Goal: Task Accomplishment & Management: Use online tool/utility

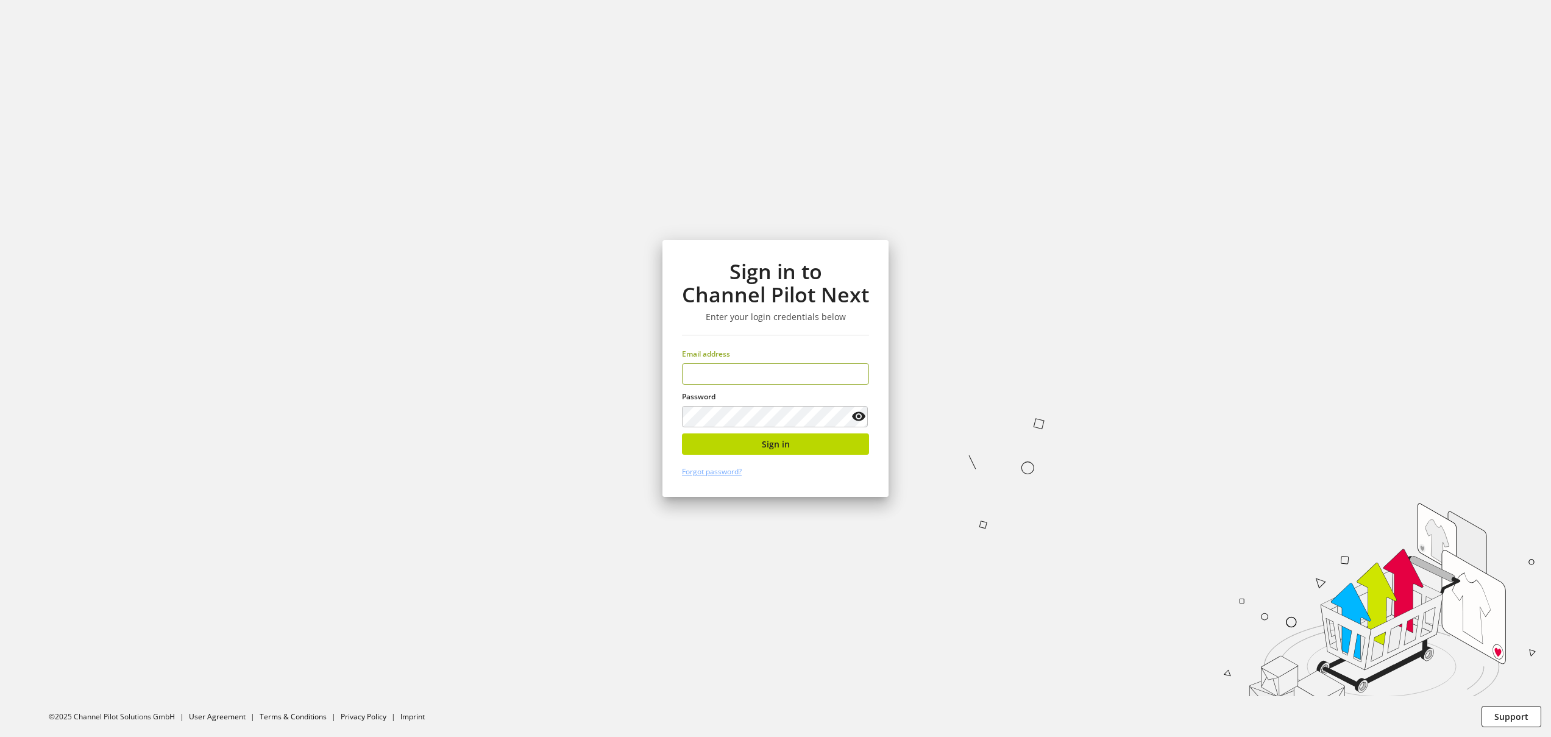
click at [755, 378] on input "email" at bounding box center [775, 373] width 187 height 21
click at [755, 375] on input "email" at bounding box center [775, 373] width 187 height 21
type input "**********"
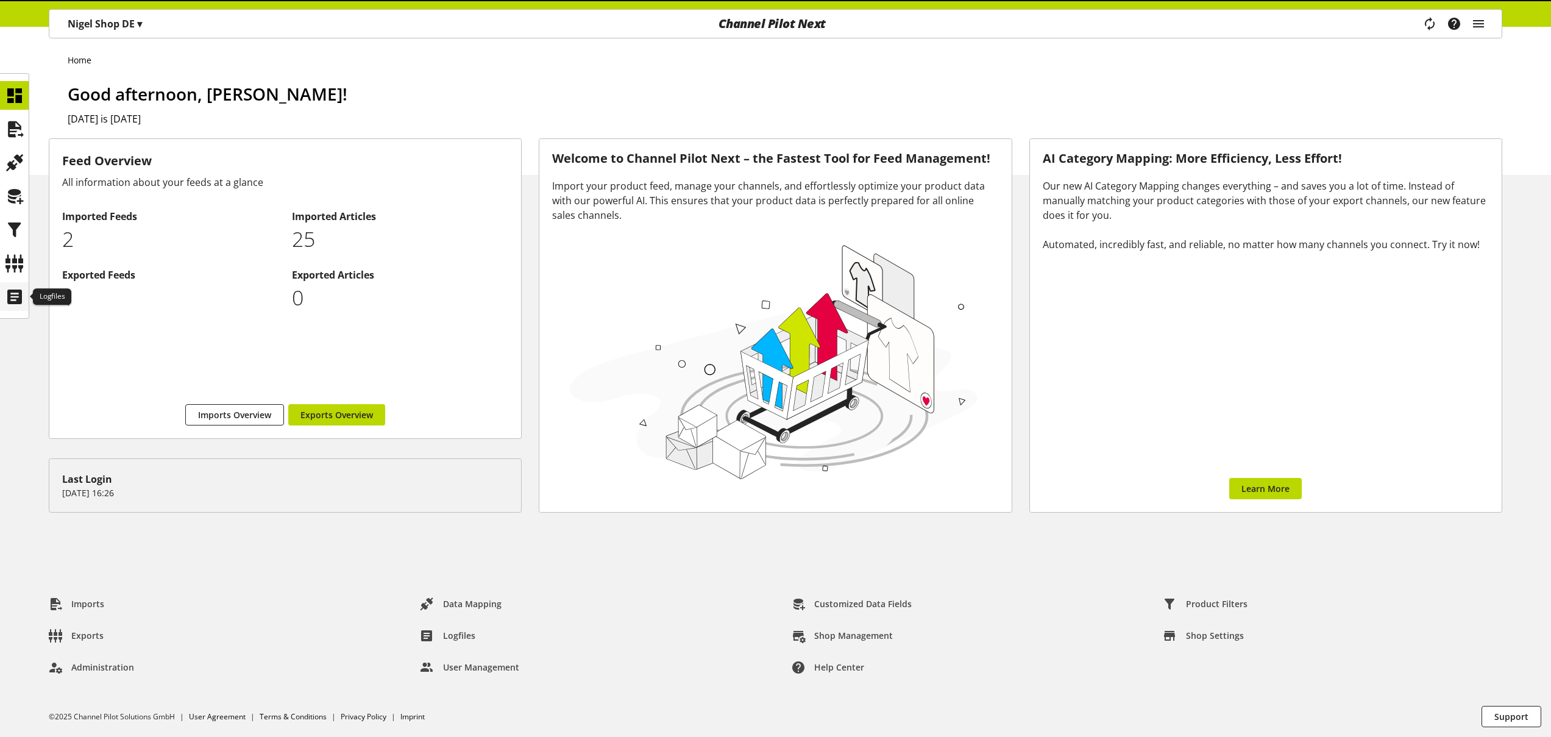
click at [17, 299] on icon at bounding box center [14, 297] width 19 height 24
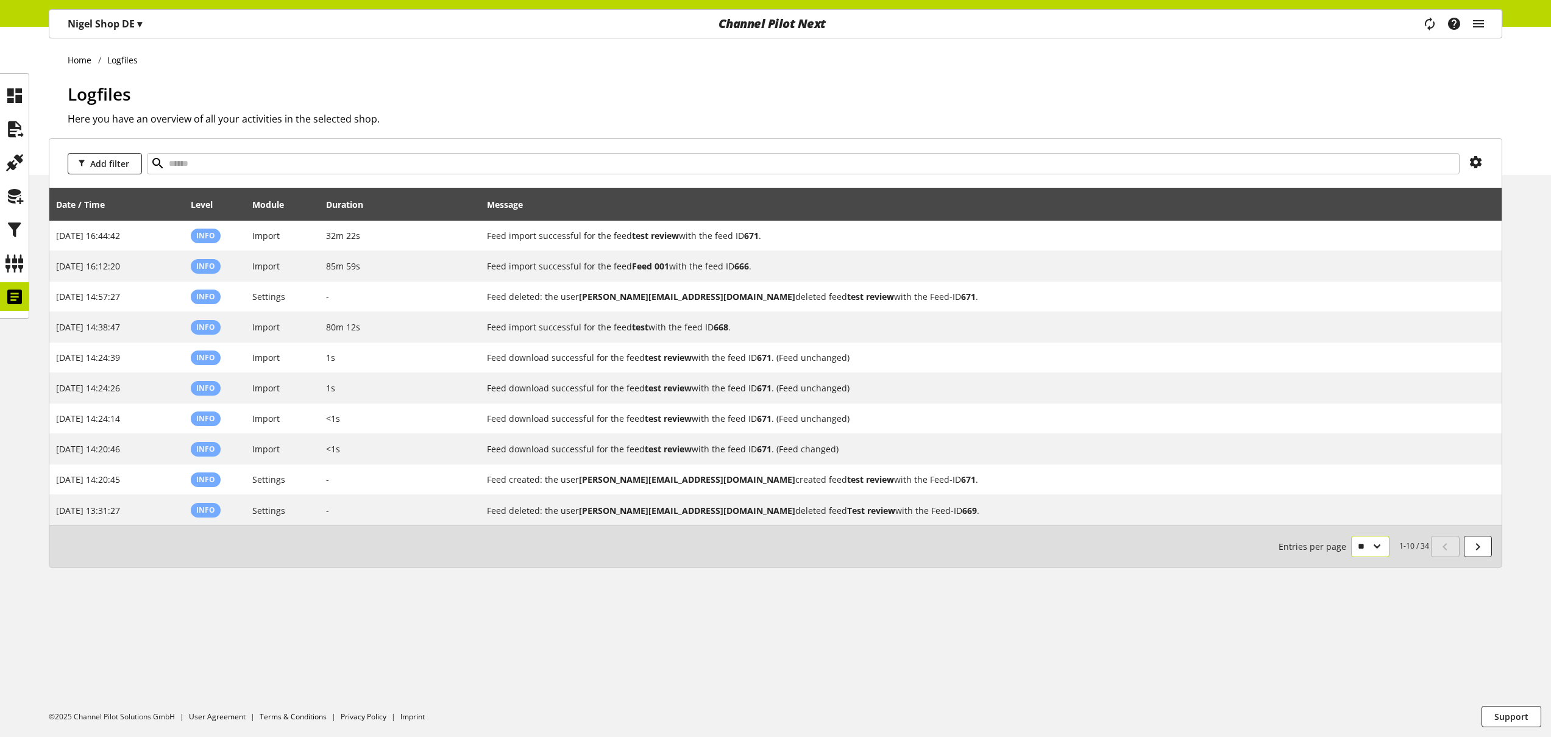
click at [1370, 550] on select "** ** ** ***" at bounding box center [1370, 546] width 38 height 21
select select "***"
click at [1351, 557] on select "** ** ** ***" at bounding box center [1370, 546] width 38 height 21
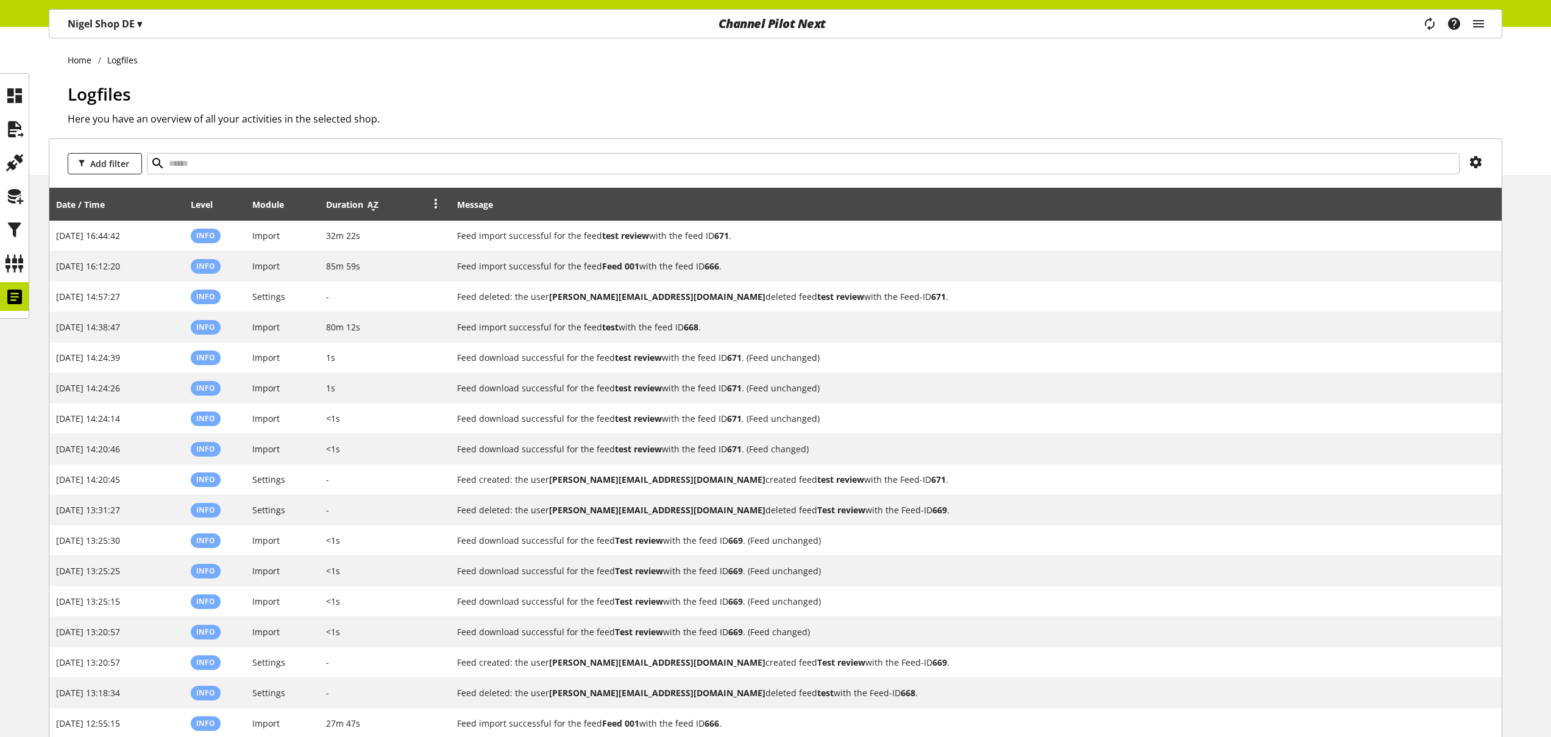
click at [366, 200] on icon at bounding box center [373, 205] width 15 height 22
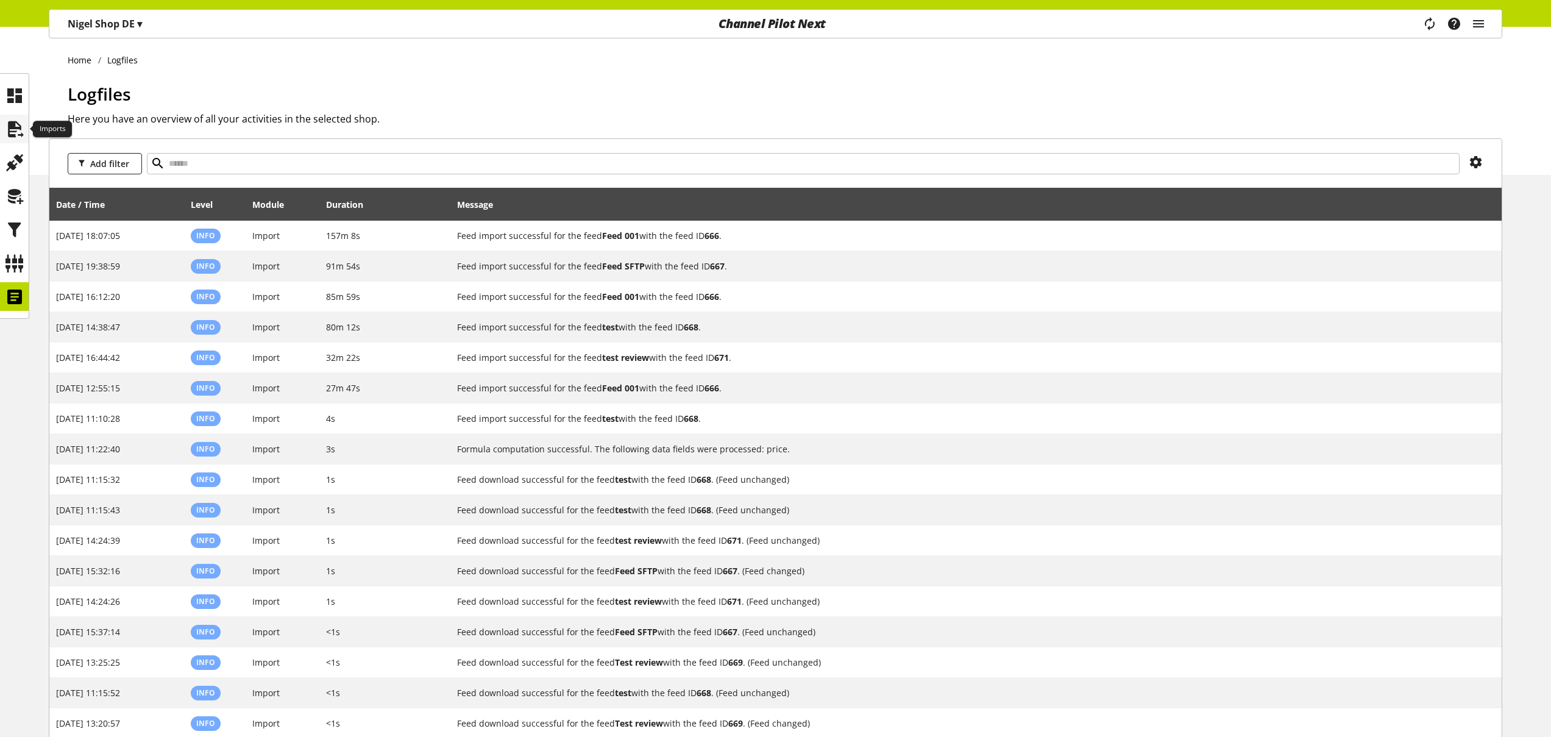
click at [19, 138] on icon at bounding box center [14, 129] width 19 height 24
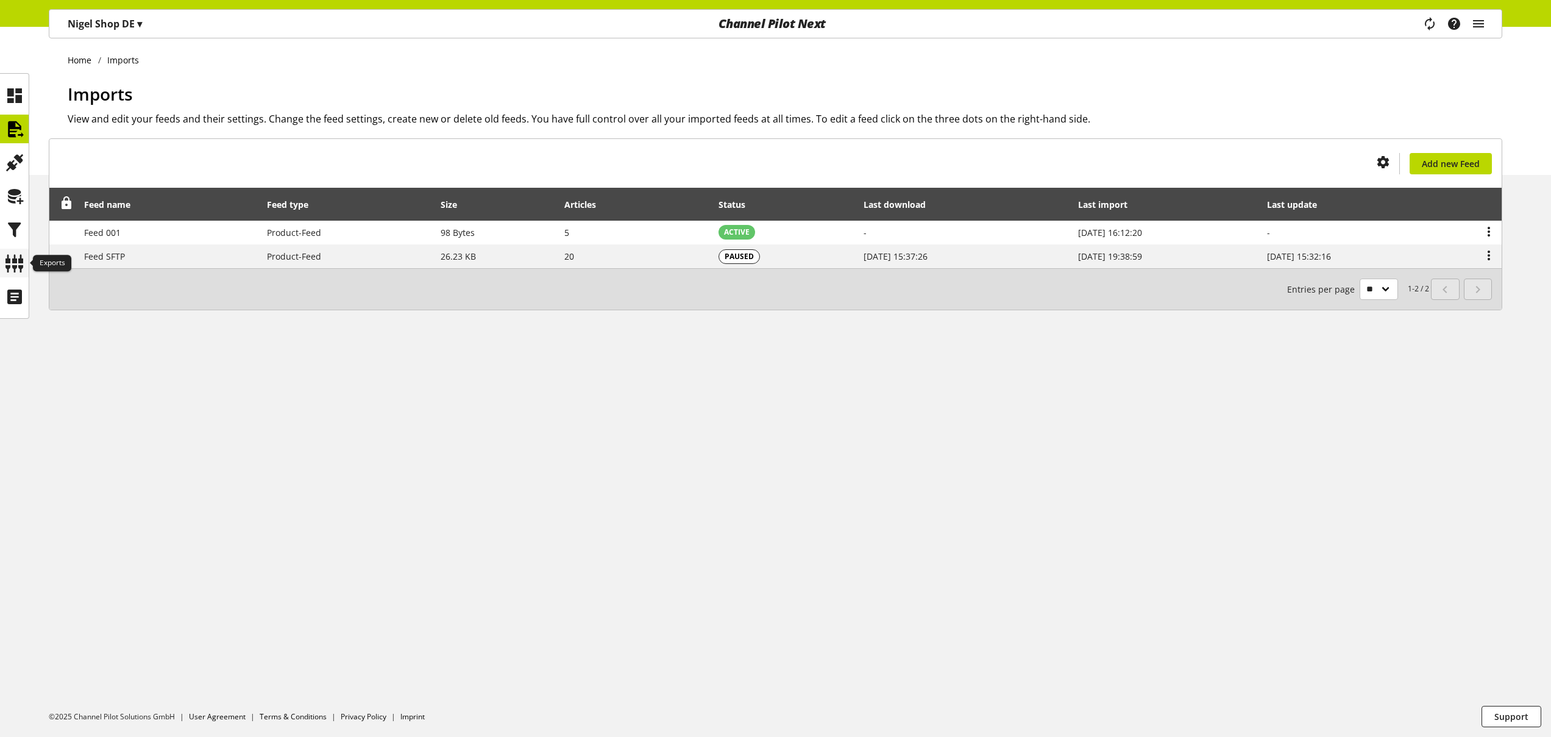
click at [12, 264] on icon at bounding box center [14, 263] width 19 height 24
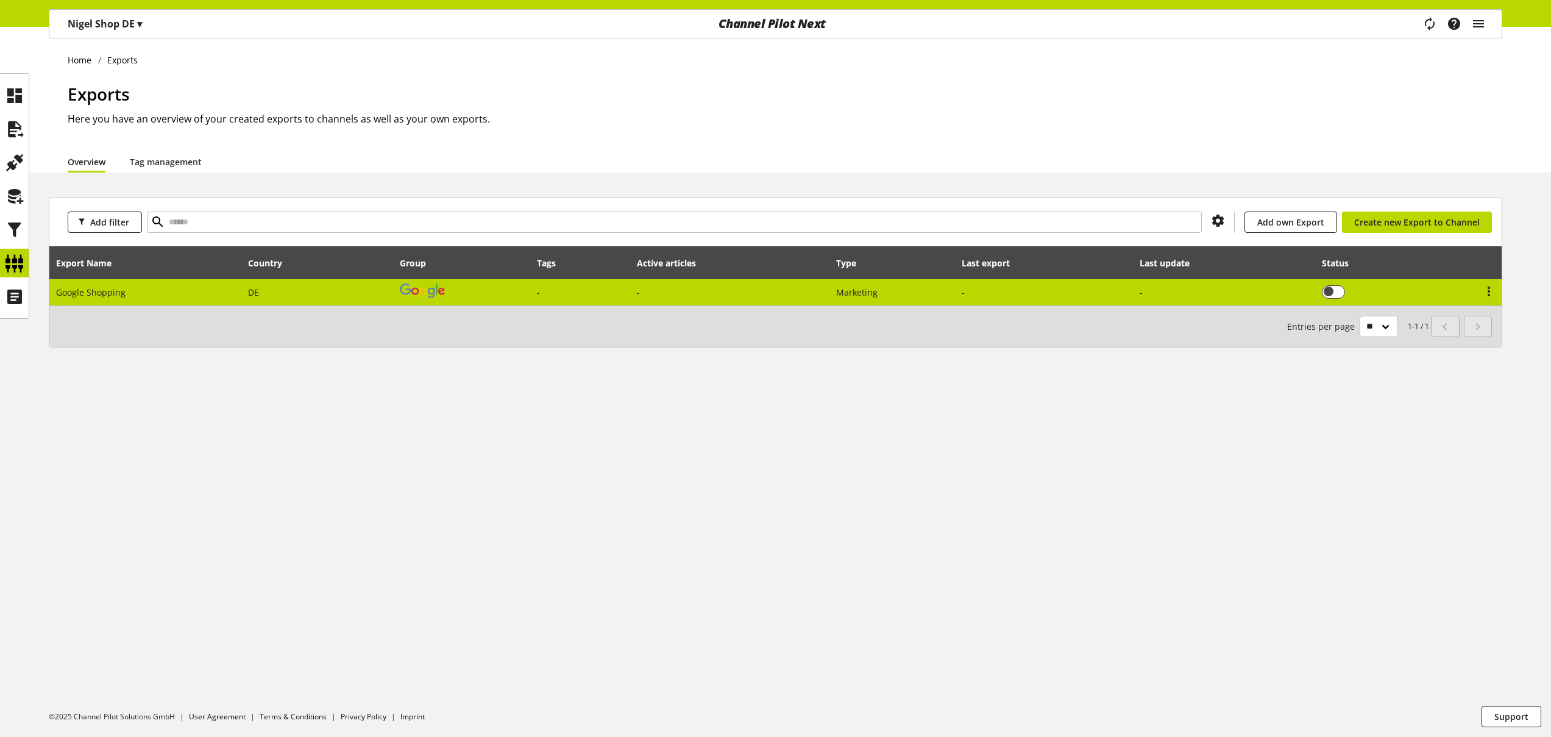
click at [1185, 294] on td at bounding box center [1224, 292] width 182 height 26
select select "********"
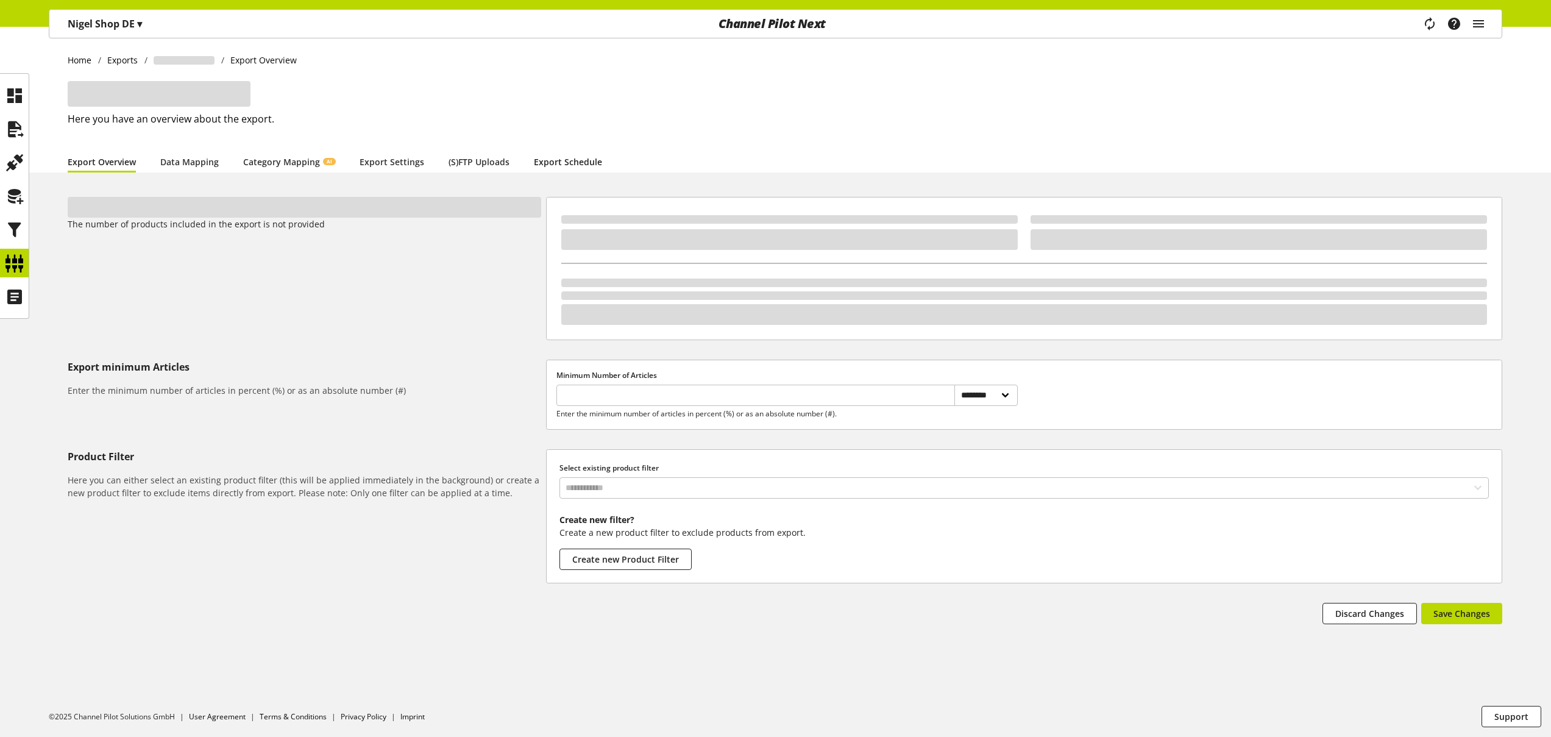
click at [552, 160] on link "Export Schedule" at bounding box center [568, 161] width 68 height 13
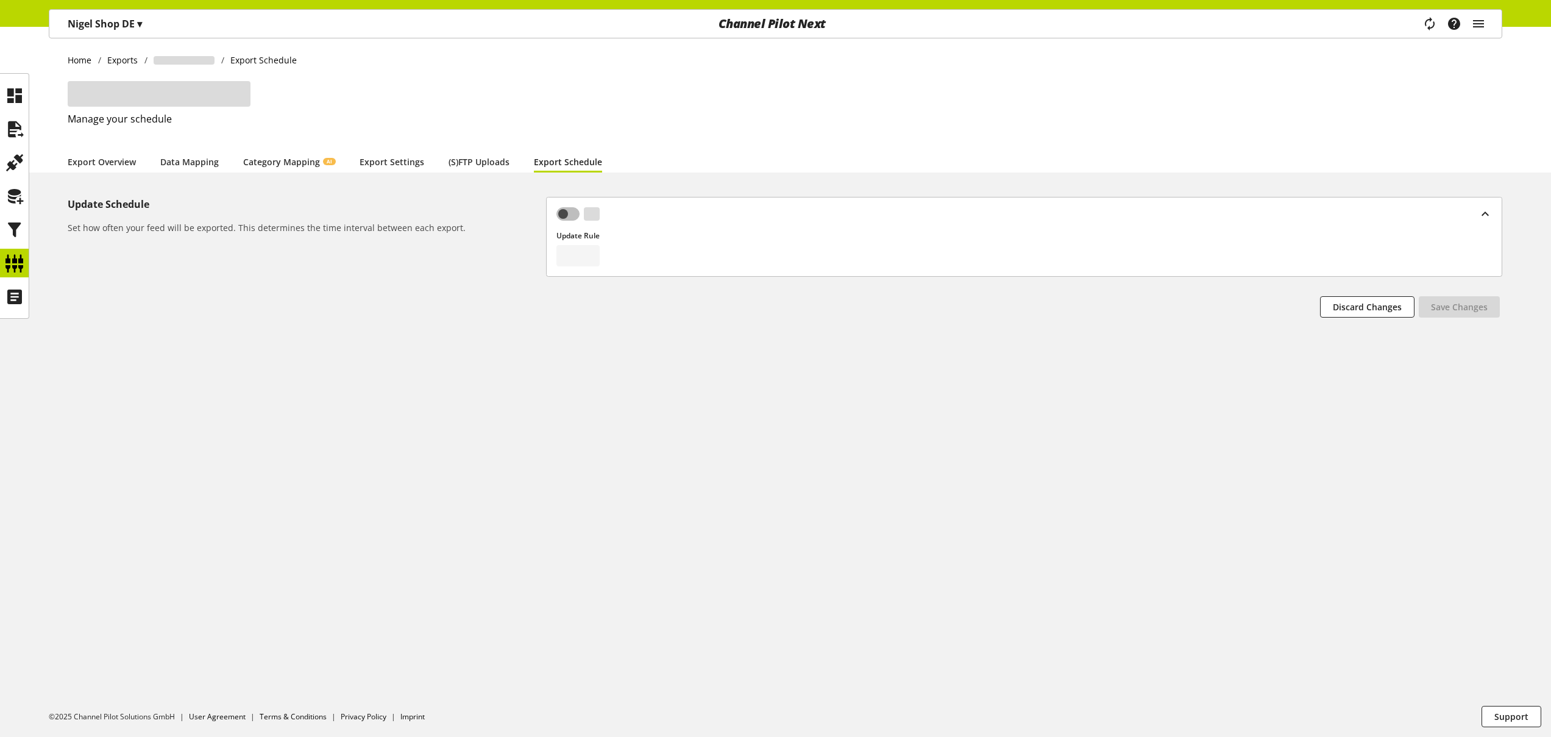
select select "******"
click at [7, 96] on icon at bounding box center [14, 95] width 19 height 24
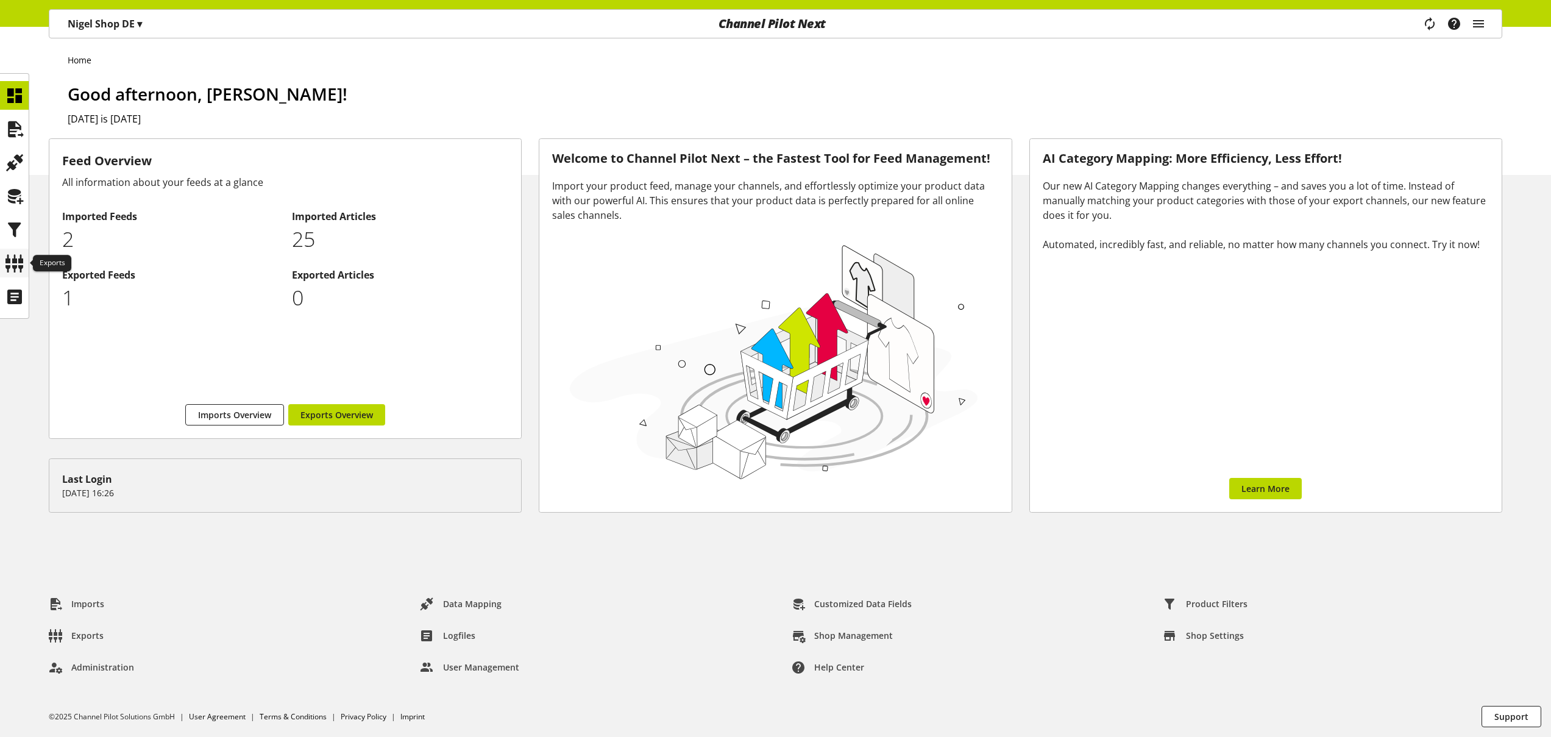
click at [12, 263] on icon at bounding box center [14, 263] width 19 height 24
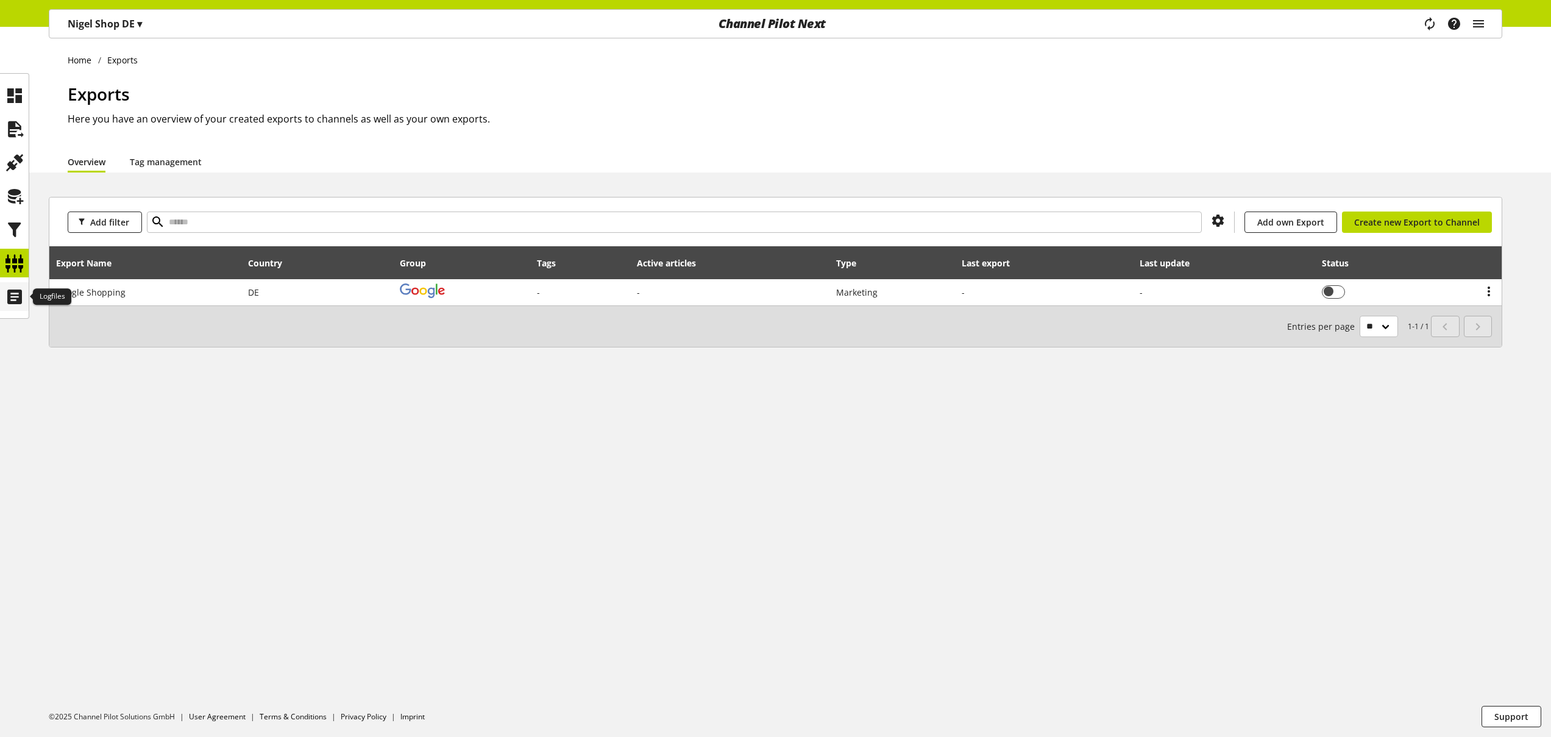
click at [21, 298] on icon at bounding box center [14, 297] width 19 height 24
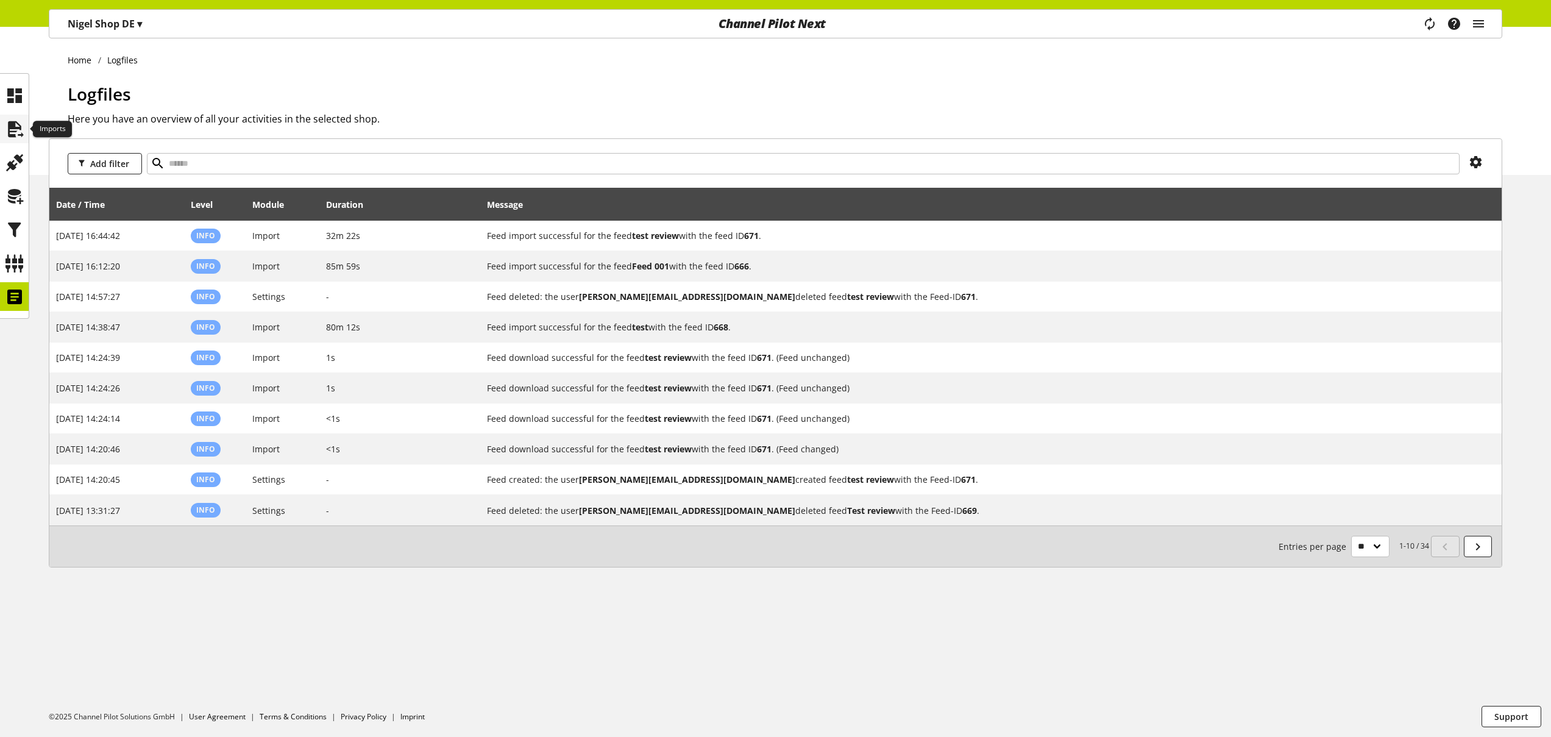
click at [10, 121] on icon at bounding box center [14, 129] width 19 height 24
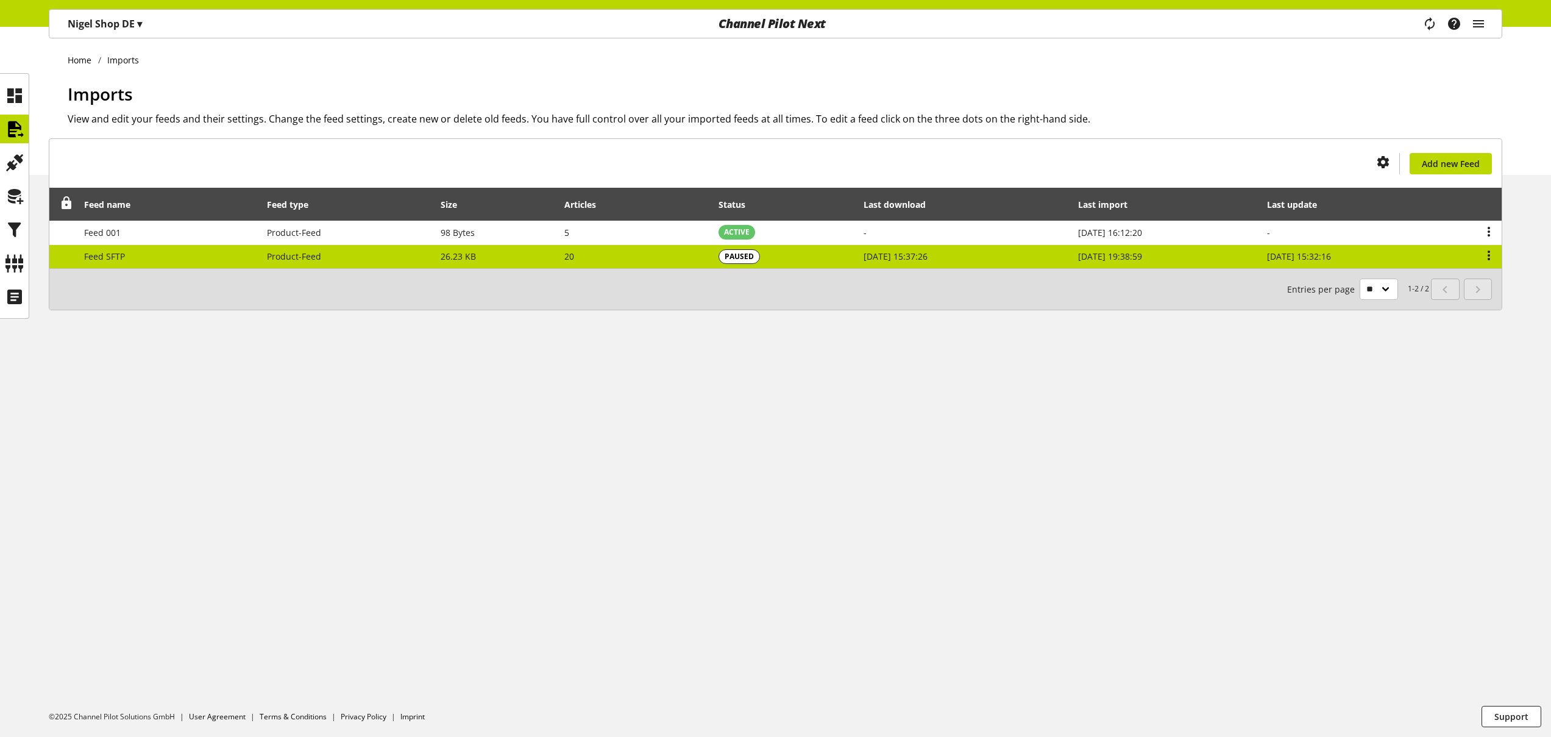
click at [223, 264] on td "Feed SFTP" at bounding box center [168, 257] width 183 height 24
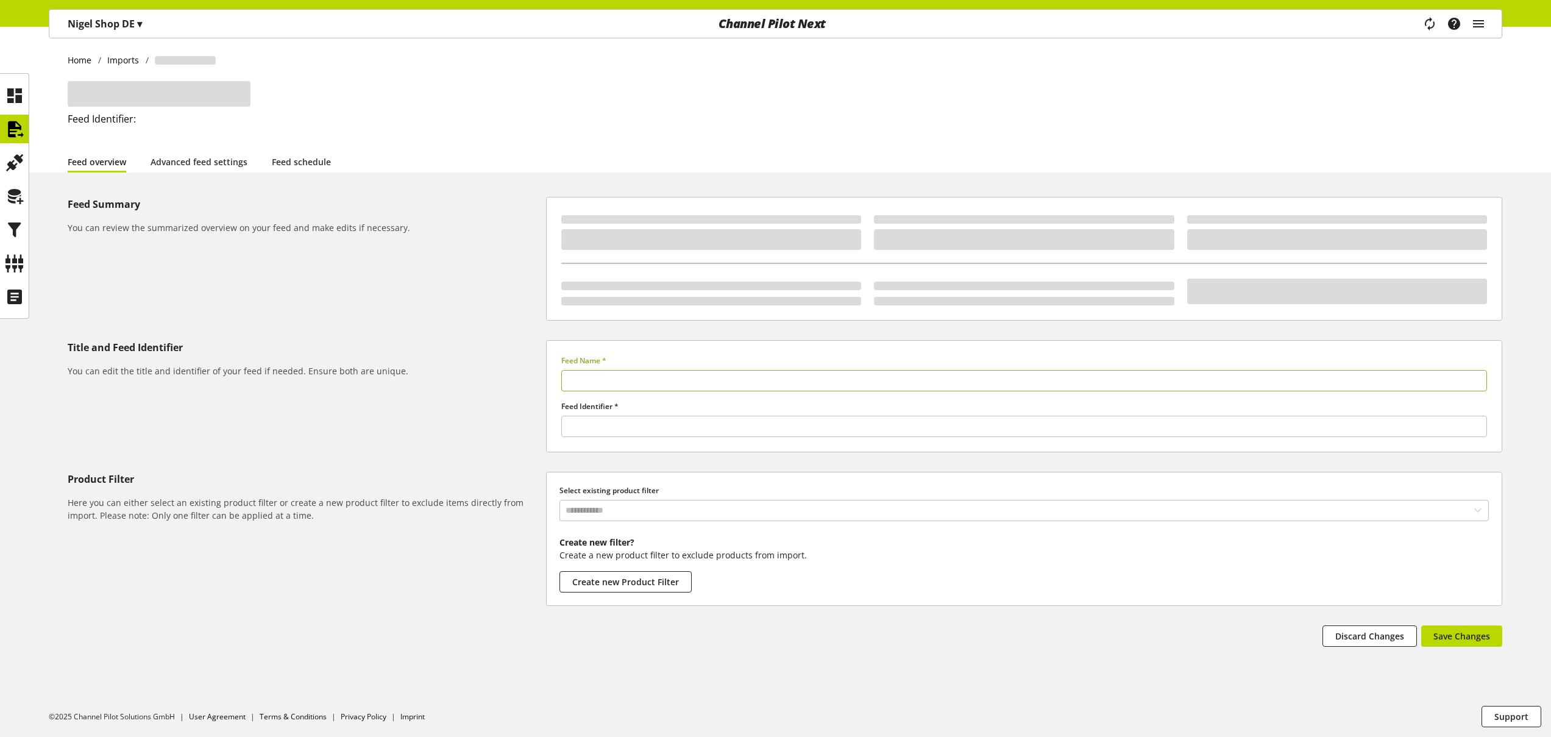
type input "*********"
type input "******"
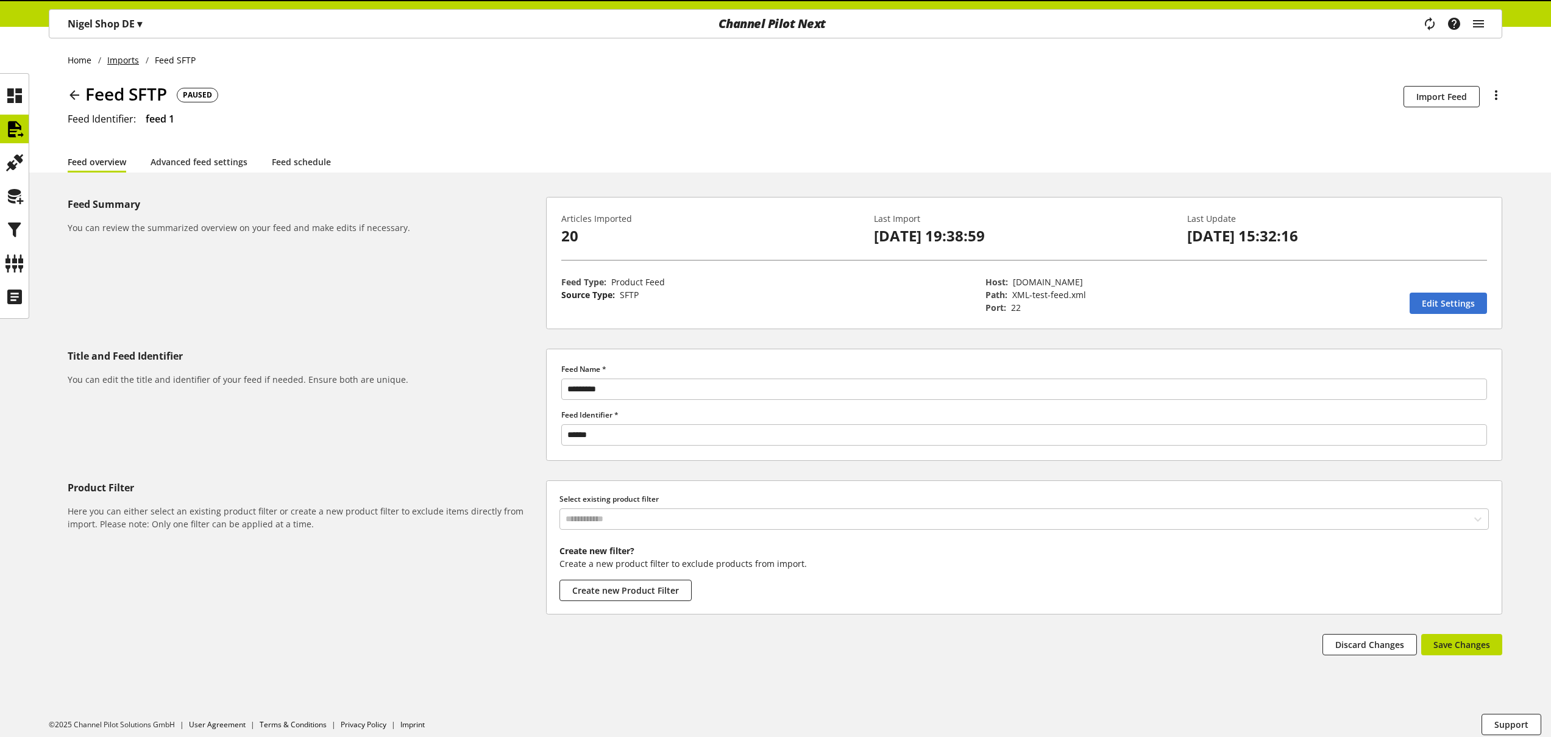
click at [122, 58] on link "Imports" at bounding box center [123, 60] width 44 height 13
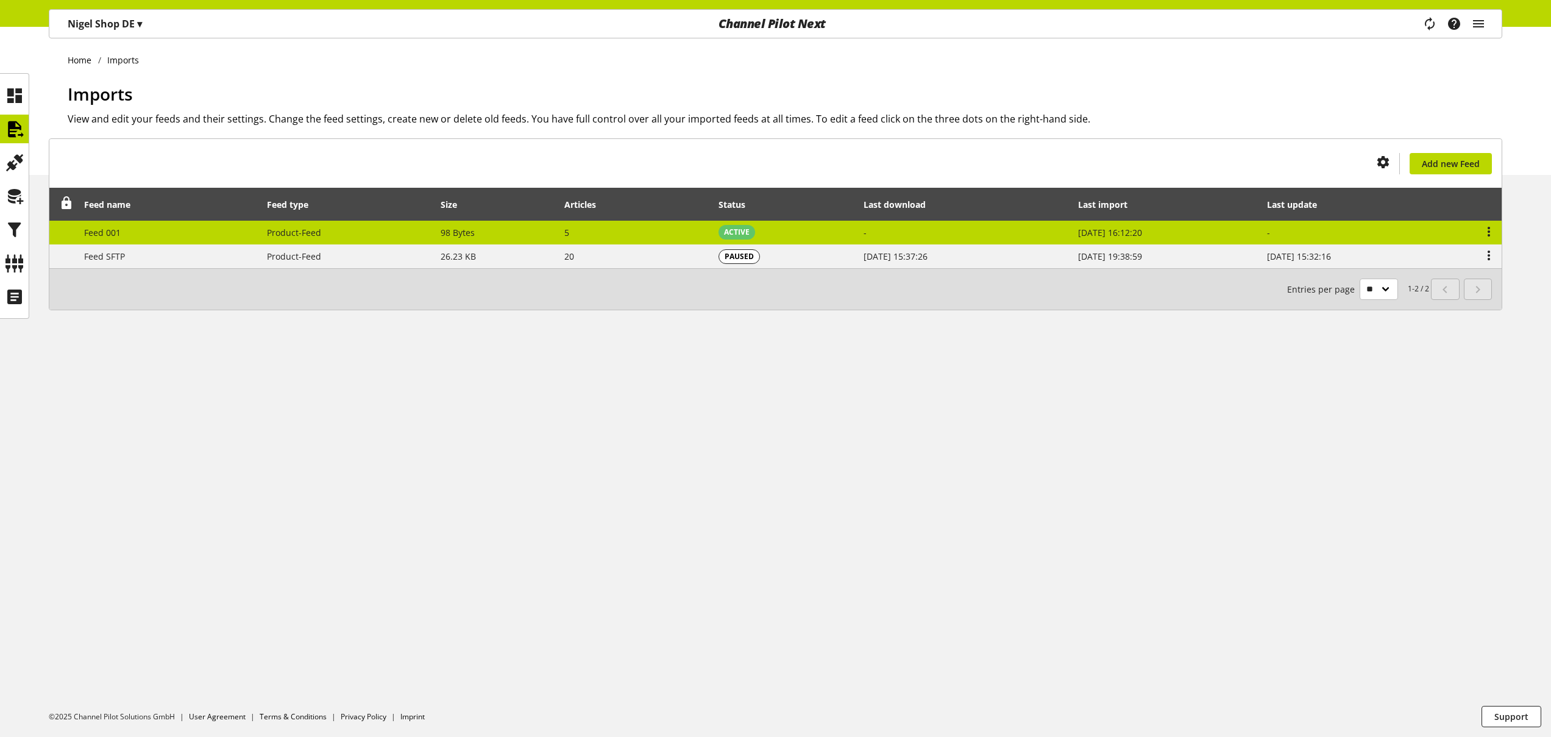
click at [186, 233] on td "Feed 001" at bounding box center [168, 233] width 183 height 24
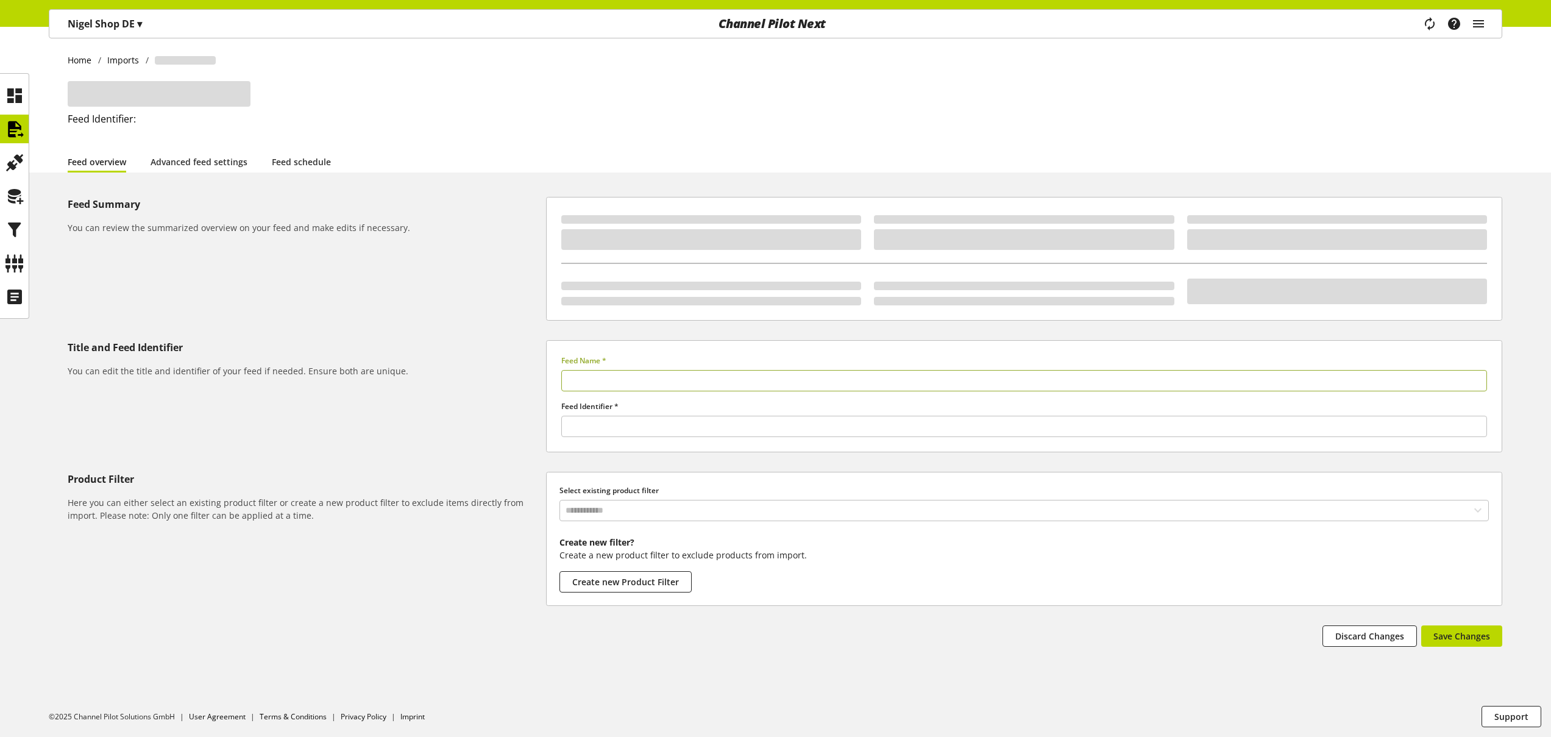
type input "********"
type input "******"
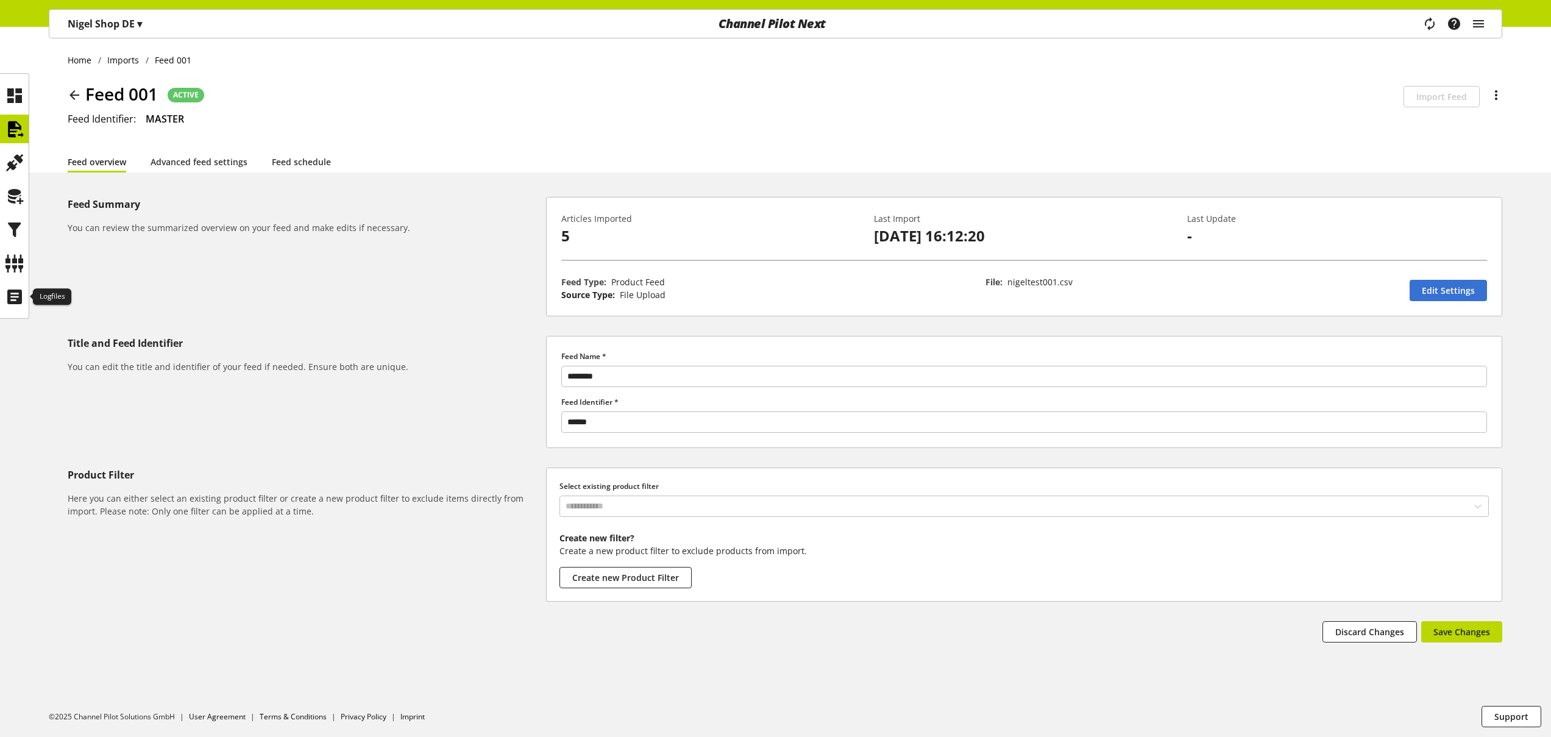
drag, startPoint x: 16, startPoint y: 292, endPoint x: 37, endPoint y: 295, distance: 21.5
click at [15, 292] on icon at bounding box center [14, 297] width 19 height 24
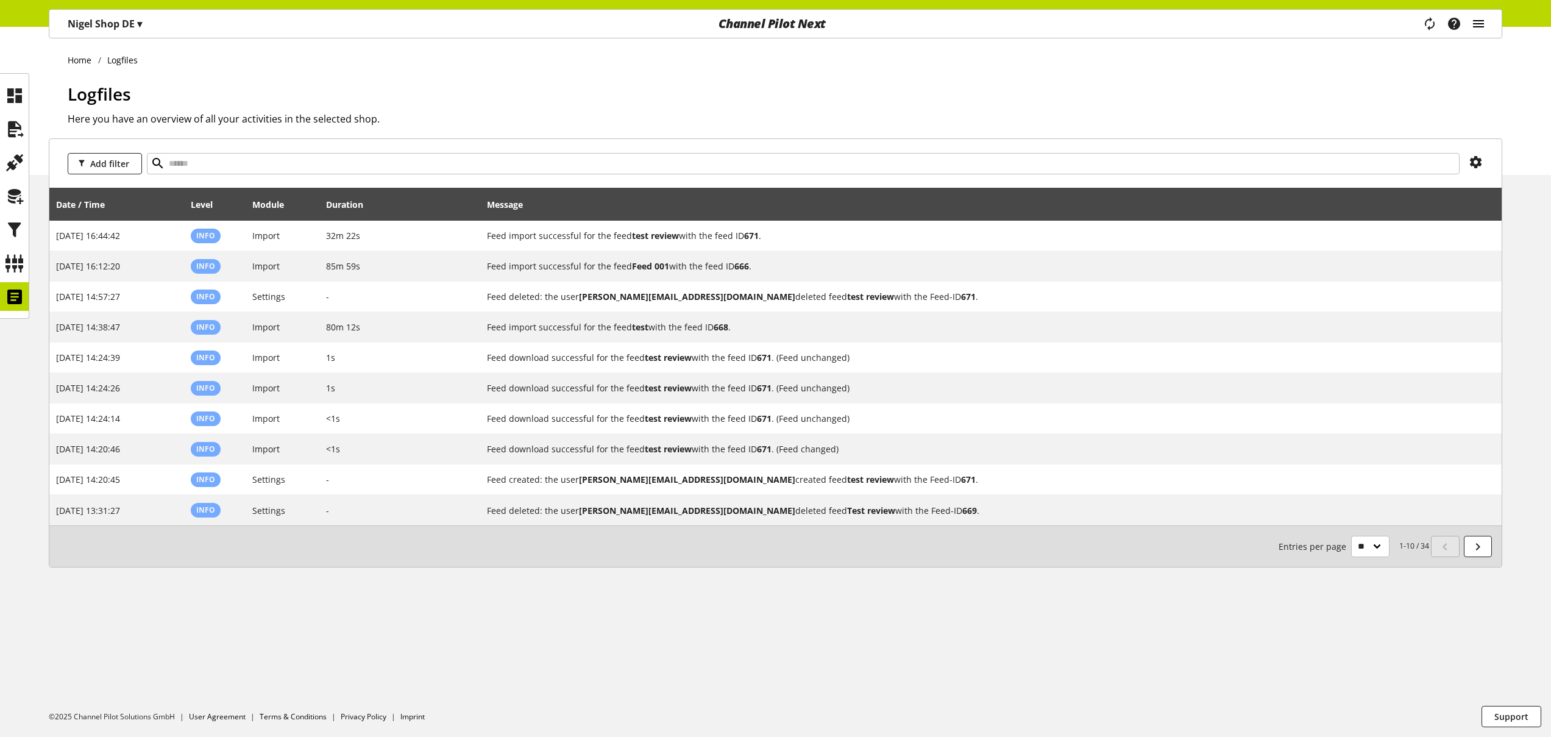
click at [1484, 24] on icon "main navigation" at bounding box center [1478, 24] width 15 height 22
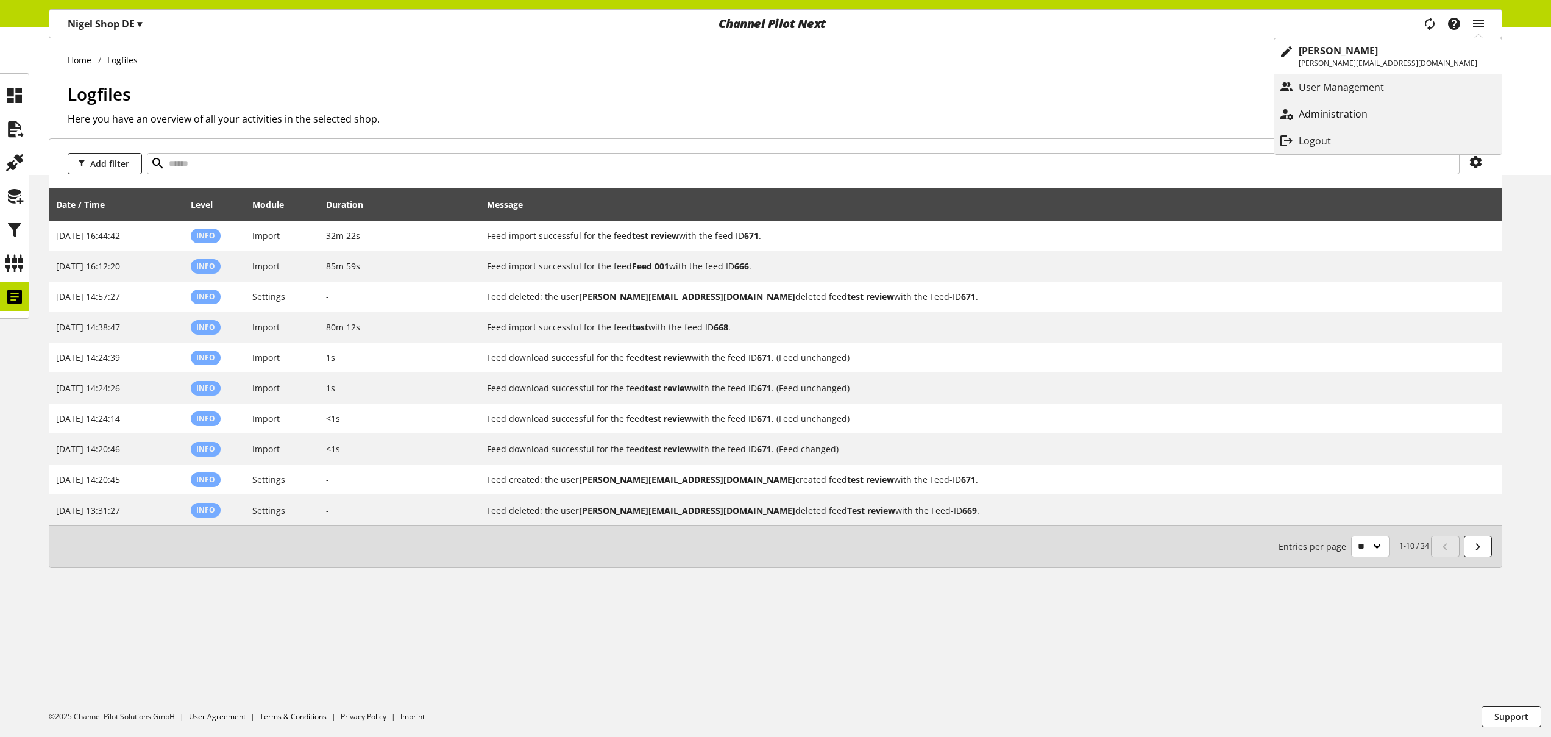
click at [1392, 114] on p "Administration" at bounding box center [1345, 114] width 93 height 15
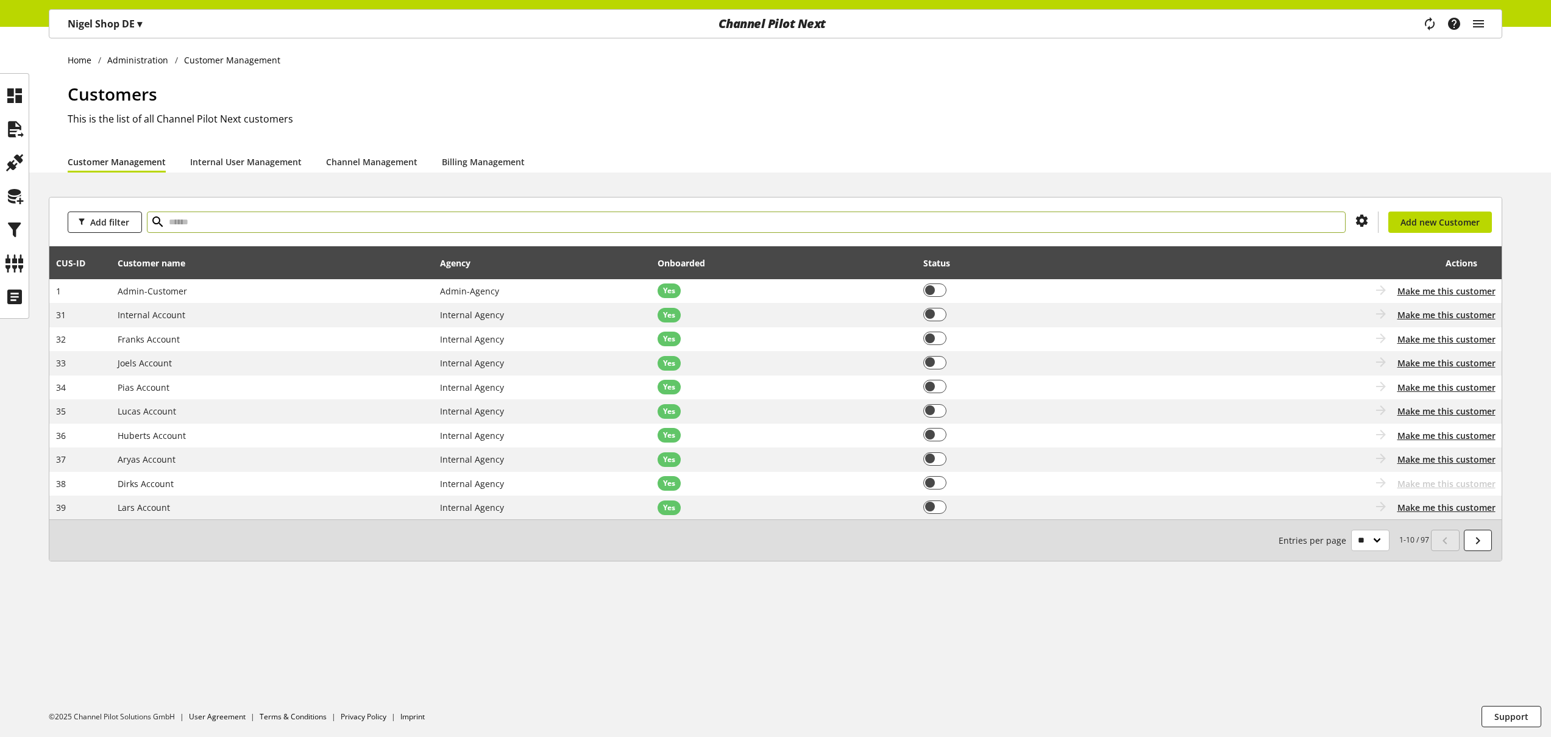
click at [319, 221] on input "text" at bounding box center [746, 221] width 1199 height 21
type input "*"
type input "****"
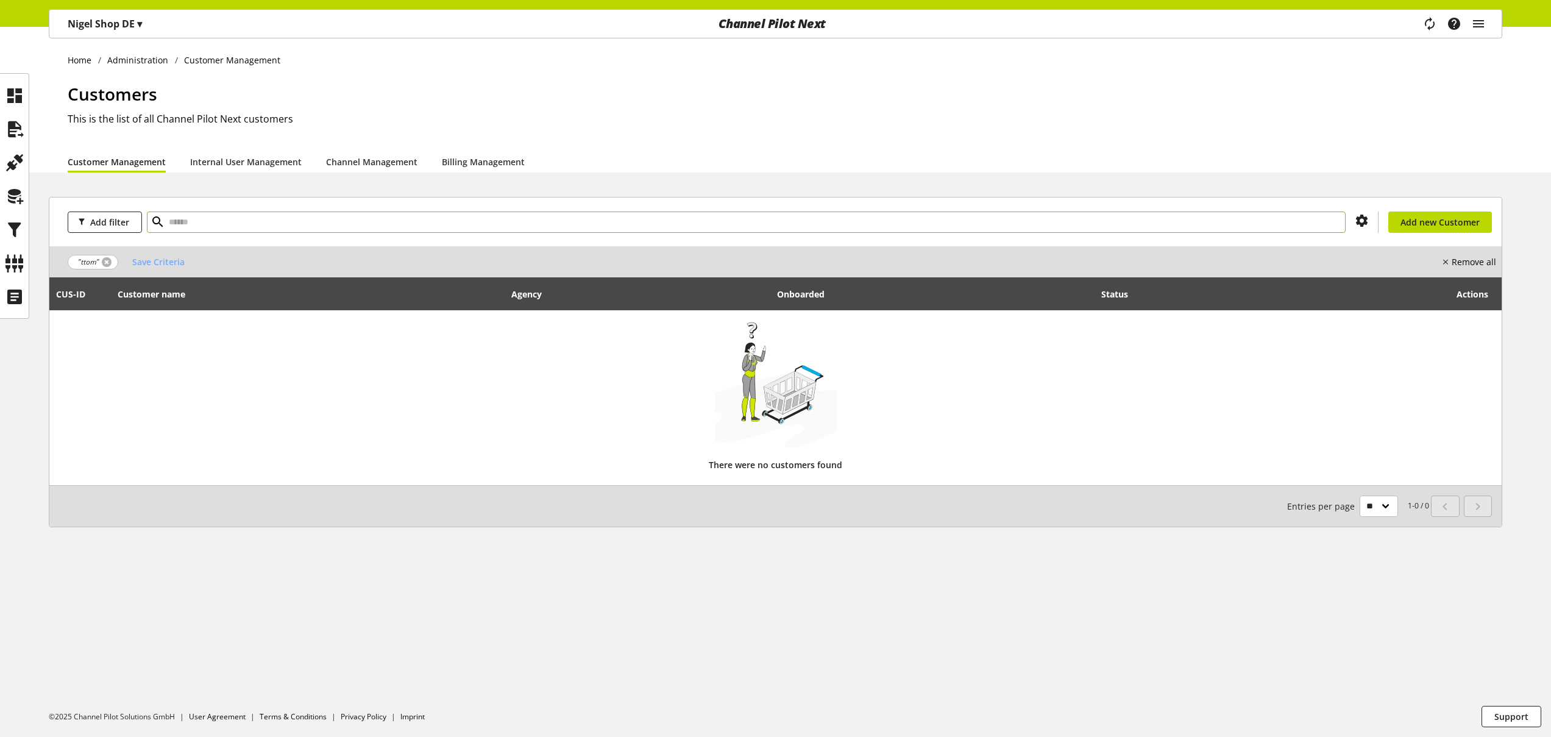
click at [110, 261] on span ""ttom"" at bounding box center [93, 262] width 51 height 15
drag, startPoint x: 108, startPoint y: 262, endPoint x: 134, endPoint y: 257, distance: 26.2
click at [109, 262] on link at bounding box center [107, 262] width 10 height 10
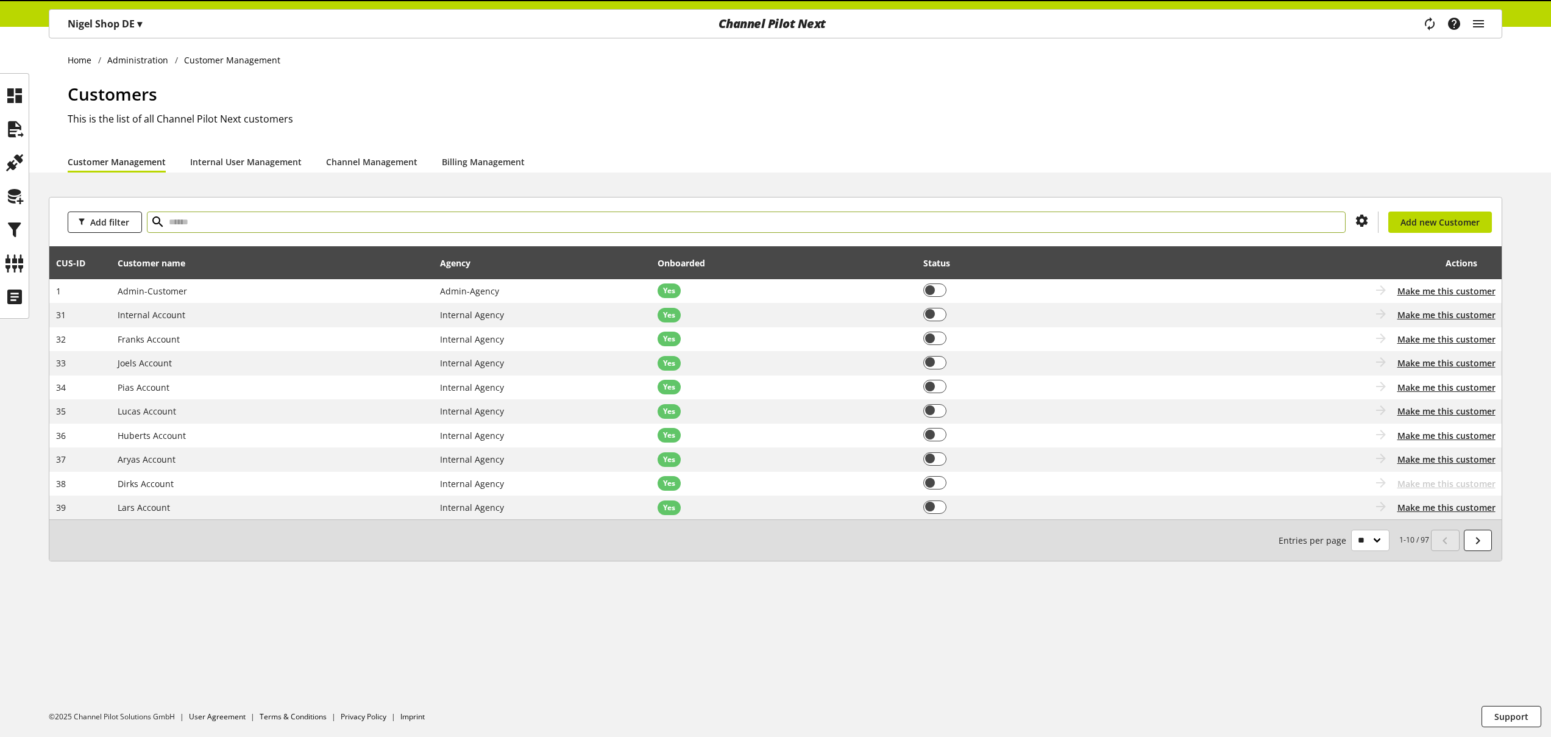
click at [199, 228] on input "text" at bounding box center [746, 221] width 1199 height 21
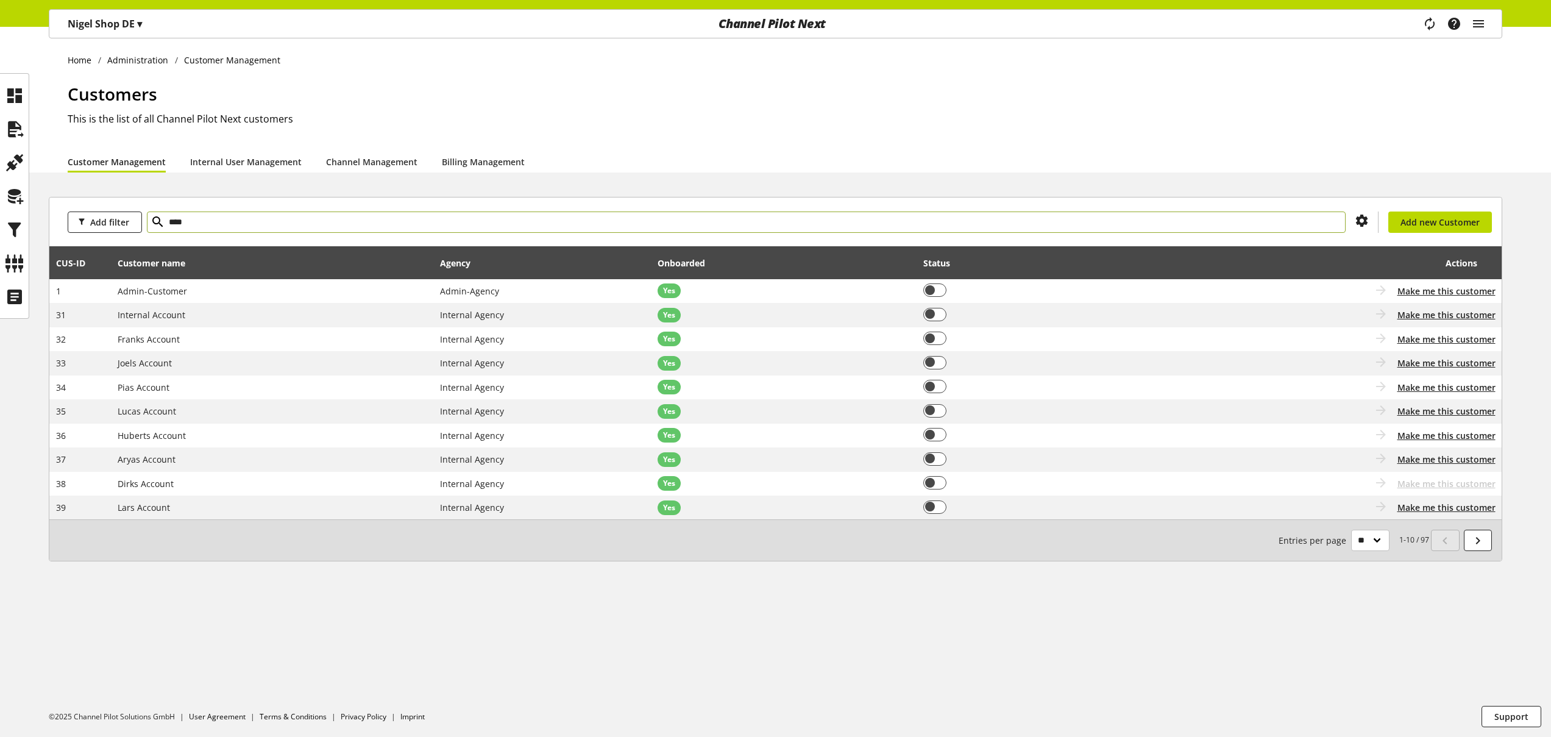
type input "****"
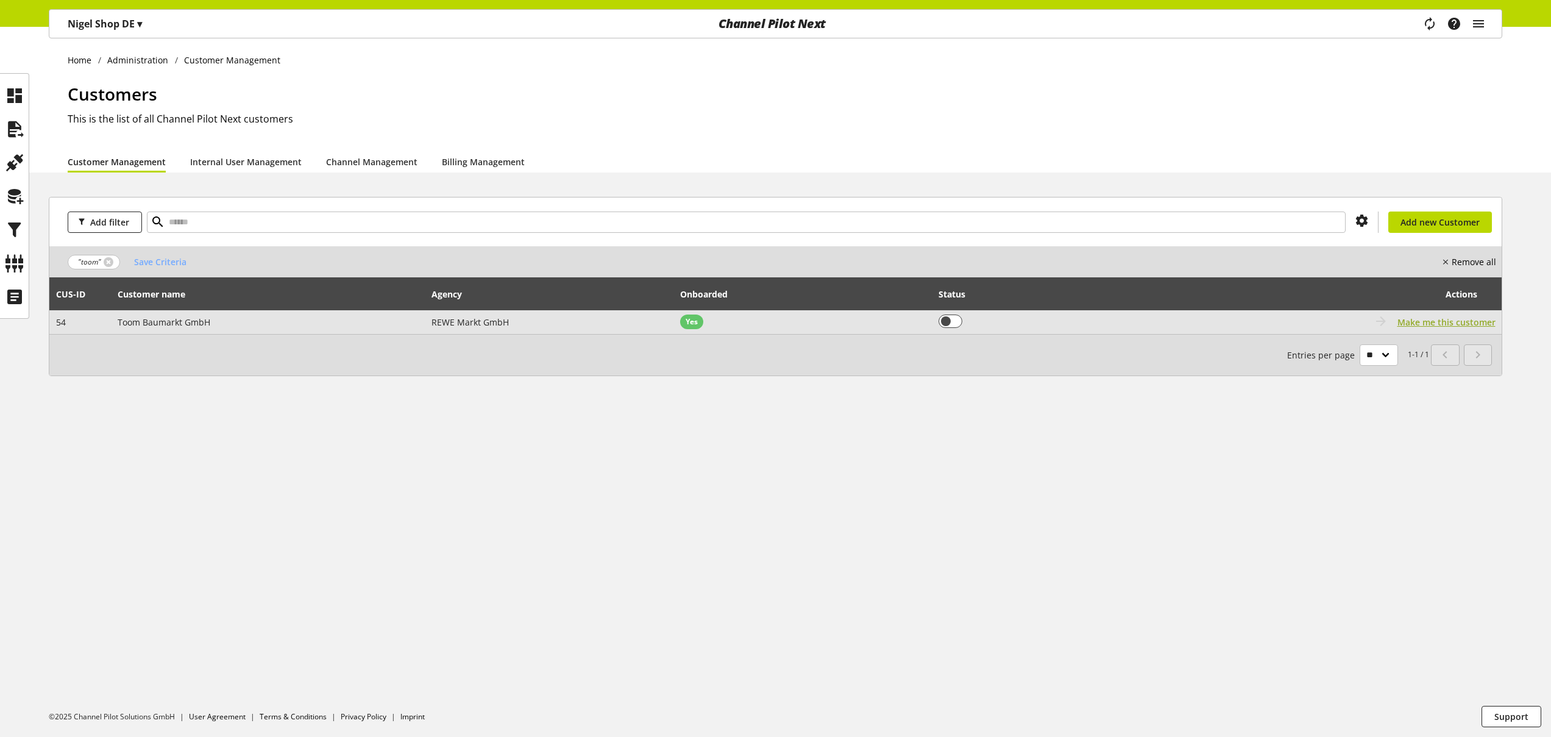
click at [1416, 319] on span "Make me this customer" at bounding box center [1446, 322] width 98 height 13
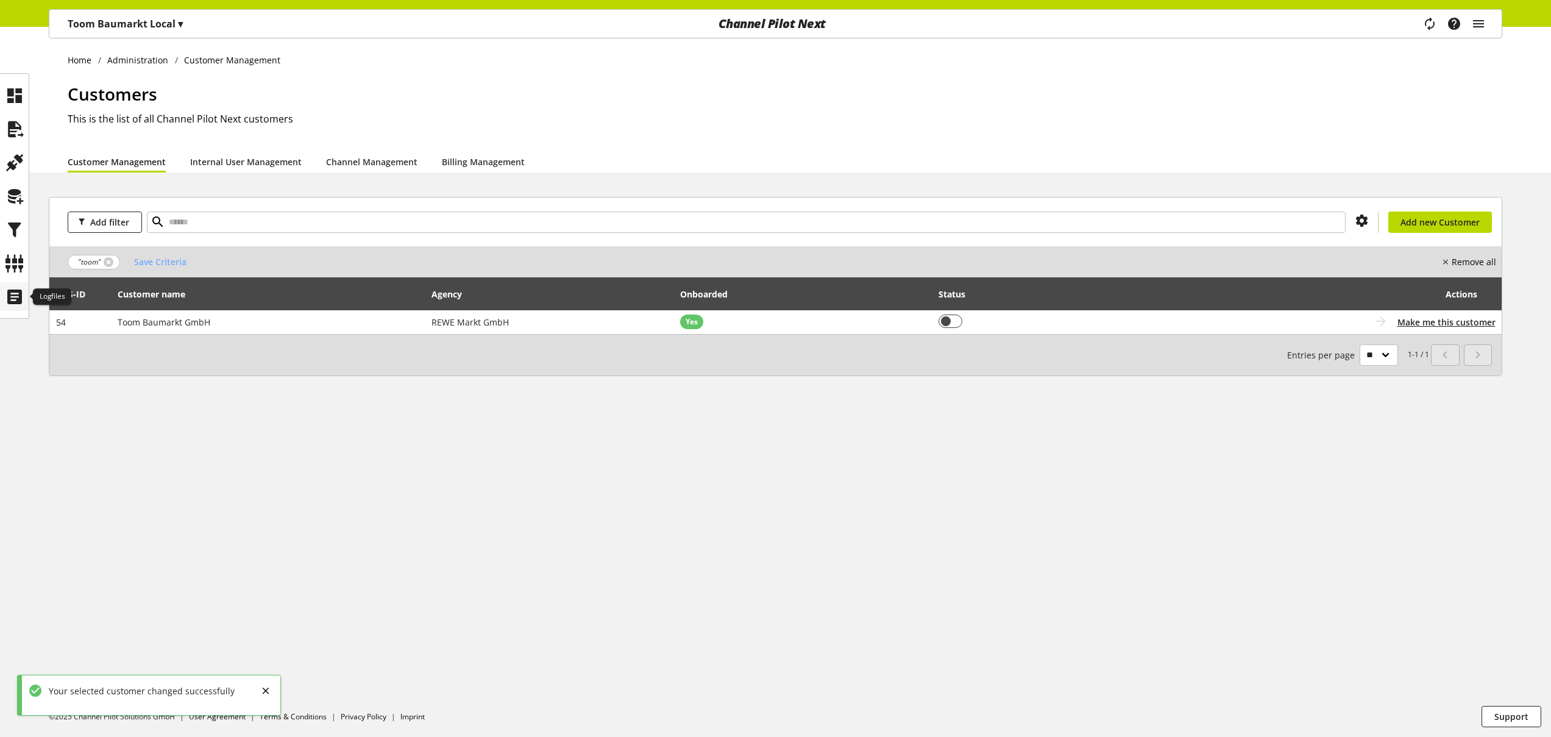
click at [22, 302] on icon at bounding box center [14, 297] width 19 height 24
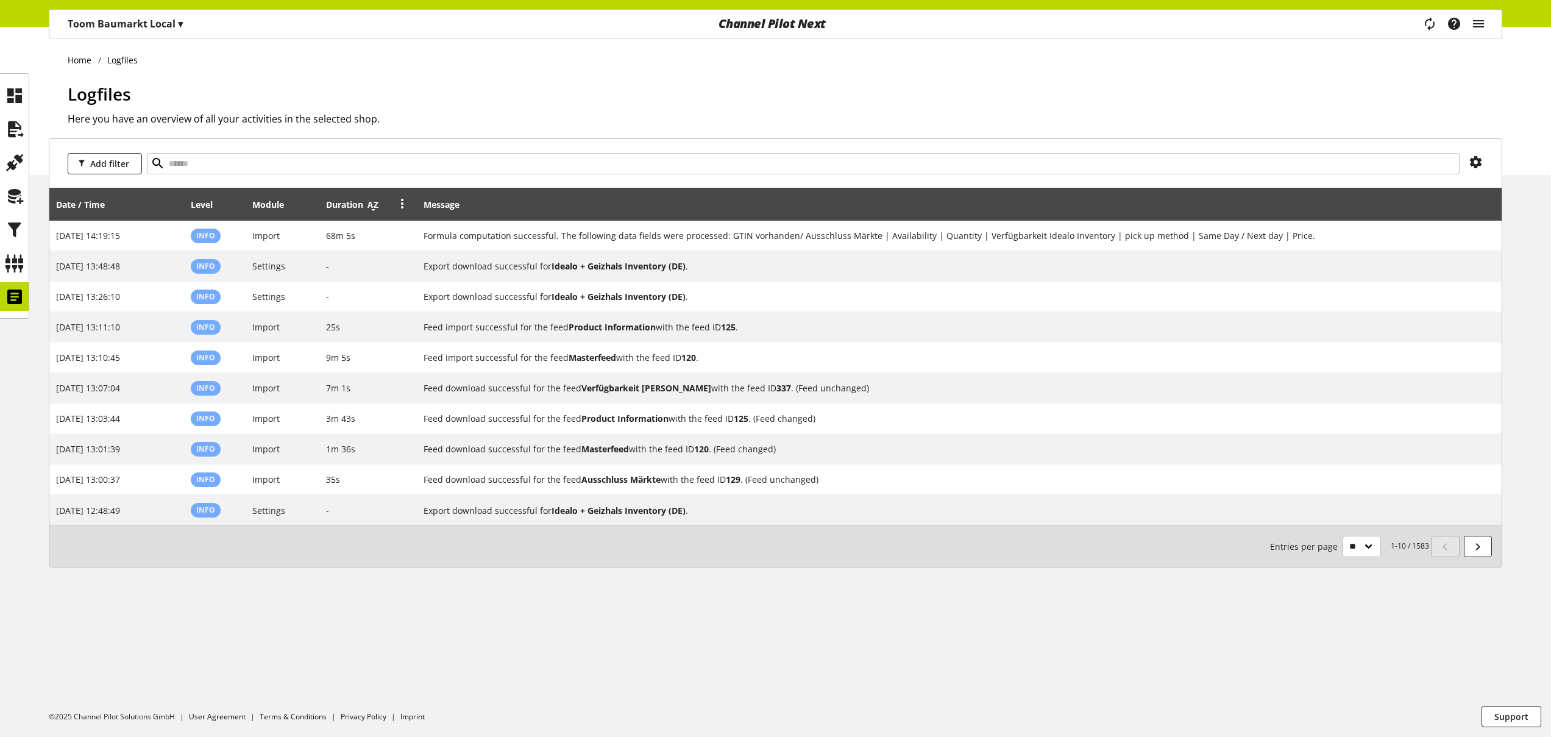
click at [375, 206] on icon at bounding box center [373, 205] width 15 height 22
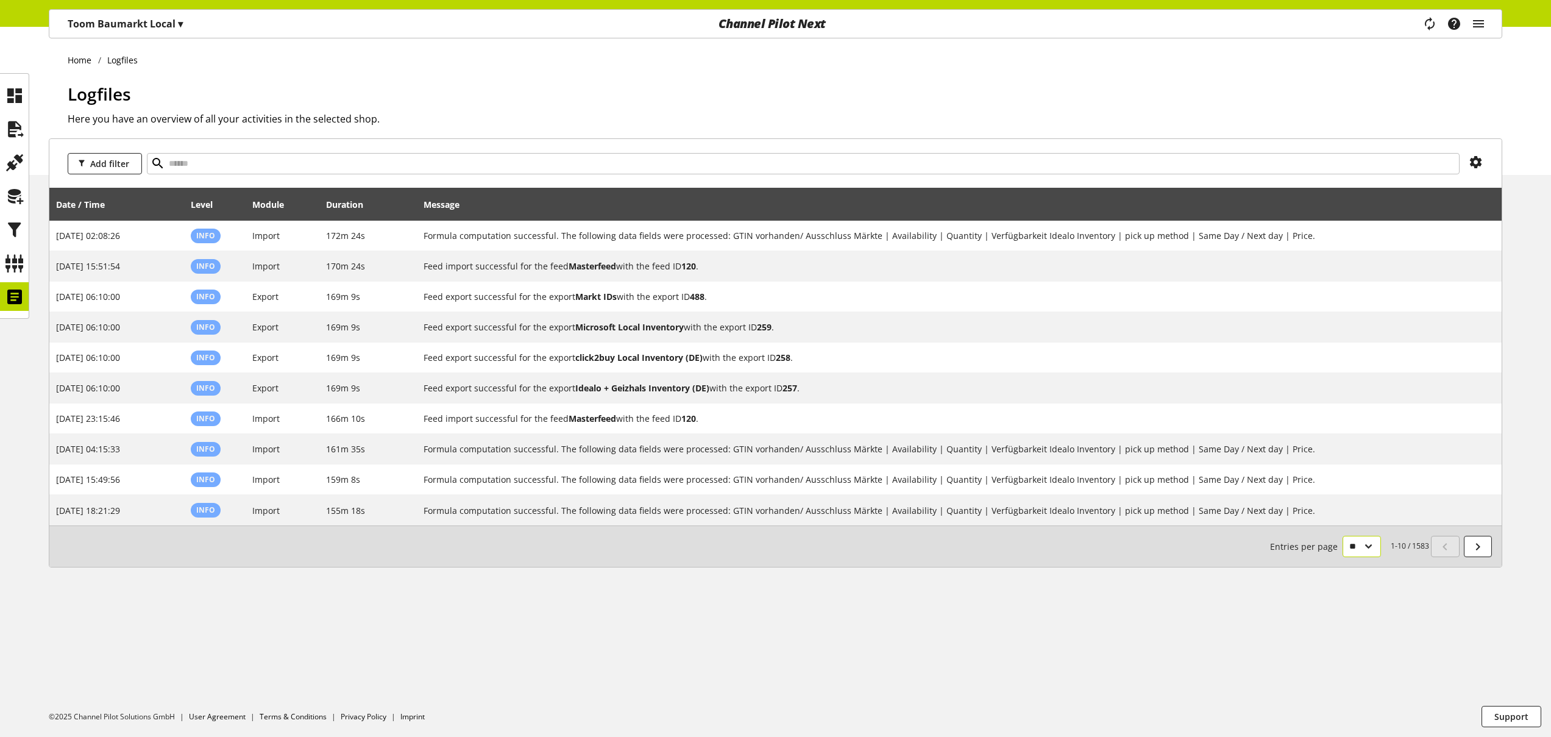
click at [1356, 552] on select "** ** ** ***" at bounding box center [1361, 546] width 38 height 21
select select "***"
click at [1342, 557] on select "** ** ** ***" at bounding box center [1361, 546] width 38 height 21
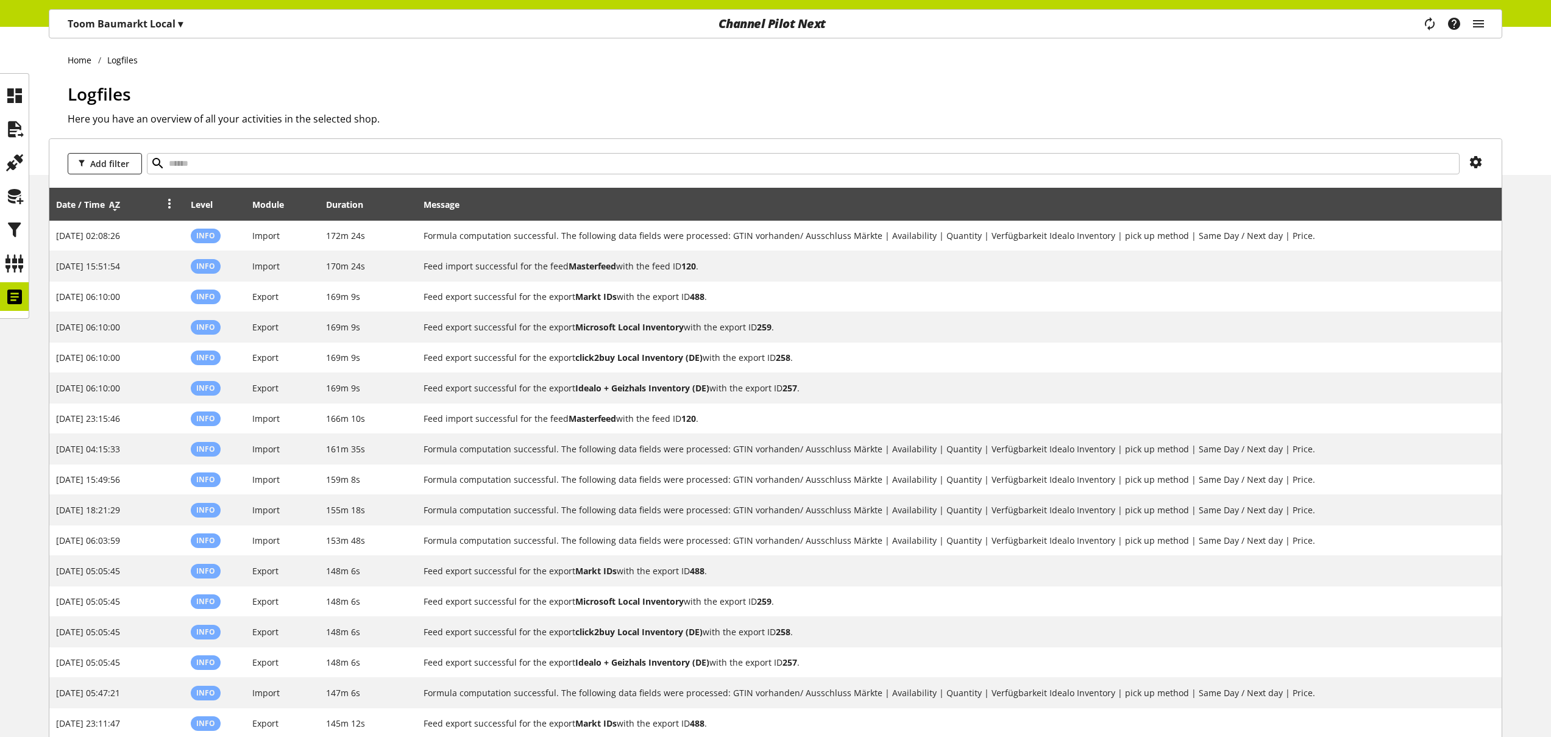
click at [120, 205] on icon at bounding box center [114, 205] width 15 height 22
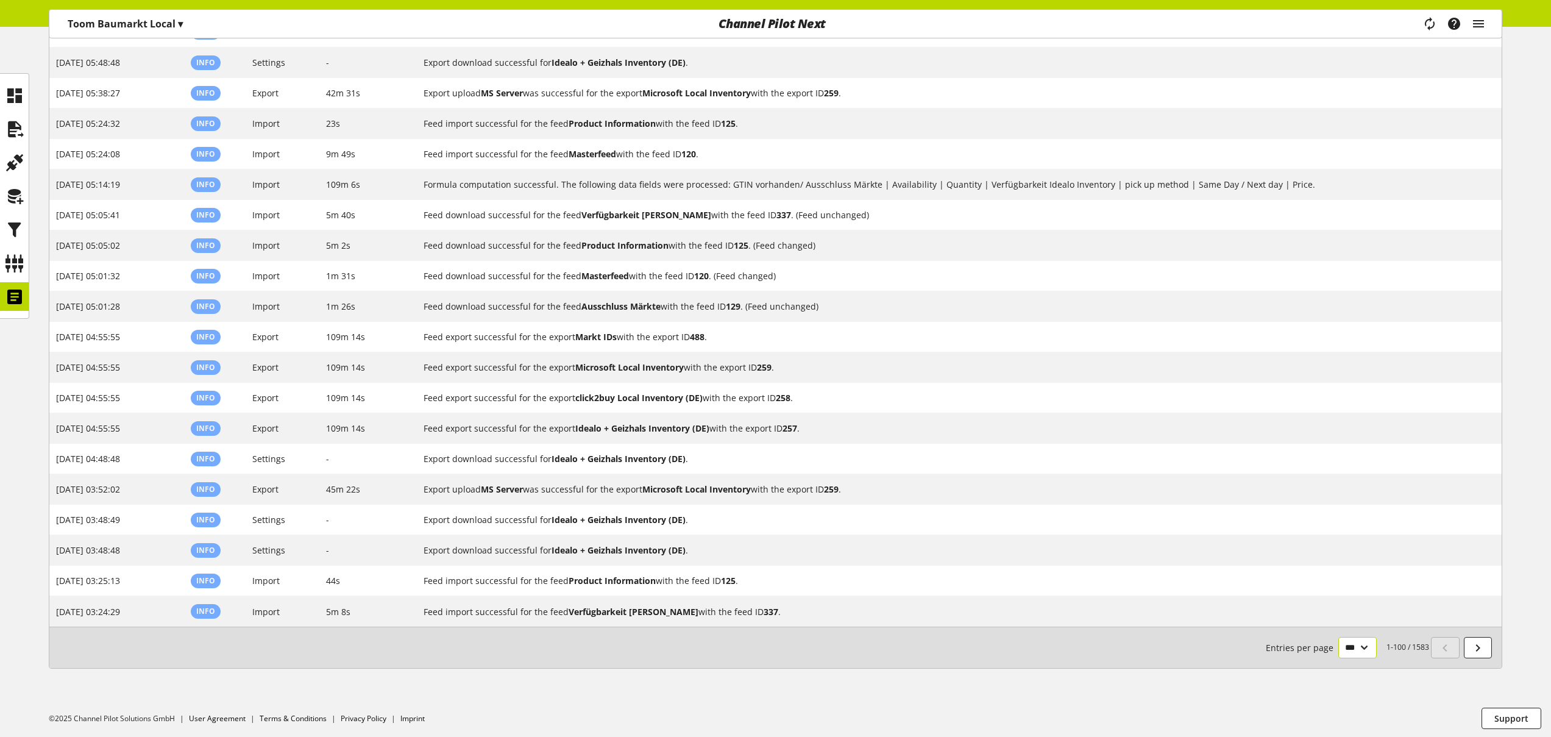
scroll to position [2643, 0]
click at [1484, 652] on icon at bounding box center [1477, 646] width 15 height 22
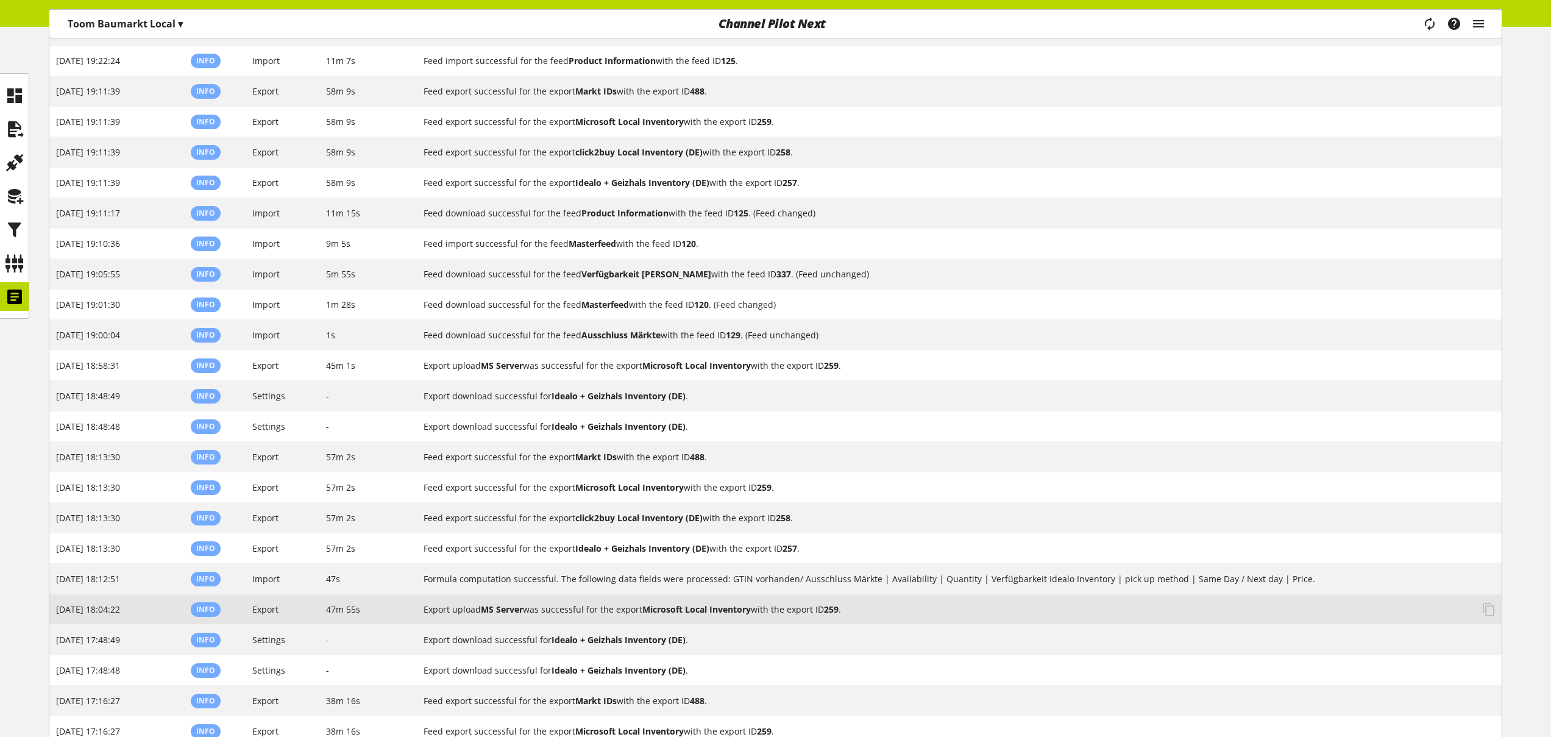
scroll to position [2643, 0]
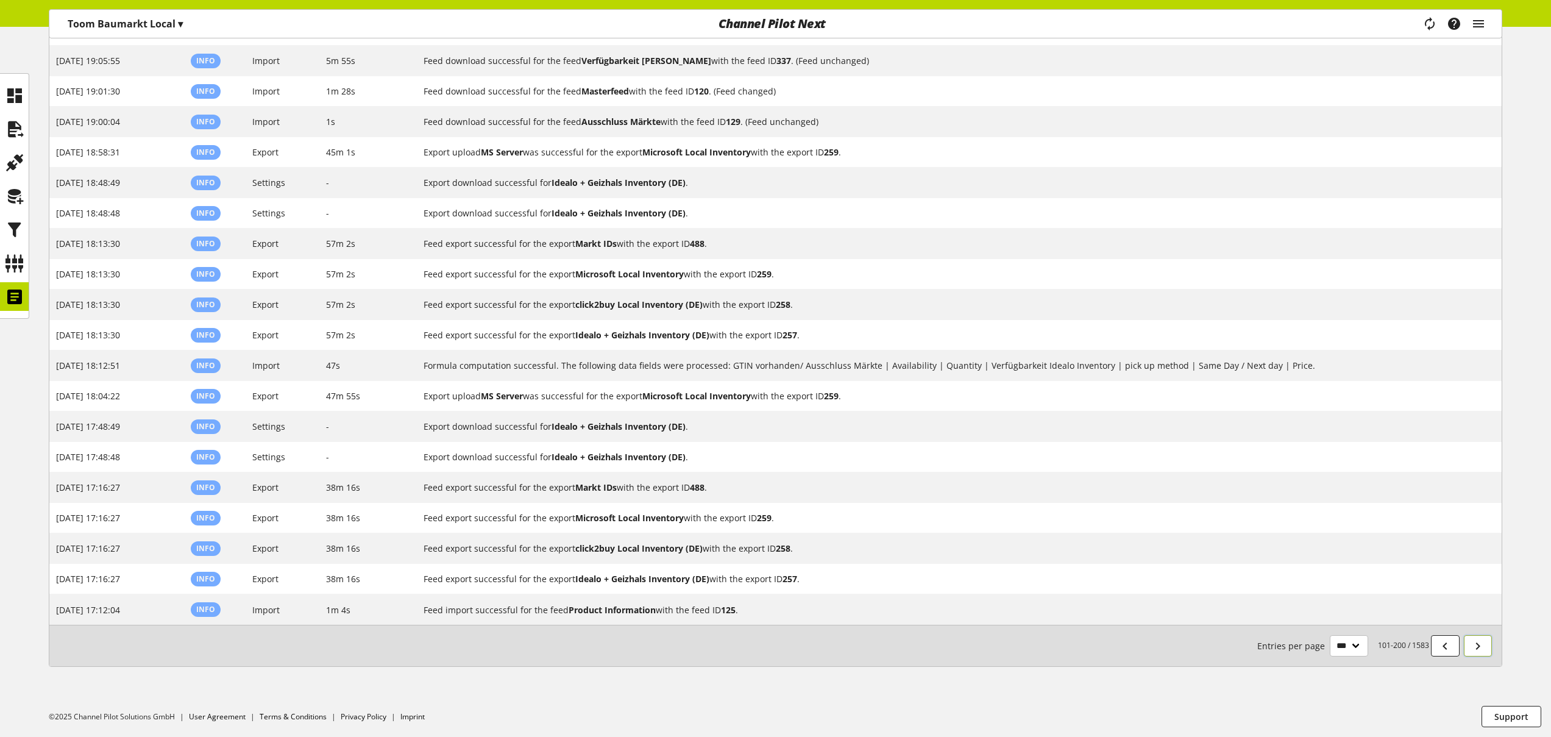
click at [1480, 648] on icon at bounding box center [1477, 646] width 15 height 22
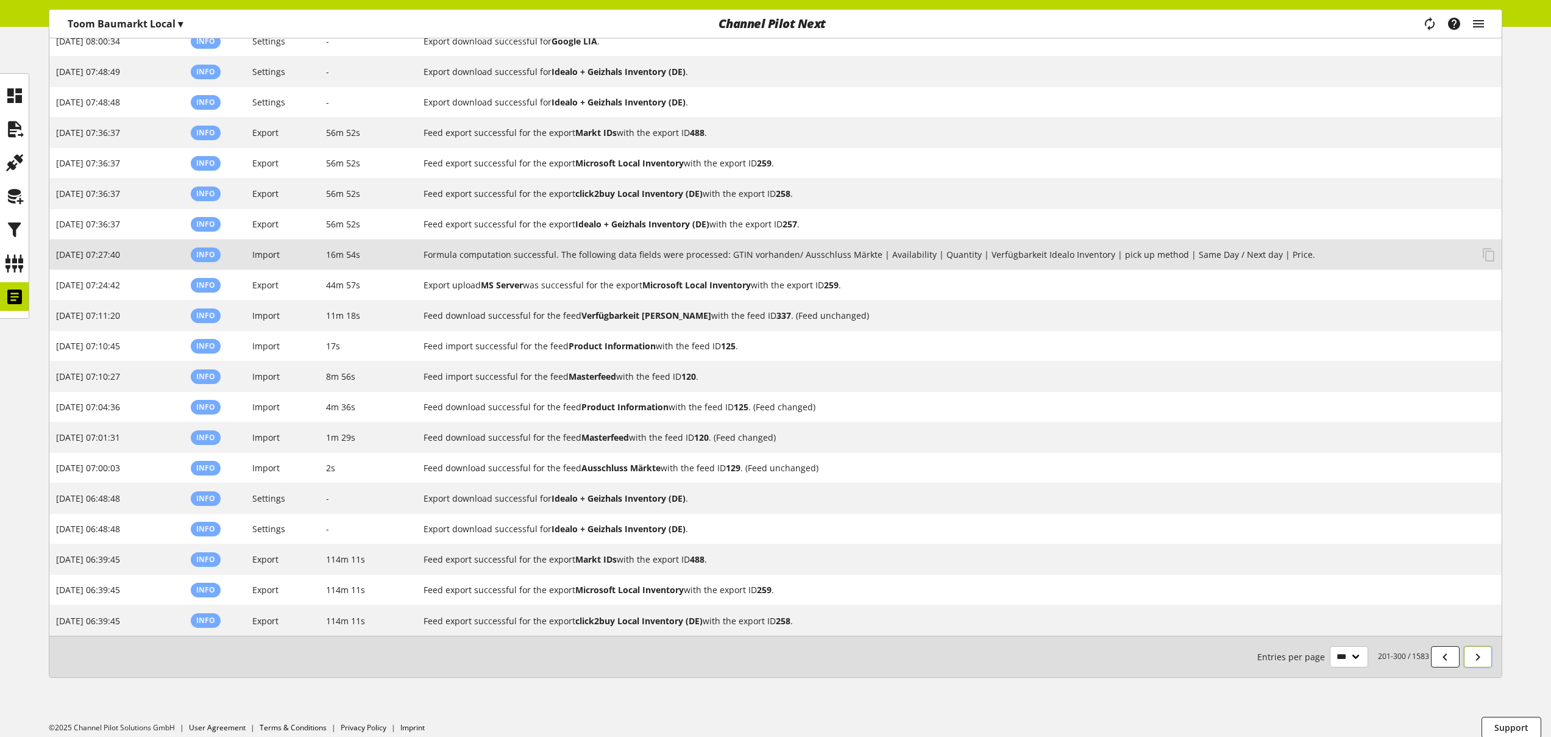
scroll to position [2643, 0]
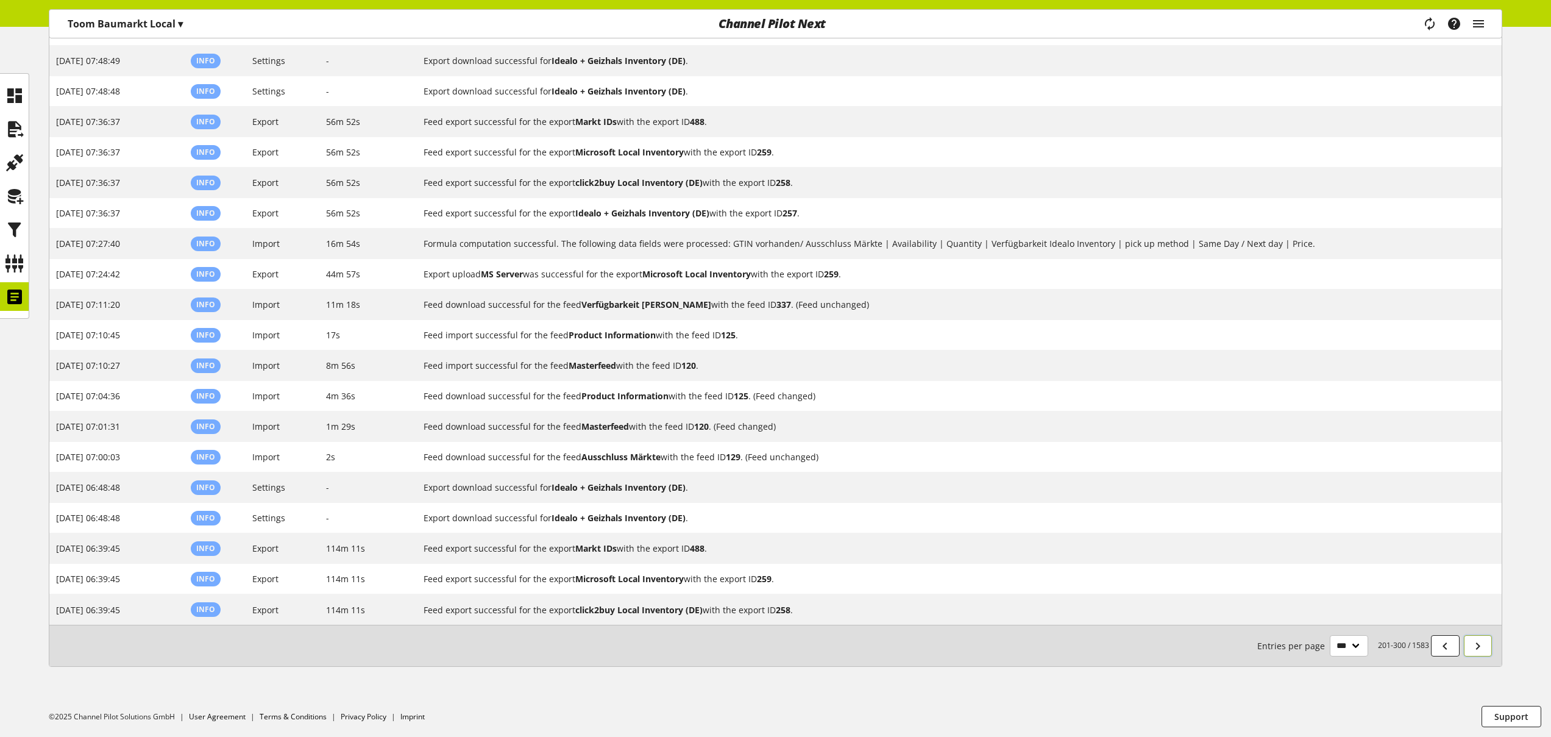
click at [1480, 643] on icon at bounding box center [1477, 646] width 15 height 22
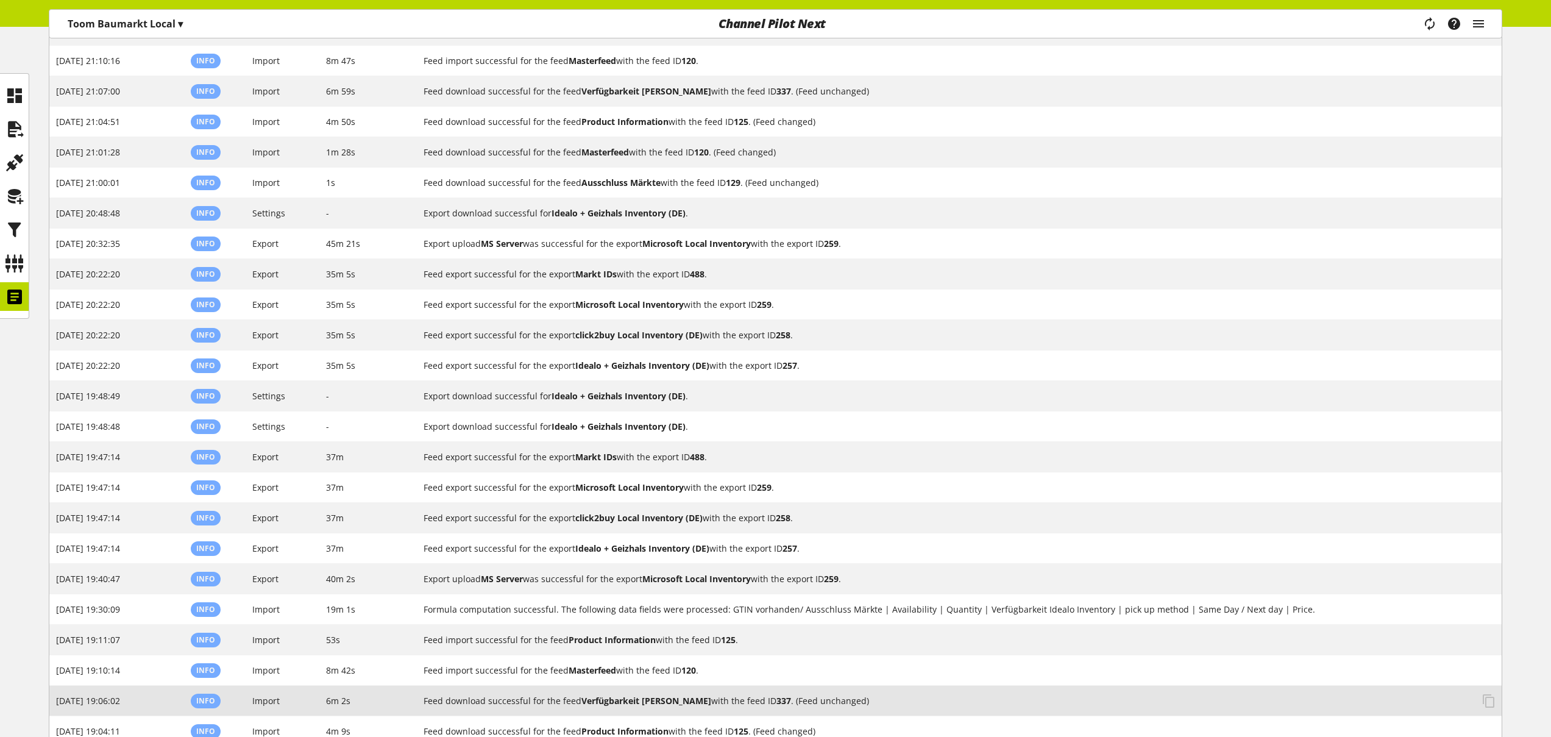
scroll to position [2643, 0]
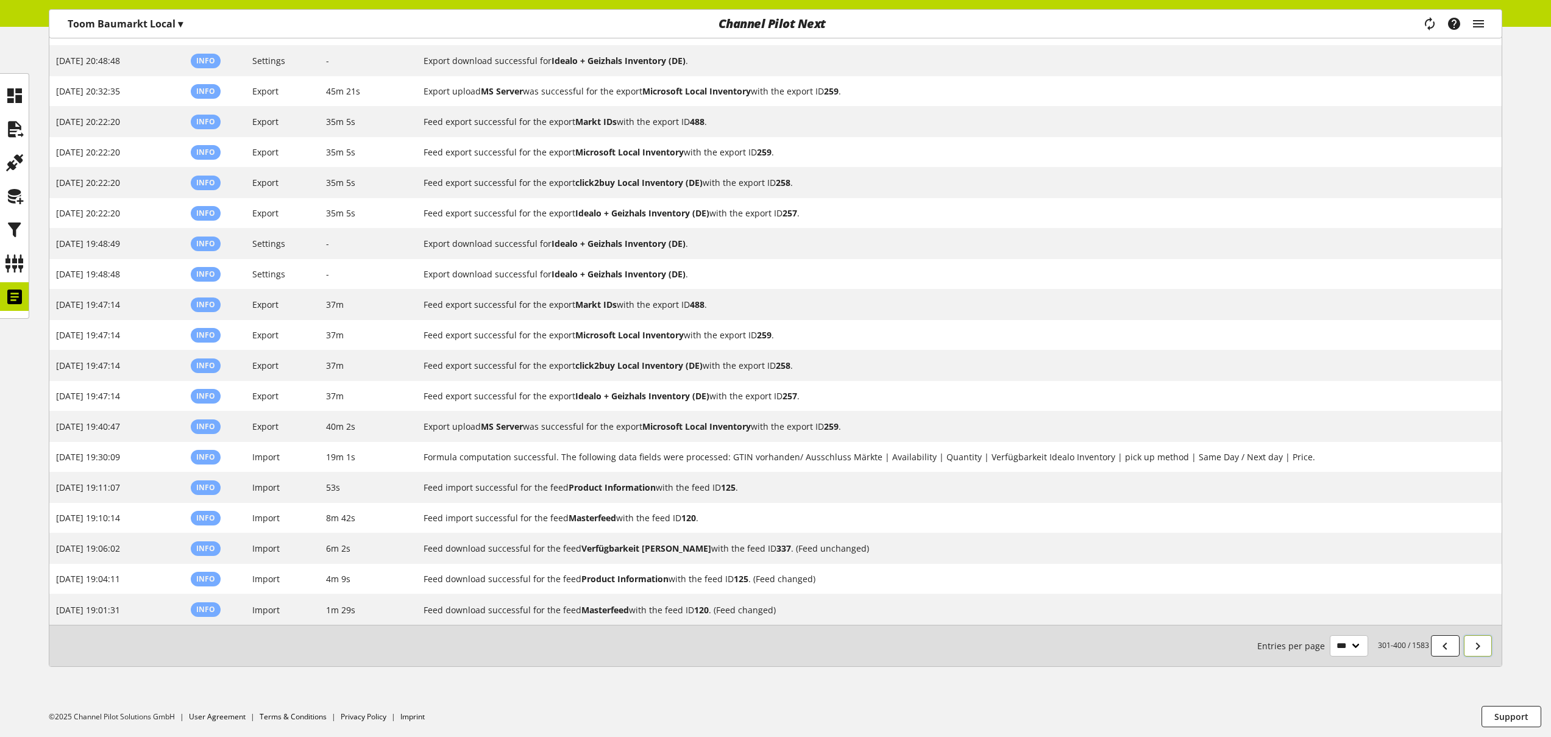
click at [1481, 647] on icon at bounding box center [1477, 646] width 15 height 22
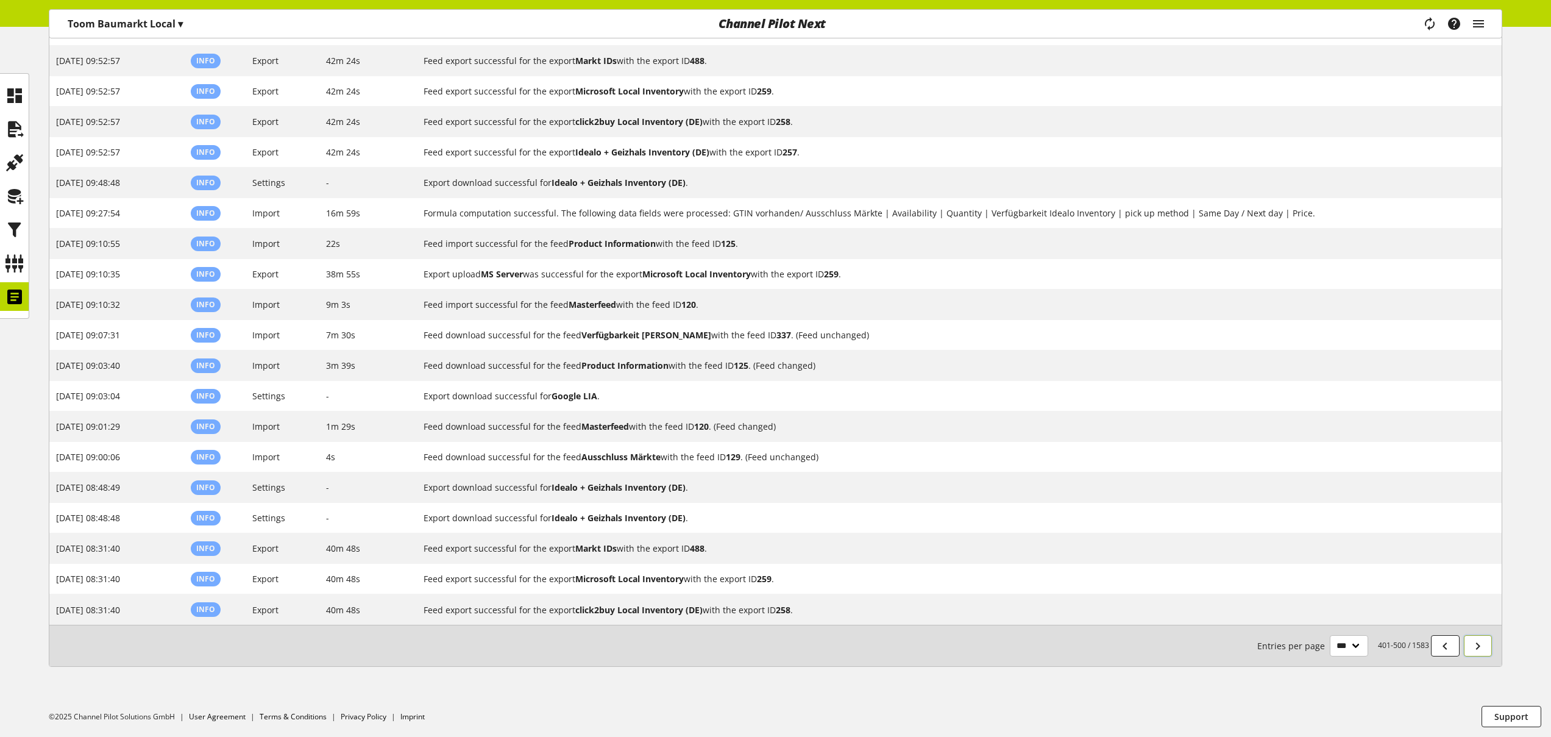
click at [1475, 647] on icon at bounding box center [1477, 646] width 15 height 22
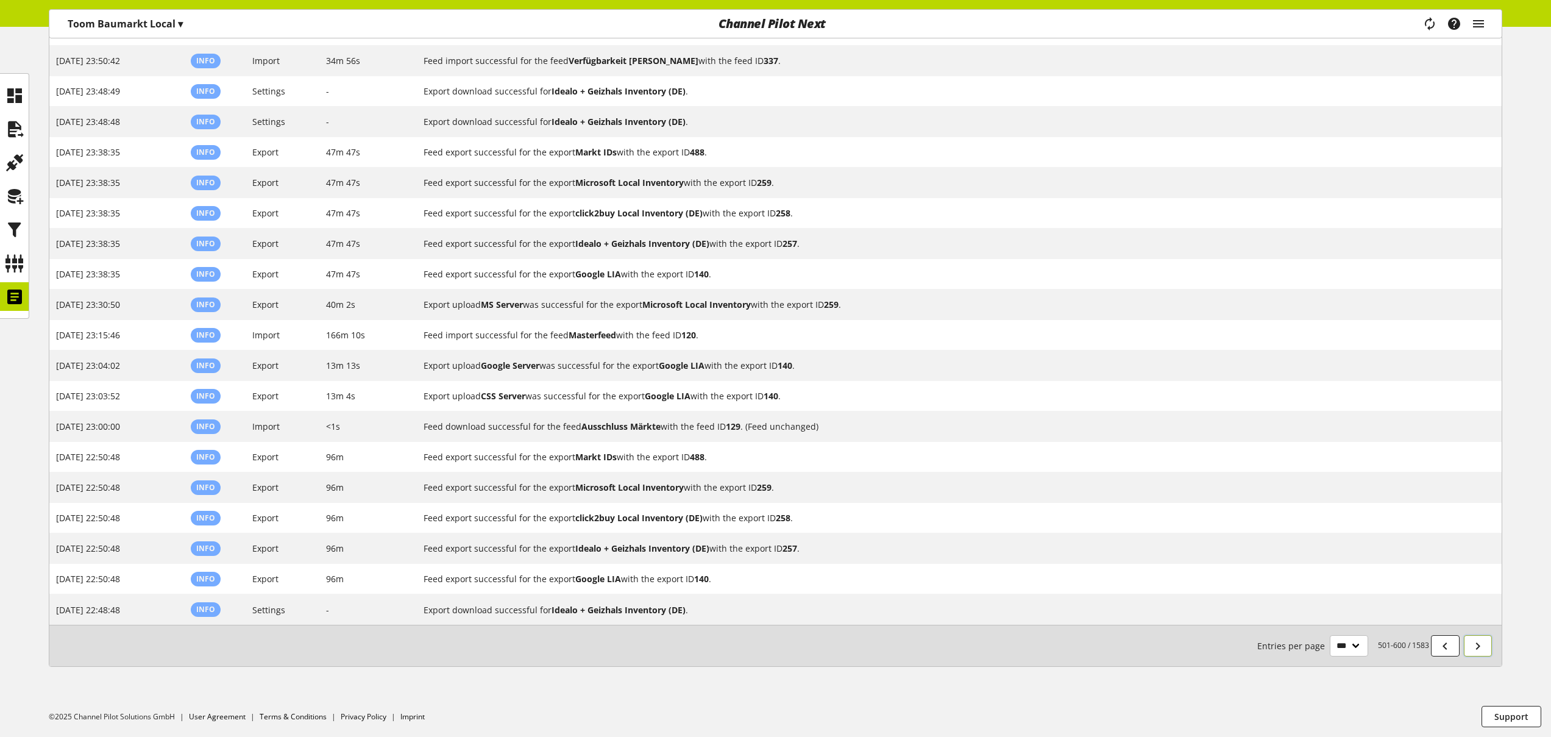
click at [1475, 647] on icon at bounding box center [1477, 646] width 15 height 22
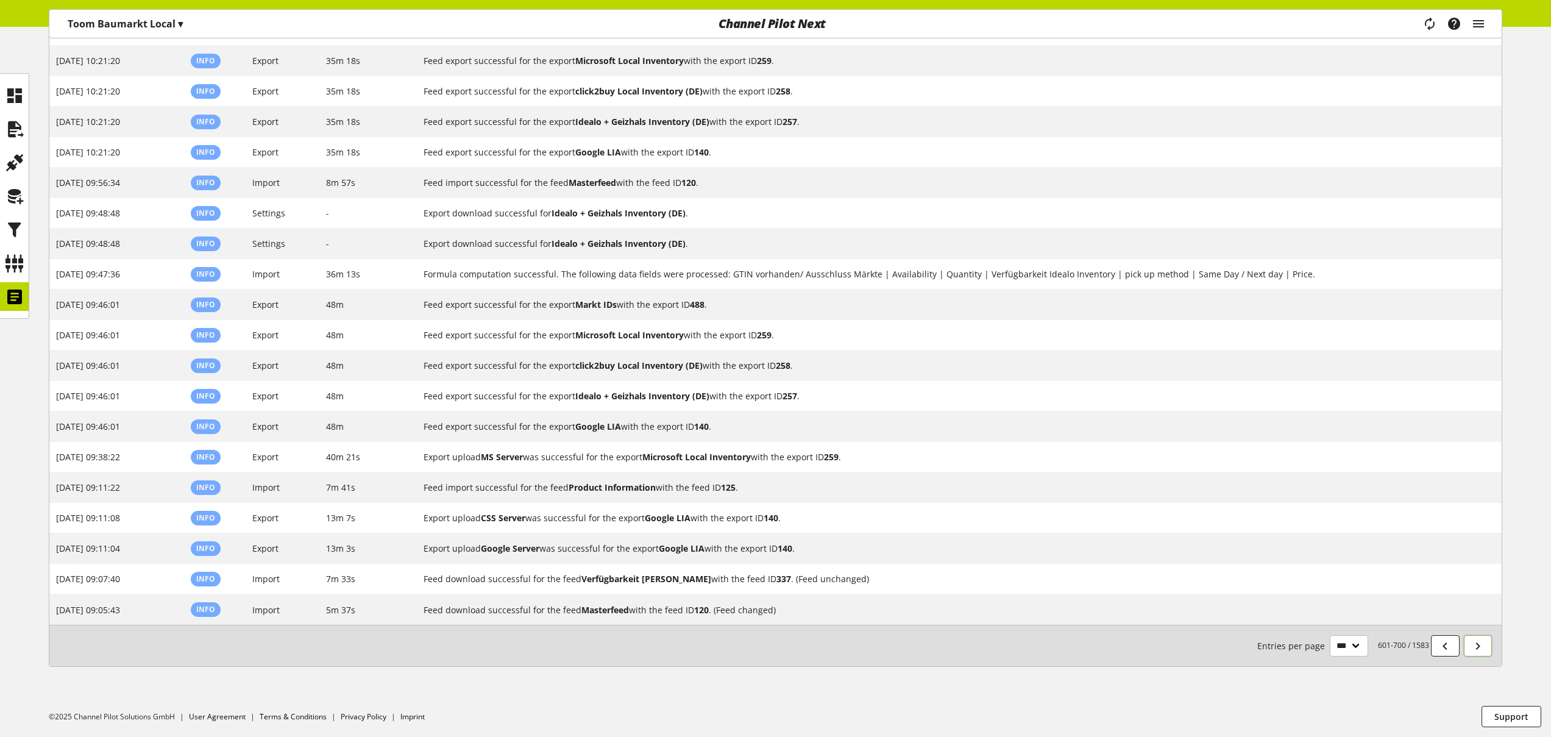
click at [1473, 647] on icon at bounding box center [1477, 646] width 15 height 22
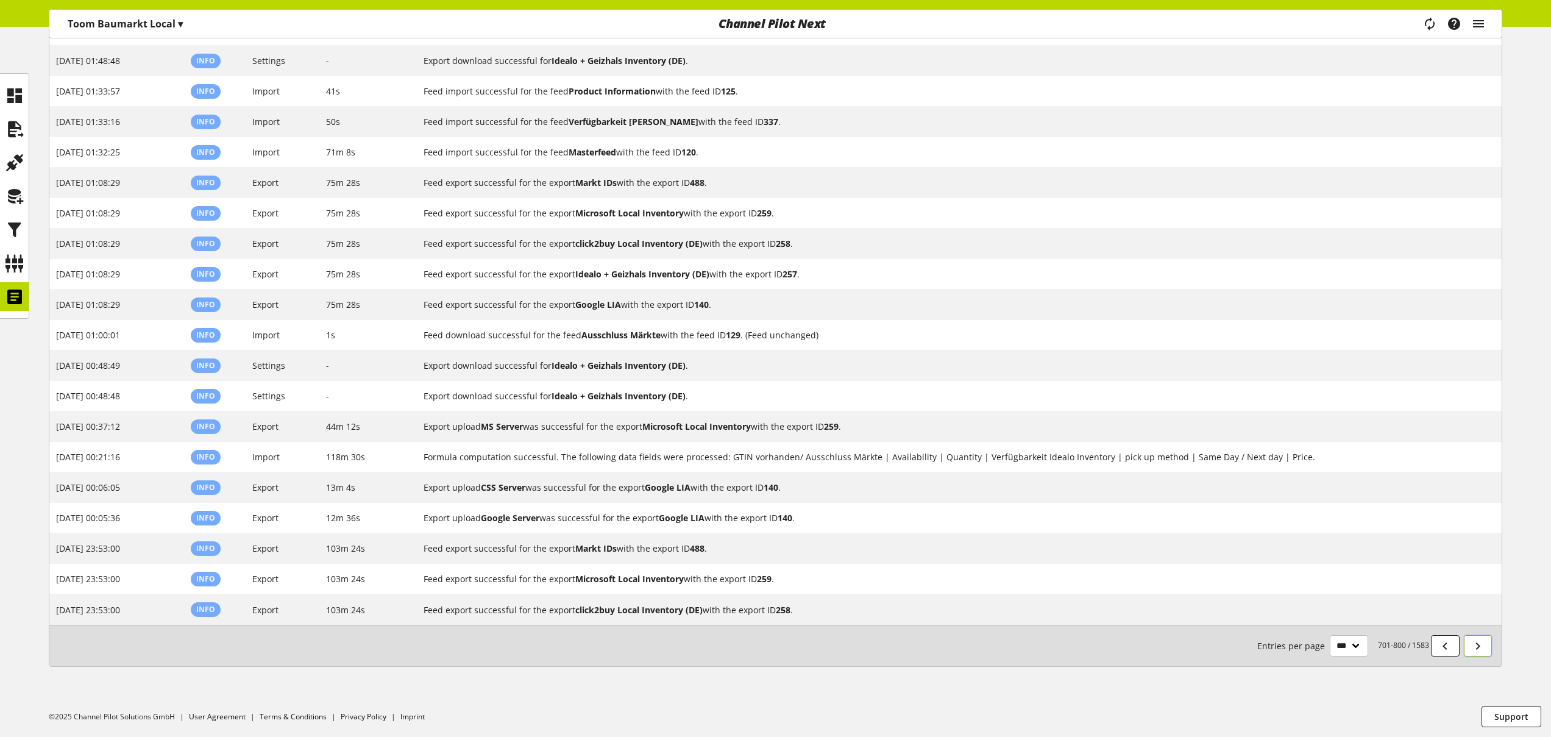
click at [1470, 645] on icon at bounding box center [1477, 646] width 15 height 22
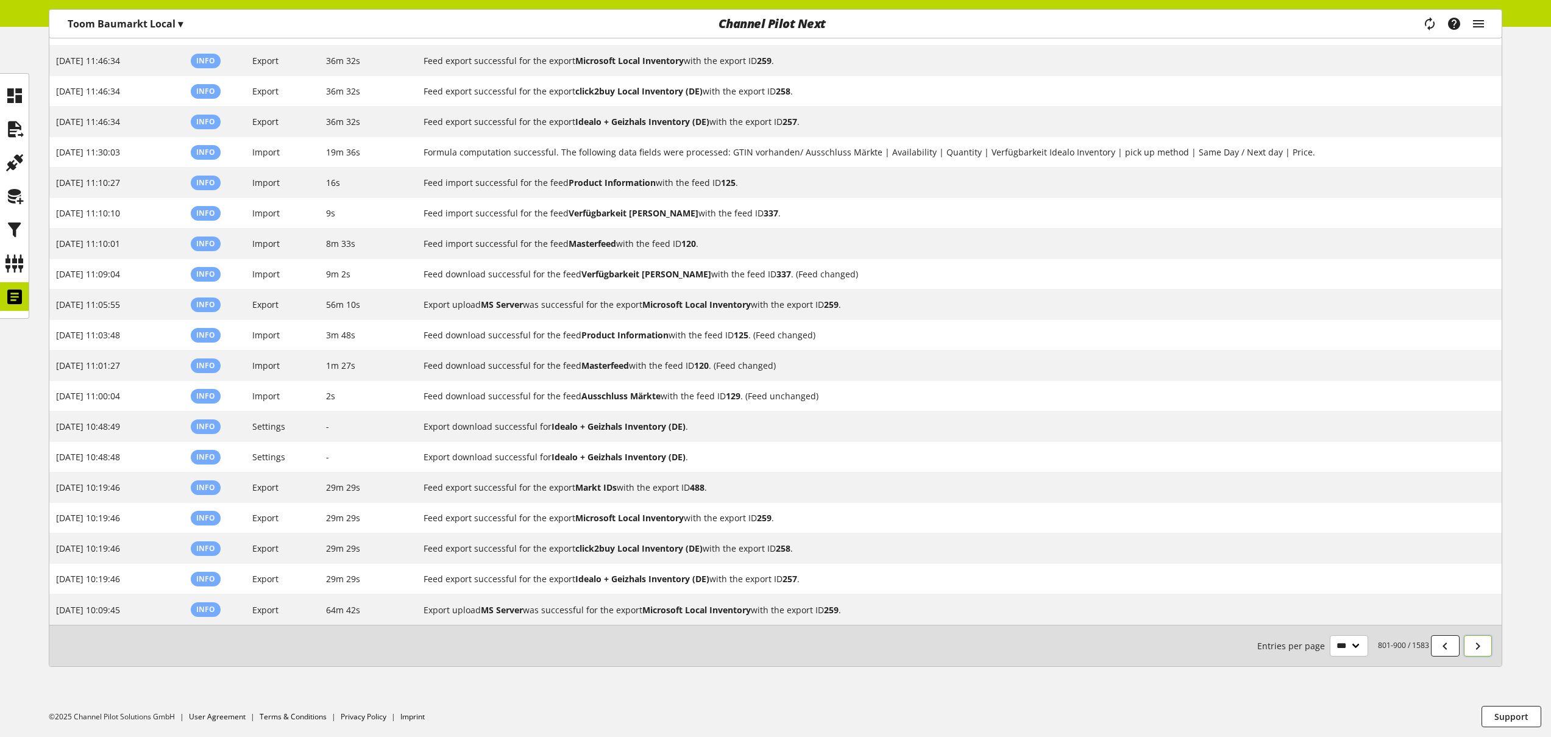
click at [1486, 643] on link at bounding box center [1478, 645] width 29 height 21
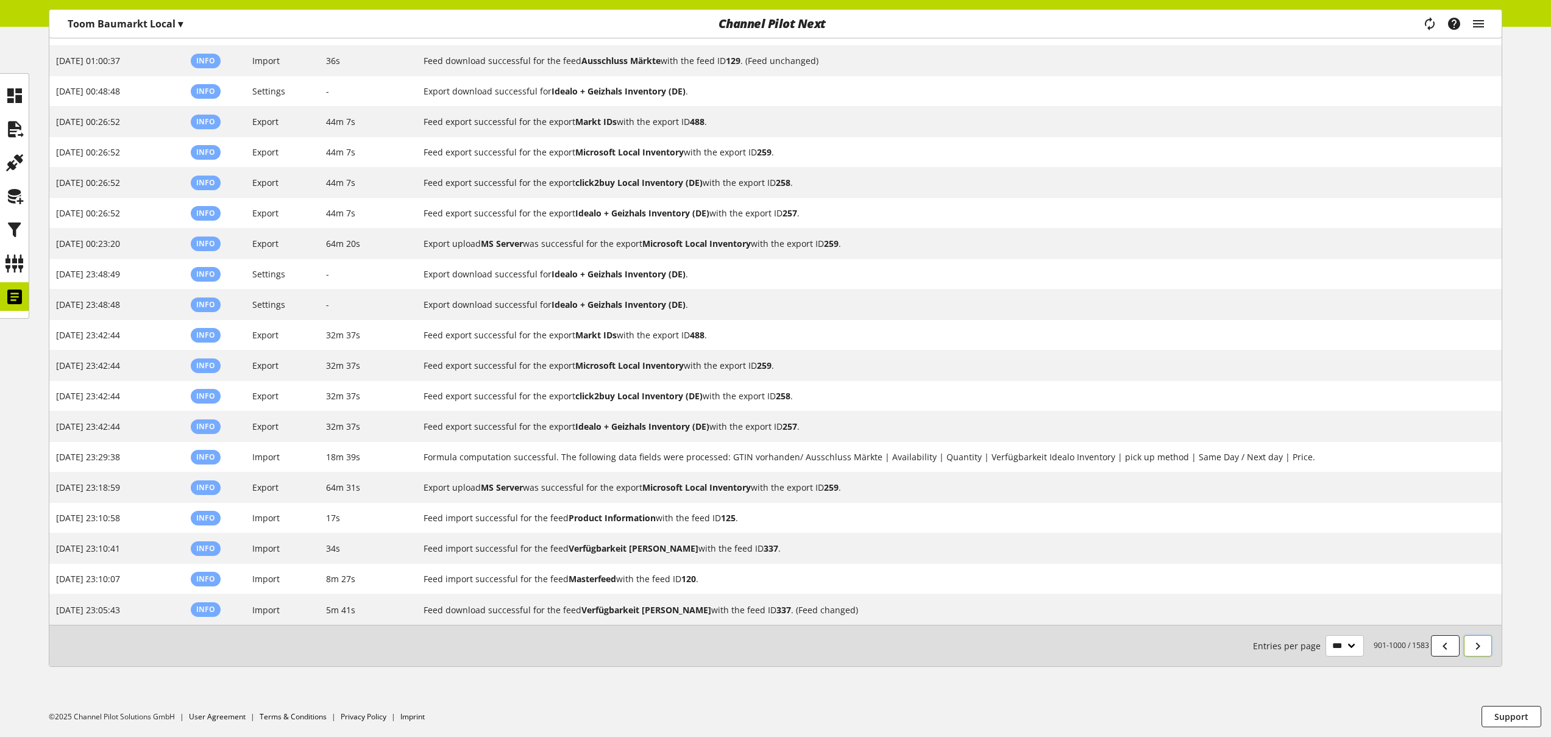
click at [1486, 643] on link at bounding box center [1478, 645] width 29 height 21
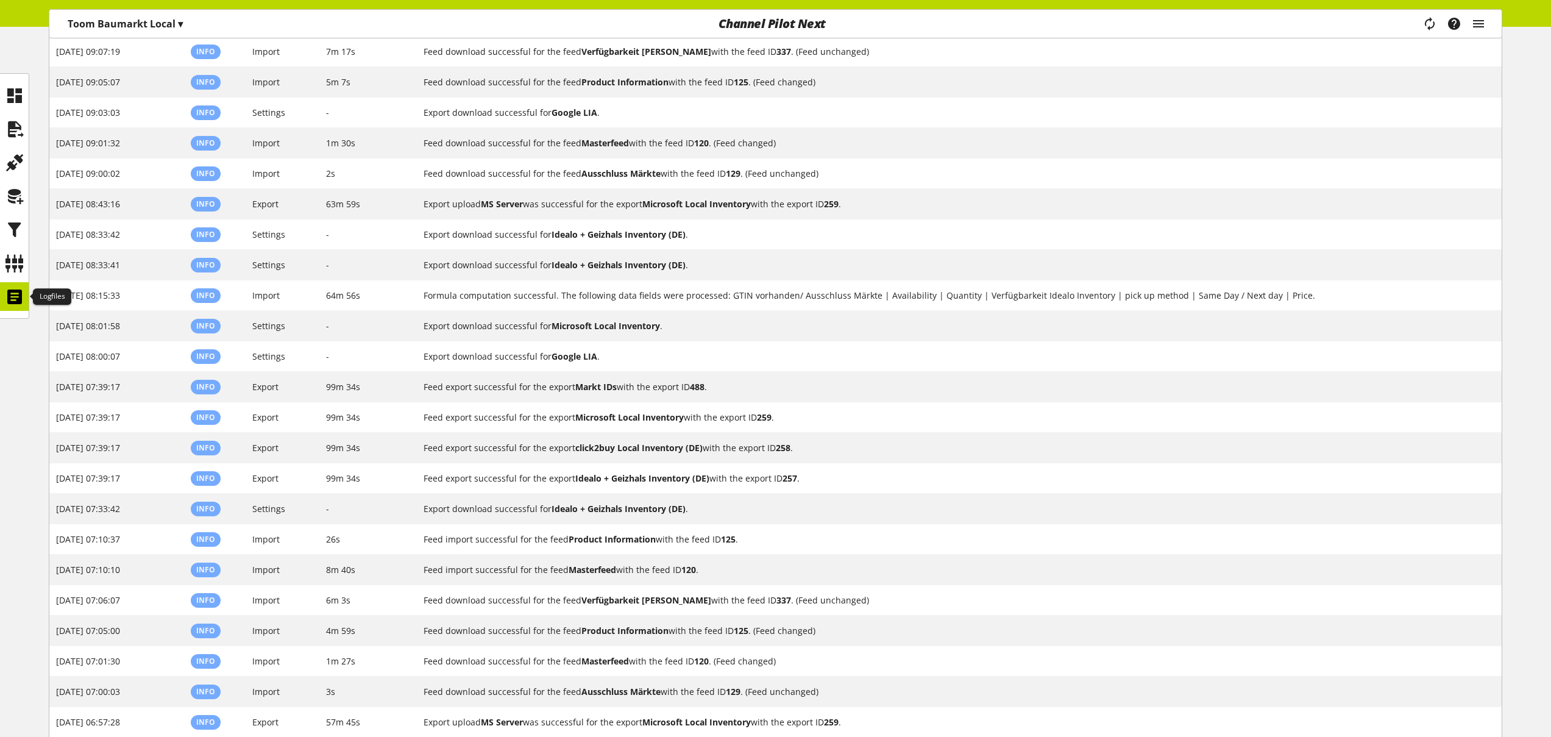
click at [9, 294] on icon at bounding box center [14, 297] width 19 height 24
select select "**"
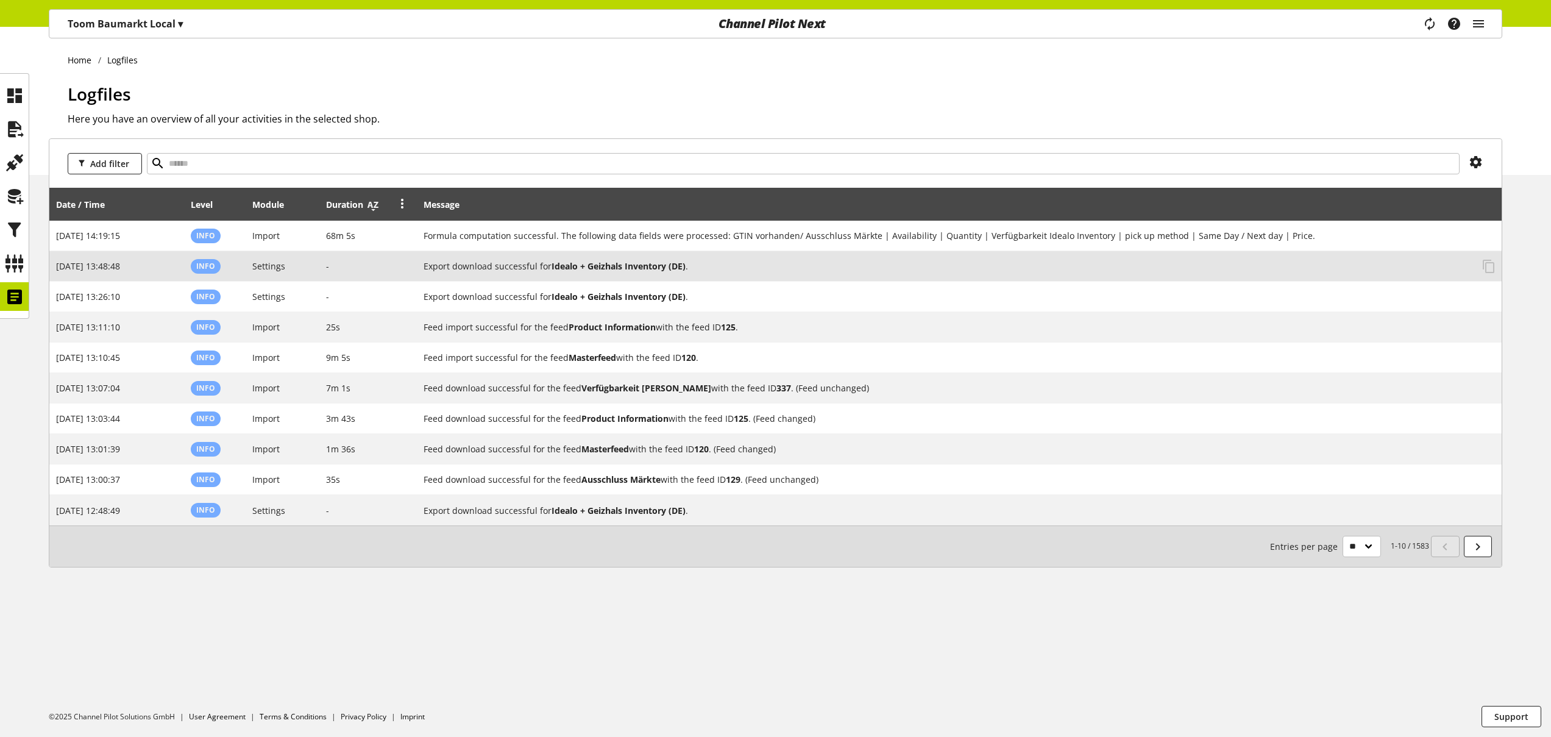
click at [374, 203] on icon at bounding box center [373, 205] width 15 height 22
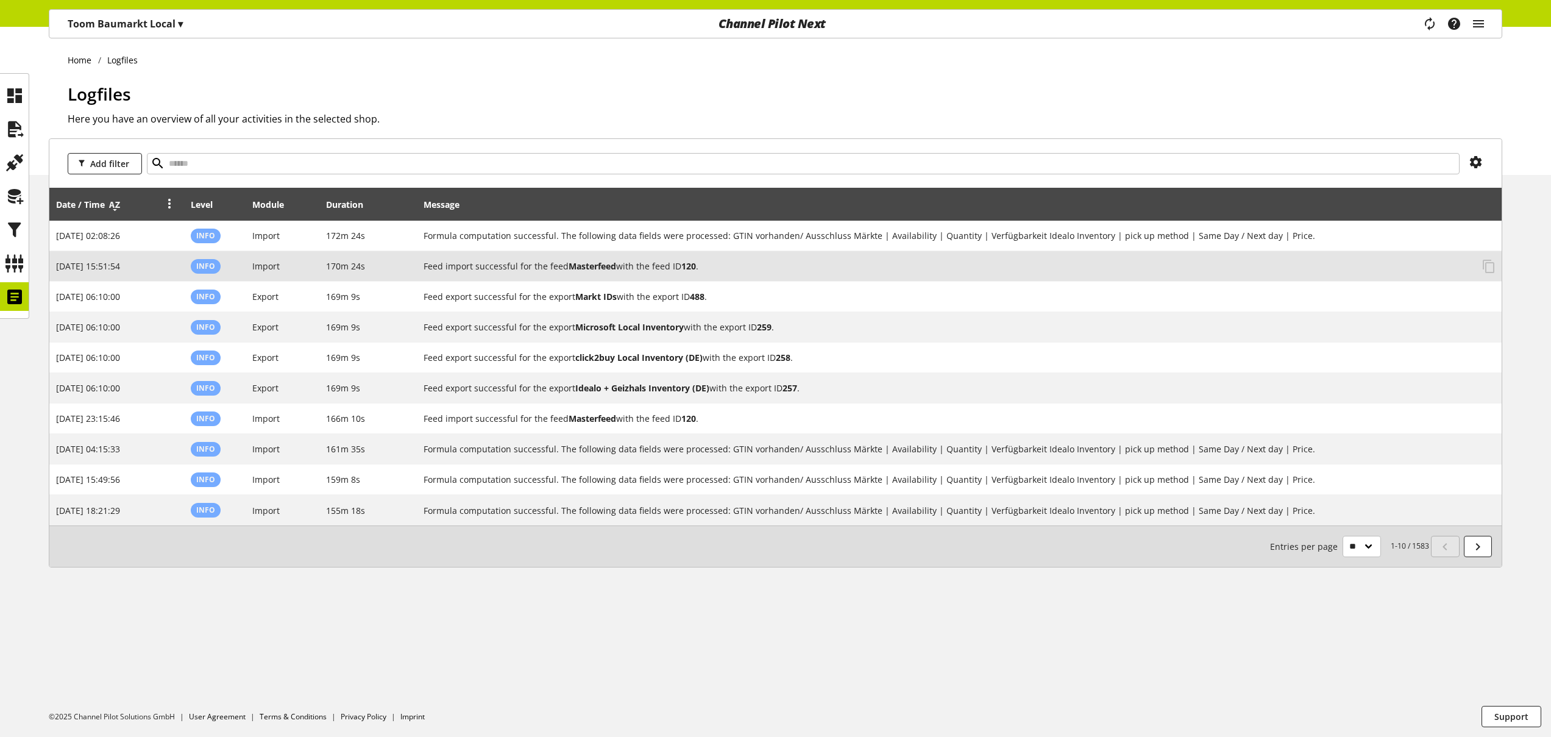
click at [117, 209] on icon at bounding box center [114, 205] width 15 height 22
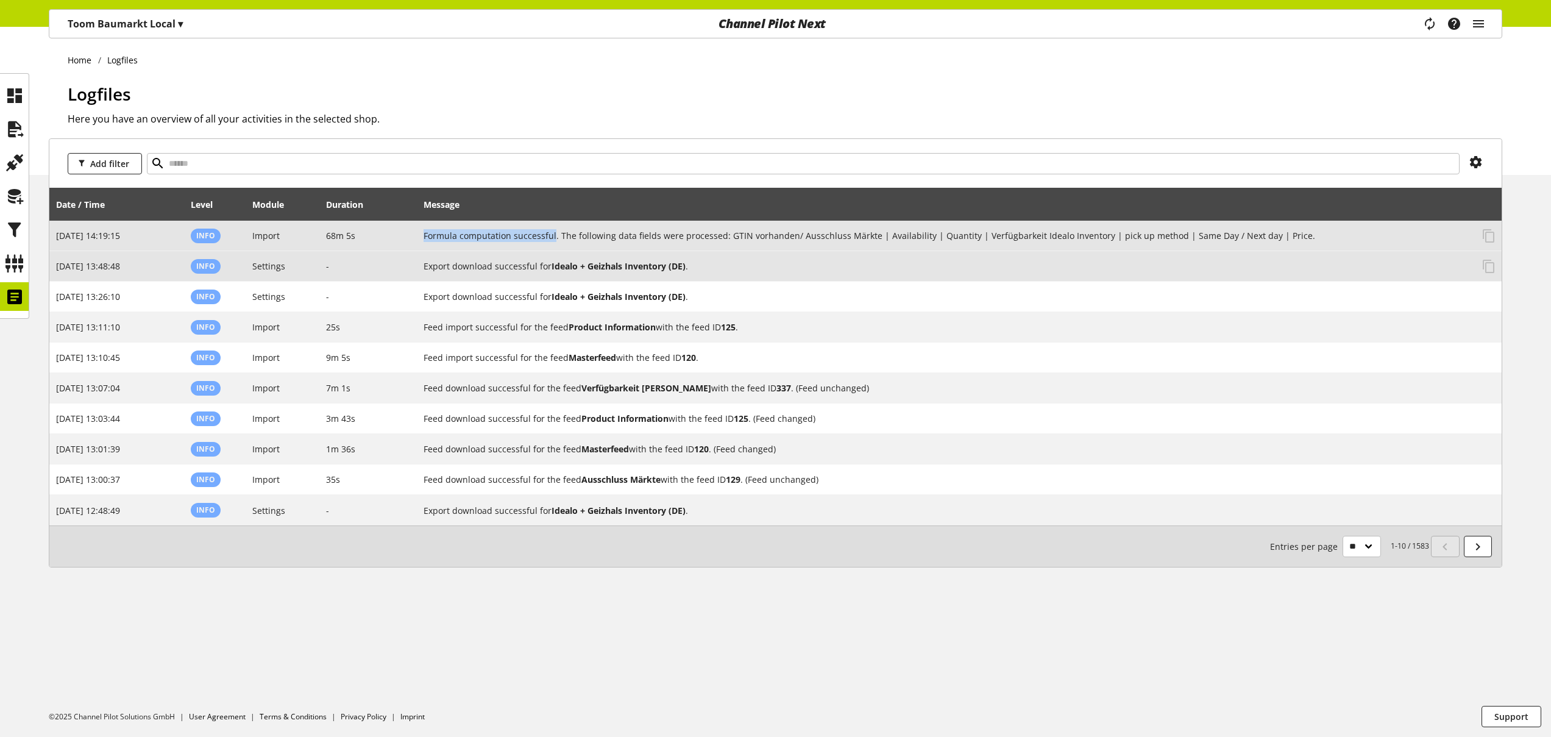
drag, startPoint x: 427, startPoint y: 233, endPoint x: 557, endPoint y: 232, distance: 130.4
click at [557, 232] on h2 "Formula computation successful. The following data fields were processed: GTIN …" at bounding box center [948, 235] width 1049 height 13
copy h2 "Formula computation successful"
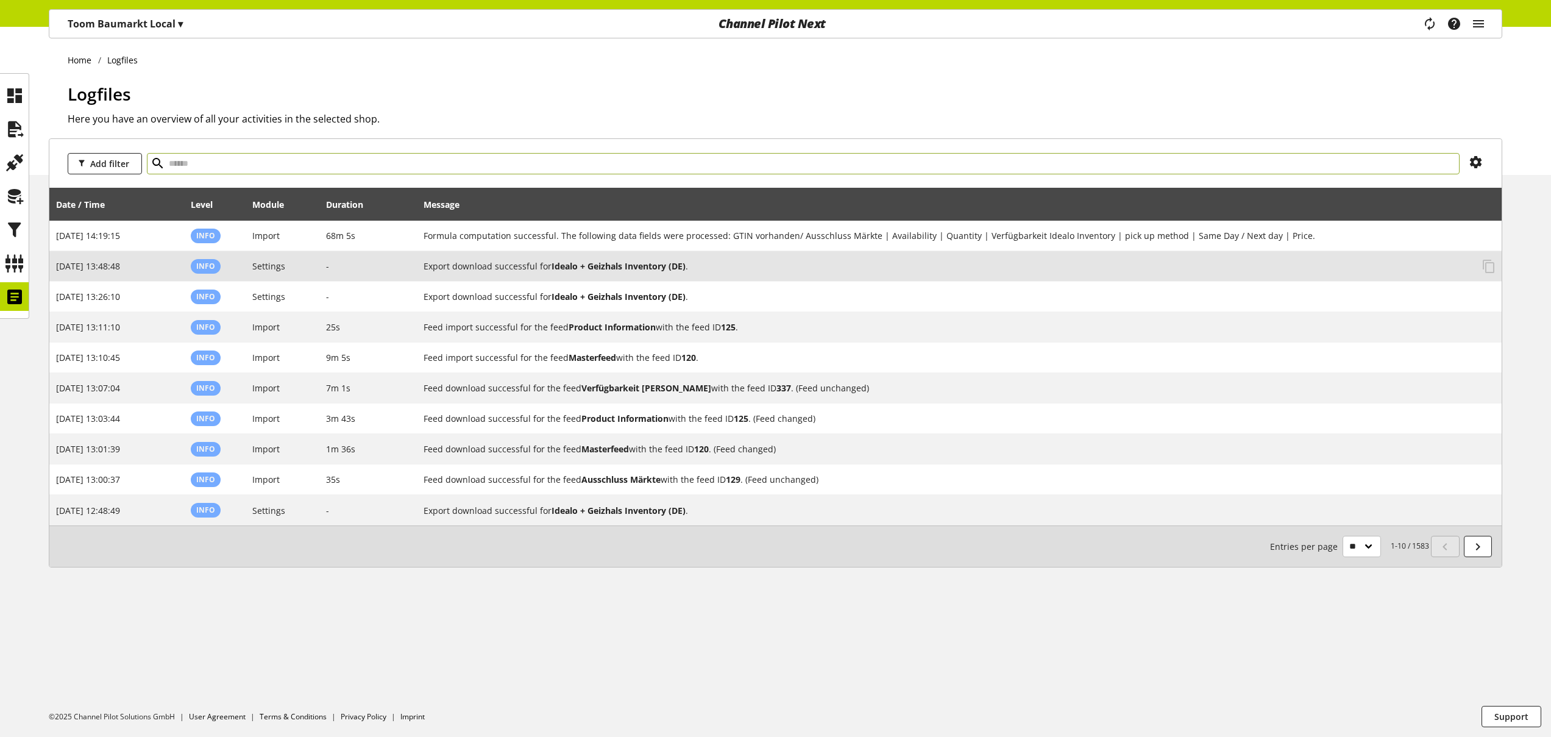
click at [414, 166] on input "text" at bounding box center [803, 163] width 1313 height 21
paste input "**********"
type input "**********"
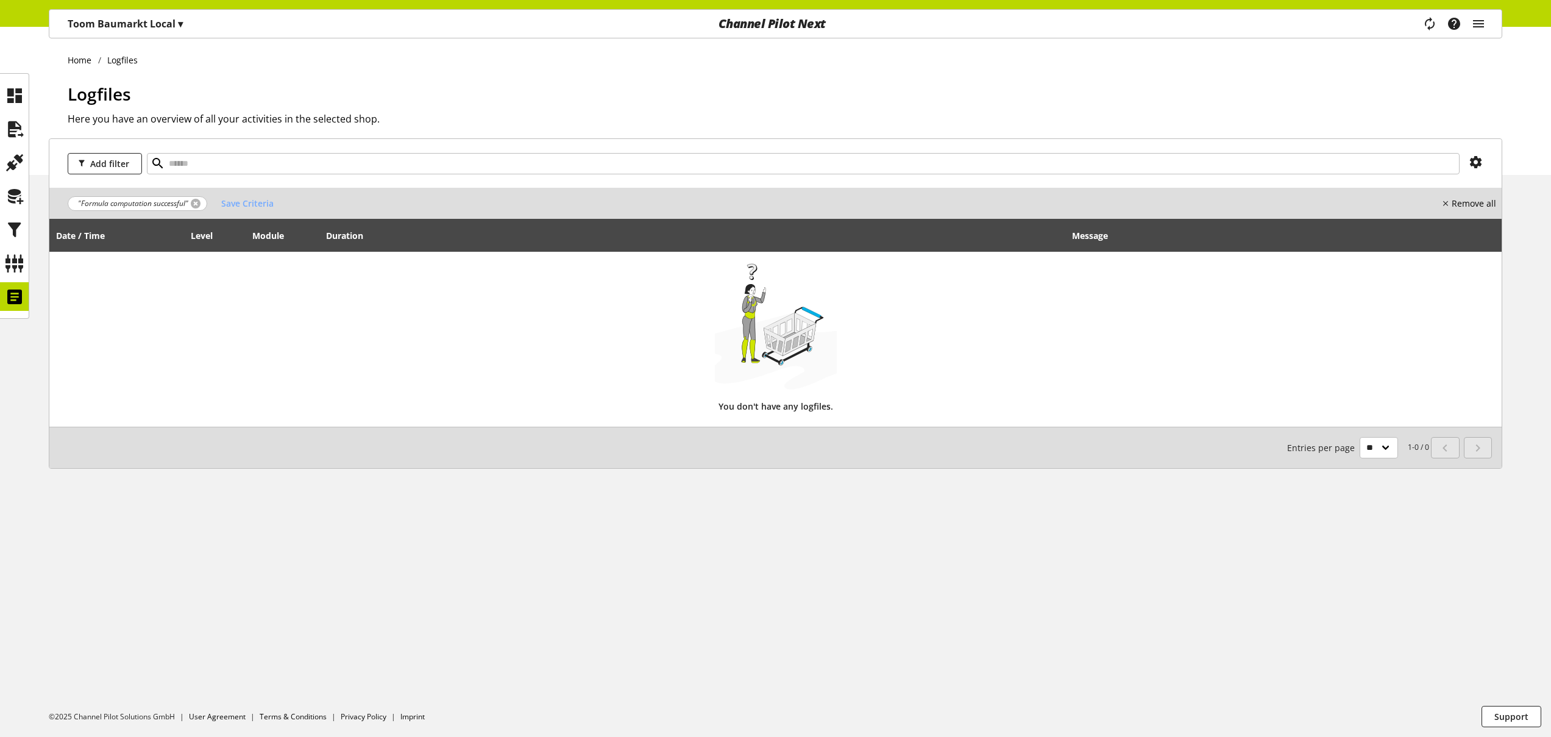
click at [197, 201] on link at bounding box center [196, 204] width 10 height 10
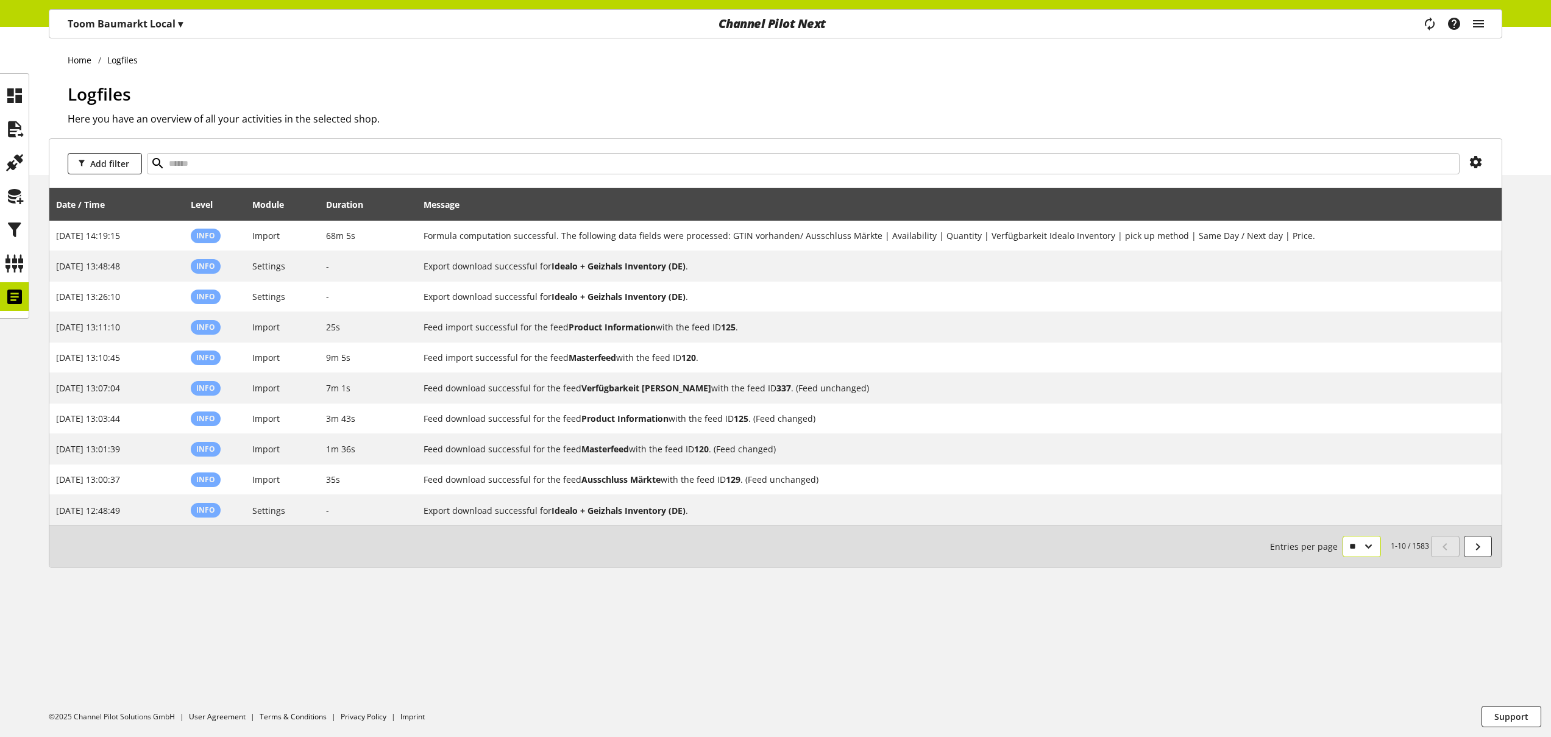
click at [1344, 549] on select "** ** ** ***" at bounding box center [1361, 546] width 38 height 21
click at [1342, 557] on select "** ** ** ***" at bounding box center [1361, 546] width 38 height 21
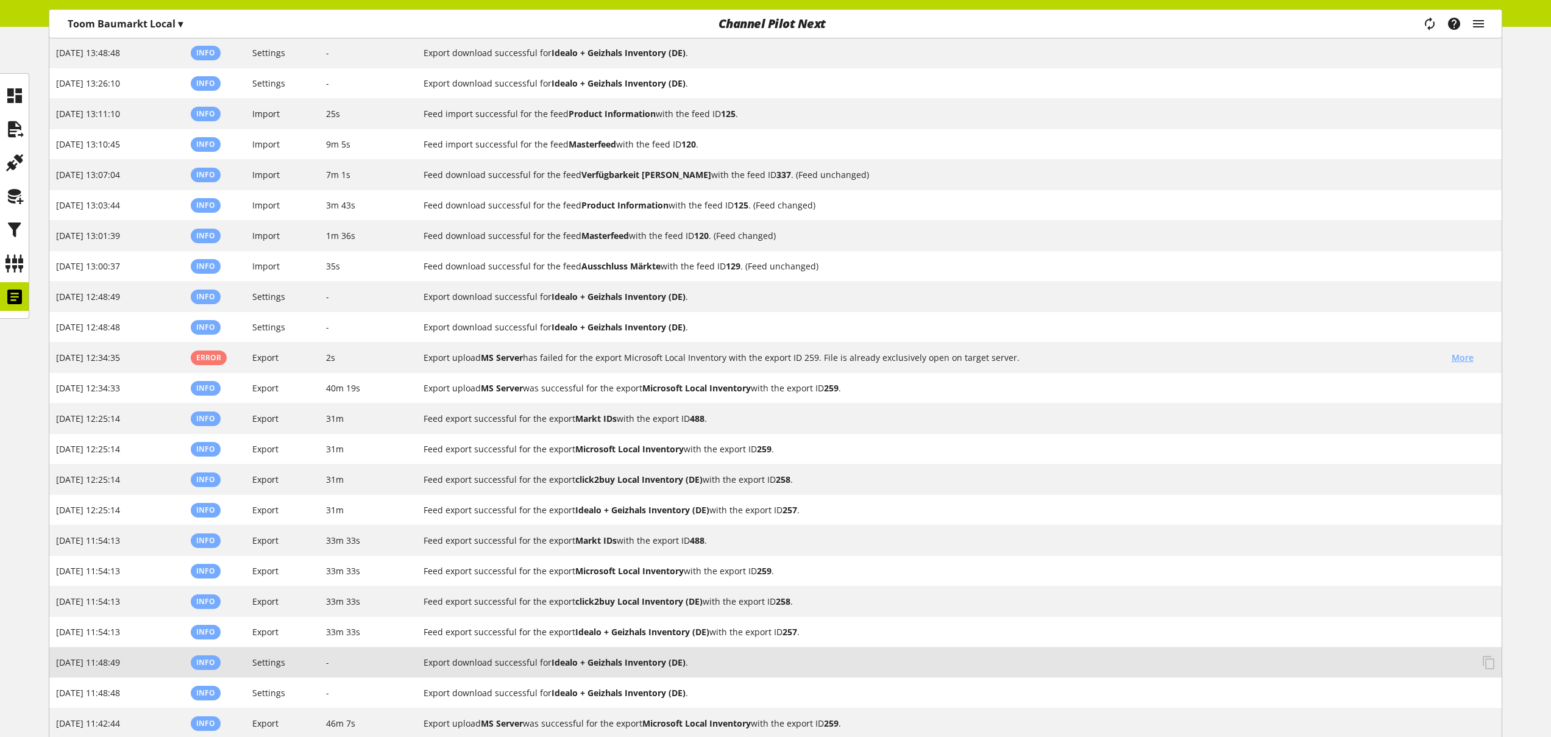
scroll to position [358, 0]
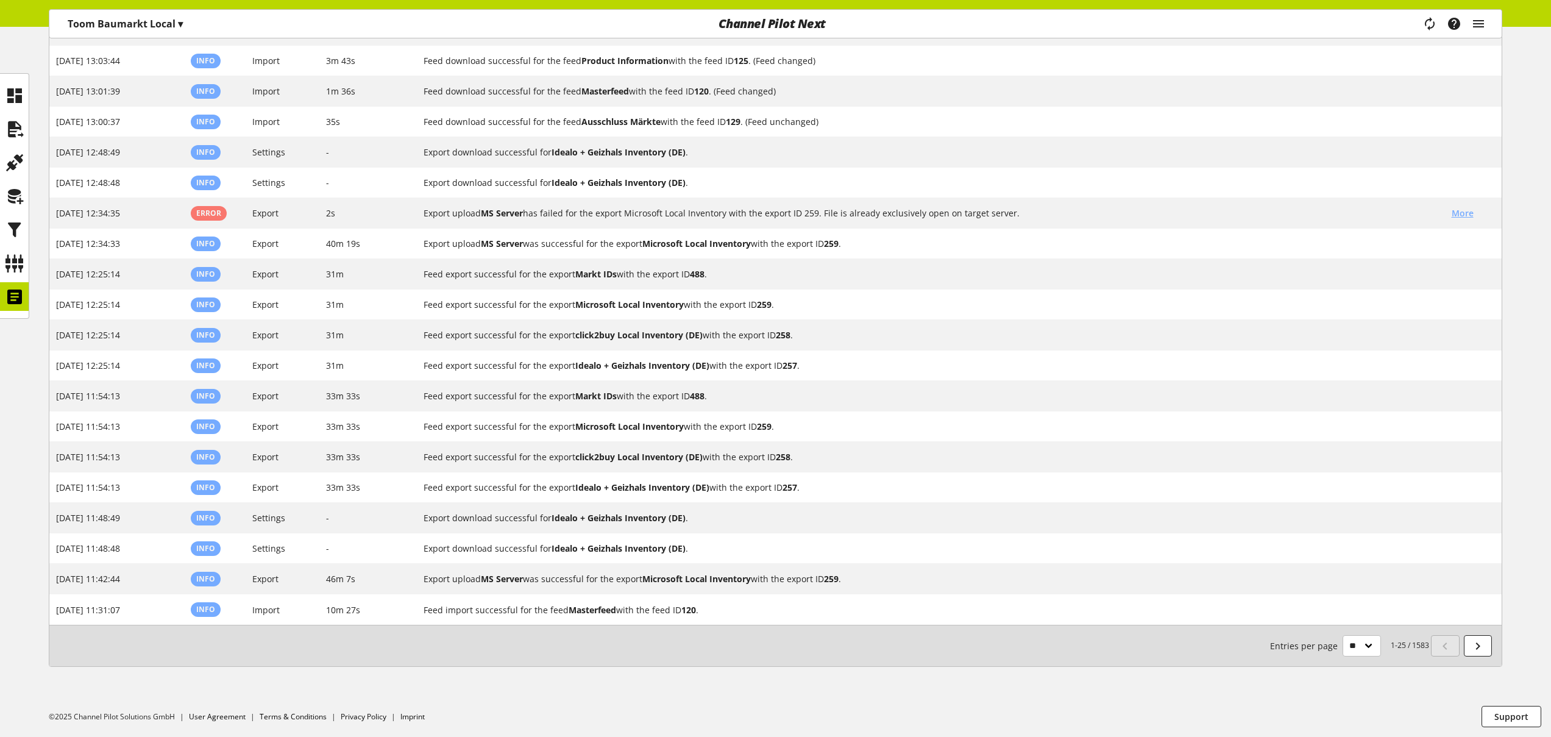
click at [1358, 655] on select "** ** ** ***" at bounding box center [1361, 645] width 38 height 21
select select "***"
click at [1342, 656] on select "** ** ** ***" at bounding box center [1361, 645] width 38 height 21
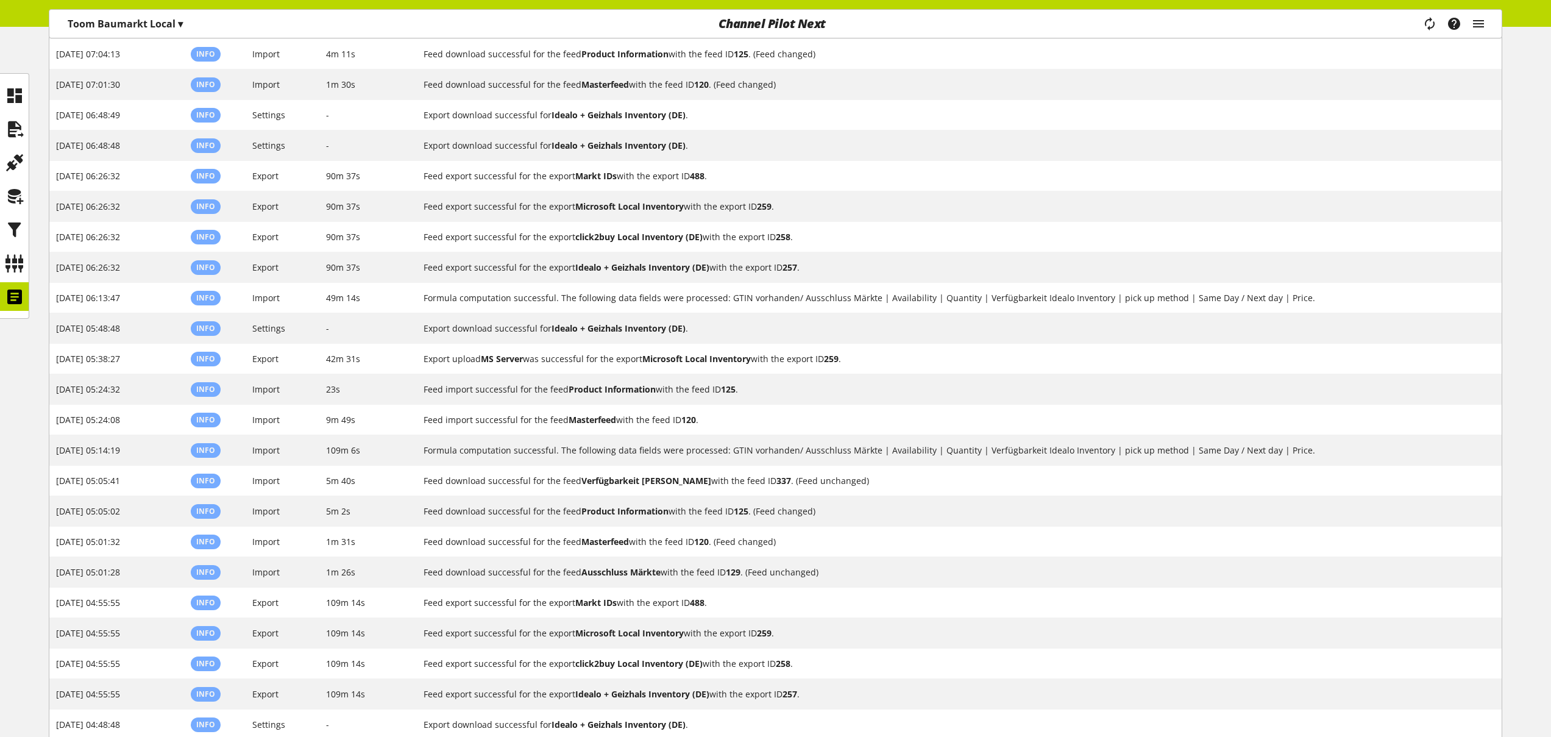
scroll to position [2643, 0]
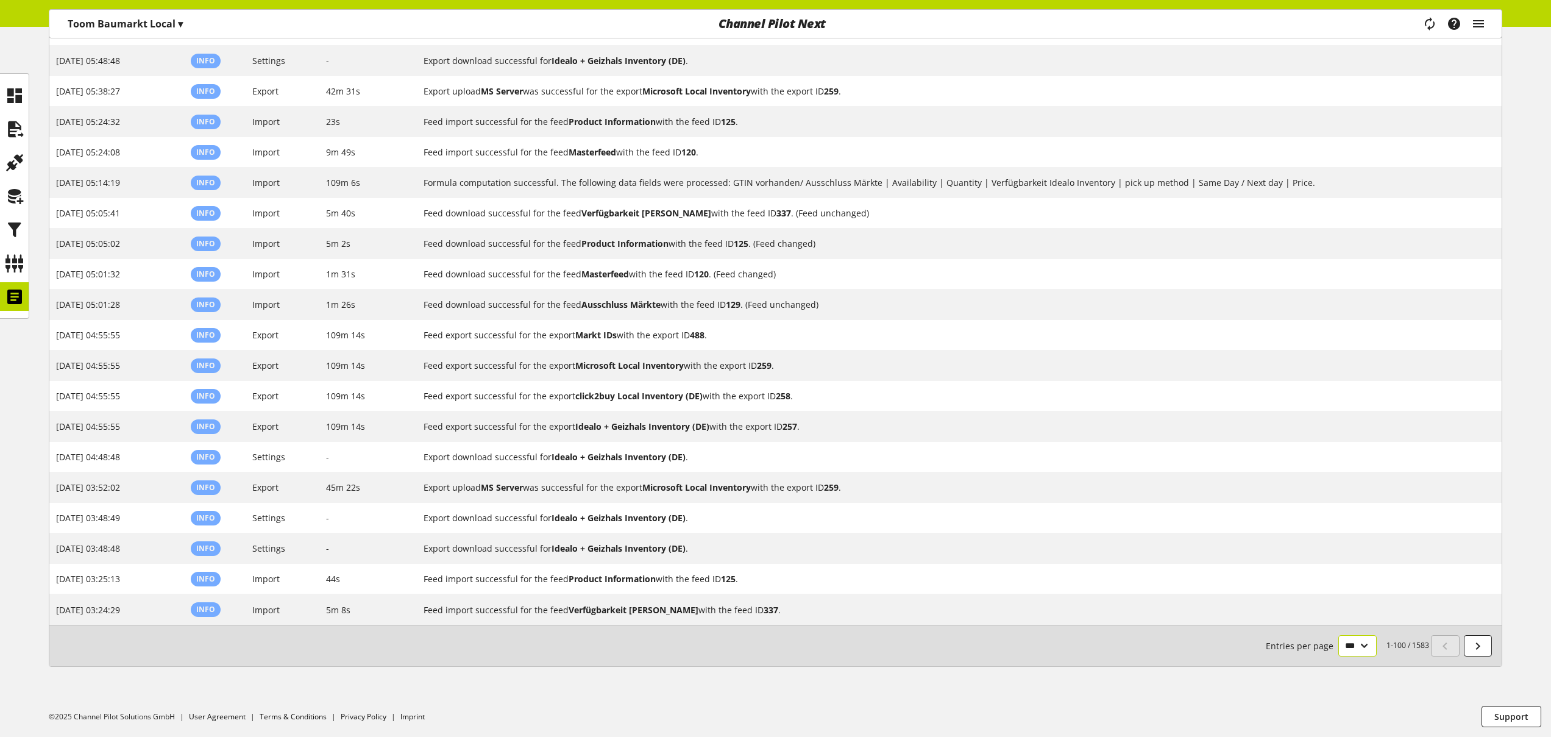
click at [1353, 648] on select "** ** ** ***" at bounding box center [1357, 645] width 38 height 21
select select "**"
click at [1338, 635] on select "** ** ** ***" at bounding box center [1357, 645] width 38 height 21
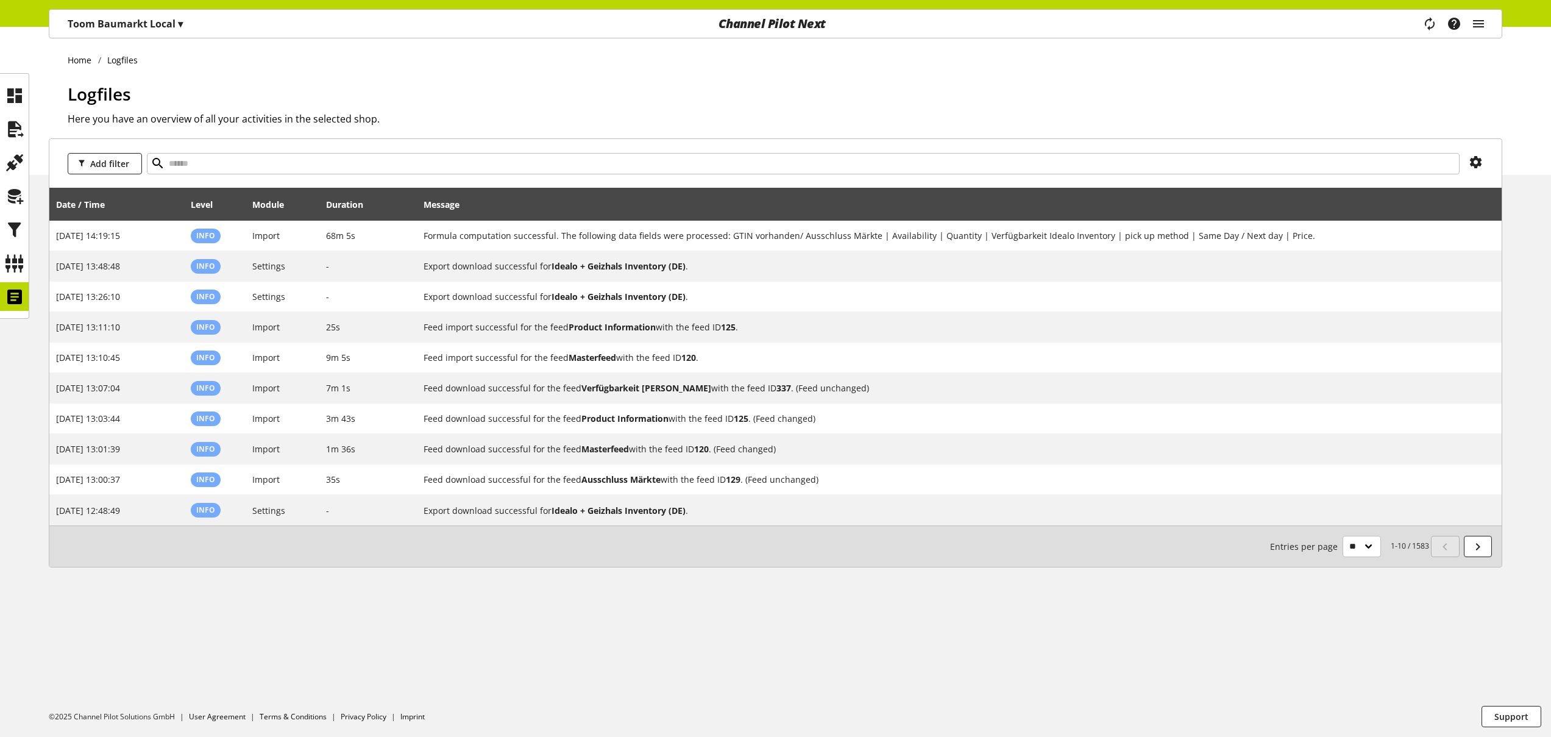
click at [1485, 23] on div "Task manager Help center Nigel Rowe nigel.rowe@channelpilot.com User Management…" at bounding box center [1459, 24] width 86 height 28
click at [1484, 29] on icon "main navigation" at bounding box center [1478, 24] width 15 height 22
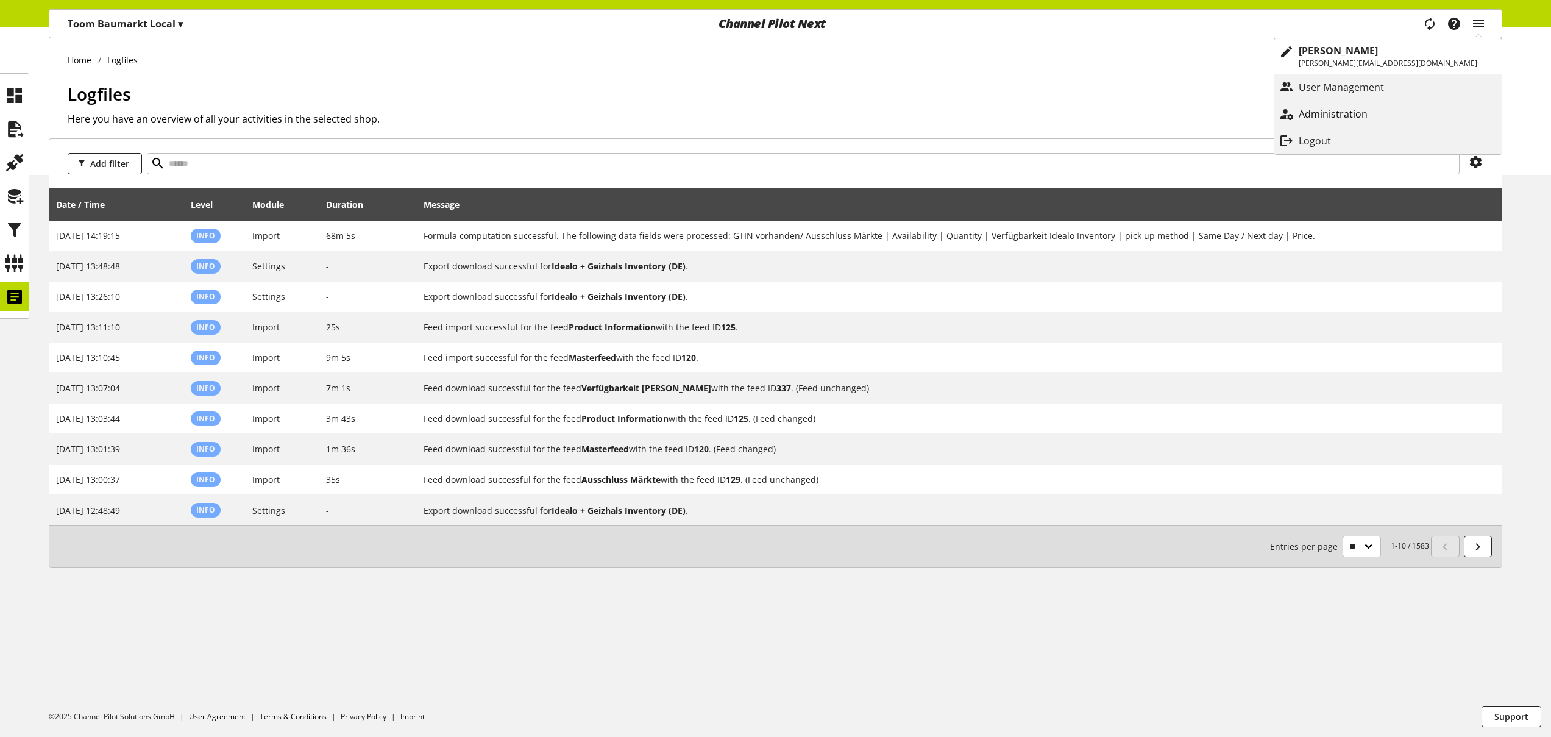
click at [1392, 109] on p "Administration" at bounding box center [1345, 114] width 93 height 15
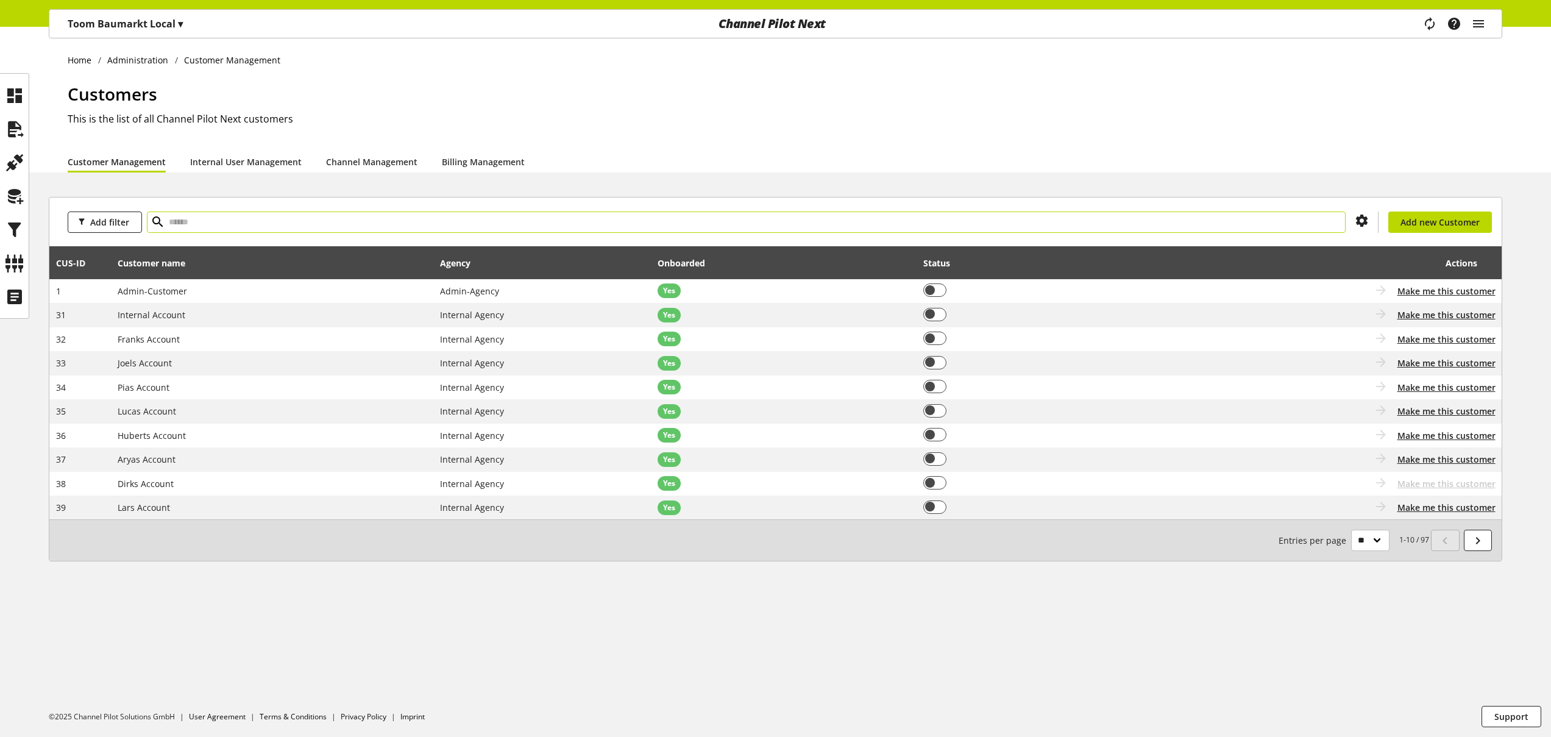
click at [611, 223] on input "text" at bounding box center [746, 221] width 1199 height 21
type input "*****"
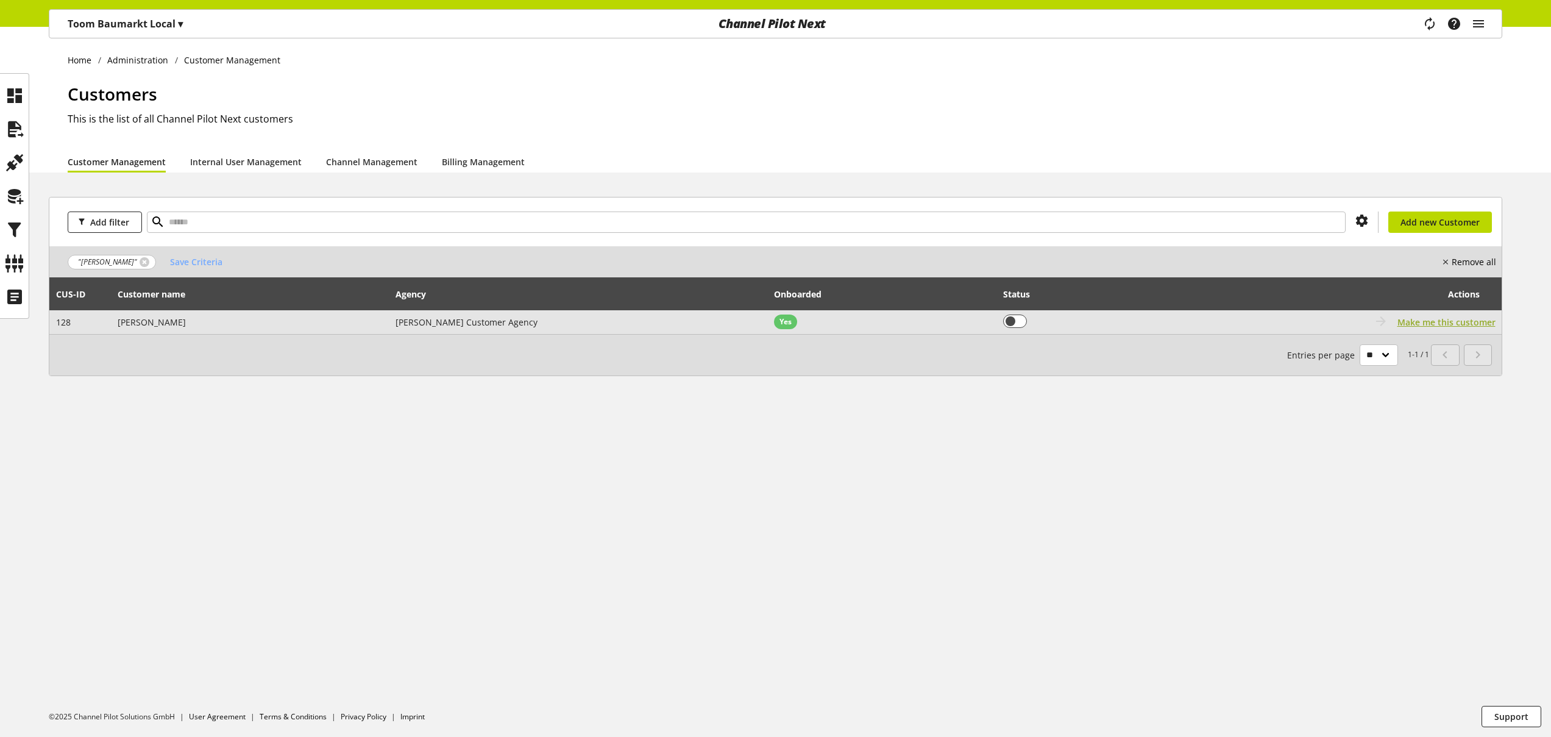
click at [1426, 320] on span "Make me this customer" at bounding box center [1446, 322] width 98 height 13
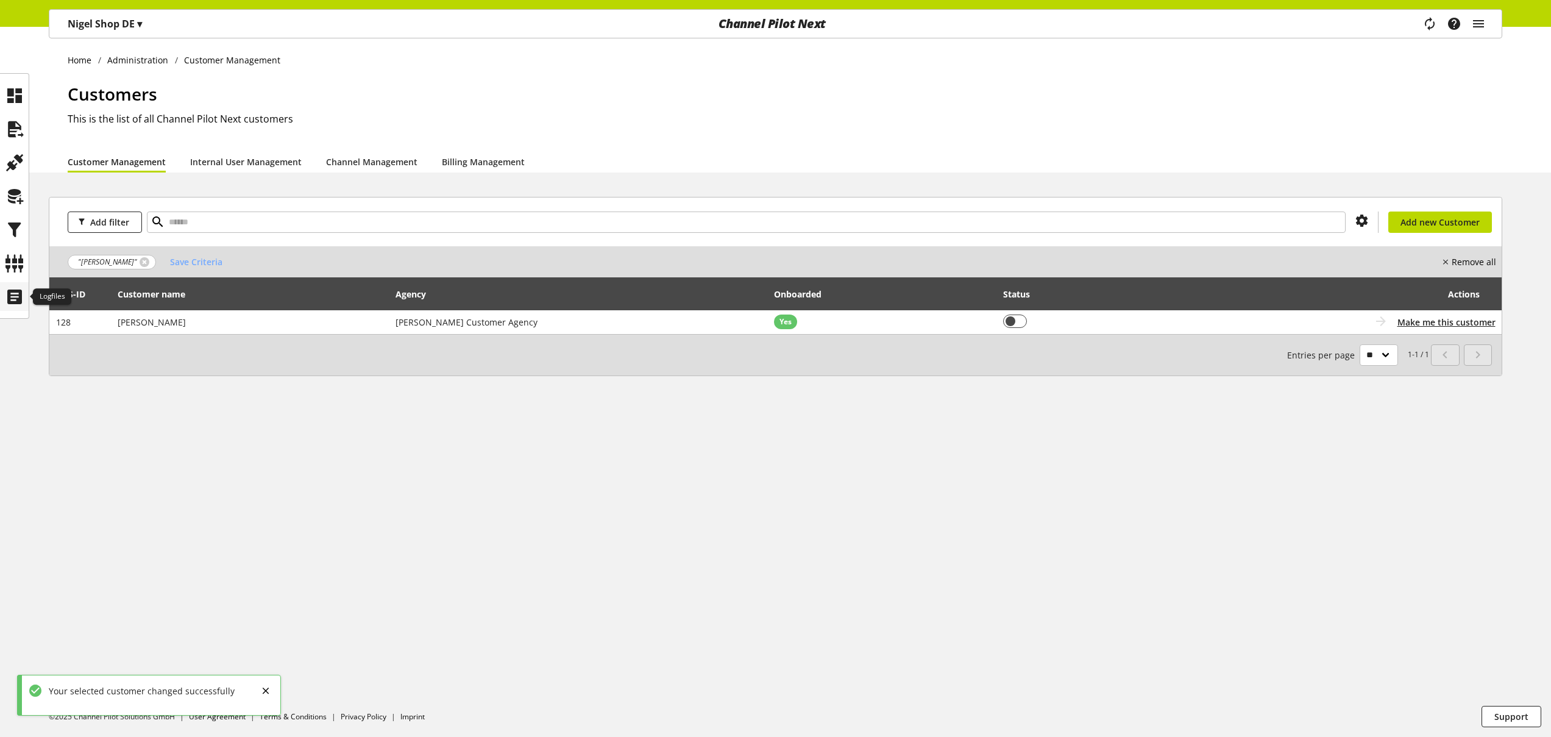
click at [15, 294] on icon at bounding box center [14, 297] width 19 height 24
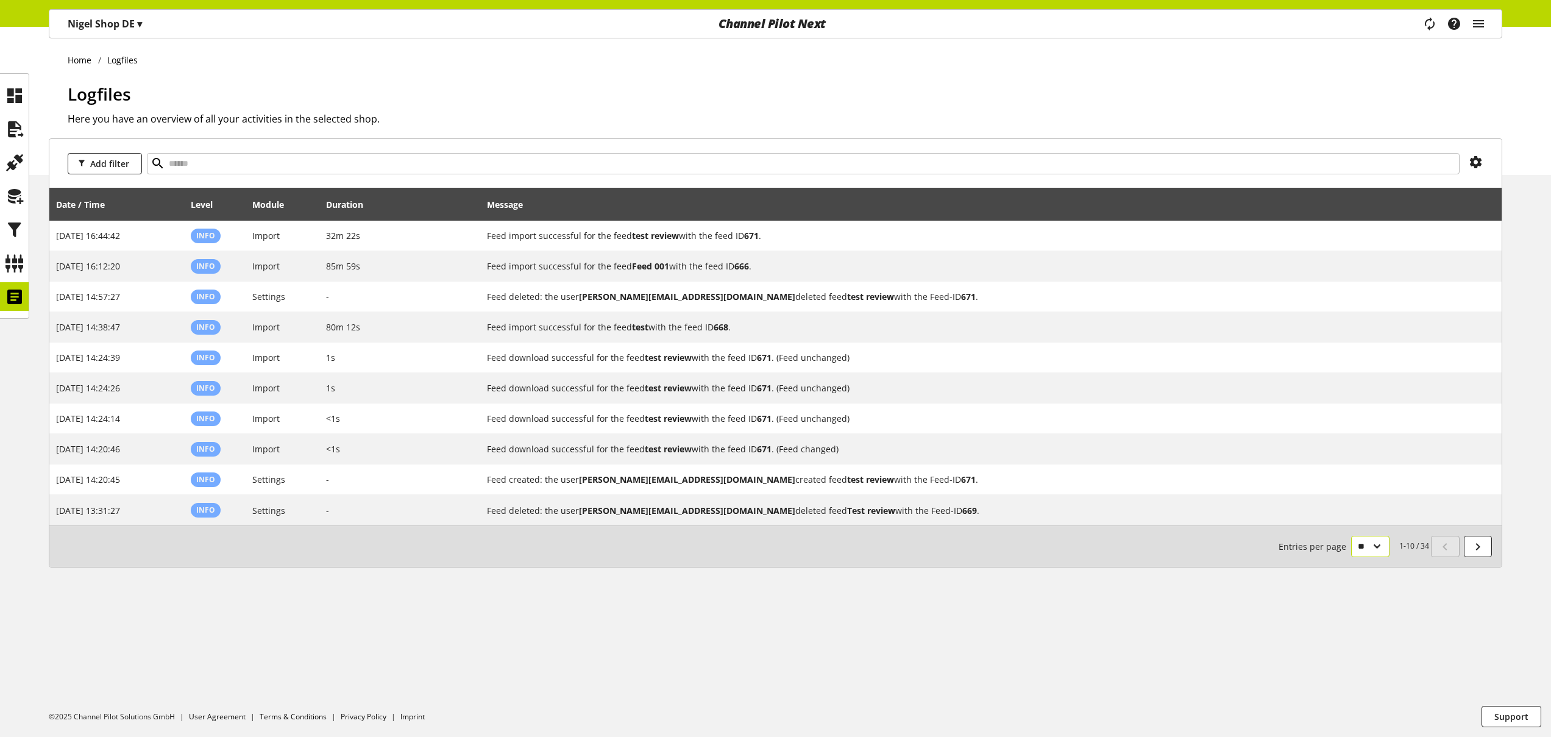
click at [1362, 549] on select "** ** ** ***" at bounding box center [1370, 546] width 38 height 21
select select "***"
click at [1351, 557] on select "** ** ** ***" at bounding box center [1370, 546] width 38 height 21
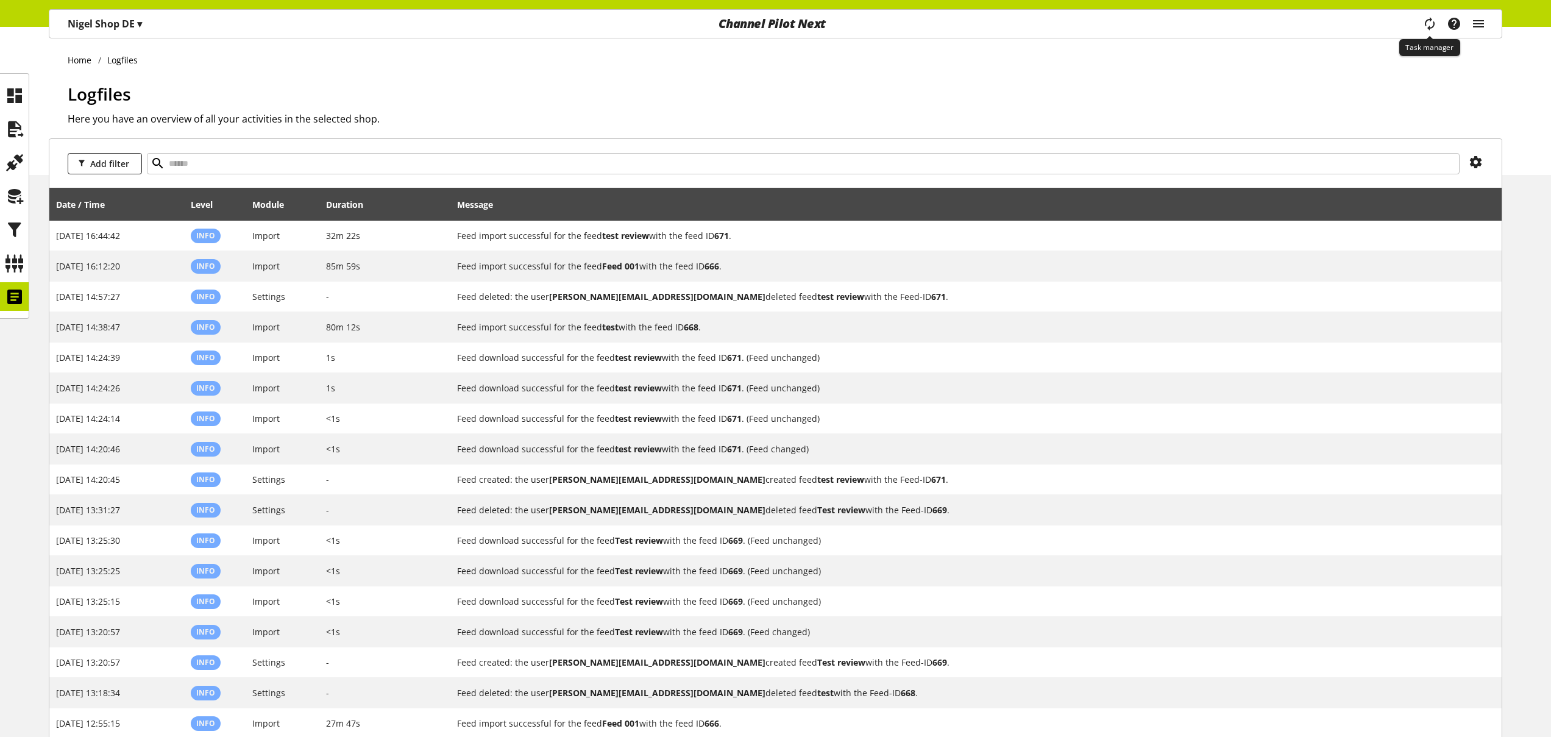
click at [1428, 23] on icon "main navigation" at bounding box center [1429, 24] width 24 height 18
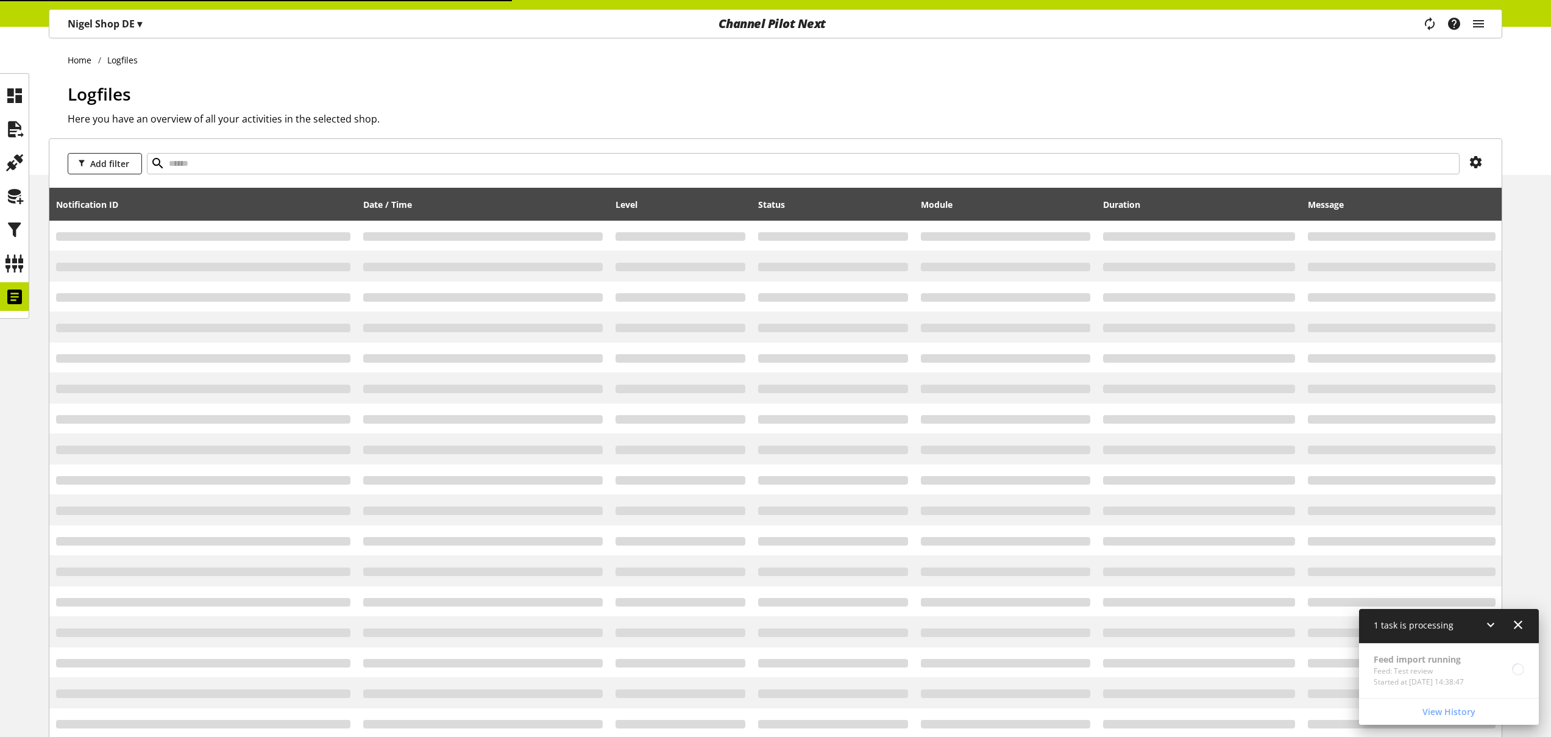
select select "***"
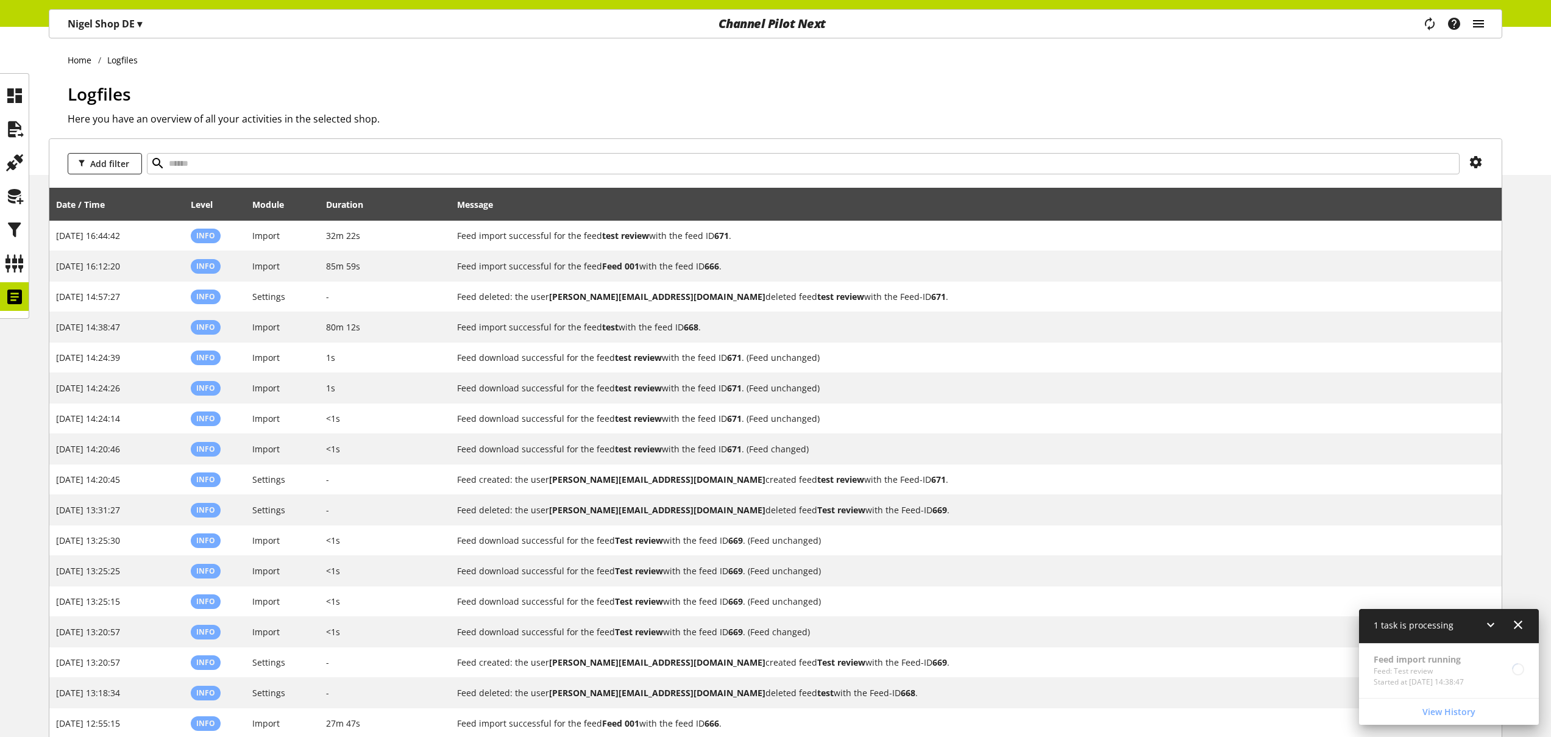
click at [1484, 23] on icon "main navigation" at bounding box center [1478, 24] width 15 height 22
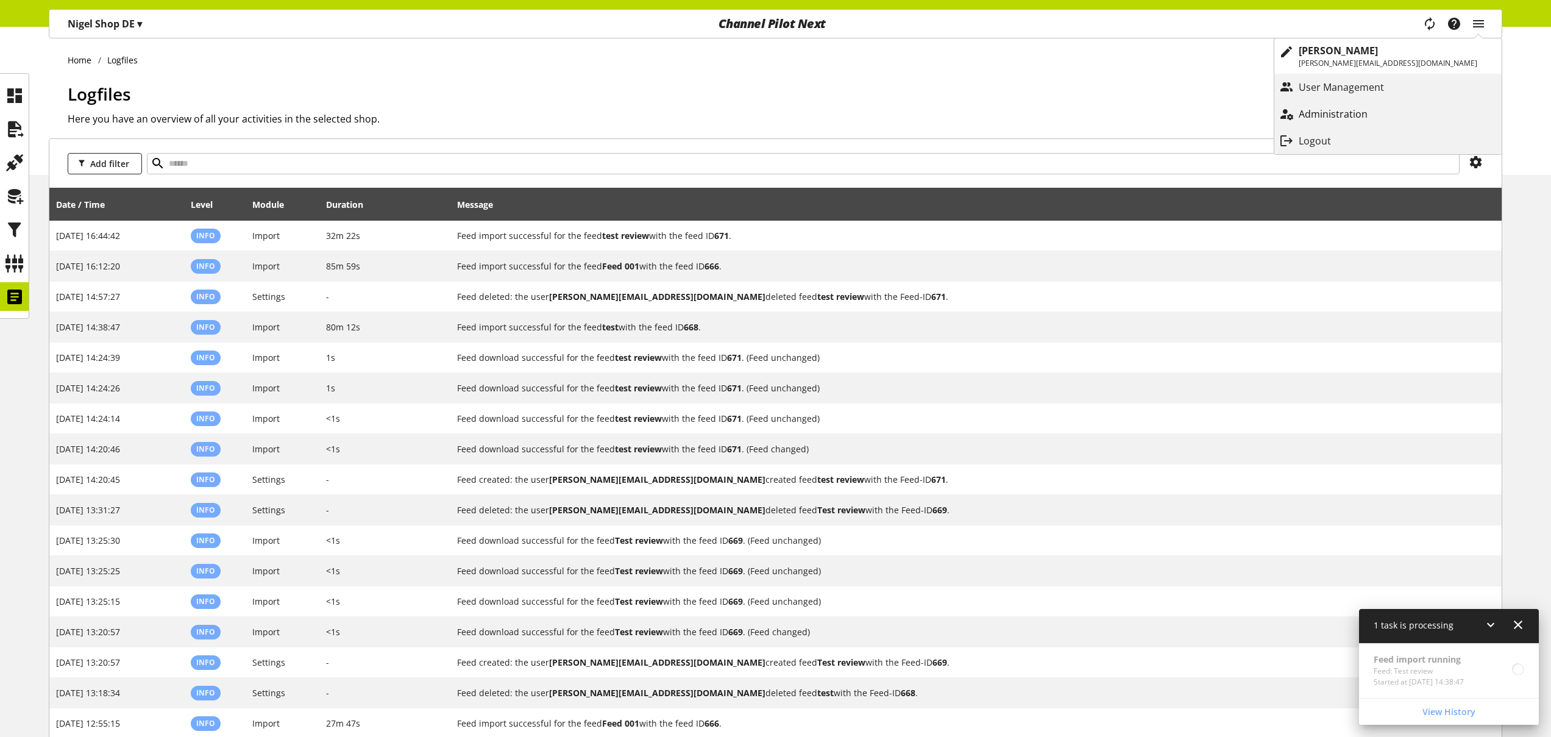
click at [1392, 107] on p "Administration" at bounding box center [1345, 114] width 93 height 15
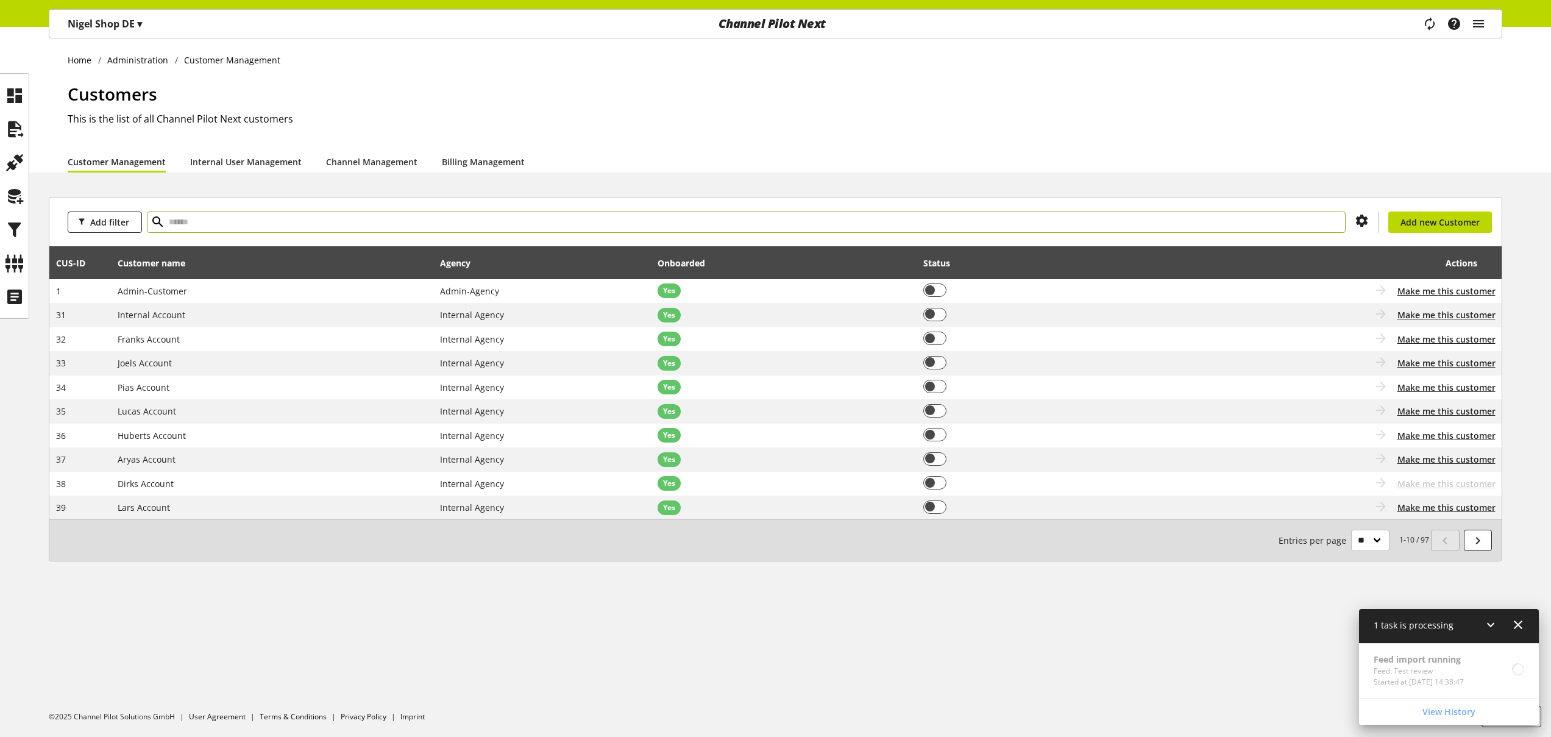
click at [387, 219] on input "text" at bounding box center [746, 221] width 1199 height 21
type input "***"
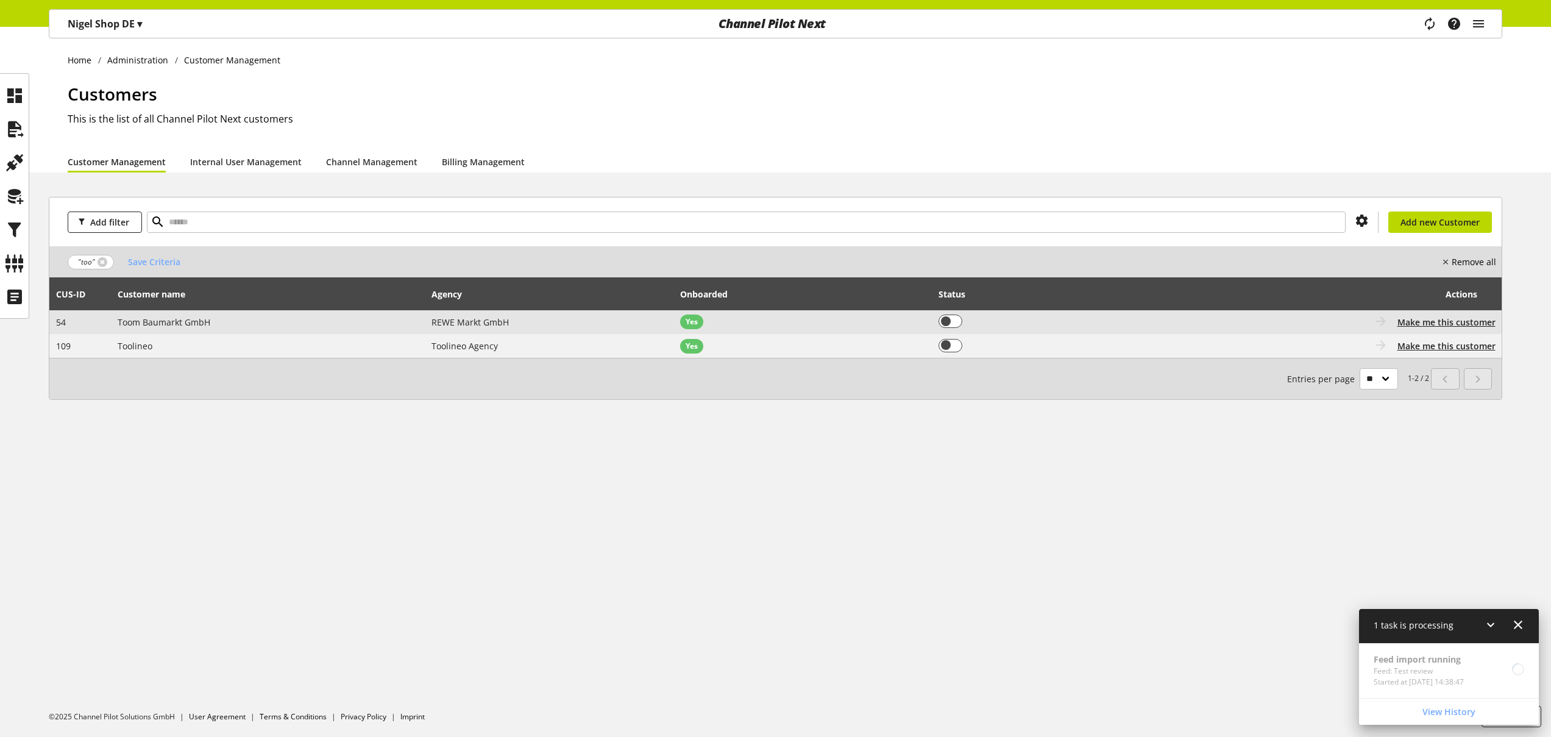
click at [392, 328] on td "Toom Baumarkt GmbH" at bounding box center [268, 322] width 314 height 24
click at [1418, 325] on span "Make me this customer" at bounding box center [1446, 322] width 98 height 13
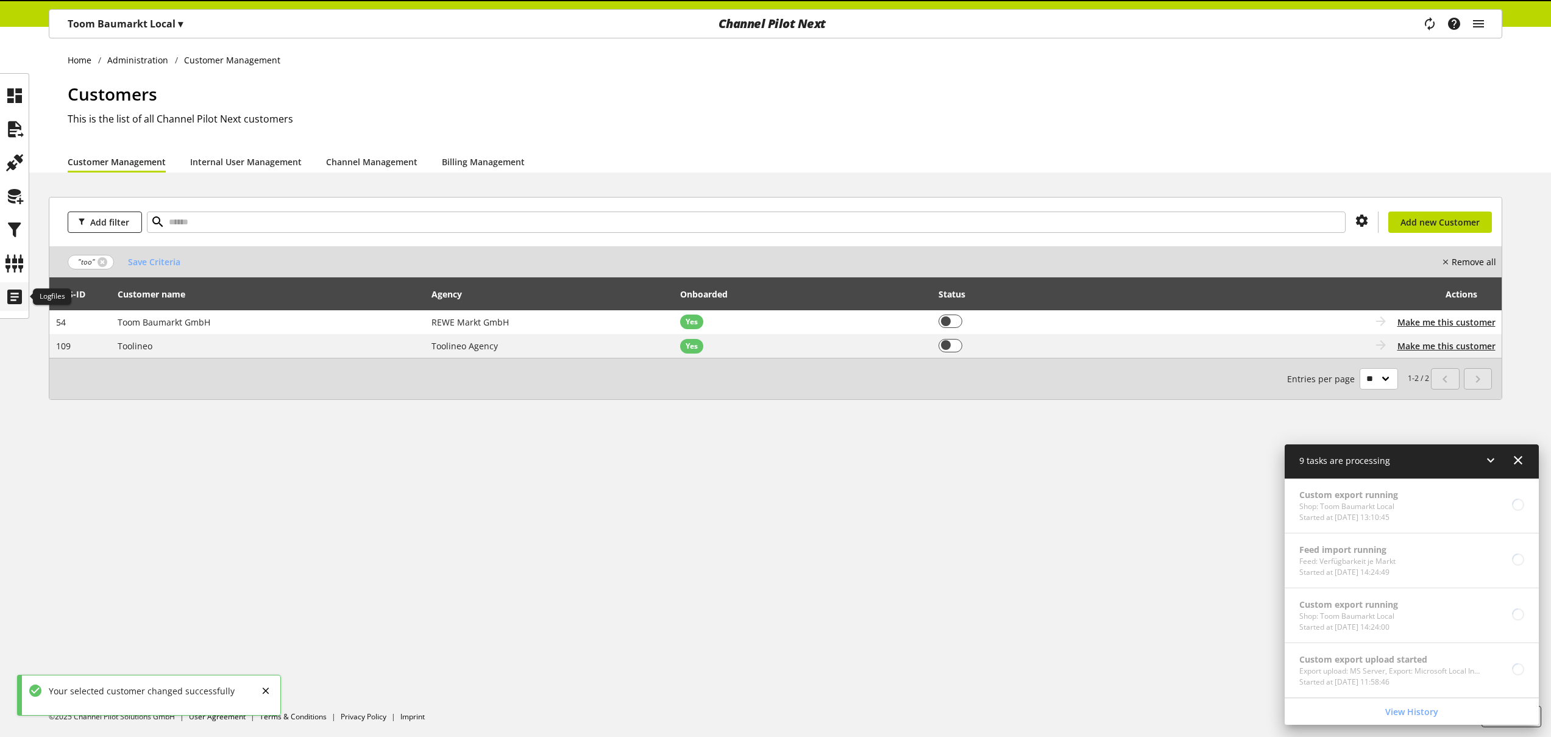
click at [22, 294] on icon at bounding box center [14, 297] width 19 height 24
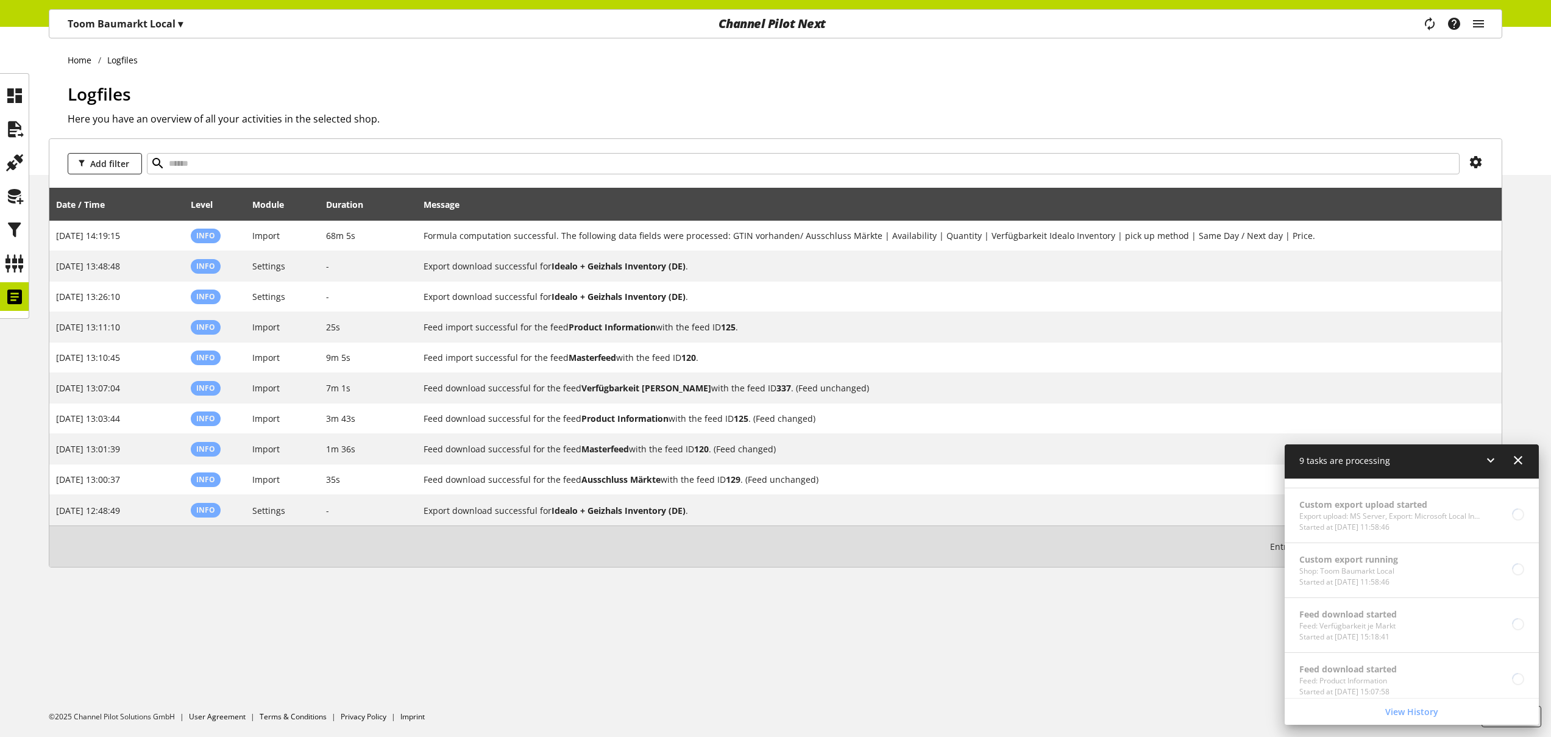
scroll to position [274, 0]
click at [556, 121] on h2 "Here you have an overview of all your activities in the selected shop." at bounding box center [785, 119] width 1434 height 15
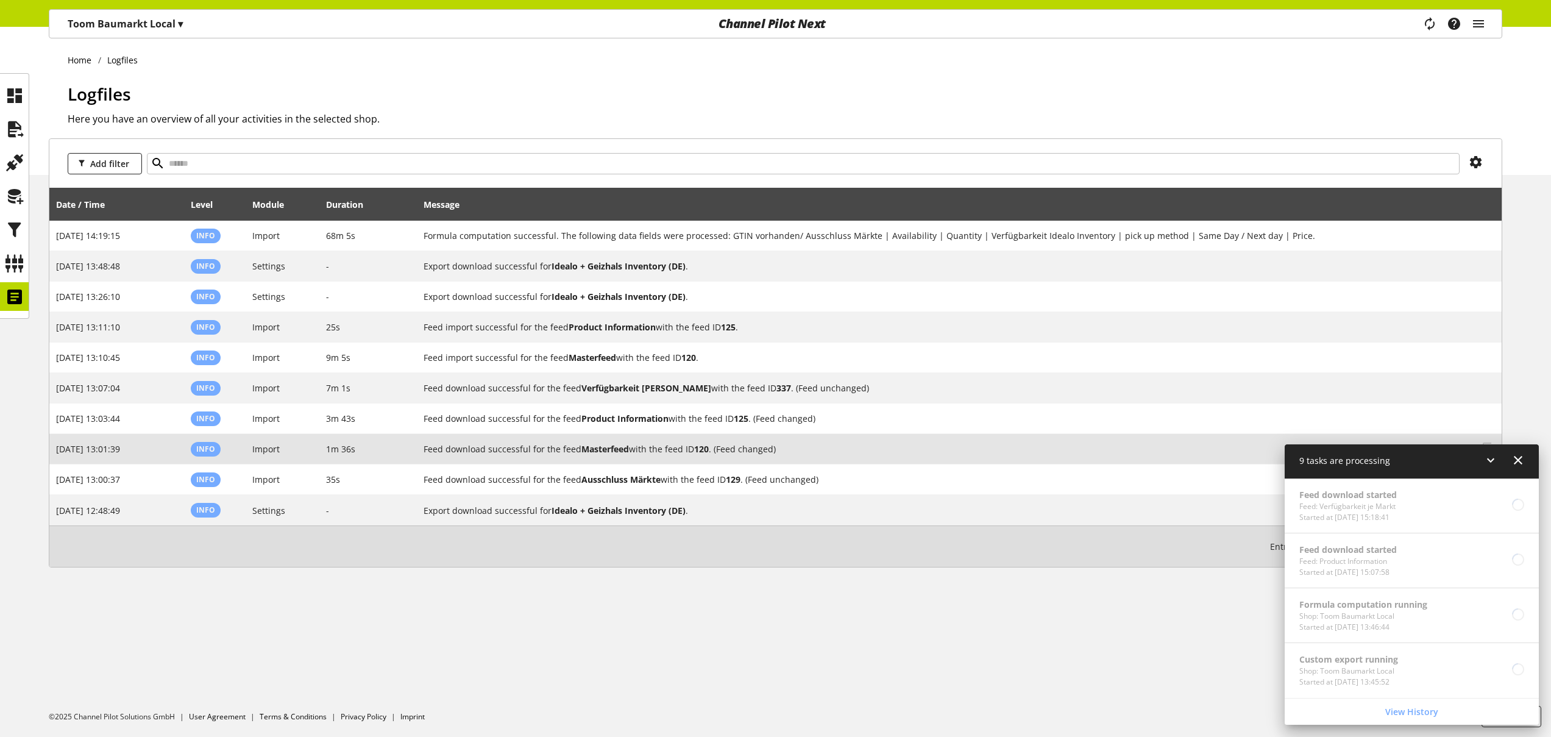
click at [1487, 460] on icon at bounding box center [1490, 460] width 15 height 22
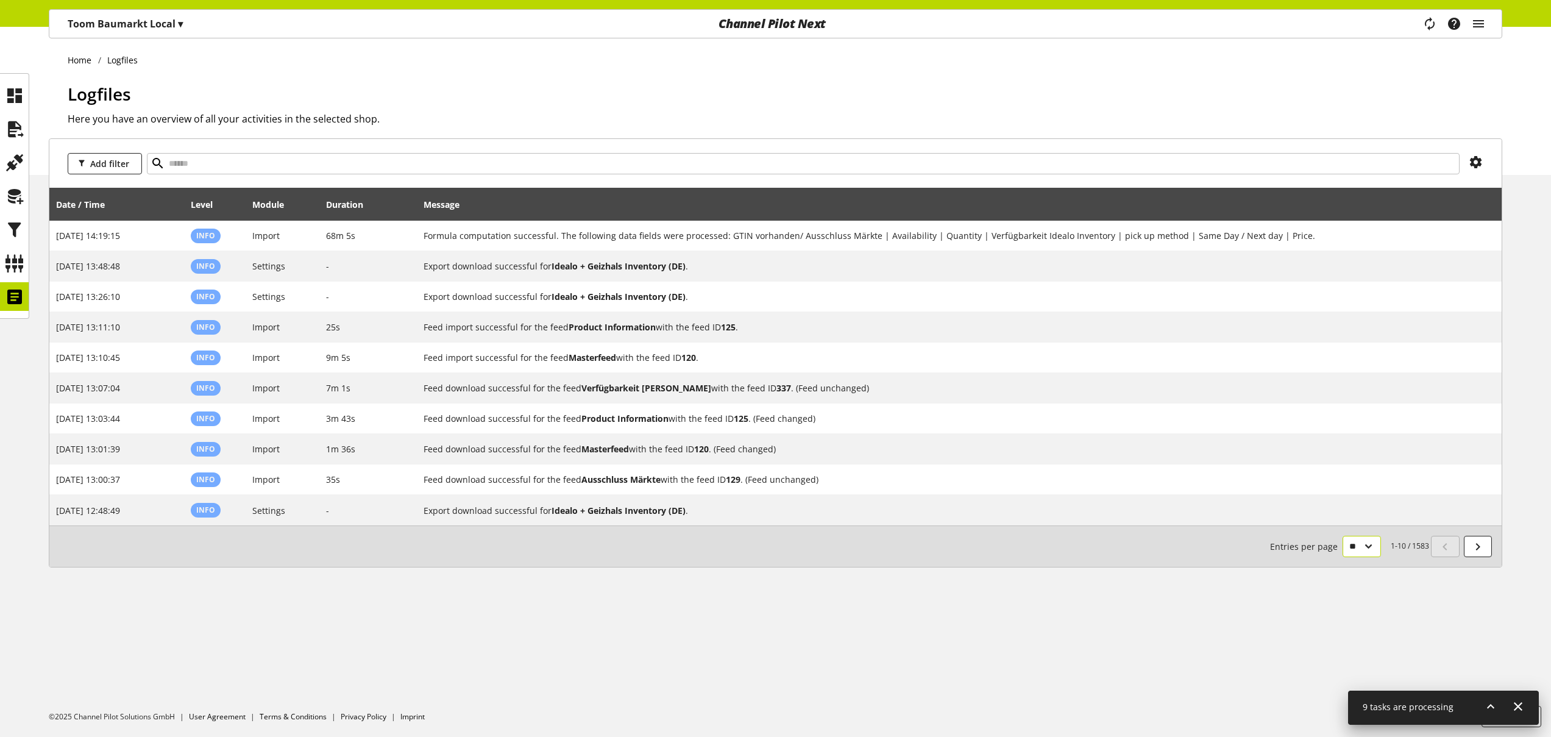
click at [1371, 555] on select "** ** ** ***" at bounding box center [1361, 546] width 38 height 21
select select "***"
click at [1342, 557] on select "** ** ** ***" at bounding box center [1361, 546] width 38 height 21
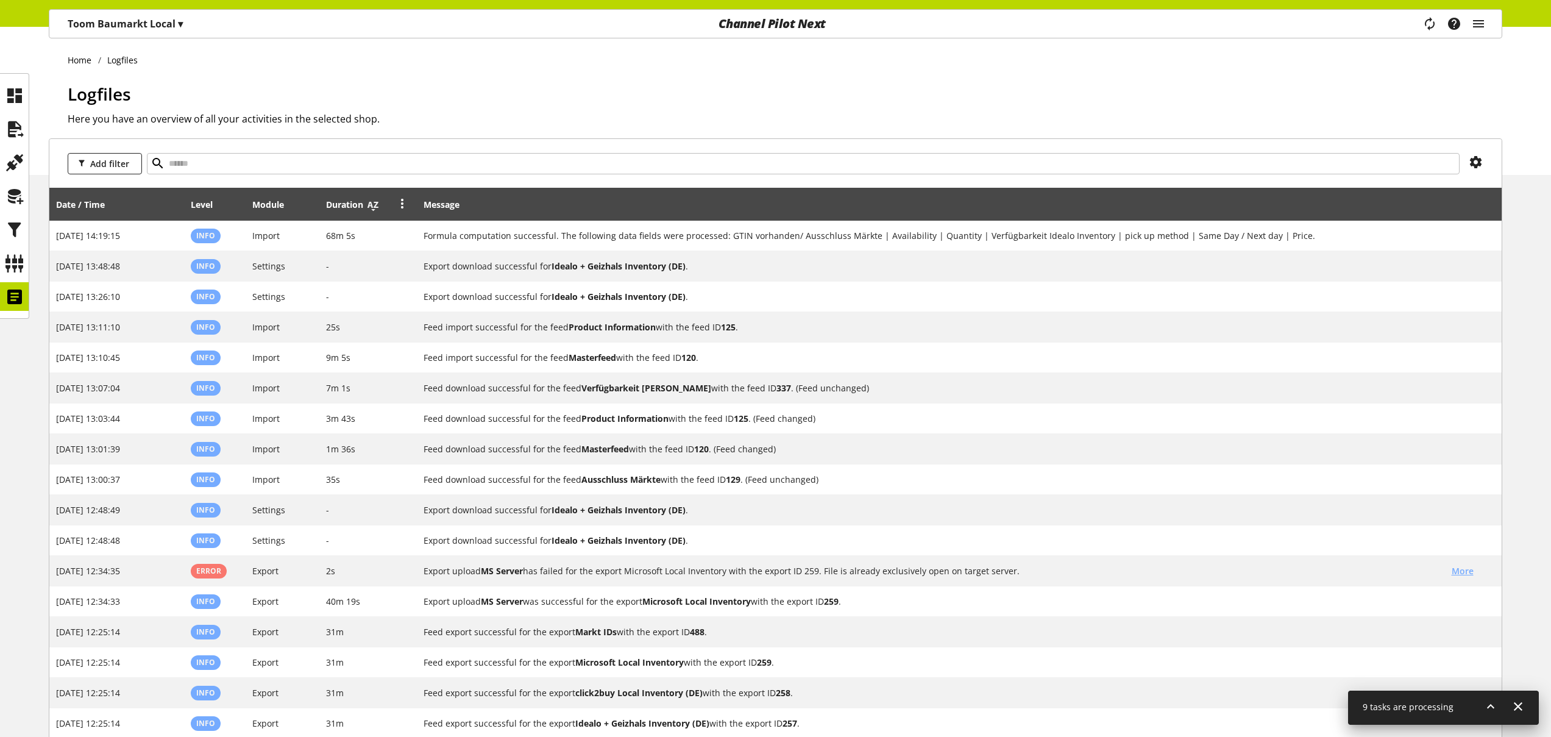
click at [375, 208] on icon at bounding box center [373, 205] width 15 height 22
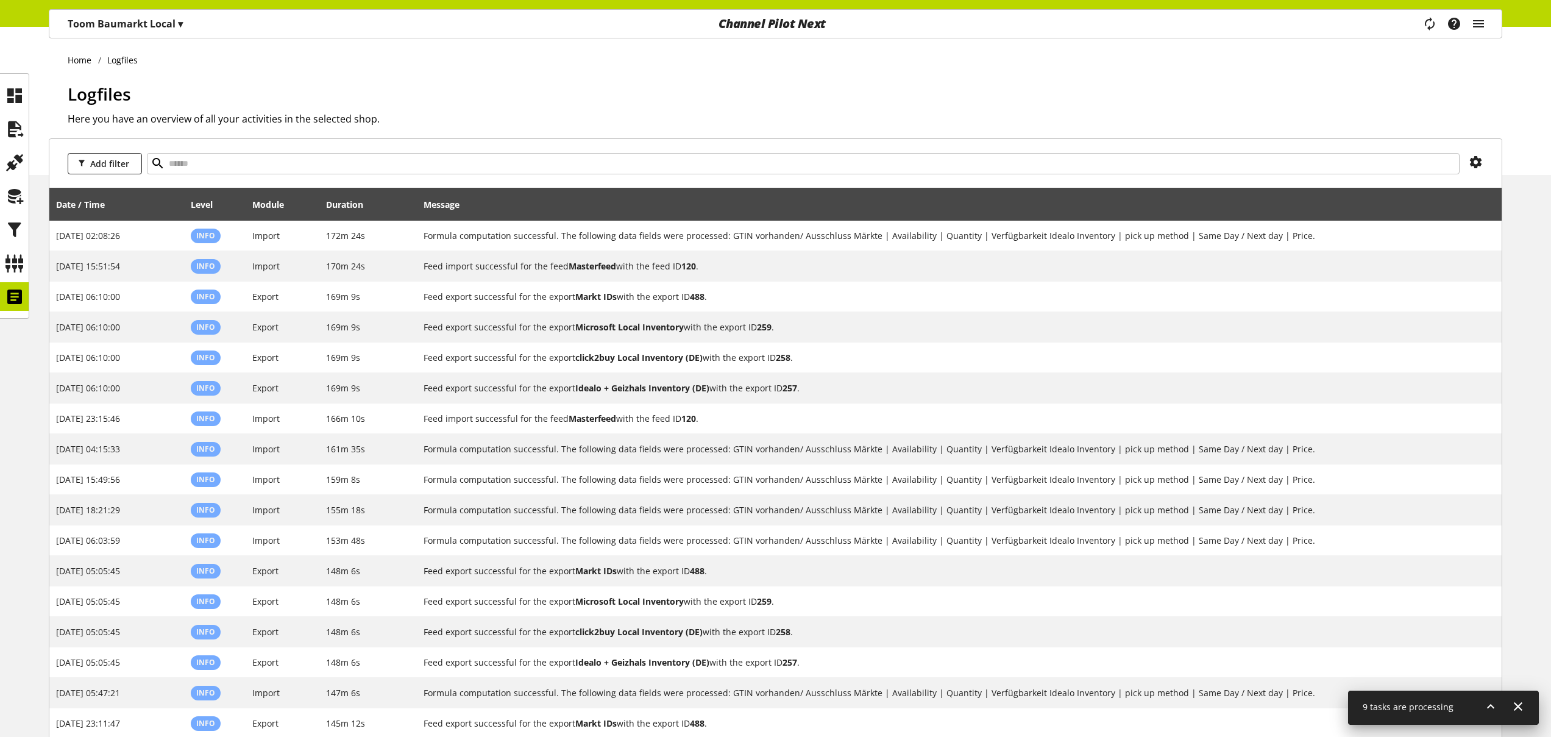
click at [1492, 16] on div "Task manager Help center Nigel Rowe nigel.rowe@channelpilot.com User Management…" at bounding box center [1459, 24] width 86 height 28
click at [1475, 24] on div "Task manager Help center Nigel Rowe nigel.rowe@channelpilot.com User Management…" at bounding box center [1459, 24] width 86 height 28
click at [1482, 26] on icon "main navigation" at bounding box center [1478, 24] width 15 height 22
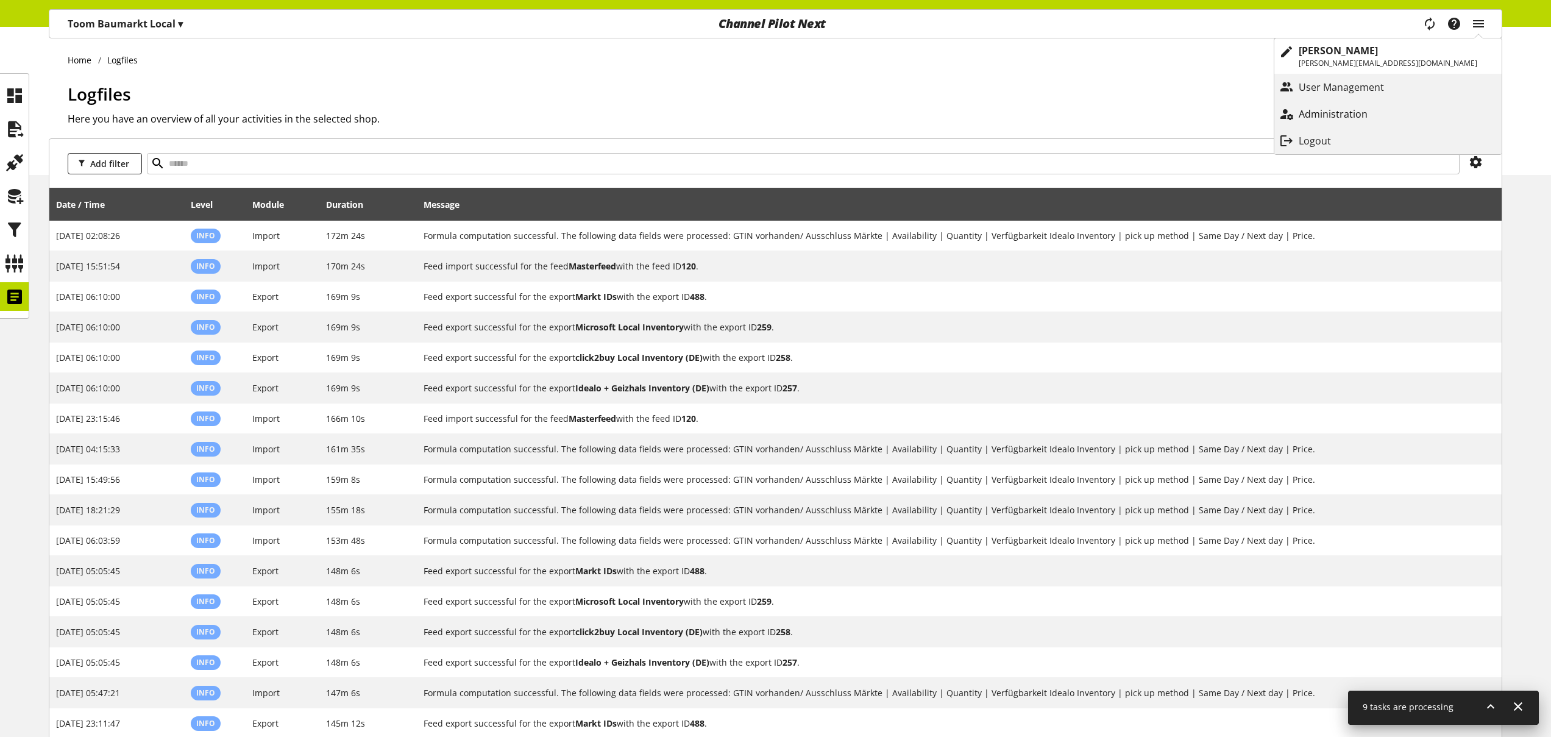
click at [1392, 119] on p "Administration" at bounding box center [1345, 114] width 93 height 15
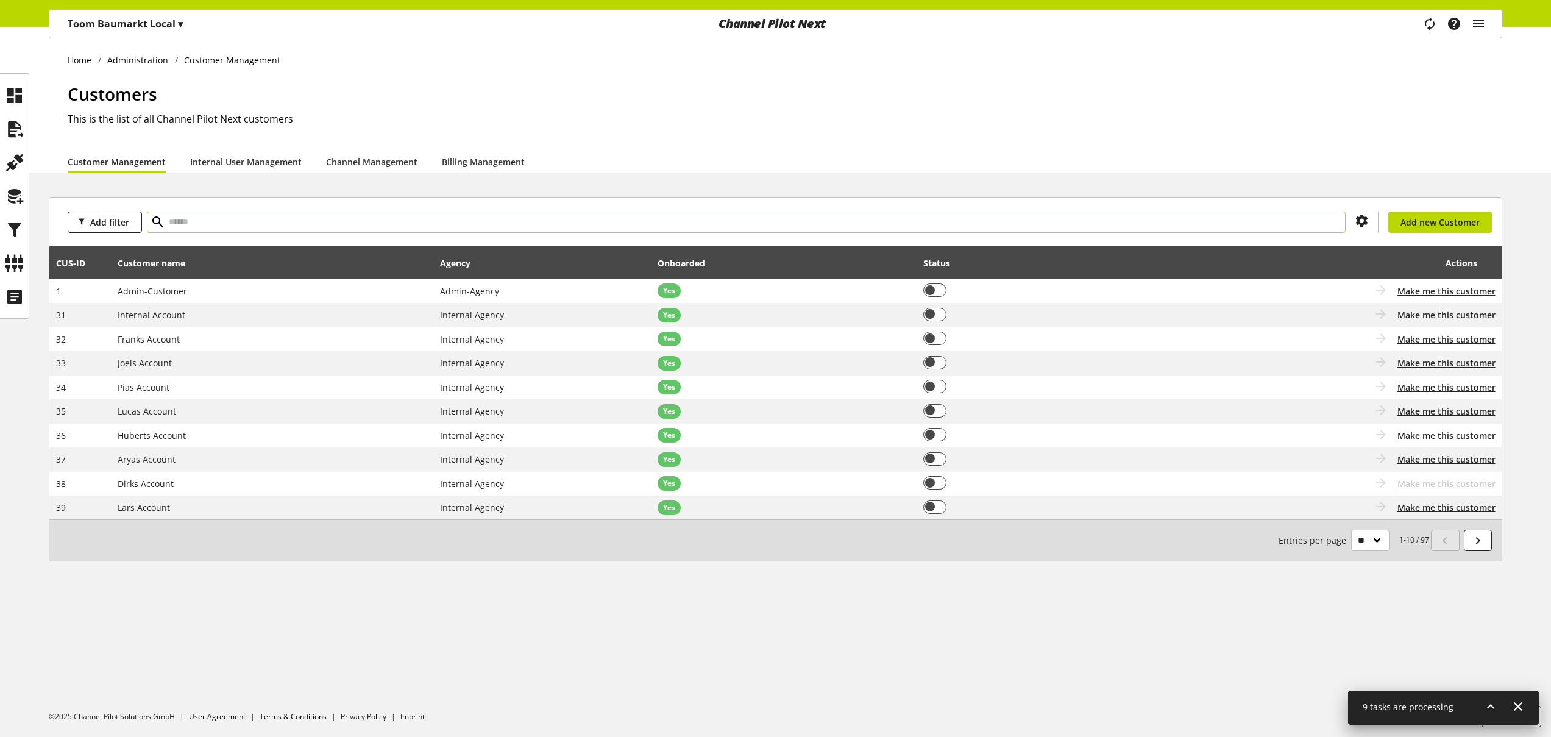
click at [1113, 219] on input "text" at bounding box center [746, 221] width 1199 height 21
type input "*****"
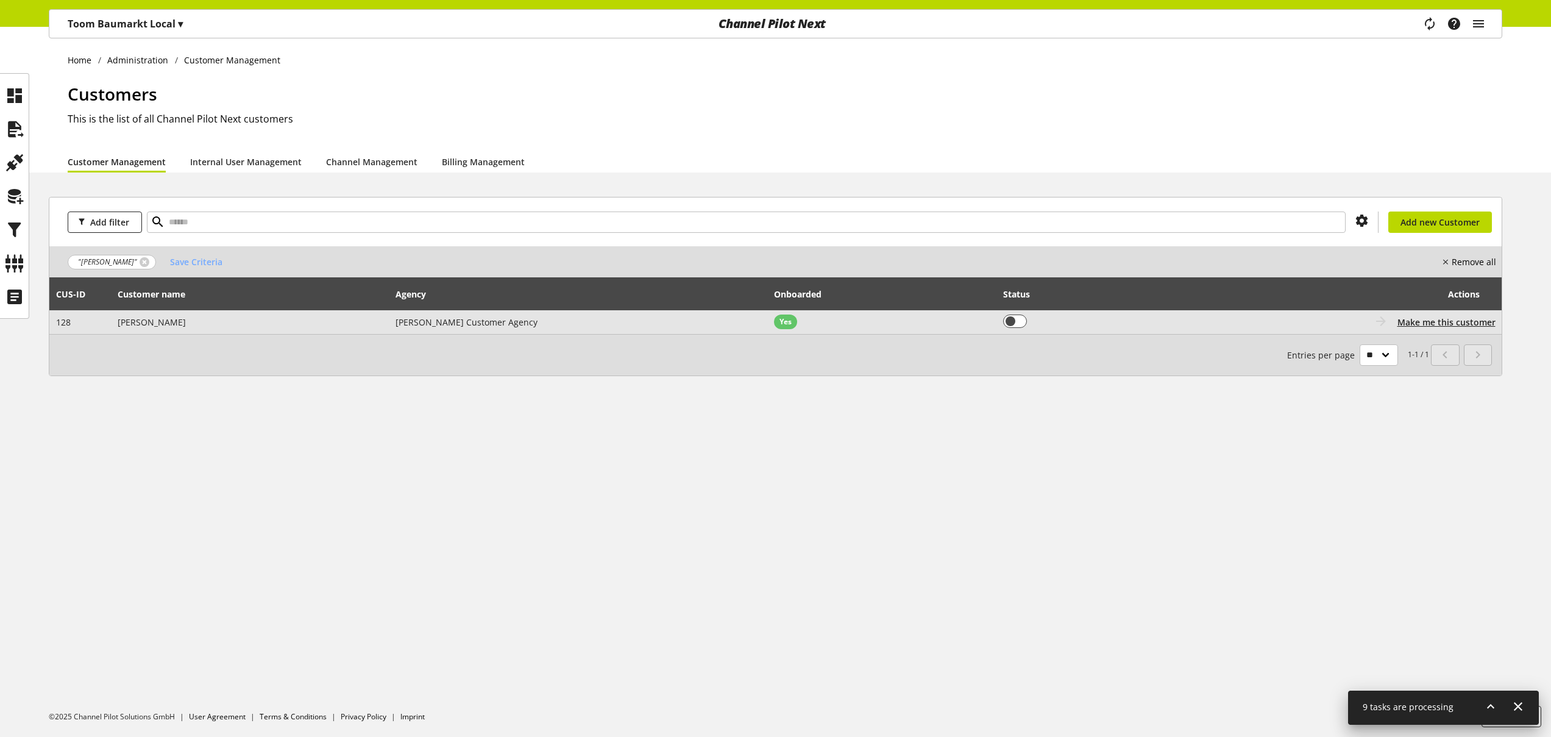
click at [639, 324] on td "Nigel Customer Agency" at bounding box center [578, 322] width 378 height 24
click at [522, 326] on td "Nigel Customer Agency" at bounding box center [578, 322] width 378 height 24
click at [1441, 321] on span "Make me this customer" at bounding box center [1446, 322] width 98 height 13
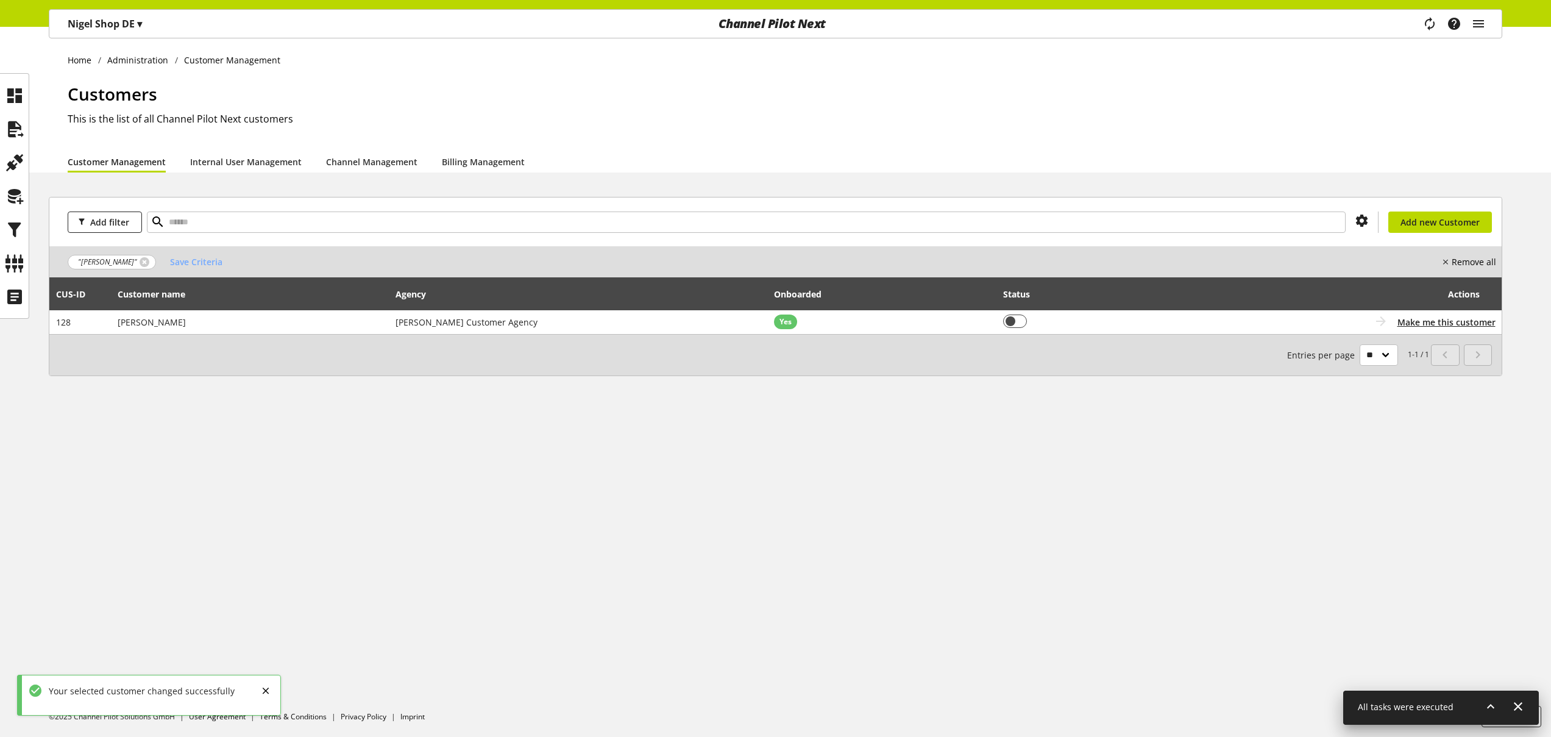
click at [115, 30] on p "Nigel Shop DE ▾" at bounding box center [105, 23] width 74 height 15
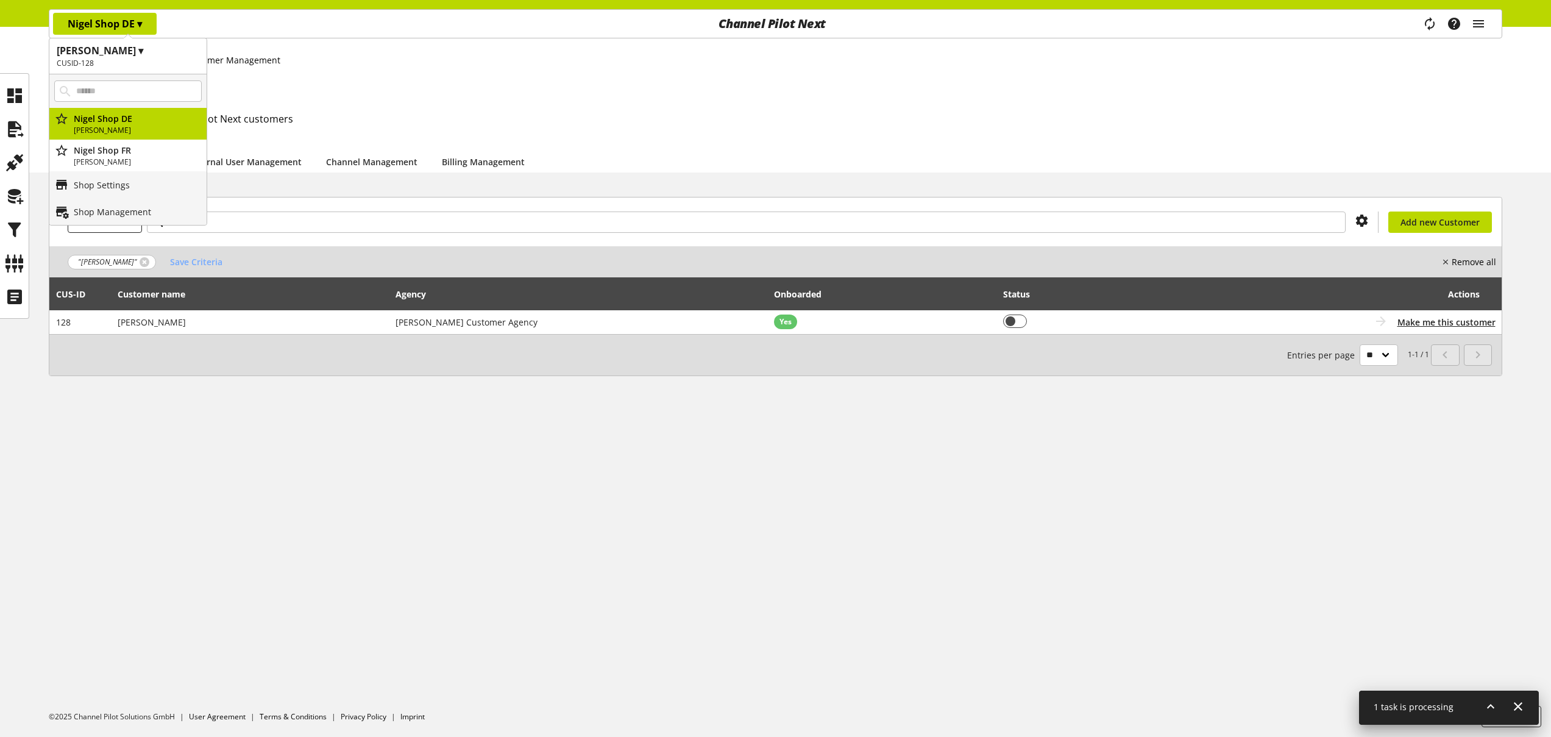
click at [1010, 121] on h2 "This is the list of all Channel Pilot Next customers" at bounding box center [785, 119] width 1434 height 15
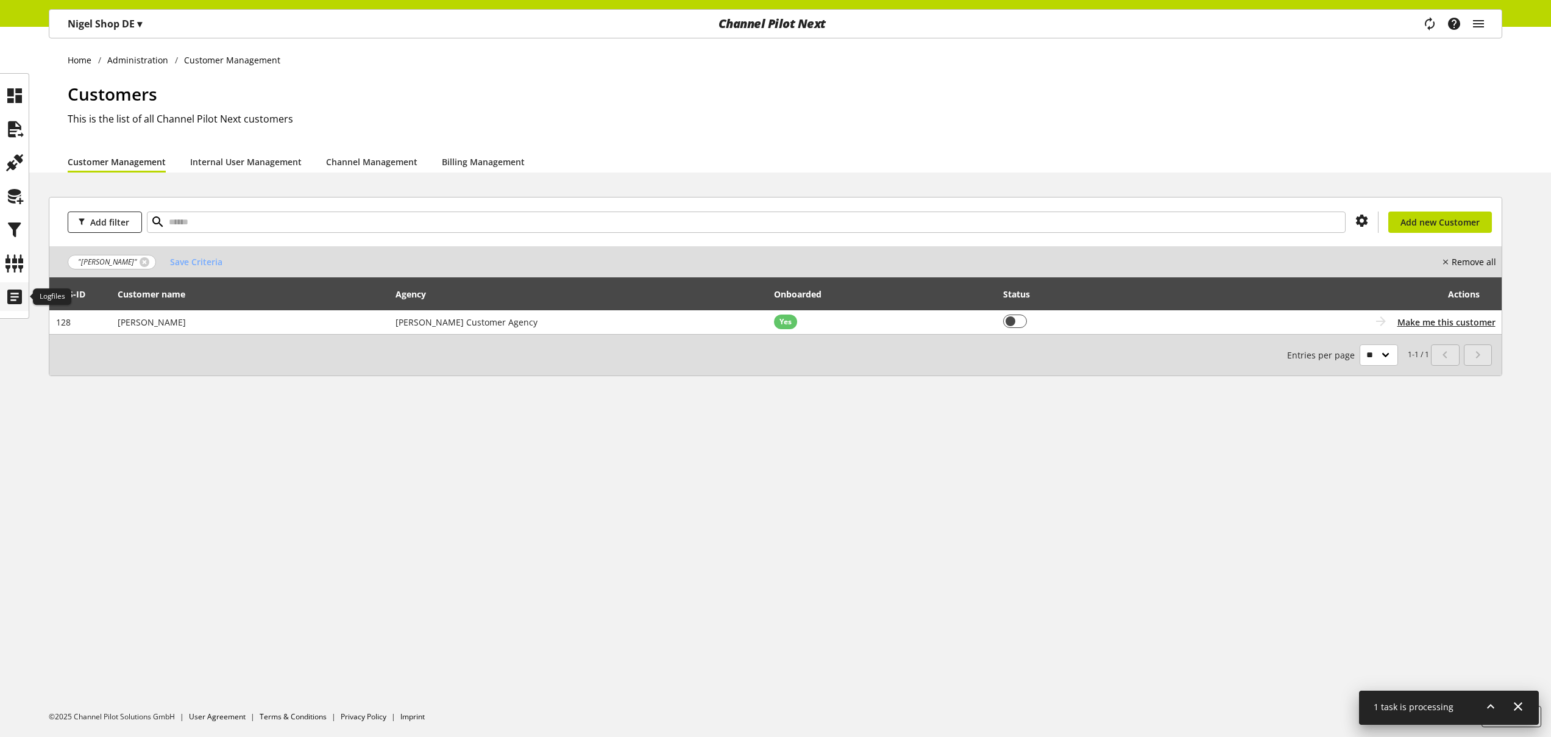
click at [19, 303] on icon at bounding box center [14, 297] width 19 height 24
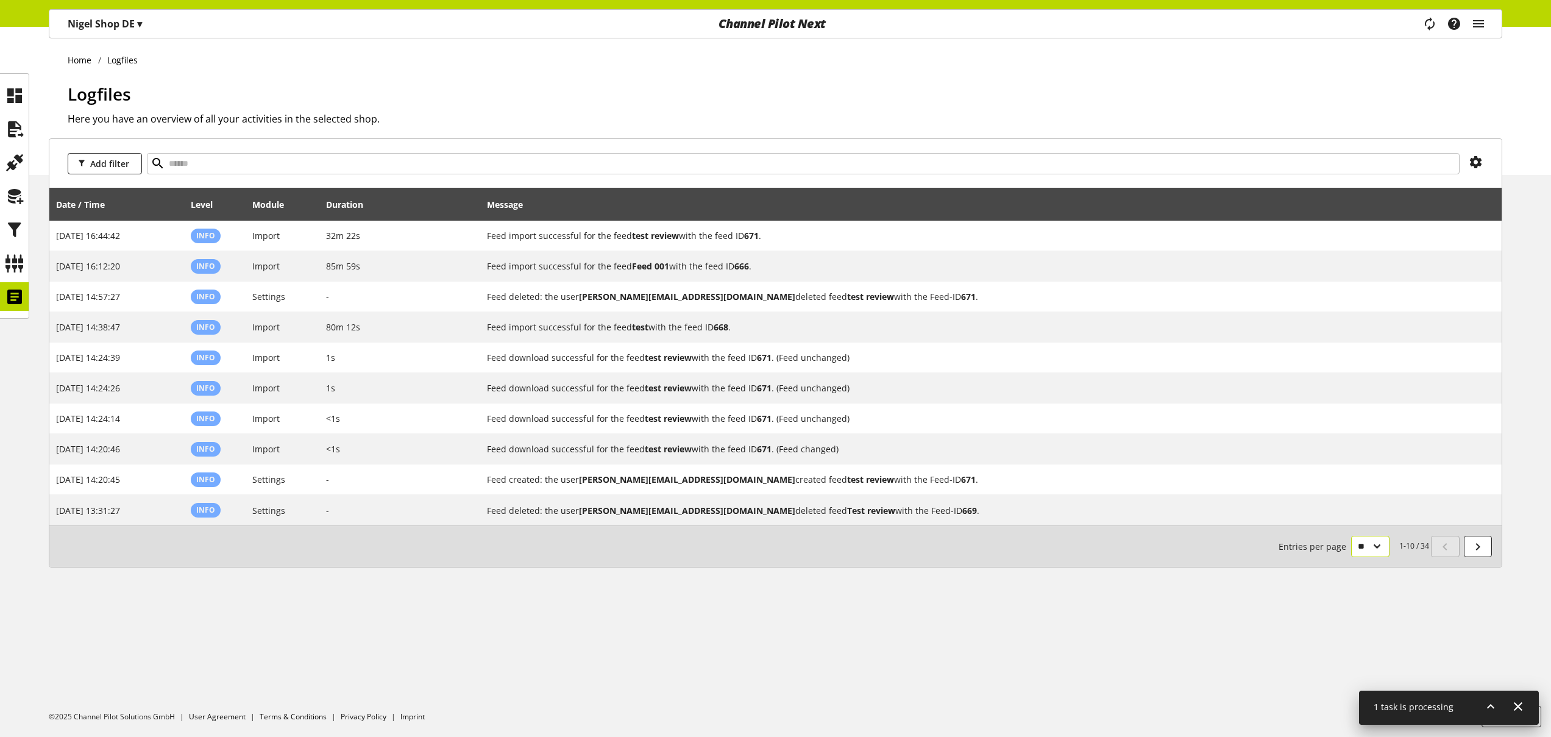
click at [1359, 542] on select "** ** ** ***" at bounding box center [1370, 546] width 38 height 21
select select "***"
click at [1351, 557] on select "** ** ** ***" at bounding box center [1370, 546] width 38 height 21
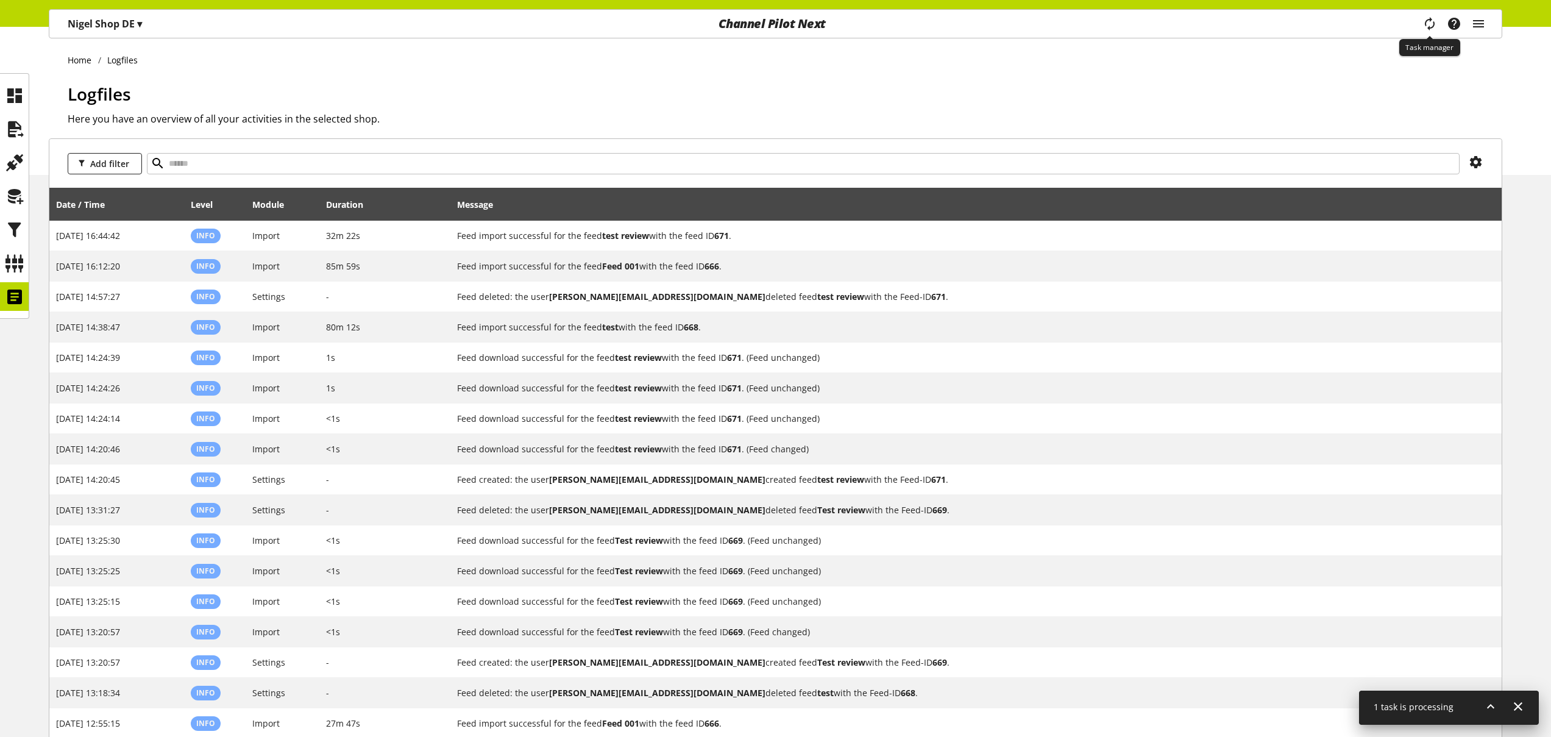
click at [1431, 24] on icon "main navigation" at bounding box center [1429, 24] width 26 height 22
click at [1431, 24] on icon "main navigation" at bounding box center [1429, 24] width 18 height 24
click at [1431, 24] on icon "main navigation" at bounding box center [1429, 24] width 15 height 22
click at [1489, 714] on icon at bounding box center [1490, 706] width 15 height 22
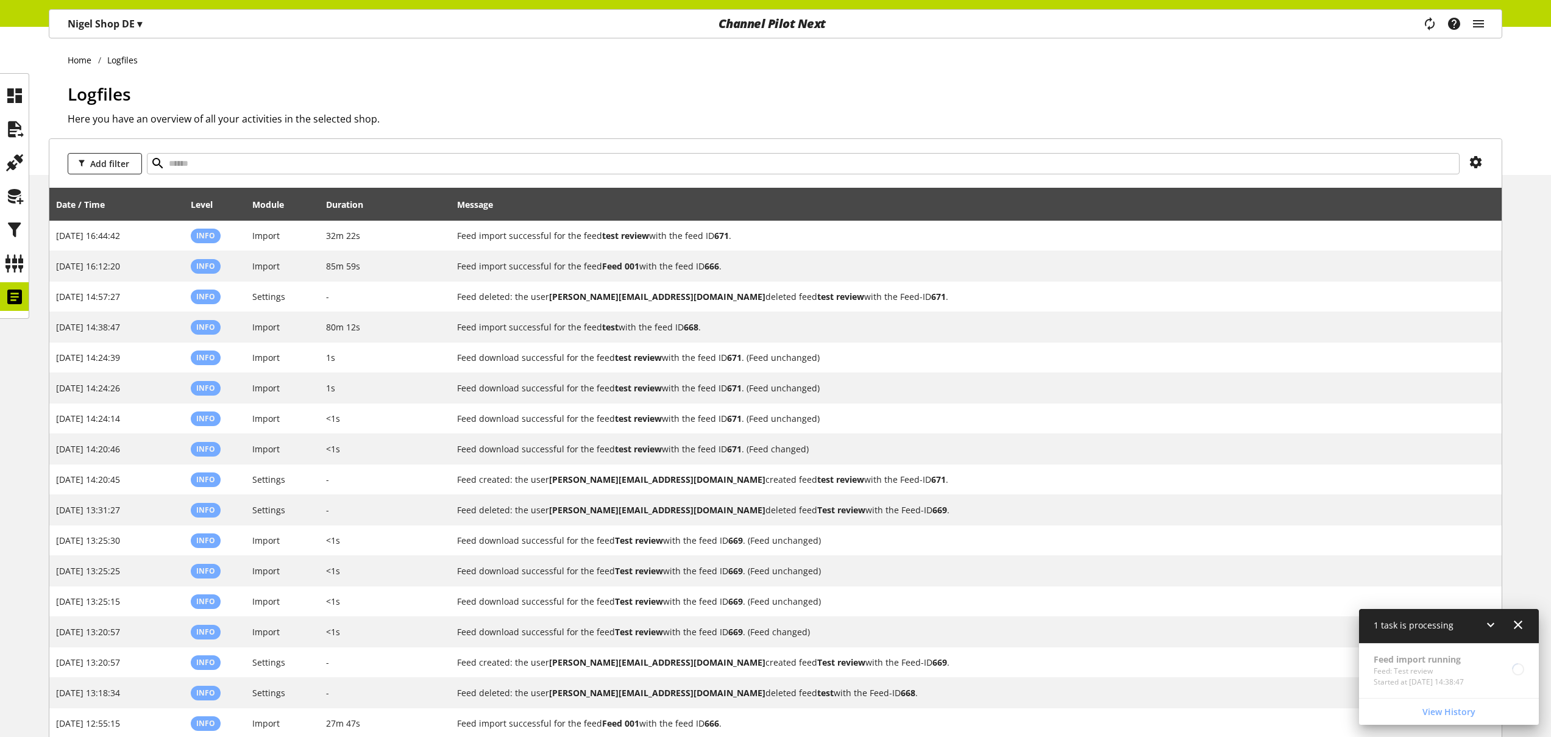
drag, startPoint x: 1240, startPoint y: 90, endPoint x: 1389, endPoint y: 89, distance: 149.3
click at [1241, 90] on h1 "Logfiles" at bounding box center [785, 94] width 1434 height 26
click at [1482, 19] on icon "main navigation" at bounding box center [1478, 24] width 15 height 22
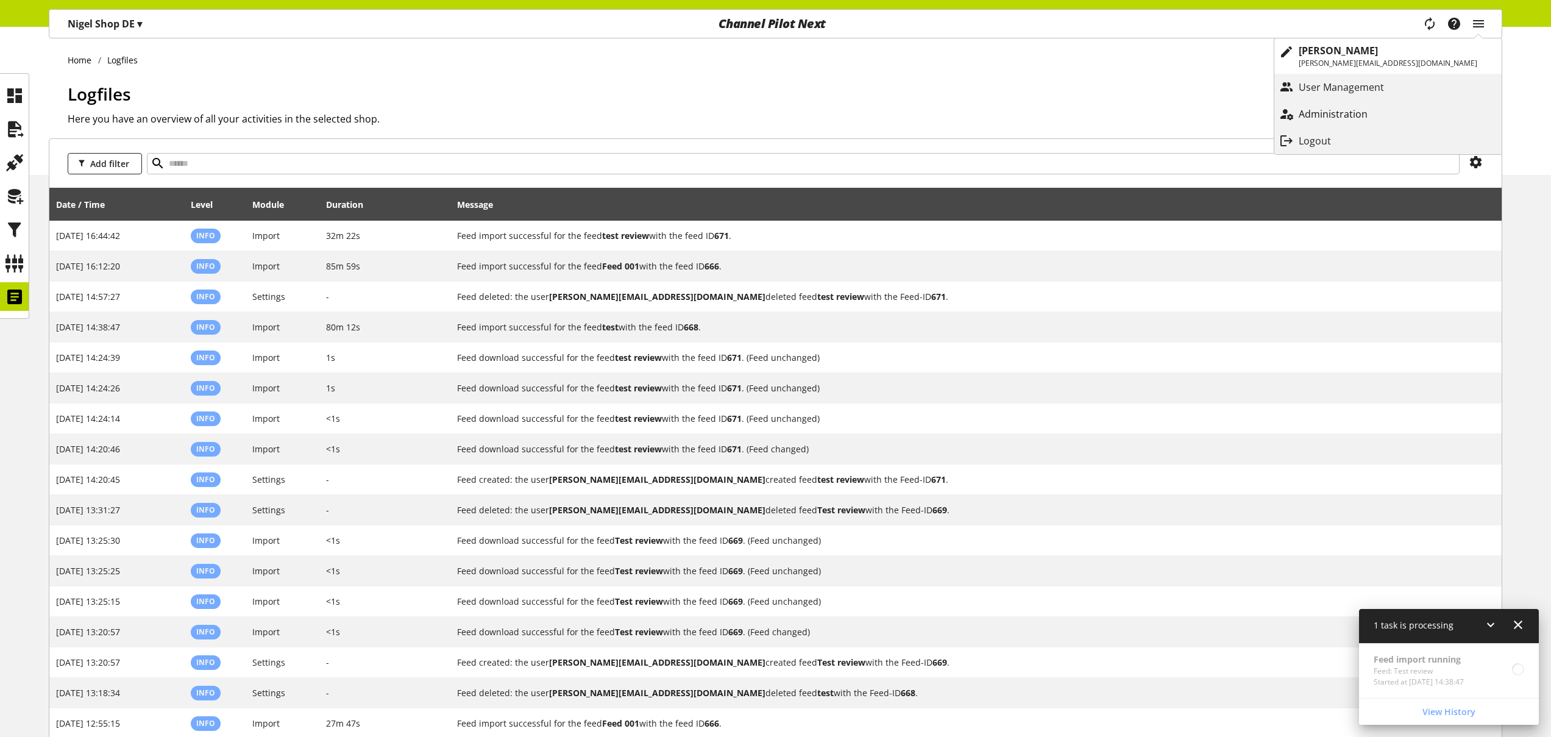
click at [1392, 116] on p "Administration" at bounding box center [1345, 114] width 93 height 15
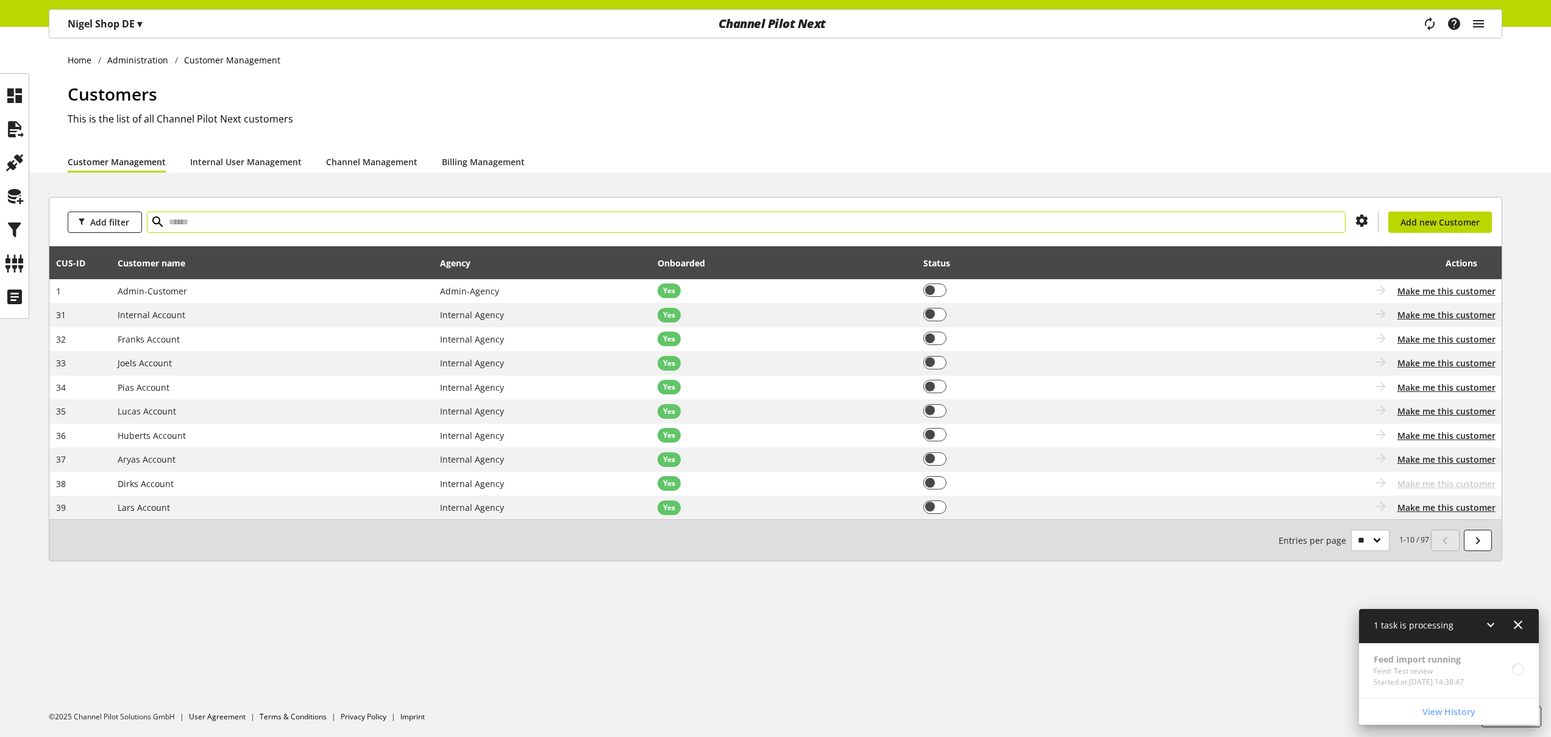
click at [481, 222] on input "text" at bounding box center [746, 221] width 1199 height 21
type input "******"
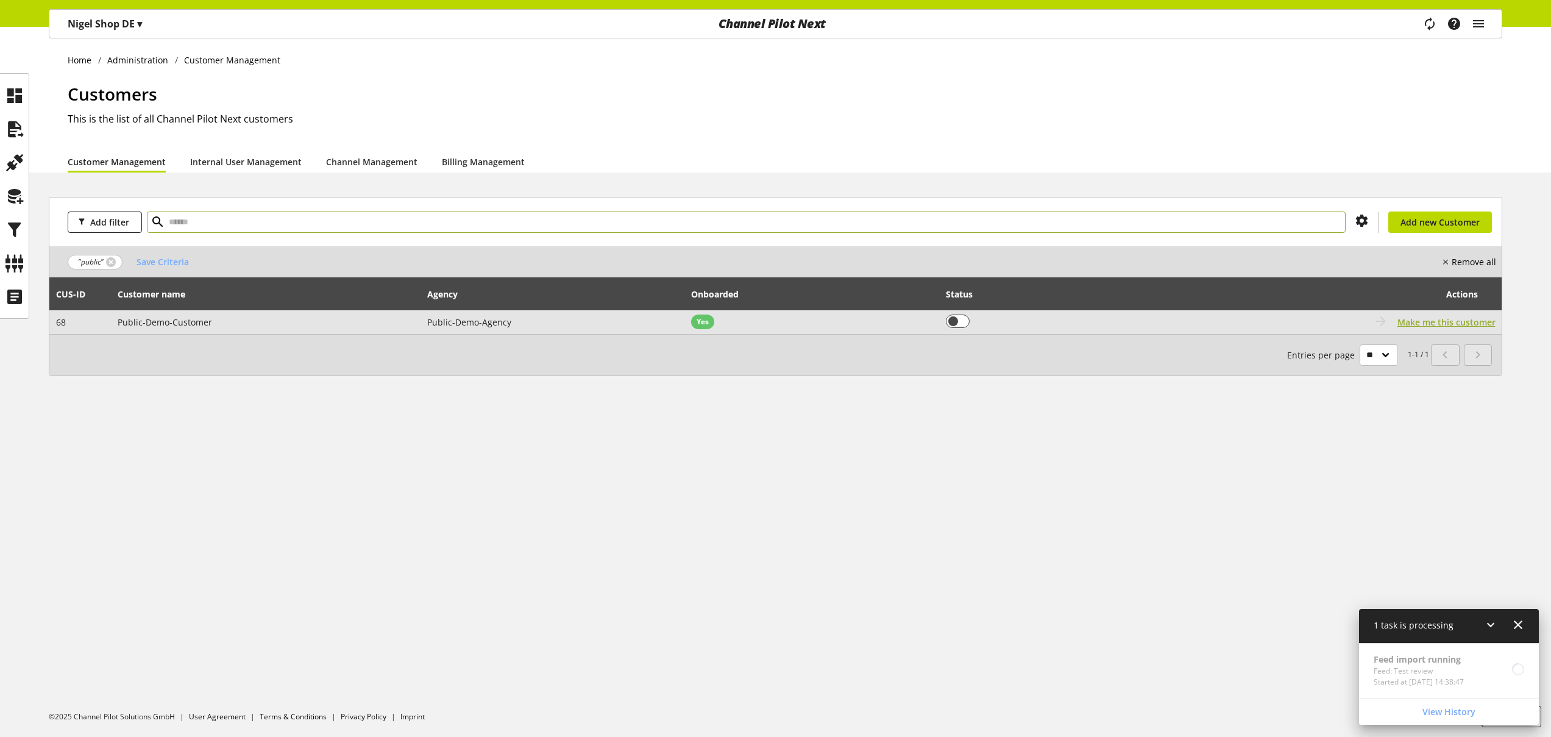
click at [1425, 324] on span "Make me this customer" at bounding box center [1446, 322] width 98 height 13
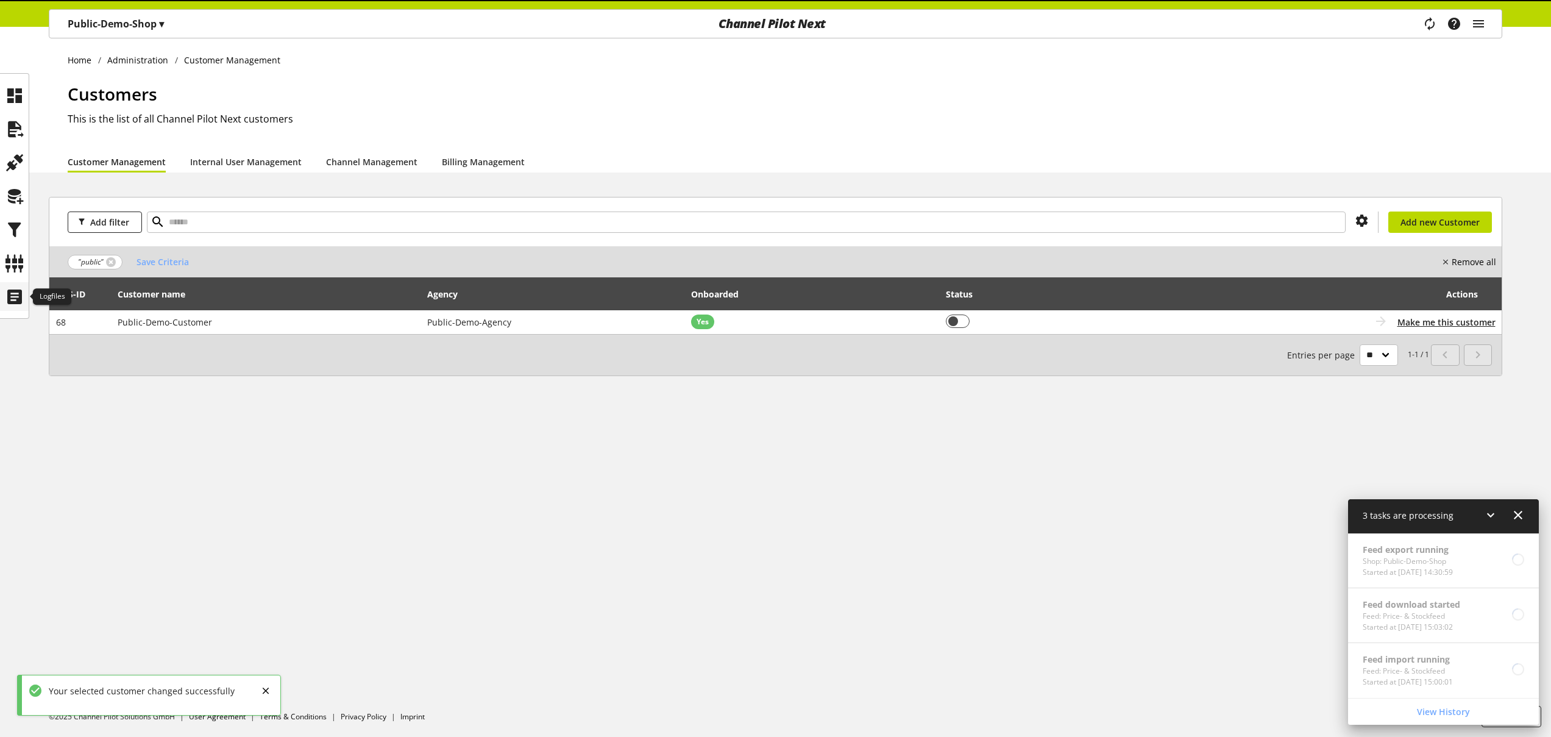
click at [9, 304] on icon at bounding box center [14, 297] width 19 height 24
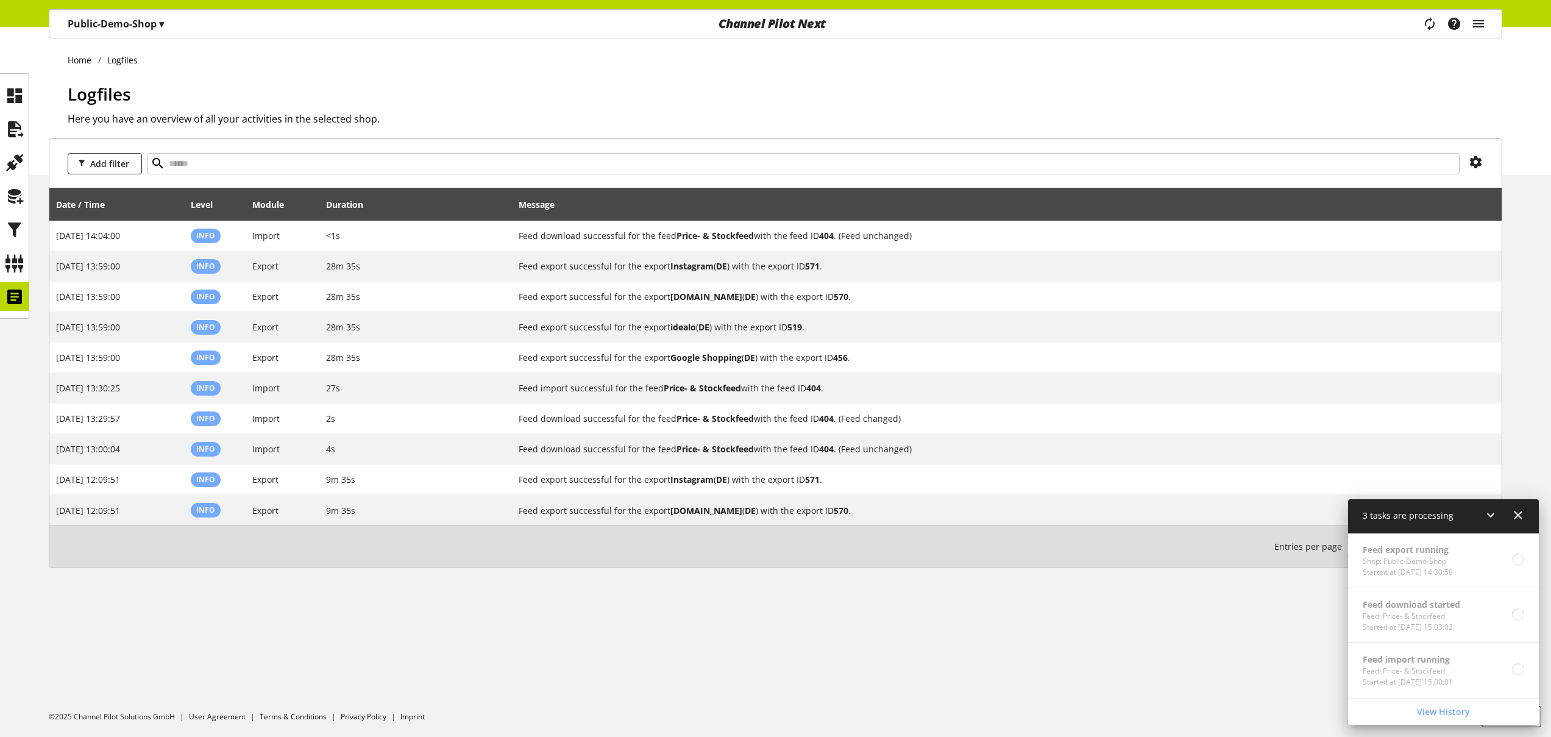
click at [1515, 514] on icon at bounding box center [1518, 515] width 15 height 22
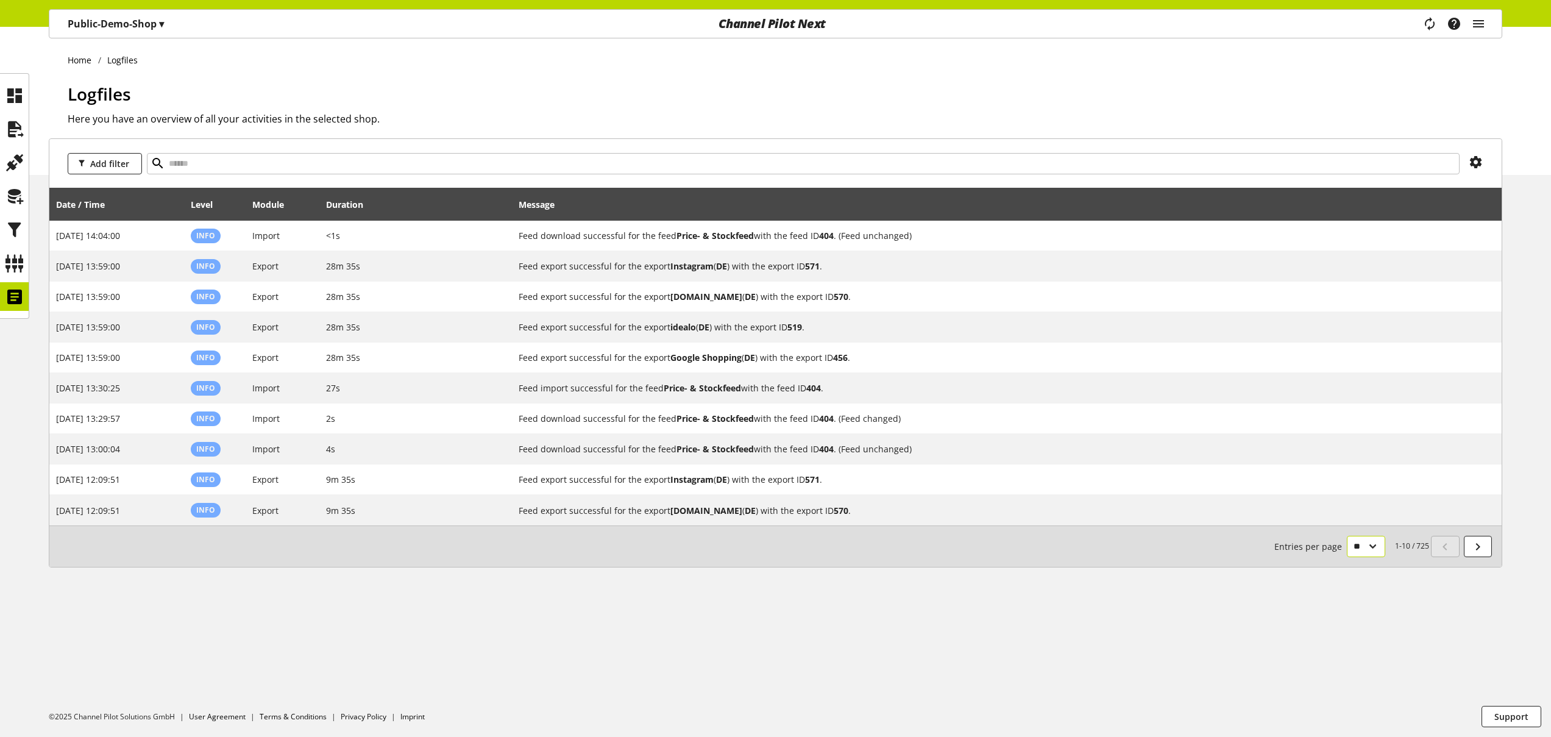
click at [1373, 550] on select "** ** ** ***" at bounding box center [1366, 546] width 38 height 21
select select "***"
click at [1347, 557] on select "** ** ** ***" at bounding box center [1366, 546] width 38 height 21
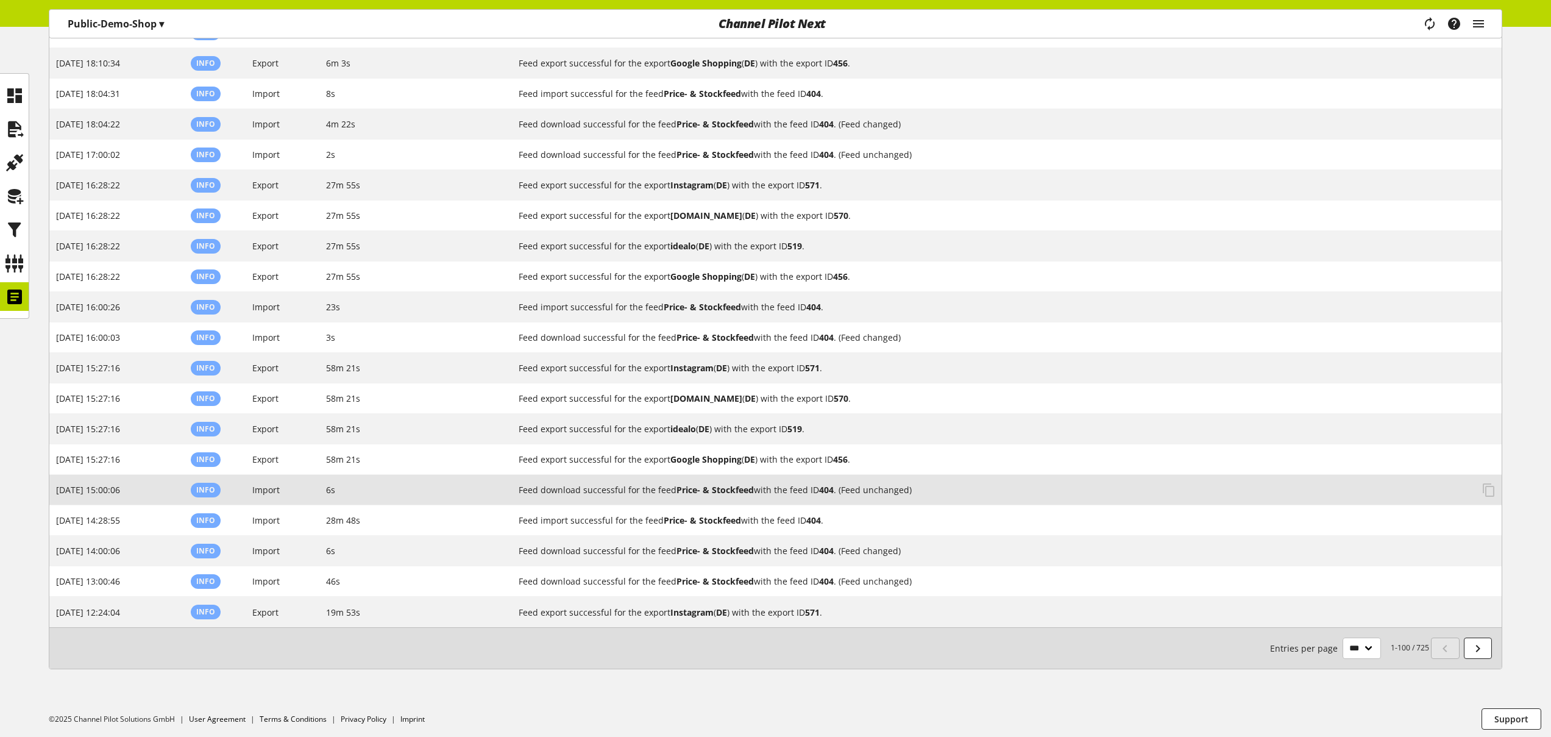
scroll to position [2643, 0]
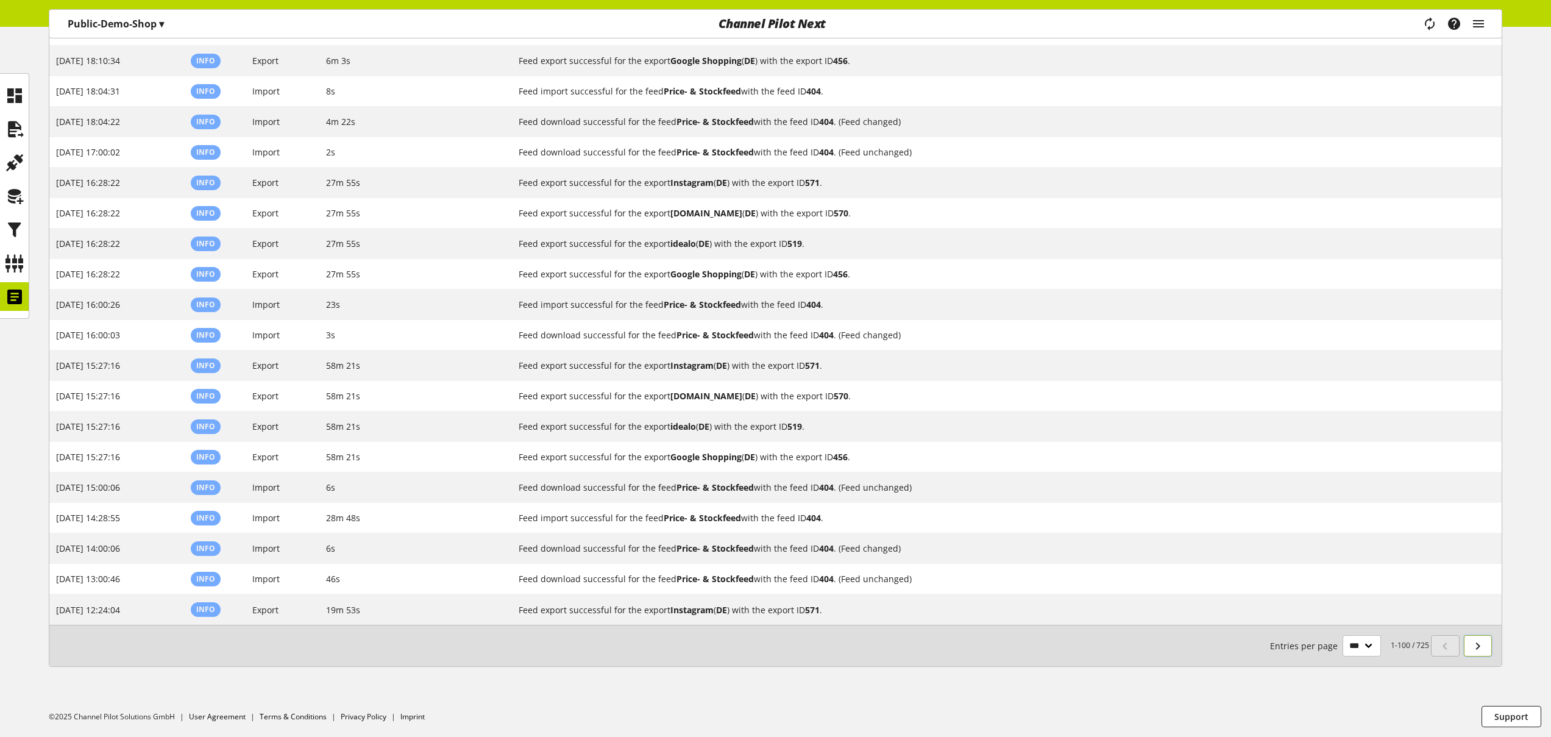
click at [1481, 649] on icon at bounding box center [1477, 646] width 15 height 22
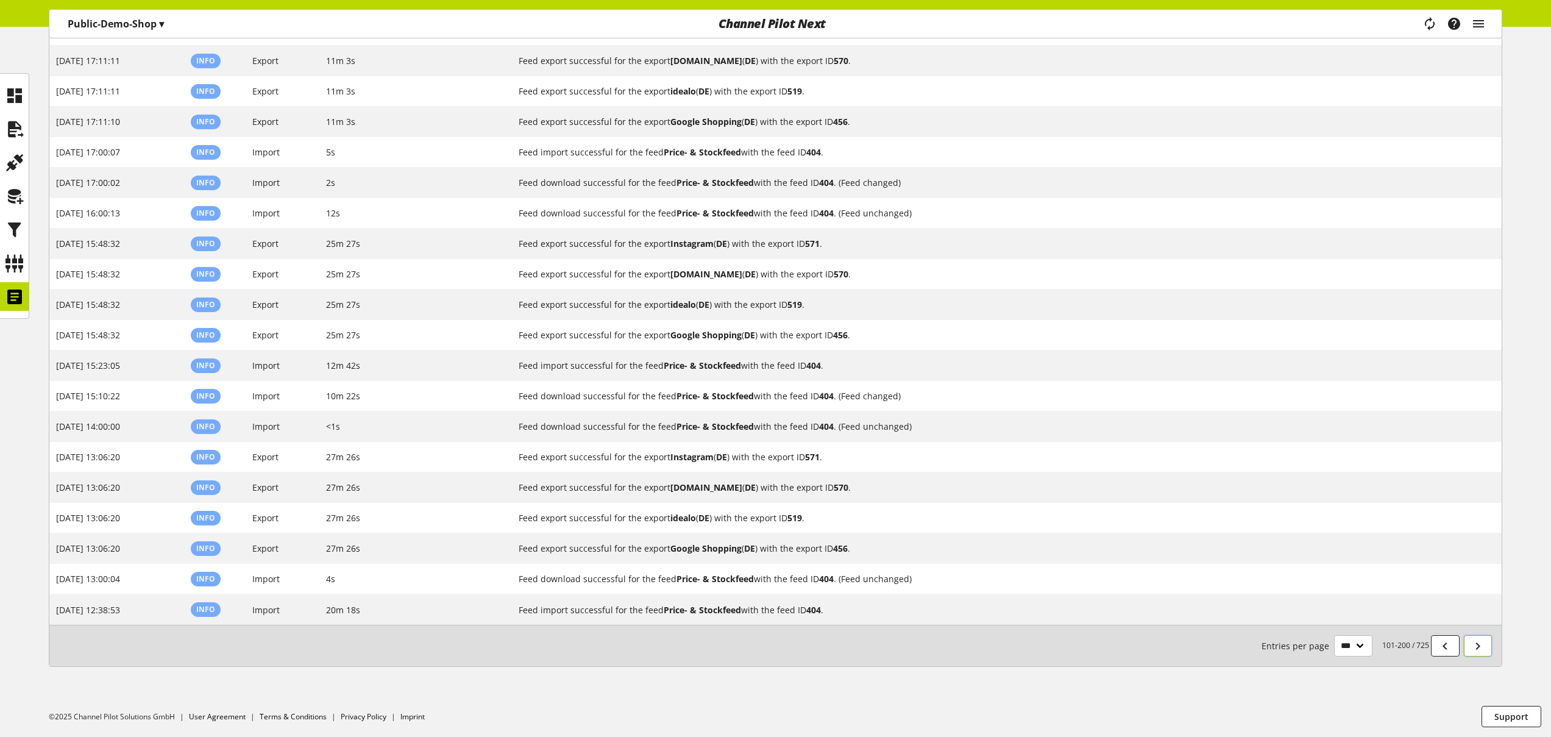
click at [1481, 649] on icon at bounding box center [1477, 646] width 15 height 22
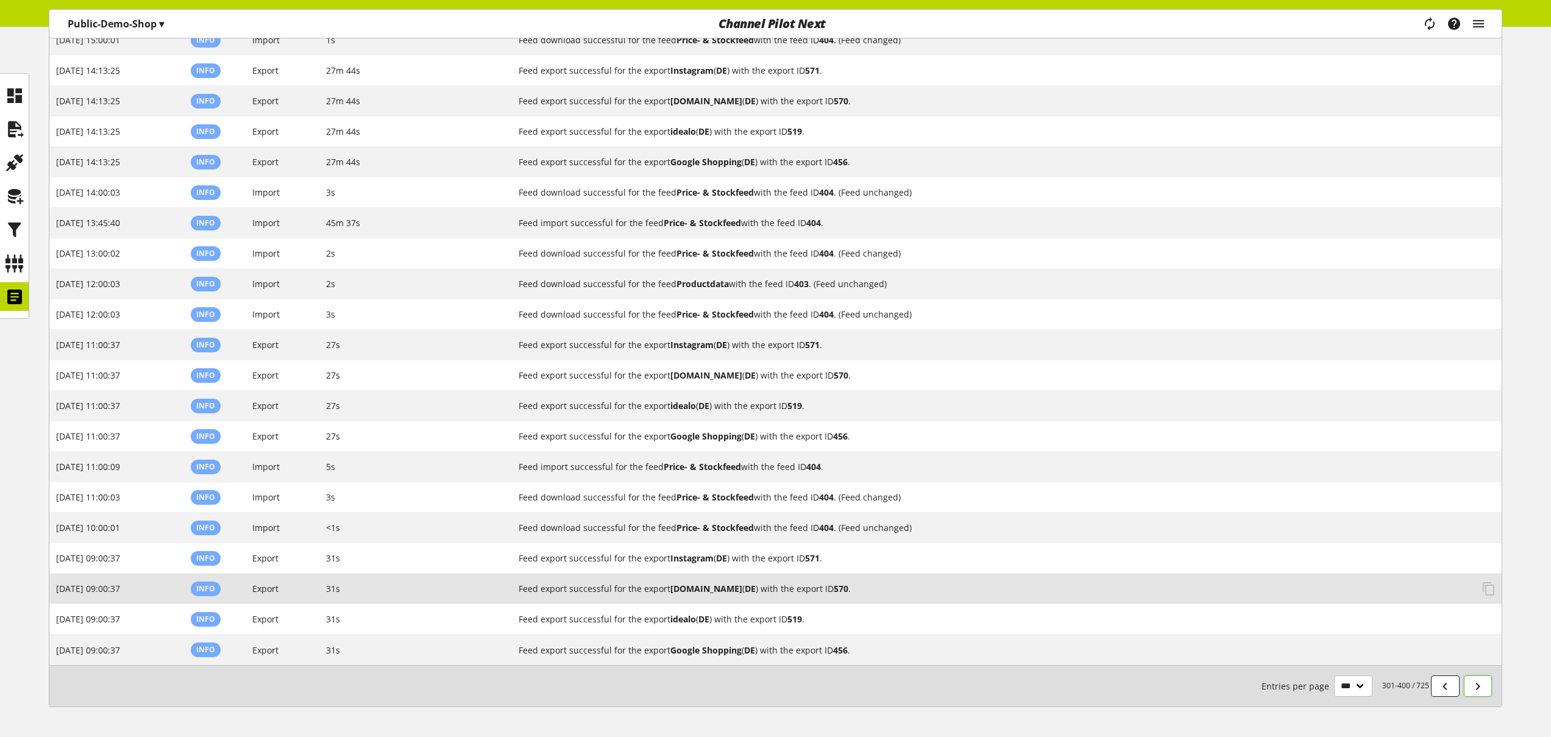
scroll to position [2643, 0]
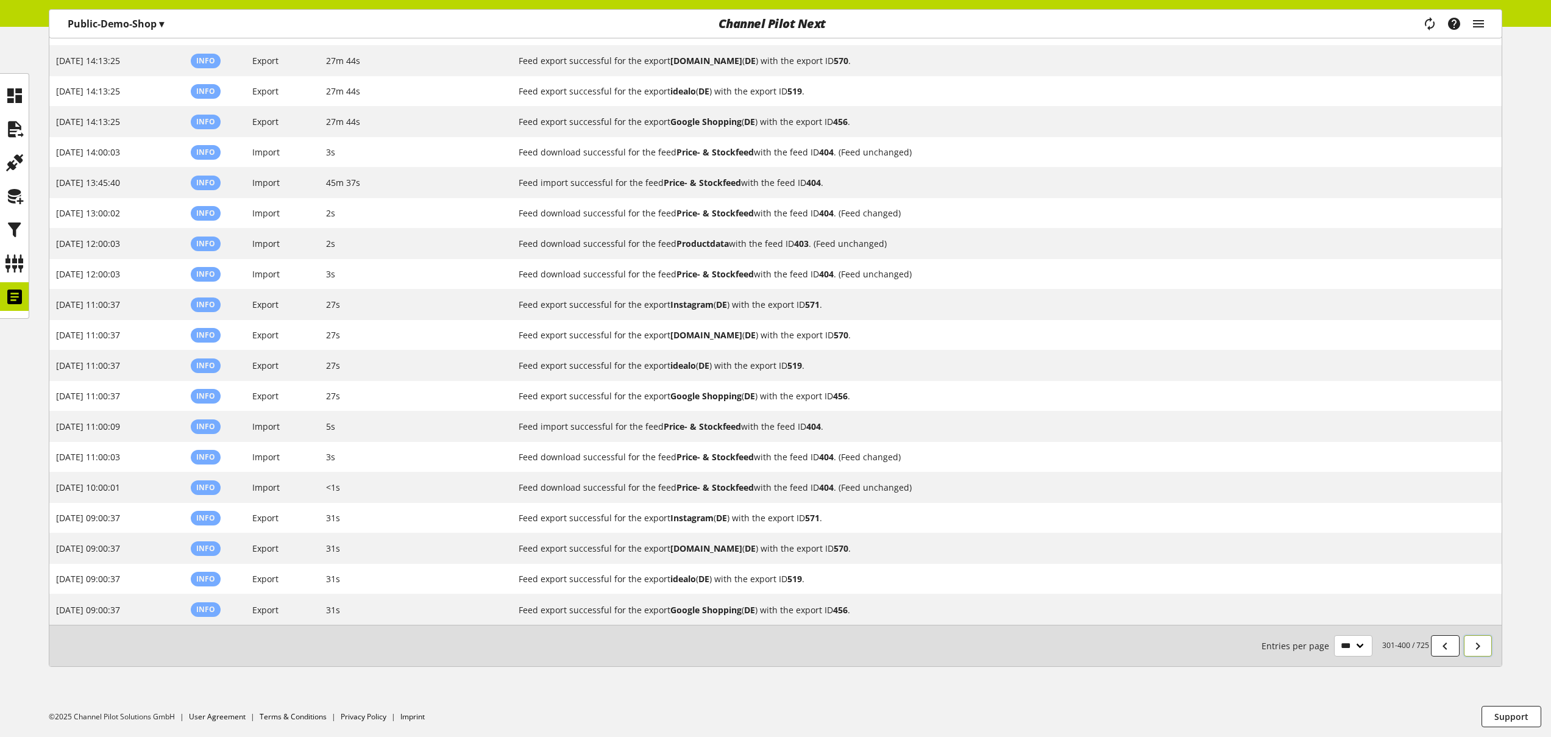
click at [1476, 648] on icon at bounding box center [1477, 646] width 15 height 22
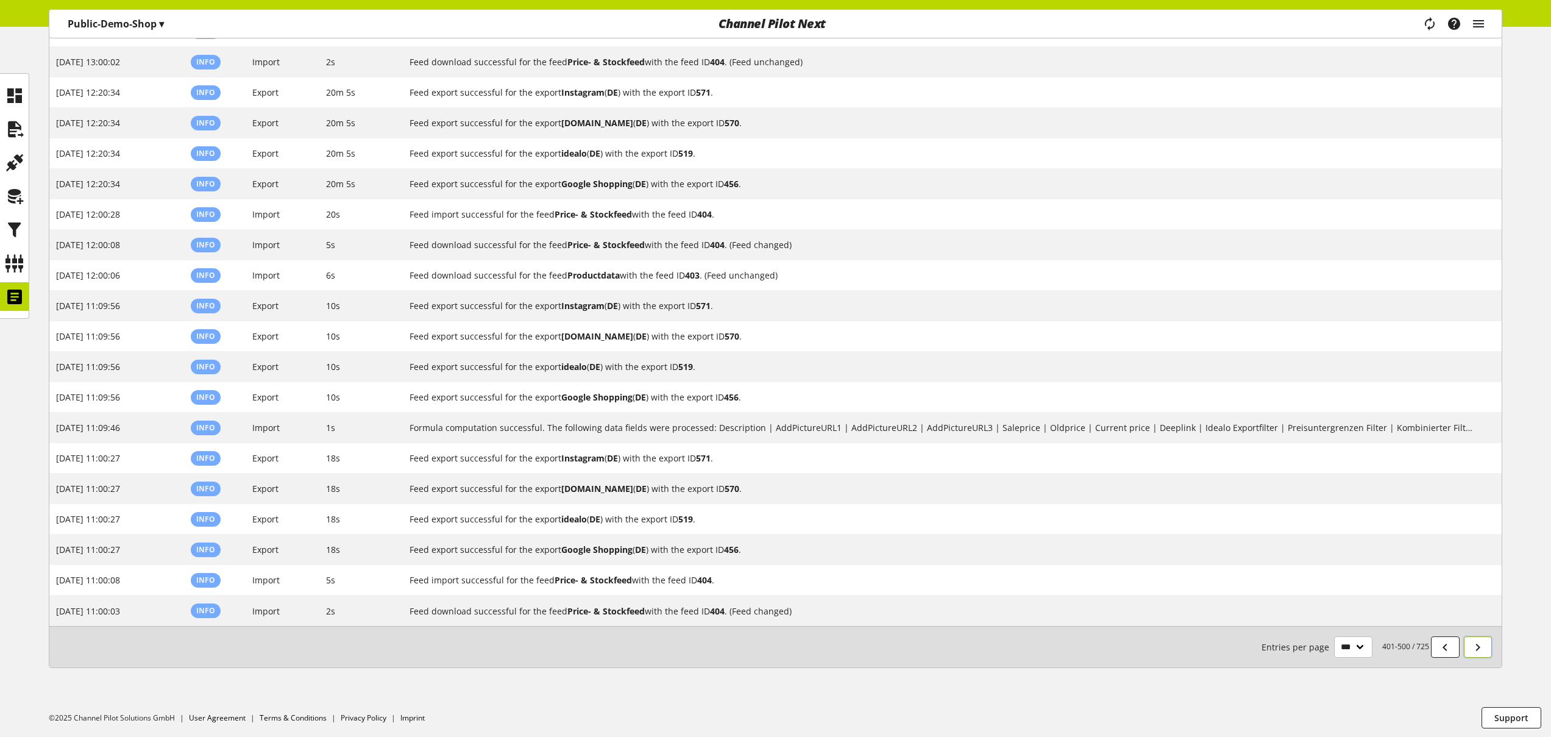
scroll to position [2643, 0]
click at [1445, 647] on icon at bounding box center [1444, 646] width 15 height 22
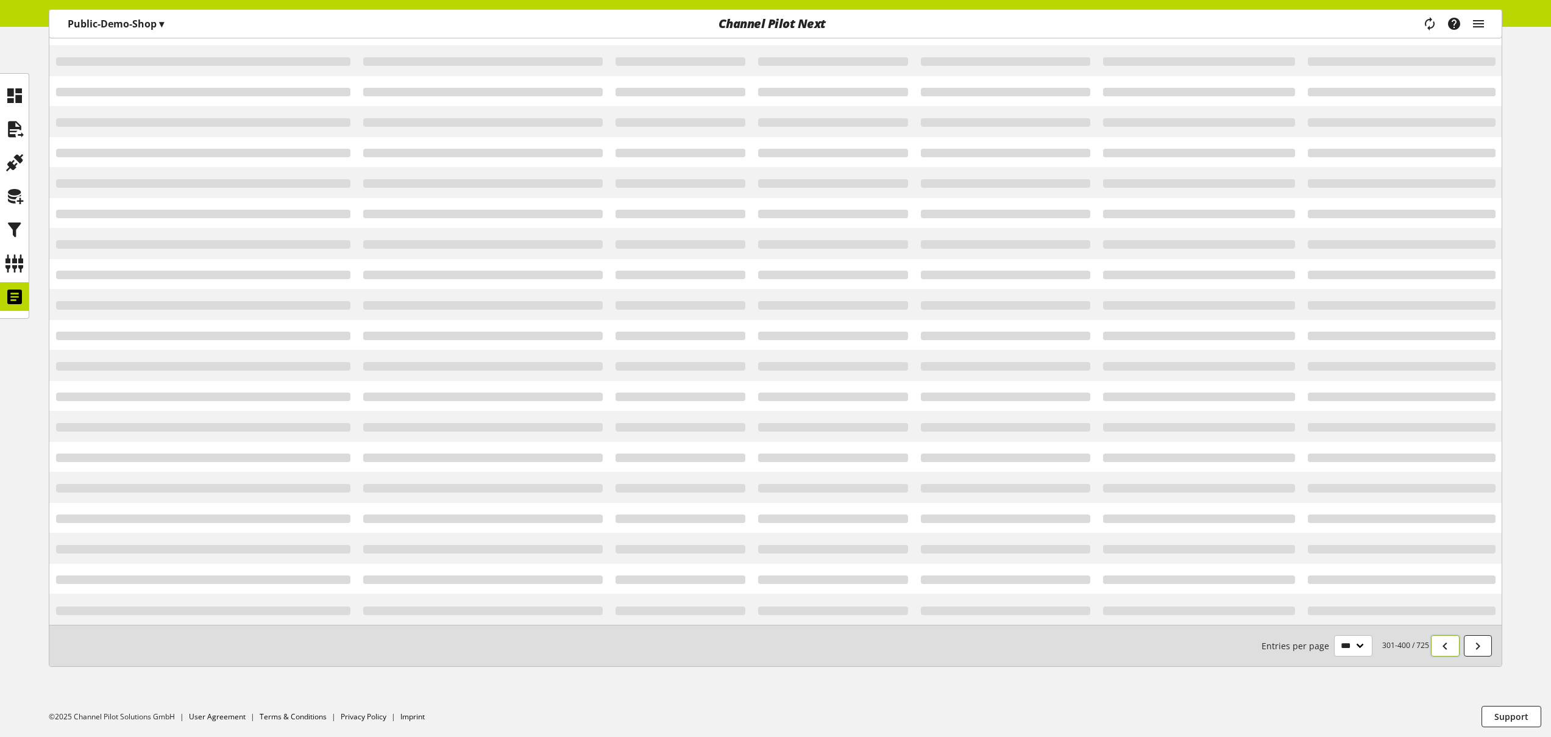
click at [1445, 647] on icon at bounding box center [1444, 646] width 15 height 22
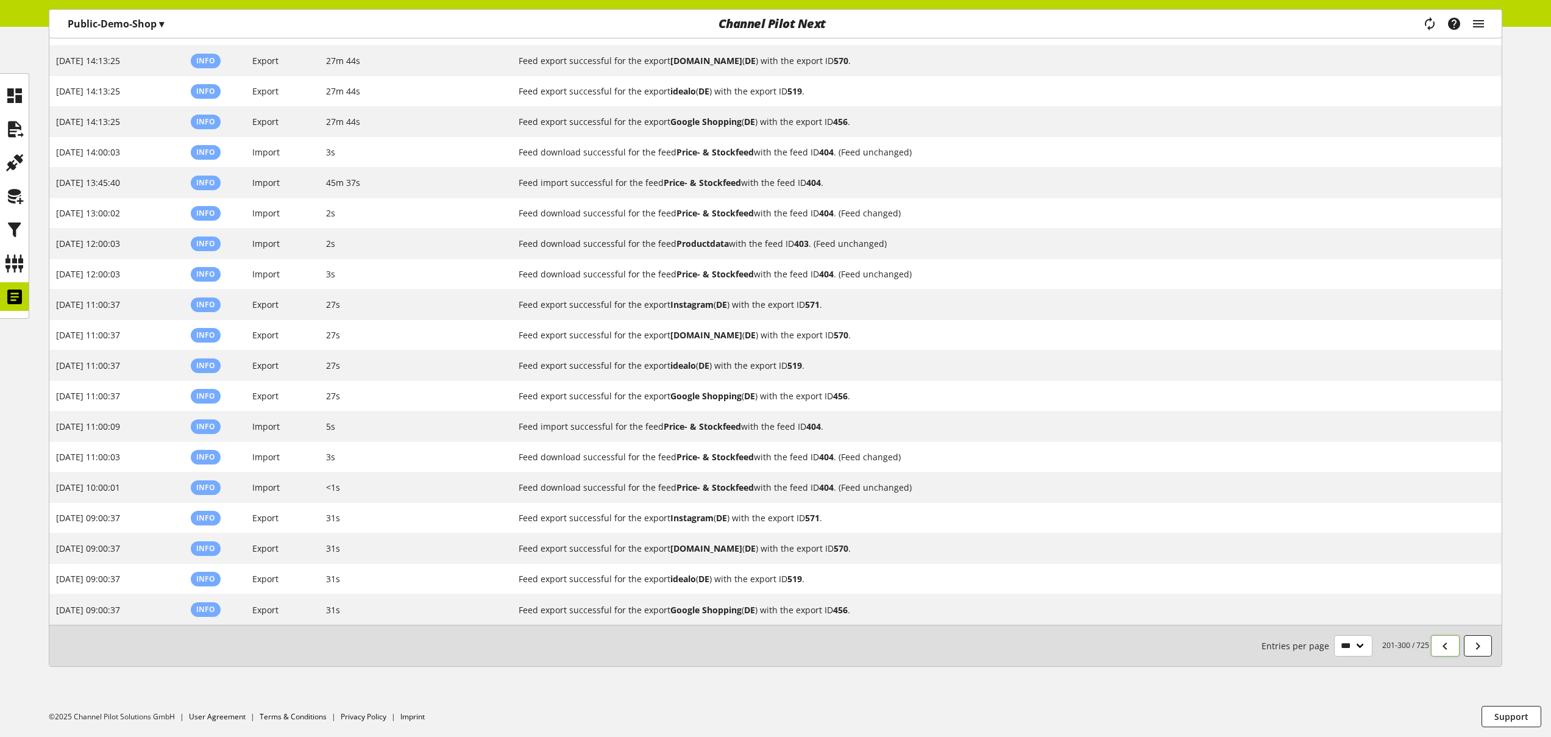
click at [1445, 647] on icon at bounding box center [1444, 646] width 15 height 22
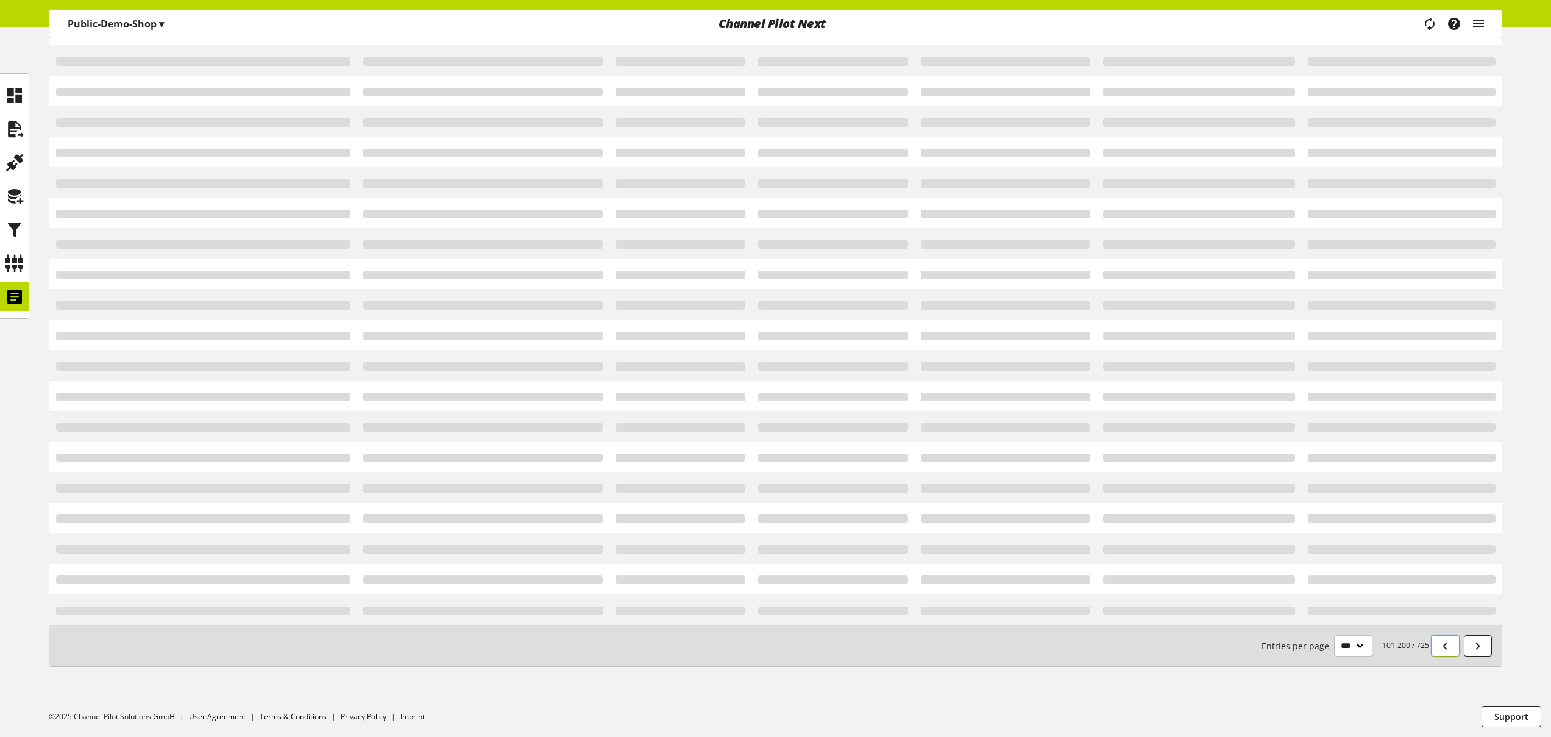
click at [1445, 647] on icon at bounding box center [1444, 646] width 15 height 22
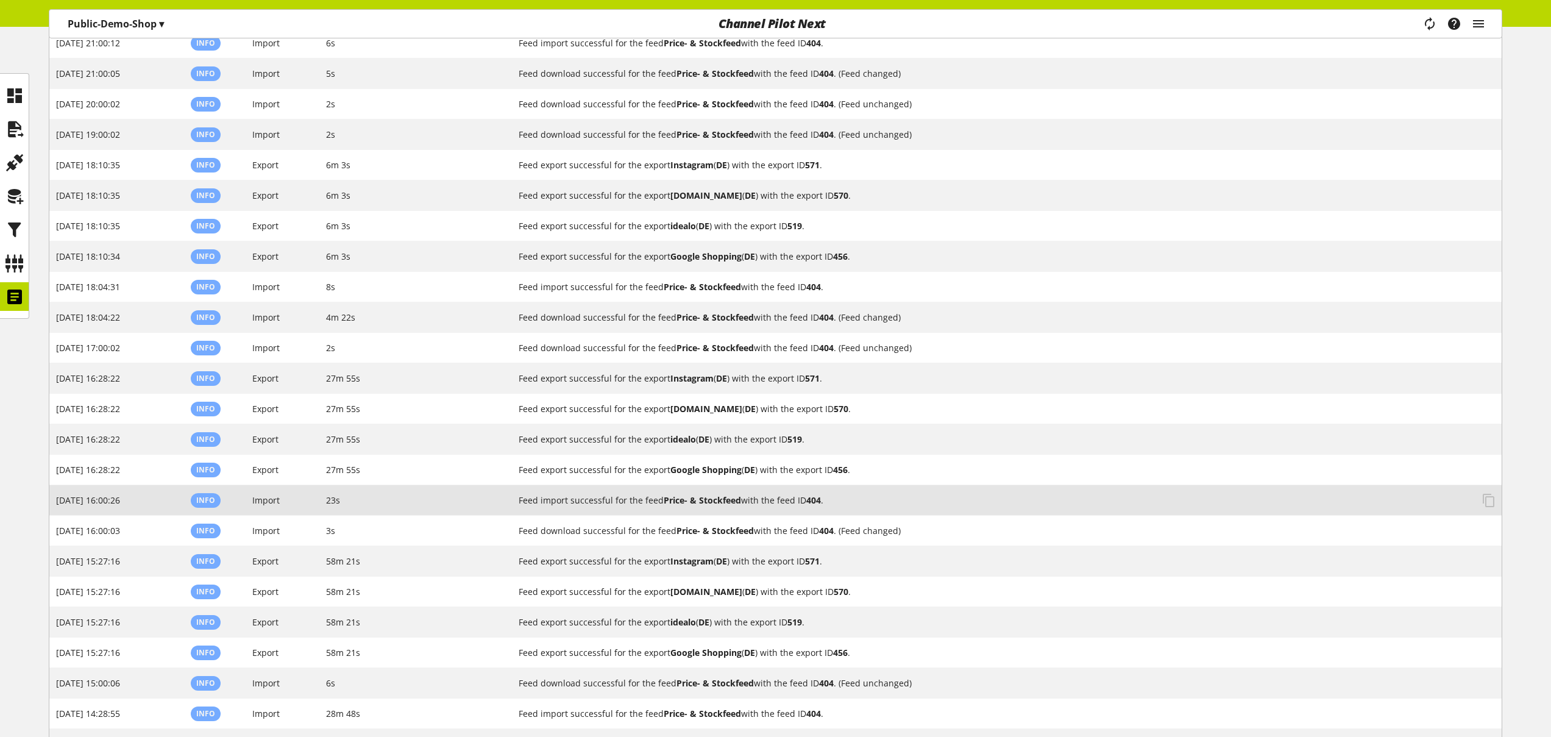
scroll to position [2313, 0]
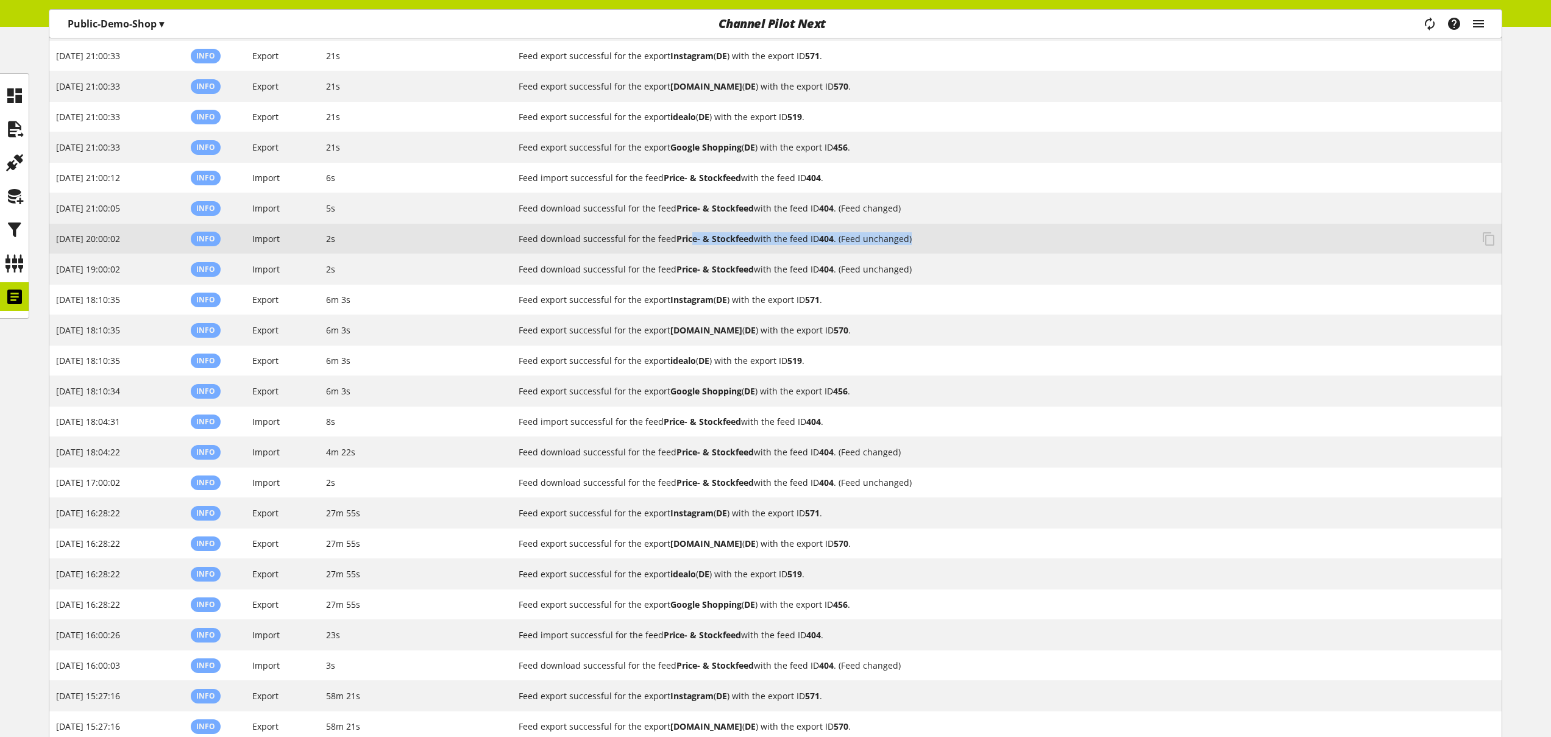
drag, startPoint x: 695, startPoint y: 239, endPoint x: 889, endPoint y: 247, distance: 194.5
click at [889, 247] on td "Feed download successful for the feed Price- & Stockfeed with the feed ID 404 .…" at bounding box center [1007, 239] width 990 height 30
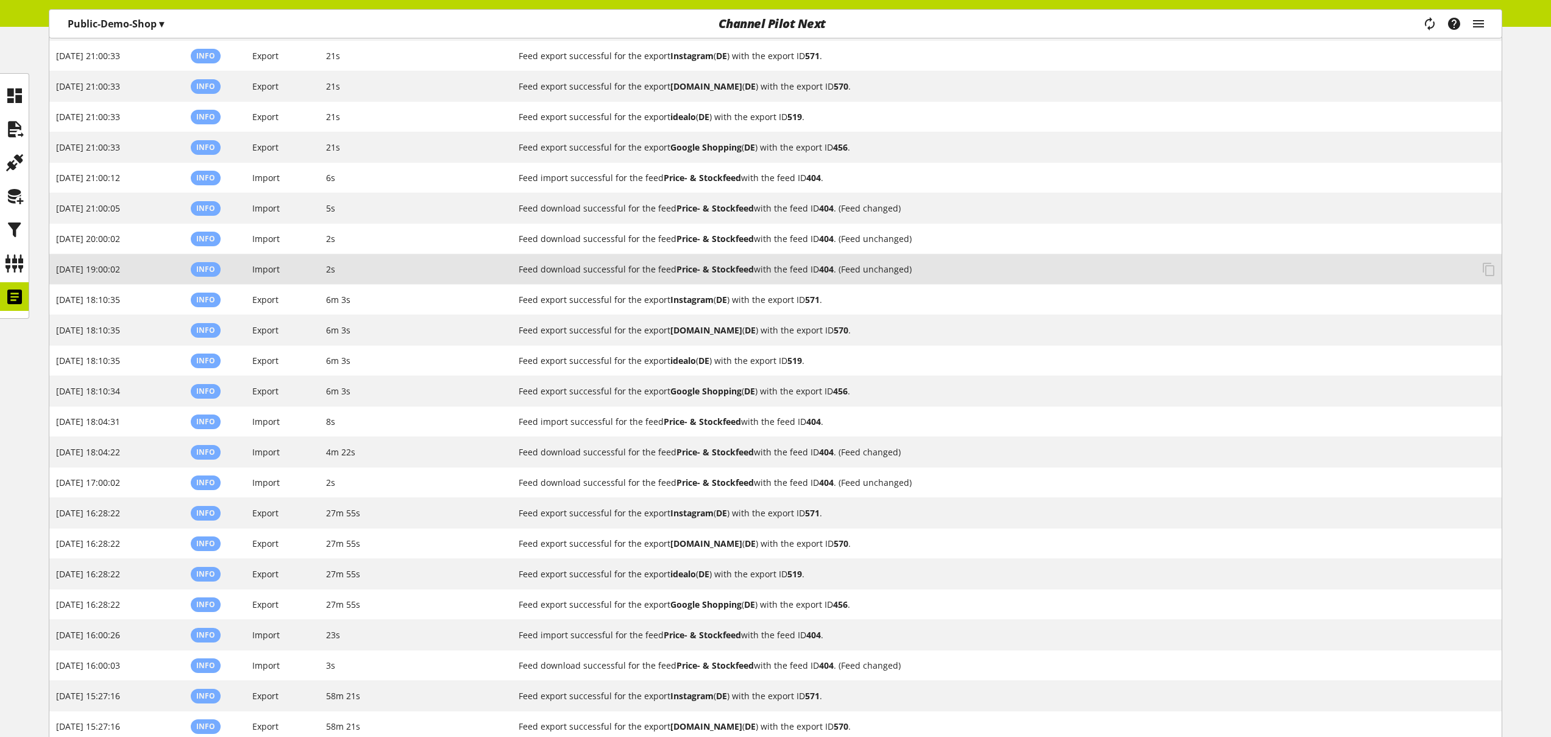
drag, startPoint x: 690, startPoint y: 264, endPoint x: 1026, endPoint y: 268, distance: 335.8
click at [1026, 268] on h2 "Feed download successful for the feed Price- & Stockfeed with the feed ID 404 .…" at bounding box center [996, 269] width 954 height 13
drag, startPoint x: 810, startPoint y: 273, endPoint x: 944, endPoint y: 273, distance: 134.1
click at [944, 273] on h2 "Feed download successful for the feed Price- & Stockfeed with the feed ID 404 .…" at bounding box center [996, 269] width 954 height 13
drag, startPoint x: 896, startPoint y: 273, endPoint x: 909, endPoint y: 274, distance: 12.9
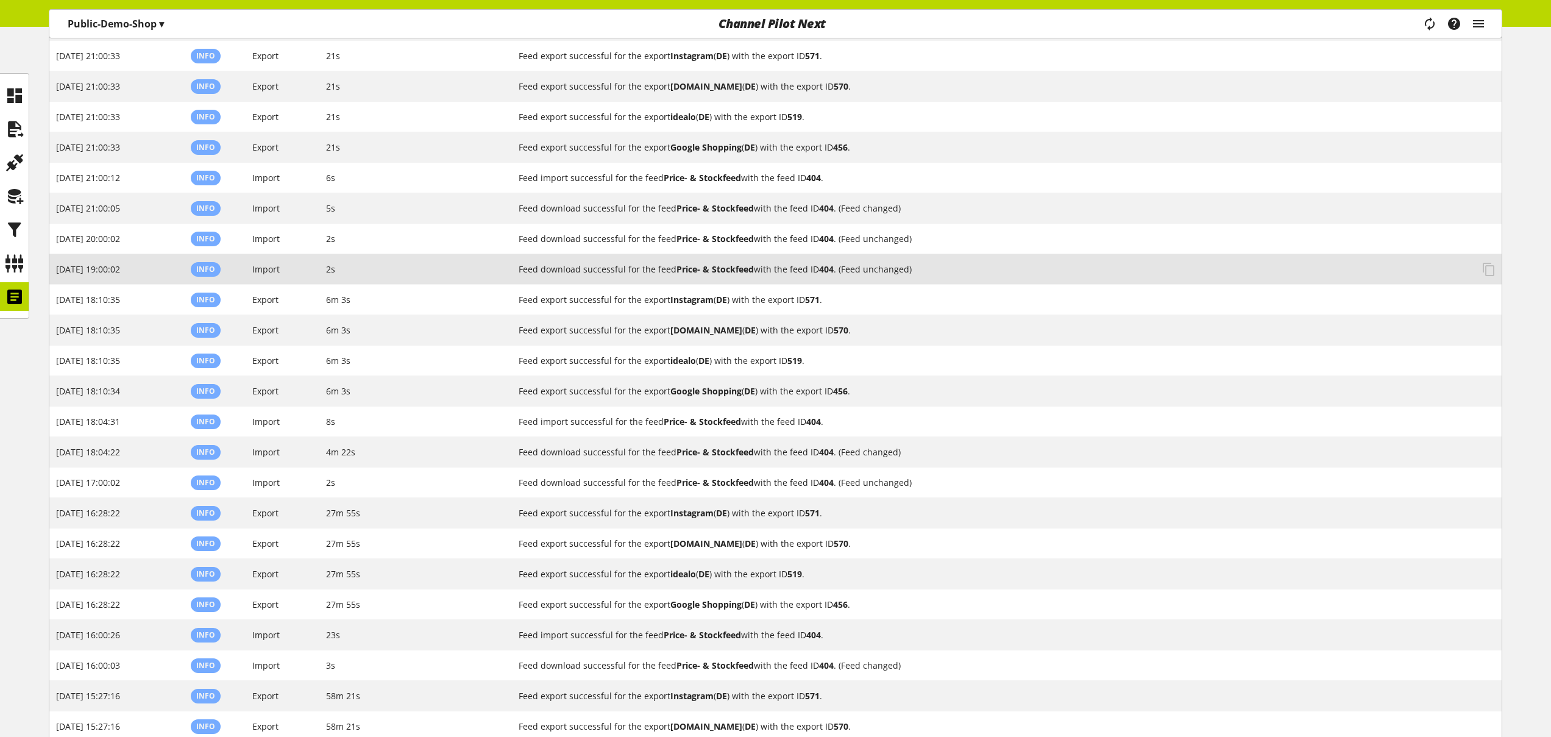
click at [902, 274] on h2 "Feed download successful for the feed Price- & Stockfeed with the feed ID 404 .…" at bounding box center [996, 269] width 954 height 13
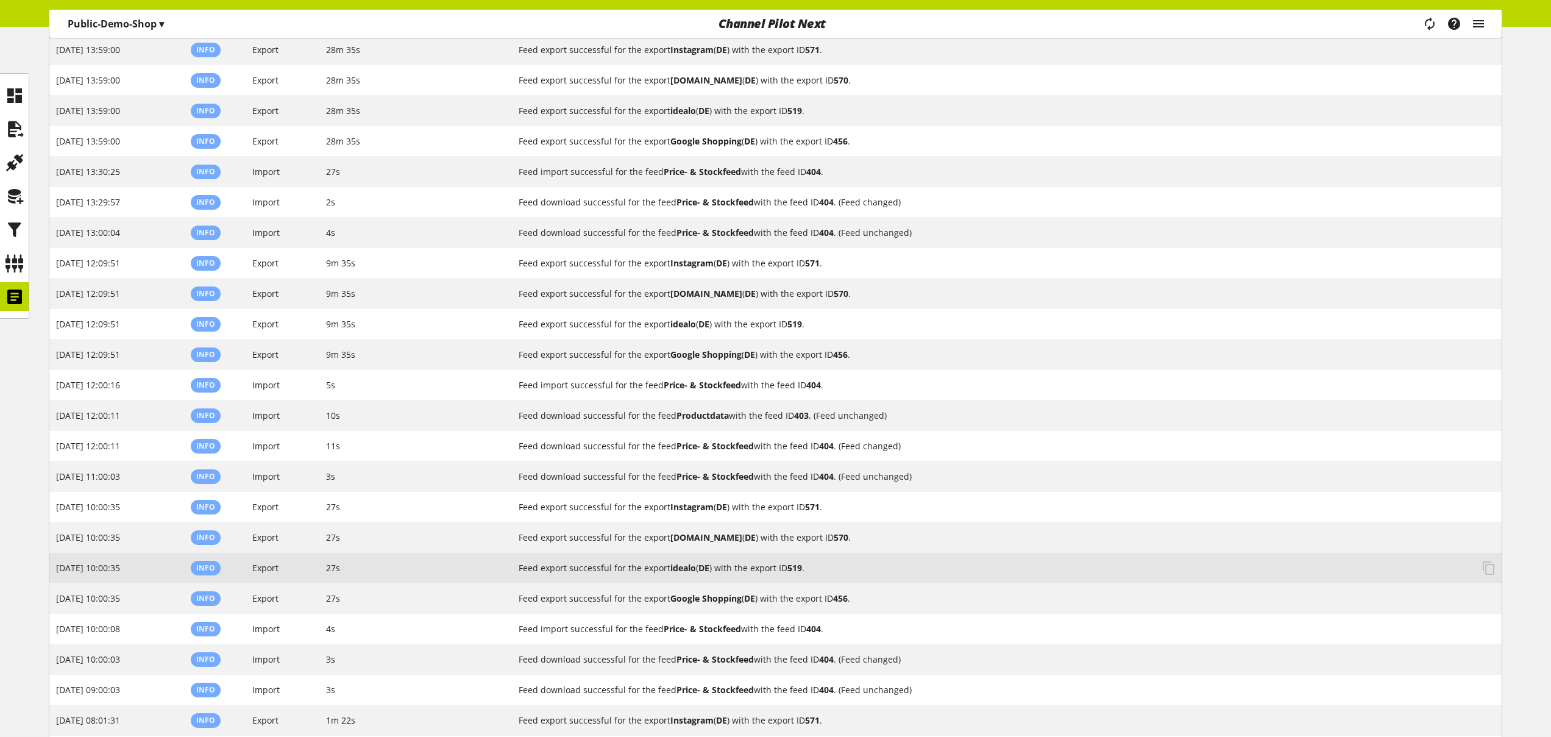
scroll to position [0, 0]
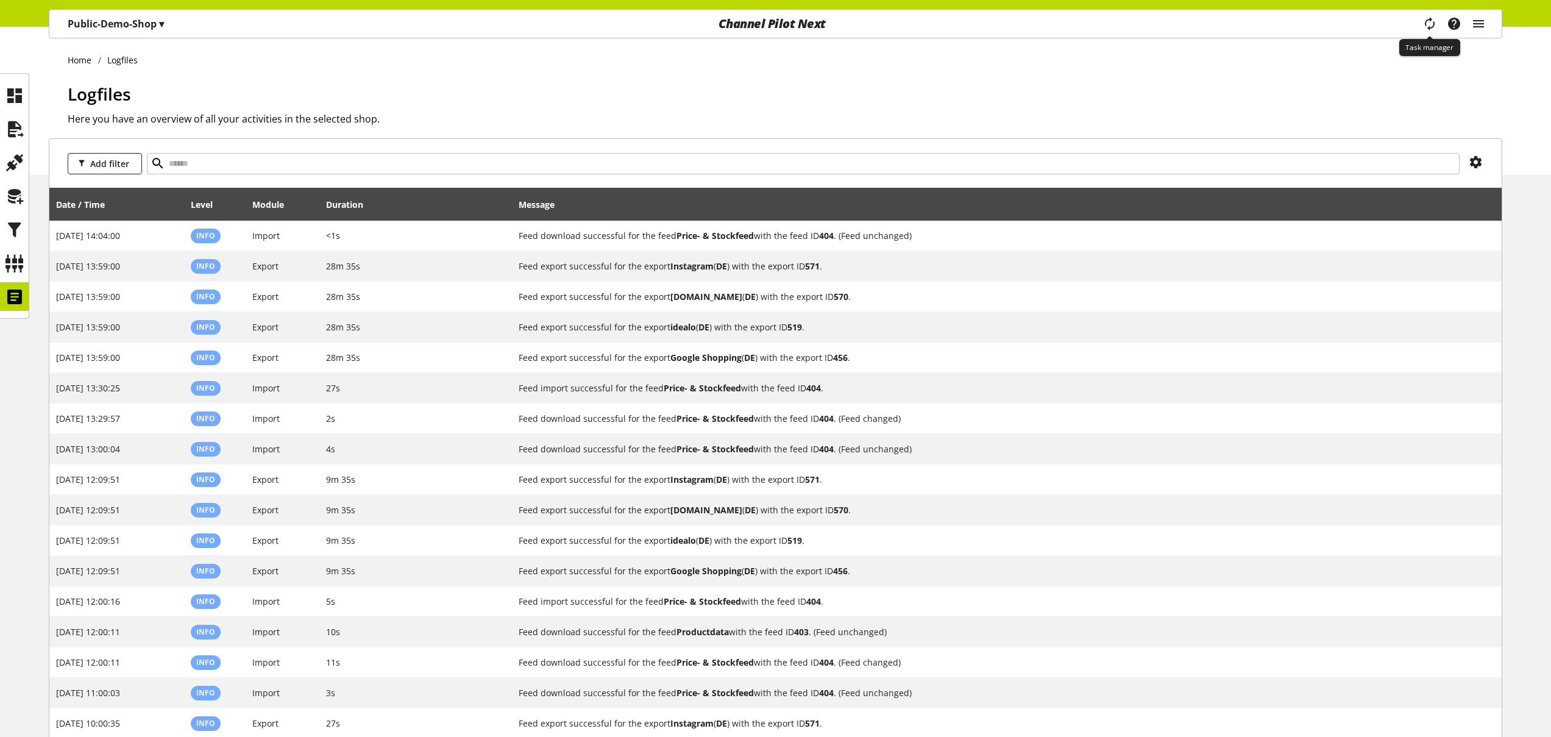
click at [1430, 26] on icon "main navigation" at bounding box center [1429, 24] width 15 height 22
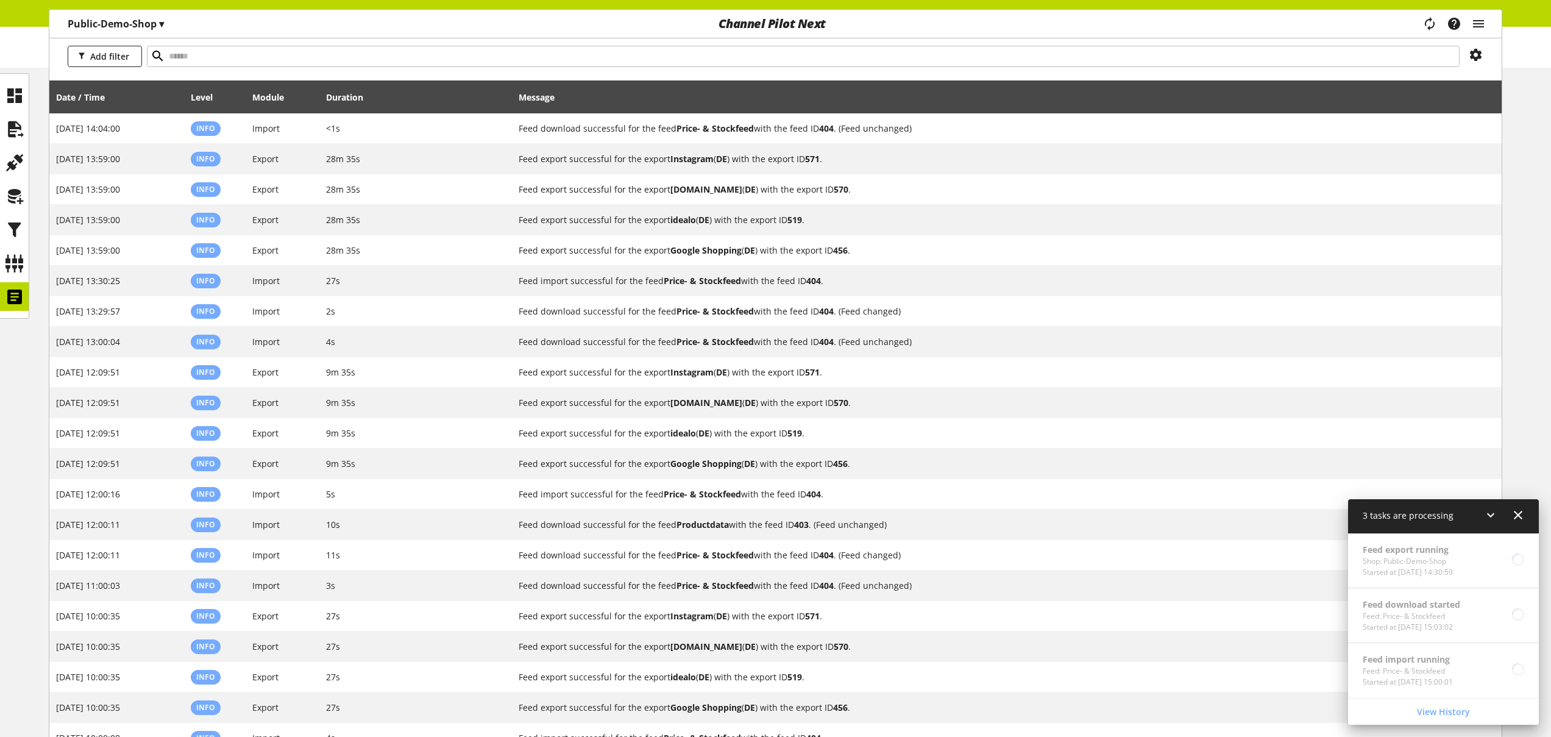
scroll to position [112, 0]
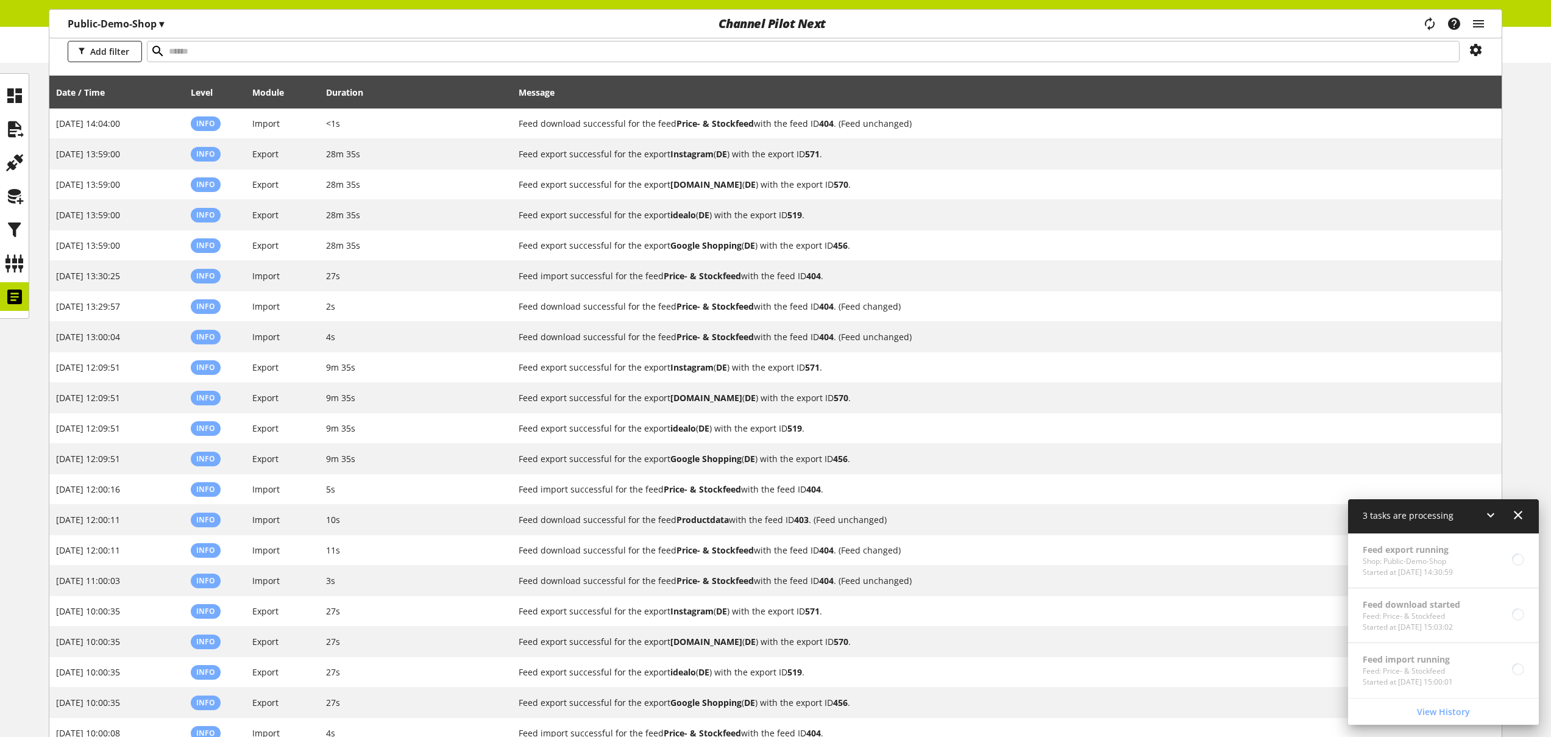
drag, startPoint x: 1521, startPoint y: 516, endPoint x: 1523, endPoint y: 489, distance: 26.9
click at [1521, 516] on icon at bounding box center [1518, 515] width 15 height 22
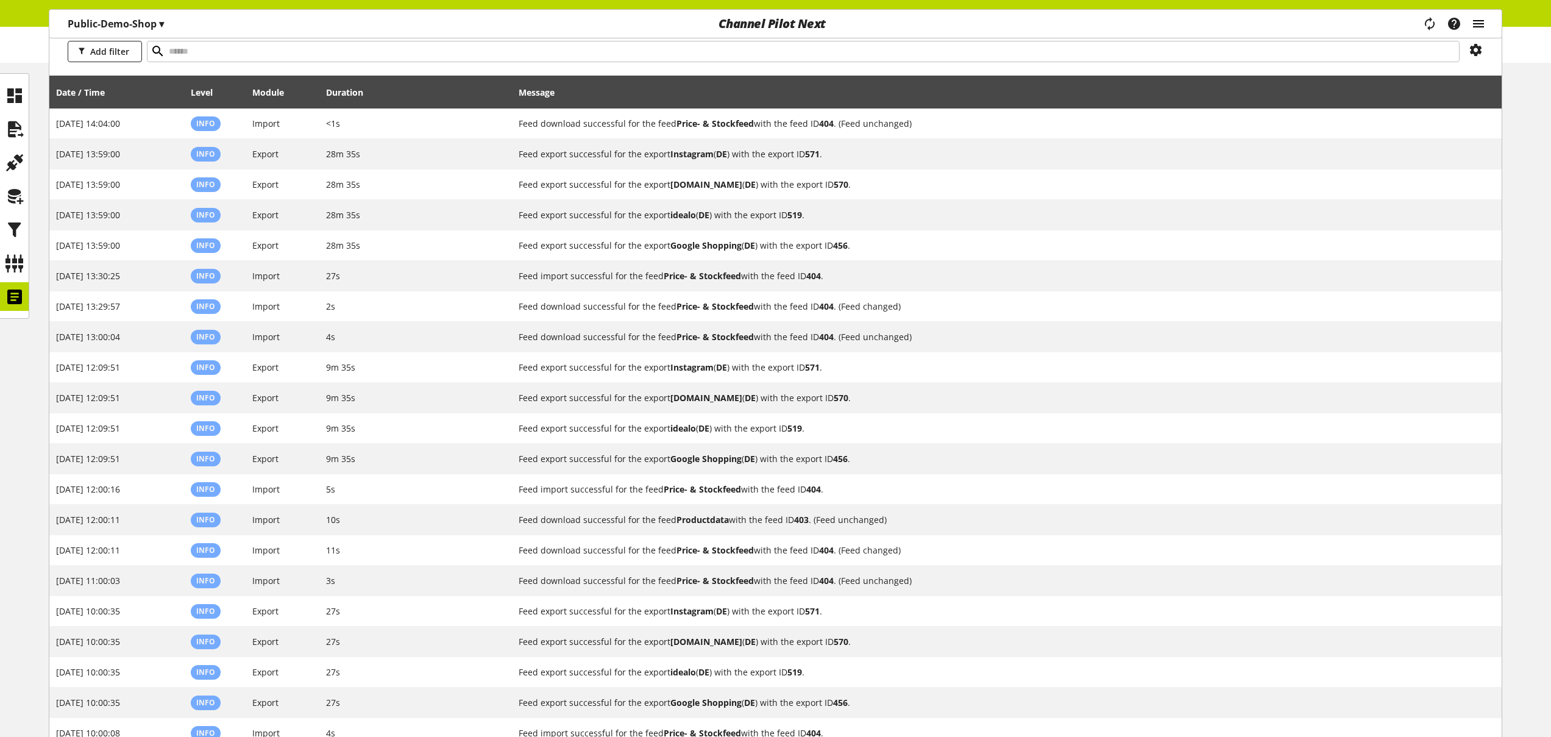
click at [1480, 29] on icon "main navigation" at bounding box center [1478, 24] width 15 height 22
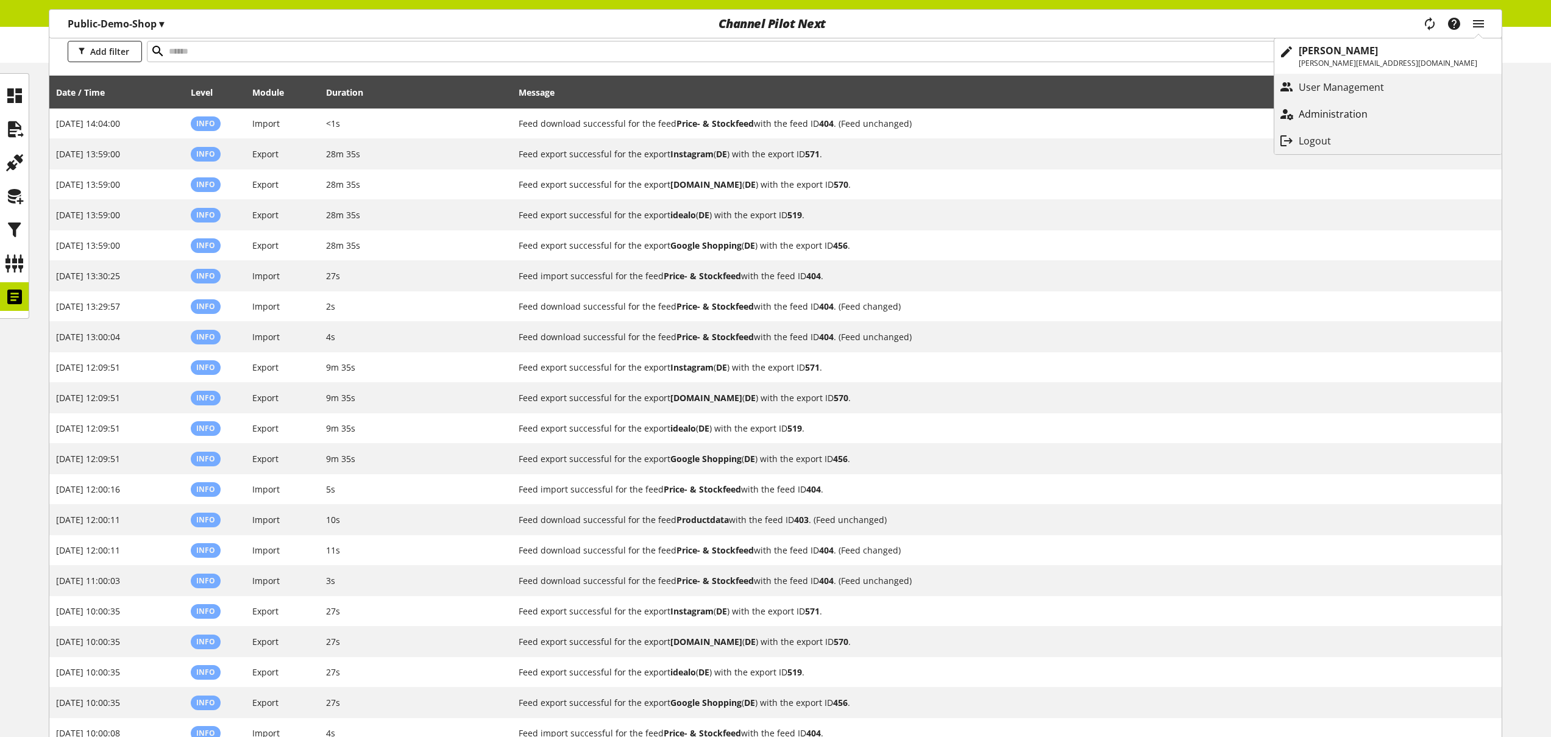
click at [1392, 118] on p "Administration" at bounding box center [1345, 114] width 93 height 15
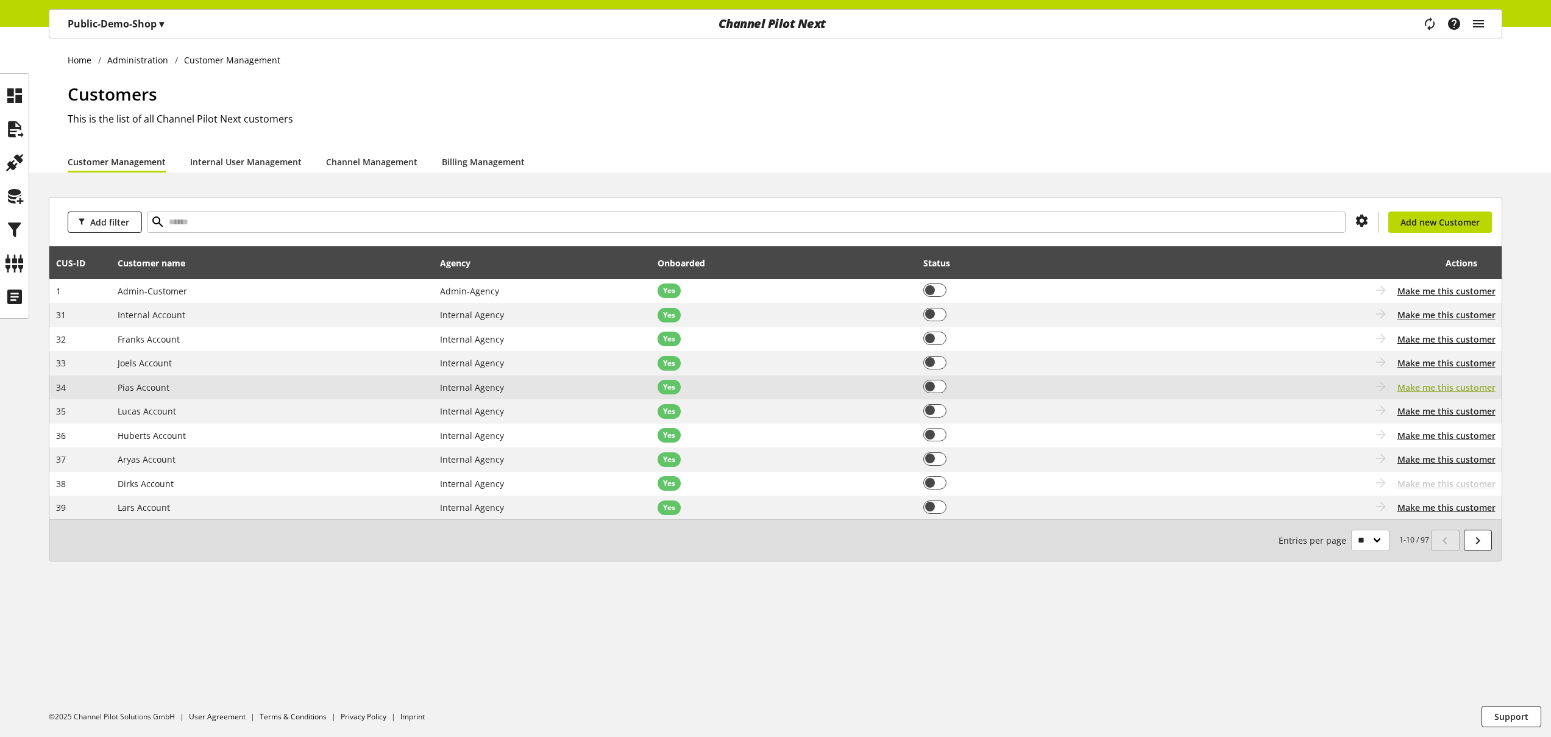
click at [1415, 385] on span "Make me this customer" at bounding box center [1446, 387] width 98 height 13
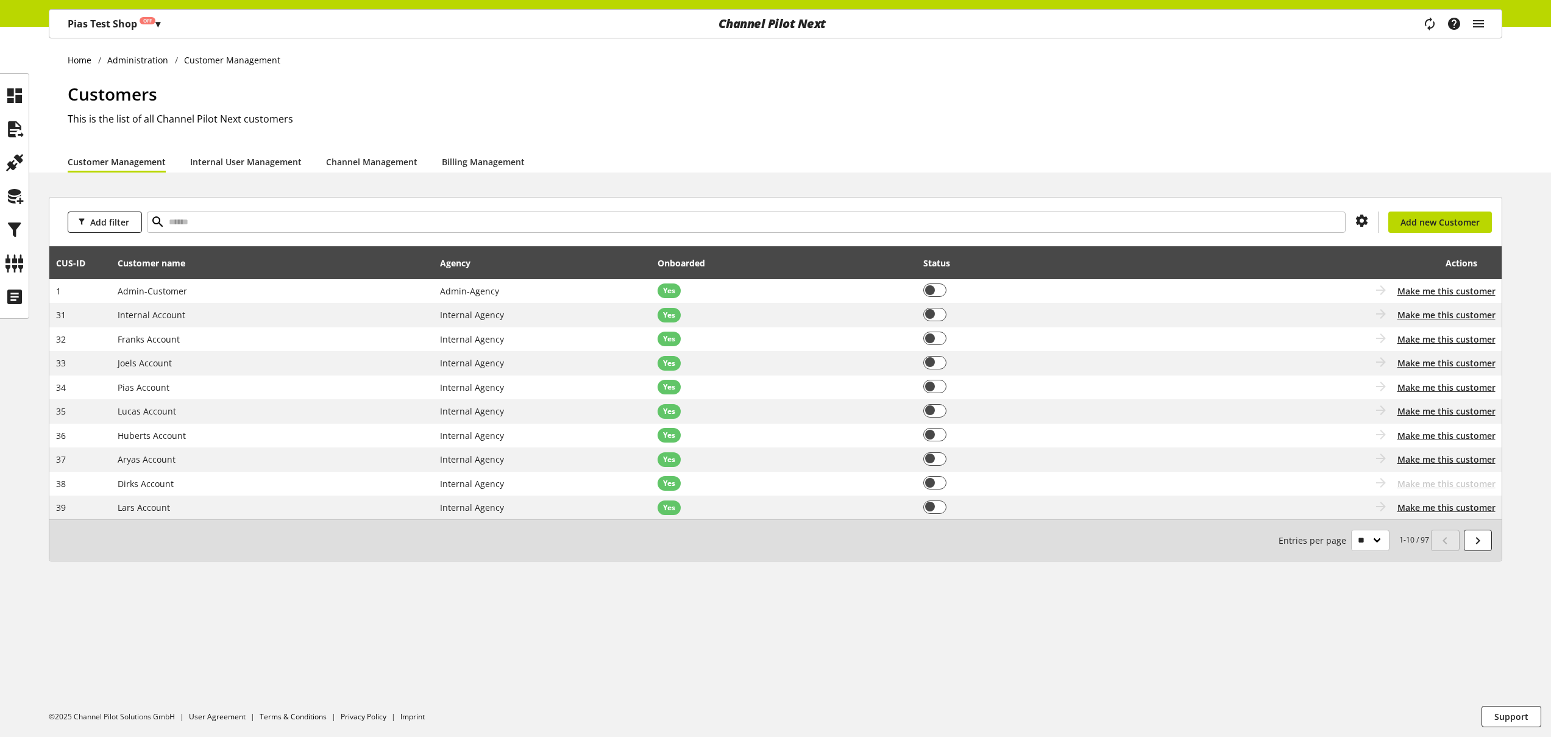
click at [1487, 23] on div "Task manager Help center Nigel Rowe nigel.rowe@channelpilot.com User Management…" at bounding box center [1459, 24] width 86 height 28
click at [1481, 24] on icon "main navigation" at bounding box center [1478, 24] width 15 height 22
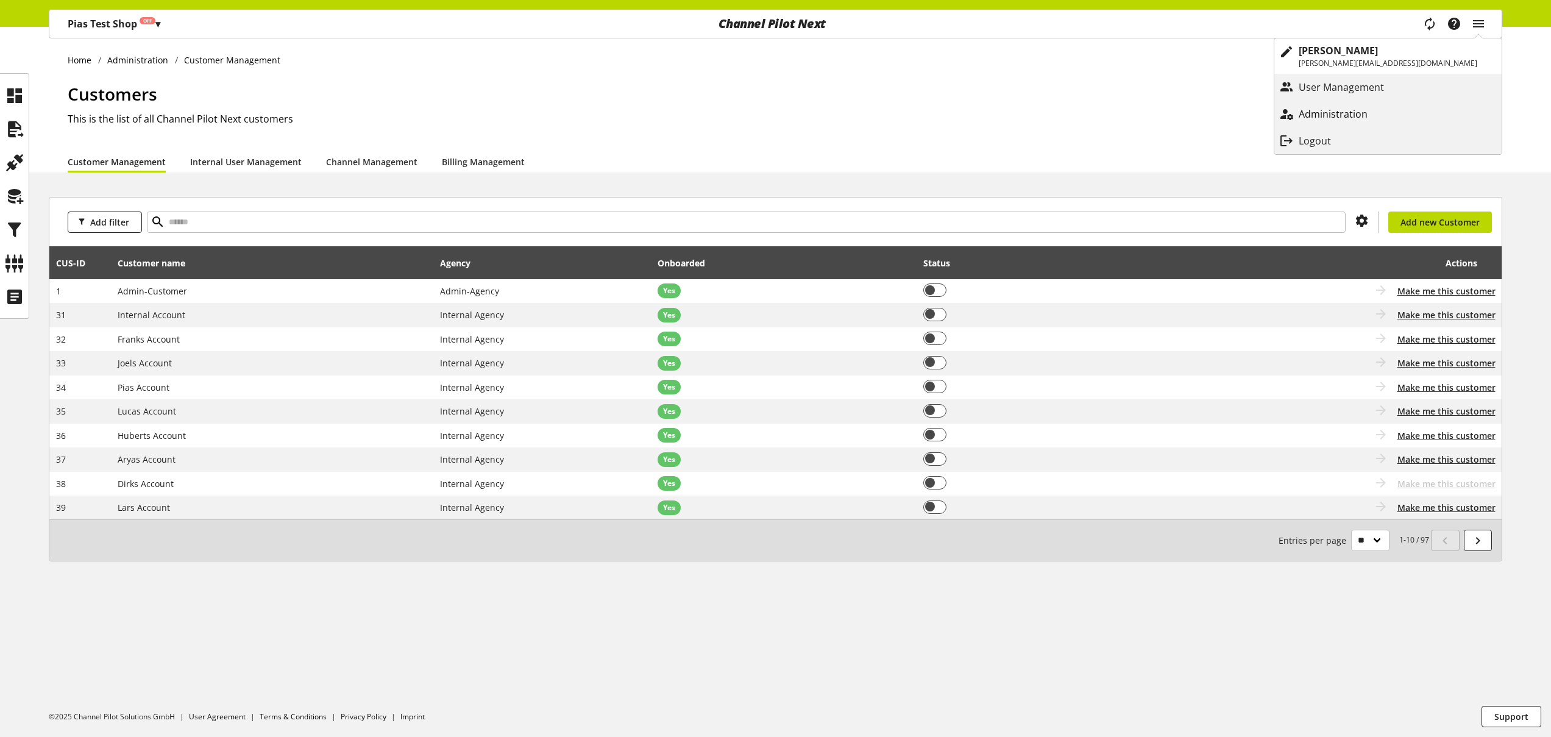
click at [1392, 109] on p "Administration" at bounding box center [1345, 114] width 93 height 15
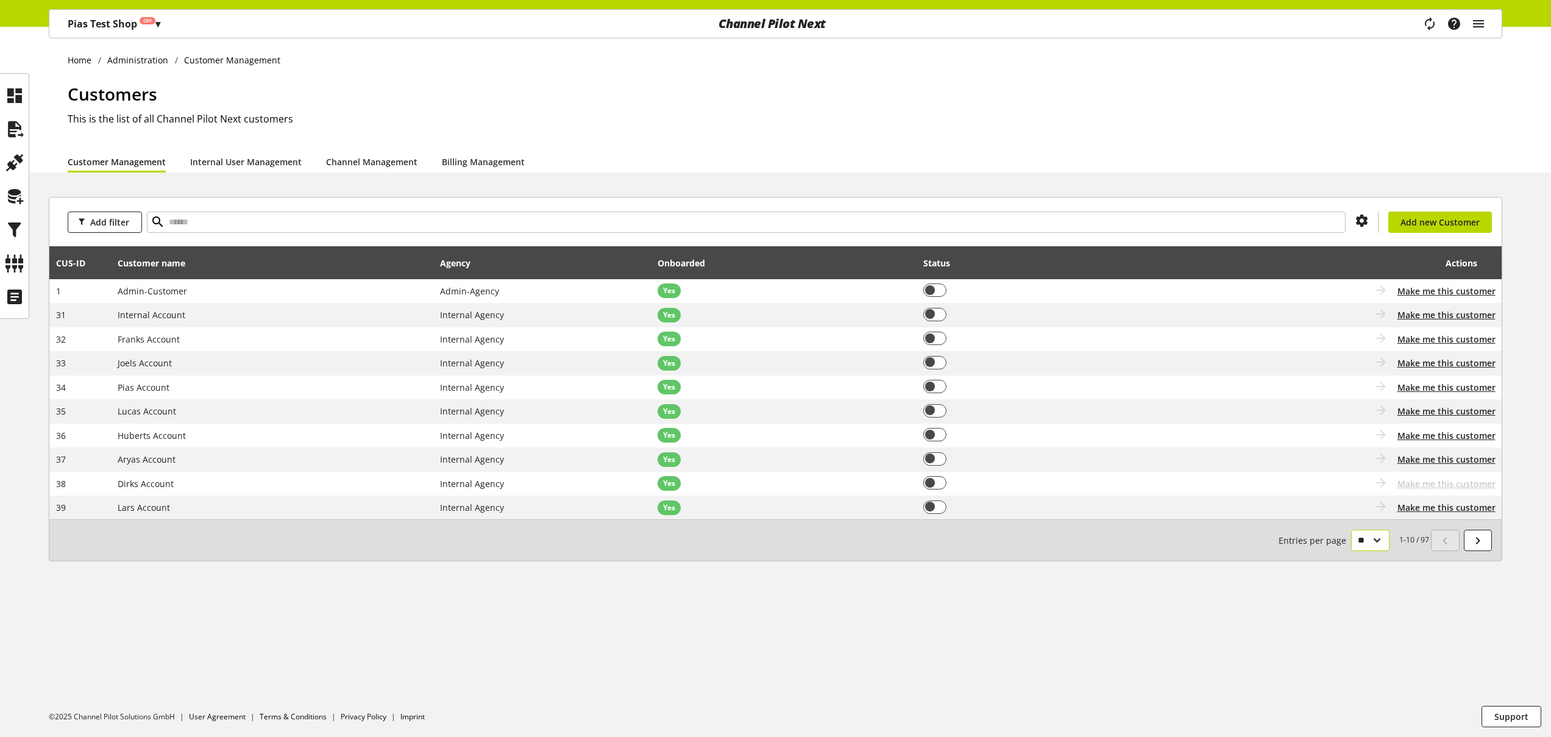
click at [1365, 539] on select "** ** ** ***" at bounding box center [1370, 540] width 38 height 21
select select "***"
click at [1351, 551] on select "** ** ** ***" at bounding box center [1370, 540] width 38 height 21
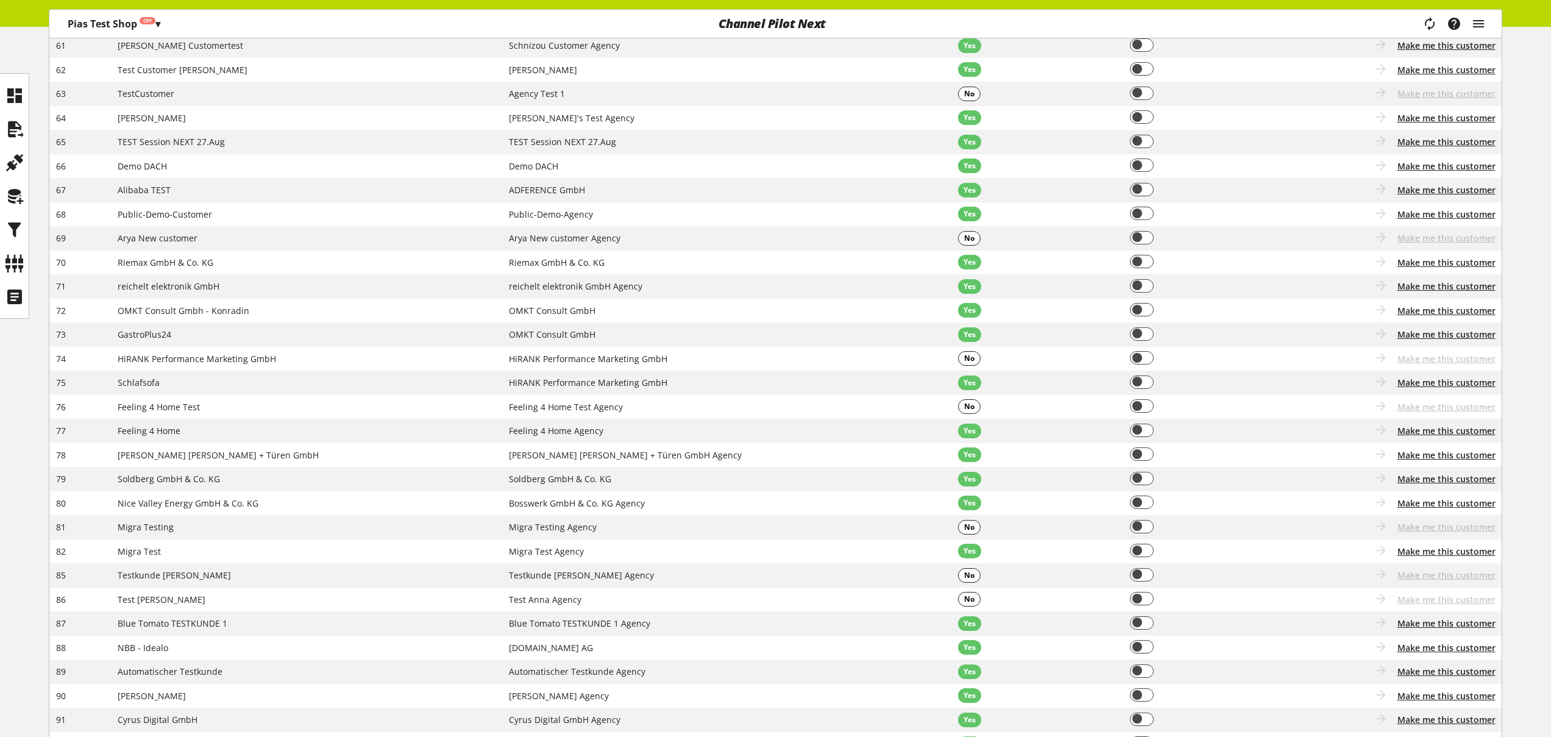
scroll to position [1004, 0]
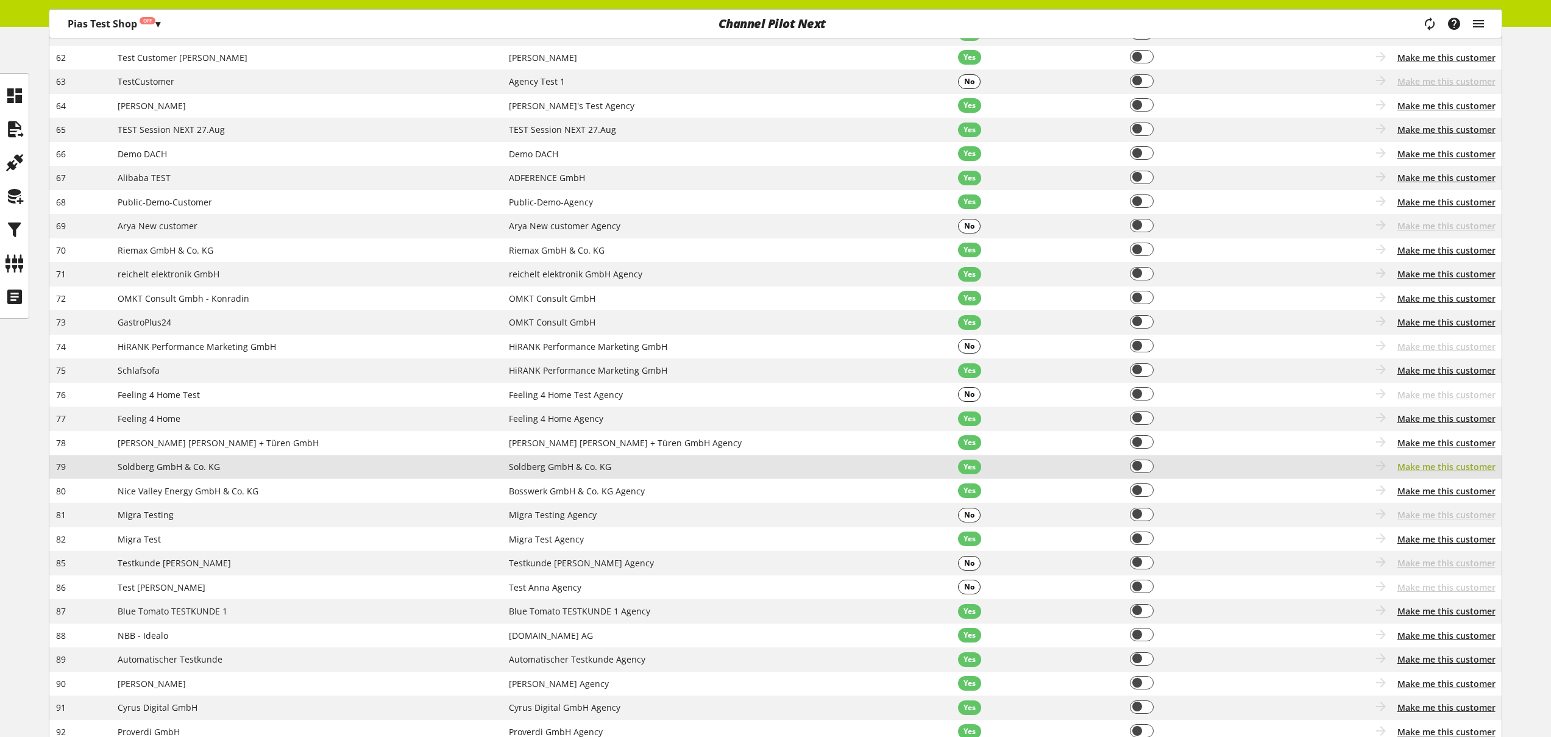
click at [1451, 465] on span "Make me this customer" at bounding box center [1446, 466] width 98 height 13
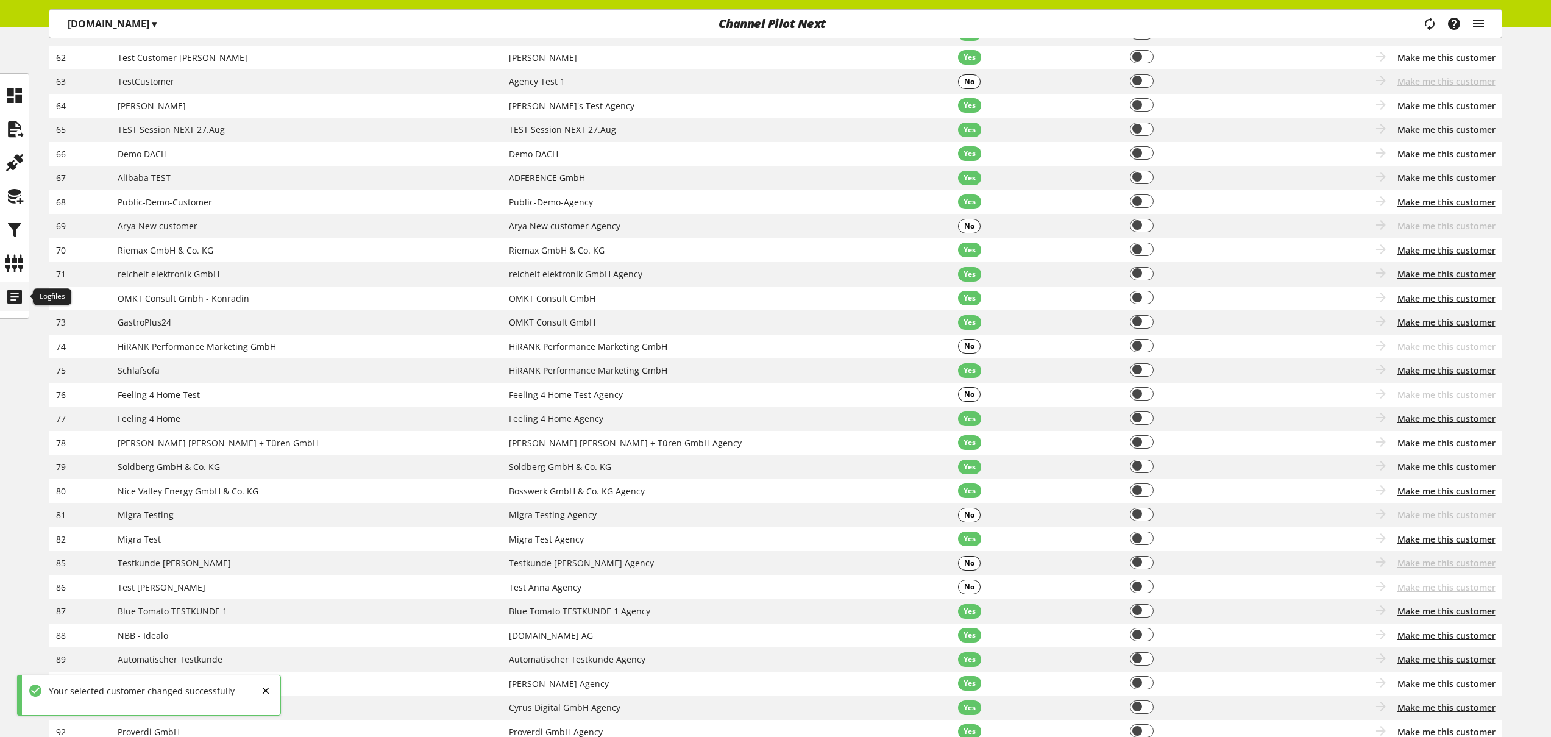
click at [20, 301] on icon at bounding box center [14, 297] width 19 height 24
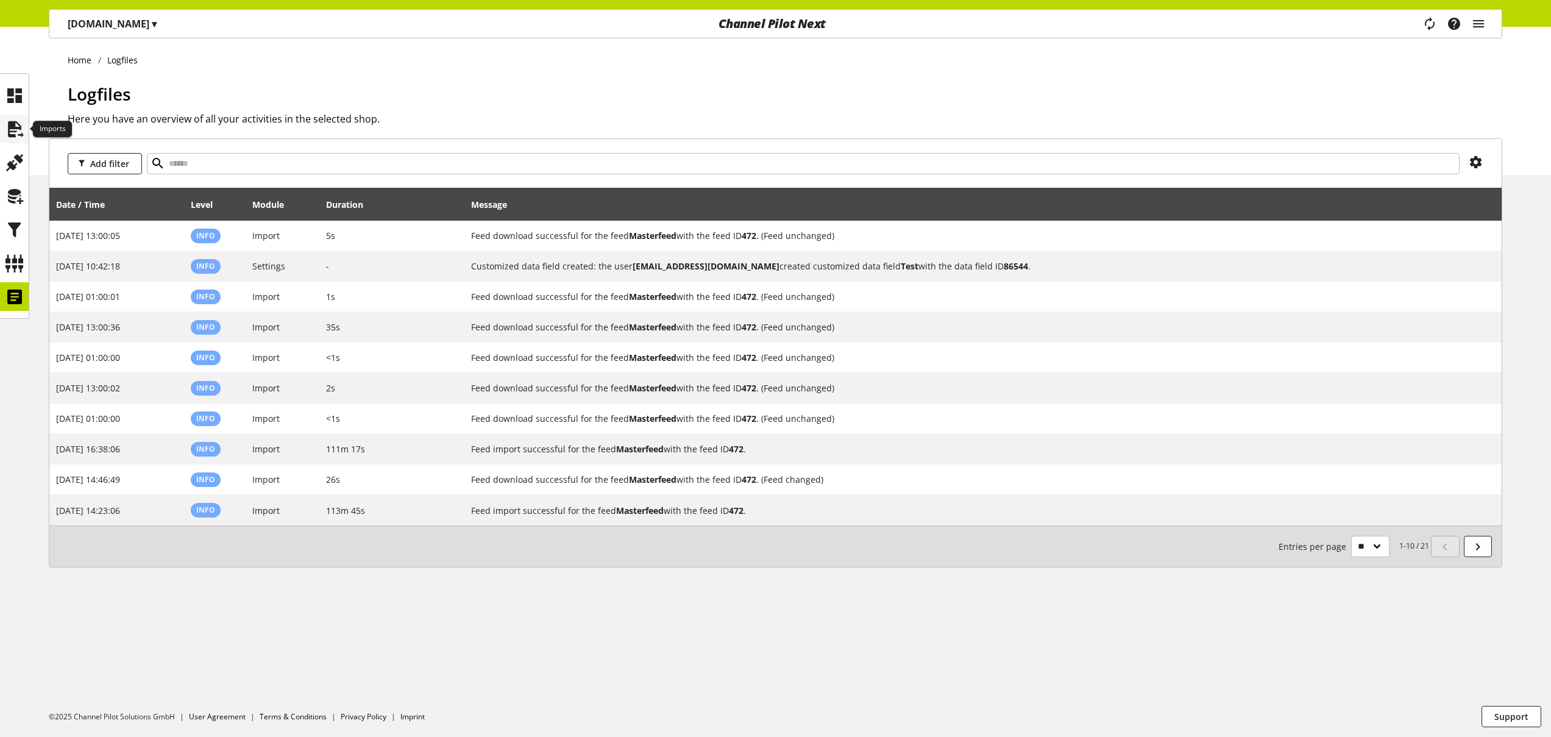
click at [17, 125] on icon at bounding box center [14, 129] width 19 height 24
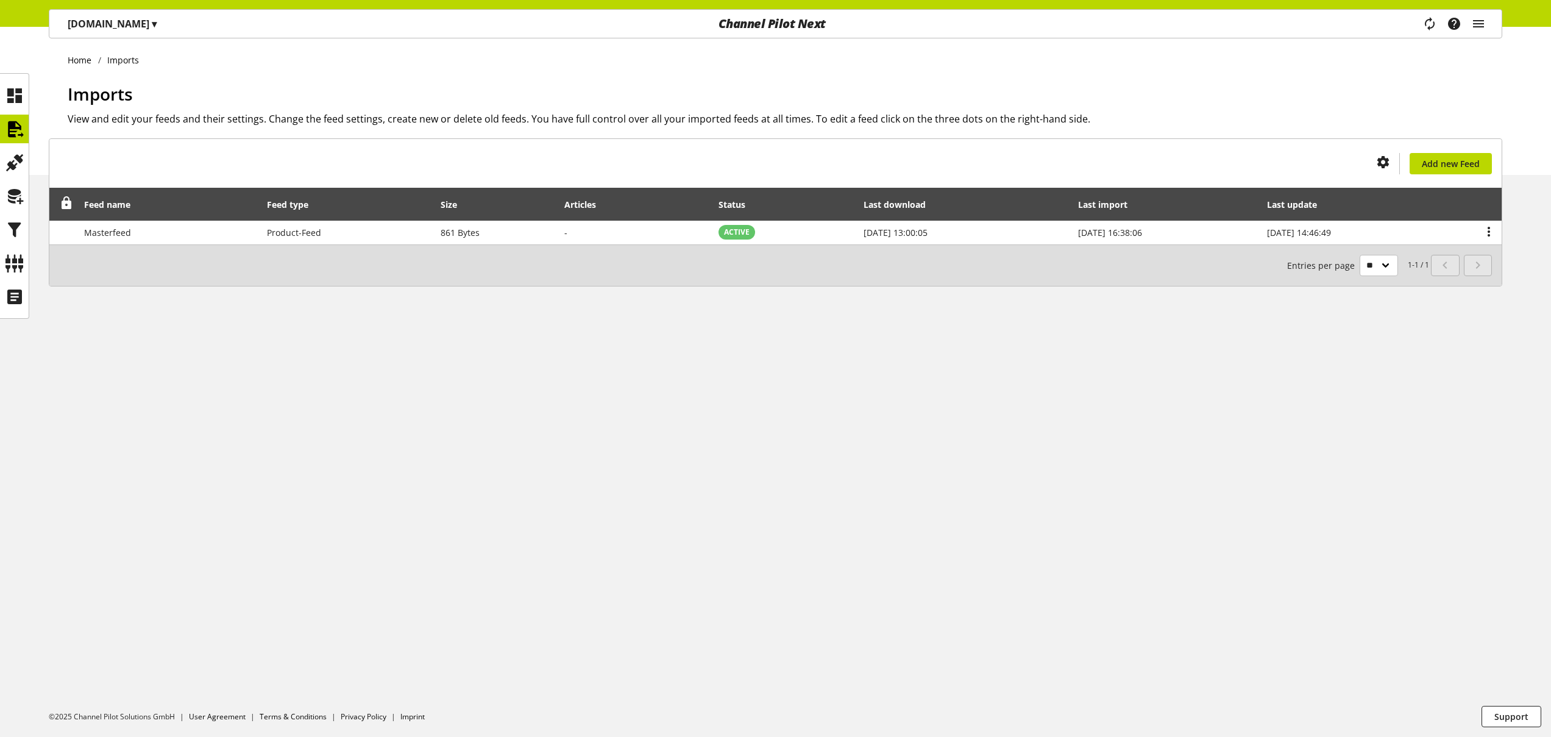
click at [187, 232] on td "Masterfeed" at bounding box center [168, 233] width 183 height 24
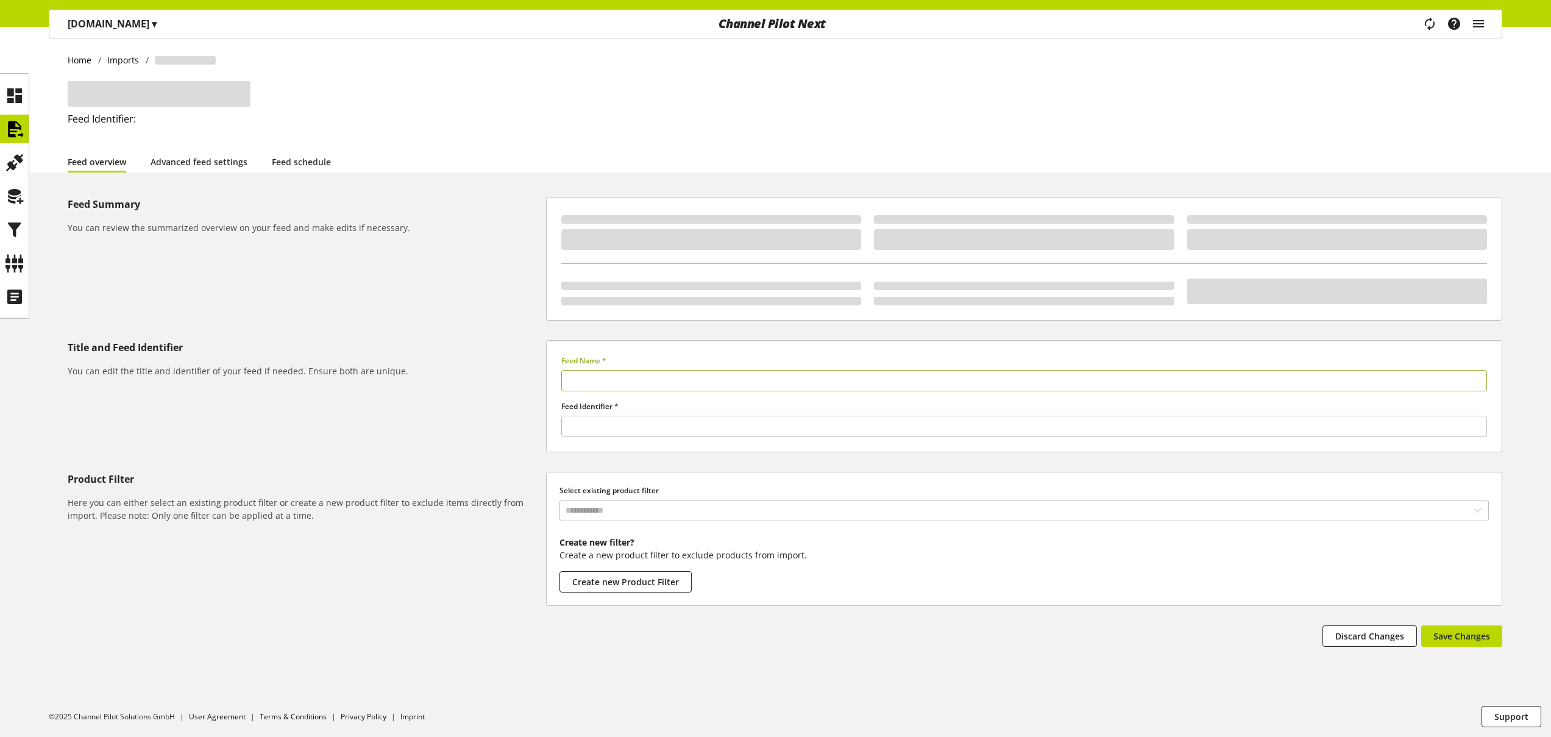
type input "**********"
type input "******"
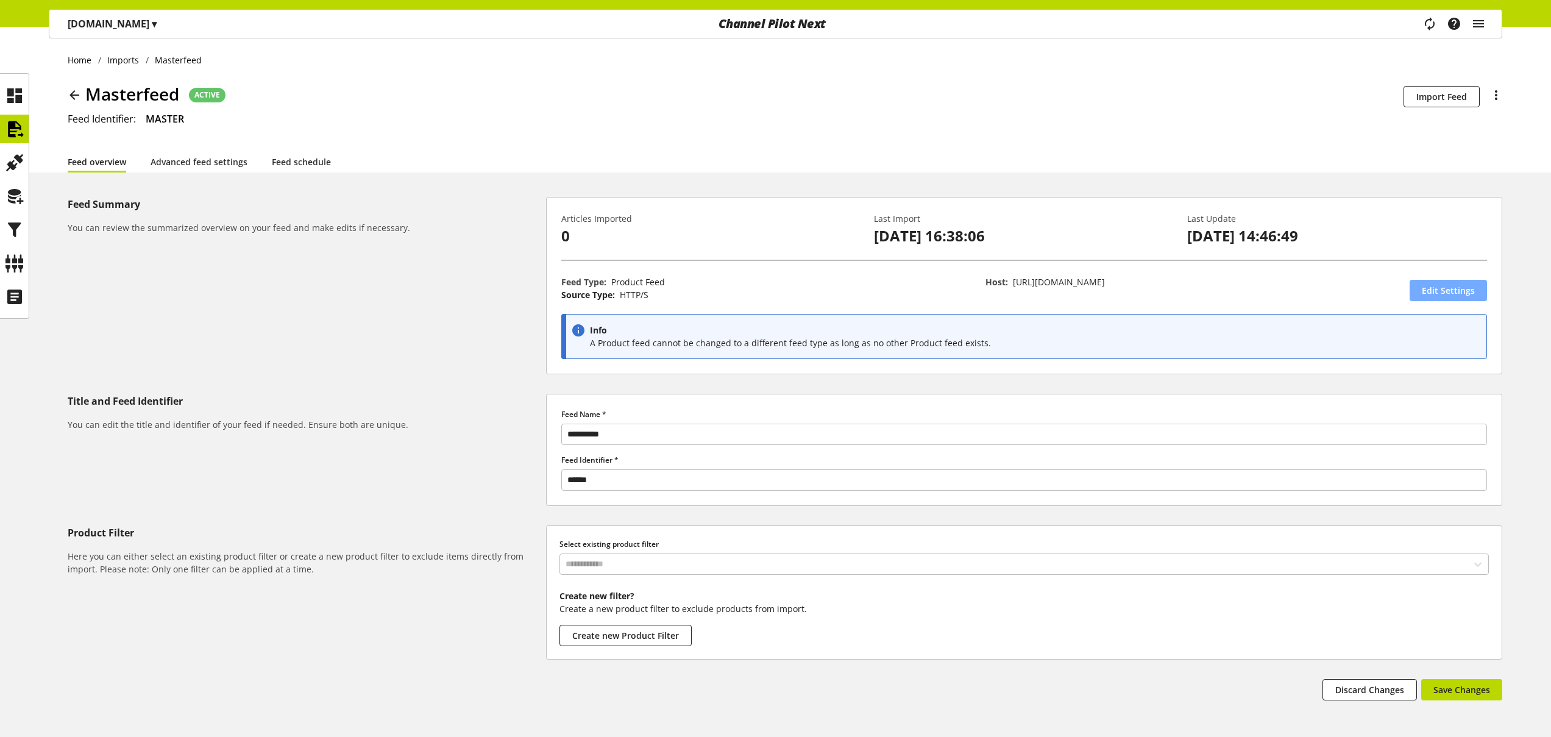
click at [1450, 288] on span "Edit Settings" at bounding box center [1448, 290] width 53 height 13
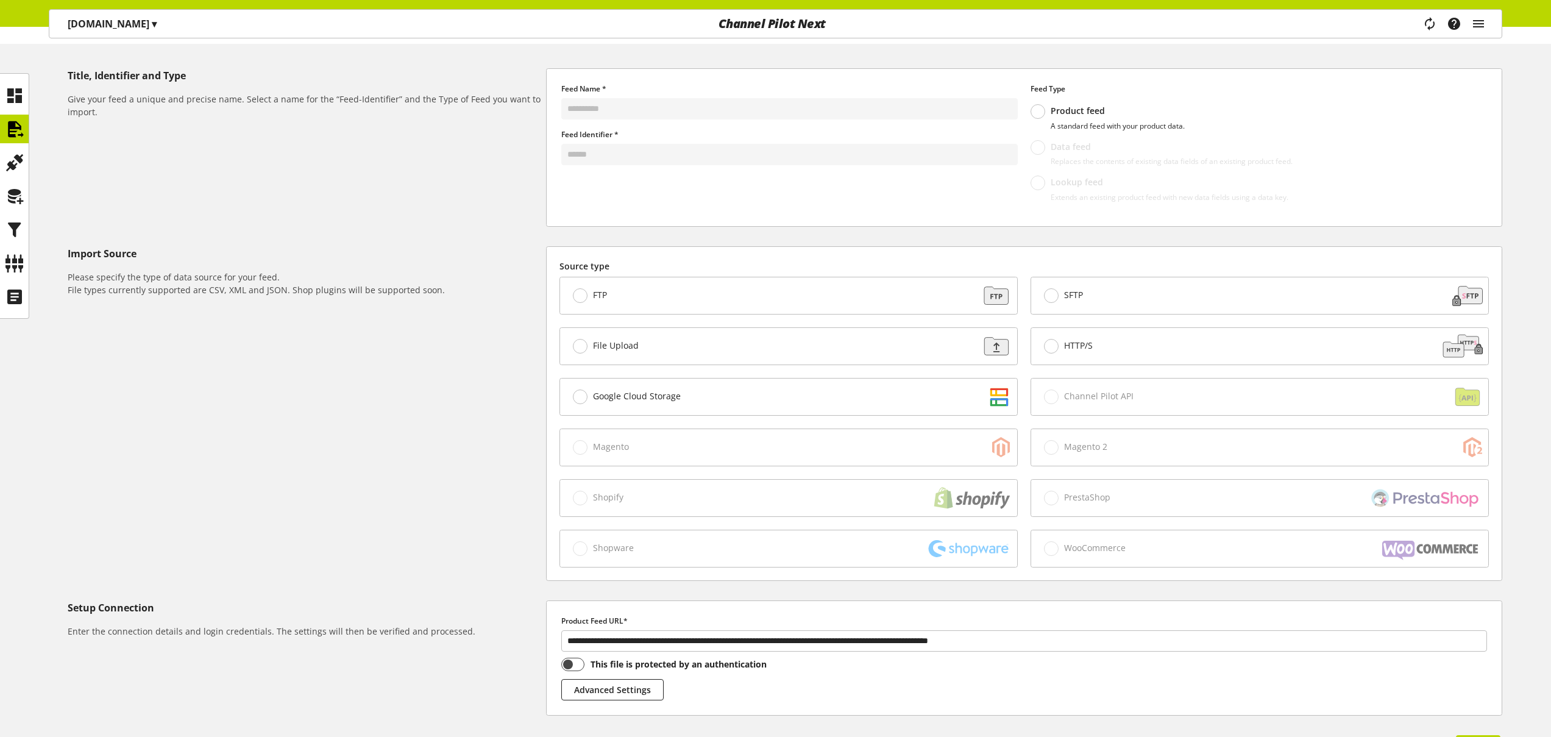
scroll to position [221, 0]
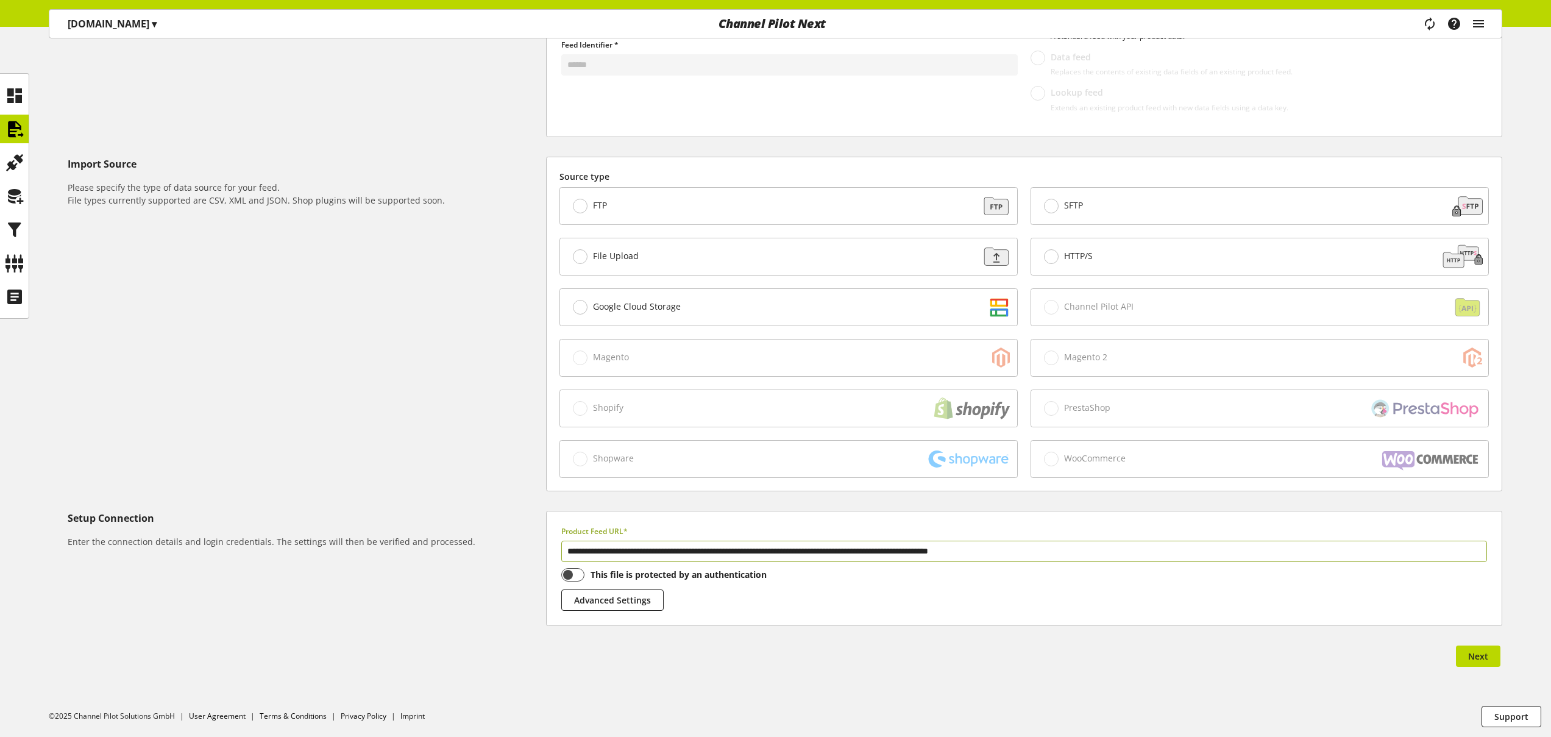
drag, startPoint x: 1130, startPoint y: 553, endPoint x: 233, endPoint y: 517, distance: 898.3
click at [233, 517] on div "**********" at bounding box center [785, 568] width 1434 height 115
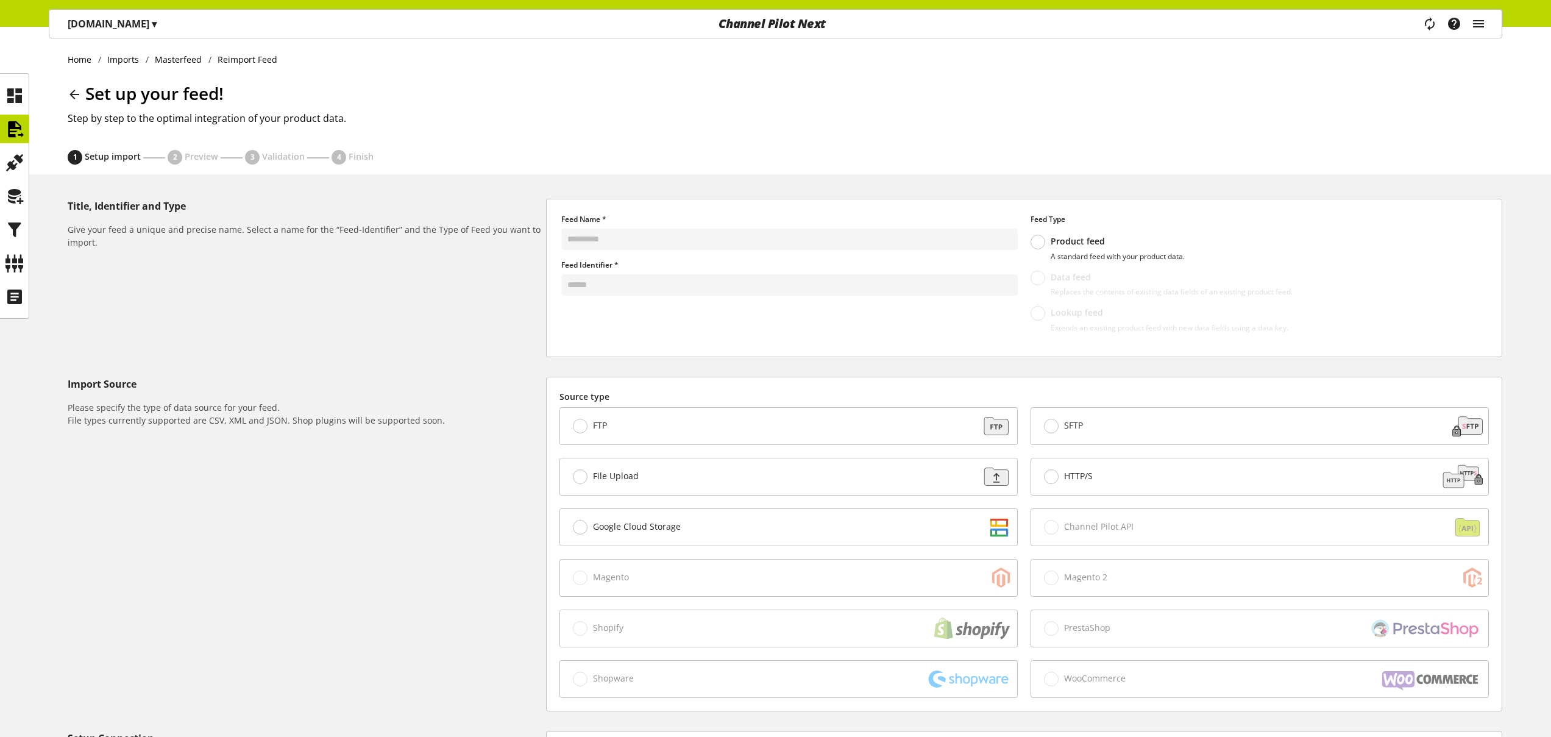
scroll to position [0, 0]
click at [1480, 27] on icon "main navigation" at bounding box center [1478, 24] width 15 height 22
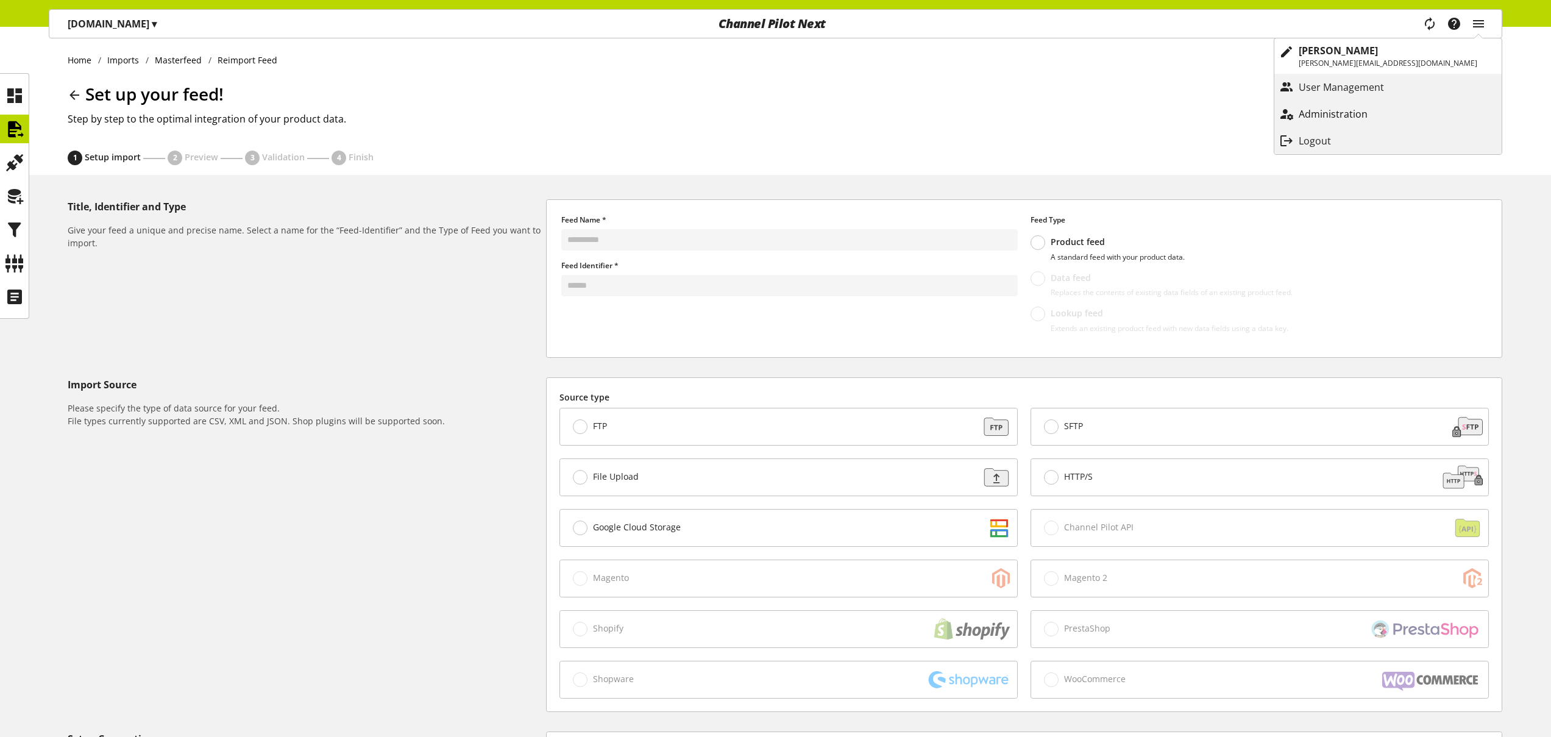
click at [1392, 115] on p "Administration" at bounding box center [1345, 114] width 93 height 15
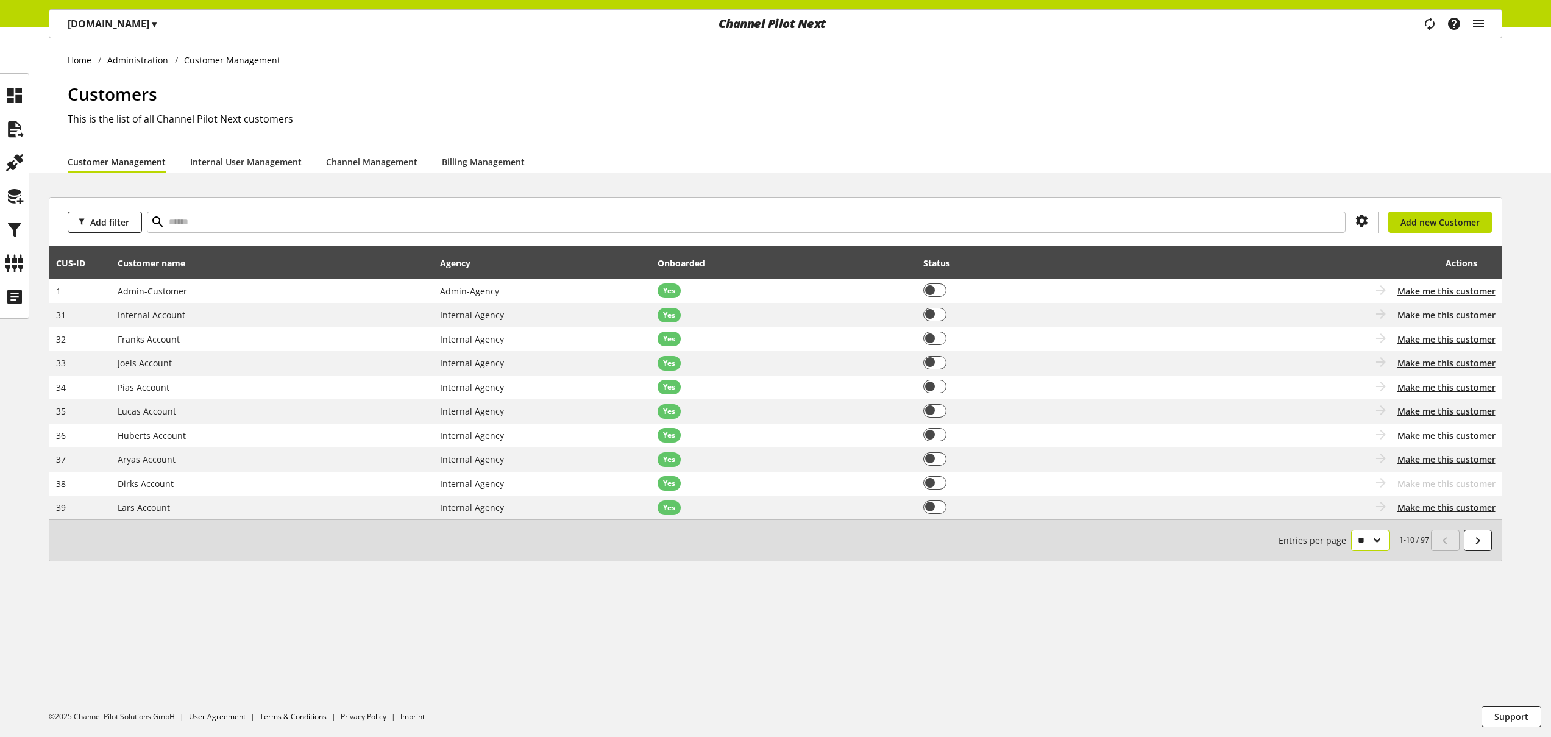
click at [1367, 544] on select "** ** ** ***" at bounding box center [1370, 540] width 38 height 21
select select "***"
click at [1351, 551] on select "** ** ** ***" at bounding box center [1370, 540] width 38 height 21
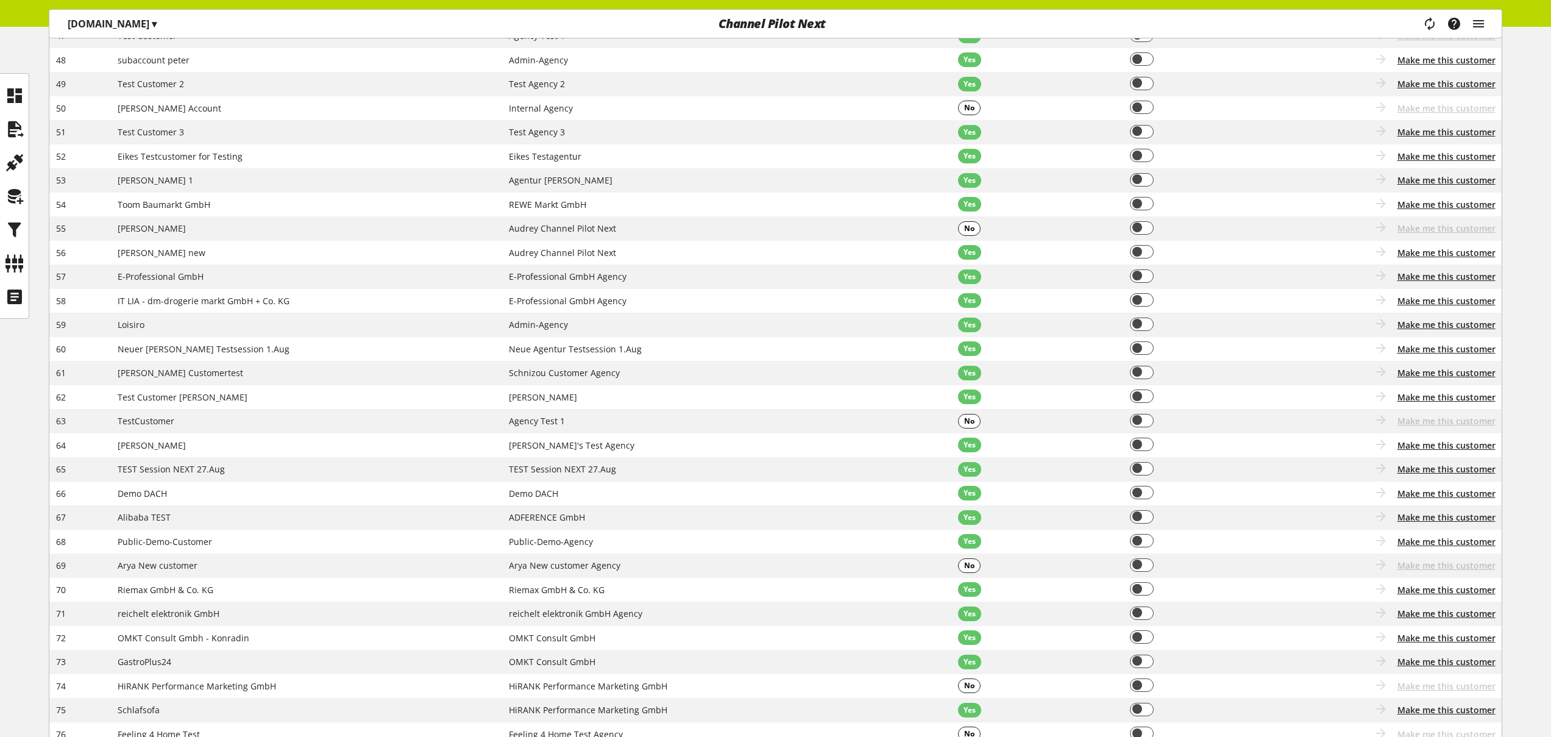
scroll to position [862, 0]
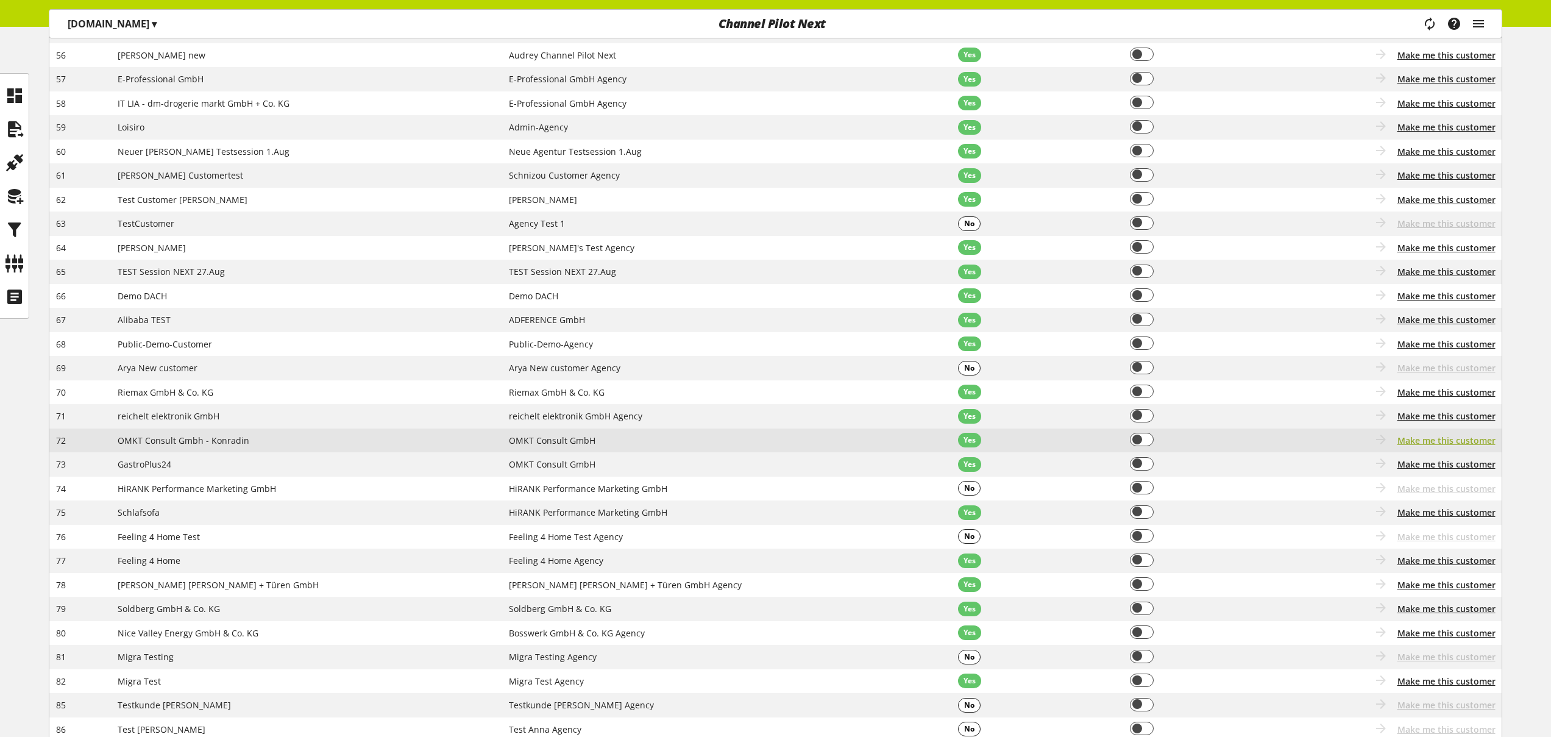
click at [1417, 441] on span "Make me this customer" at bounding box center [1446, 440] width 98 height 13
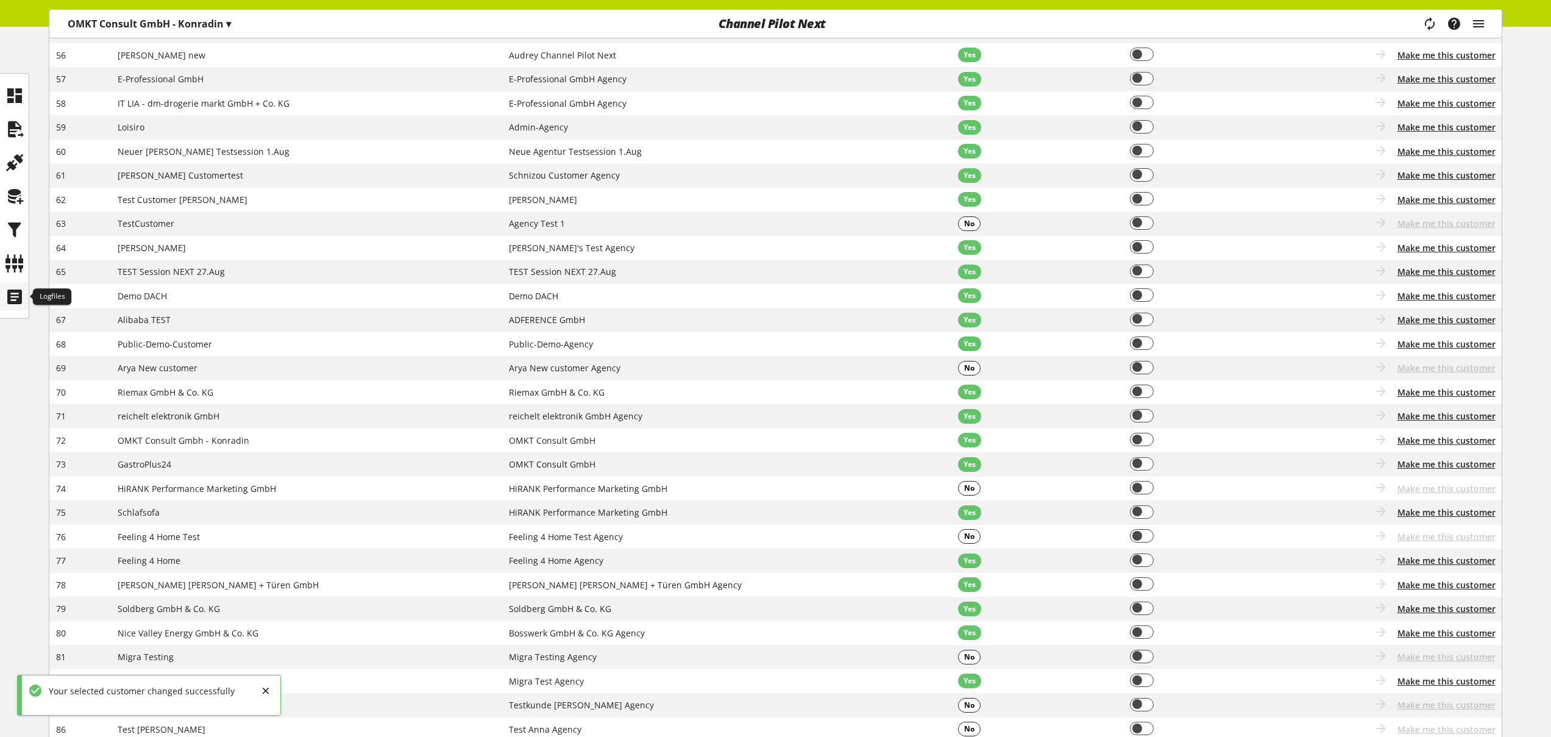
click at [16, 299] on icon at bounding box center [14, 297] width 19 height 24
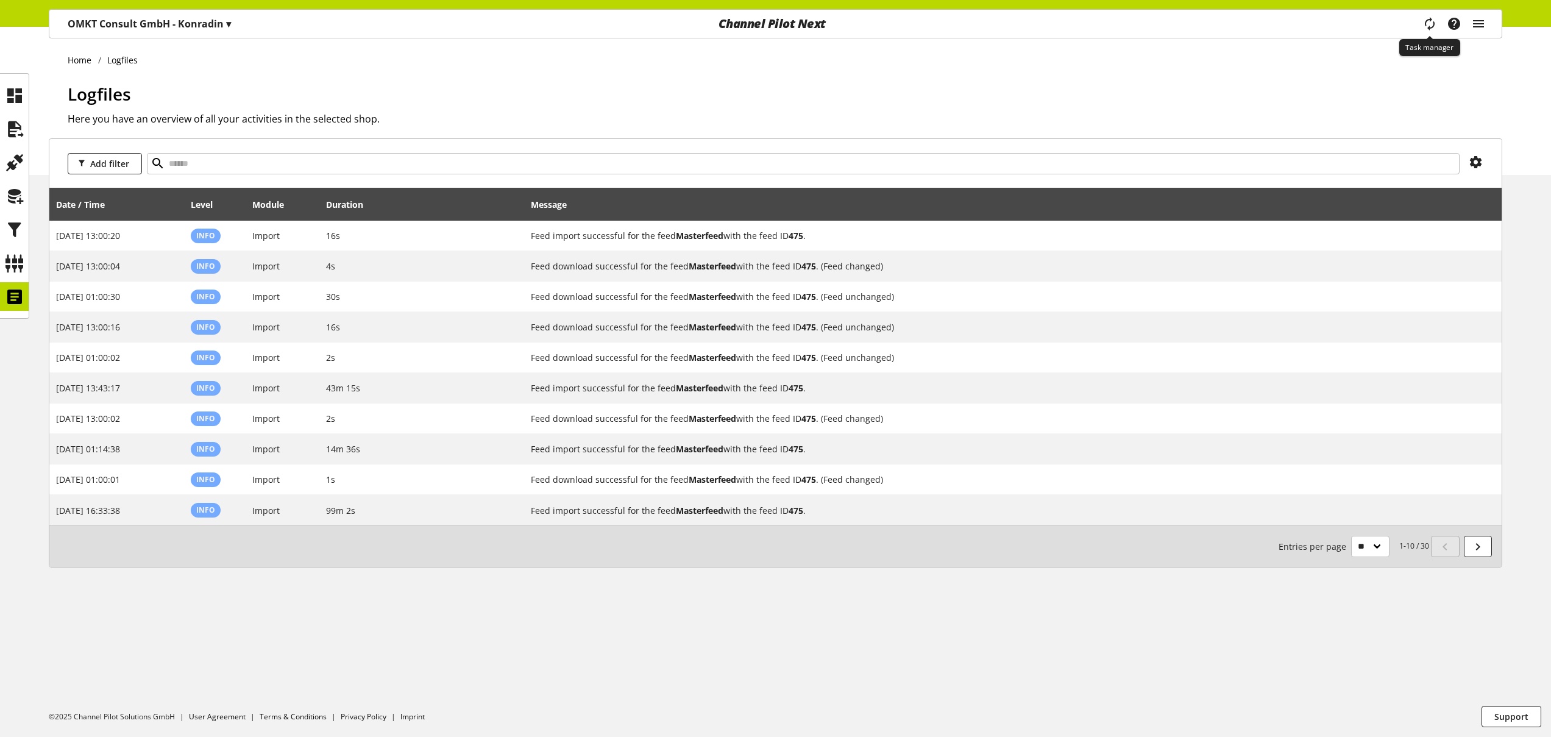
click at [1426, 28] on icon "main navigation" at bounding box center [1429, 24] width 18 height 24
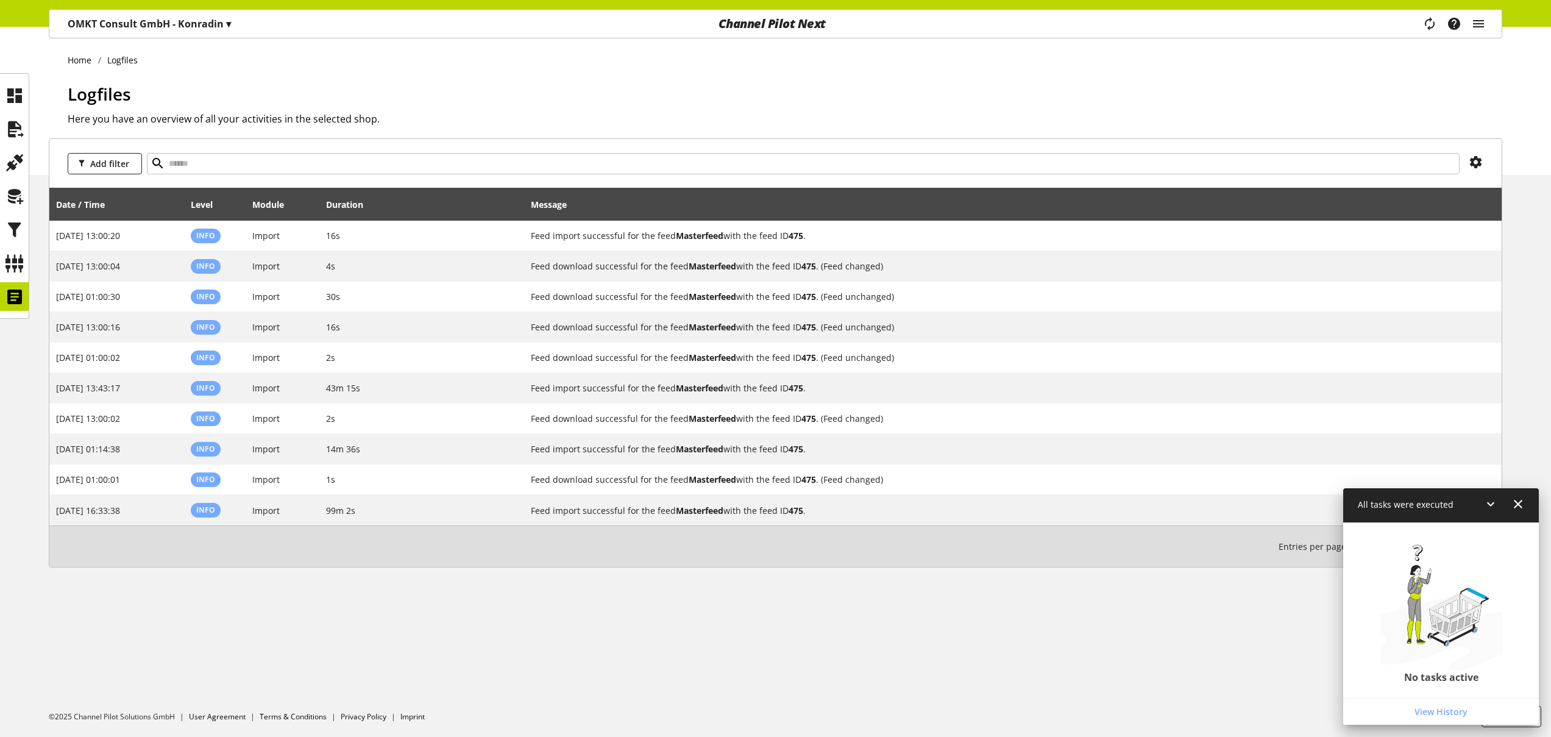
click at [1254, 71] on div "Home Logfiles Logfiles Here you have an overview of all your activities in the …" at bounding box center [775, 101] width 1551 height 148
click at [994, 549] on div "1-10 / 30 Entries per page ** ** ** ***" at bounding box center [775, 545] width 1452 height 41
drag, startPoint x: 1515, startPoint y: 507, endPoint x: 1464, endPoint y: 535, distance: 58.4
click at [1515, 507] on icon at bounding box center [1518, 504] width 15 height 22
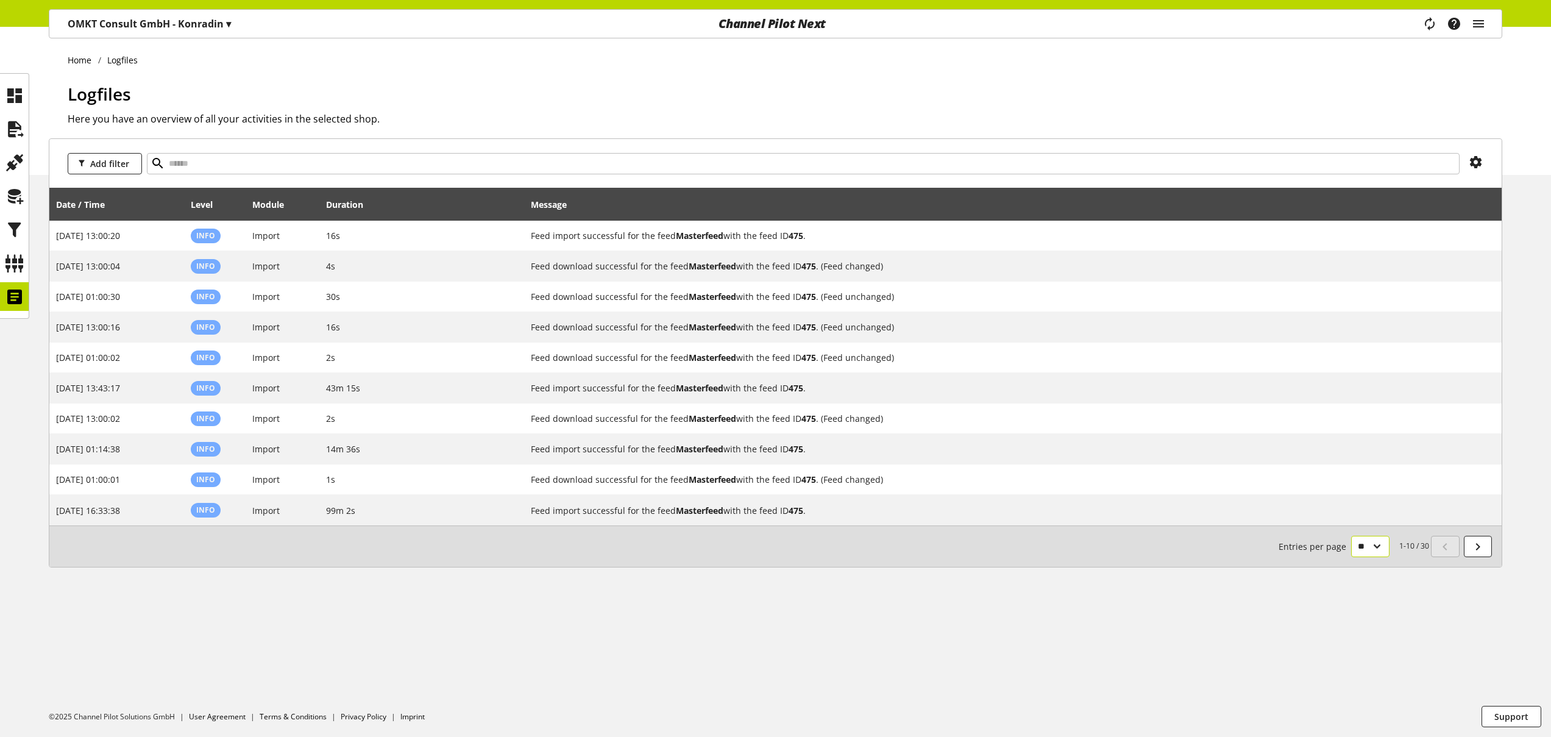
click at [1359, 554] on select "** ** ** ***" at bounding box center [1370, 546] width 38 height 21
select select "***"
click at [1351, 557] on select "** ** ** ***" at bounding box center [1370, 546] width 38 height 21
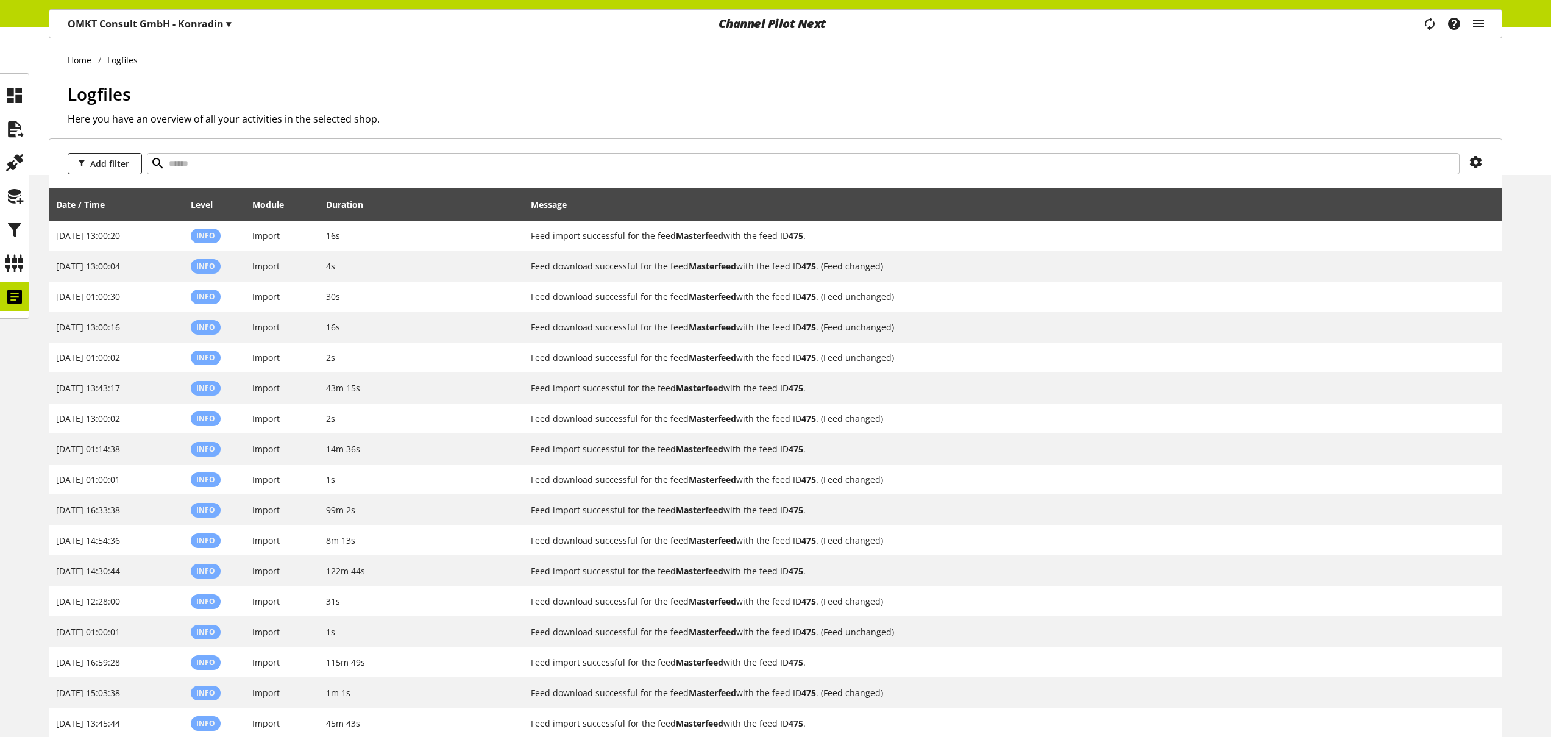
click at [915, 99] on h1 "Logfiles" at bounding box center [785, 94] width 1434 height 26
click at [758, 109] on div "Logfiles Here you have an overview of all your activities in the selected shop." at bounding box center [785, 128] width 1434 height 94
click at [16, 91] on icon at bounding box center [14, 95] width 19 height 24
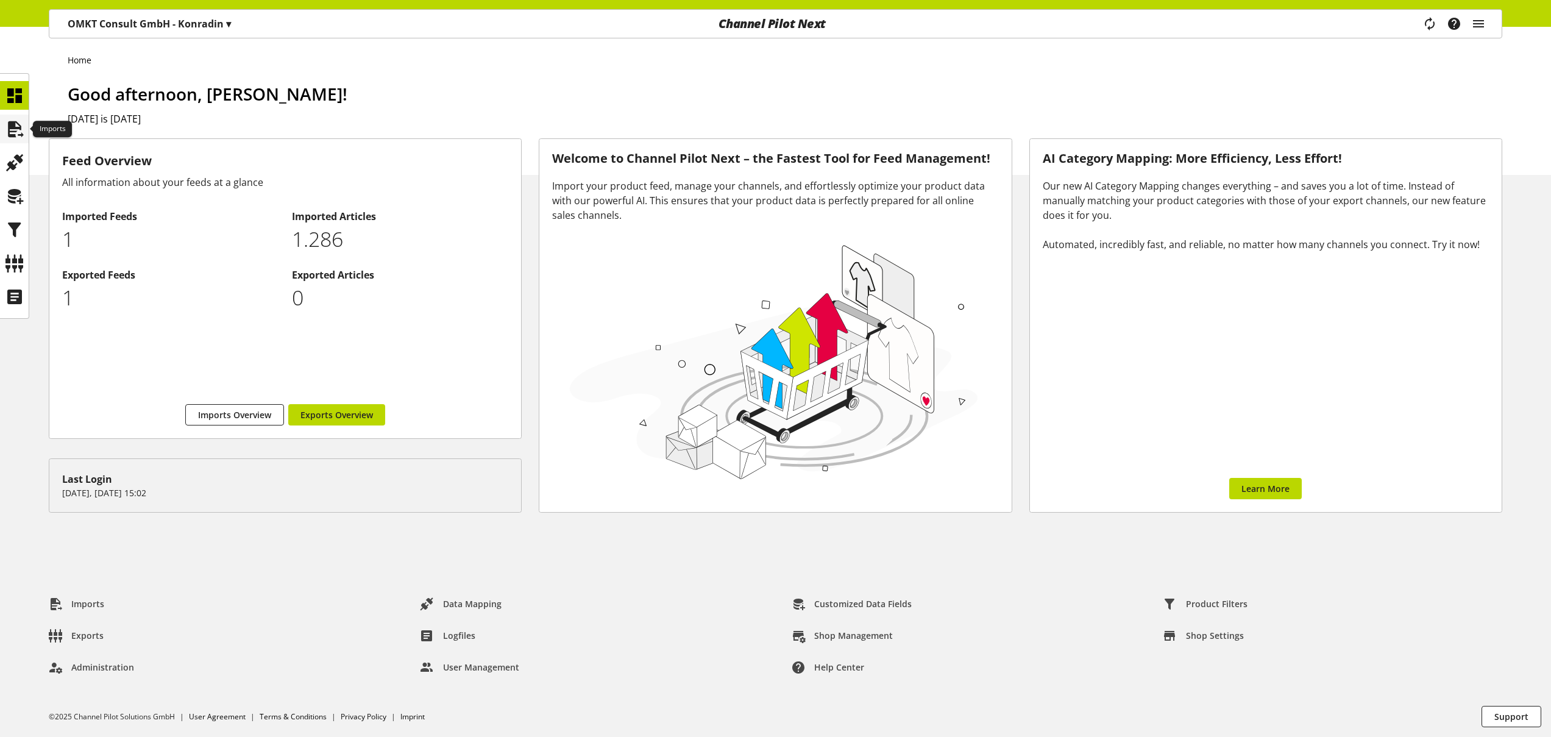
click at [15, 128] on icon at bounding box center [14, 129] width 19 height 24
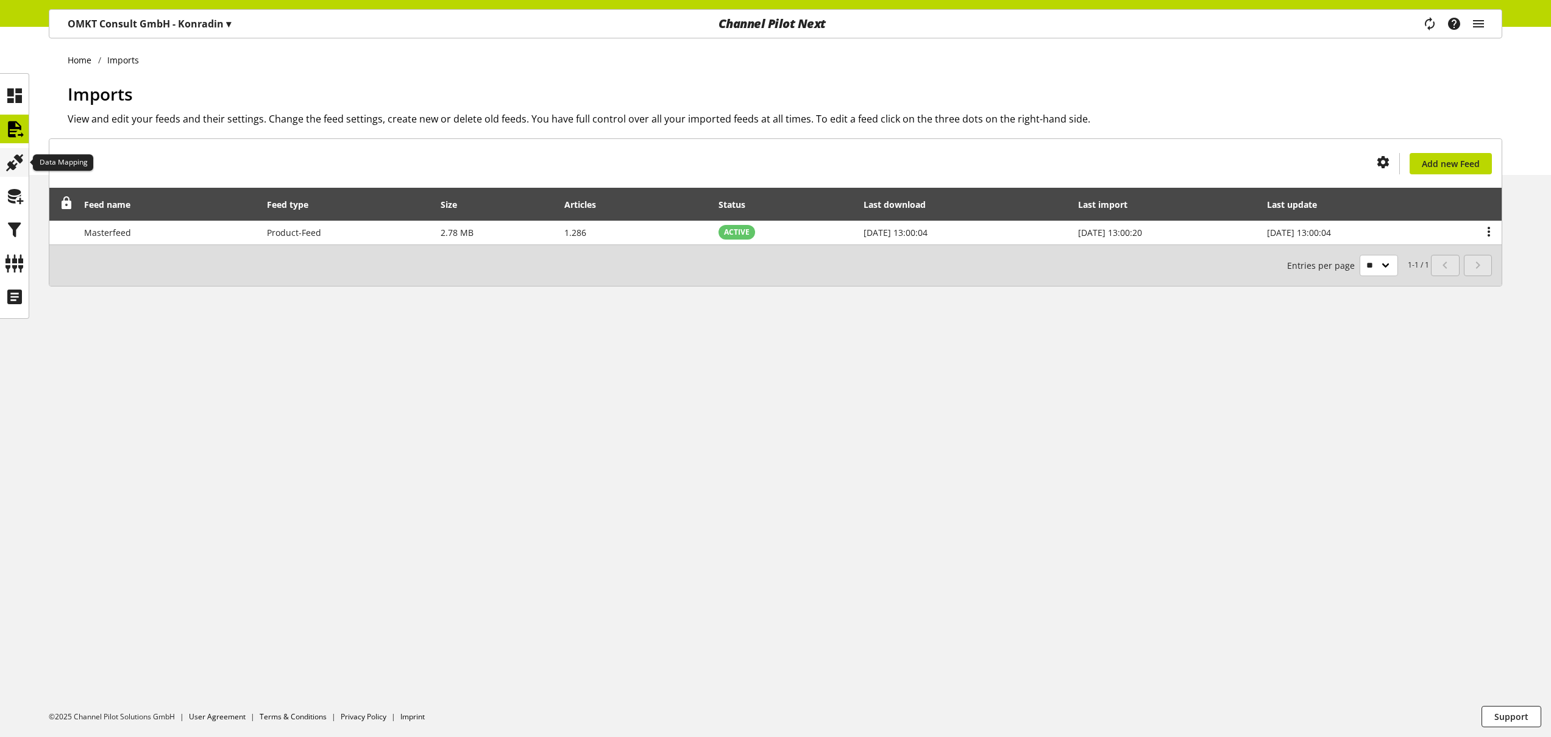
click at [10, 163] on icon at bounding box center [14, 163] width 19 height 24
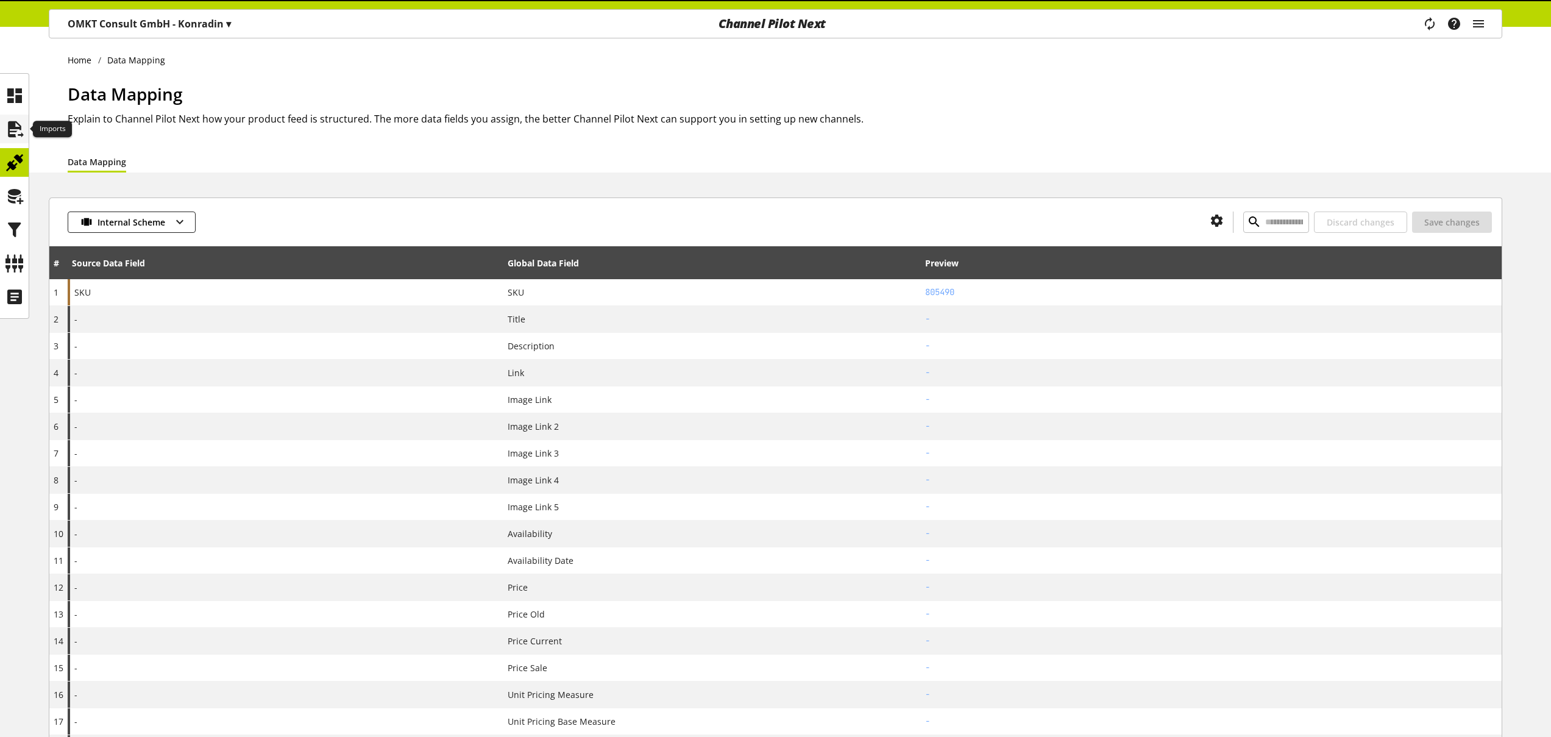
click at [17, 131] on icon at bounding box center [14, 129] width 19 height 24
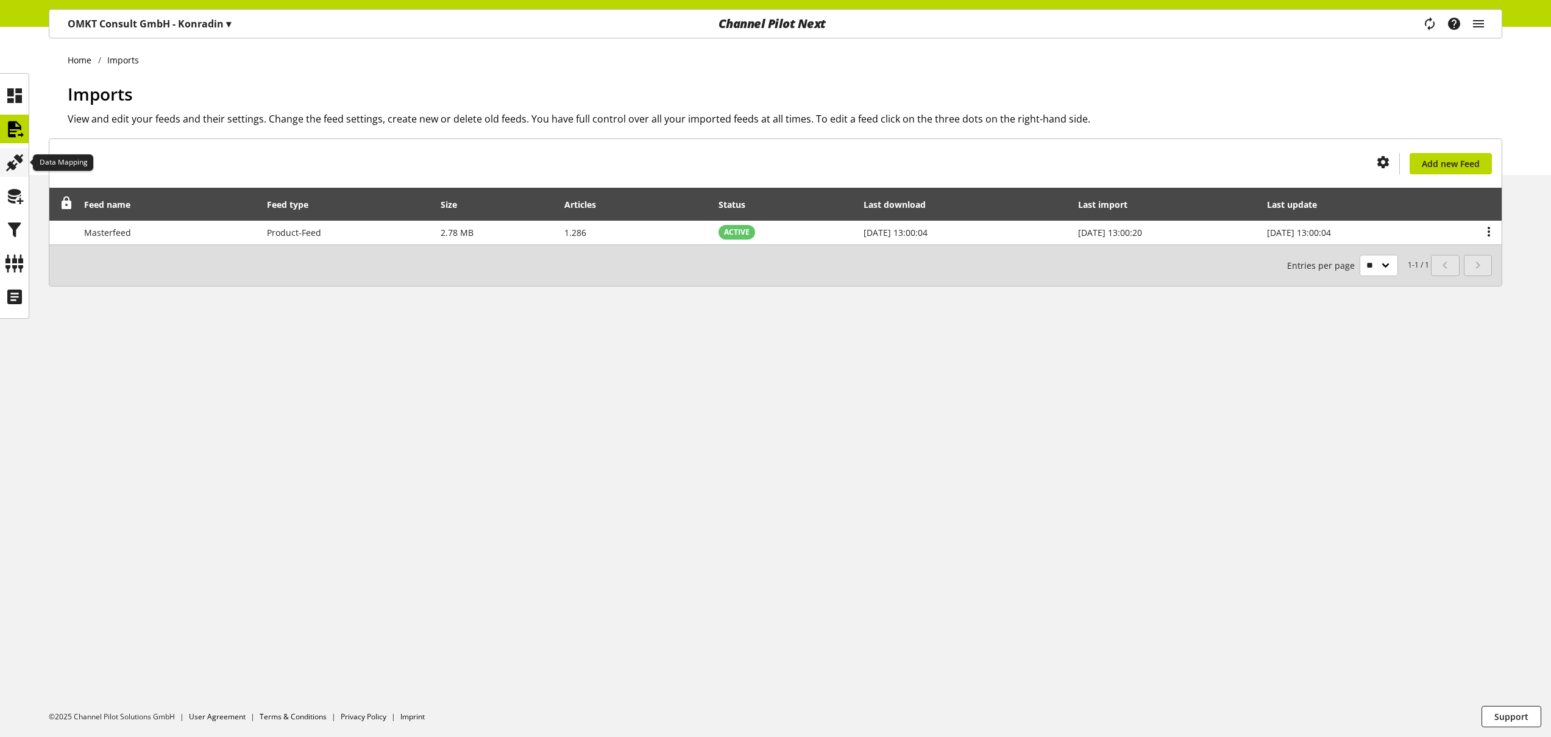
click at [23, 162] on icon at bounding box center [14, 163] width 19 height 24
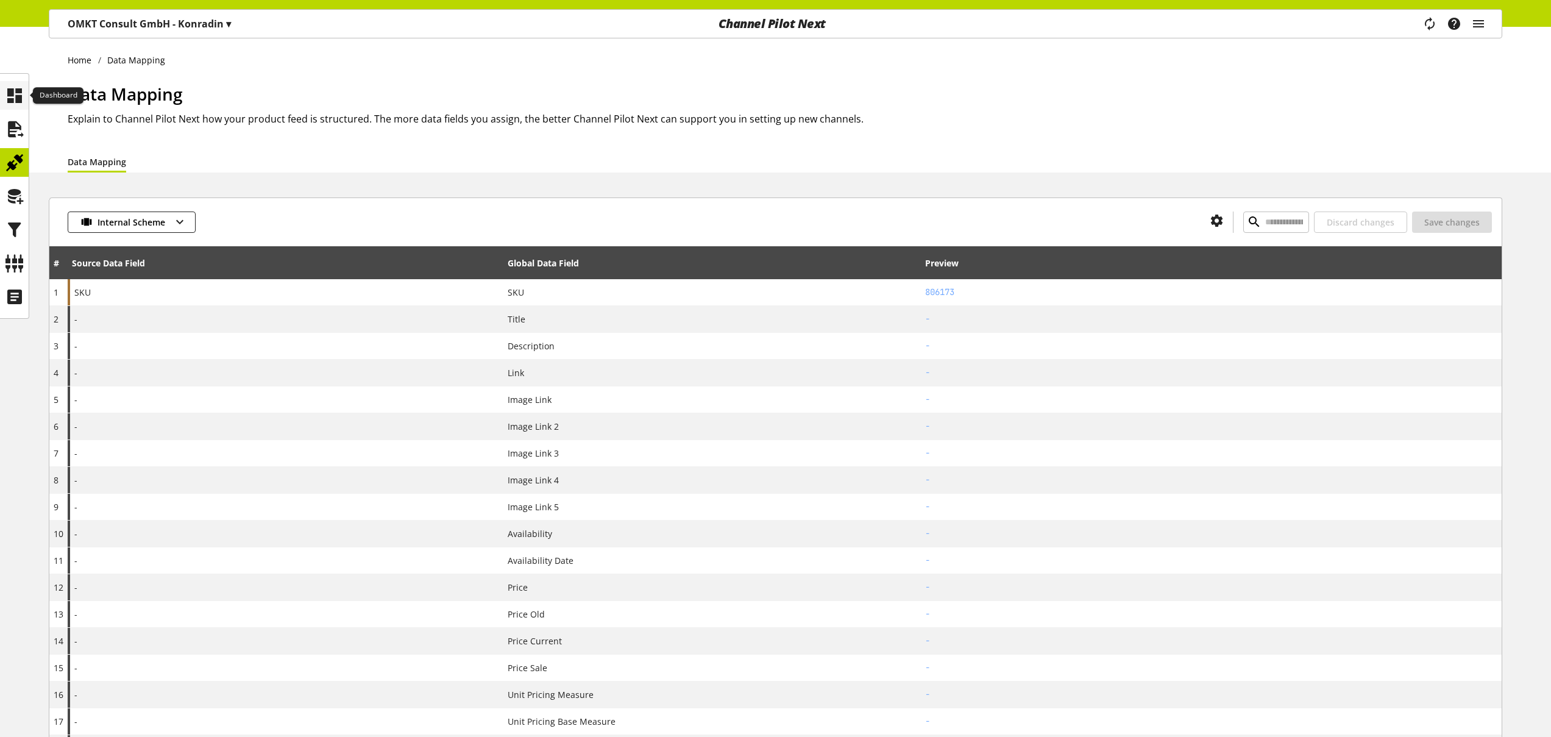
click at [19, 96] on icon at bounding box center [14, 95] width 19 height 24
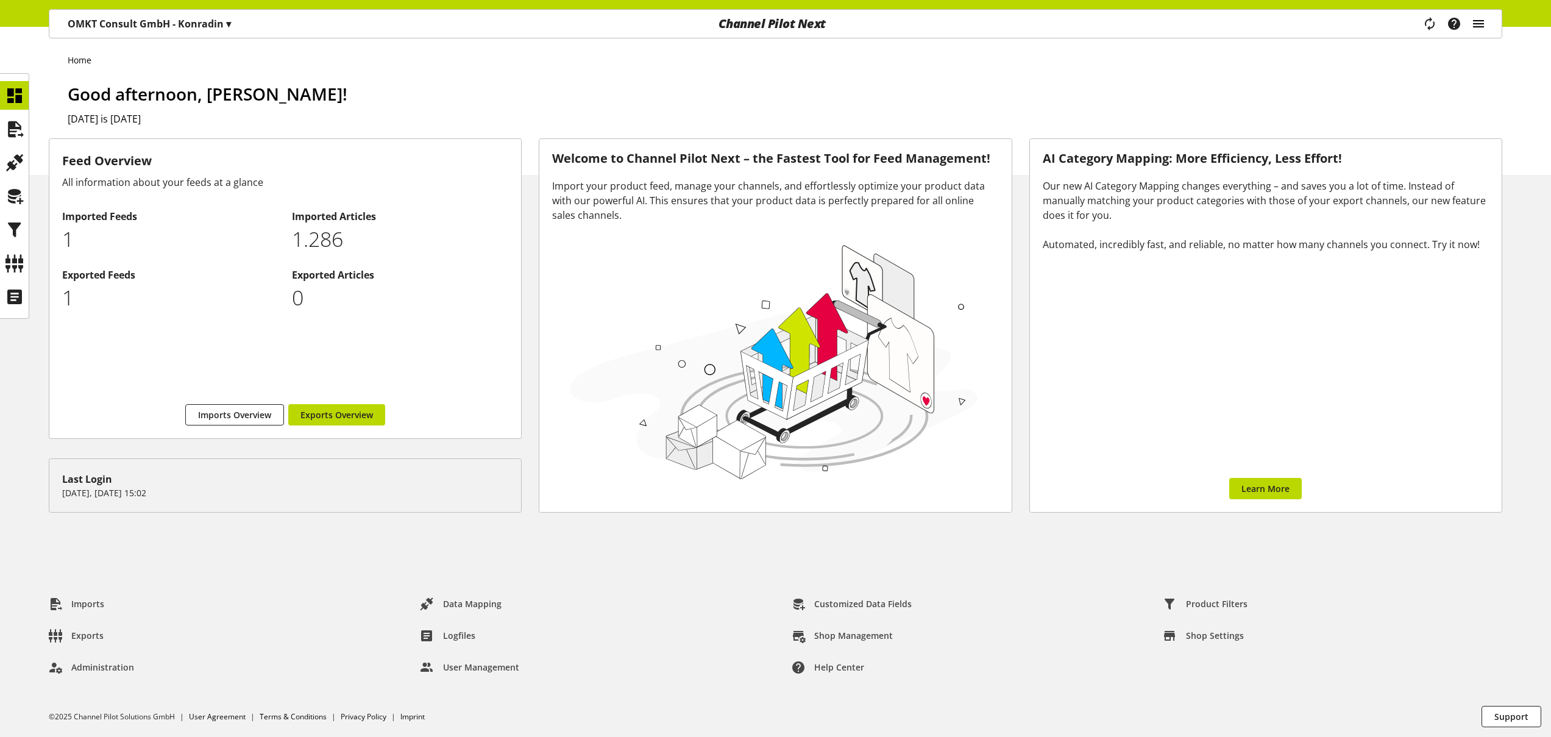
click at [1482, 20] on icon "main navigation" at bounding box center [1478, 24] width 15 height 22
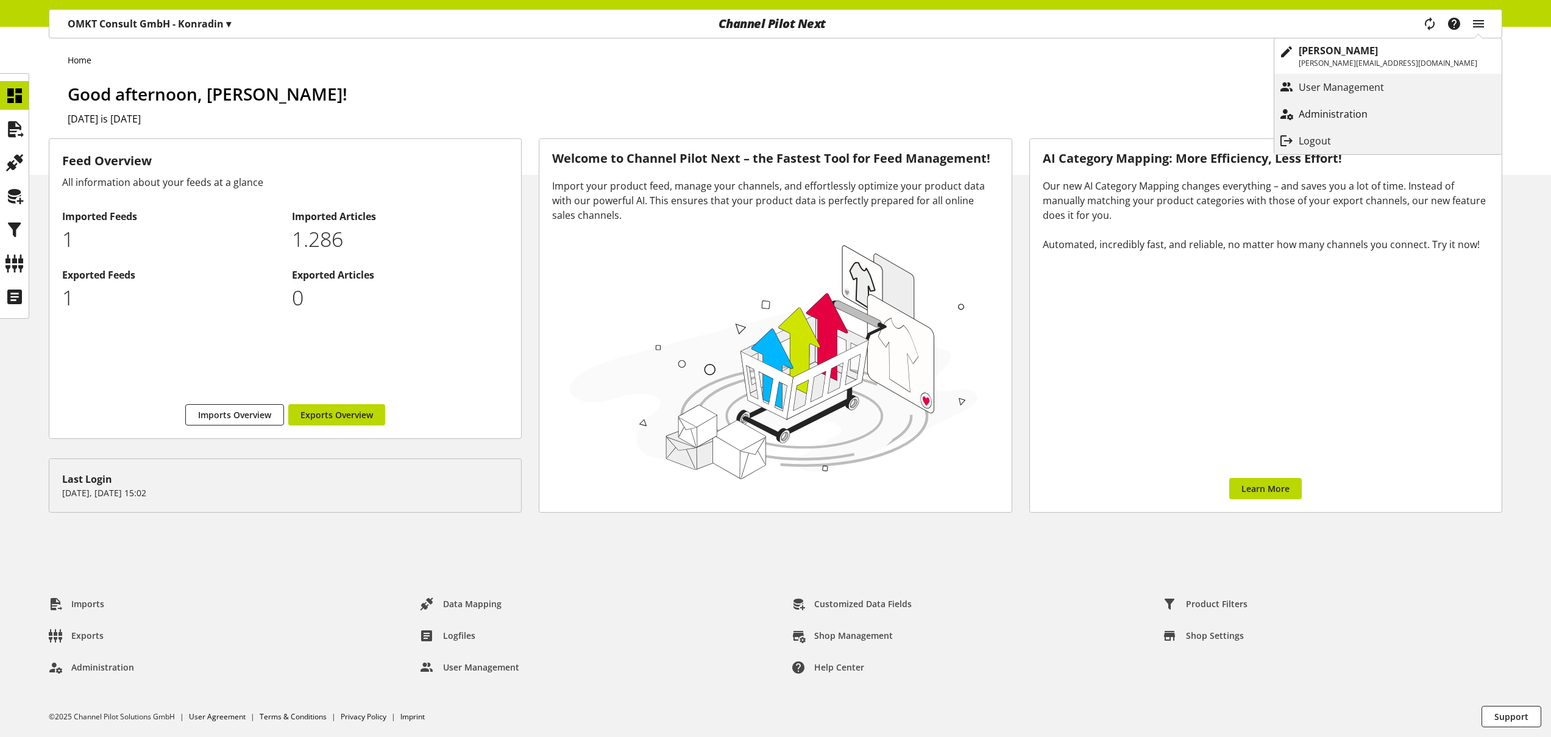
click at [1392, 116] on p "Administration" at bounding box center [1345, 114] width 93 height 15
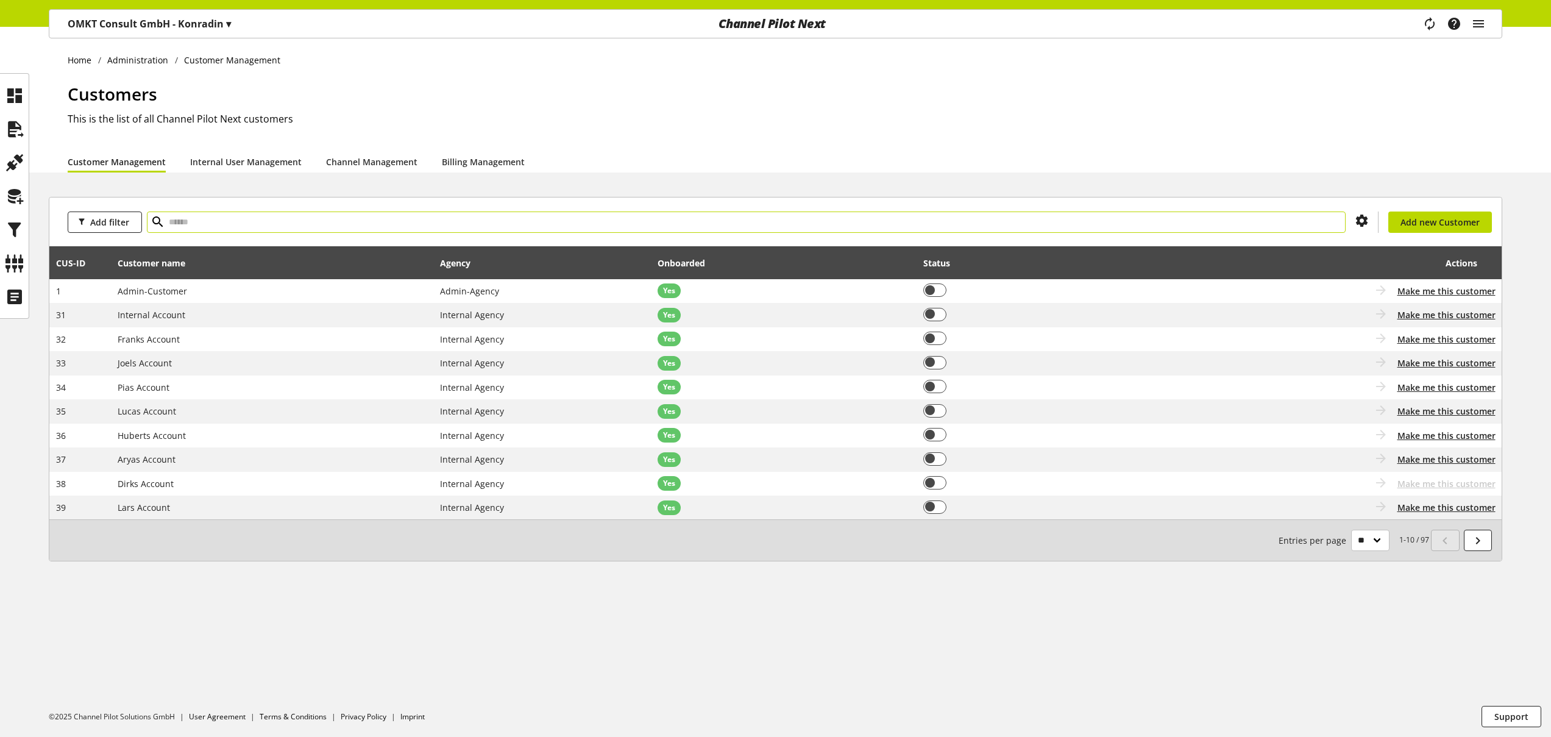
click at [545, 220] on input "text" at bounding box center [746, 221] width 1199 height 21
type input "*****"
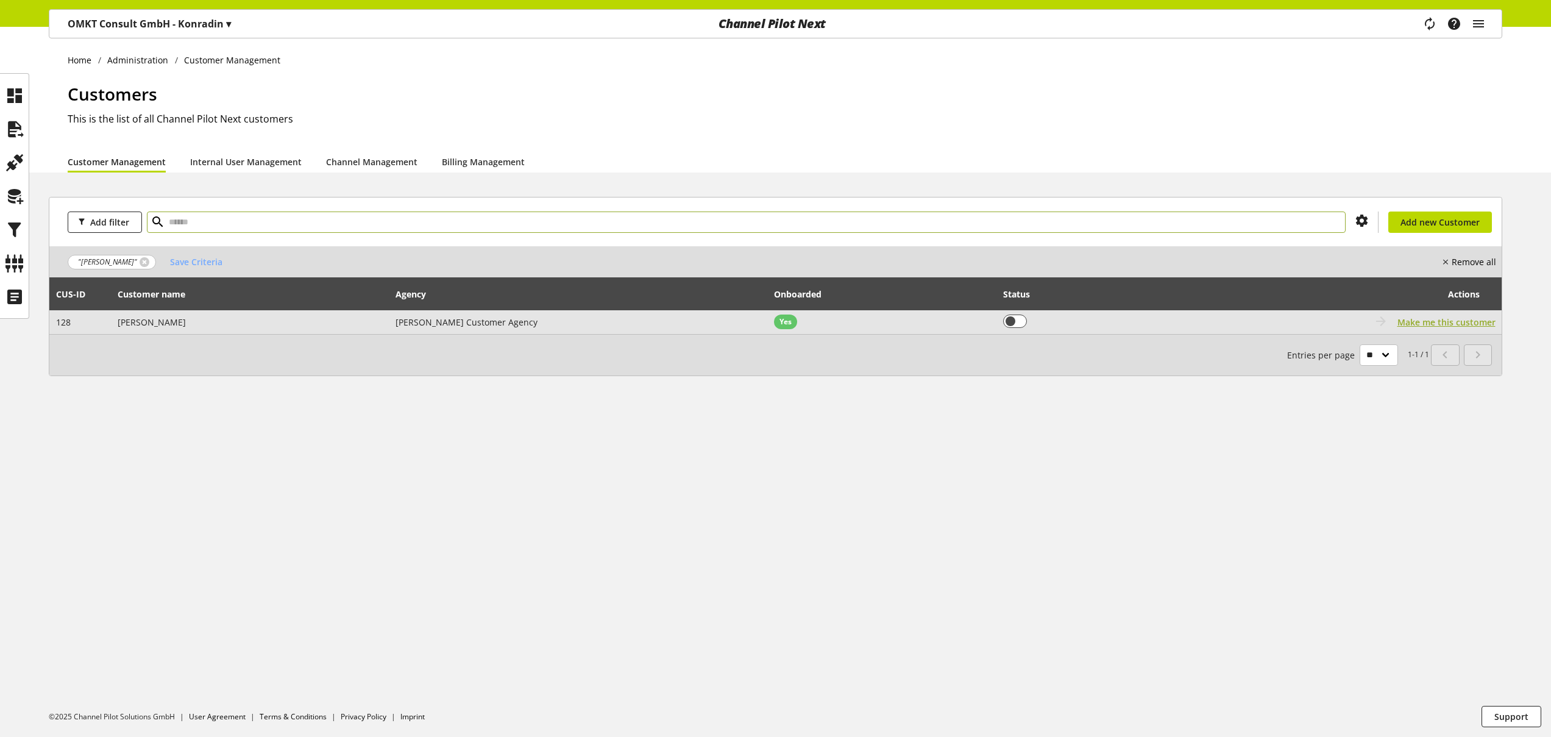
click at [1462, 322] on span "Make me this customer" at bounding box center [1446, 322] width 98 height 13
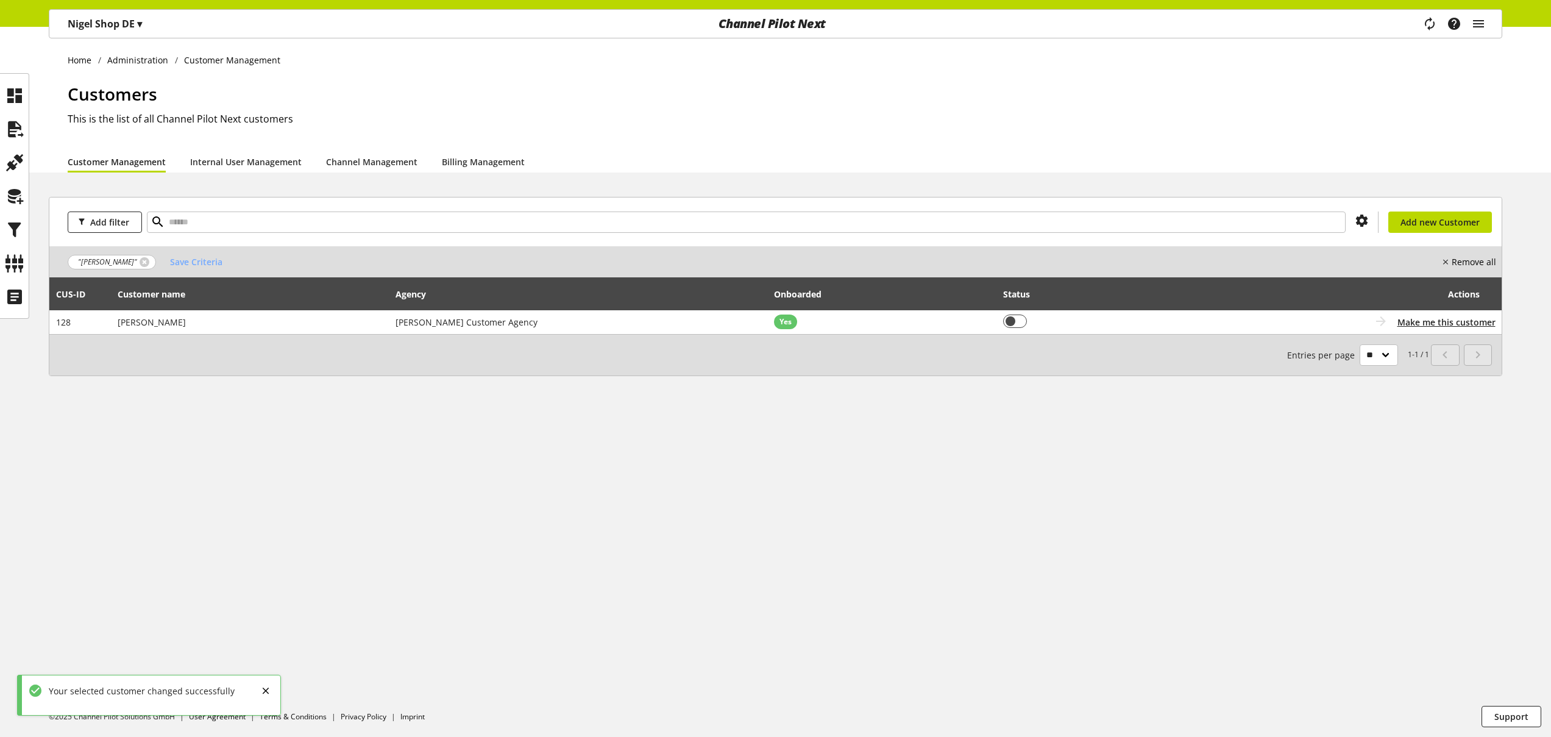
click at [121, 24] on p "Nigel Shop DE ▾" at bounding box center [105, 23] width 74 height 15
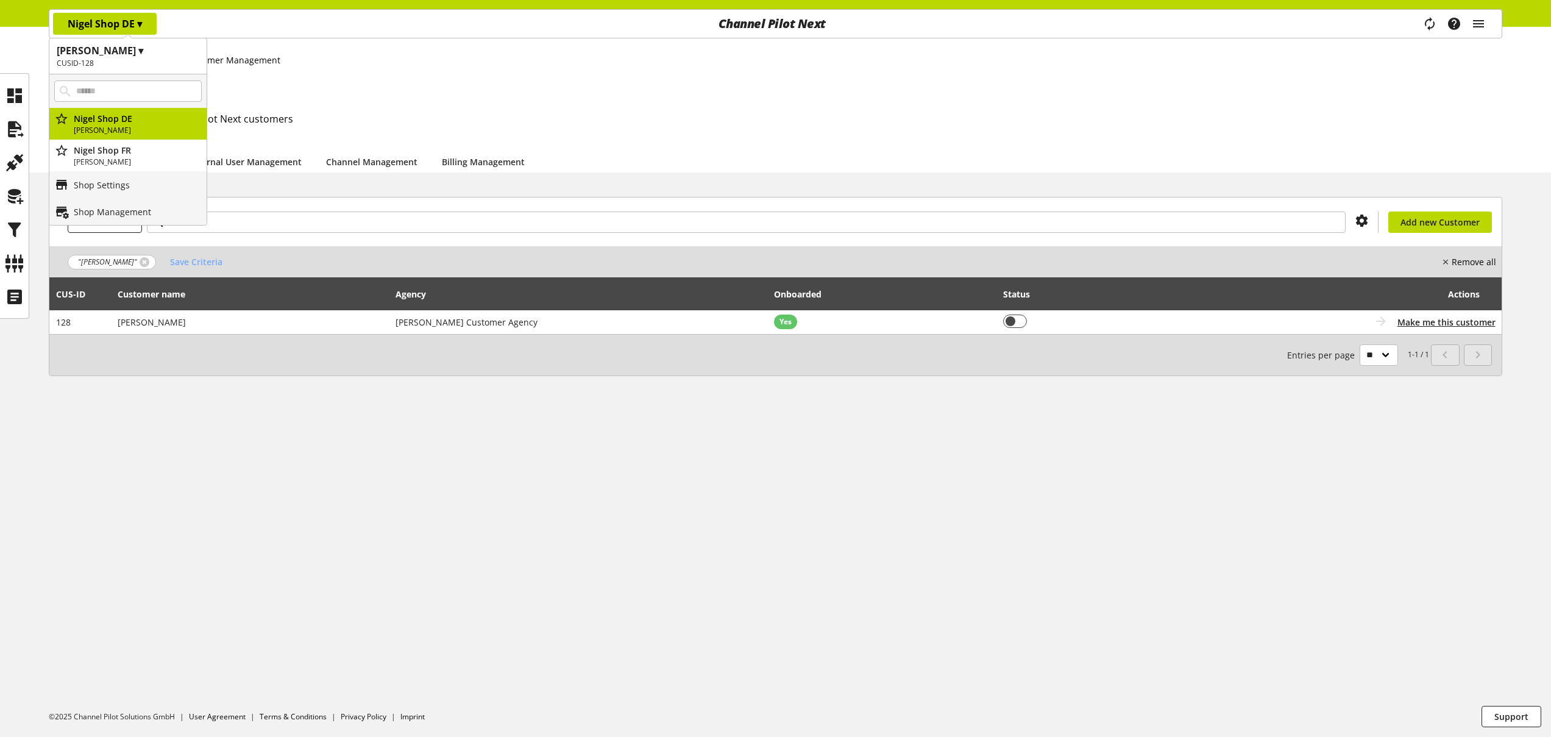
click at [407, 95] on h1 "Customers" at bounding box center [785, 94] width 1434 height 26
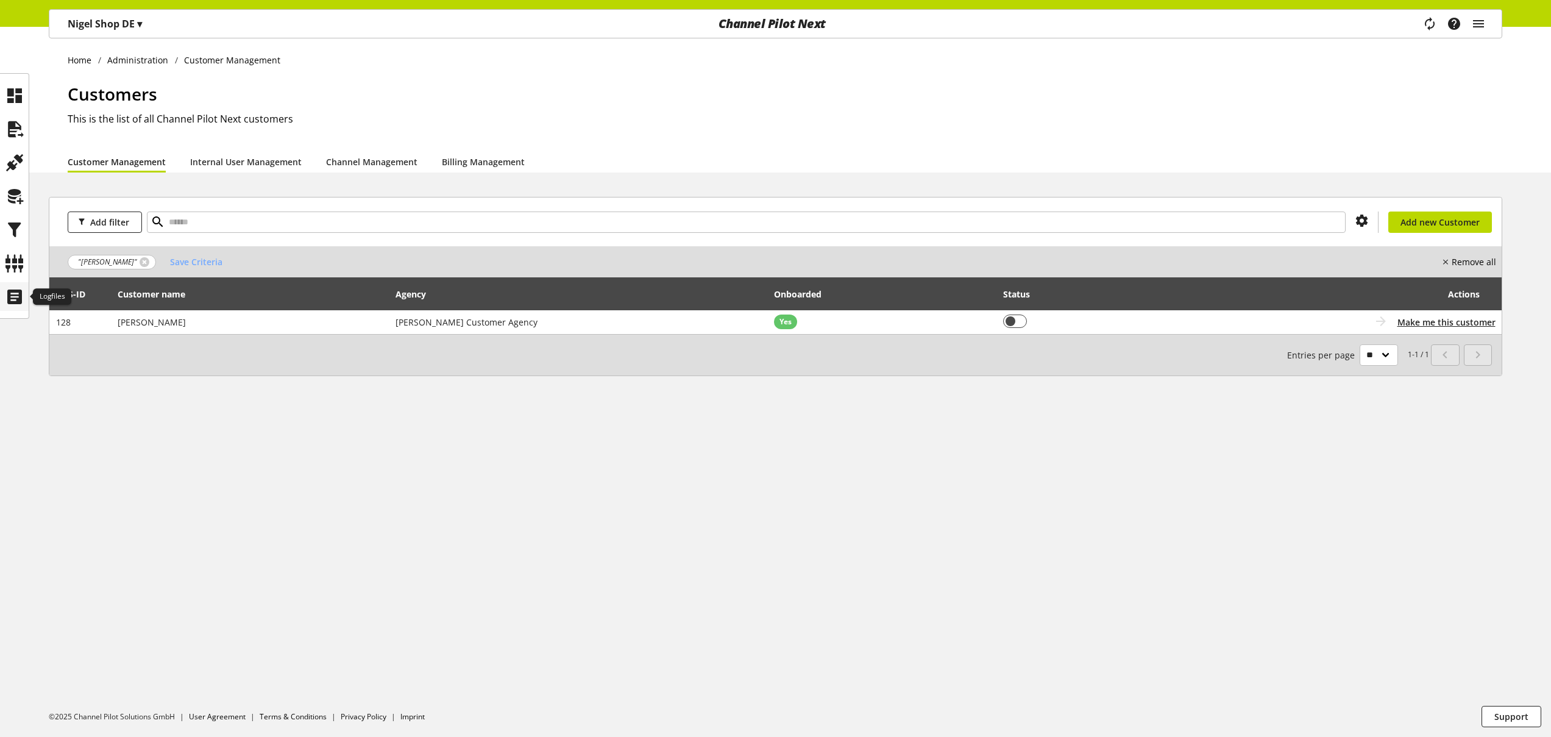
click at [10, 294] on icon at bounding box center [14, 297] width 19 height 24
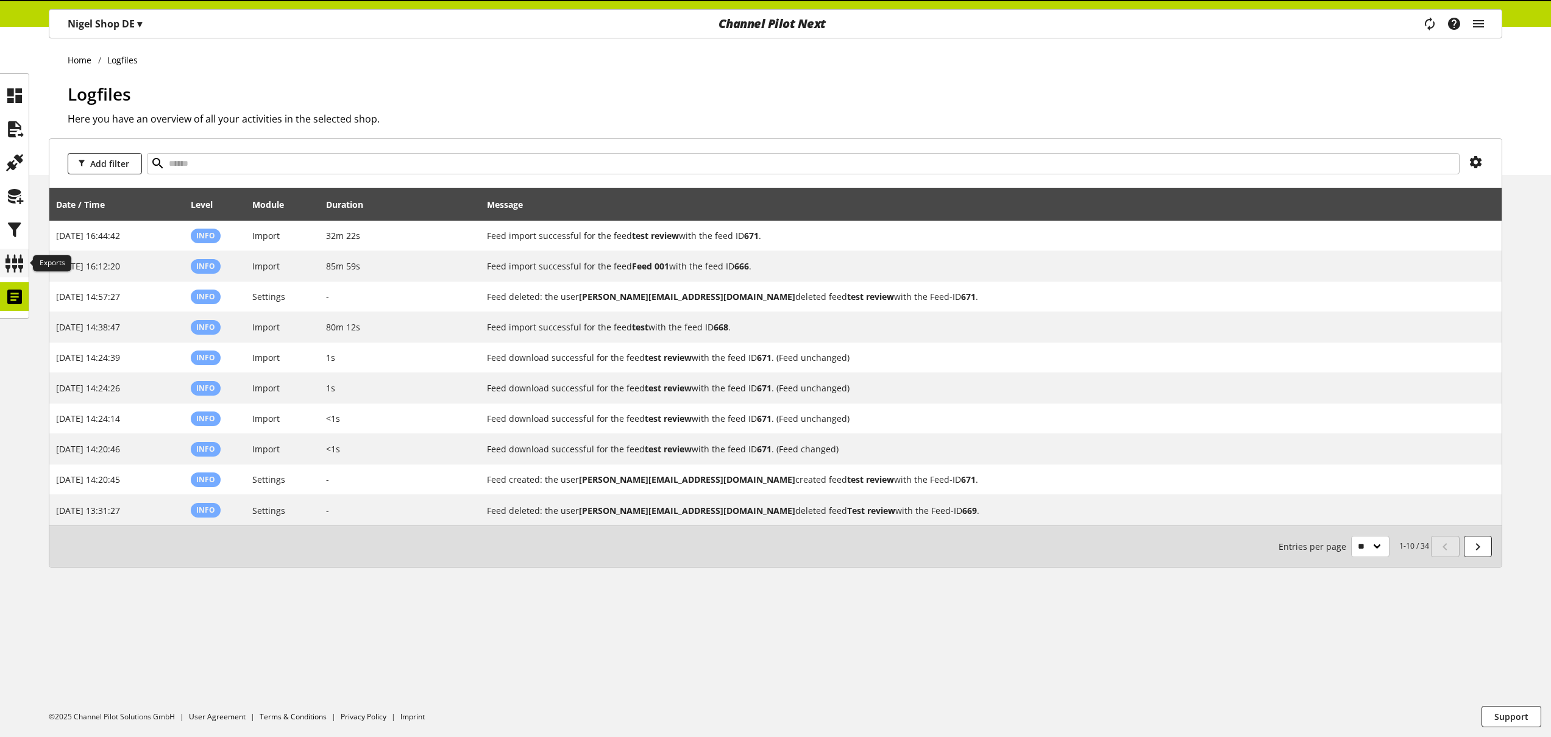
click at [13, 258] on icon at bounding box center [14, 263] width 19 height 24
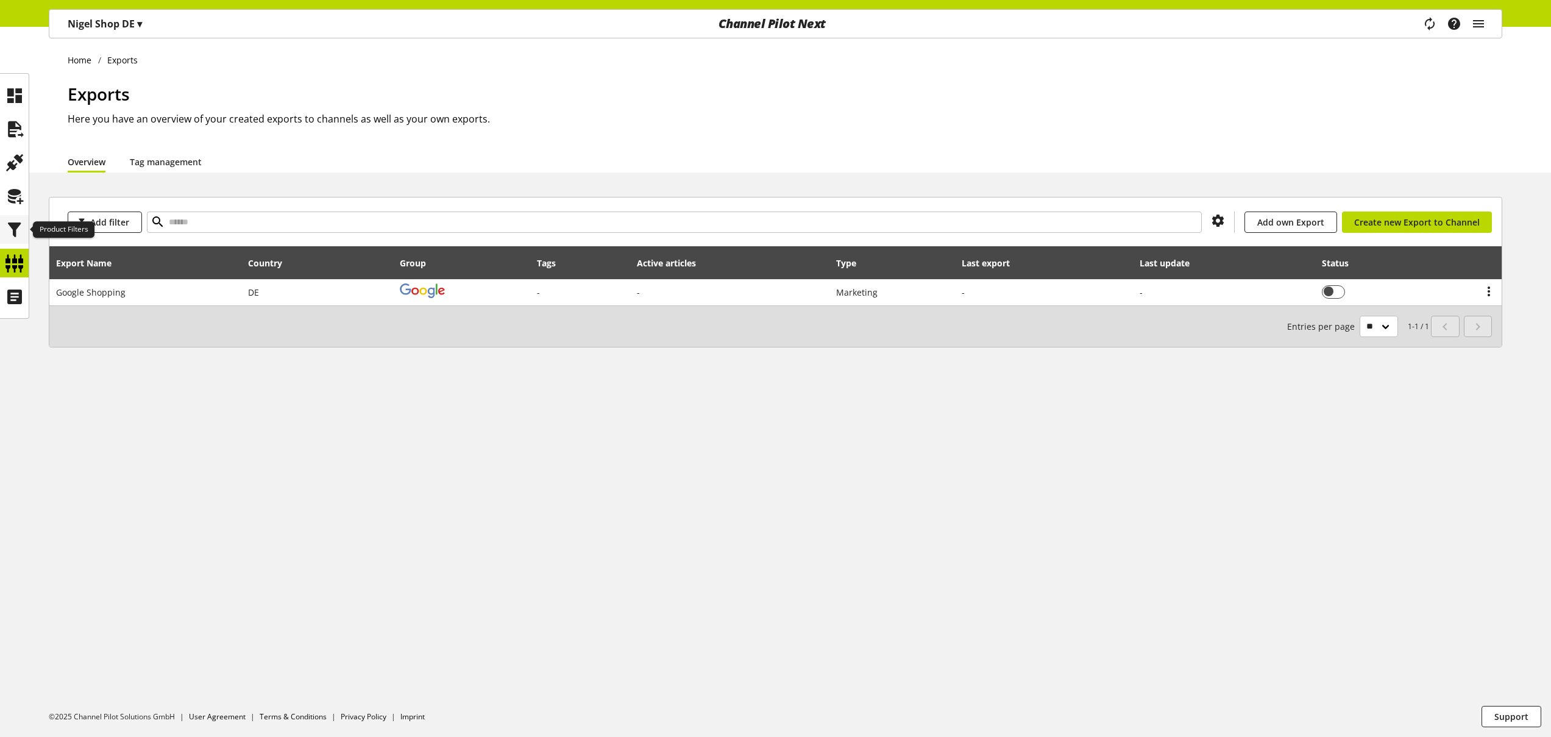
click at [17, 228] on icon at bounding box center [14, 230] width 19 height 24
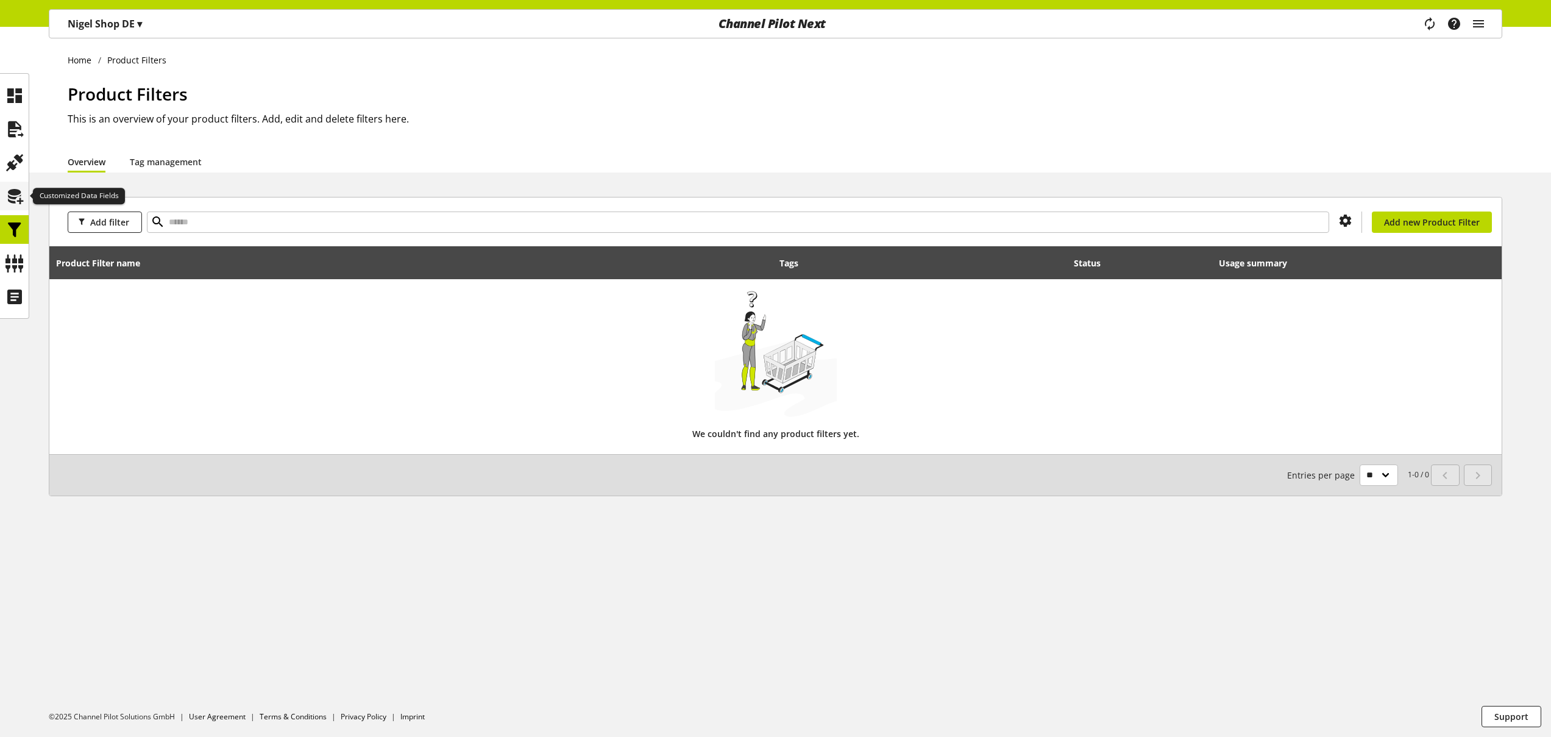
click at [24, 194] on icon at bounding box center [14, 196] width 19 height 24
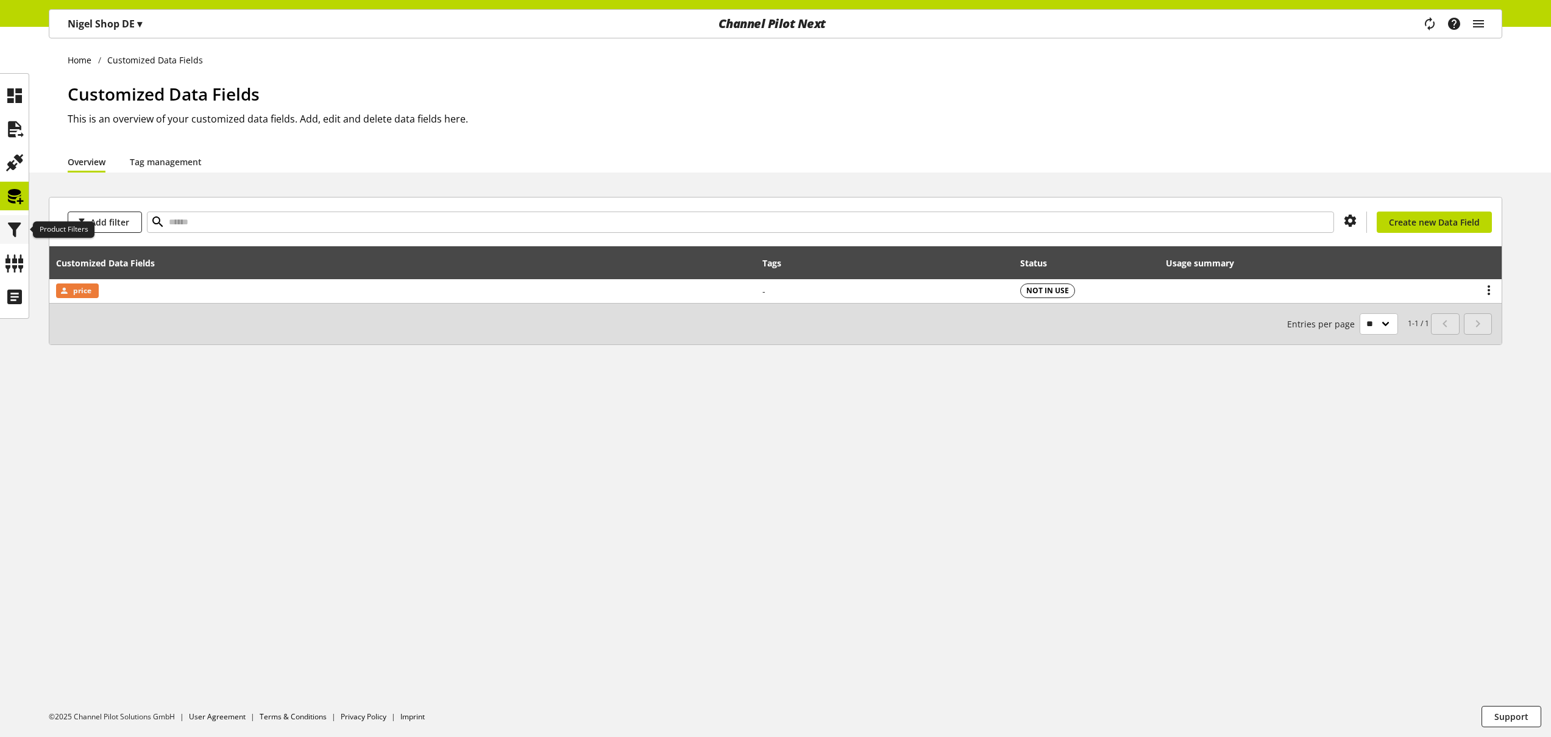
click at [13, 235] on icon at bounding box center [14, 230] width 19 height 24
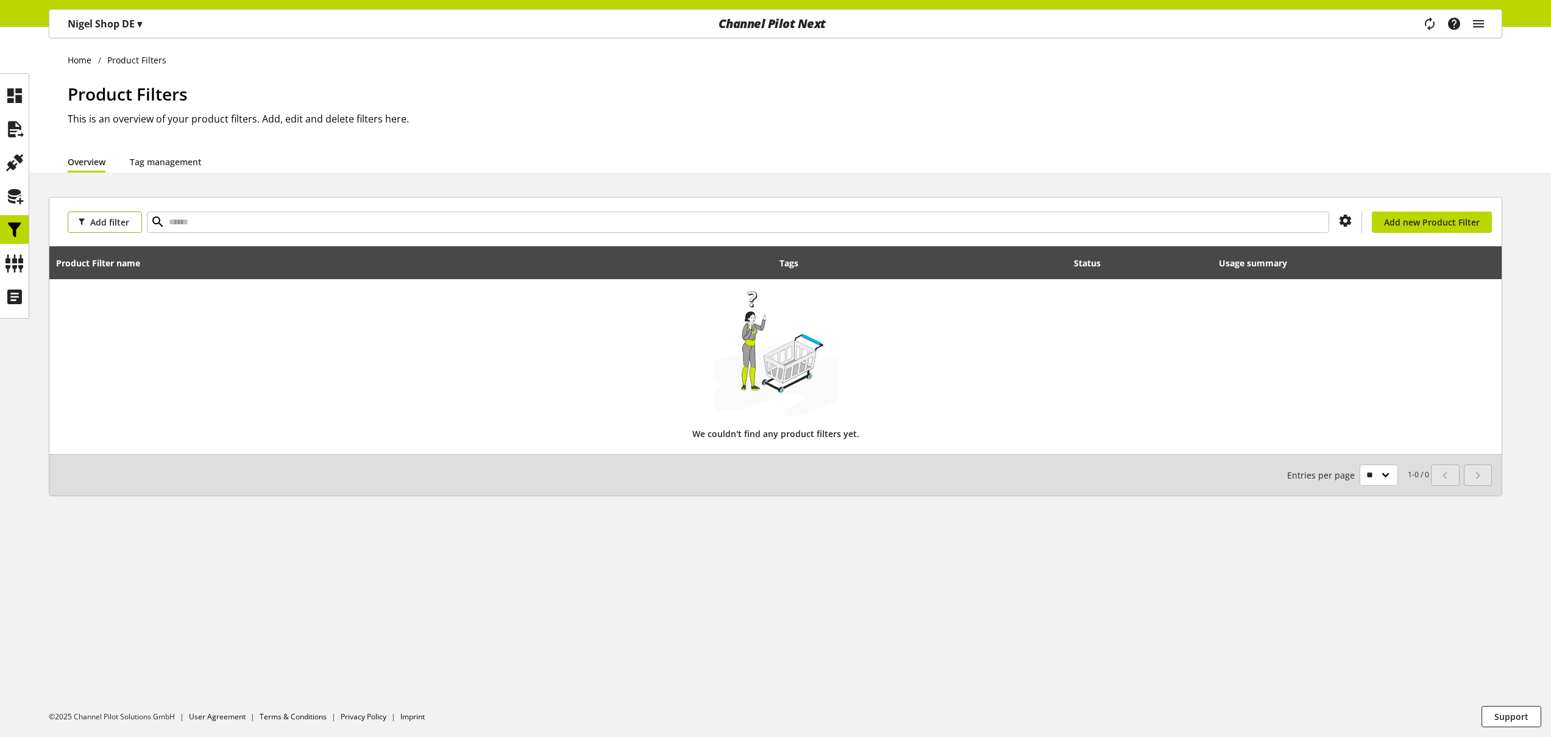
click at [117, 225] on span "Add filter" at bounding box center [109, 222] width 39 height 13
drag, startPoint x: 284, startPoint y: 327, endPoint x: 826, endPoint y: 266, distance: 545.1
click at [284, 327] on div at bounding box center [775, 350] width 1439 height 134
click at [1395, 222] on span "Add new Product Filter" at bounding box center [1432, 222] width 96 height 13
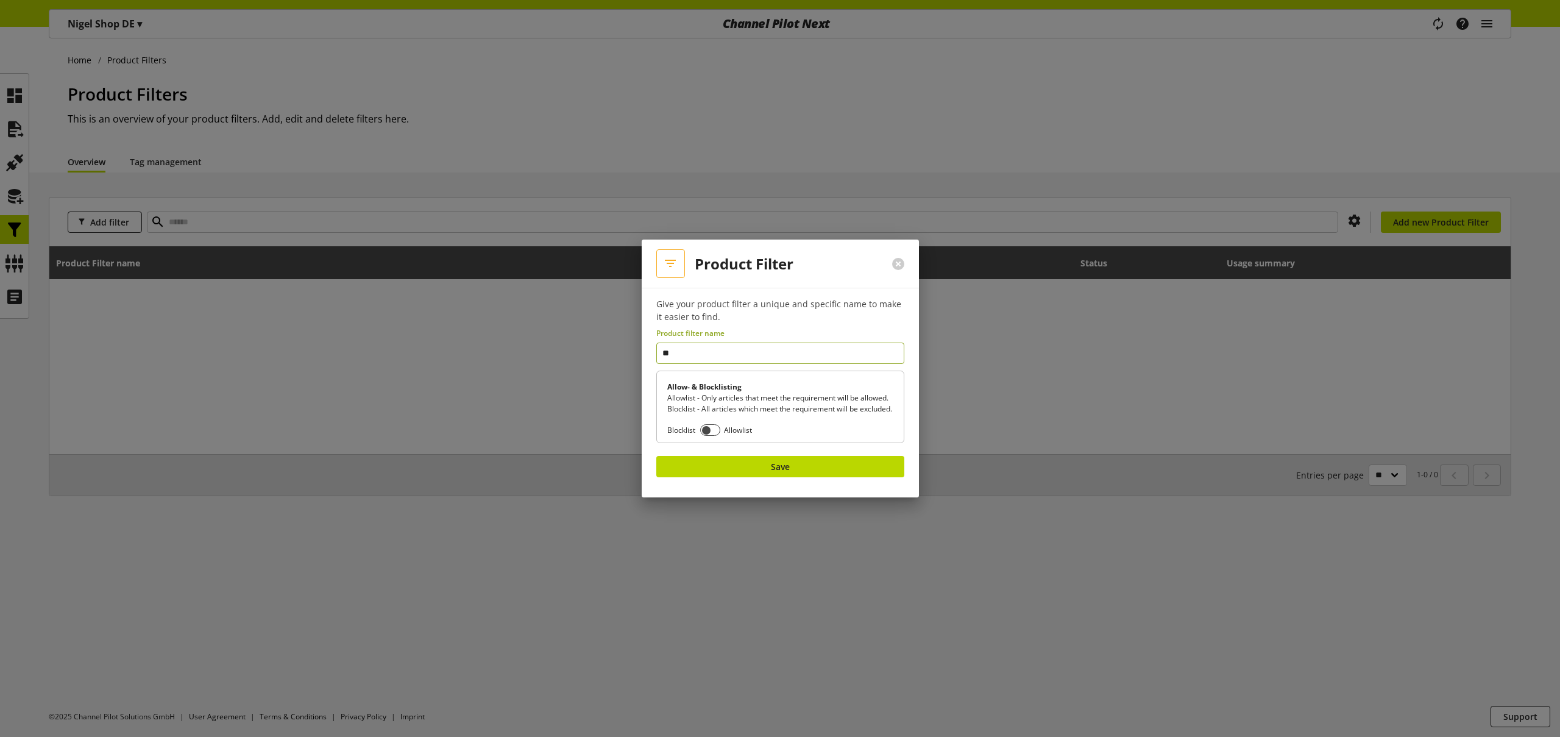
type input "*"
type input "**********"
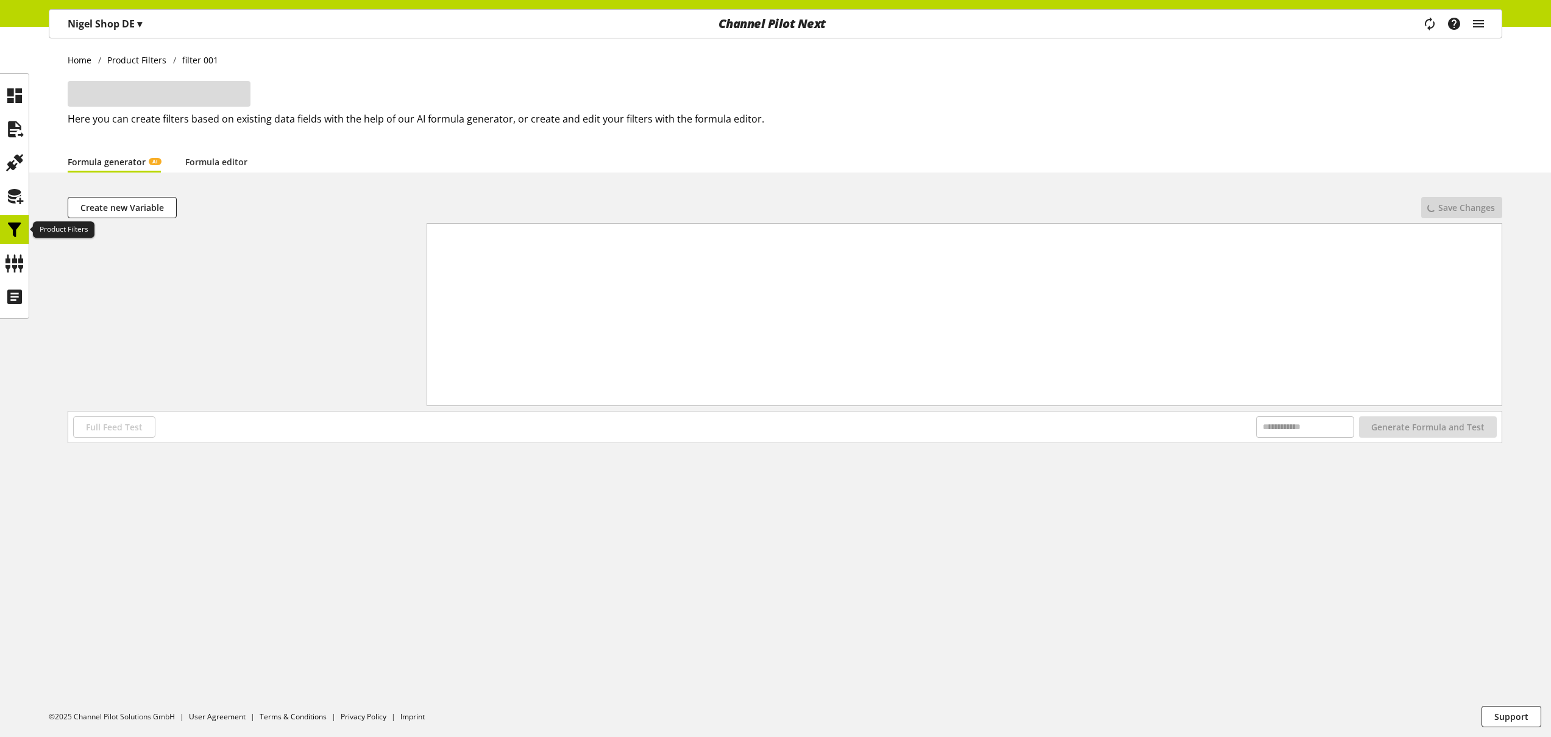
click at [3, 230] on div at bounding box center [14, 229] width 29 height 29
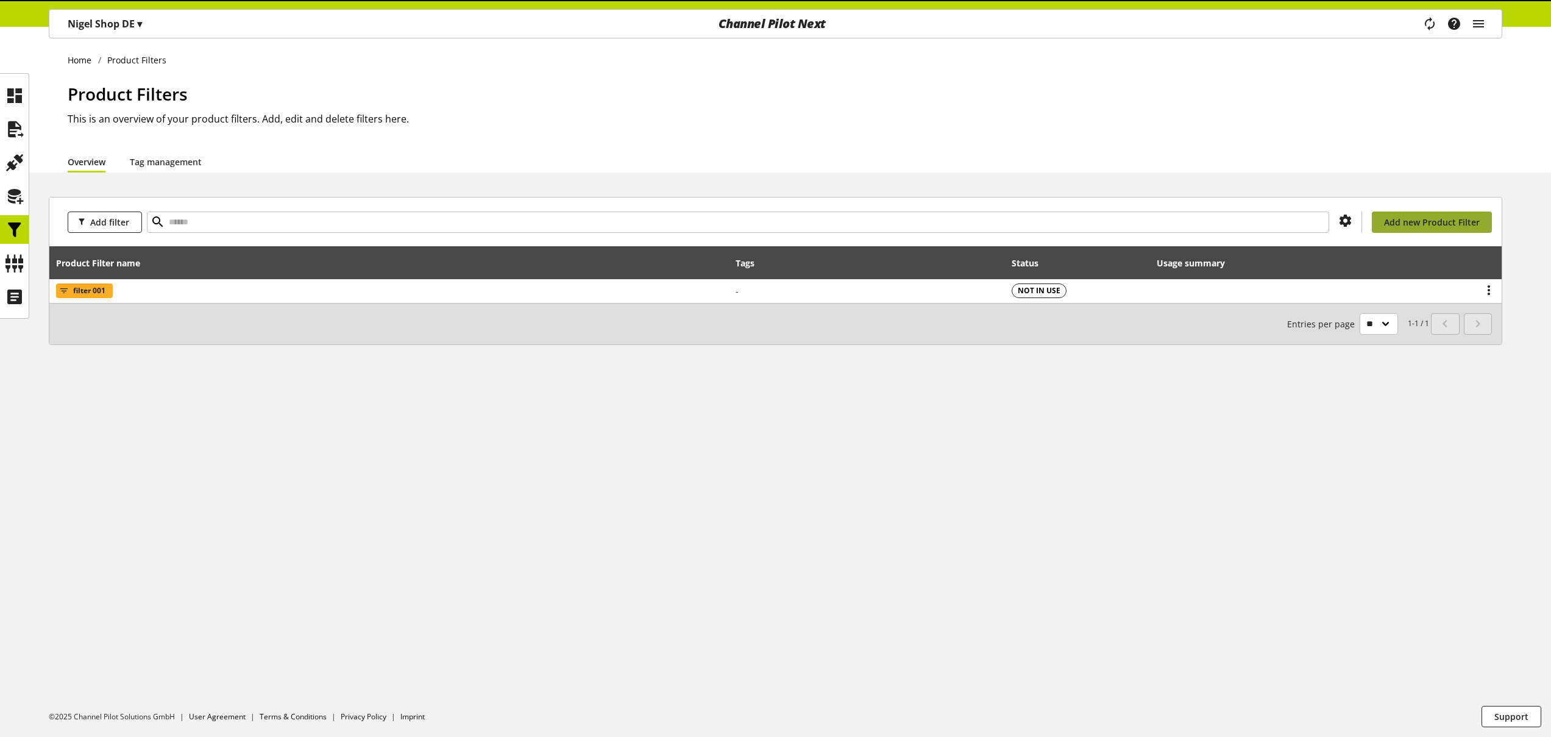
click at [1395, 221] on span "Add new Product Filter" at bounding box center [1432, 222] width 96 height 13
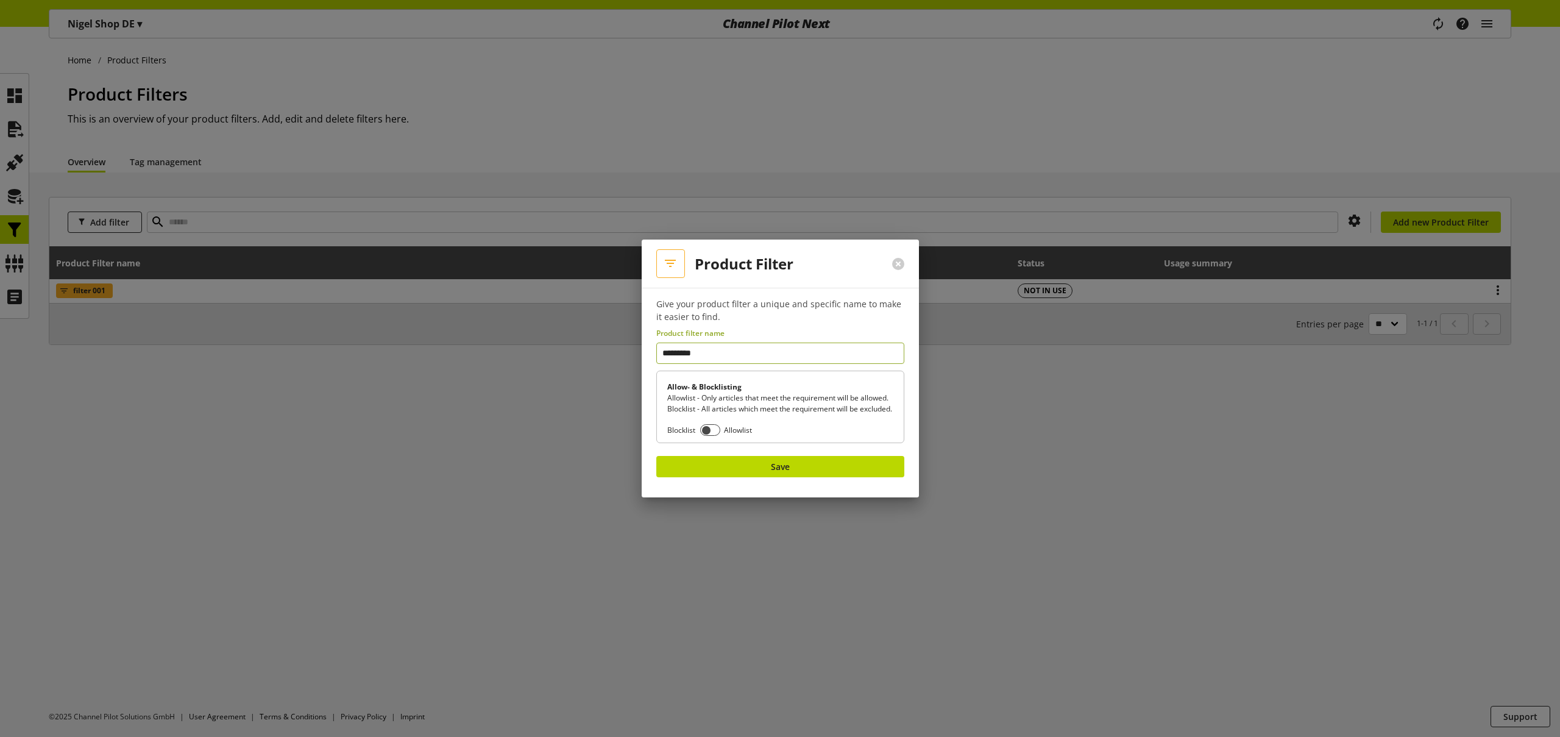
type input "**********"
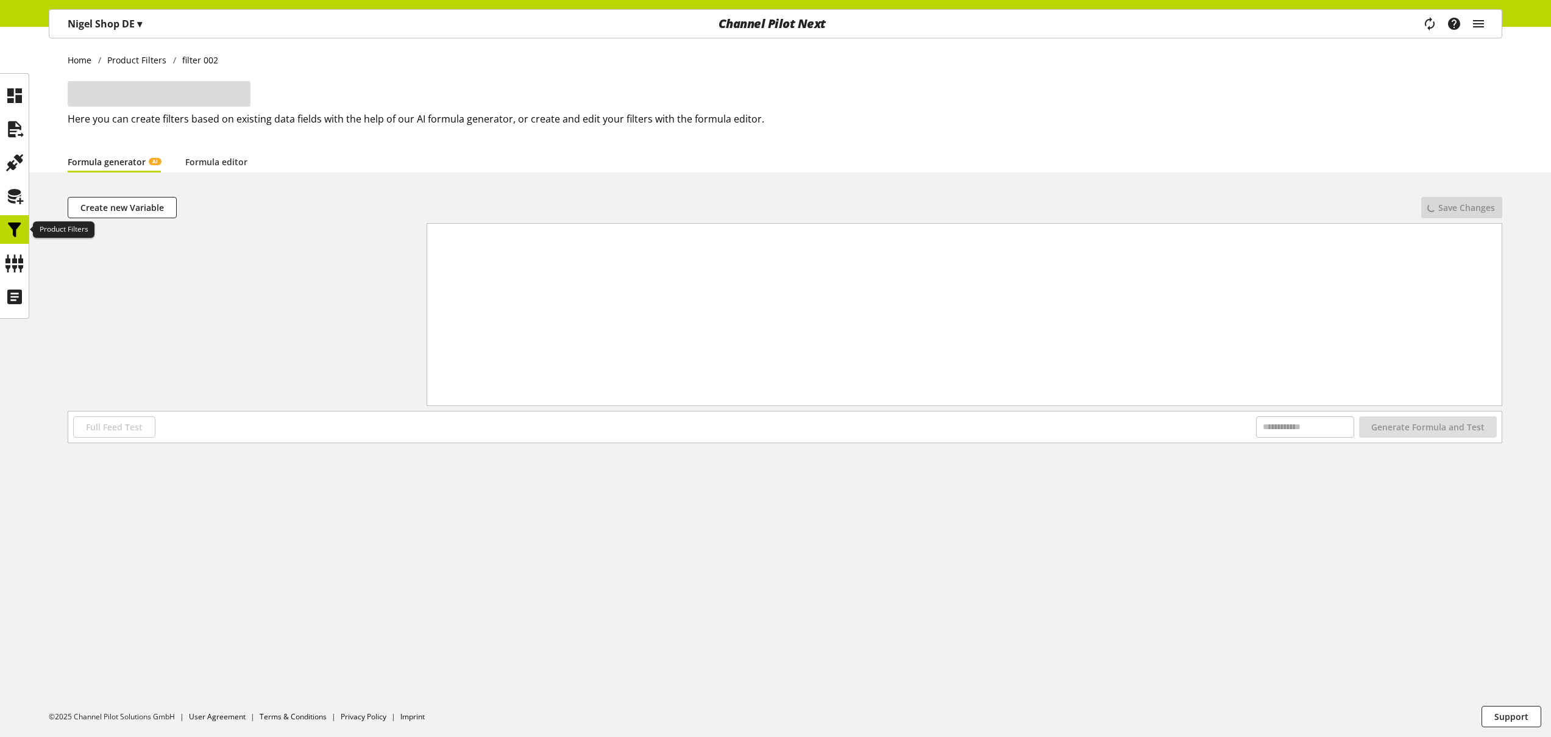
click at [18, 232] on icon at bounding box center [14, 230] width 19 height 24
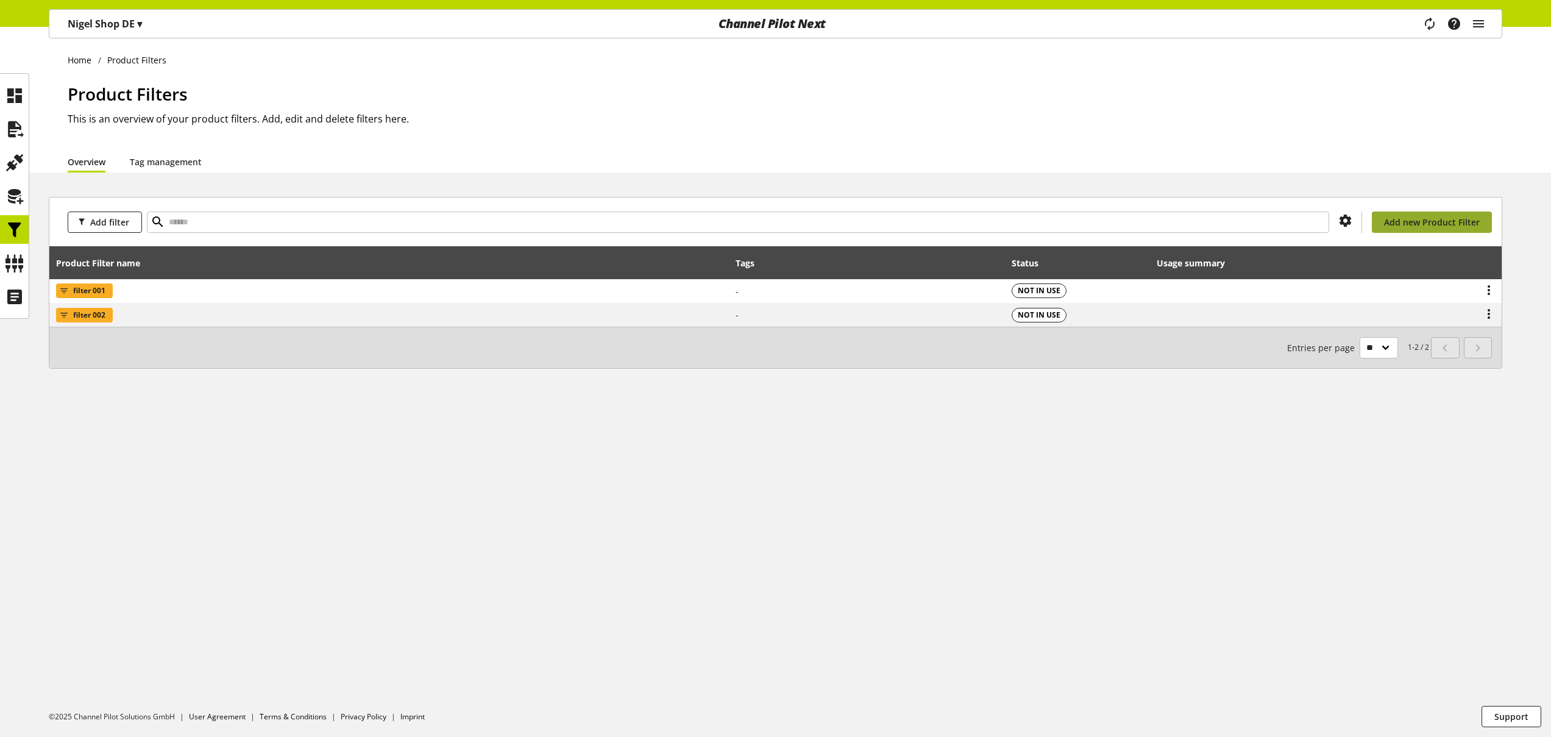
click at [1435, 224] on span "Add new Product Filter" at bounding box center [1432, 222] width 96 height 13
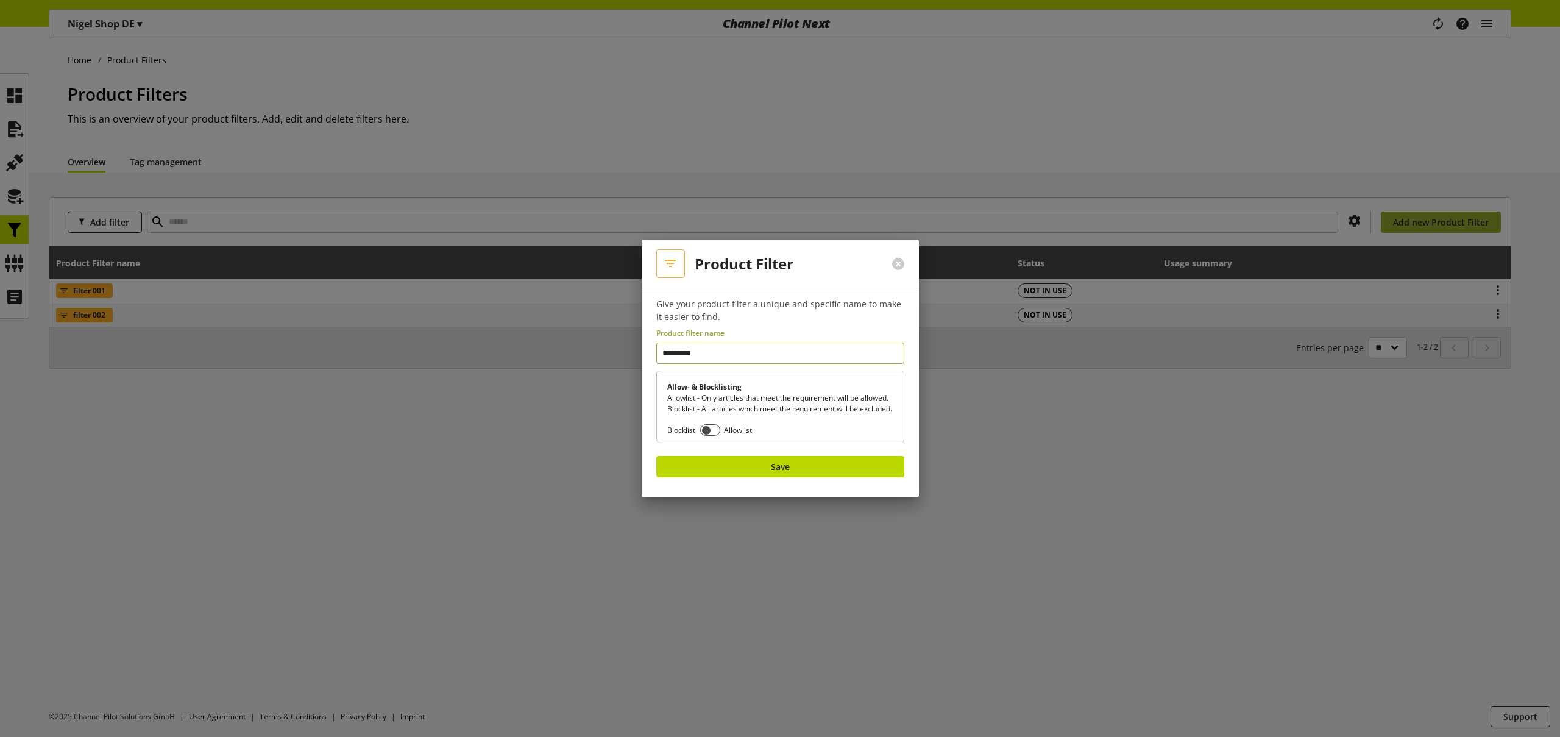
type input "**********"
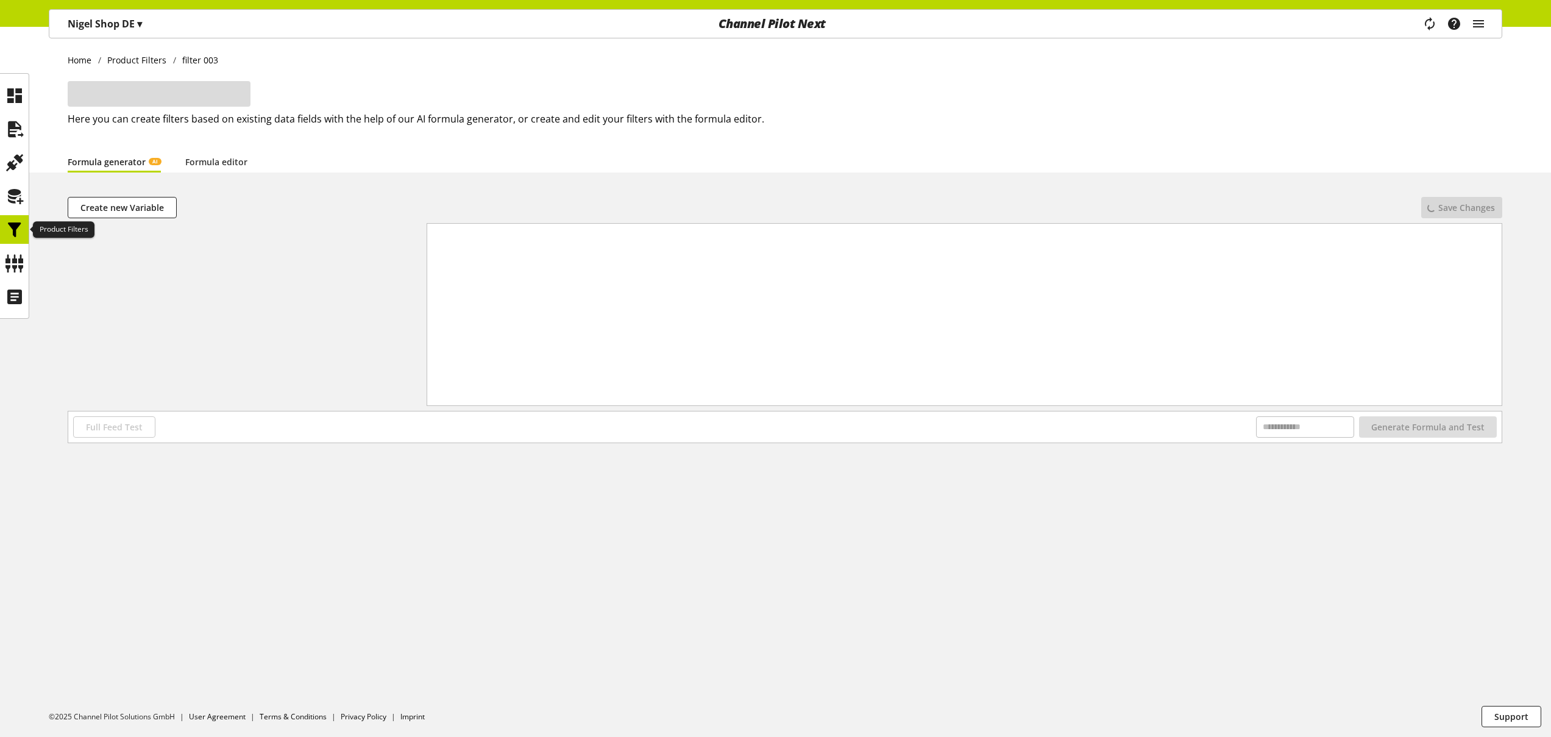
click at [8, 226] on icon at bounding box center [14, 230] width 19 height 24
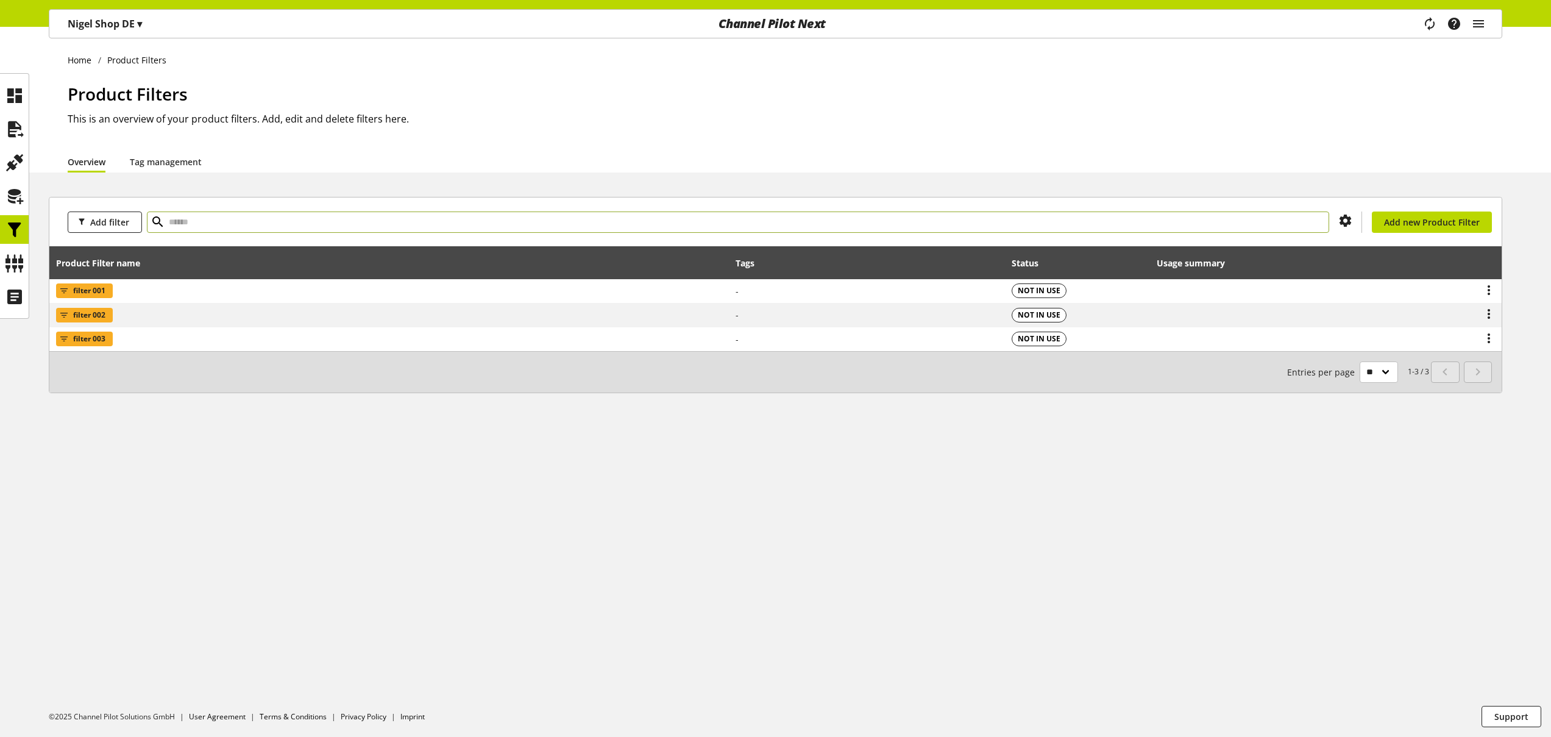
click at [217, 221] on input "text" at bounding box center [738, 221] width 1182 height 21
type input "******"
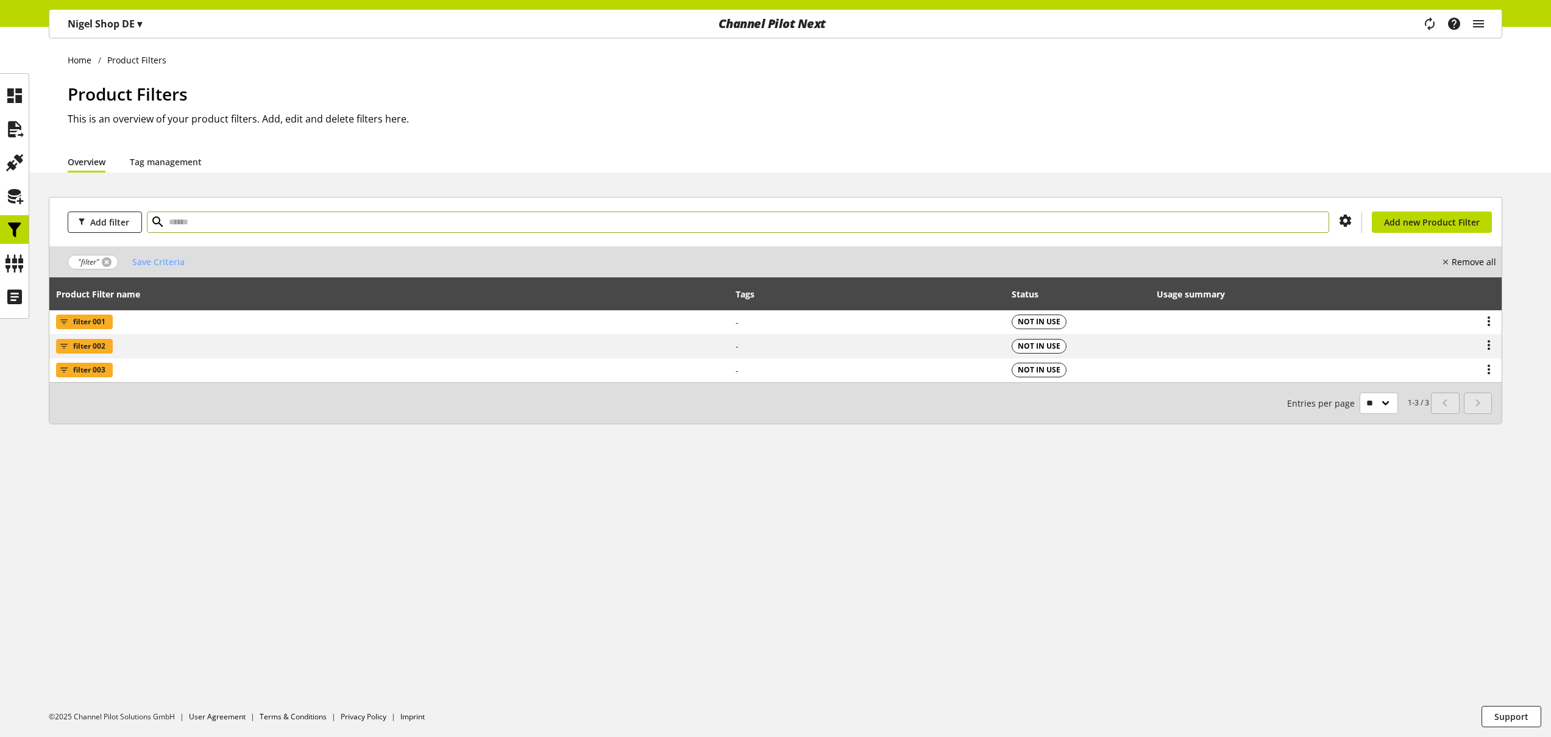
click at [108, 261] on link at bounding box center [107, 262] width 10 height 10
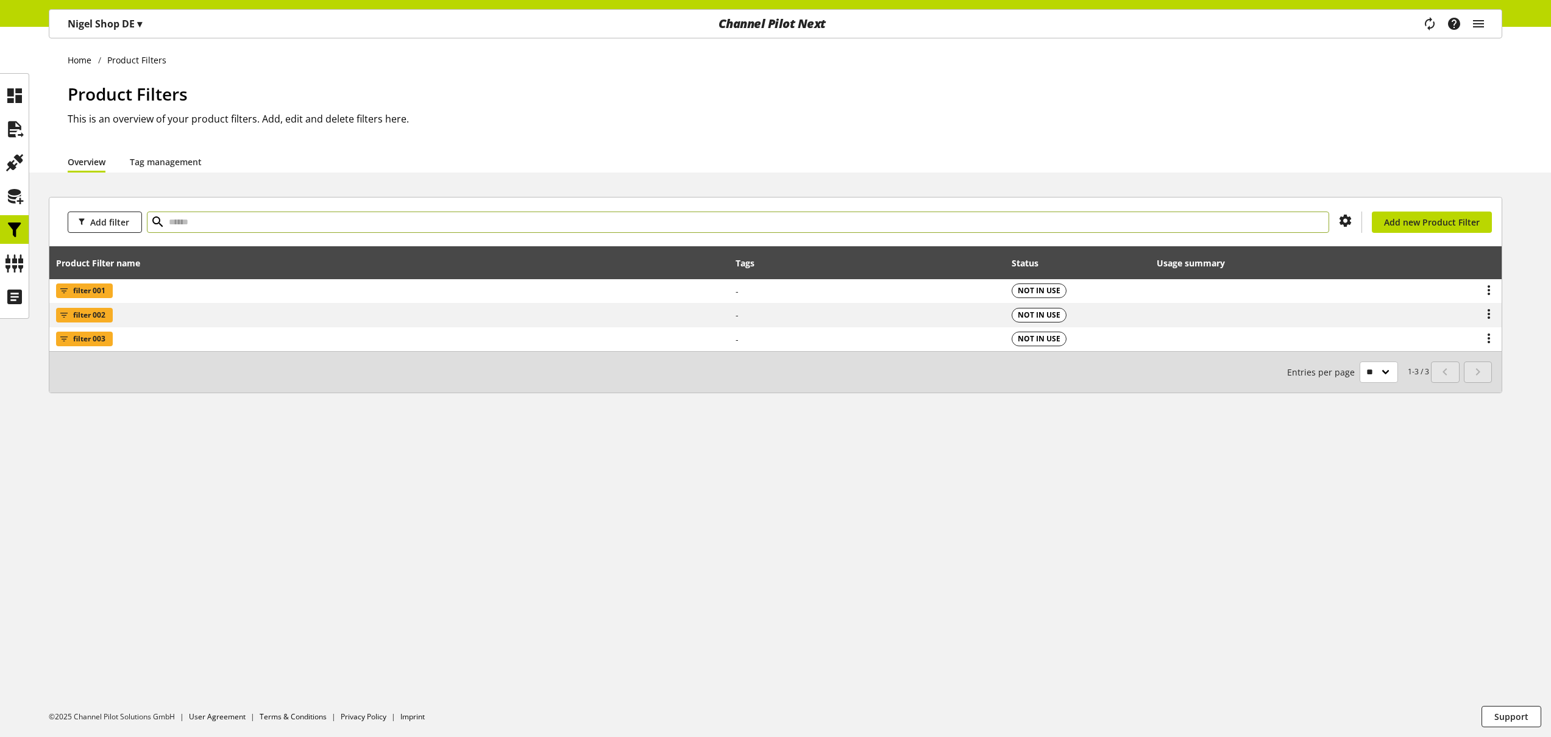
click at [221, 226] on input "text" at bounding box center [738, 221] width 1182 height 21
click at [111, 224] on span "Add filter" at bounding box center [109, 222] width 39 height 13
click at [478, 431] on div "Home Product Filters Product Filters This is an overview of your product filter…" at bounding box center [775, 382] width 1551 height 710
click at [180, 166] on link "Tag management" at bounding box center [166, 161] width 72 height 13
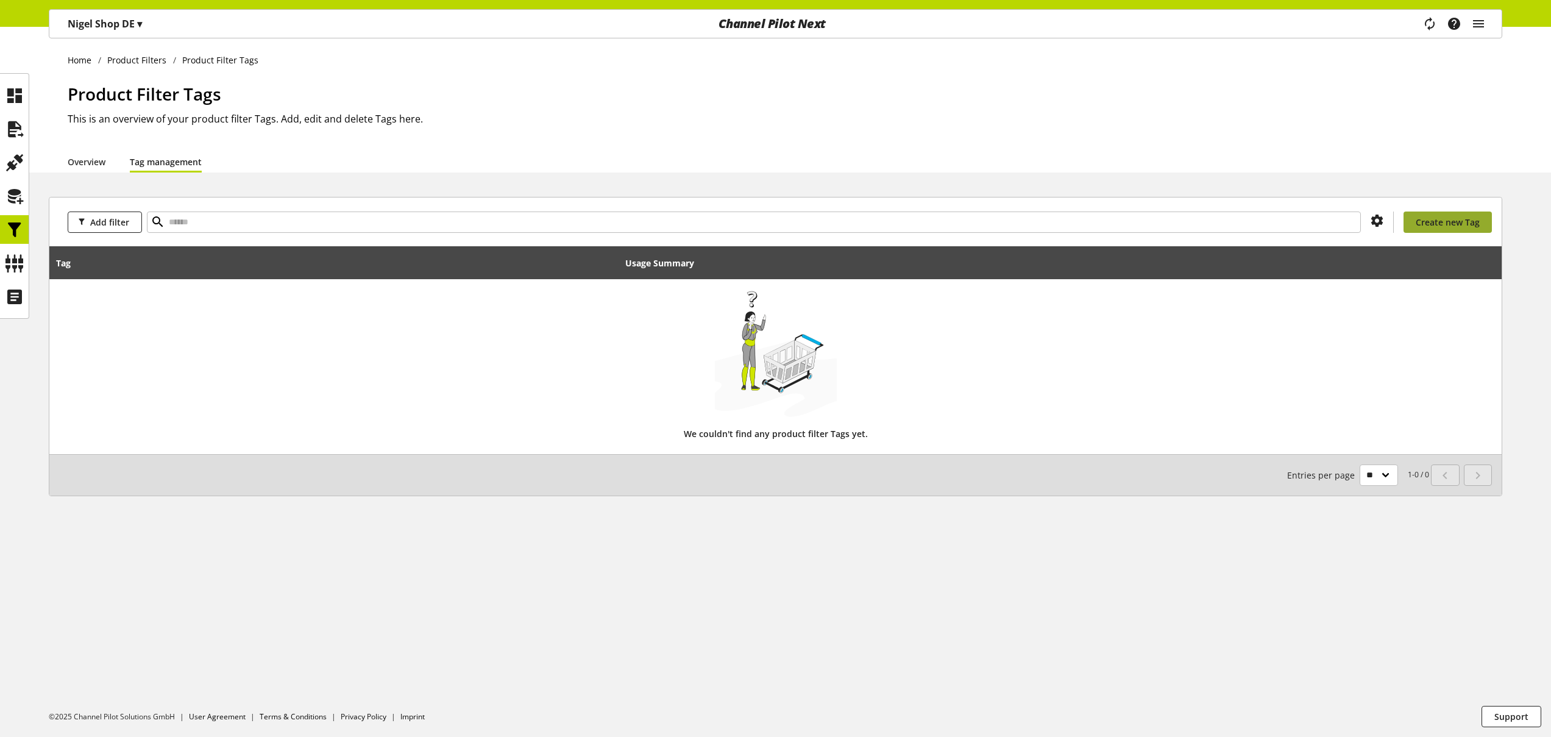
click at [1437, 221] on span "Create new Tag" at bounding box center [1448, 222] width 64 height 13
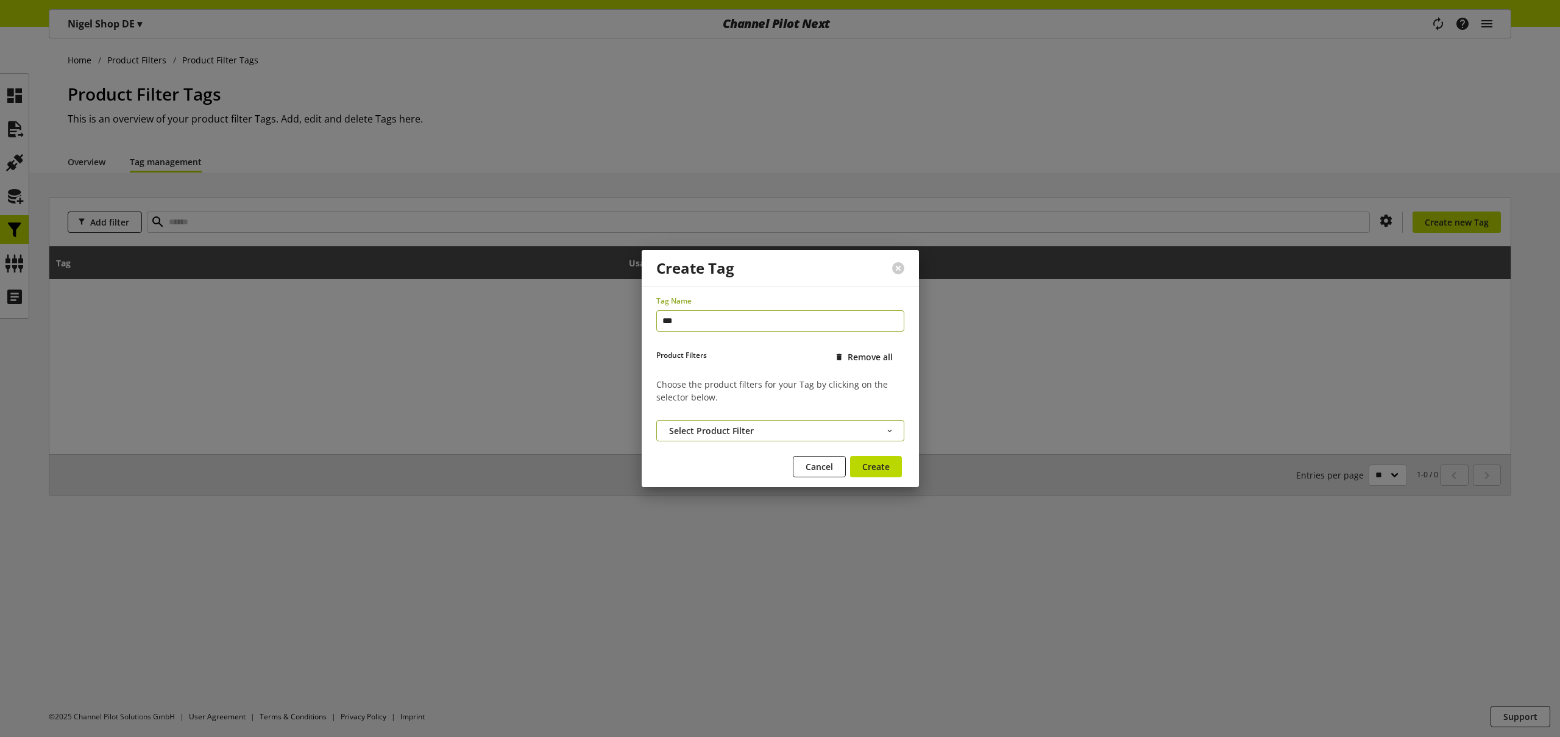
click at [776, 429] on button "Select Product Filter" at bounding box center [780, 430] width 248 height 21
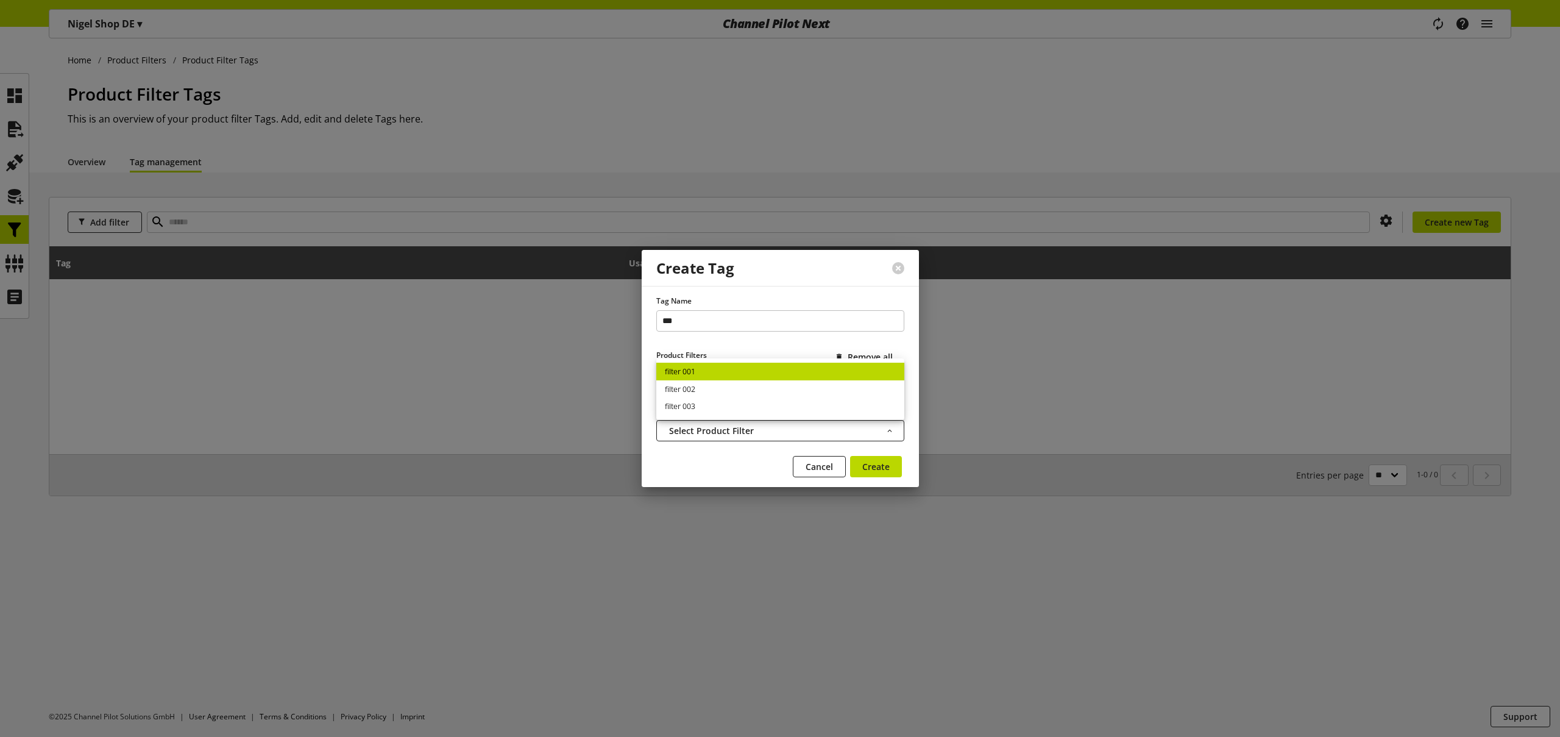
click at [735, 368] on link "filter 001" at bounding box center [780, 372] width 248 height 18
click at [882, 466] on span "Create" at bounding box center [875, 466] width 27 height 13
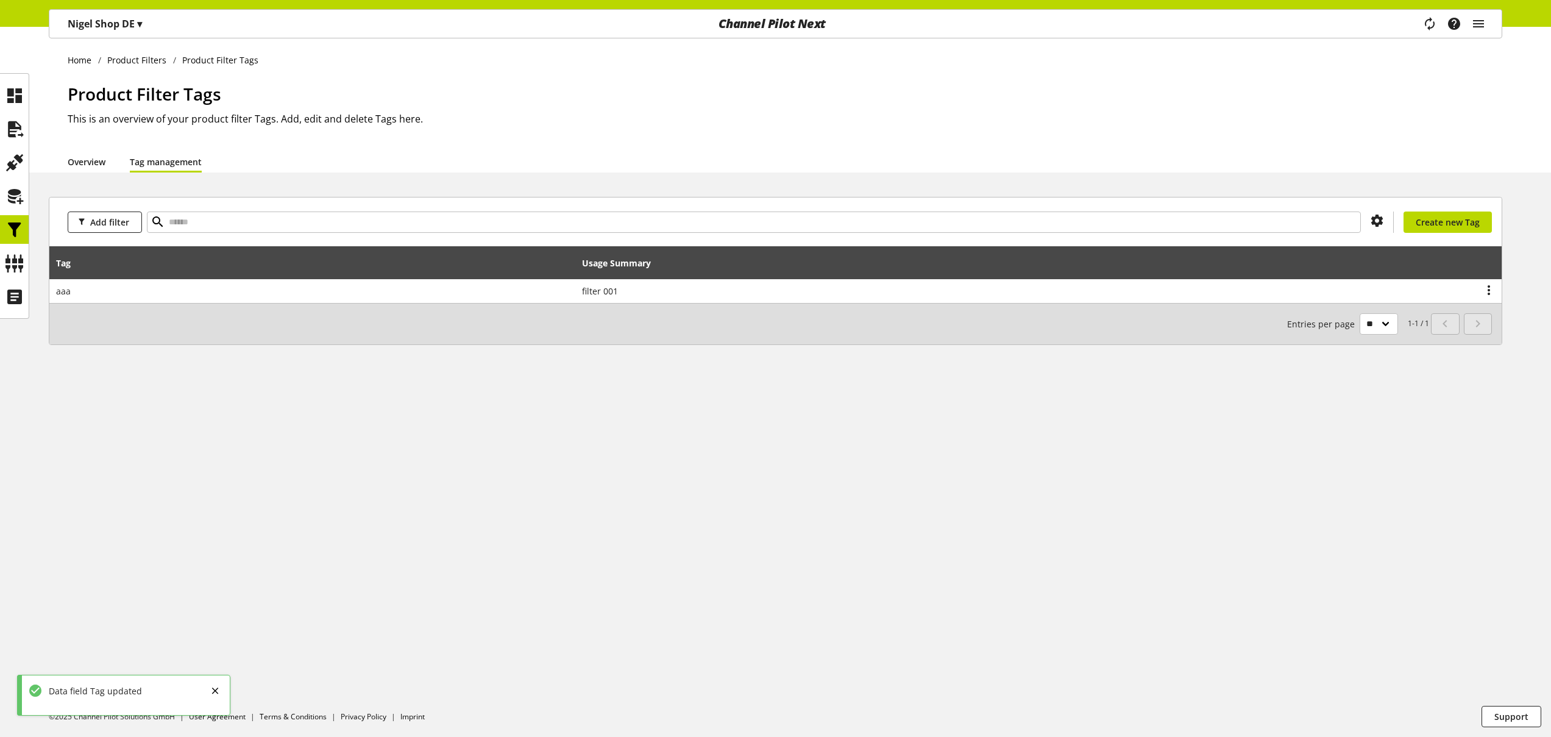
click at [88, 158] on link "Overview" at bounding box center [87, 161] width 38 height 13
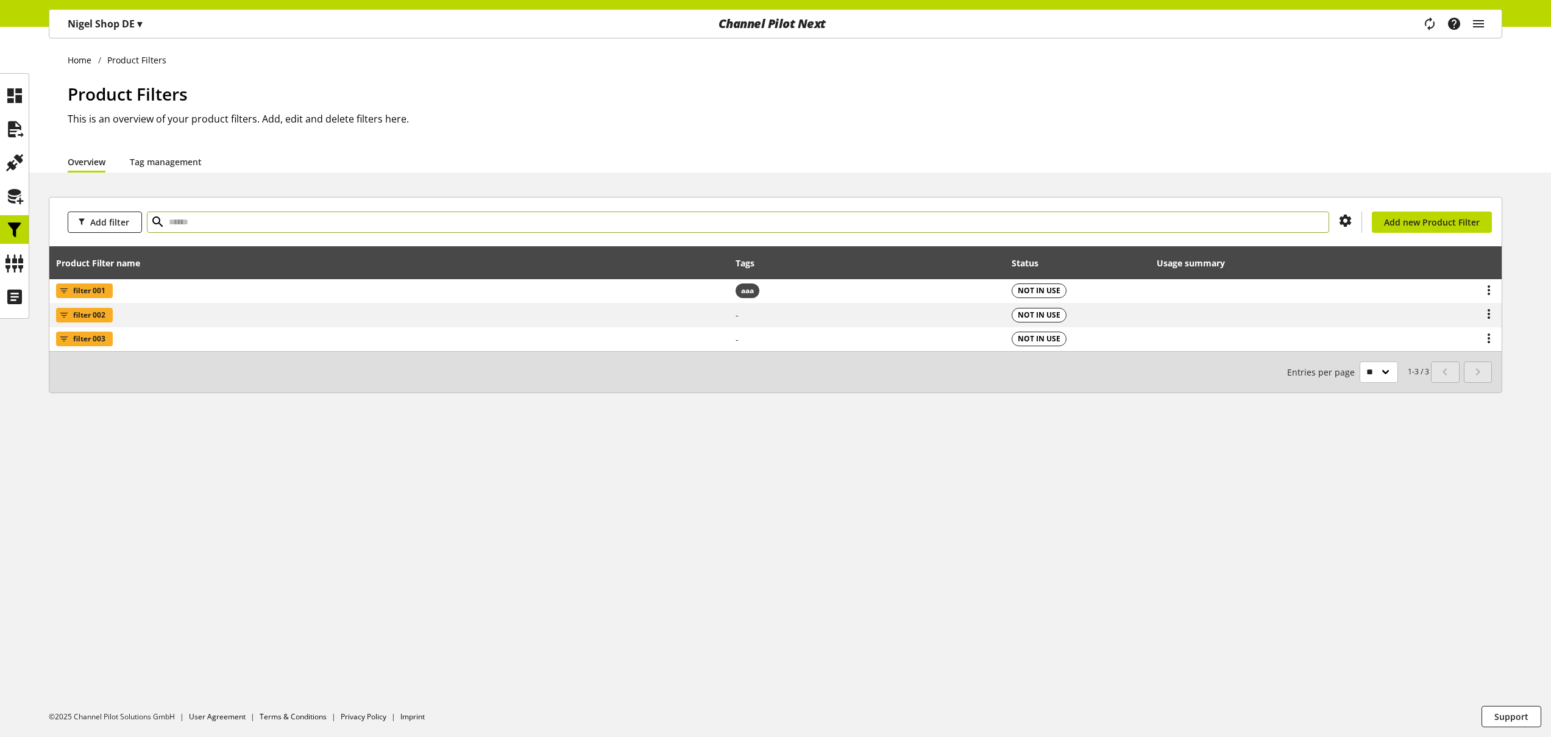
click at [205, 225] on input "text" at bounding box center [738, 221] width 1182 height 21
type input "***"
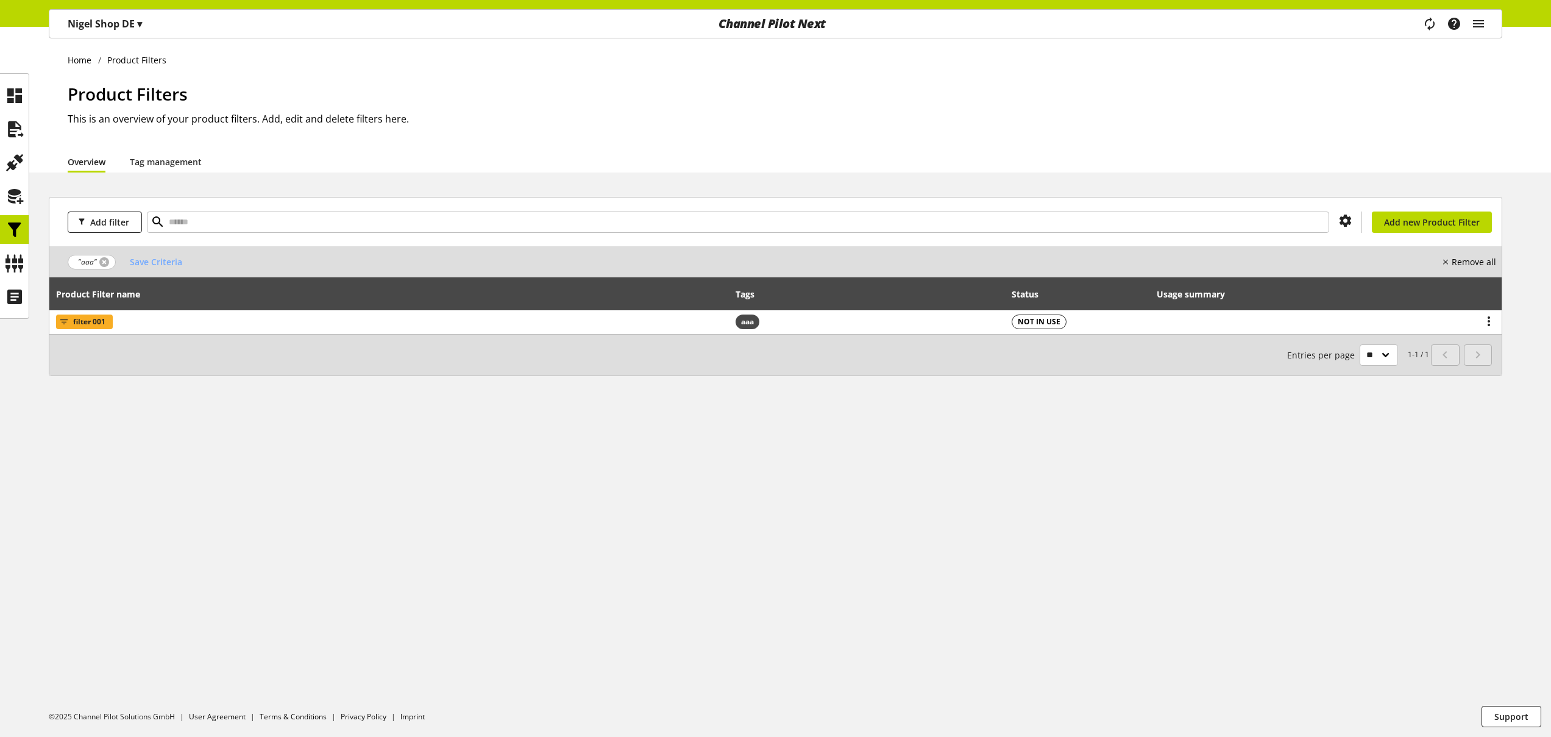
click at [100, 262] on link at bounding box center [104, 262] width 10 height 10
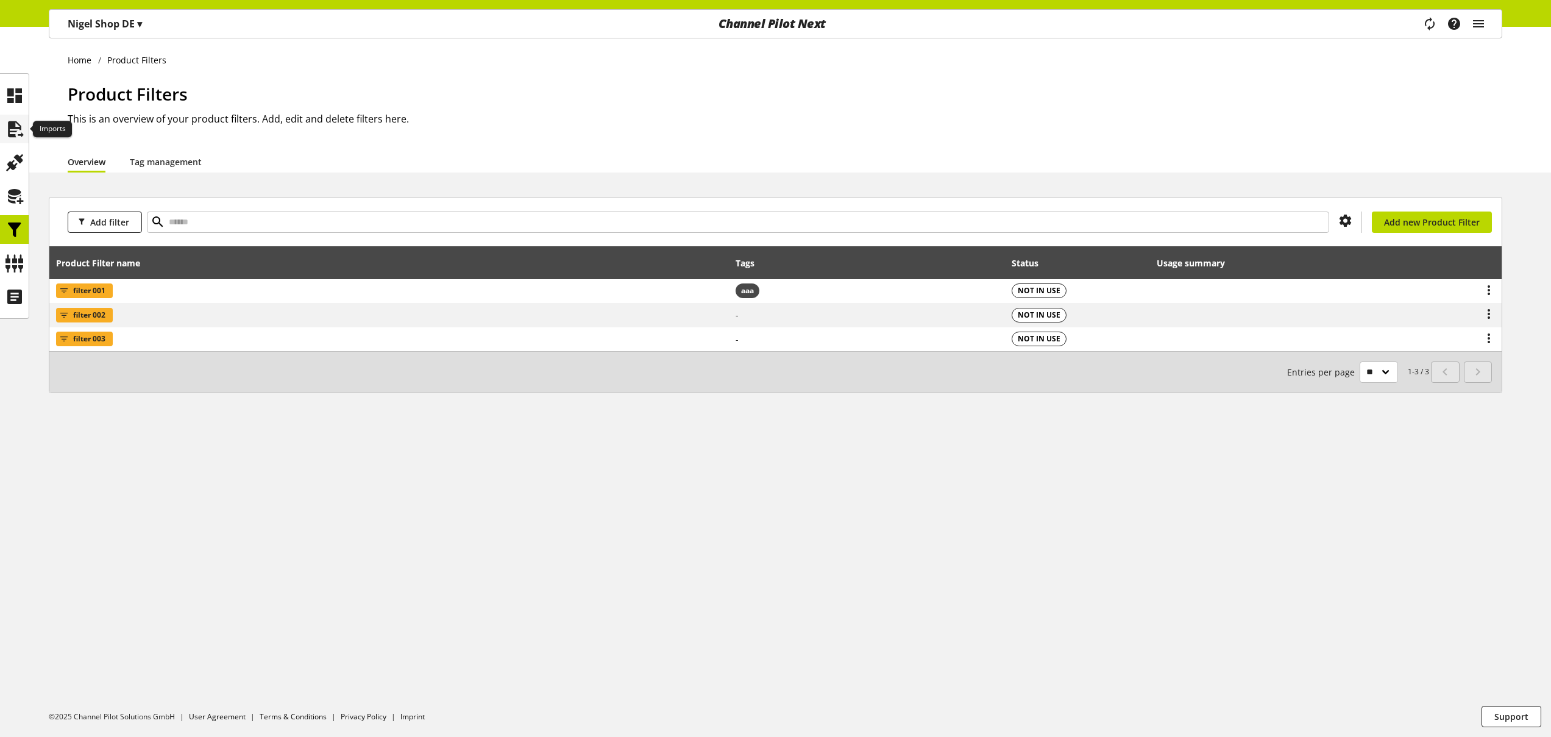
click at [12, 130] on icon at bounding box center [14, 129] width 19 height 24
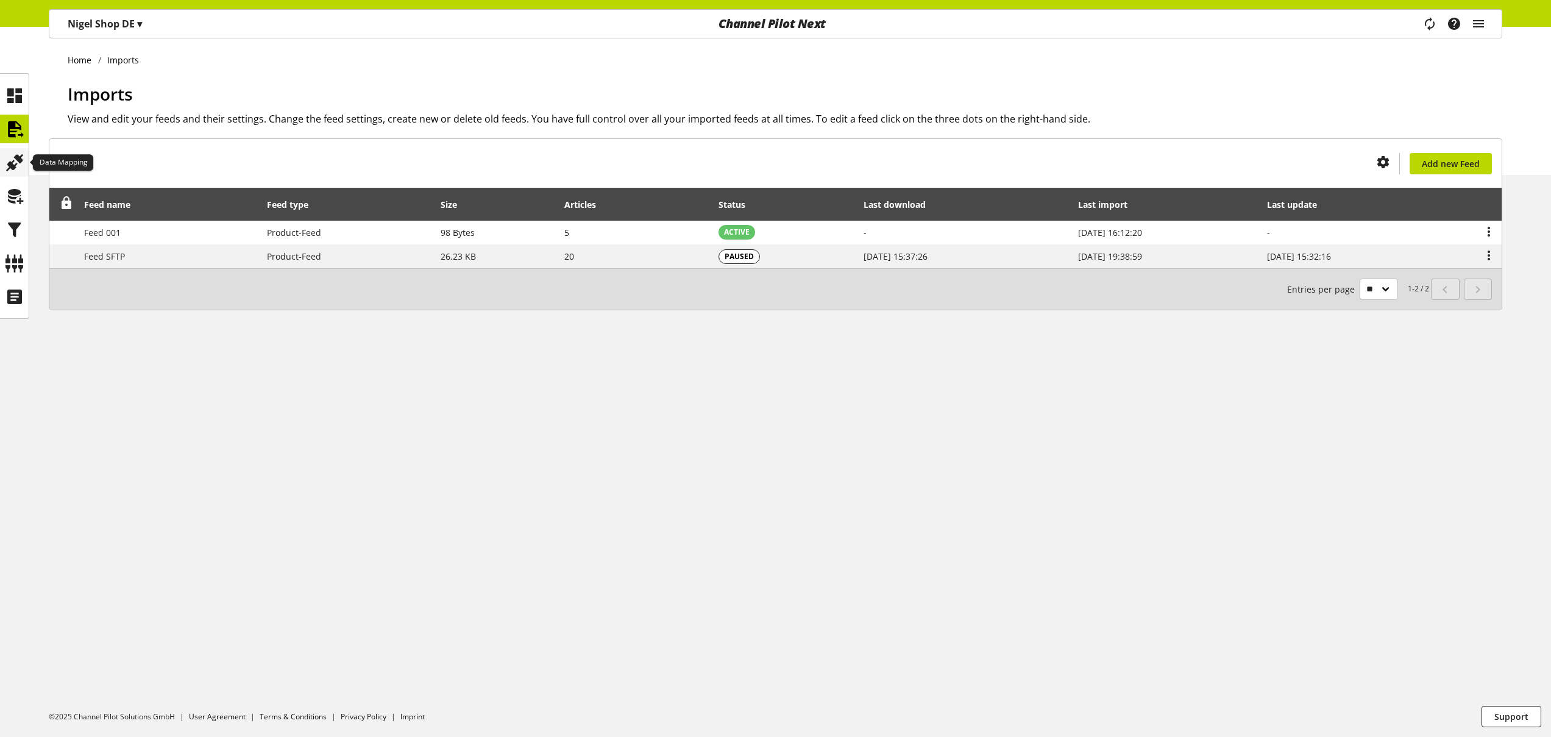
click at [8, 155] on icon at bounding box center [14, 163] width 19 height 24
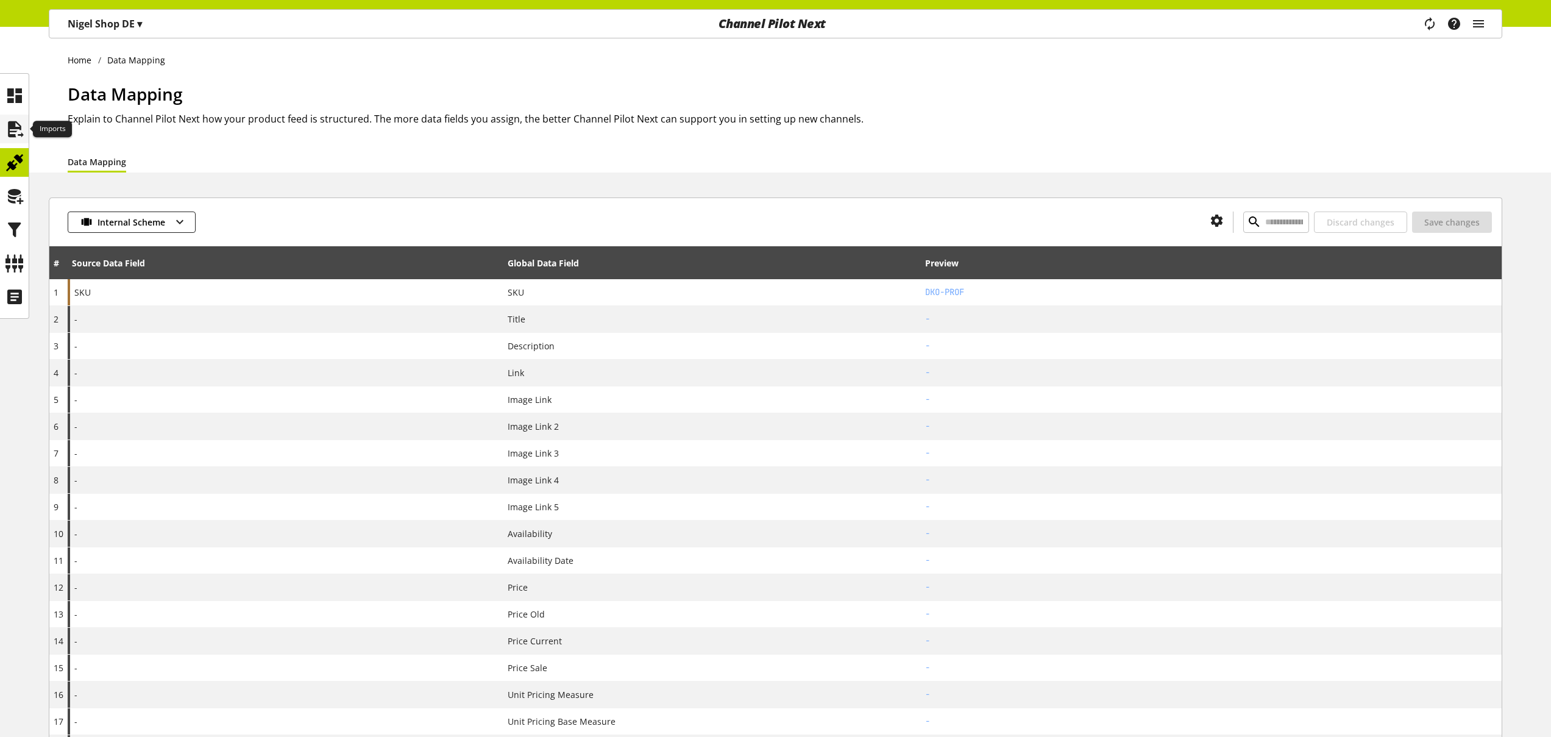
click at [21, 131] on icon at bounding box center [14, 129] width 19 height 24
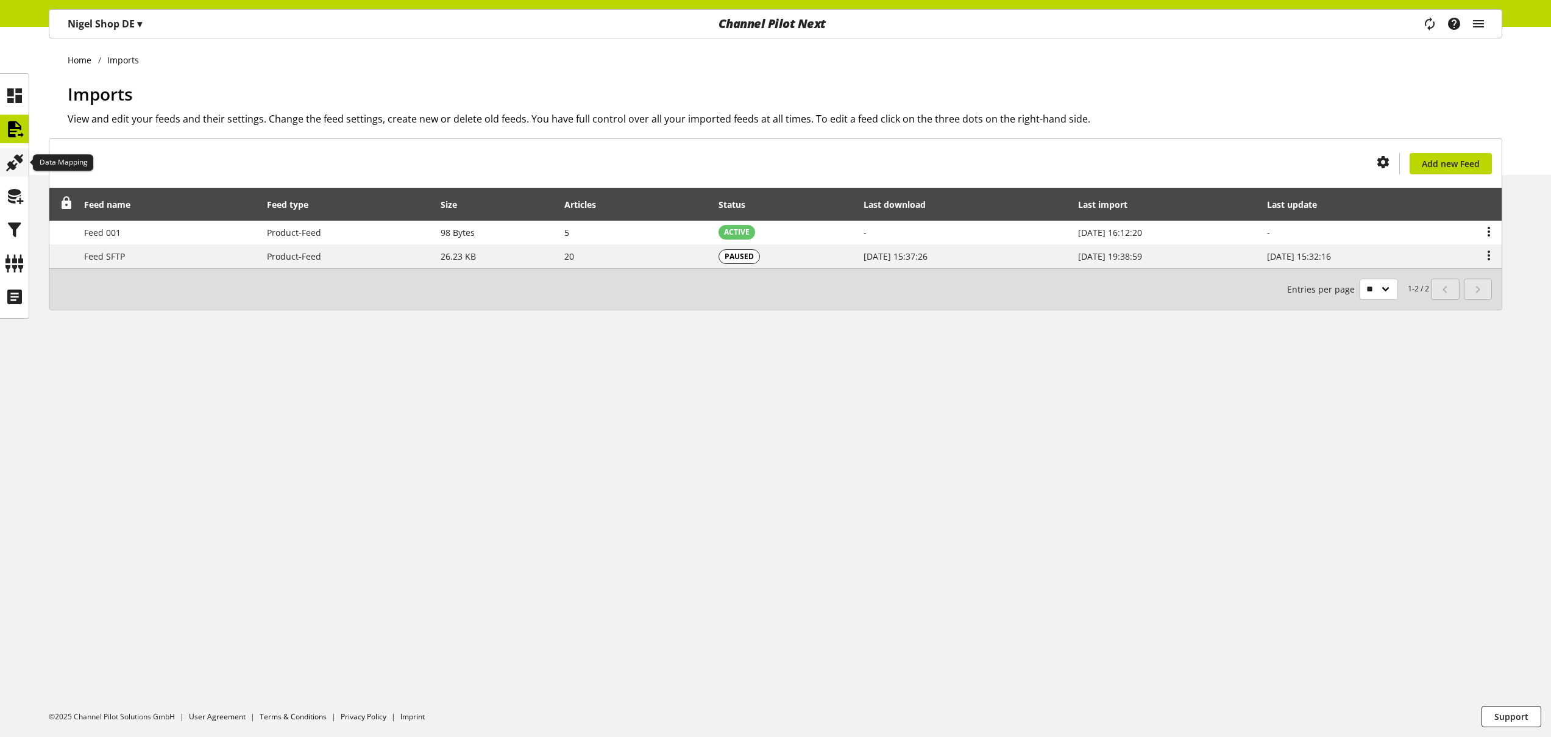
click at [19, 166] on icon at bounding box center [14, 163] width 19 height 24
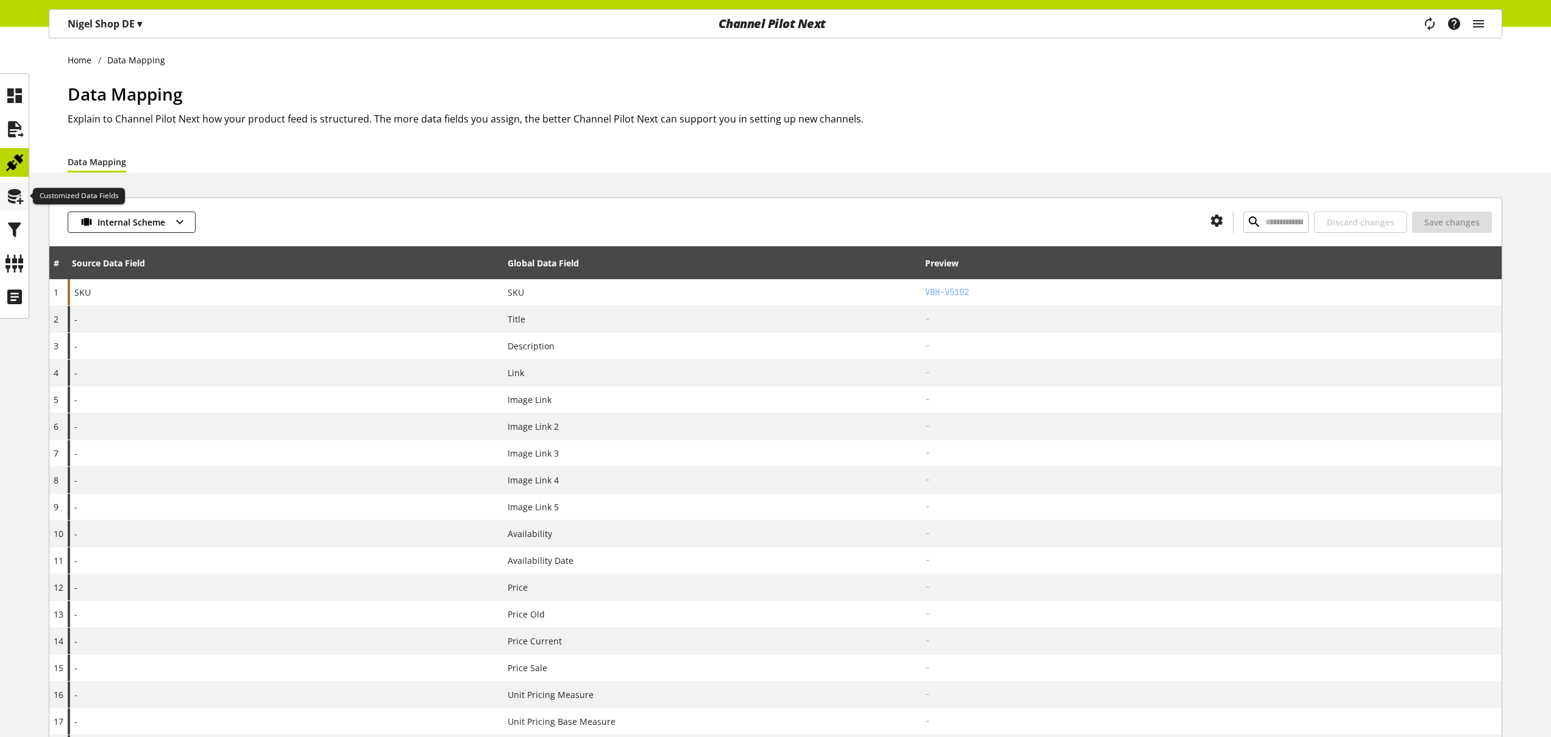
click at [21, 202] on icon at bounding box center [14, 196] width 19 height 24
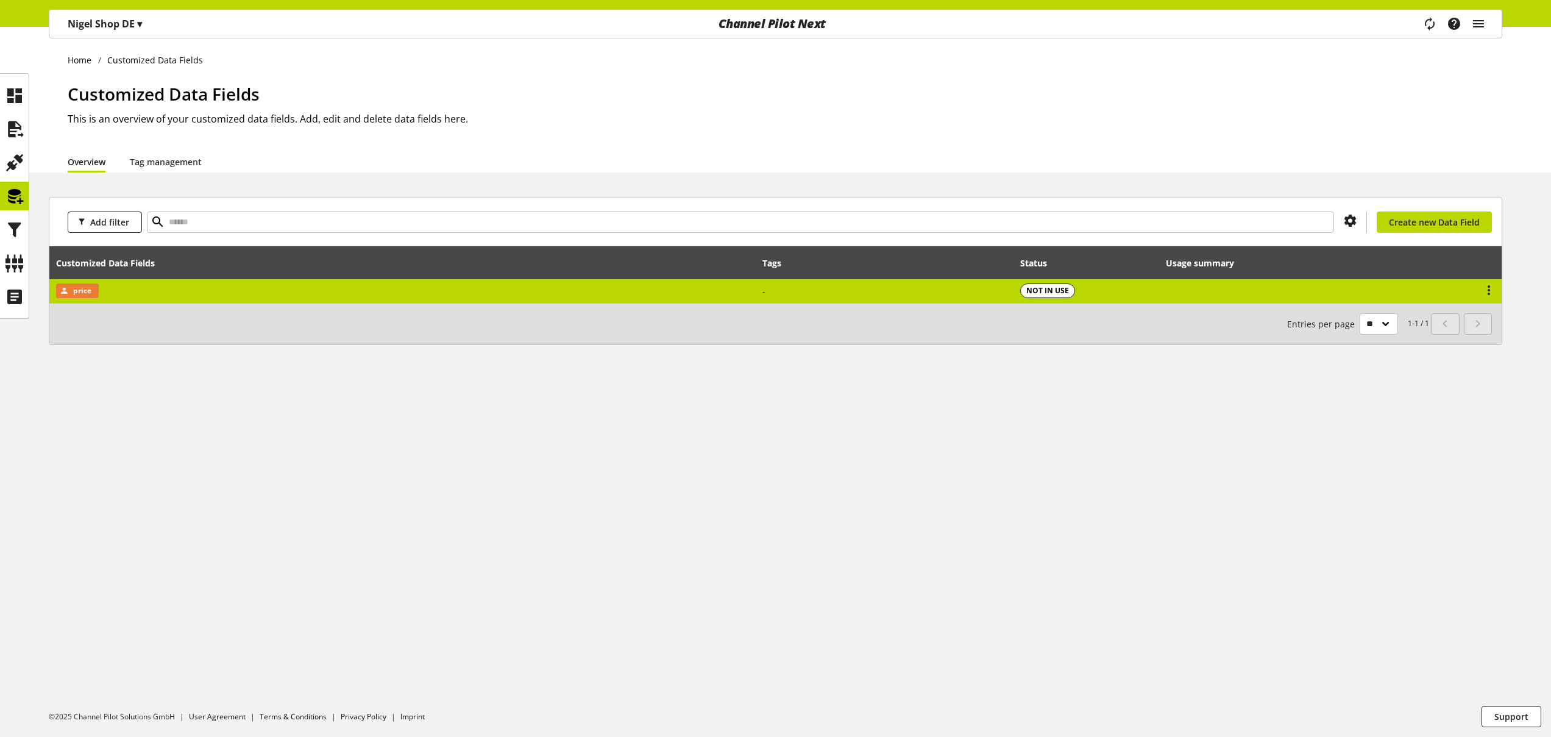
click at [149, 286] on td "price" at bounding box center [402, 291] width 706 height 24
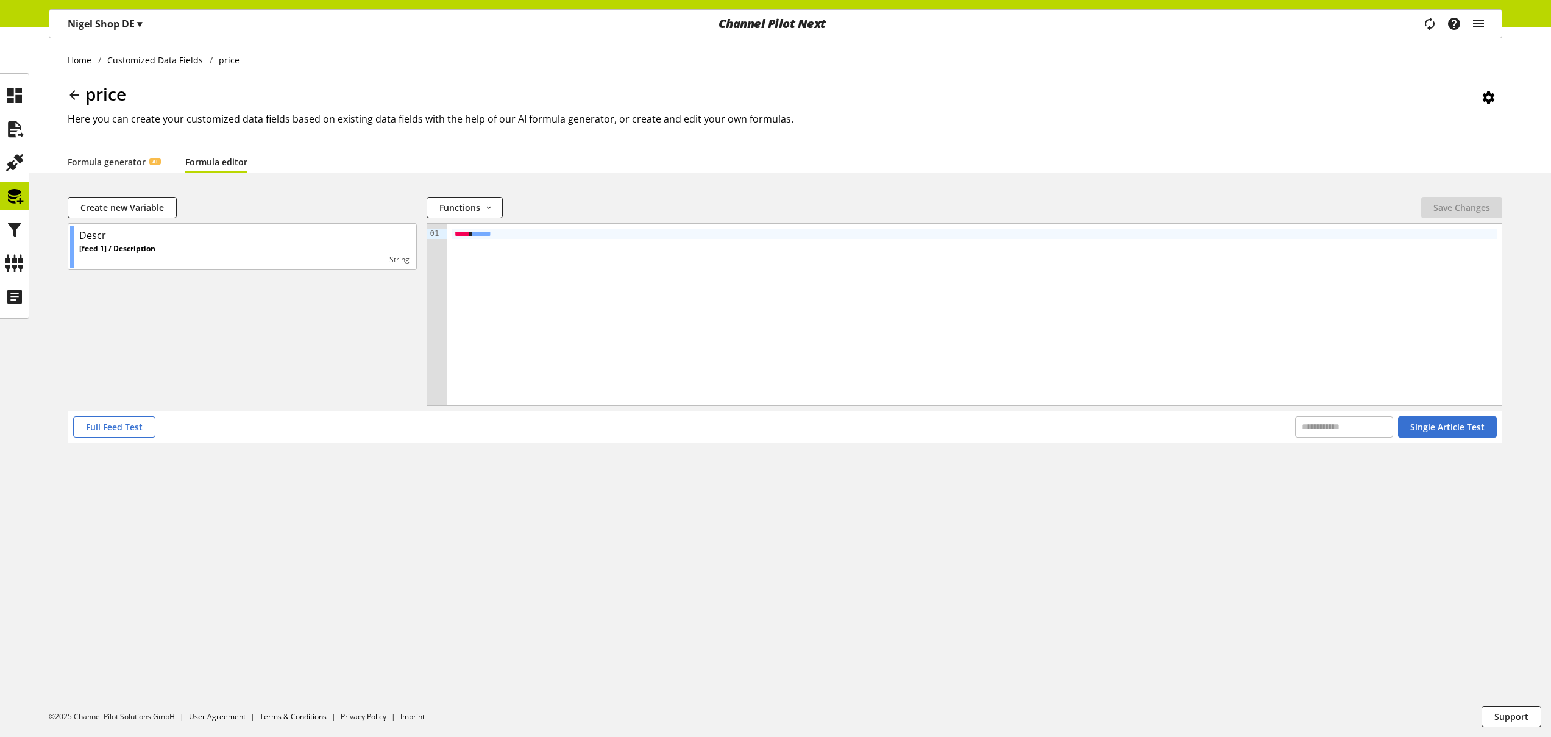
click at [233, 166] on link "Formula editor" at bounding box center [216, 161] width 62 height 13
click at [130, 428] on span "Full Feed Test" at bounding box center [114, 426] width 57 height 13
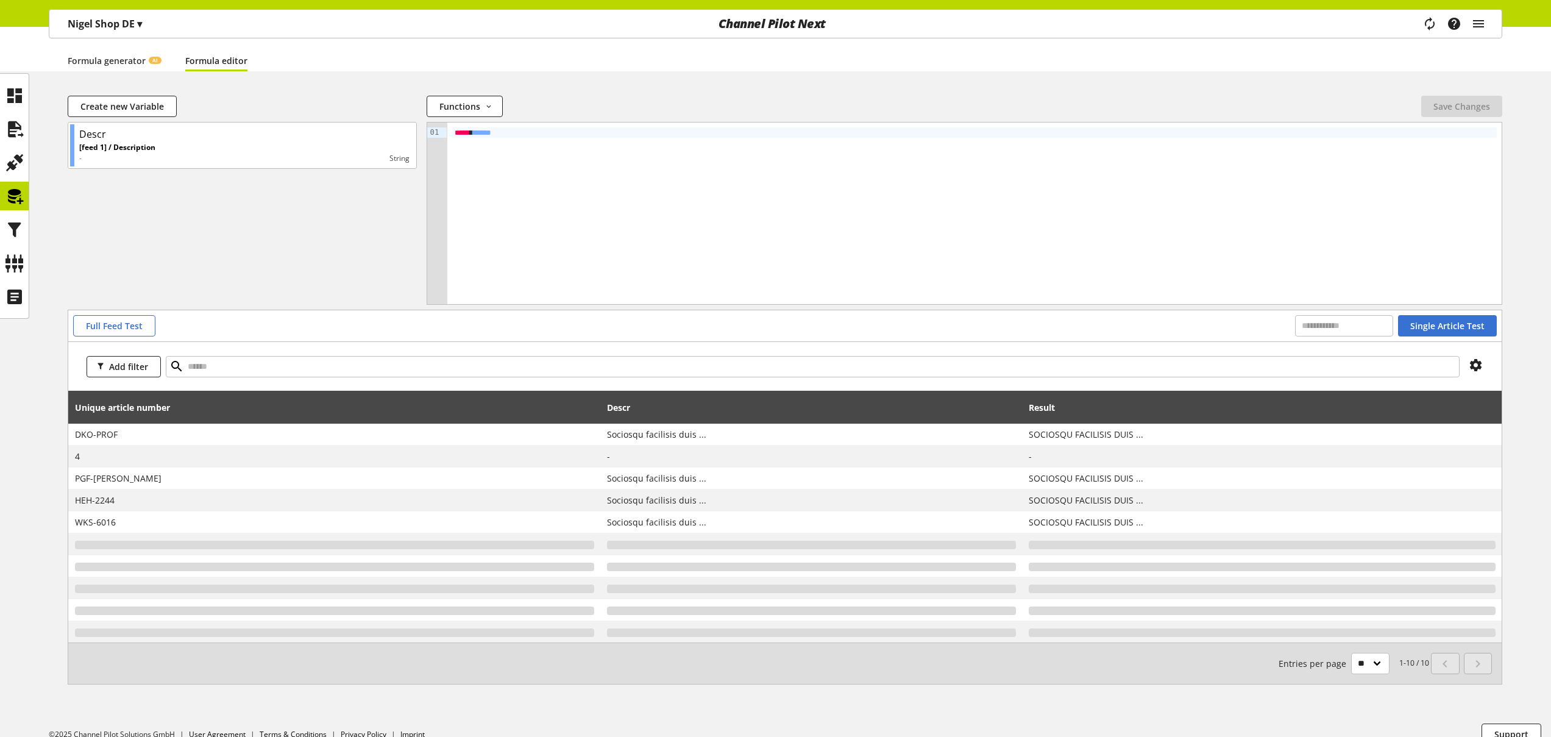
scroll to position [101, 0]
click at [12, 197] on icon at bounding box center [14, 196] width 19 height 24
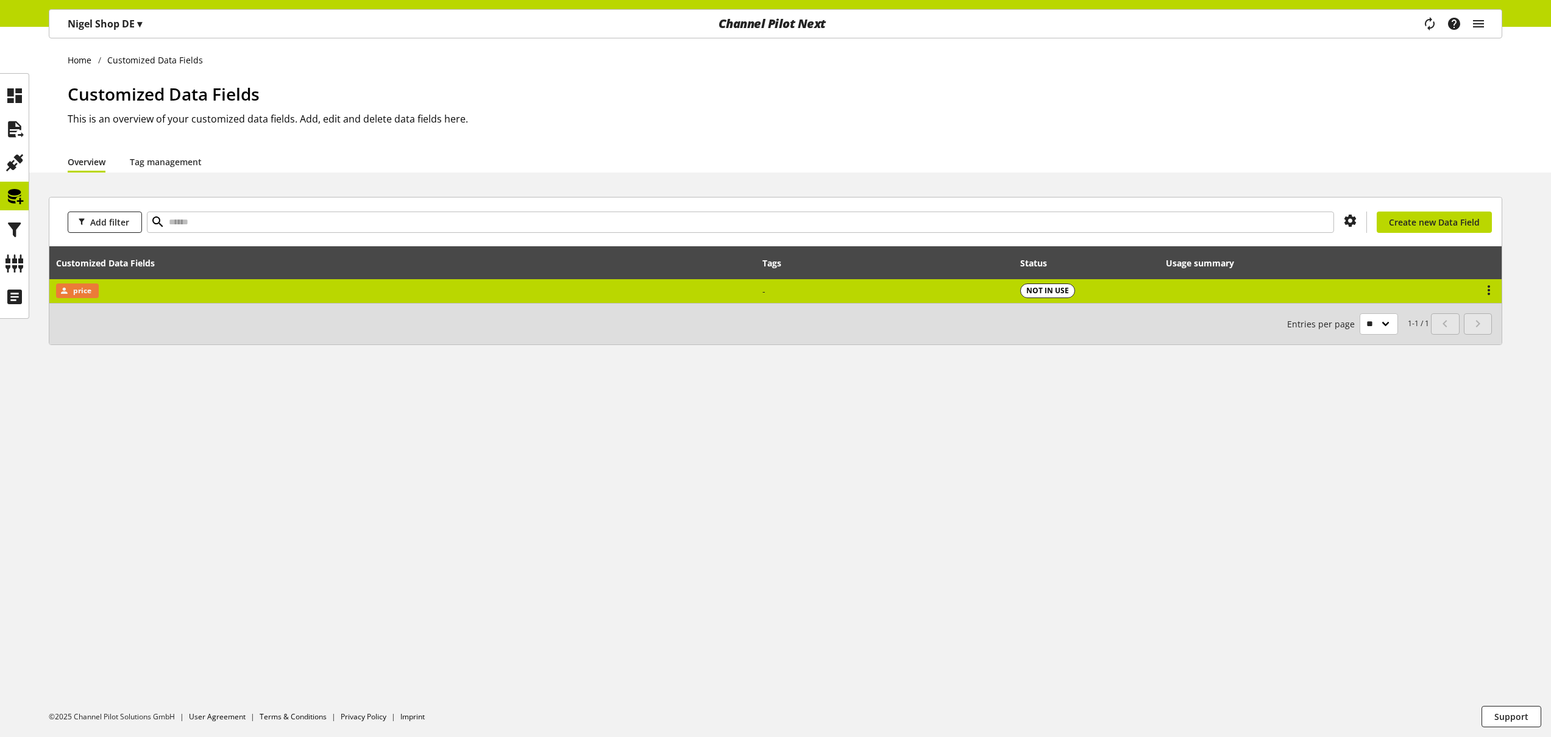
click at [251, 297] on td "price" at bounding box center [402, 291] width 706 height 24
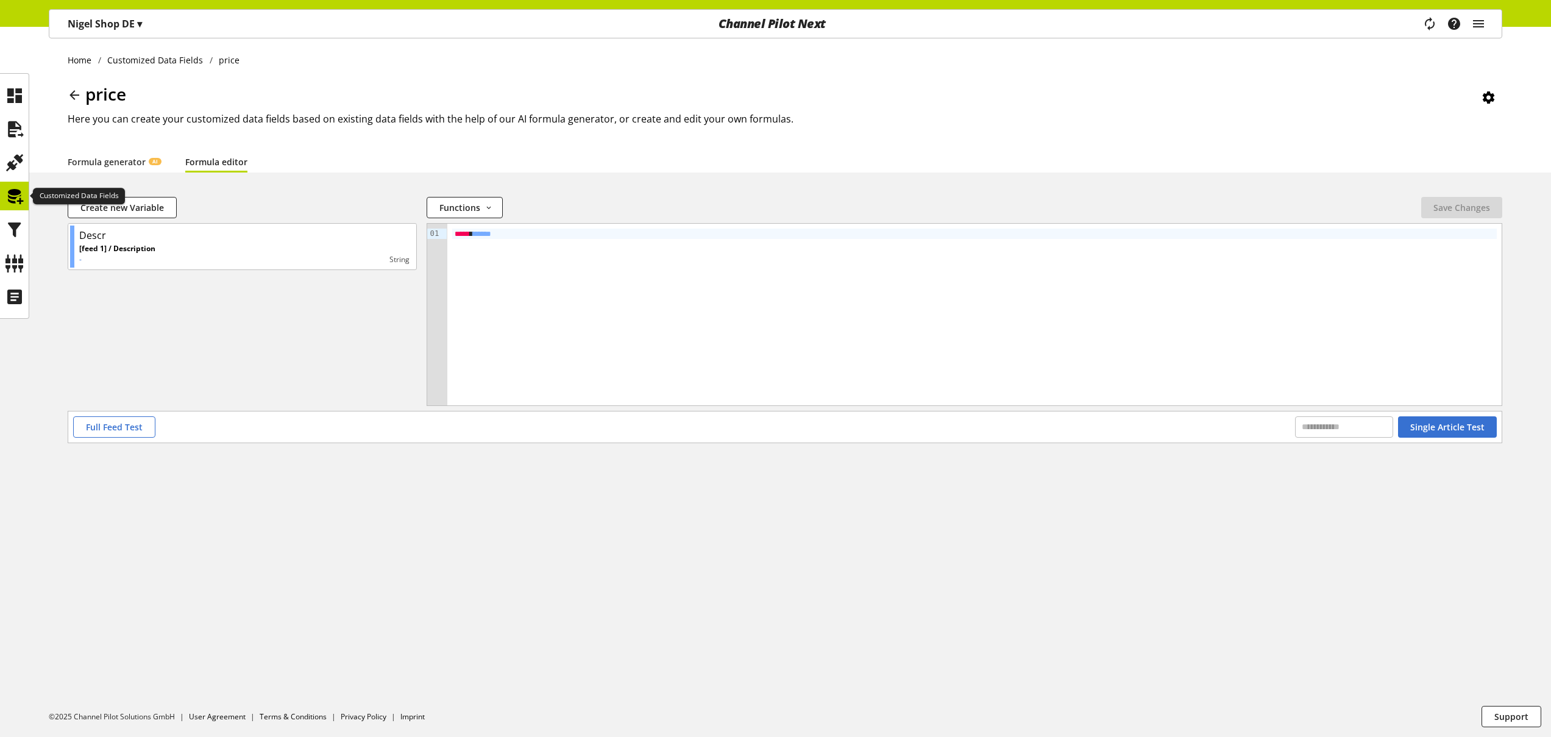
click at [15, 194] on icon at bounding box center [14, 196] width 19 height 24
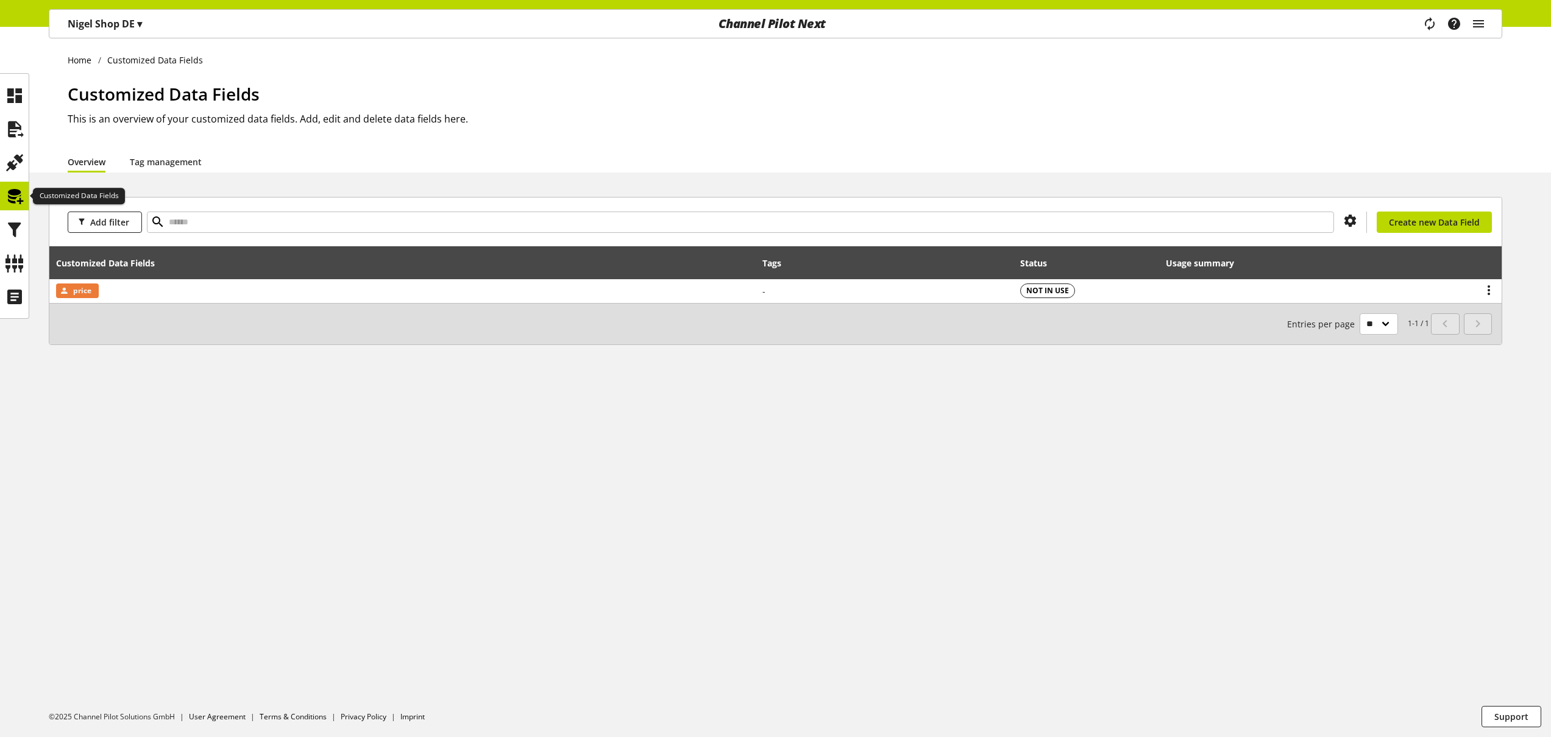
click at [18, 198] on icon at bounding box center [14, 196] width 19 height 24
click at [19, 196] on icon at bounding box center [14, 196] width 19 height 24
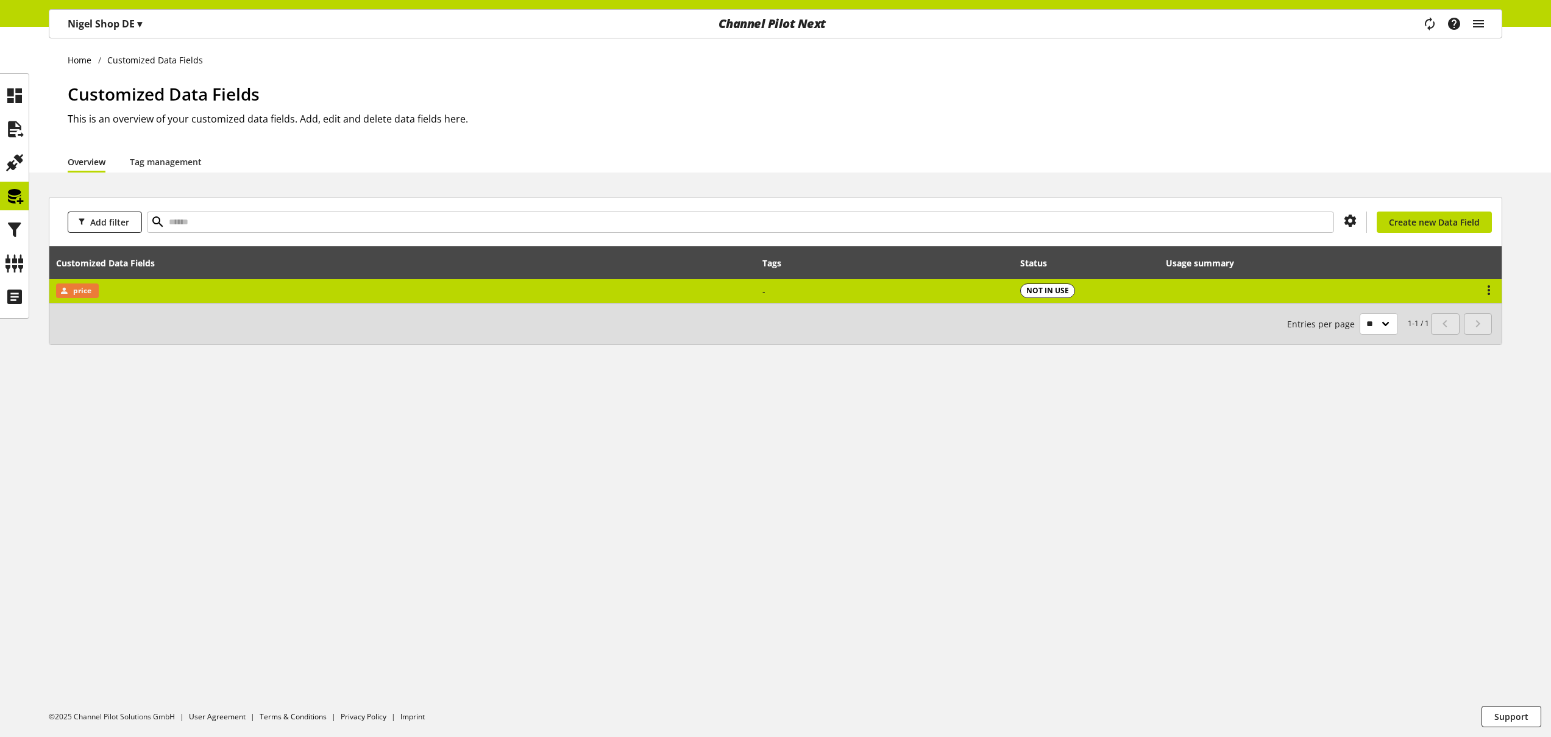
click at [186, 281] on td "price" at bounding box center [402, 291] width 706 height 24
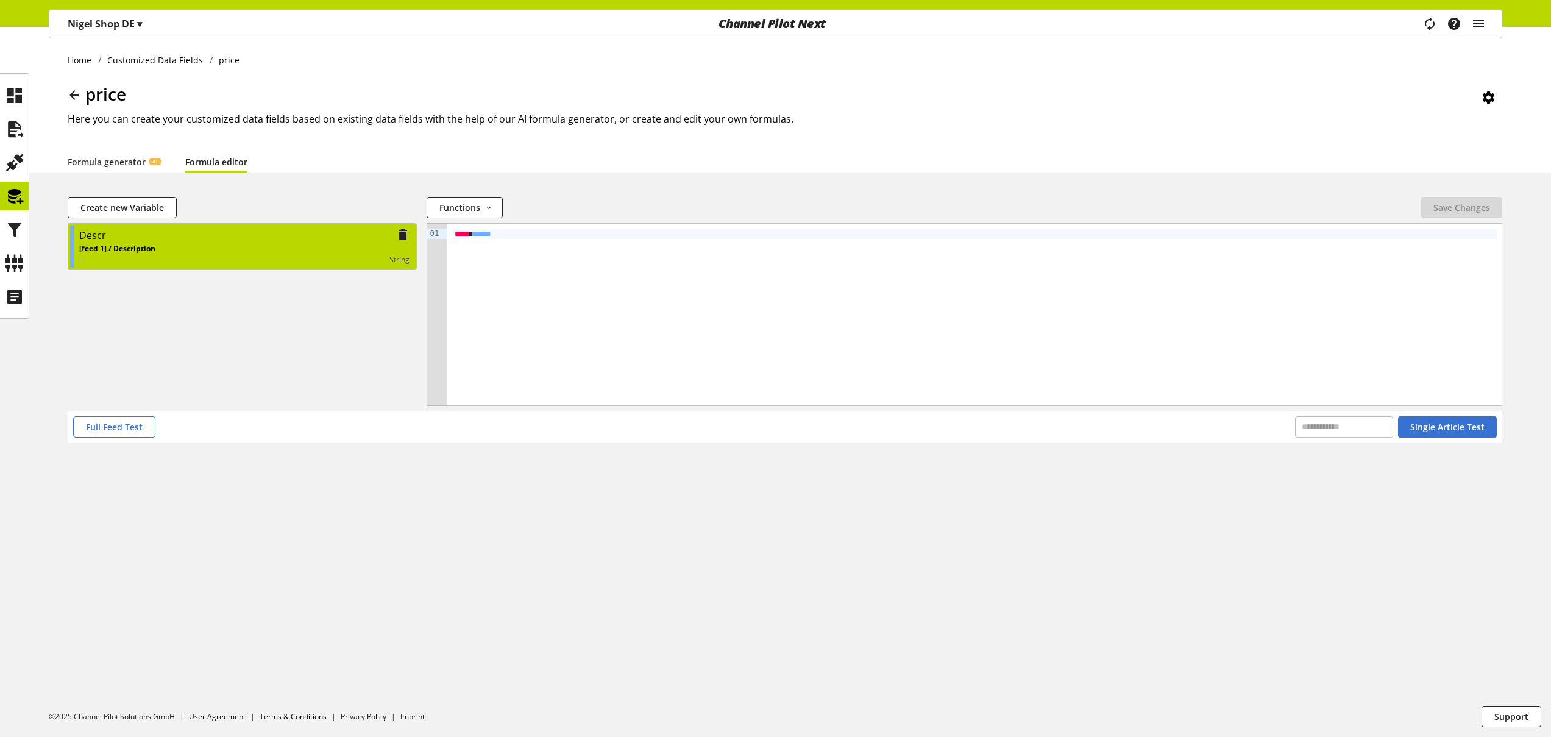
click at [240, 249] on div "[feed 1] / Description - string" at bounding box center [244, 254] width 330 height 22
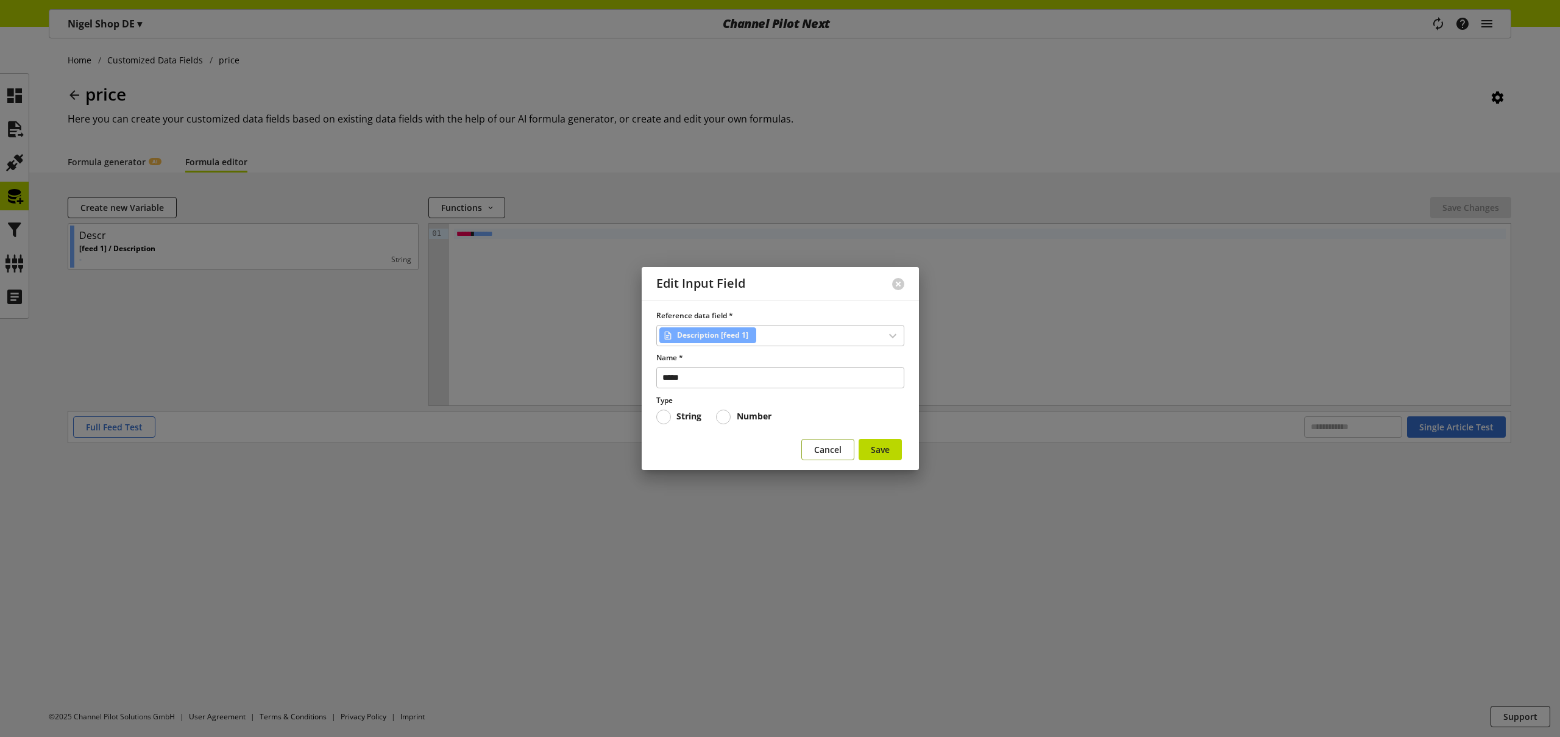
click at [823, 455] on span "Cancel" at bounding box center [827, 449] width 27 height 13
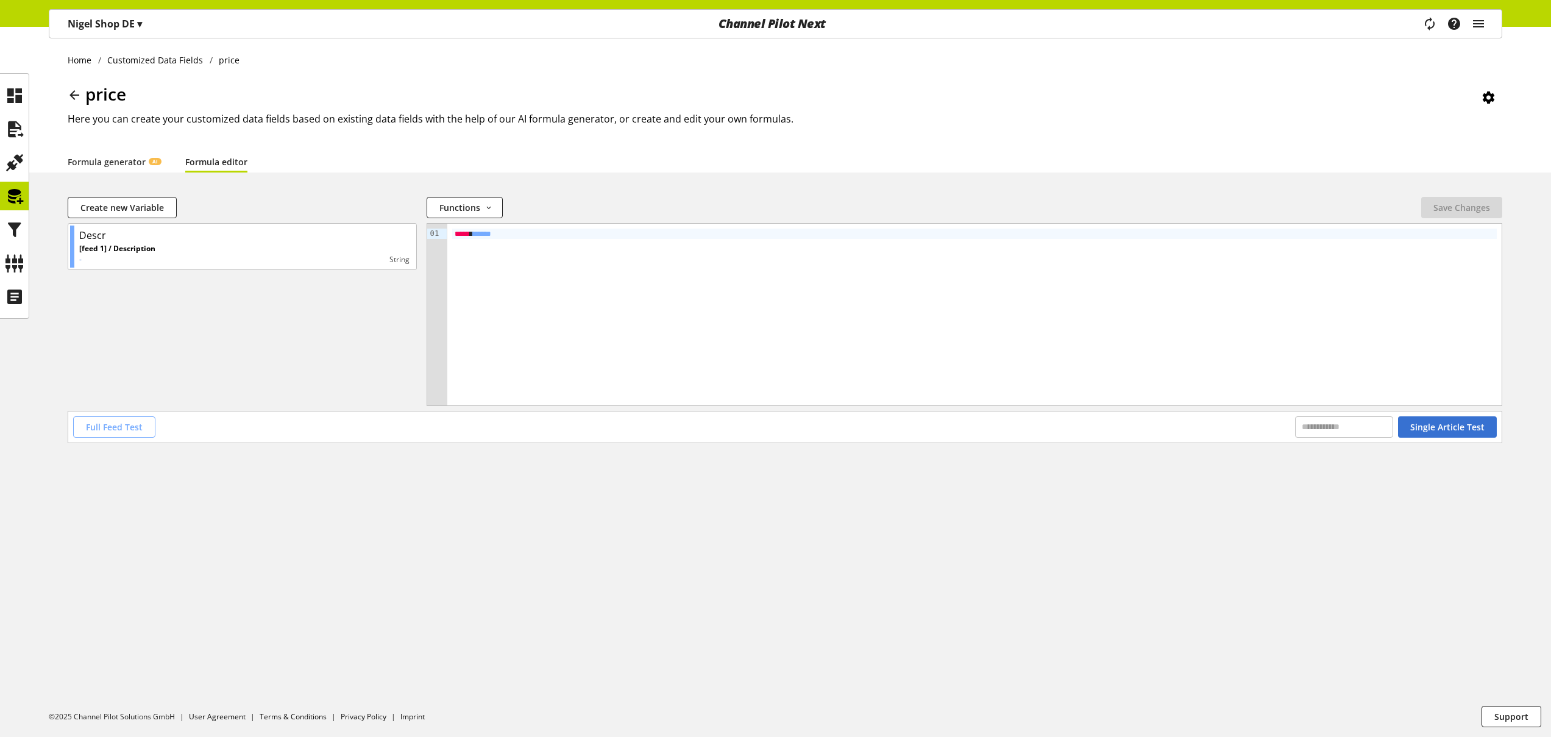
click at [123, 430] on span "Full Feed Test" at bounding box center [114, 426] width 57 height 13
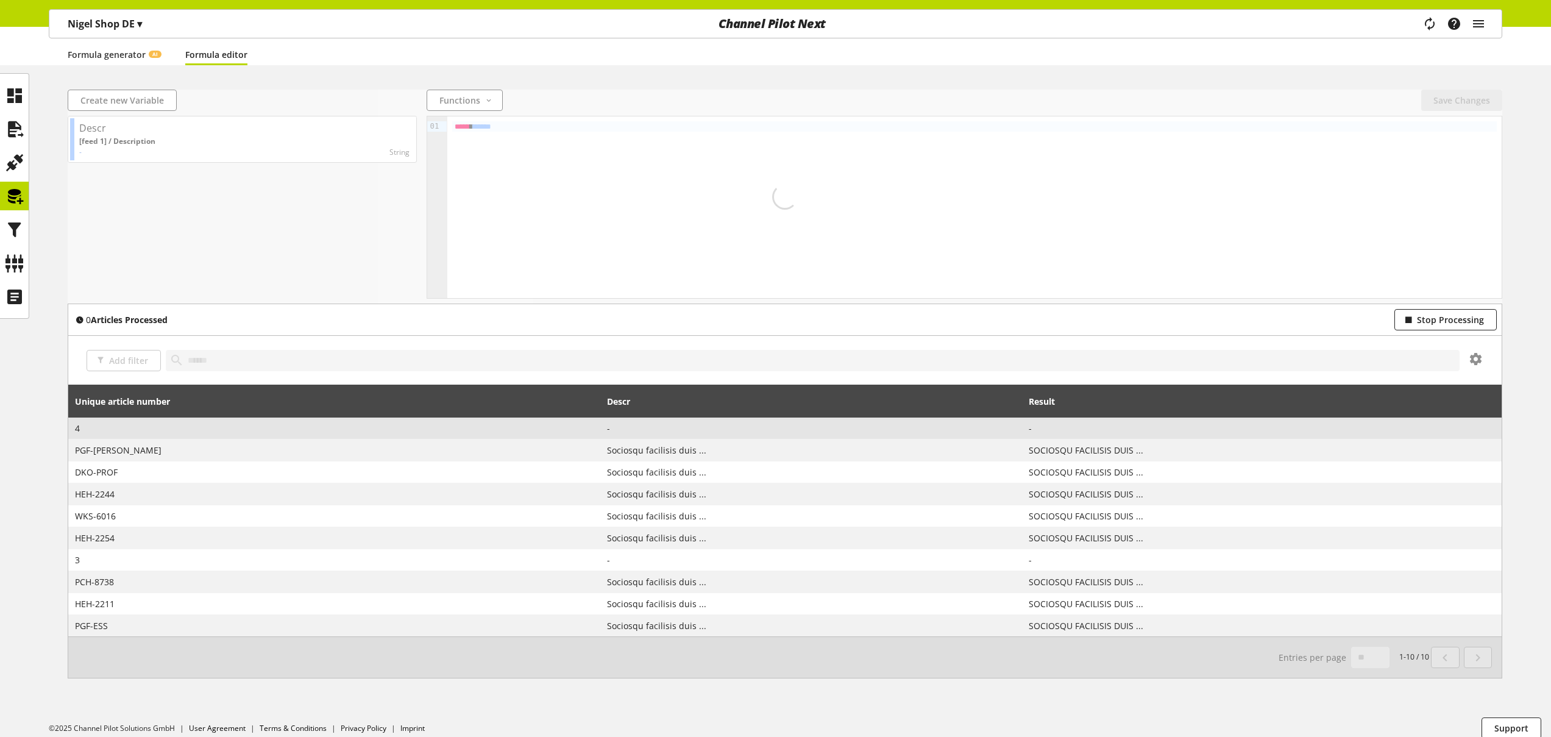
scroll to position [112, 0]
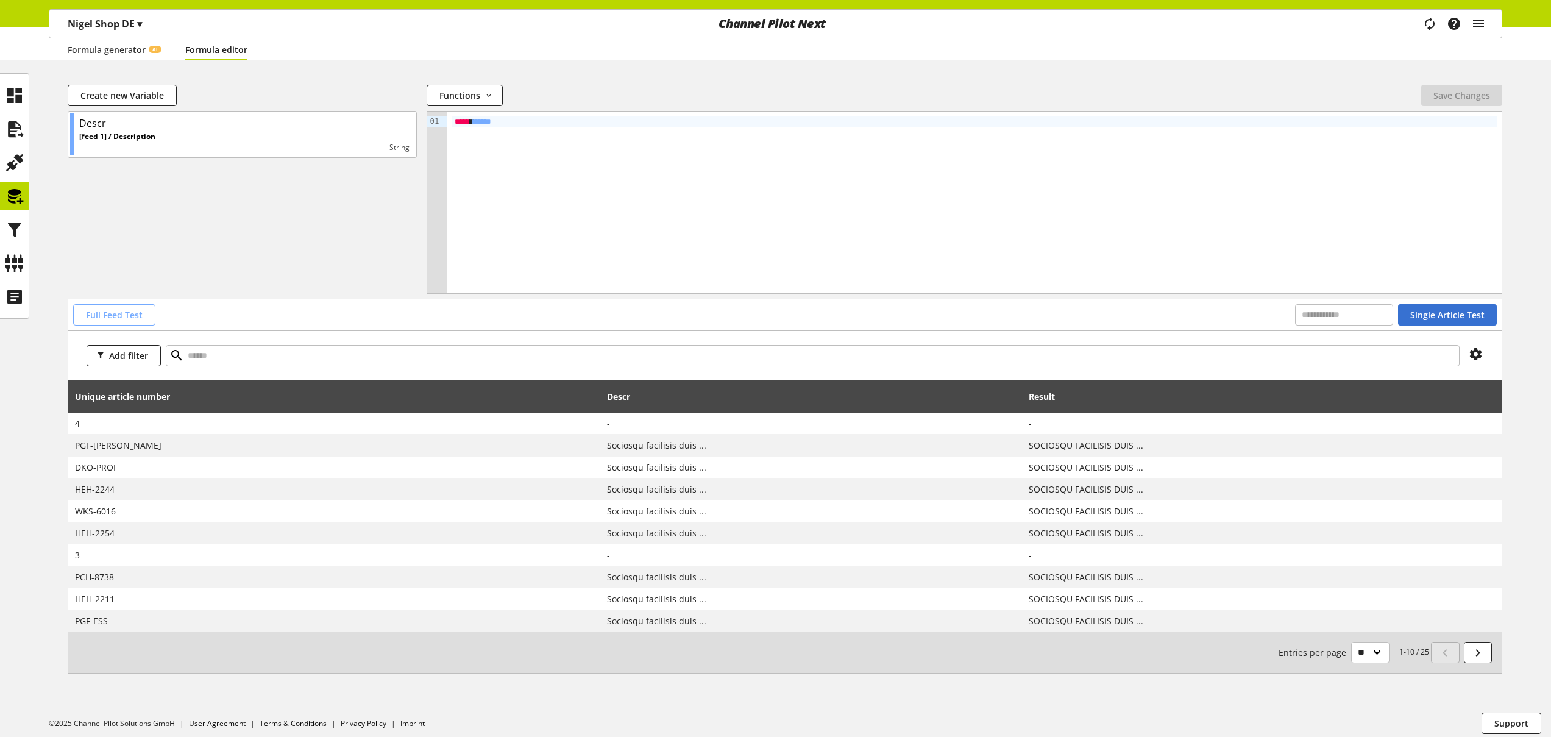
click at [132, 320] on span "Full Feed Test" at bounding box center [114, 314] width 57 height 13
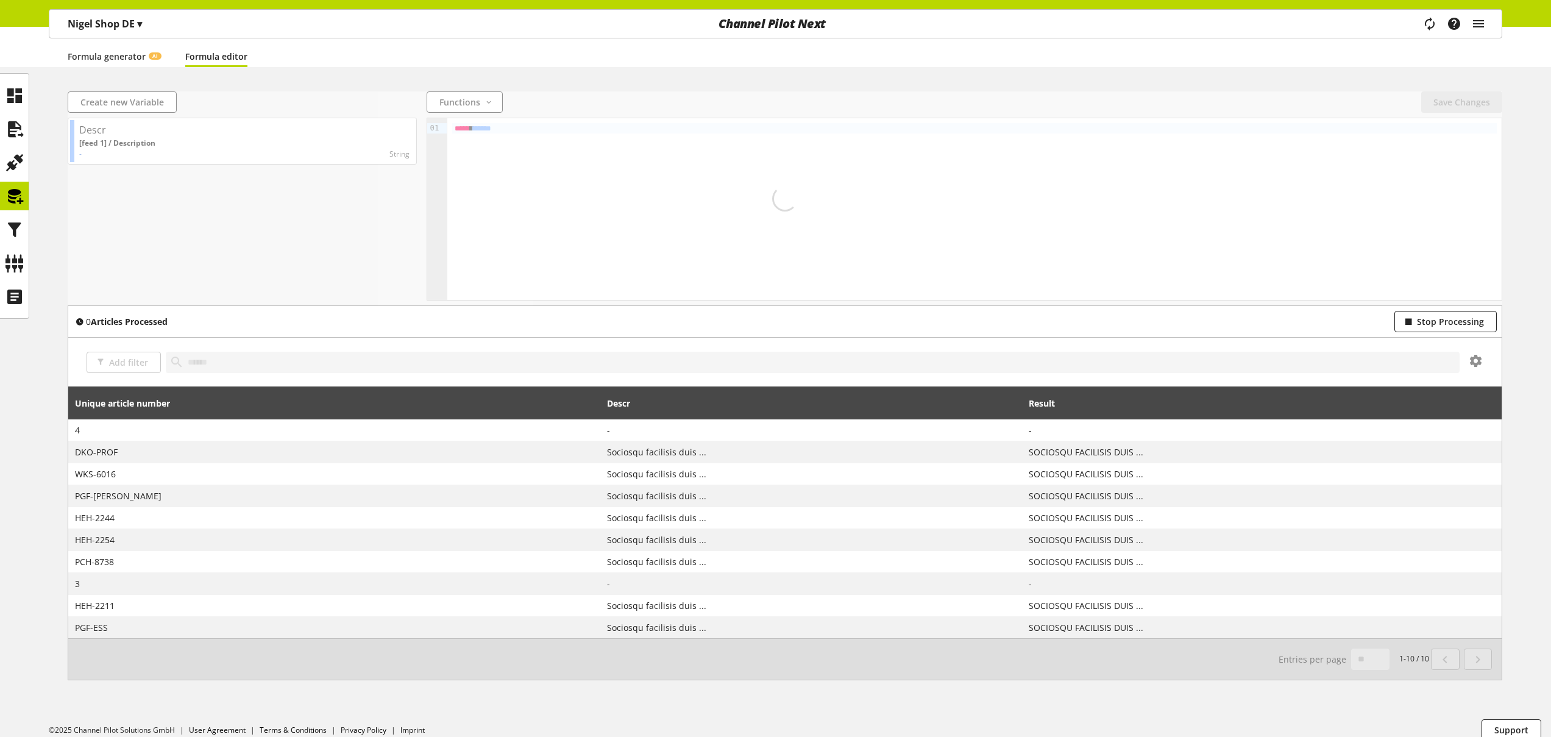
scroll to position [119, 0]
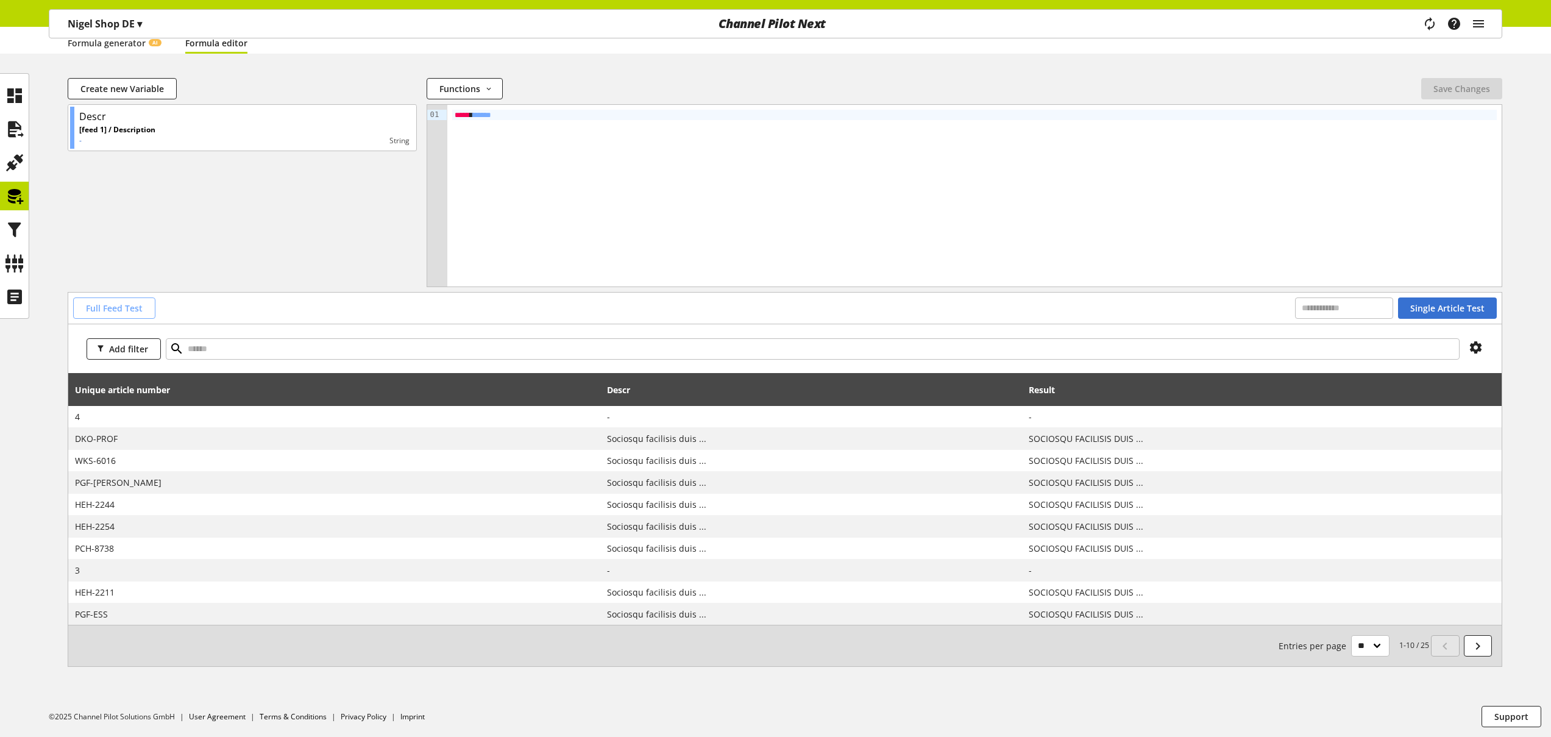
click at [132, 303] on span "Full Feed Test" at bounding box center [114, 308] width 57 height 13
click at [149, 308] on button "Full Feed Test" at bounding box center [114, 307] width 82 height 21
click at [122, 312] on span "Full Feed Test" at bounding box center [114, 308] width 57 height 13
click at [1372, 647] on select "** ** ** ***" at bounding box center [1370, 645] width 38 height 21
select select "***"
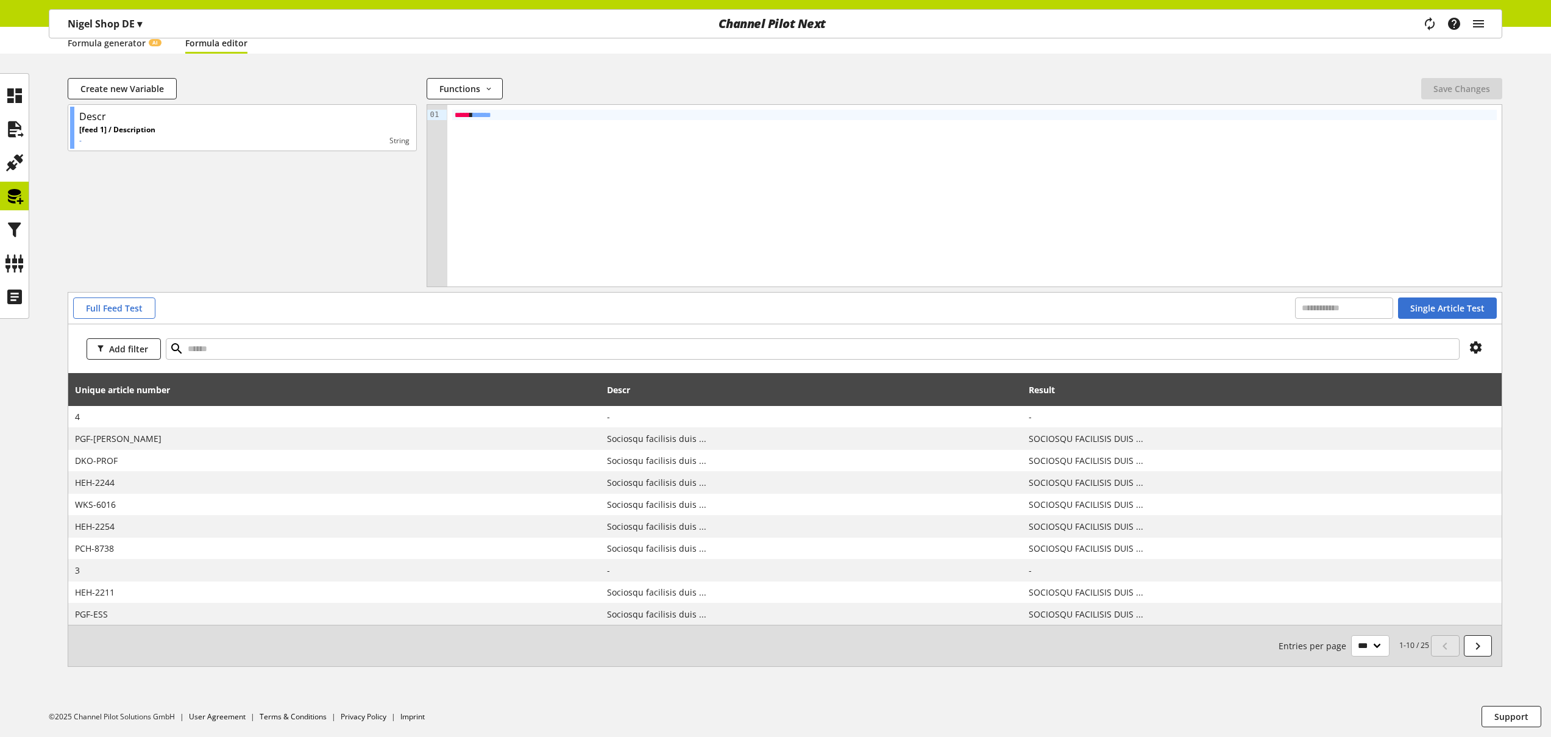
click at [1351, 635] on select "** ** ** ***" at bounding box center [1370, 645] width 38 height 21
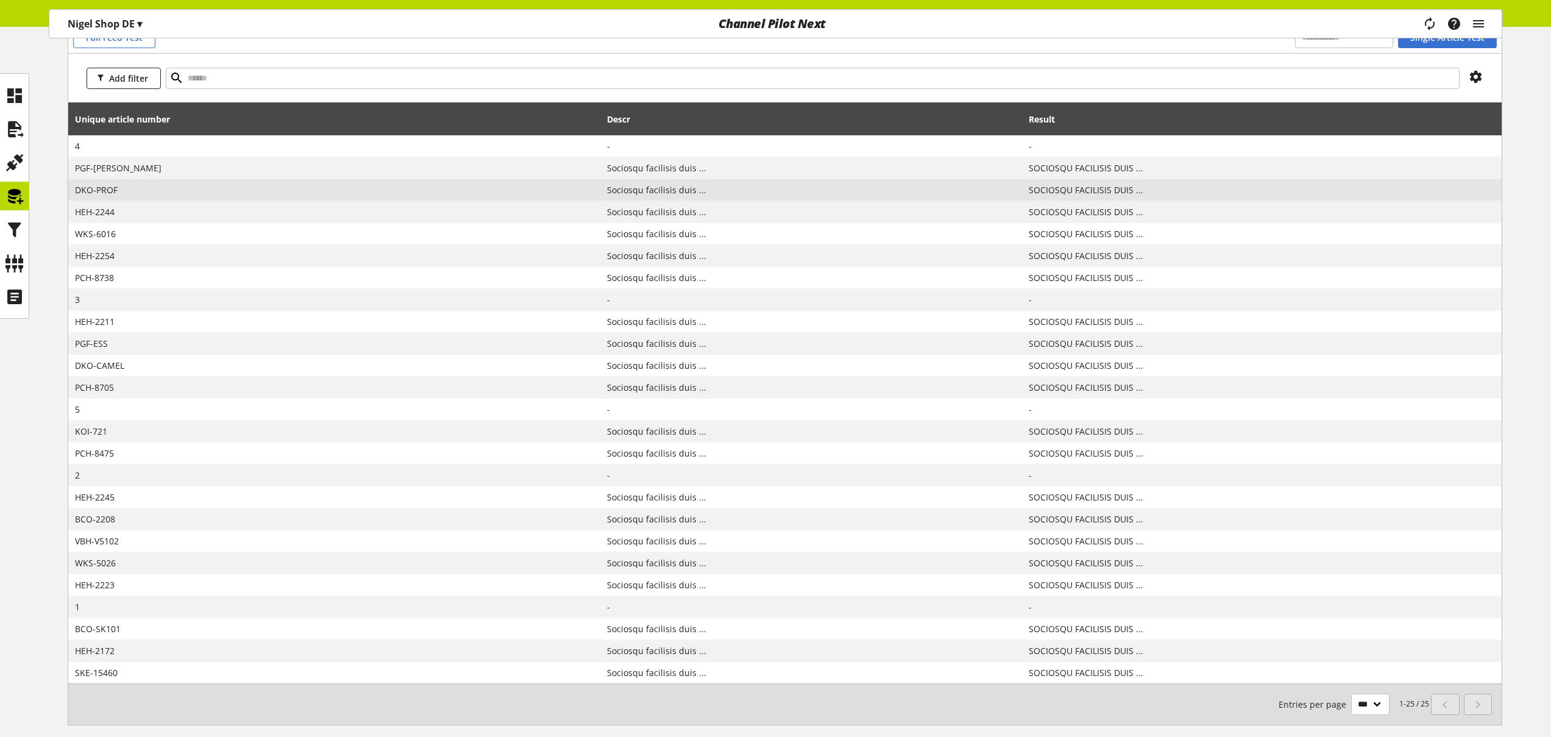
scroll to position [370, 0]
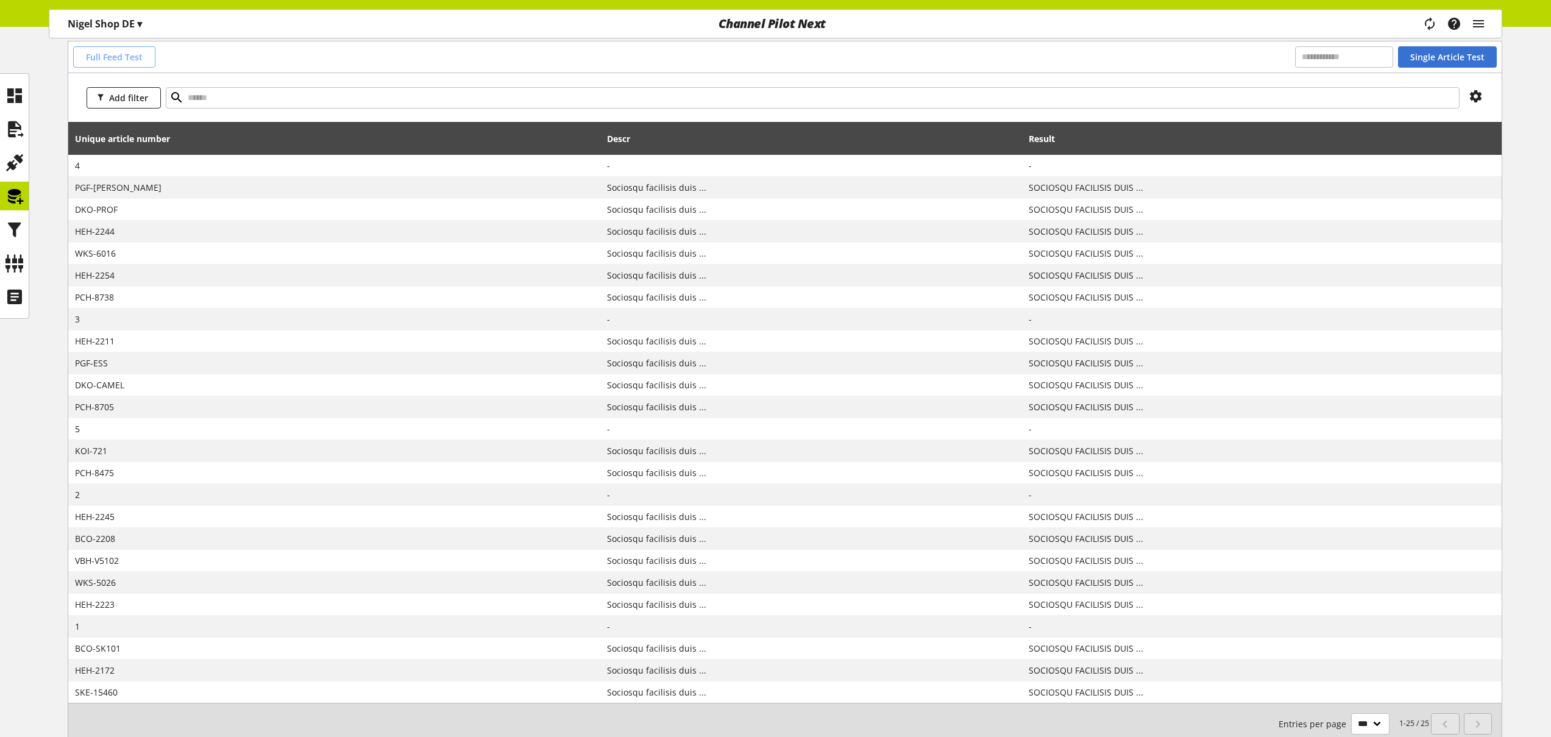
click at [133, 61] on span "Full Feed Test" at bounding box center [114, 57] width 57 height 13
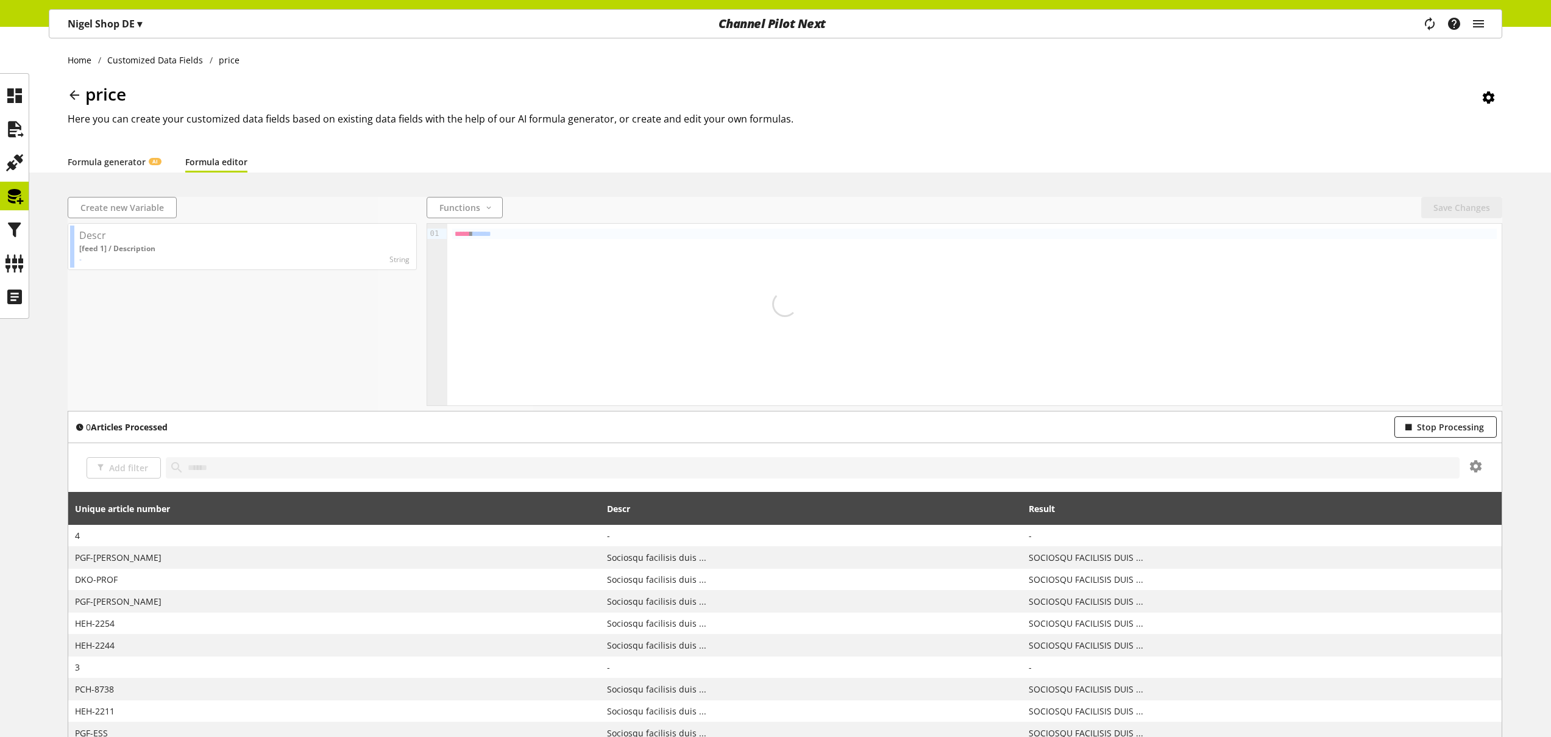
scroll to position [119, 0]
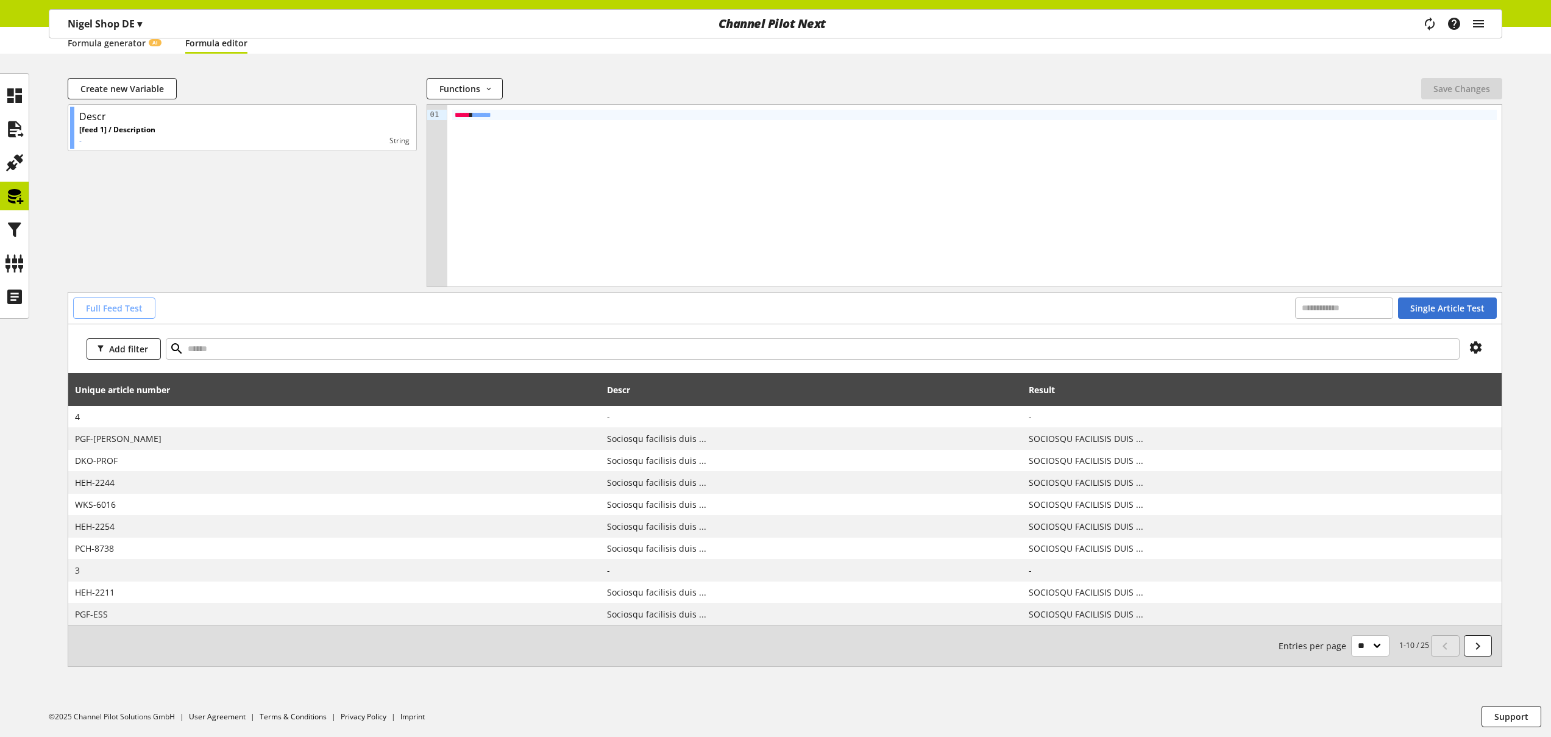
click at [113, 311] on span "Full Feed Test" at bounding box center [114, 308] width 57 height 13
click at [1369, 648] on select "** ** ** ***" at bounding box center [1370, 645] width 38 height 21
select select "***"
click at [1351, 635] on select "** ** ** ***" at bounding box center [1370, 645] width 38 height 21
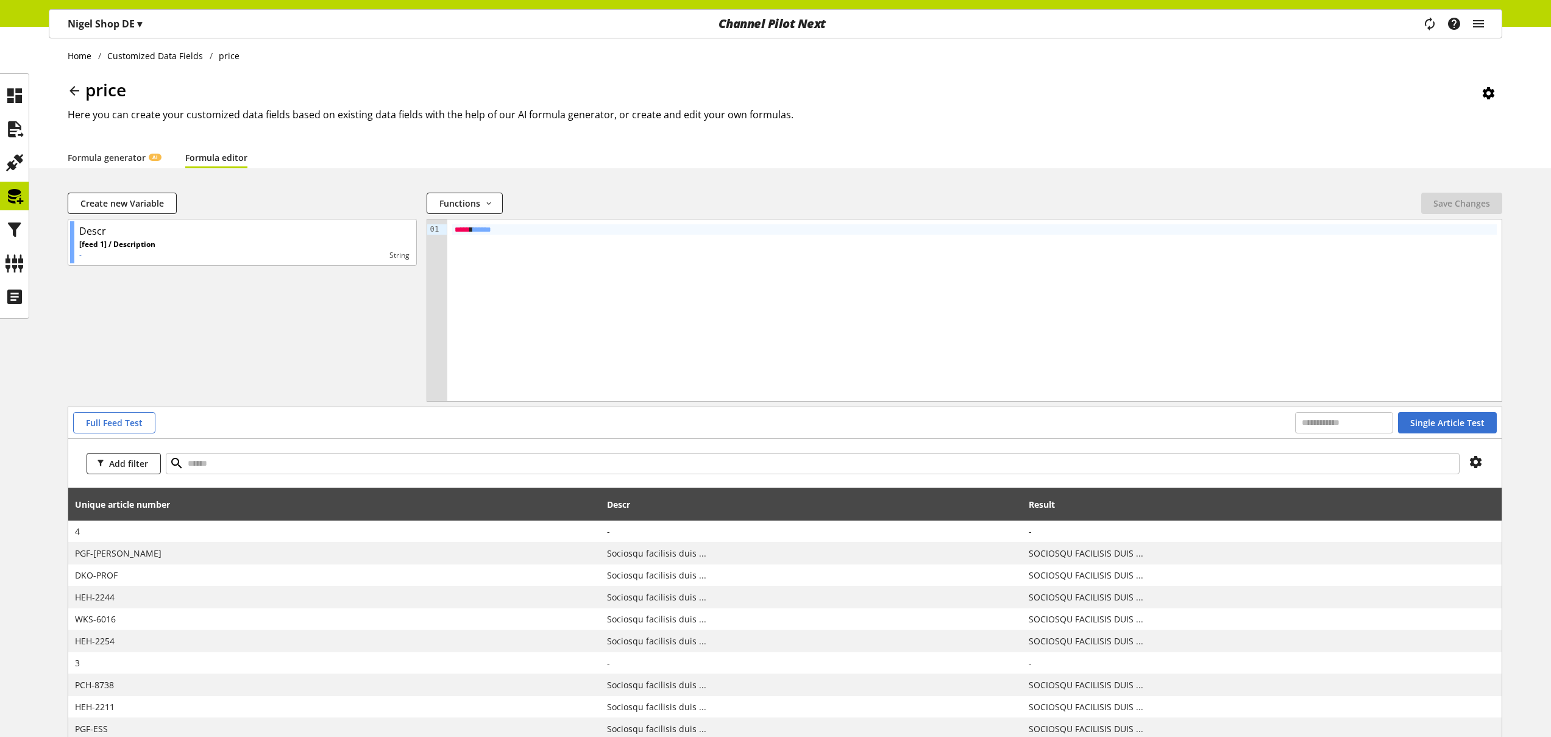
scroll to position [448, 0]
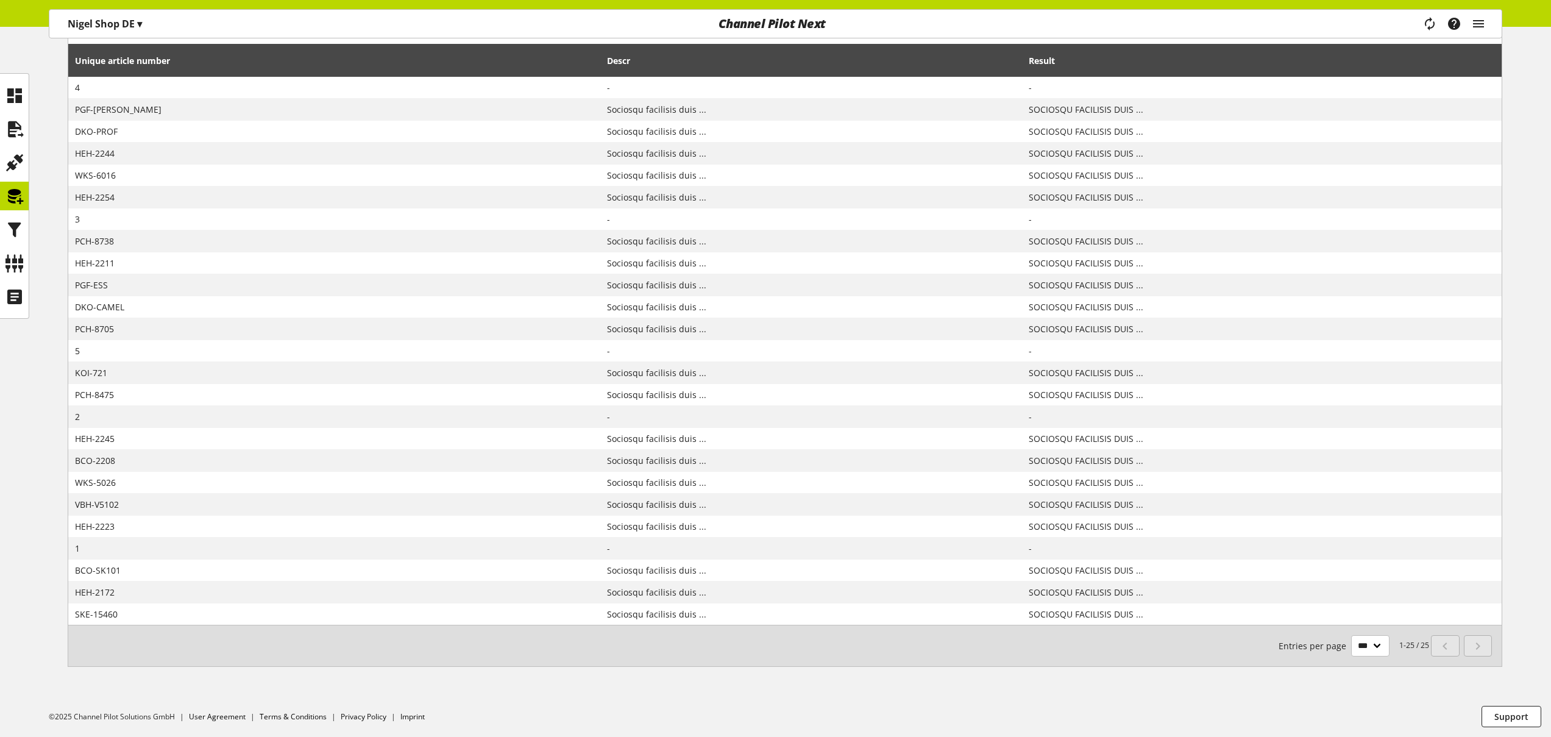
click at [603, 701] on ul "©2025 Channel Pilot Solutions GmbH User Agreement Terms & Conditions Privacy Po…" at bounding box center [800, 716] width 1502 height 41
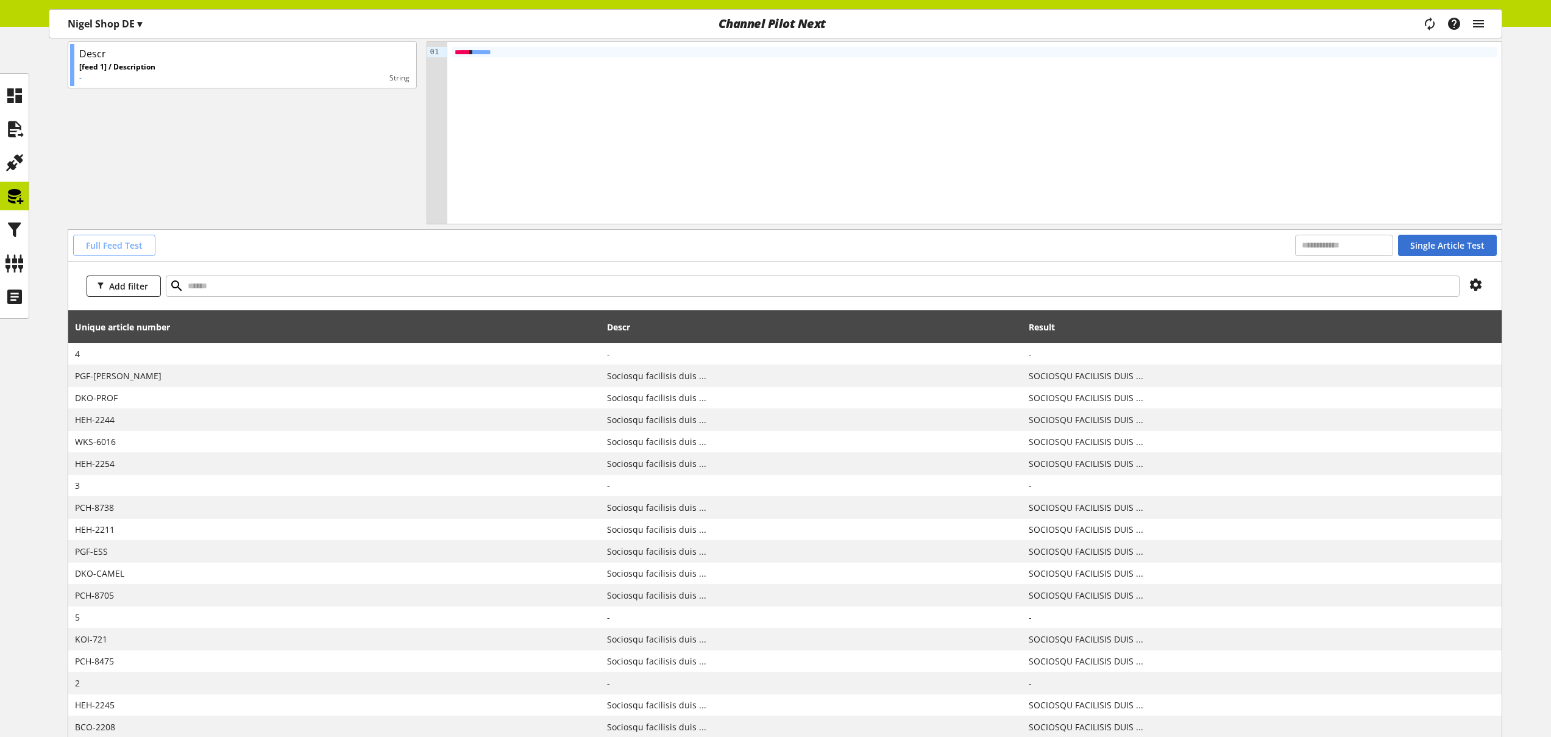
scroll to position [179, 0]
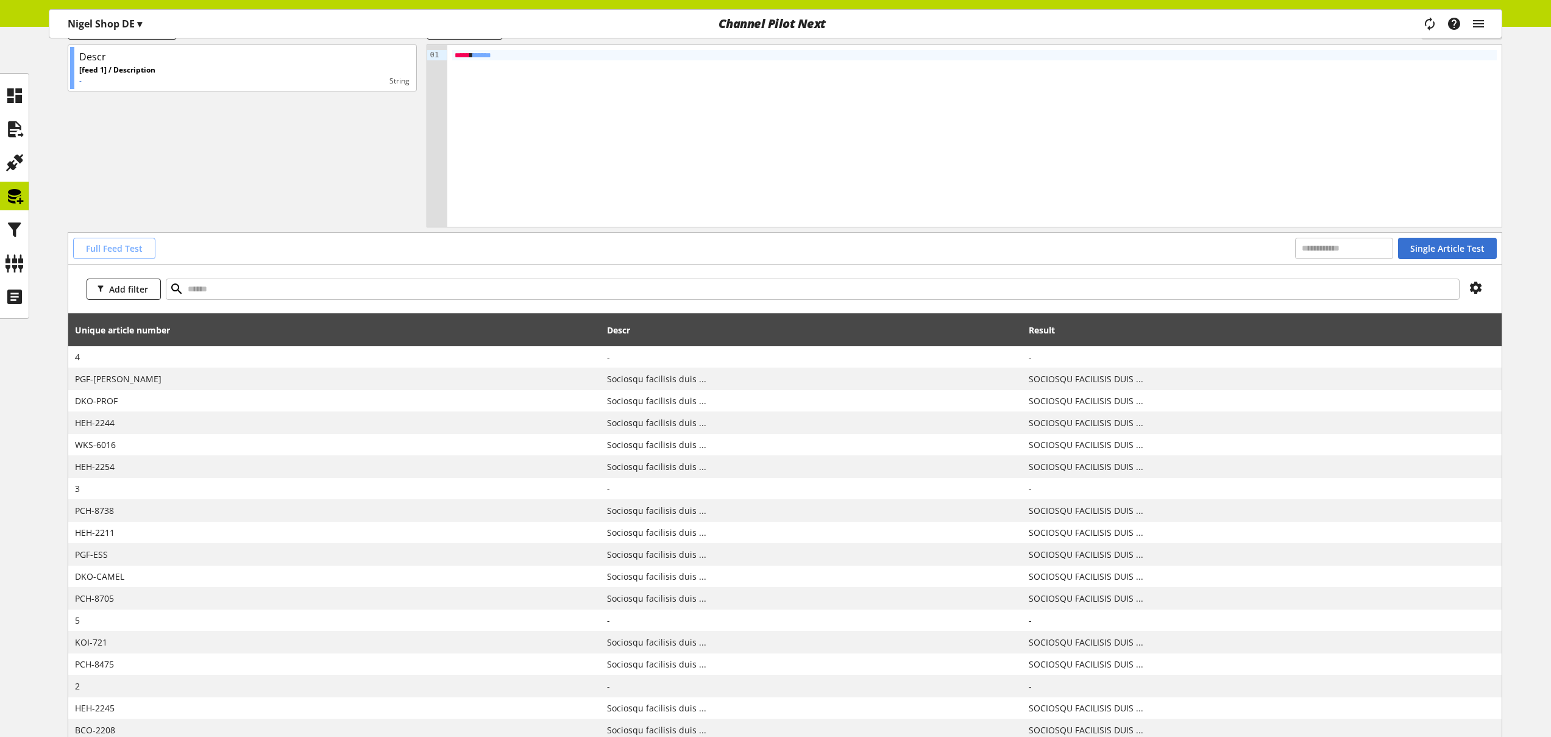
click at [126, 249] on span "Full Feed Test" at bounding box center [114, 248] width 57 height 13
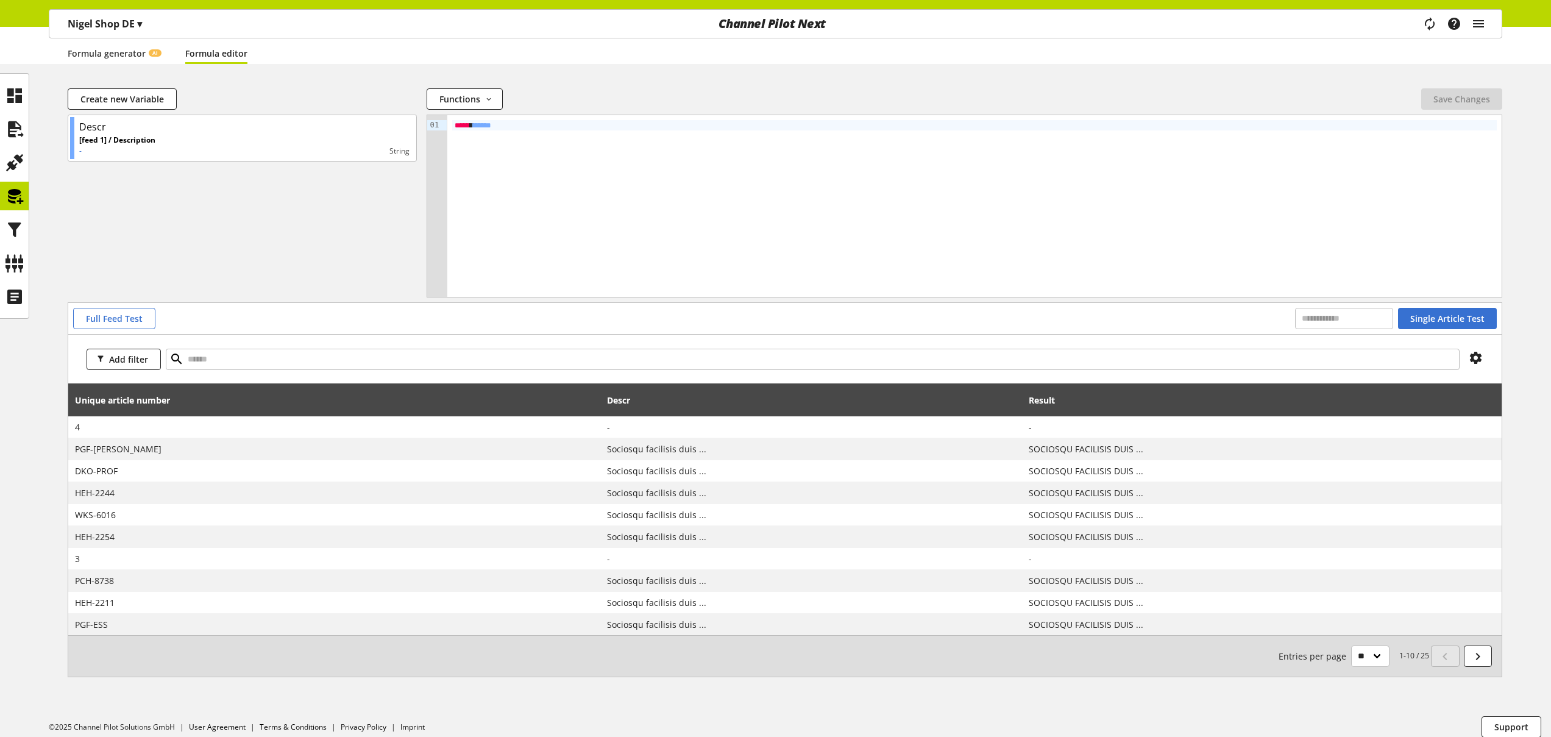
scroll to position [119, 0]
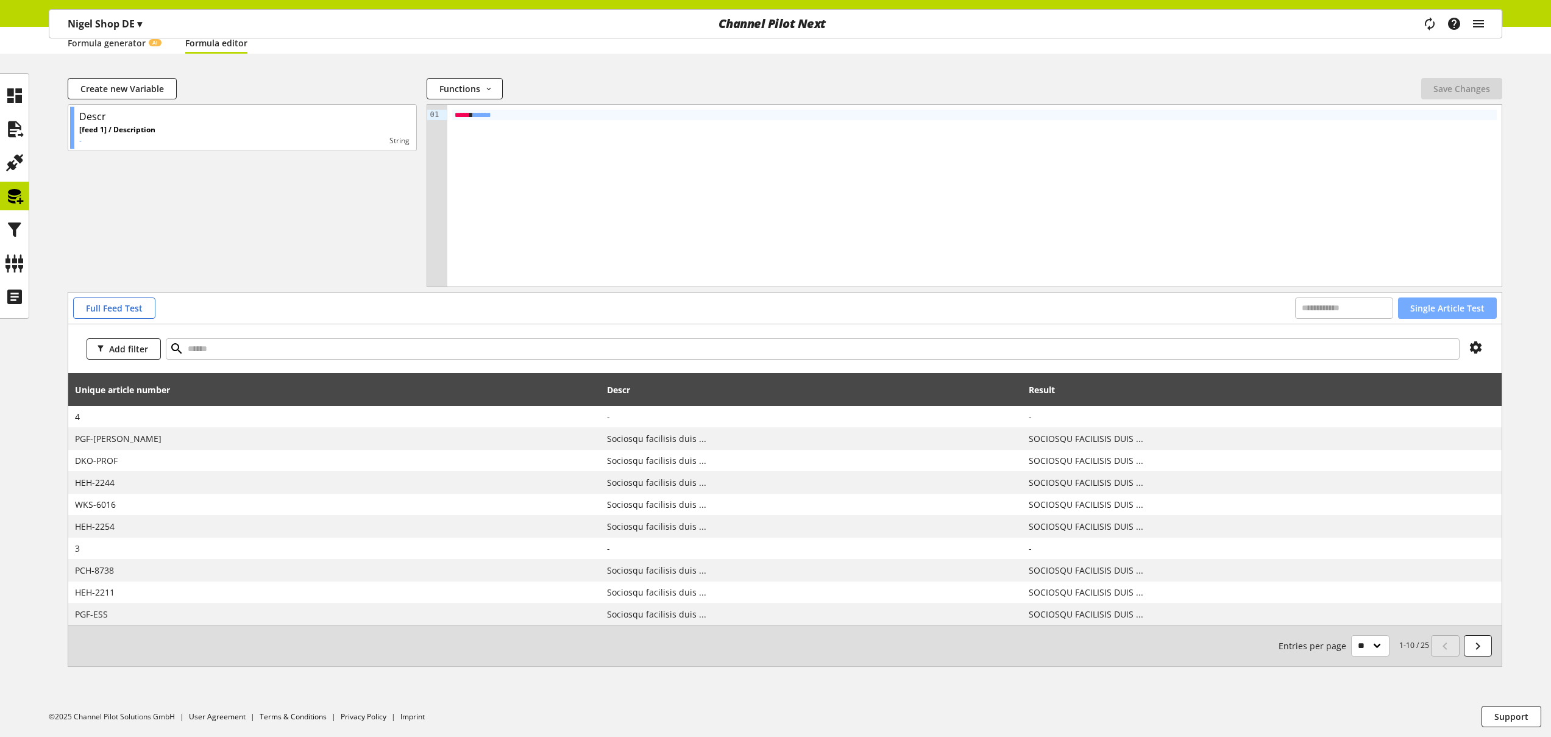
click at [1439, 306] on span "Single Article Test" at bounding box center [1447, 308] width 74 height 13
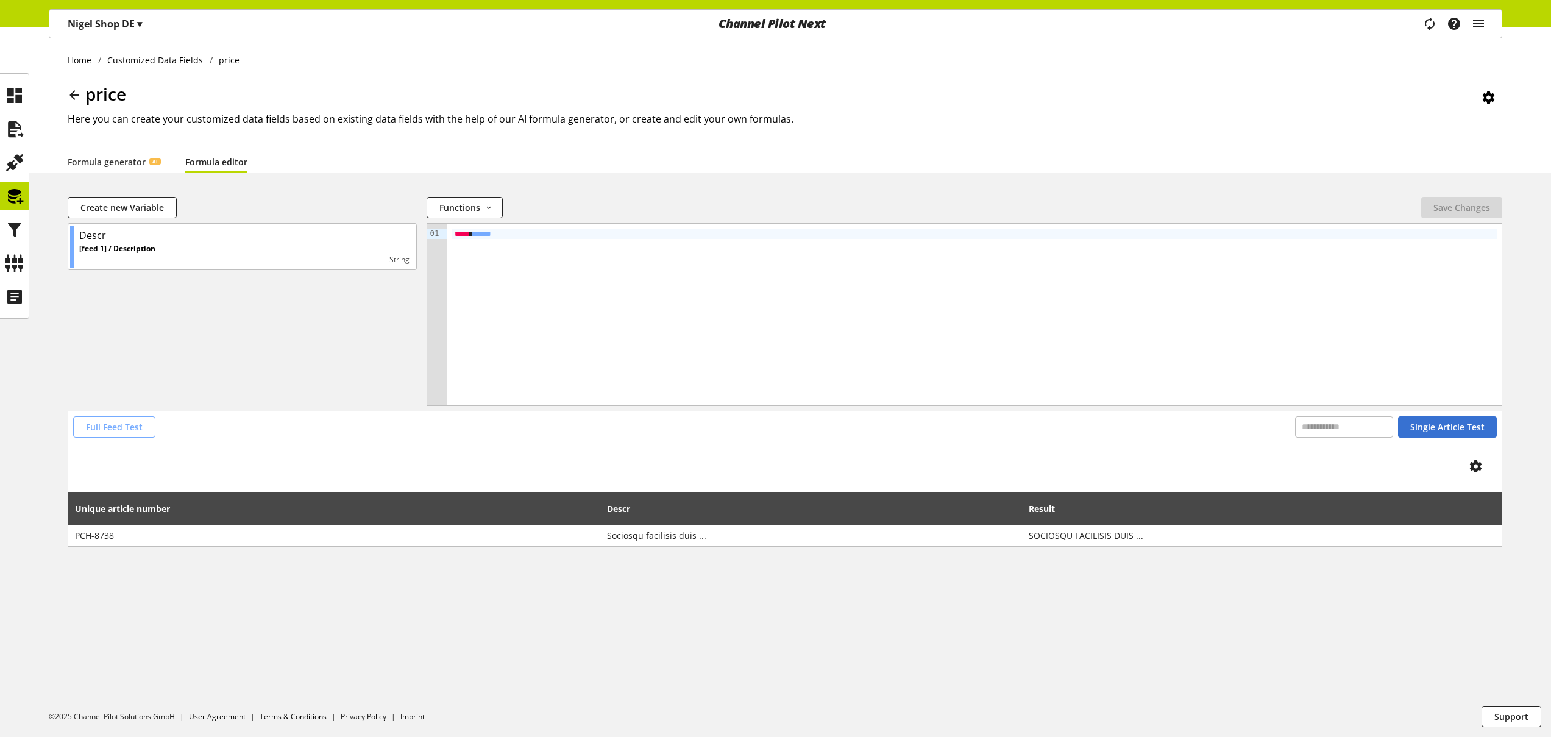
click at [131, 425] on span "Full Feed Test" at bounding box center [114, 426] width 57 height 13
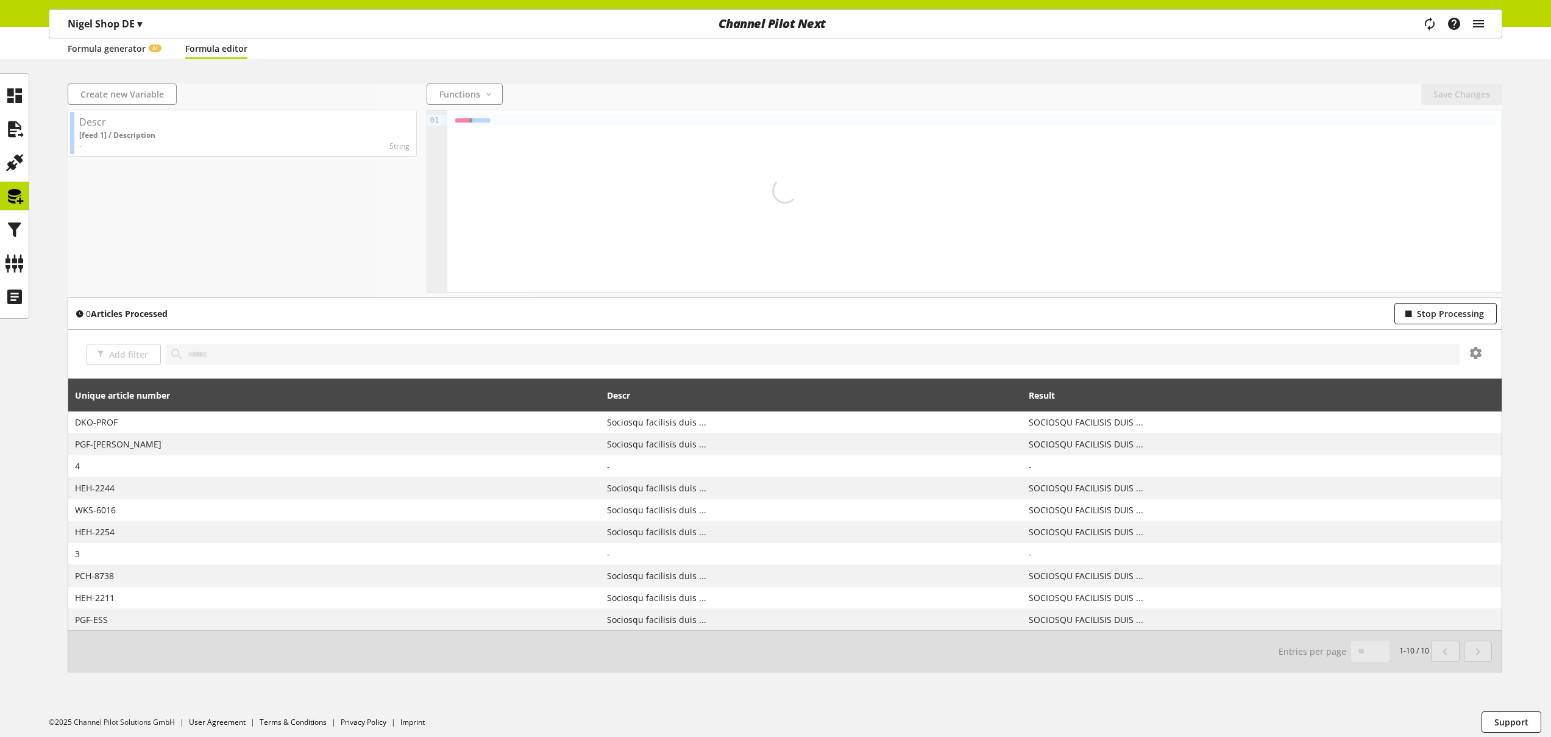
scroll to position [119, 0]
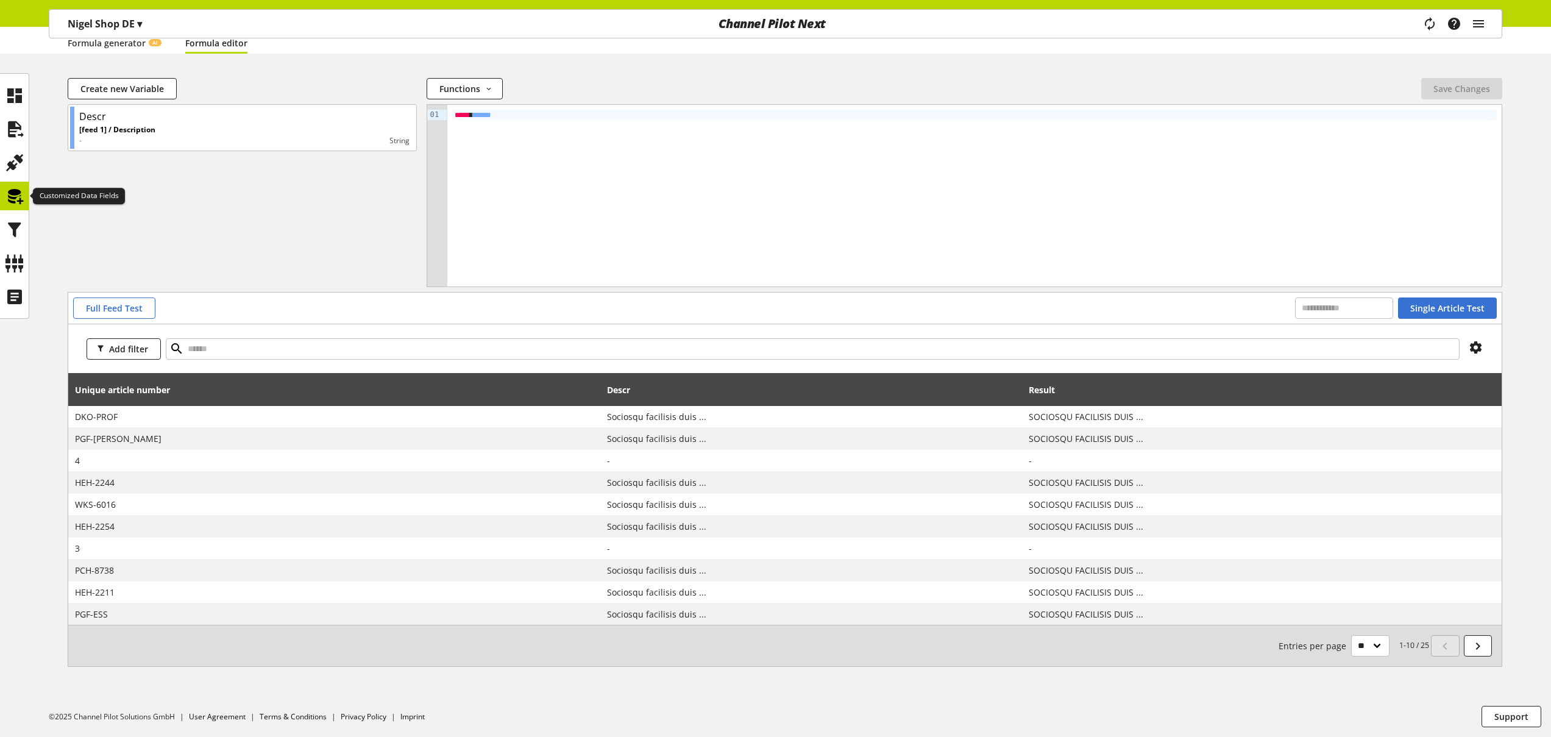
click at [15, 200] on icon at bounding box center [14, 196] width 19 height 24
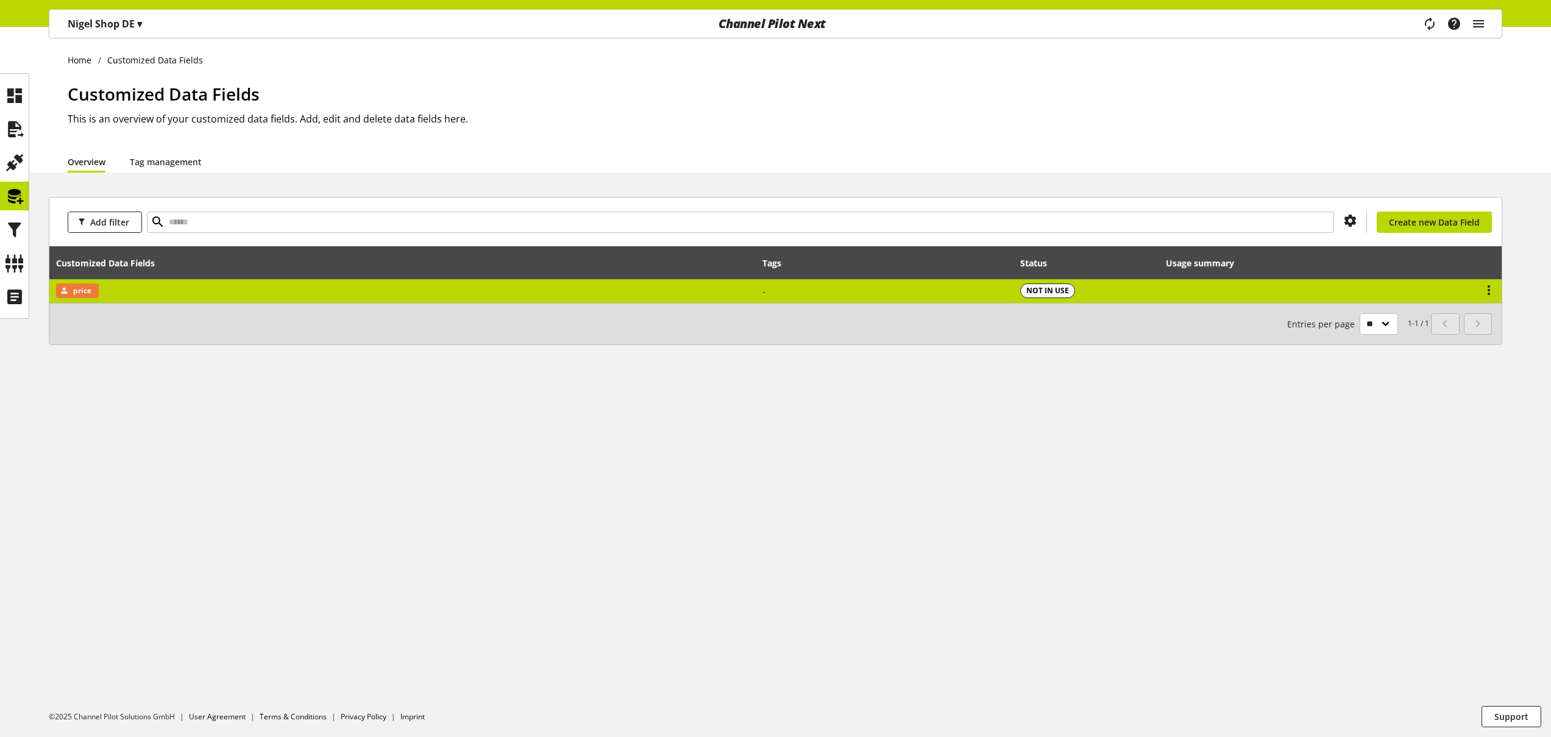
click at [210, 292] on td "price" at bounding box center [402, 291] width 706 height 24
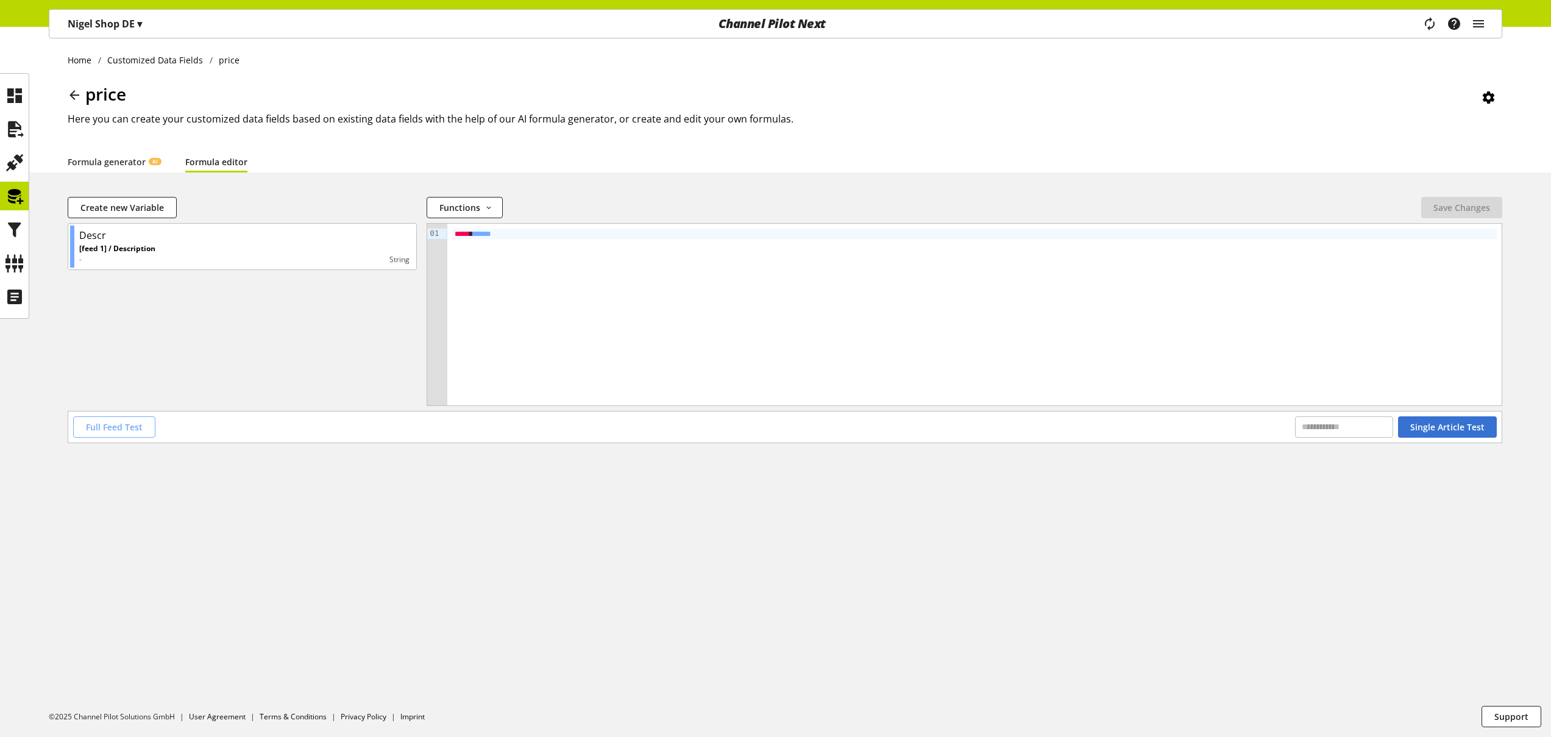
click at [130, 425] on span "Full Feed Test" at bounding box center [114, 426] width 57 height 13
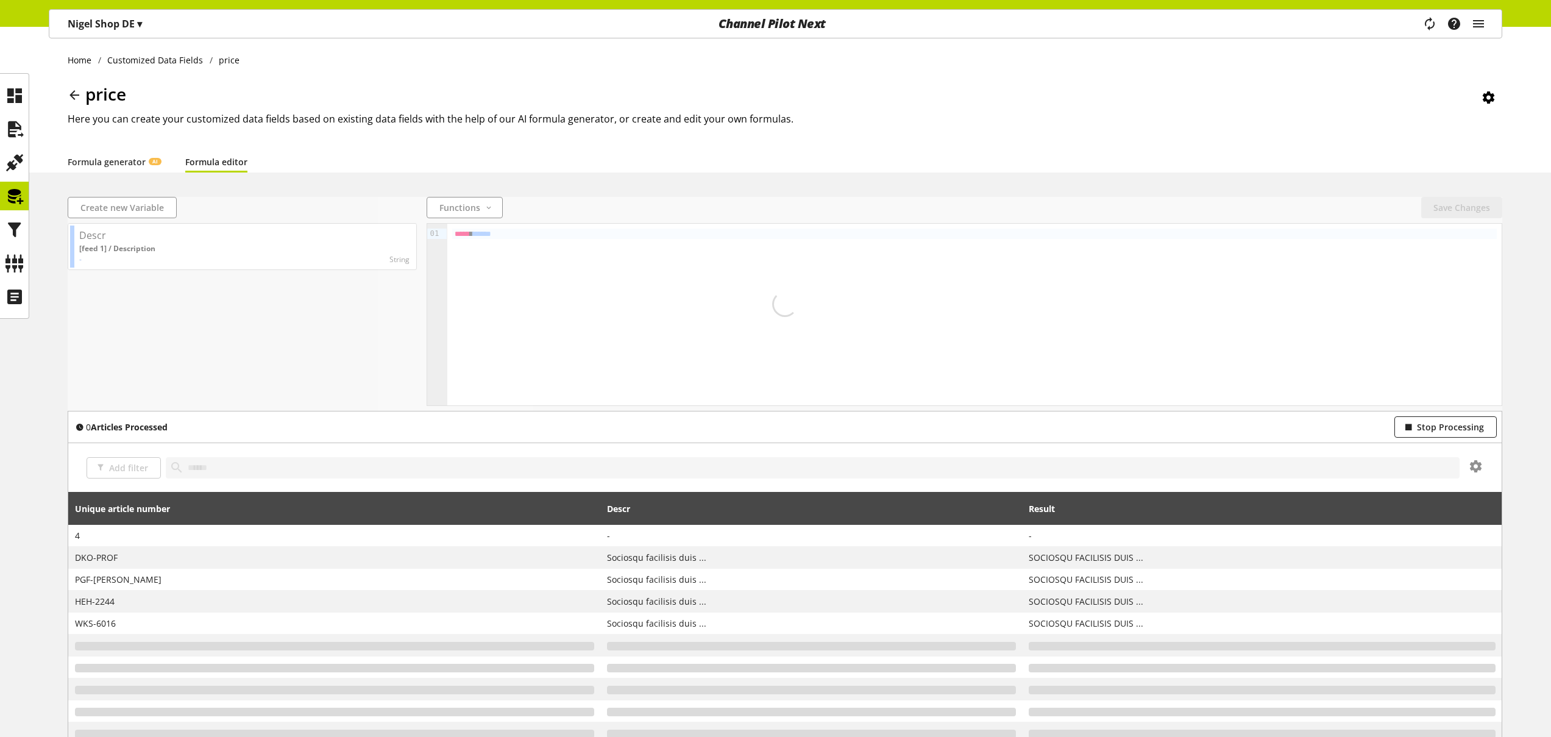
scroll to position [119, 0]
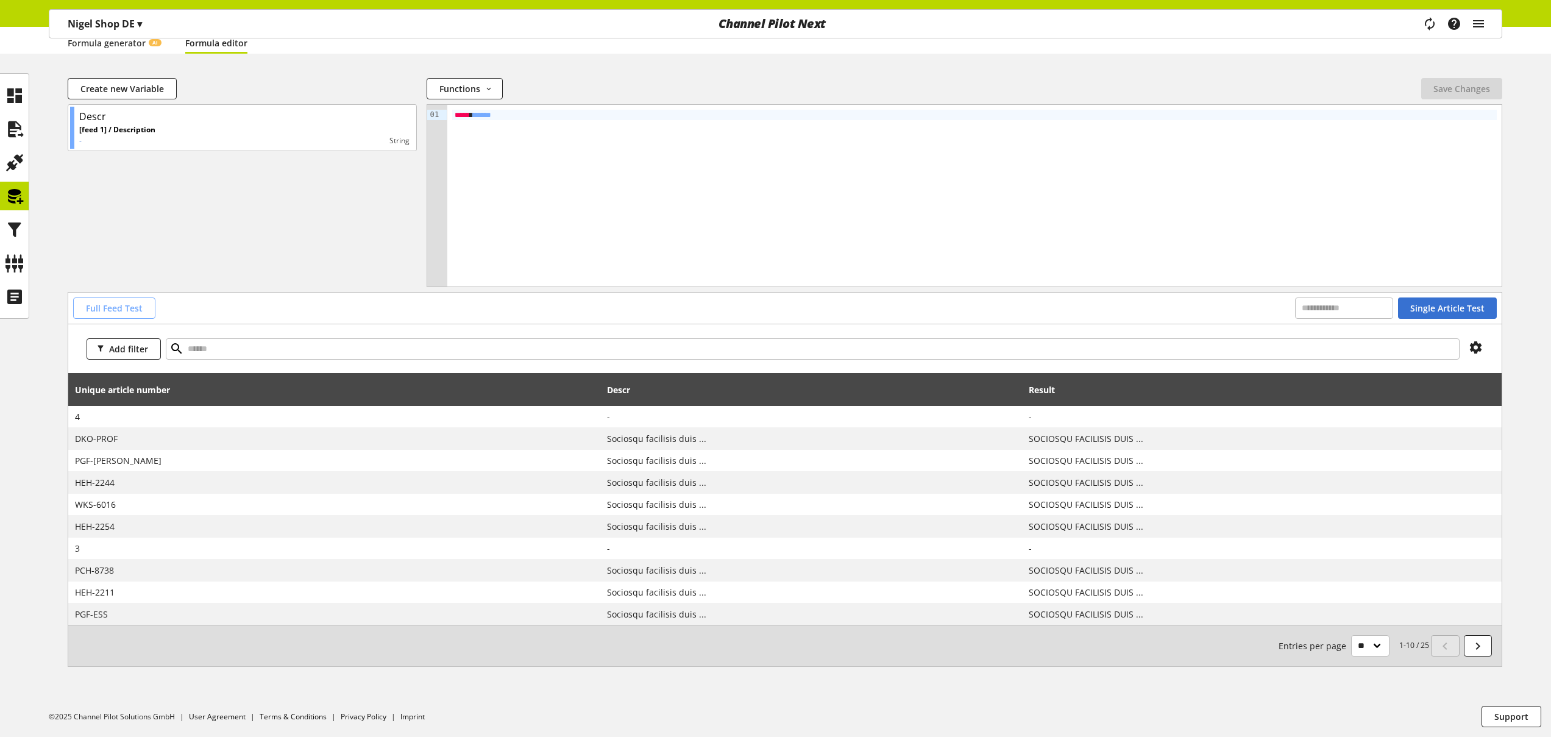
click at [122, 313] on span "Full Feed Test" at bounding box center [114, 308] width 57 height 13
click at [131, 315] on button "Full Feed Test" at bounding box center [114, 307] width 82 height 21
click at [130, 310] on span "Full Feed Test" at bounding box center [114, 308] width 57 height 13
click at [20, 227] on icon at bounding box center [14, 230] width 19 height 24
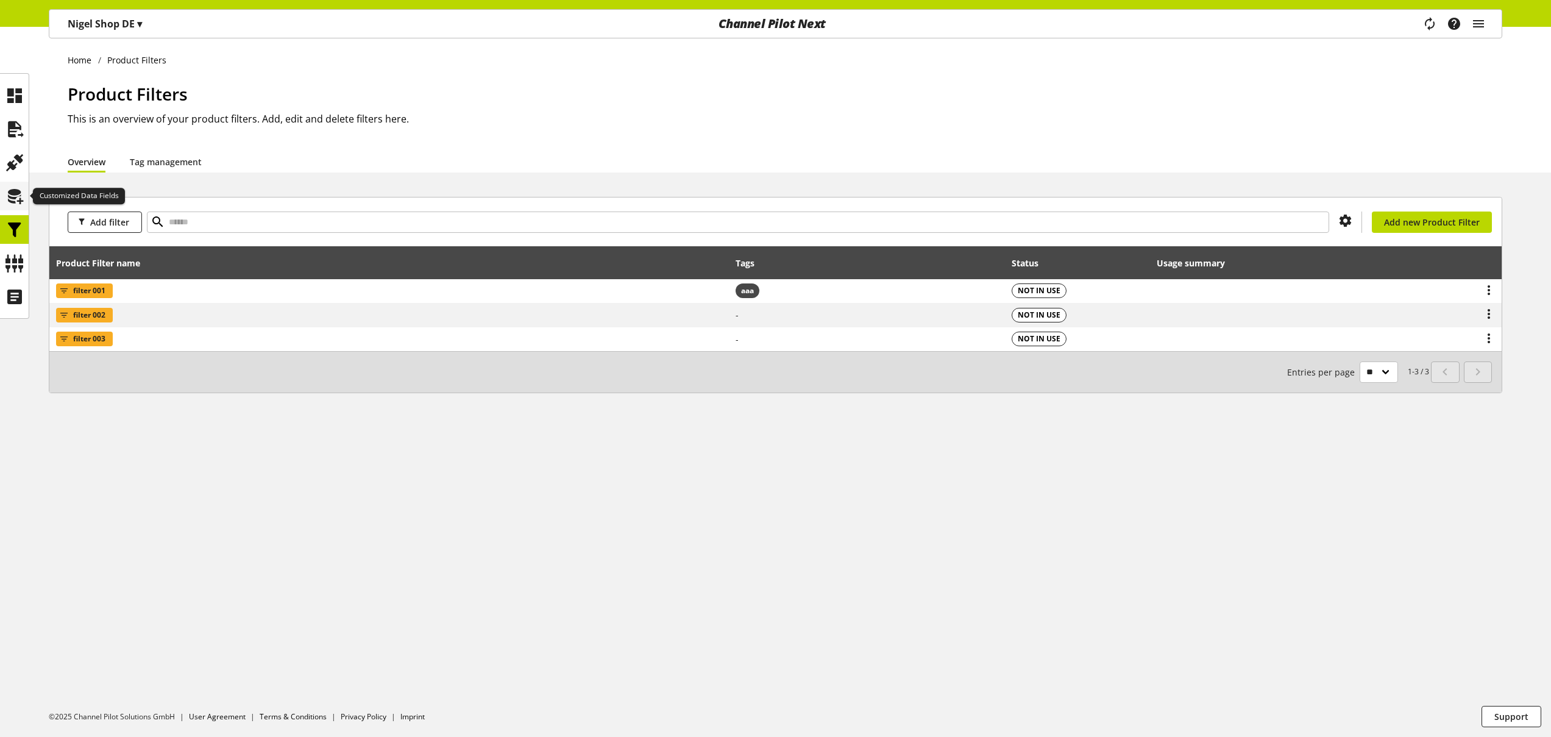
click at [15, 203] on icon at bounding box center [14, 196] width 19 height 24
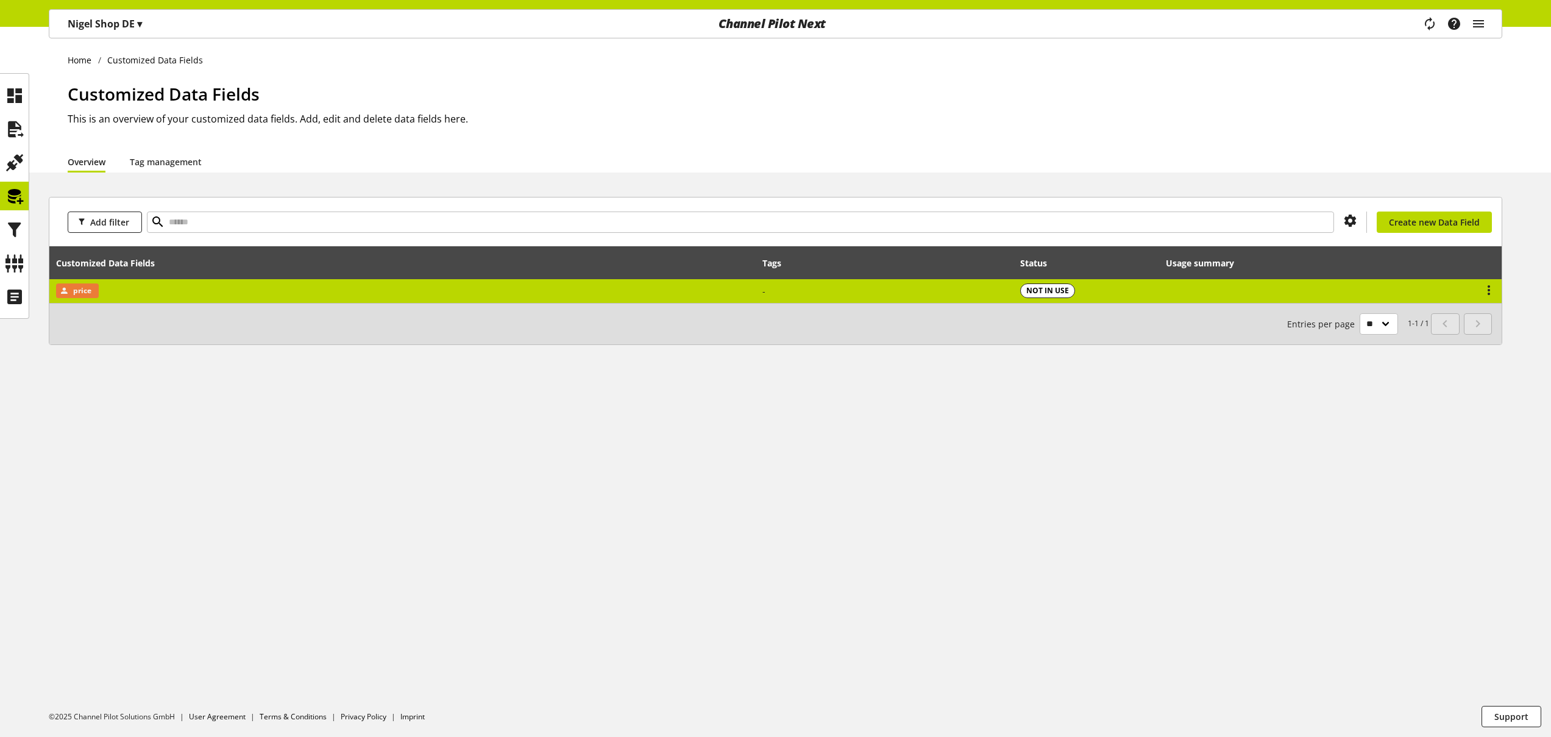
click at [183, 296] on td "price" at bounding box center [402, 291] width 706 height 24
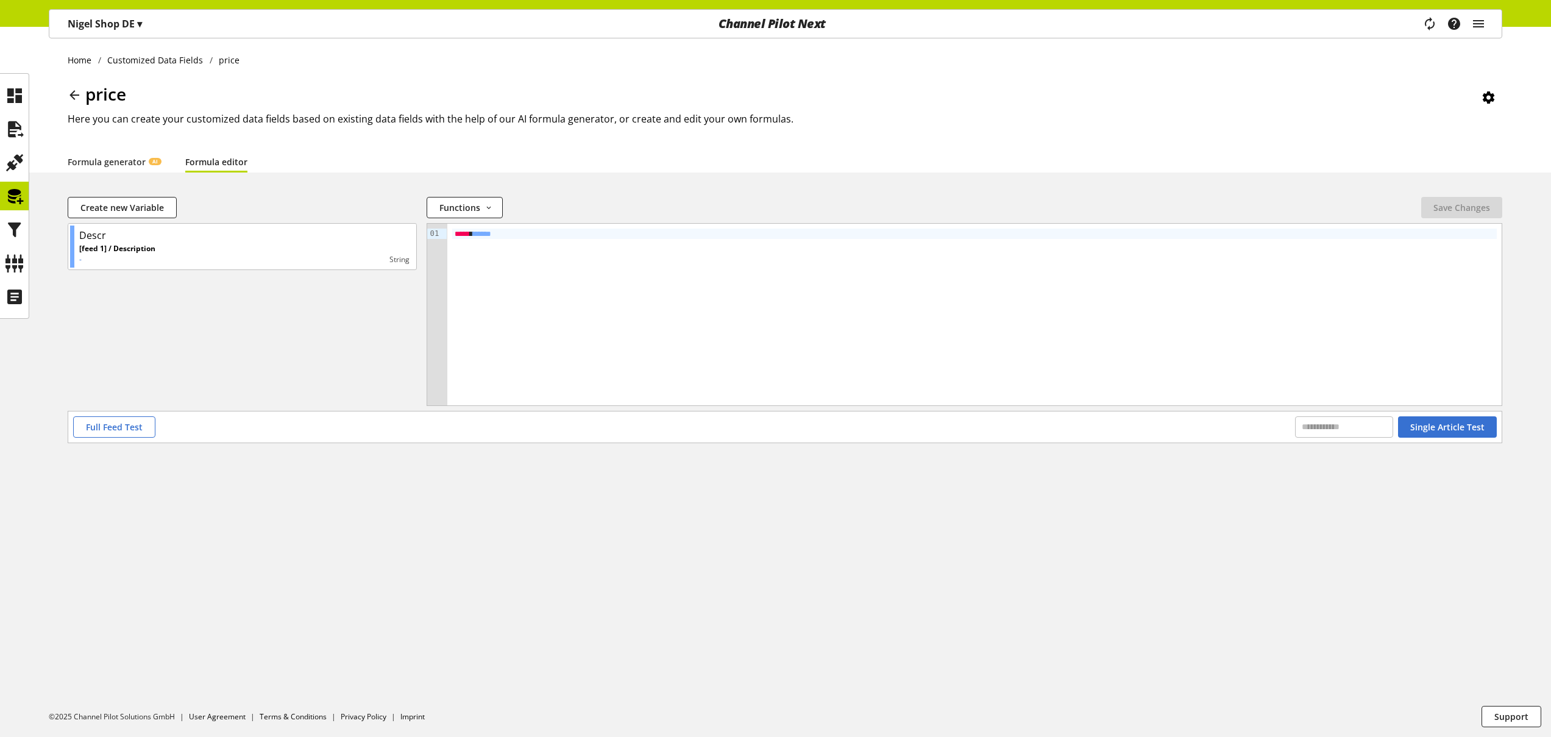
click at [225, 168] on link "Formula editor" at bounding box center [216, 161] width 62 height 13
click at [130, 168] on link "Formula generator AI" at bounding box center [114, 161] width 93 height 13
click at [227, 172] on div "**********" at bounding box center [775, 382] width 1551 height 710
click at [227, 168] on link "Formula editor" at bounding box center [216, 161] width 62 height 13
click at [126, 427] on span "Full Feed Test" at bounding box center [114, 426] width 57 height 13
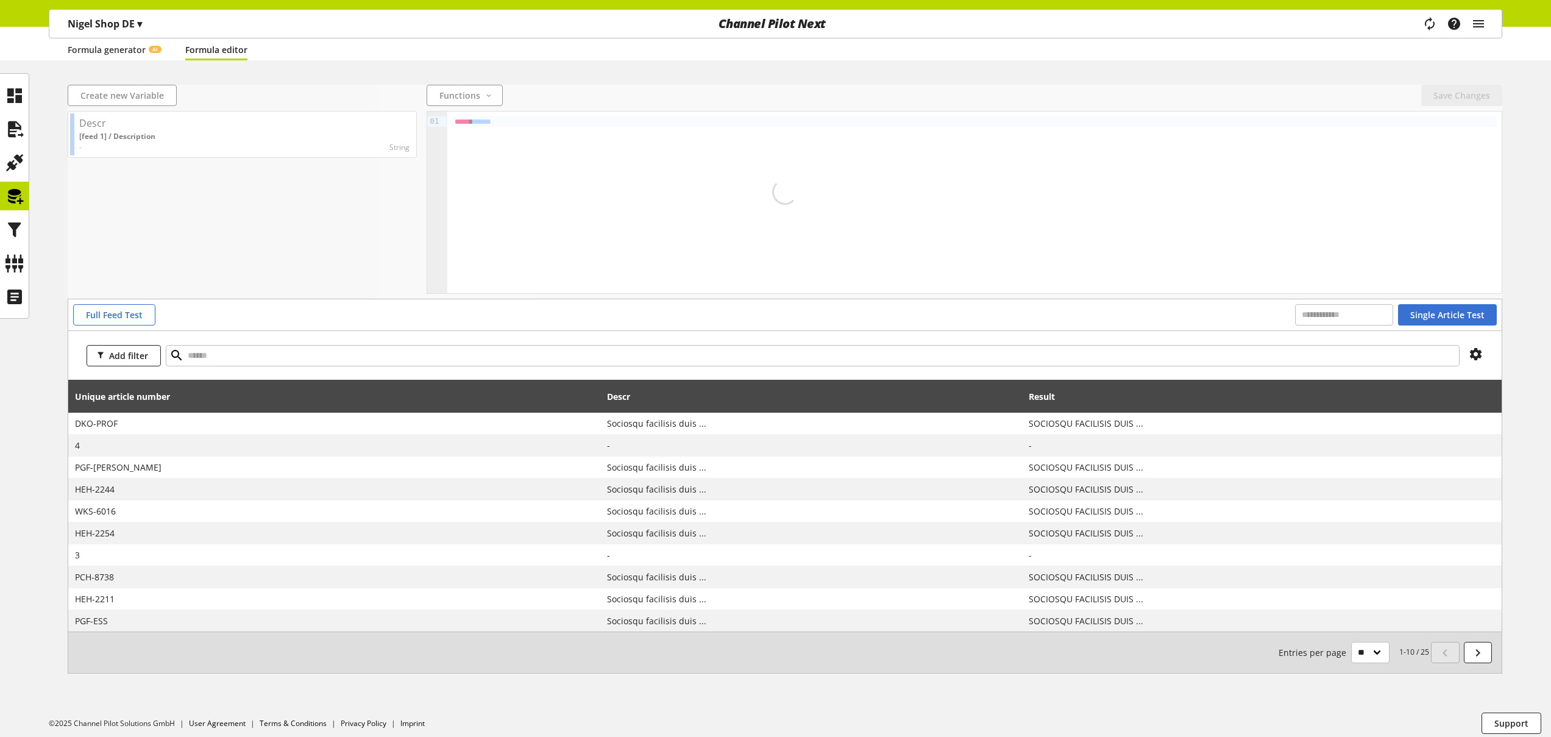
scroll to position [119, 0]
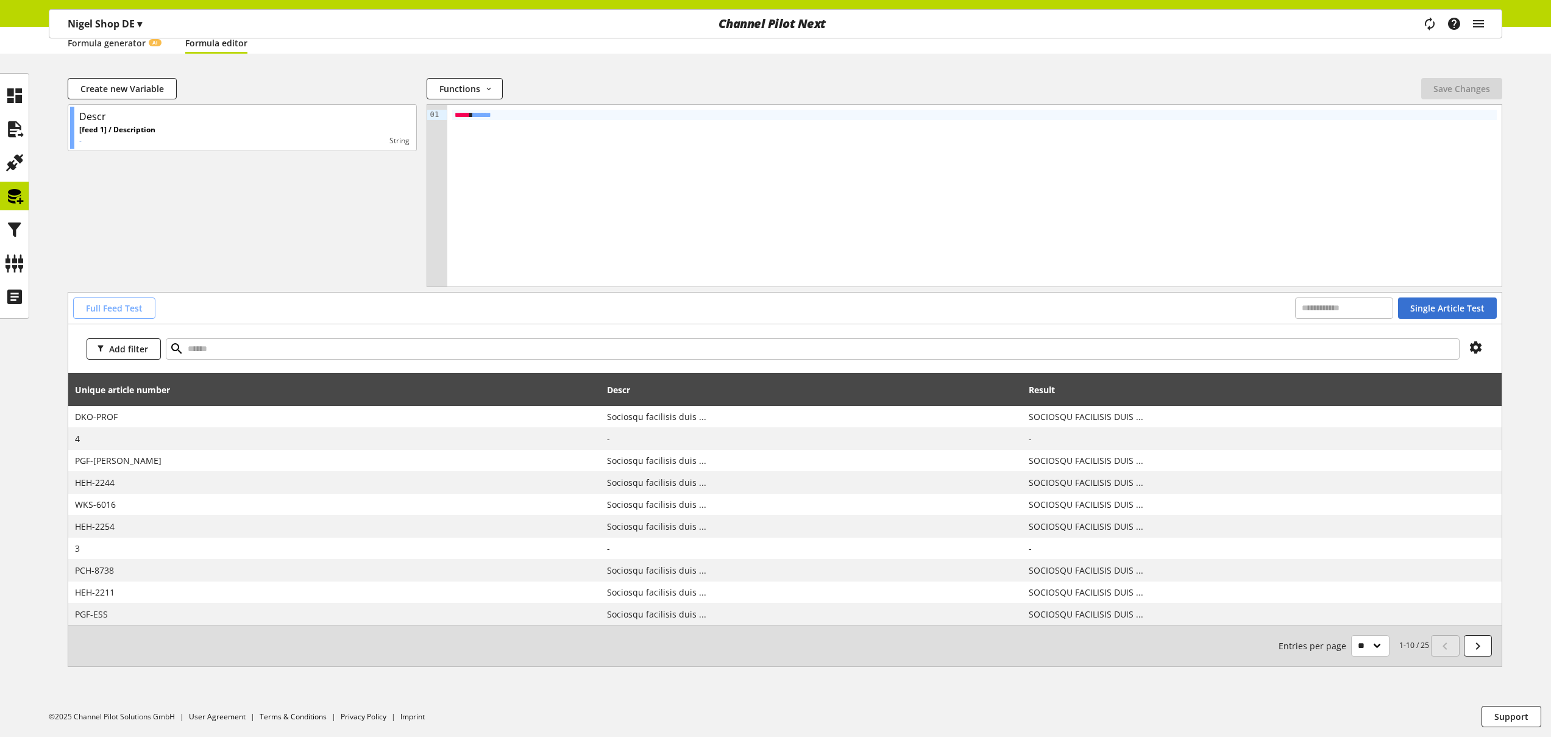
click at [113, 303] on span "Full Feed Test" at bounding box center [114, 308] width 57 height 13
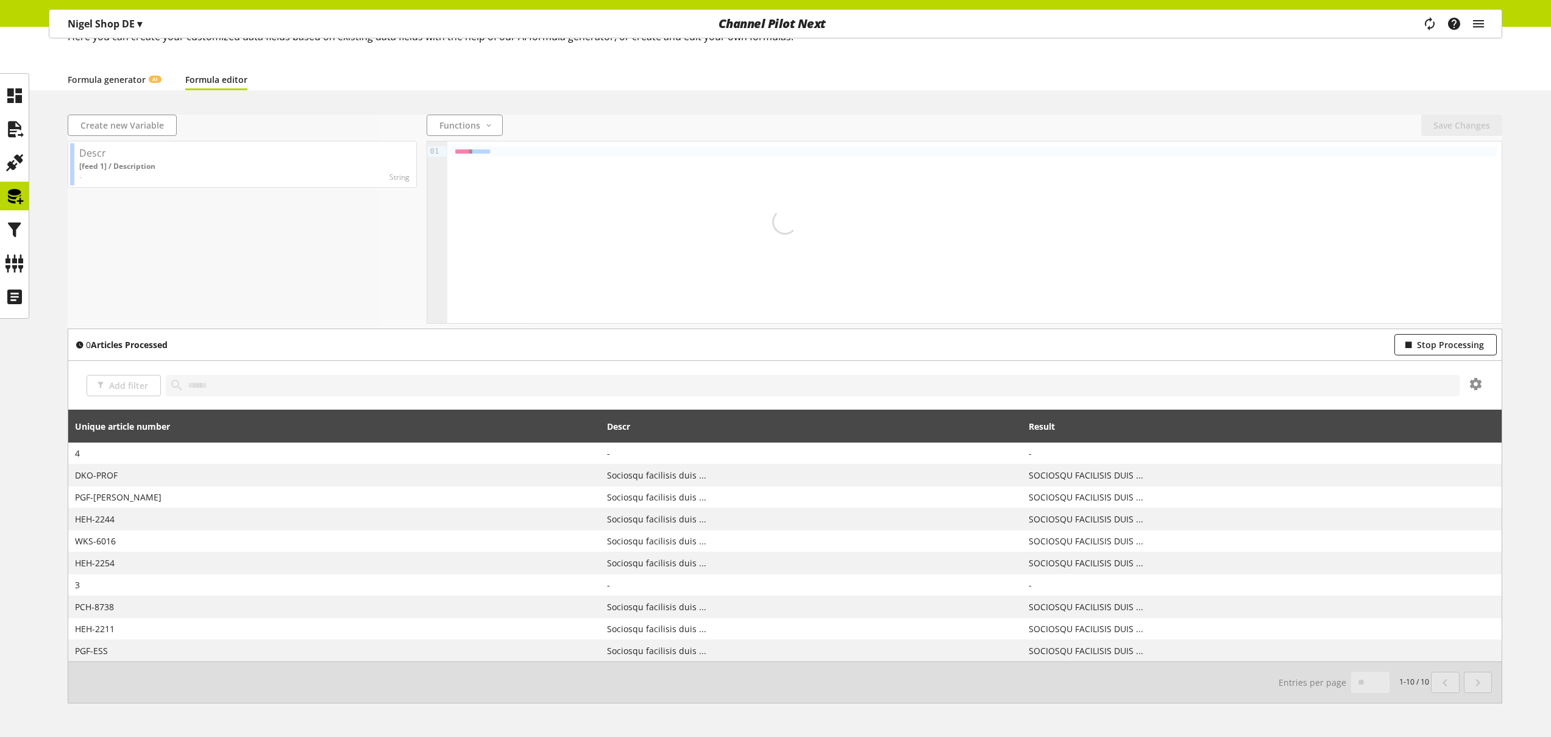
scroll to position [91, 0]
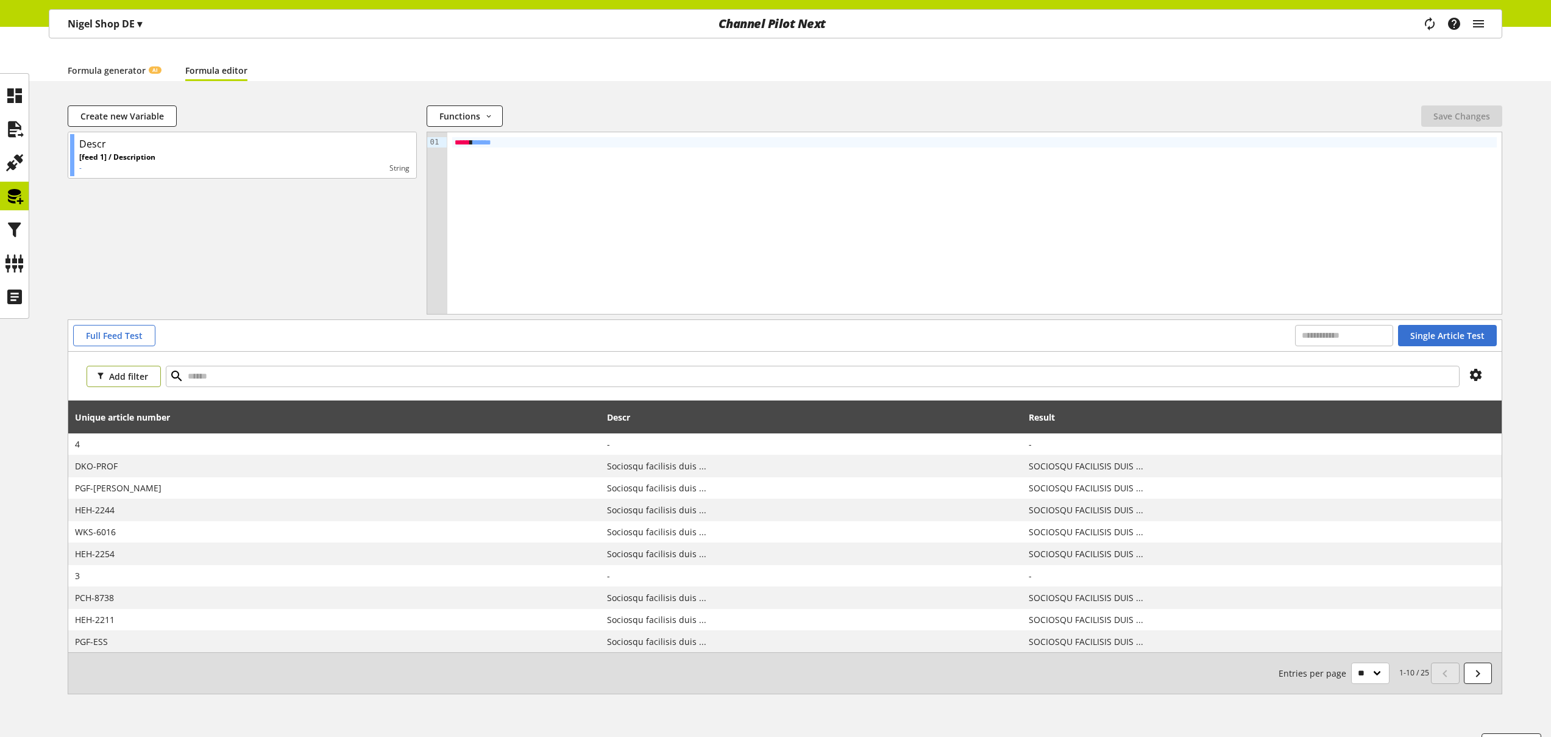
click at [145, 372] on span "Add filter" at bounding box center [128, 376] width 39 height 13
click at [134, 344] on button "Full Feed Test" at bounding box center [114, 335] width 82 height 21
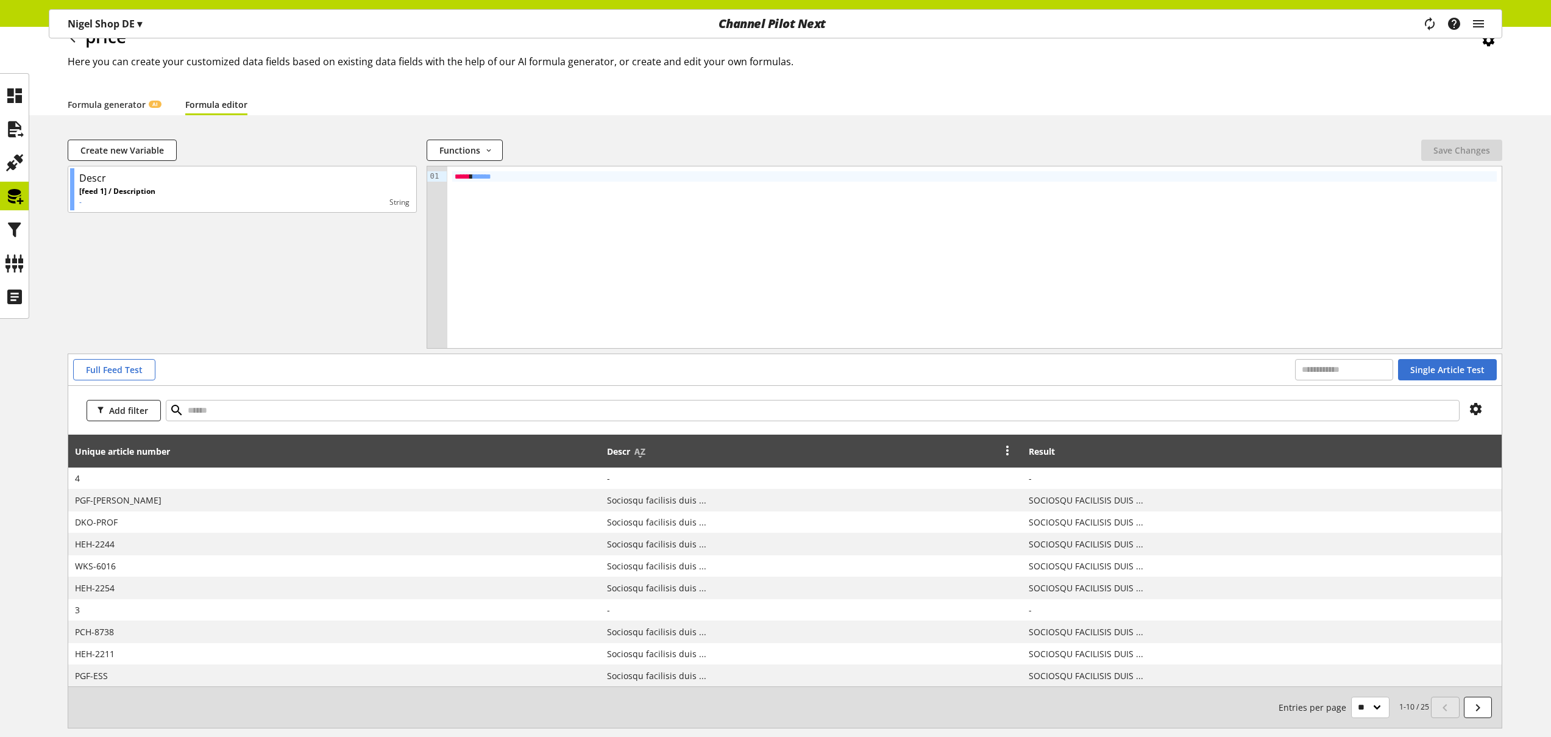
scroll to position [69, 0]
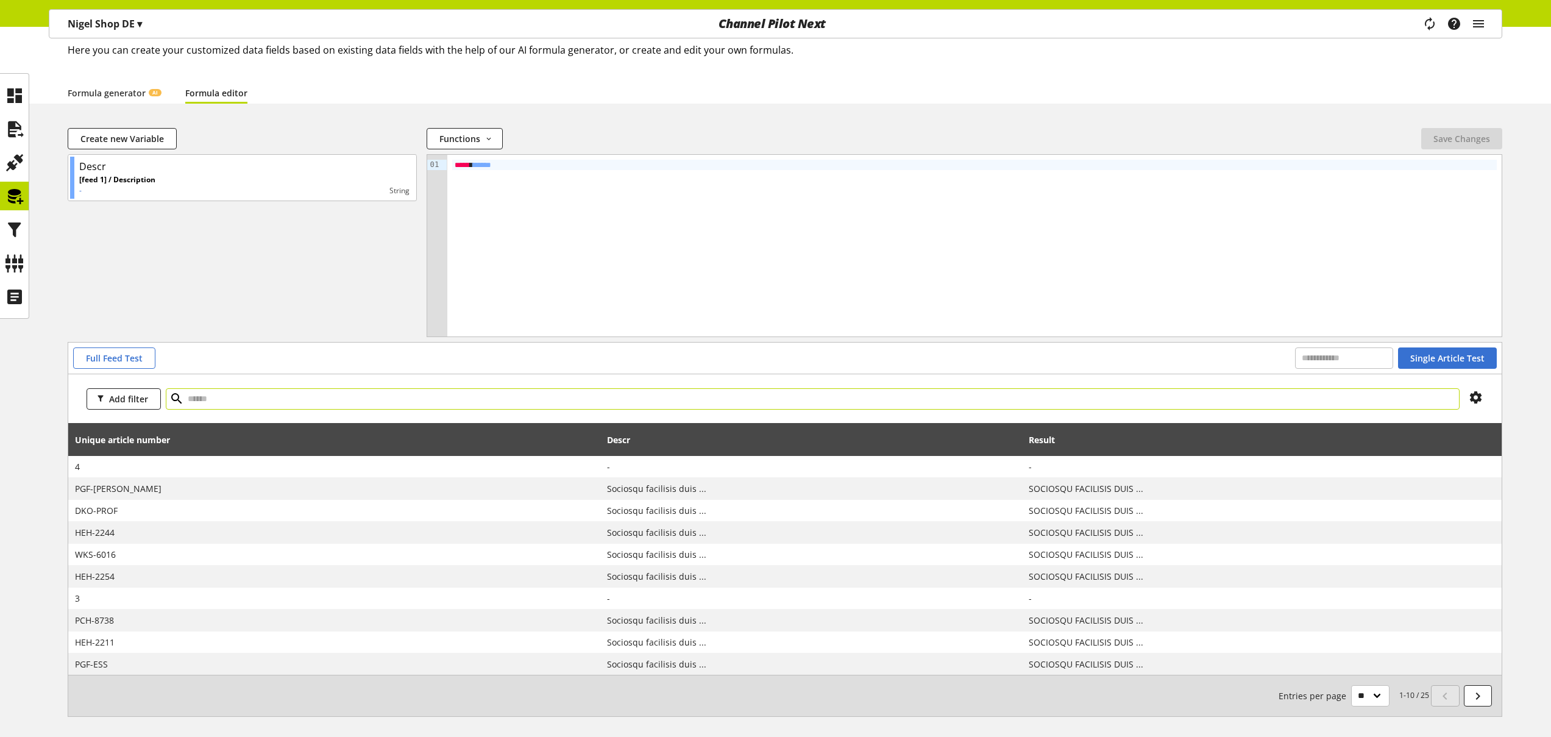
click at [678, 401] on input "text" at bounding box center [813, 398] width 1294 height 21
type input "*****"
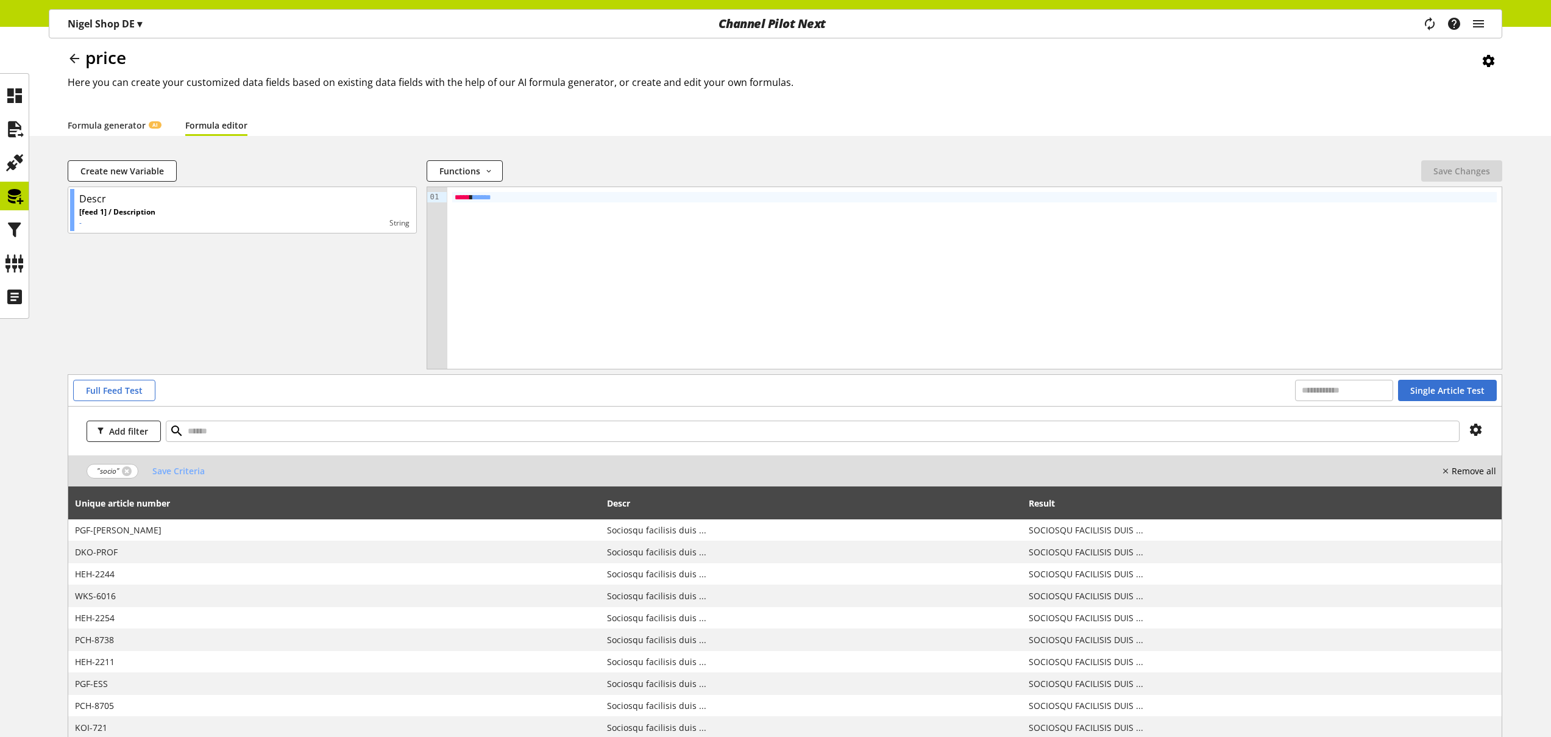
scroll to position [150, 0]
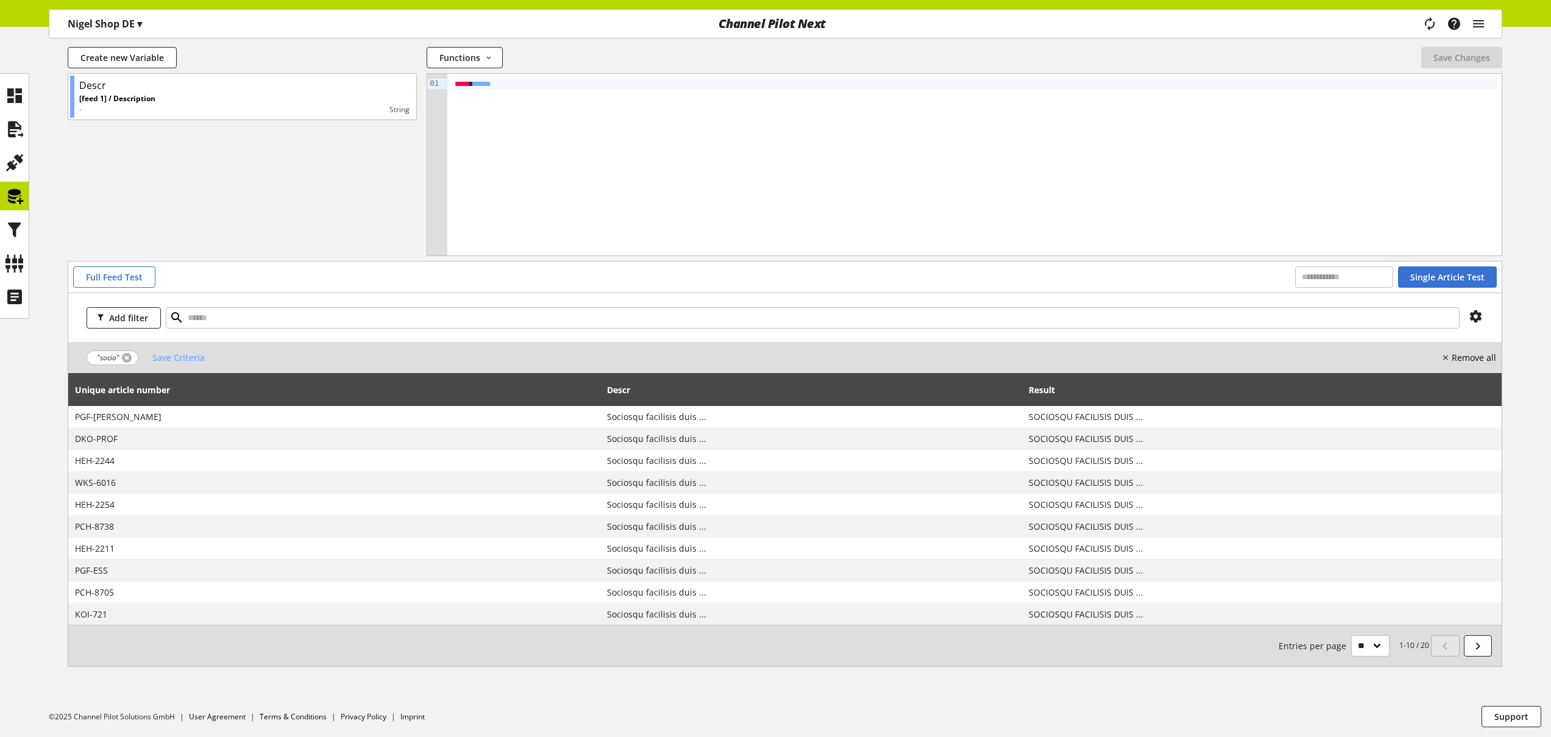
click at [125, 356] on link at bounding box center [127, 358] width 10 height 10
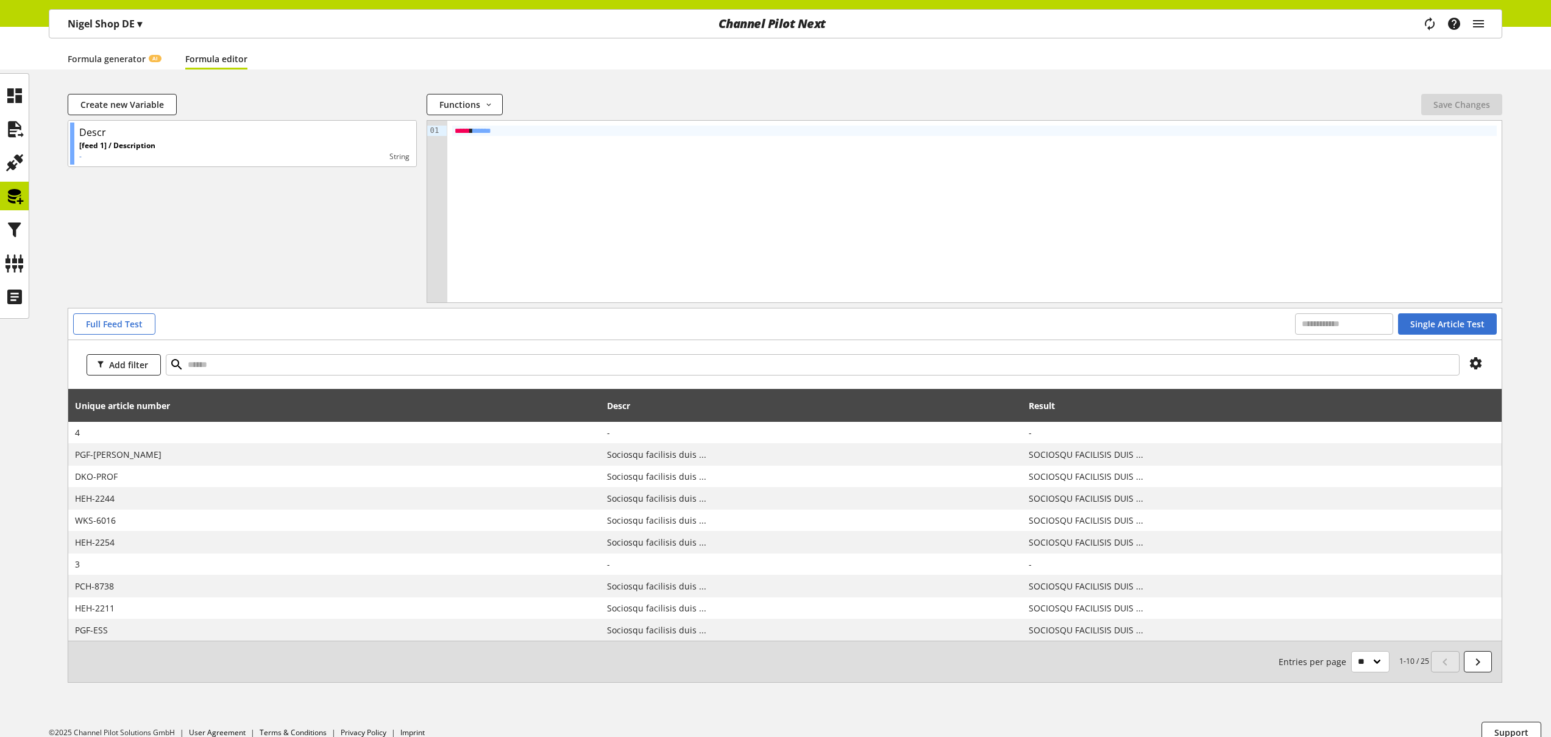
scroll to position [119, 0]
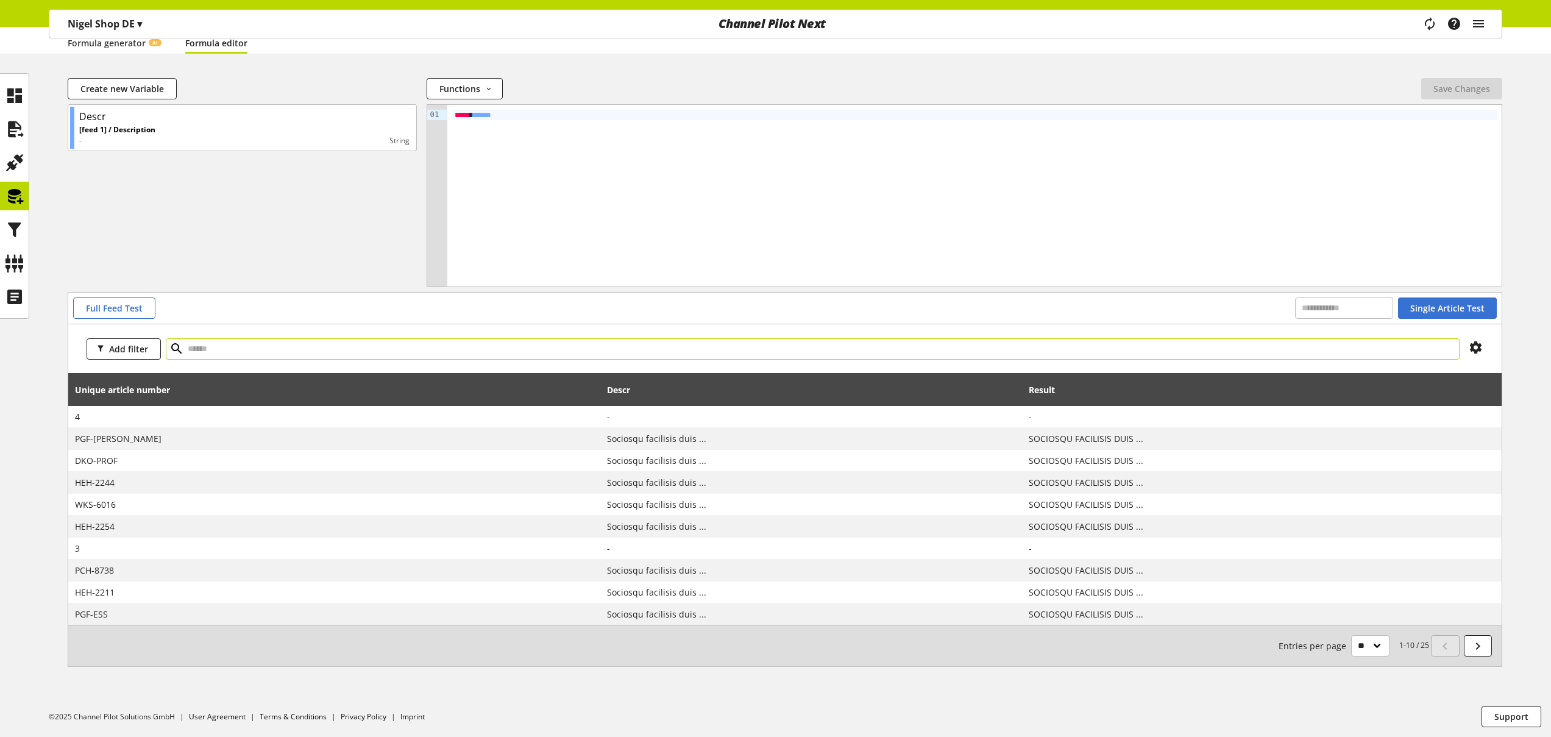
click at [470, 355] on input "text" at bounding box center [813, 348] width 1294 height 21
type input "*"
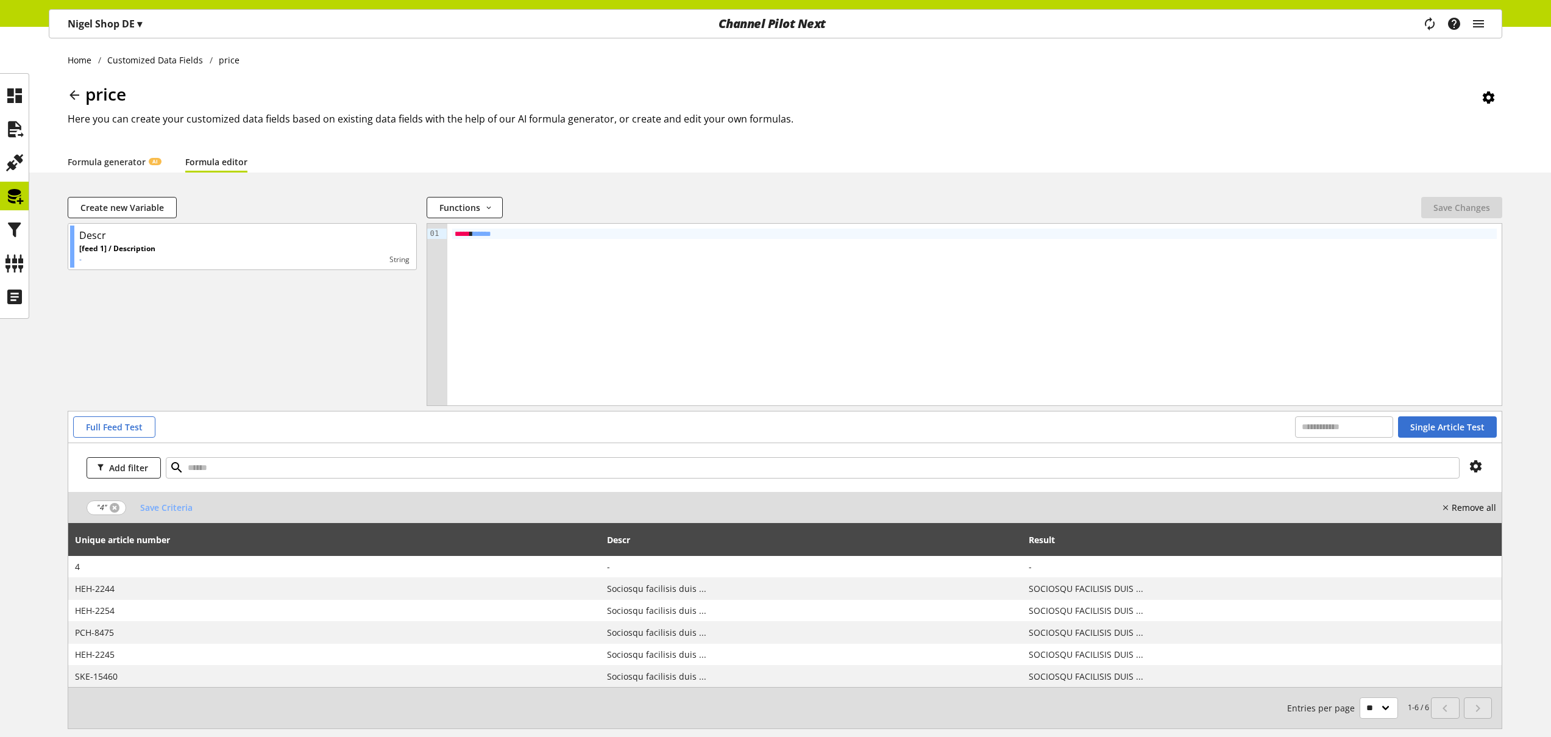
click at [116, 508] on link at bounding box center [115, 508] width 10 height 10
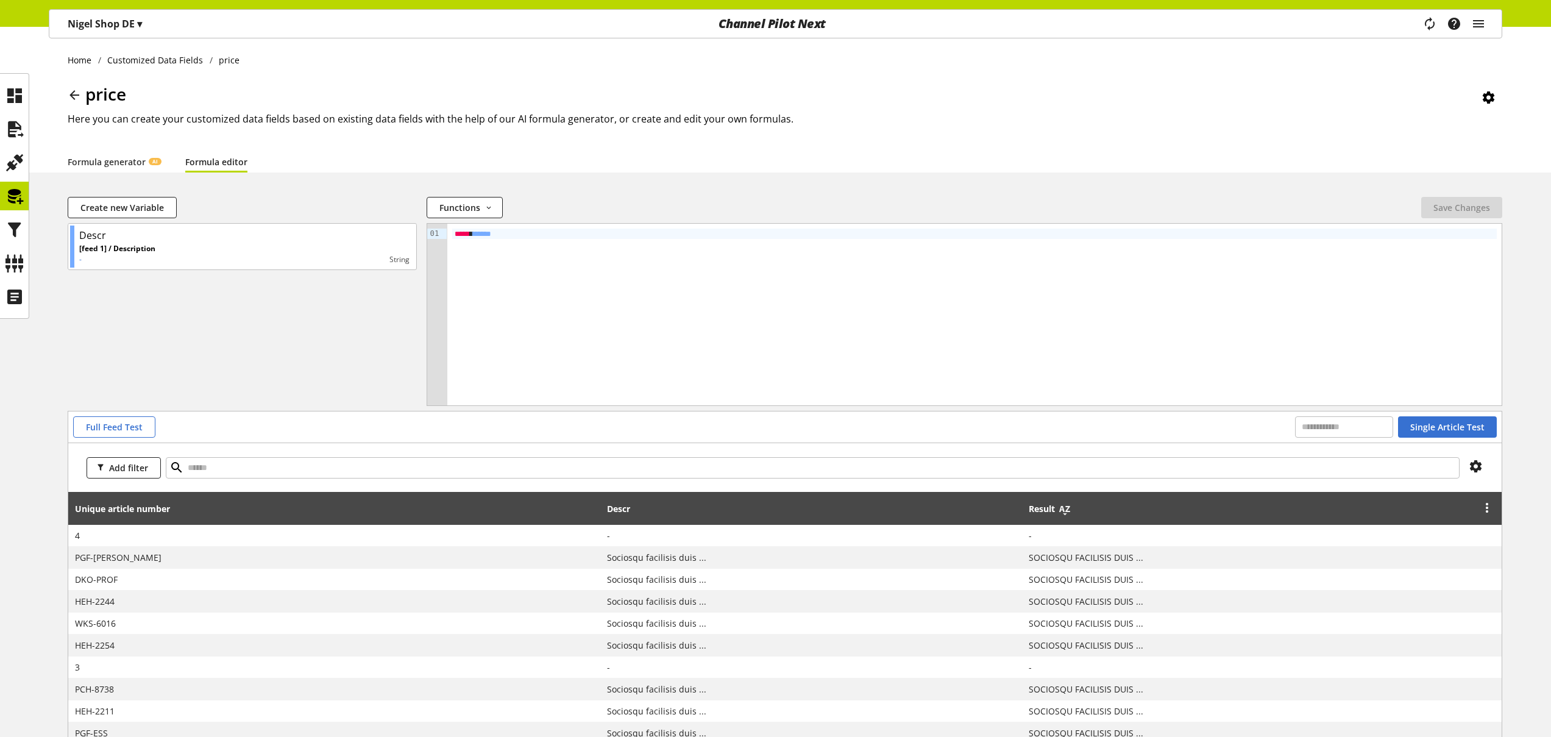
click at [1066, 512] on icon at bounding box center [1064, 509] width 15 height 22
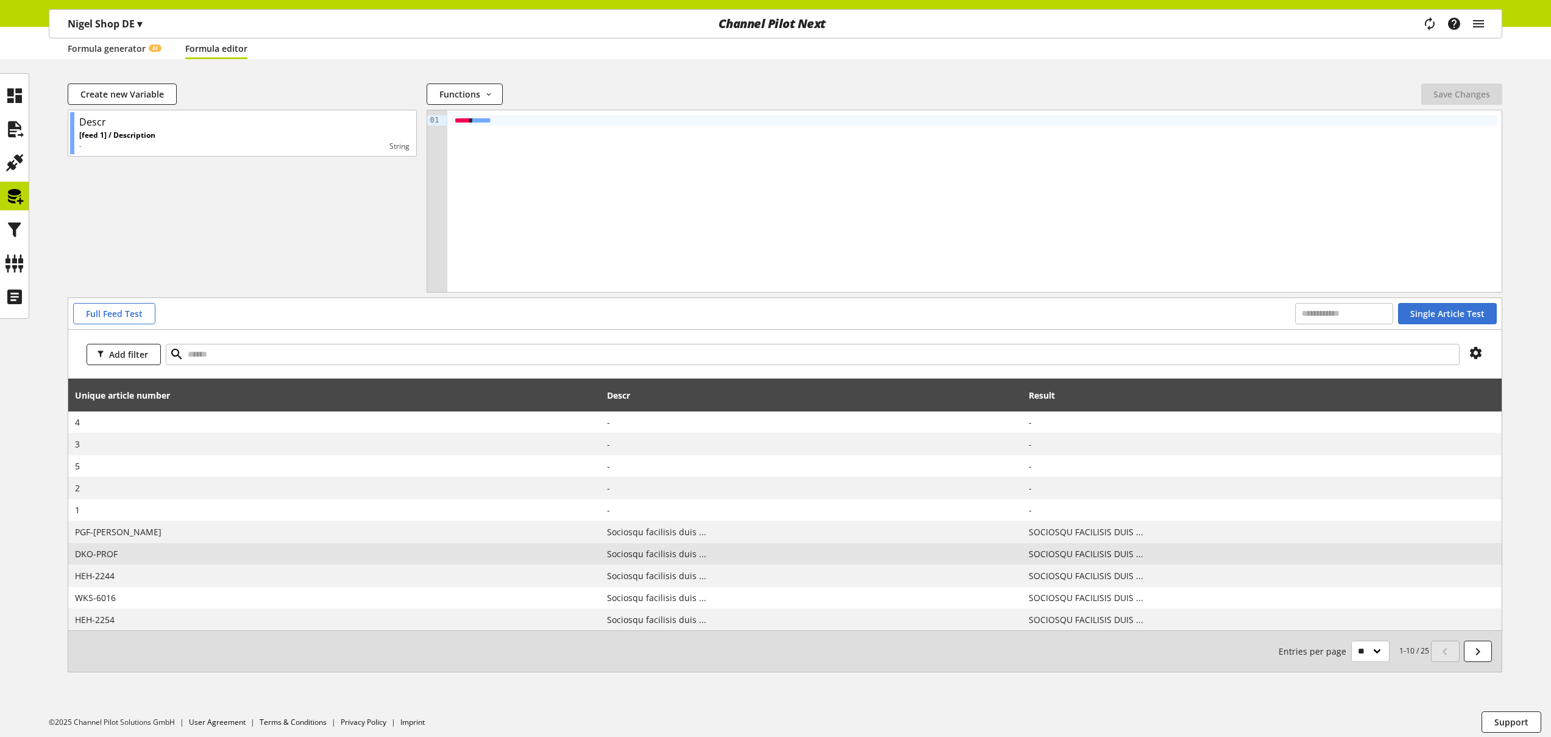
scroll to position [119, 0]
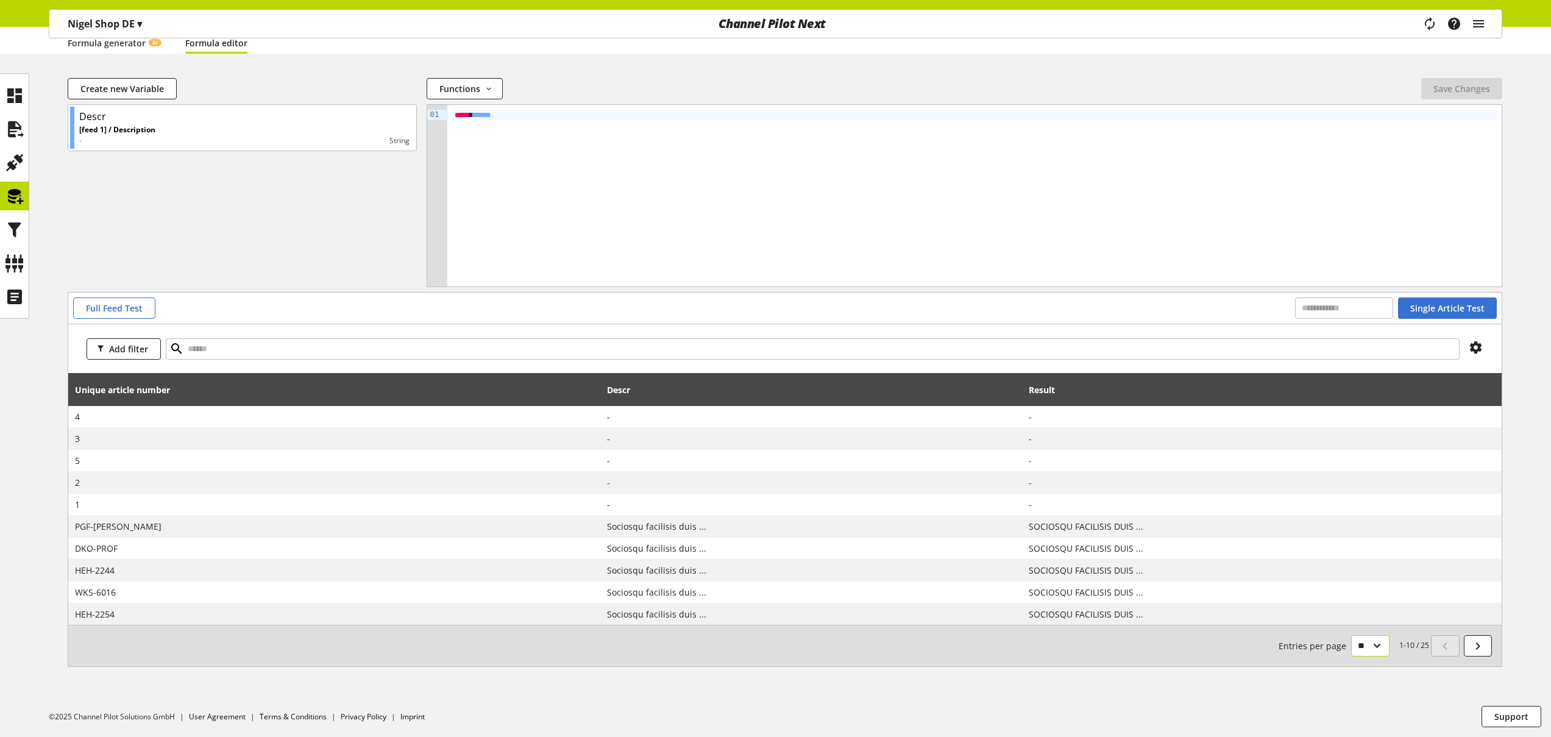
click at [1374, 647] on select "** ** ** ***" at bounding box center [1370, 645] width 38 height 21
select select "***"
click at [1351, 635] on select "** ** ** ***" at bounding box center [1370, 645] width 38 height 21
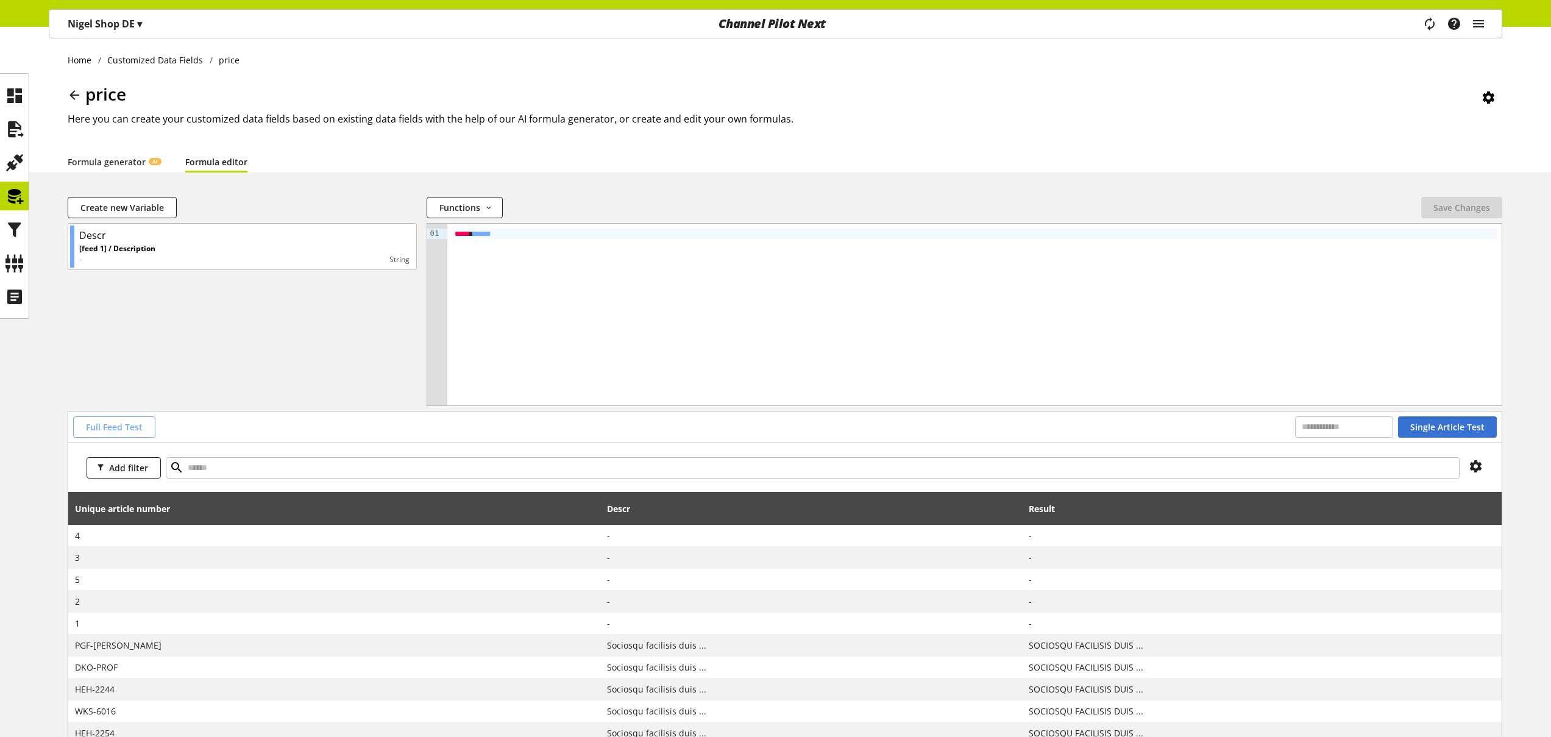
click at [144, 422] on button "Full Feed Test" at bounding box center [114, 426] width 82 height 21
click at [21, 200] on icon at bounding box center [14, 196] width 19 height 24
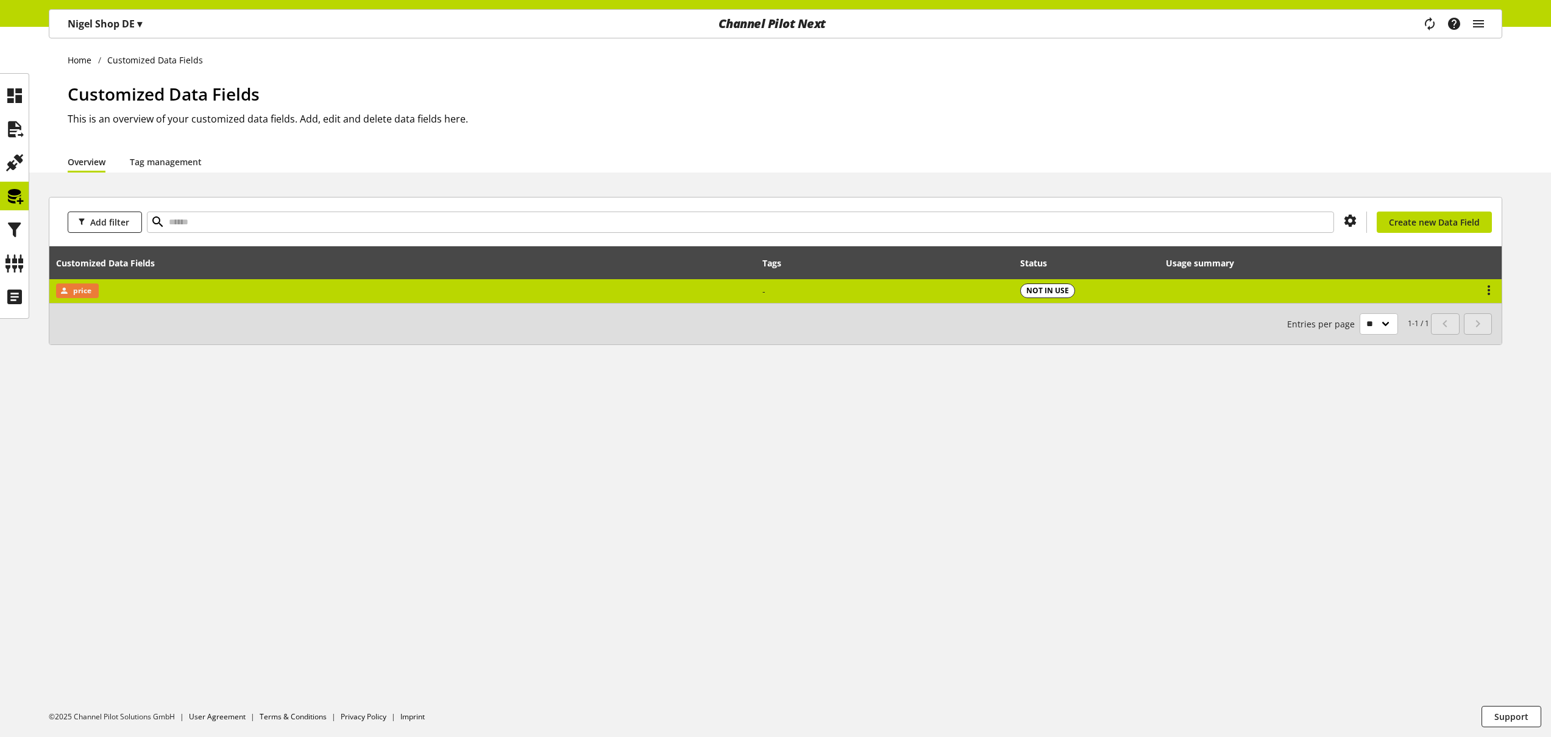
click at [511, 288] on td "price" at bounding box center [402, 291] width 706 height 24
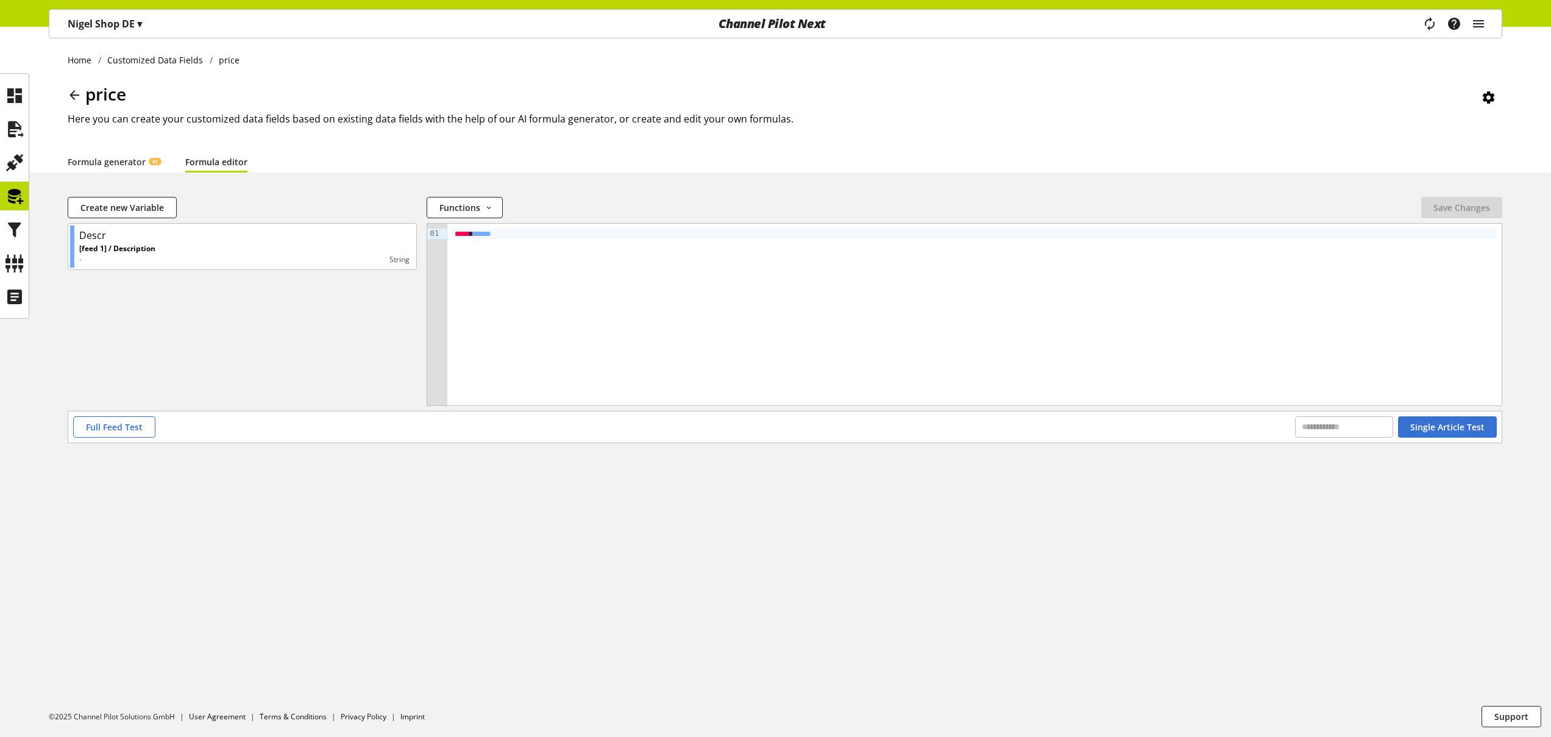
click at [232, 165] on link "Formula editor" at bounding box center [216, 161] width 62 height 13
click at [120, 433] on span "Full Feed Test" at bounding box center [114, 426] width 57 height 13
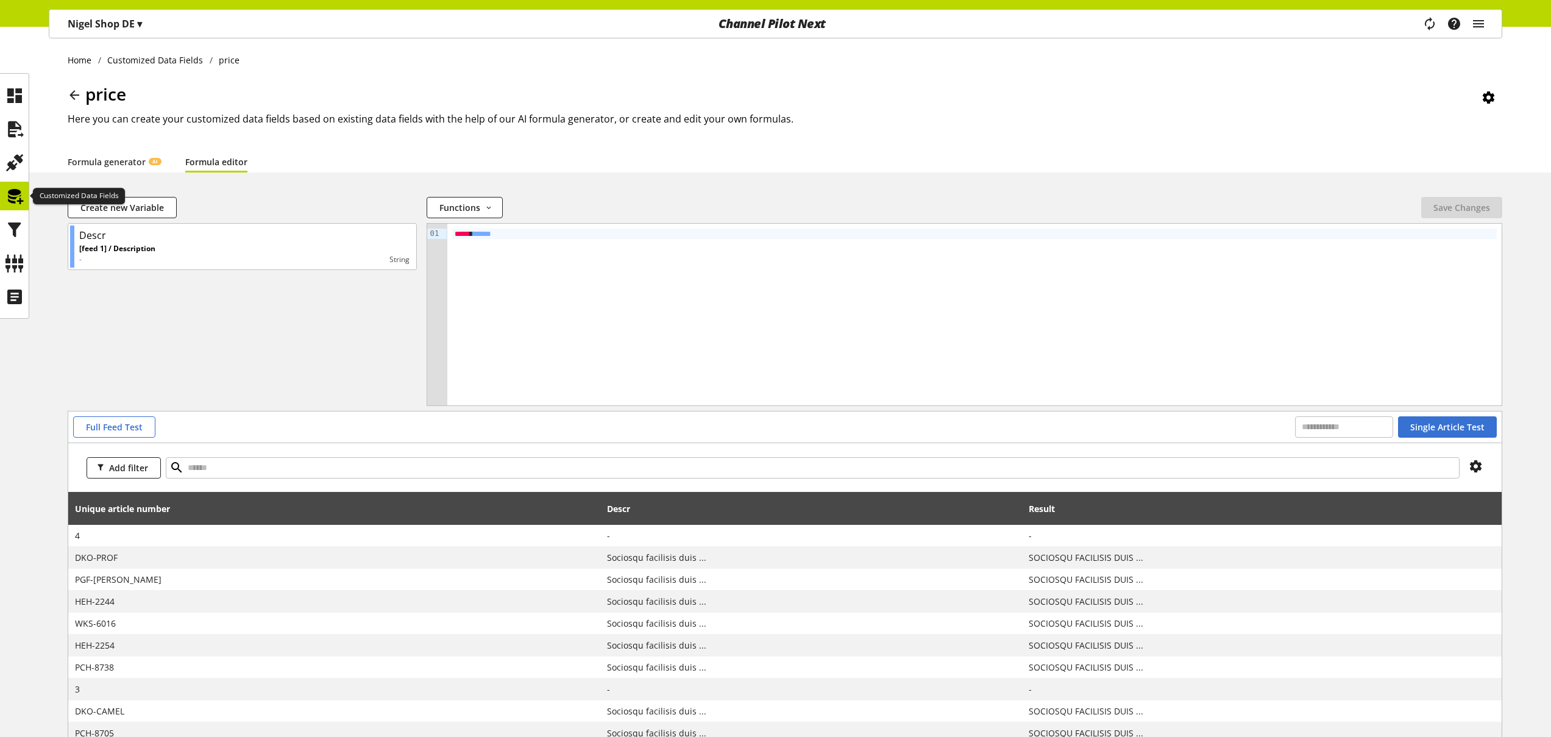
click at [18, 197] on icon at bounding box center [14, 196] width 19 height 24
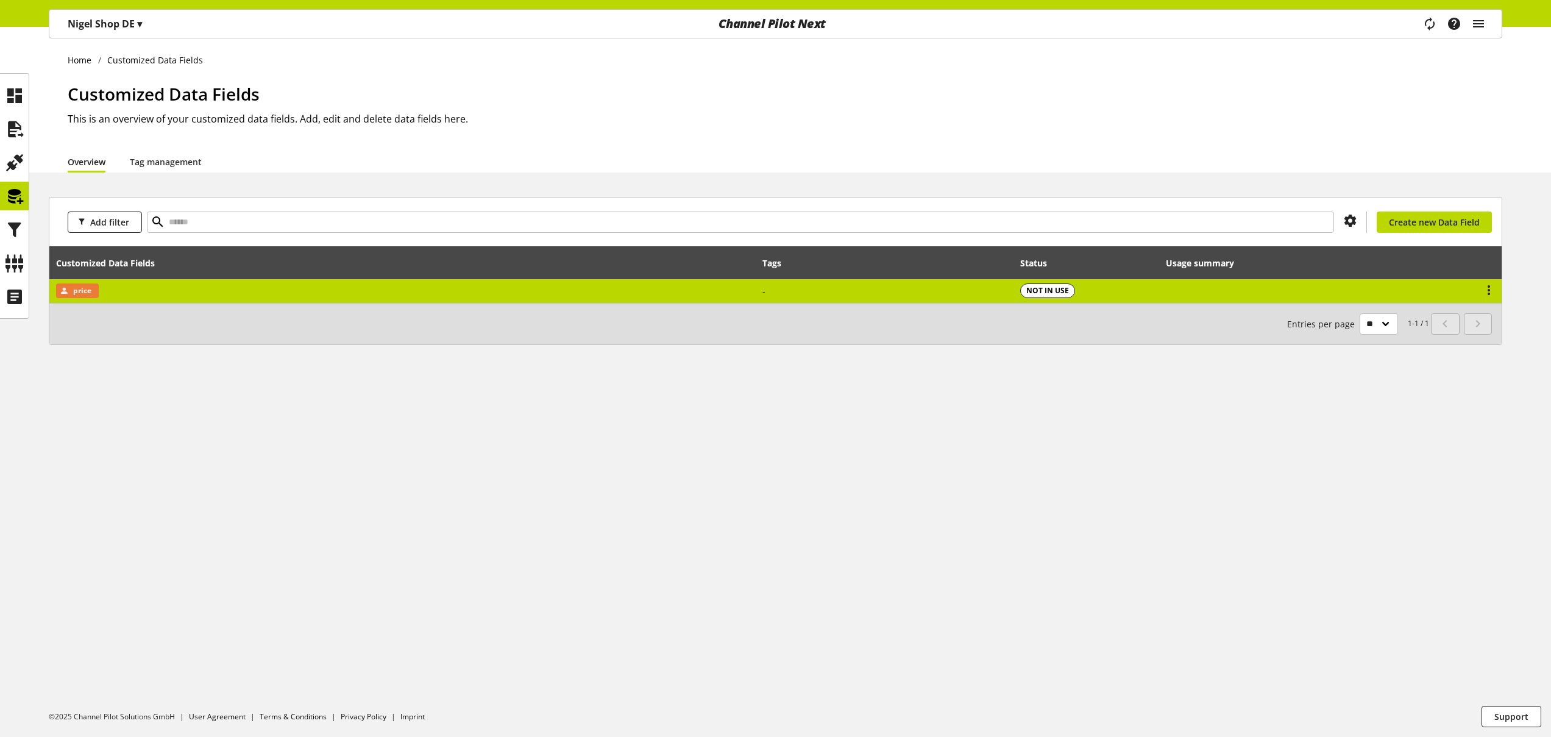
click at [506, 286] on td "price" at bounding box center [402, 291] width 706 height 24
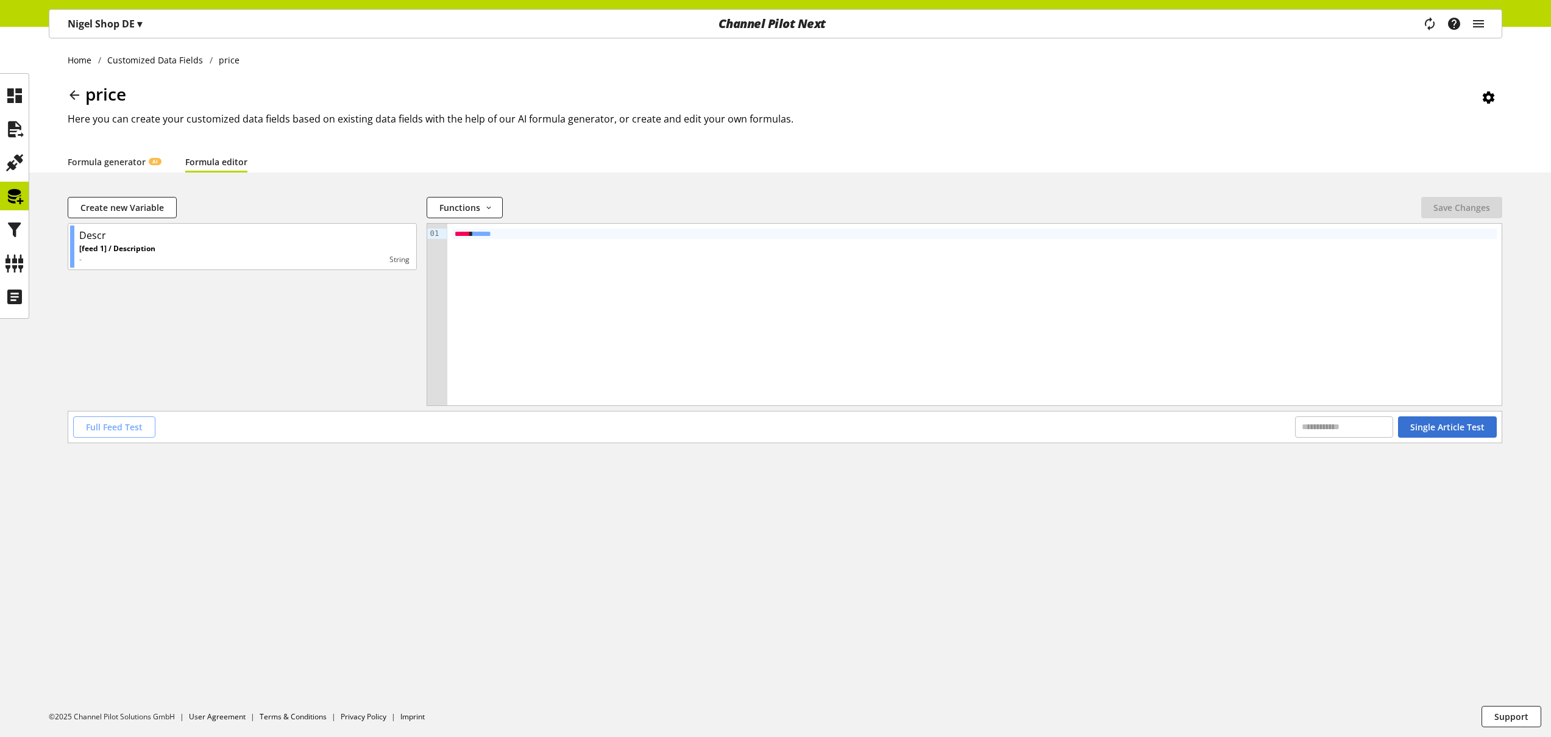
click at [143, 427] on button "Full Feed Test" at bounding box center [114, 426] width 82 height 21
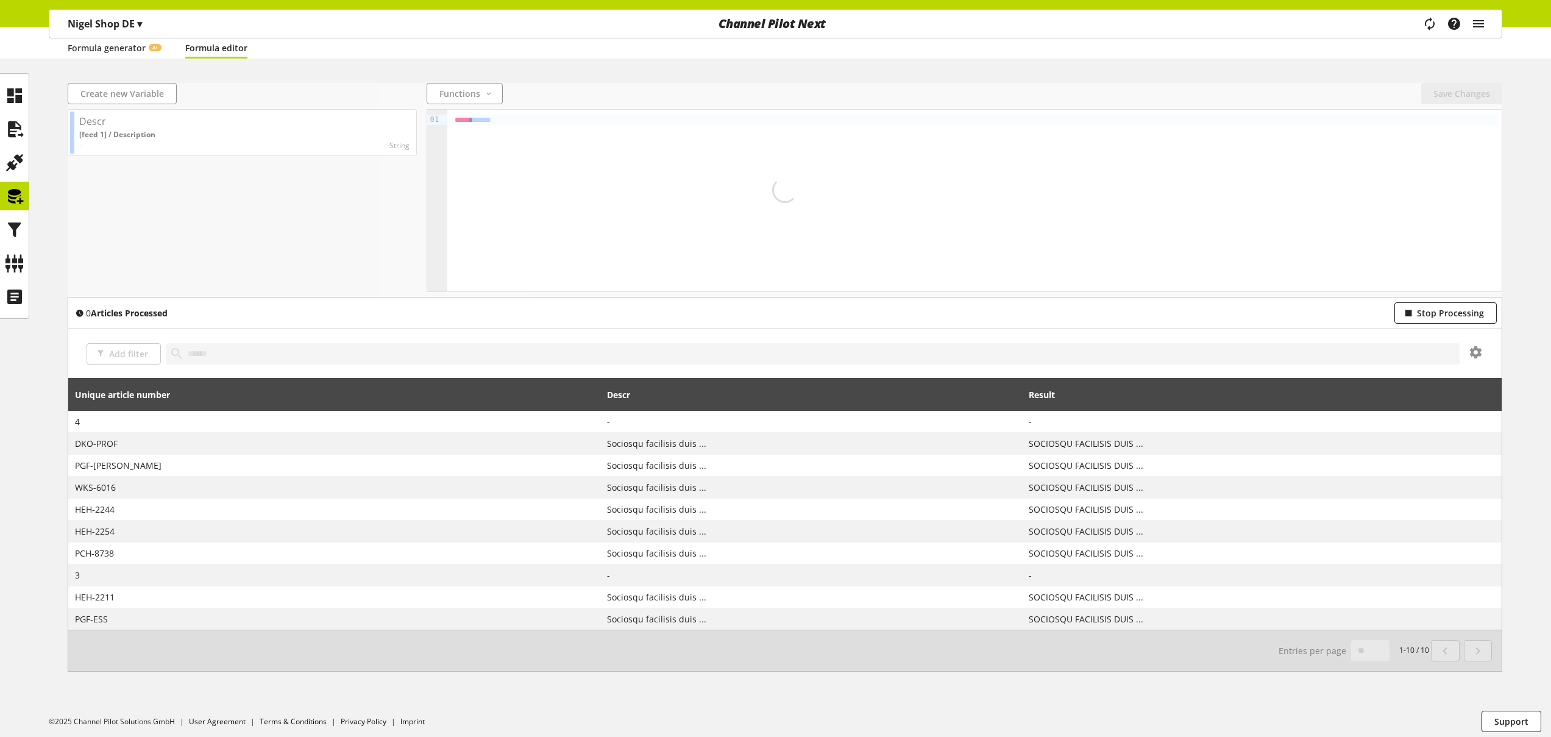
scroll to position [119, 0]
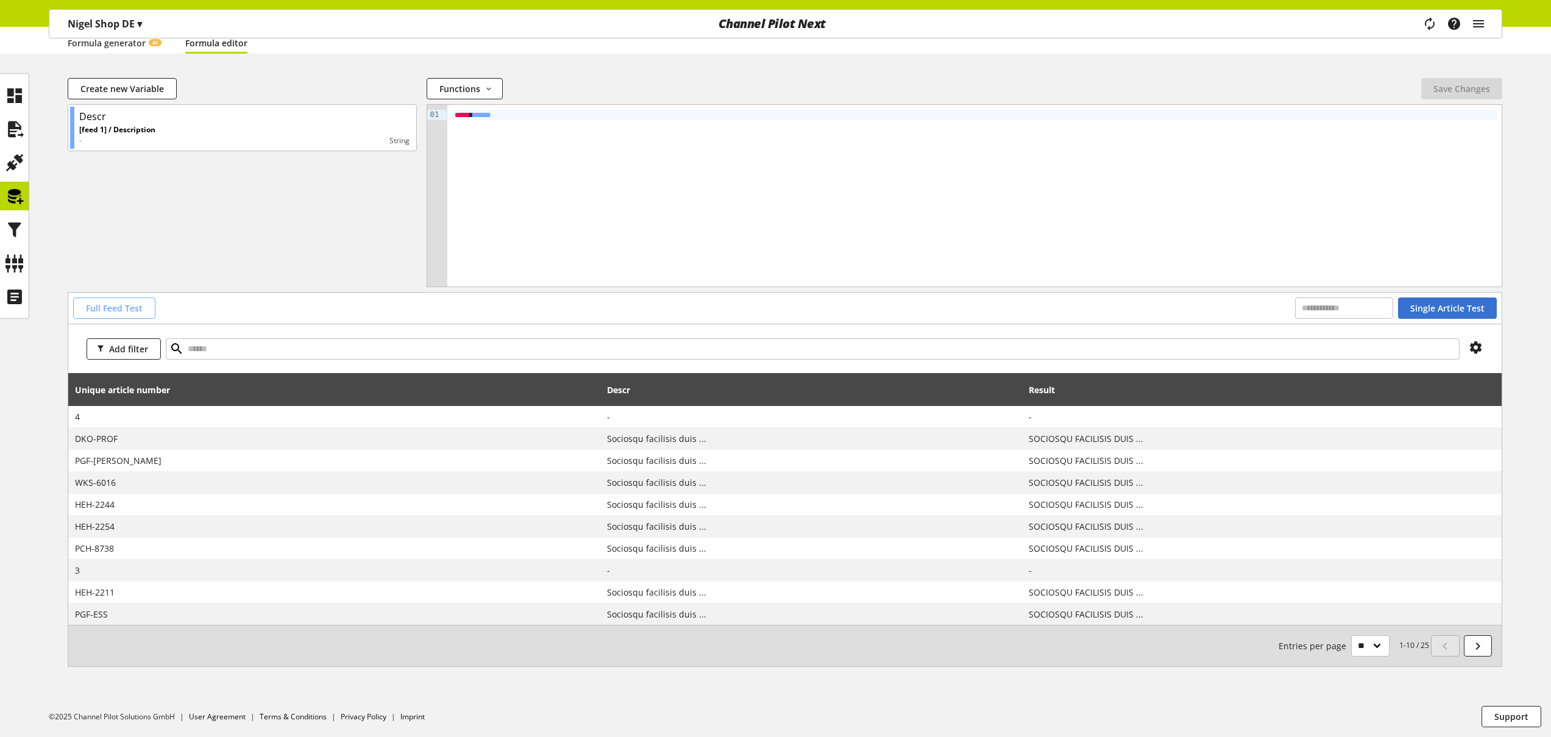
click at [139, 311] on span "Full Feed Test" at bounding box center [114, 308] width 57 height 13
click at [124, 316] on button "Full Feed Test" at bounding box center [114, 307] width 82 height 21
click at [119, 308] on span "Full Feed Test" at bounding box center [114, 308] width 57 height 13
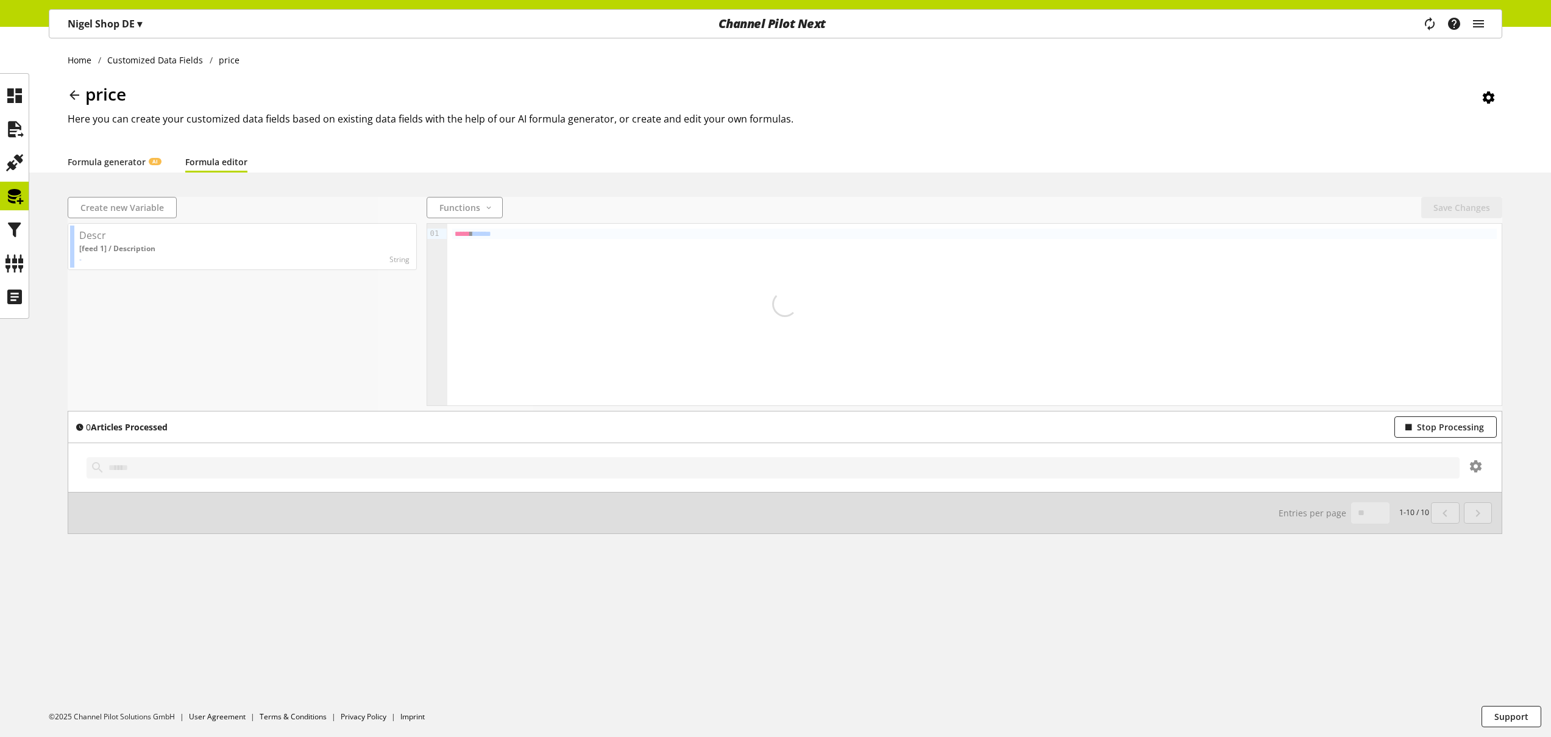
scroll to position [0, 0]
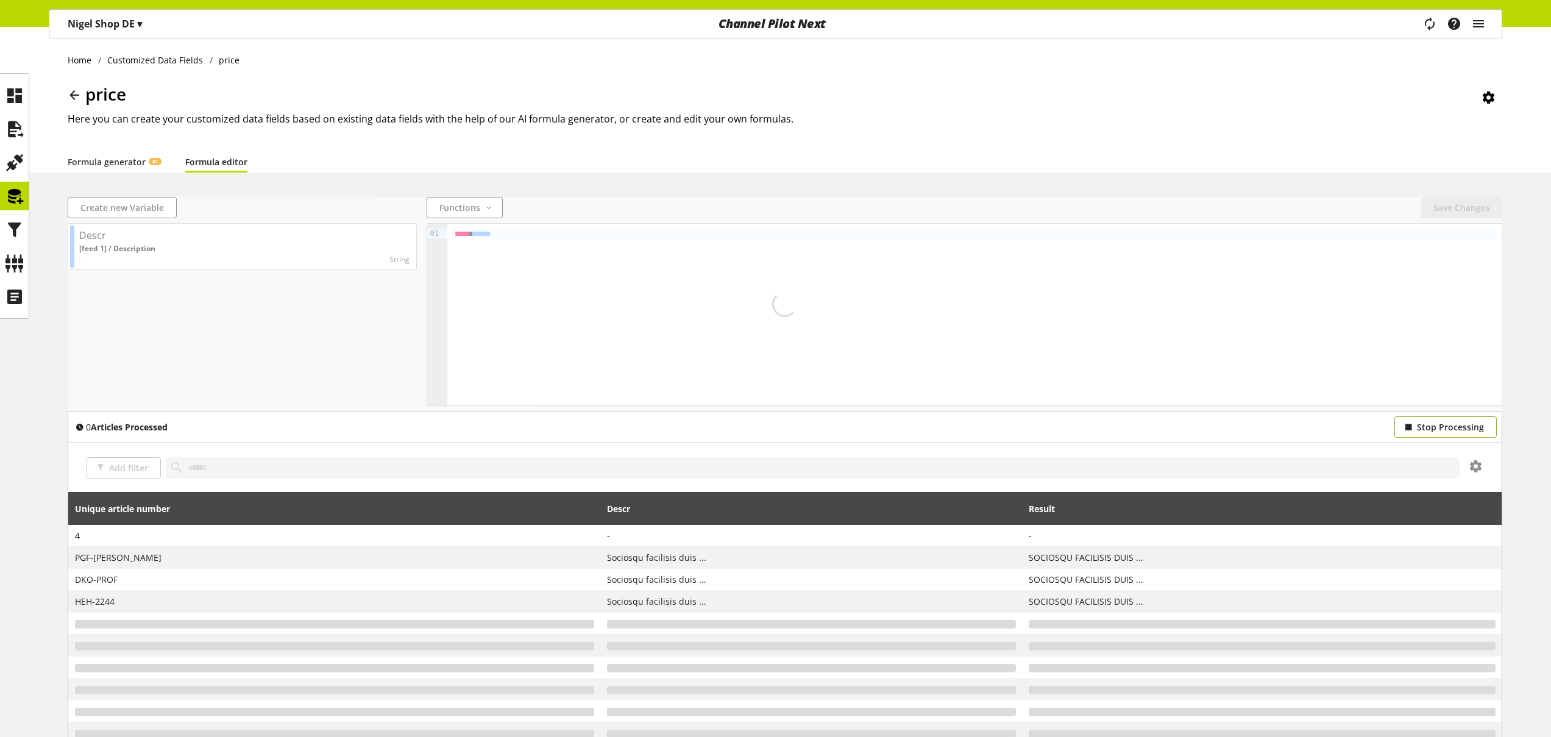
click at [1400, 434] on button "Stop Processing" at bounding box center [1445, 426] width 102 height 21
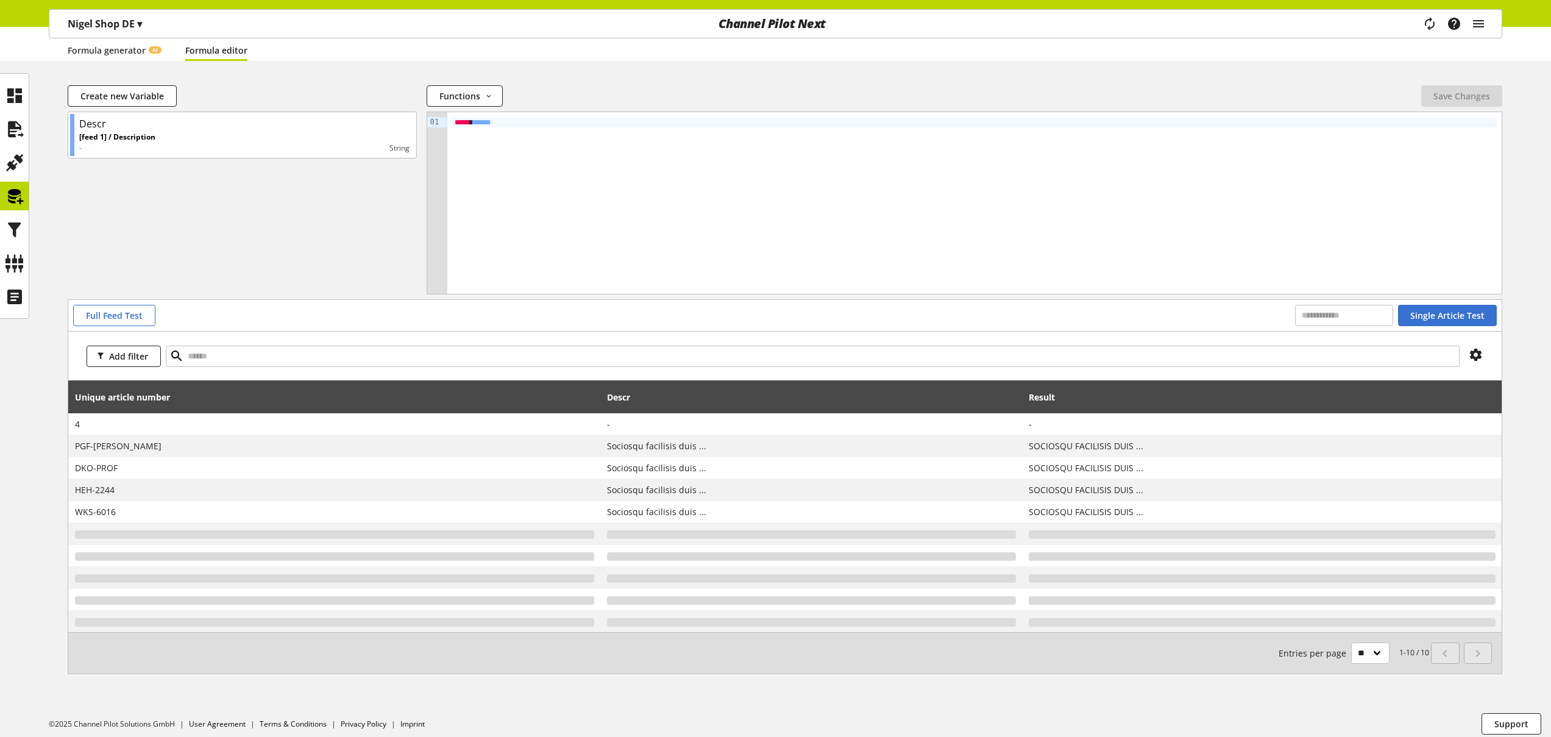
scroll to position [119, 0]
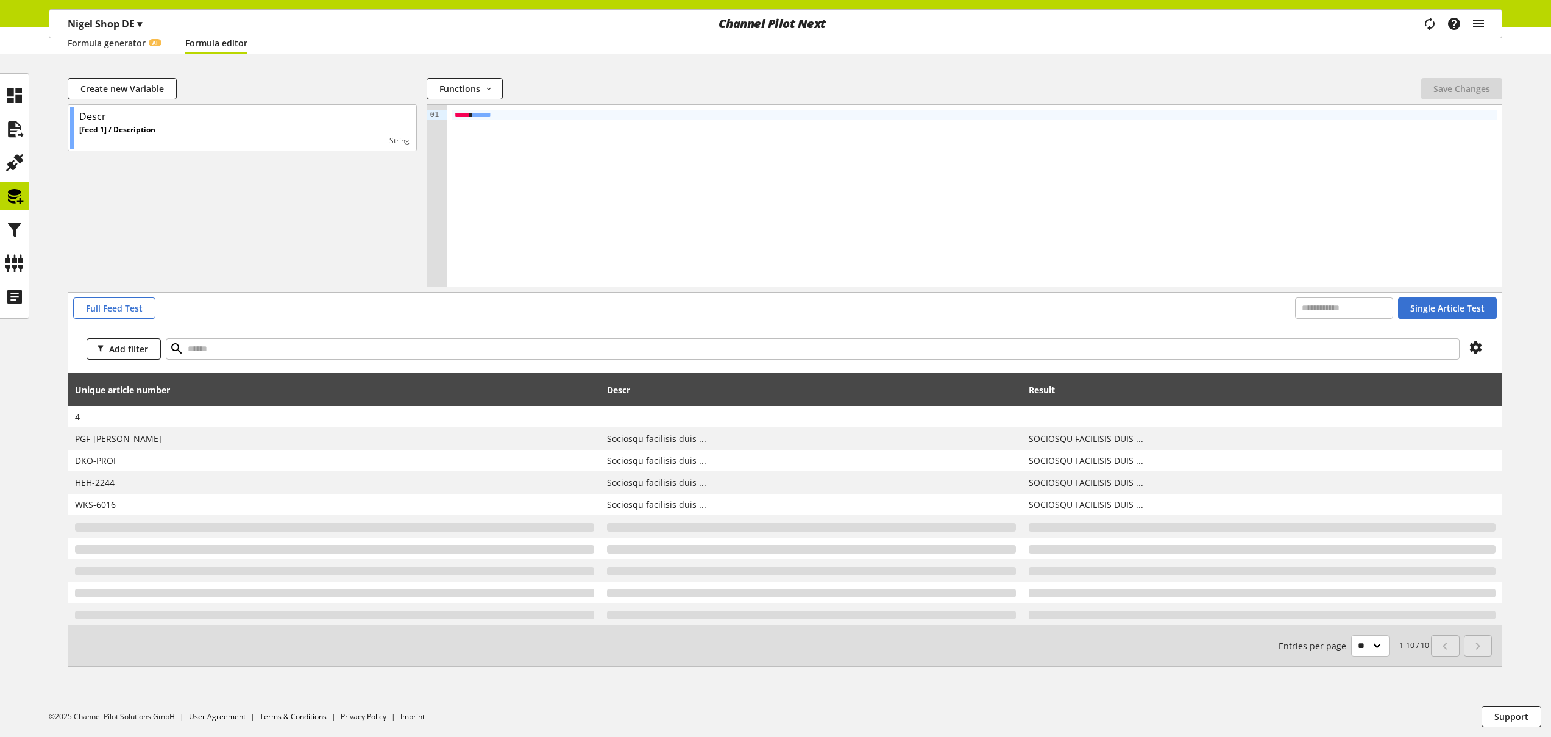
click at [135, 25] on p "Nigel Shop DE ▾" at bounding box center [105, 23] width 74 height 15
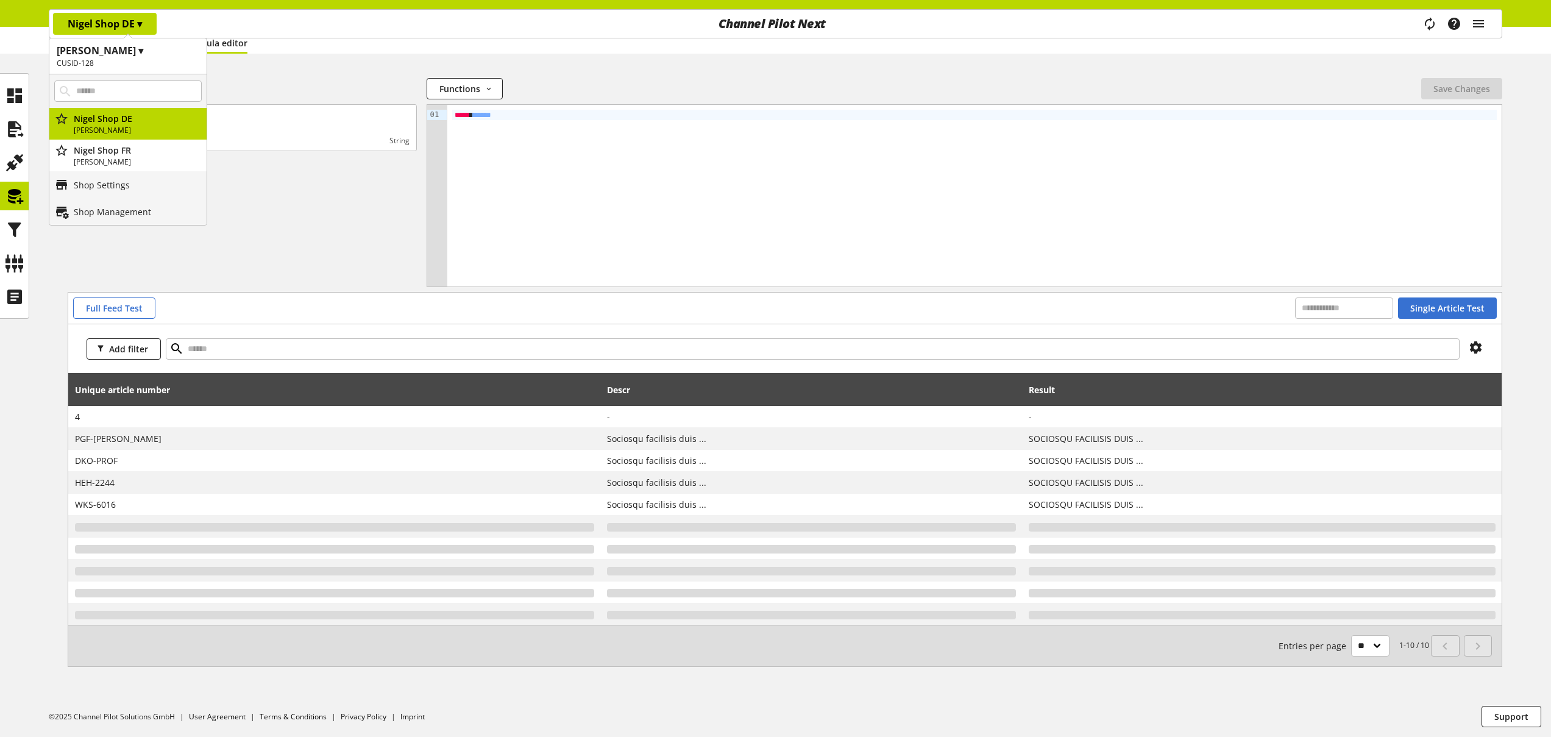
click at [670, 53] on div "Formula generator AI Formula editor" at bounding box center [785, 43] width 1434 height 22
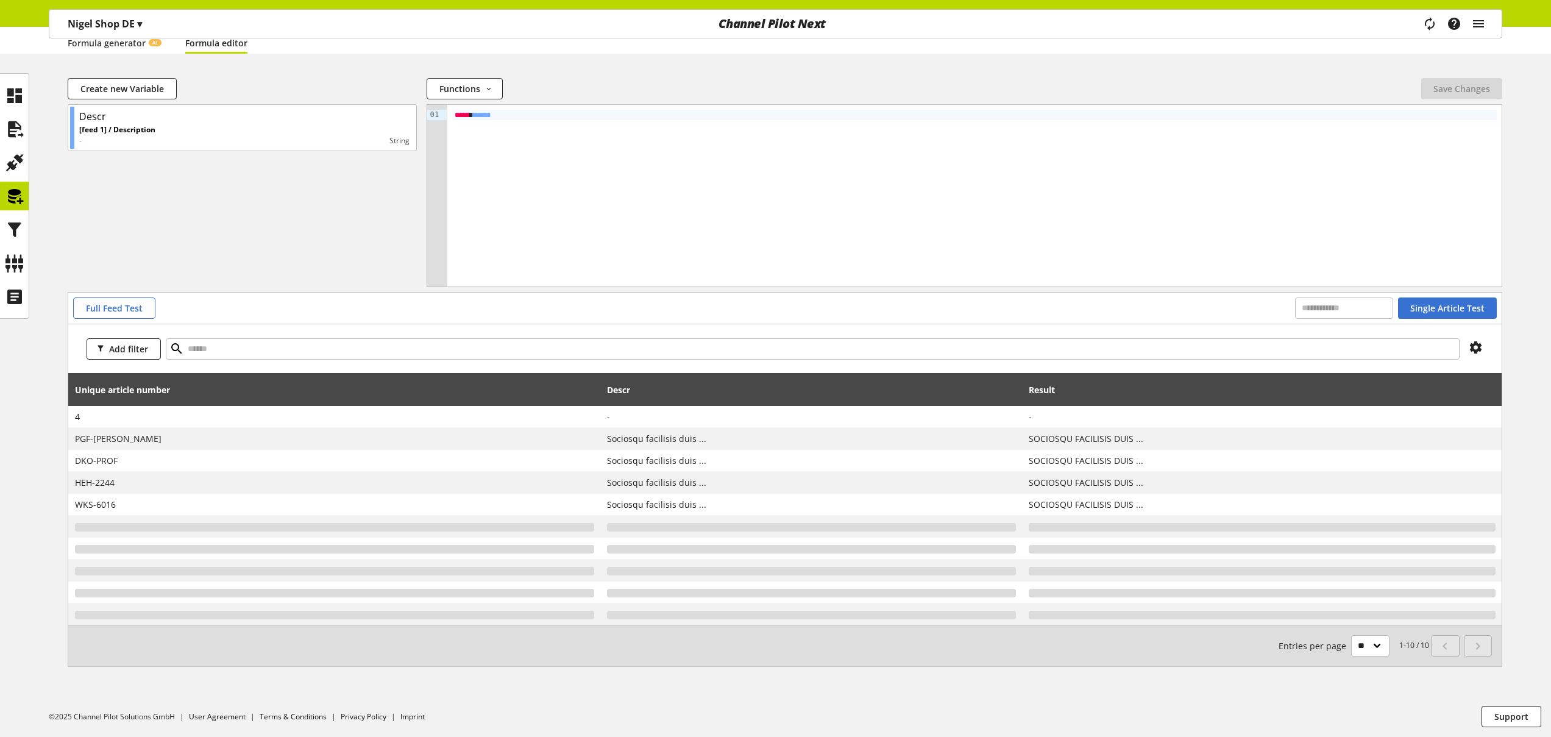
click at [146, 21] on div "Nigel Shop DE ▾" at bounding box center [105, 24] width 104 height 22
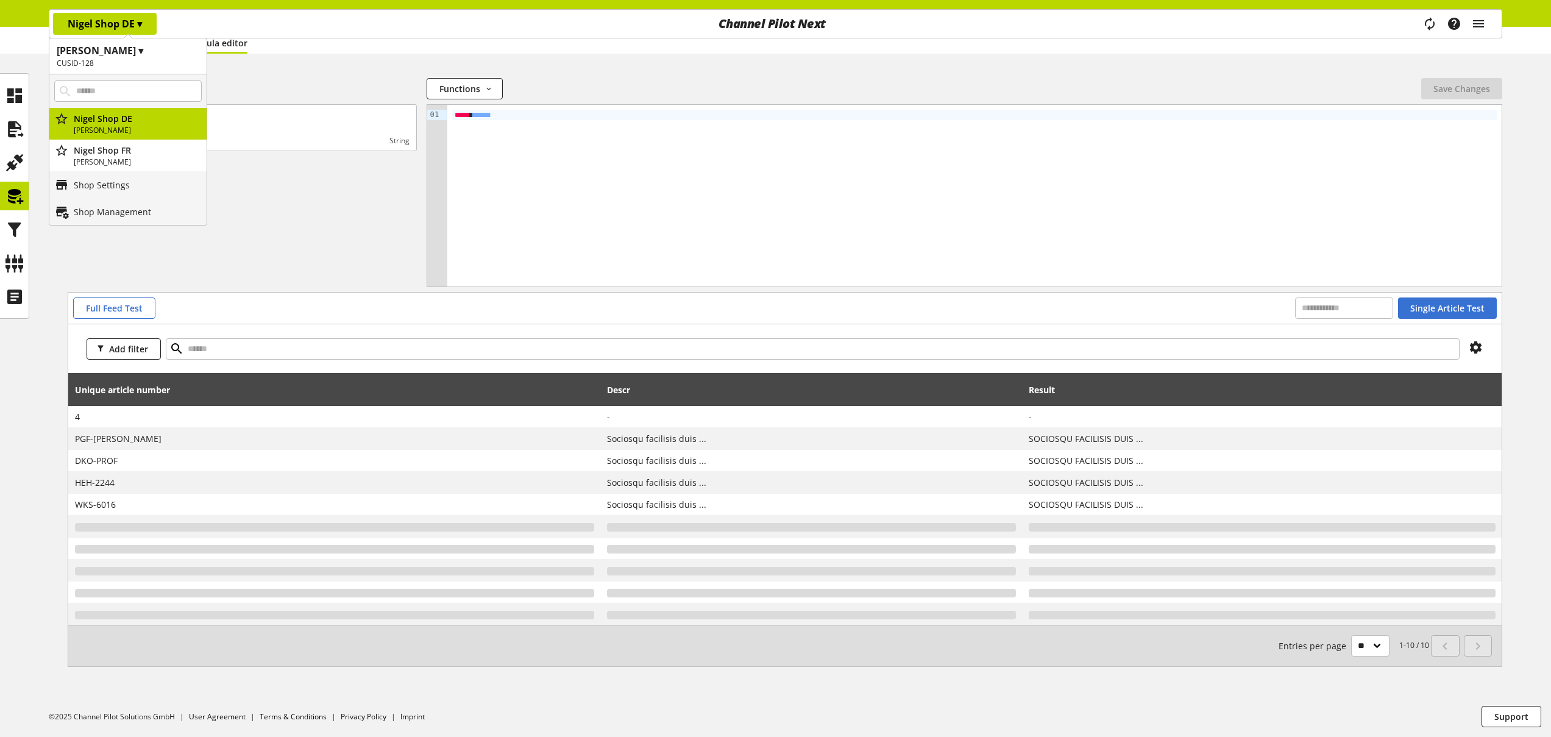
click at [1091, 197] on div "***** * ***** *" at bounding box center [974, 196] width 1054 height 182
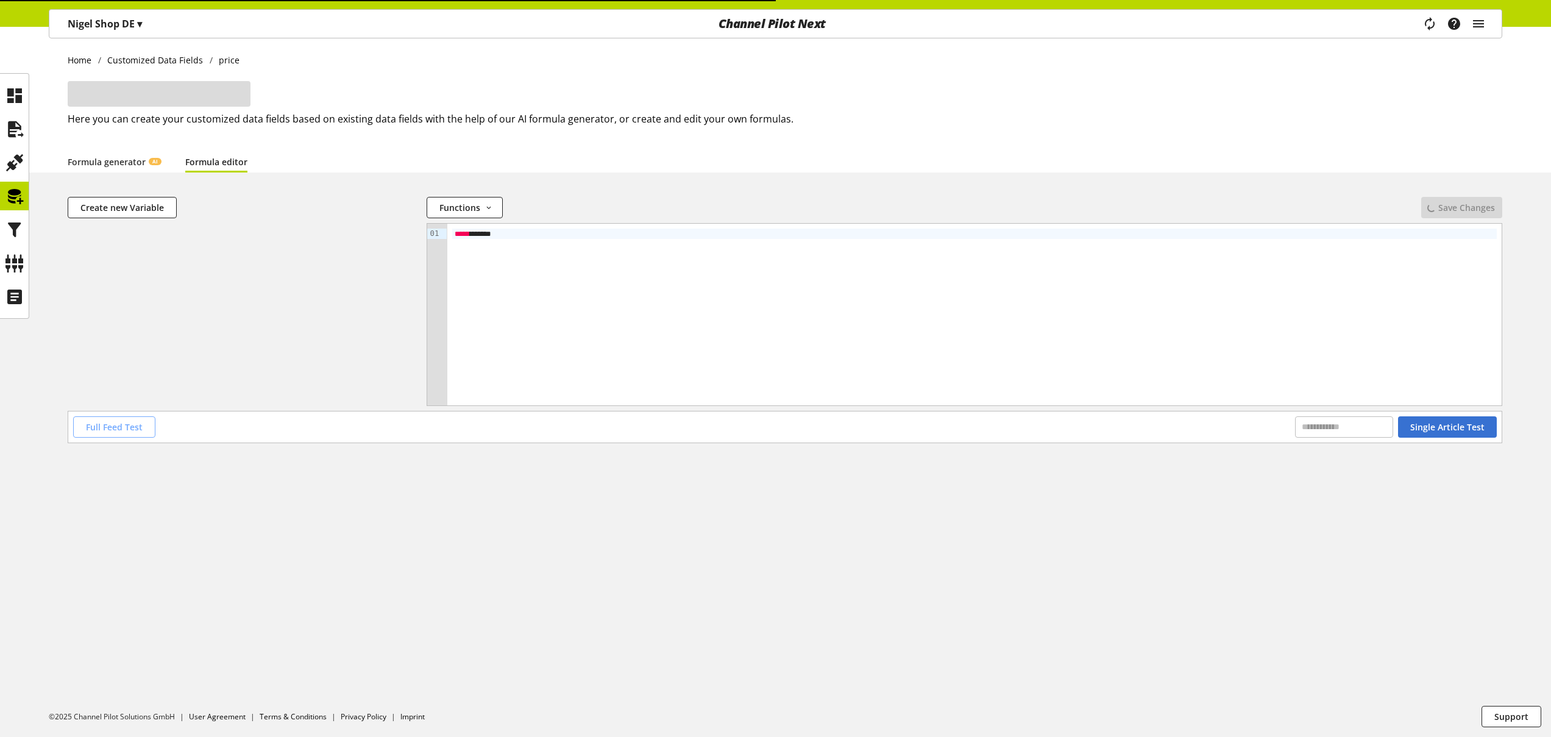
drag, startPoint x: 125, startPoint y: 417, endPoint x: 141, endPoint y: 424, distance: 17.8
click at [126, 417] on button "Full Feed Test" at bounding box center [114, 426] width 82 height 21
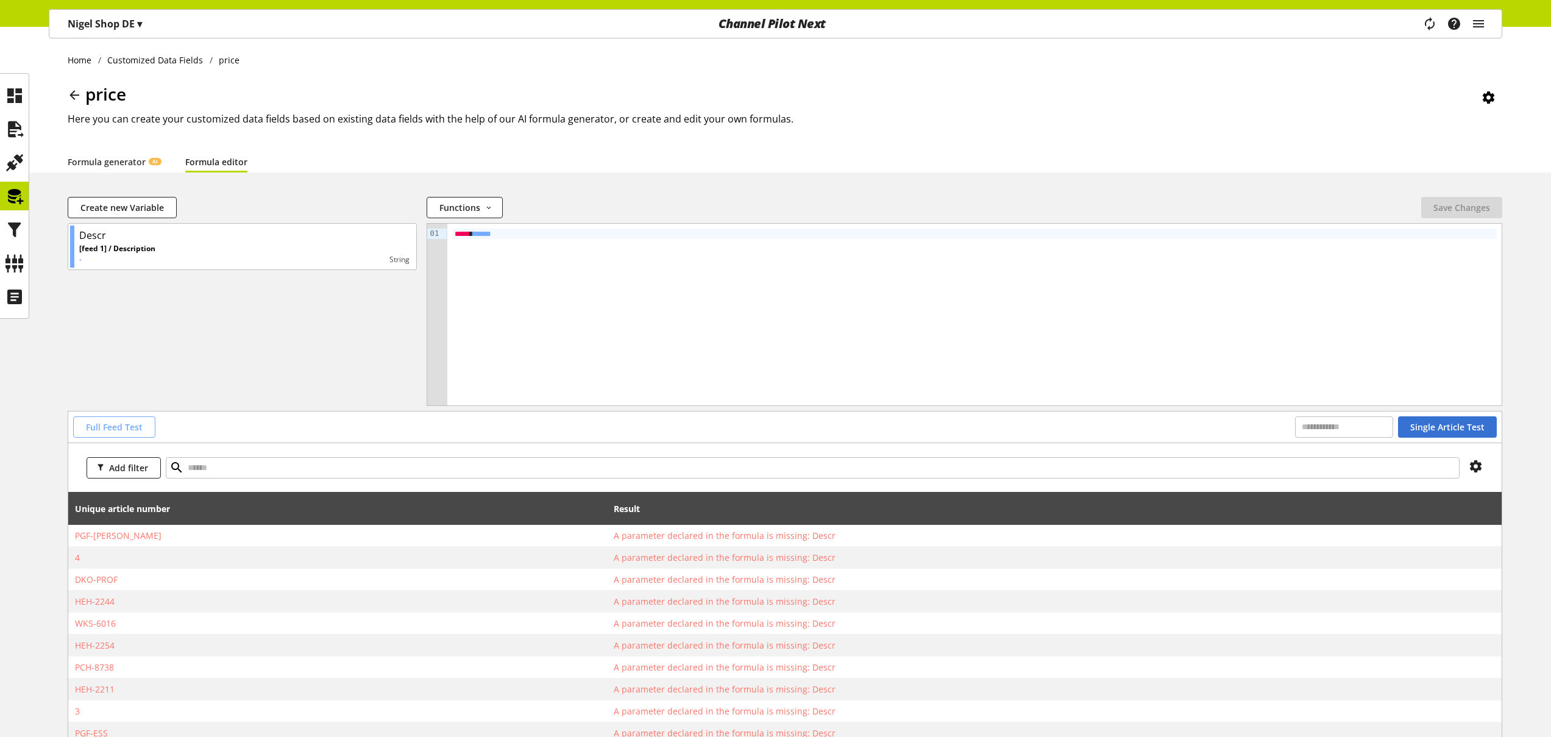
click at [124, 425] on span "Full Feed Test" at bounding box center [114, 426] width 57 height 13
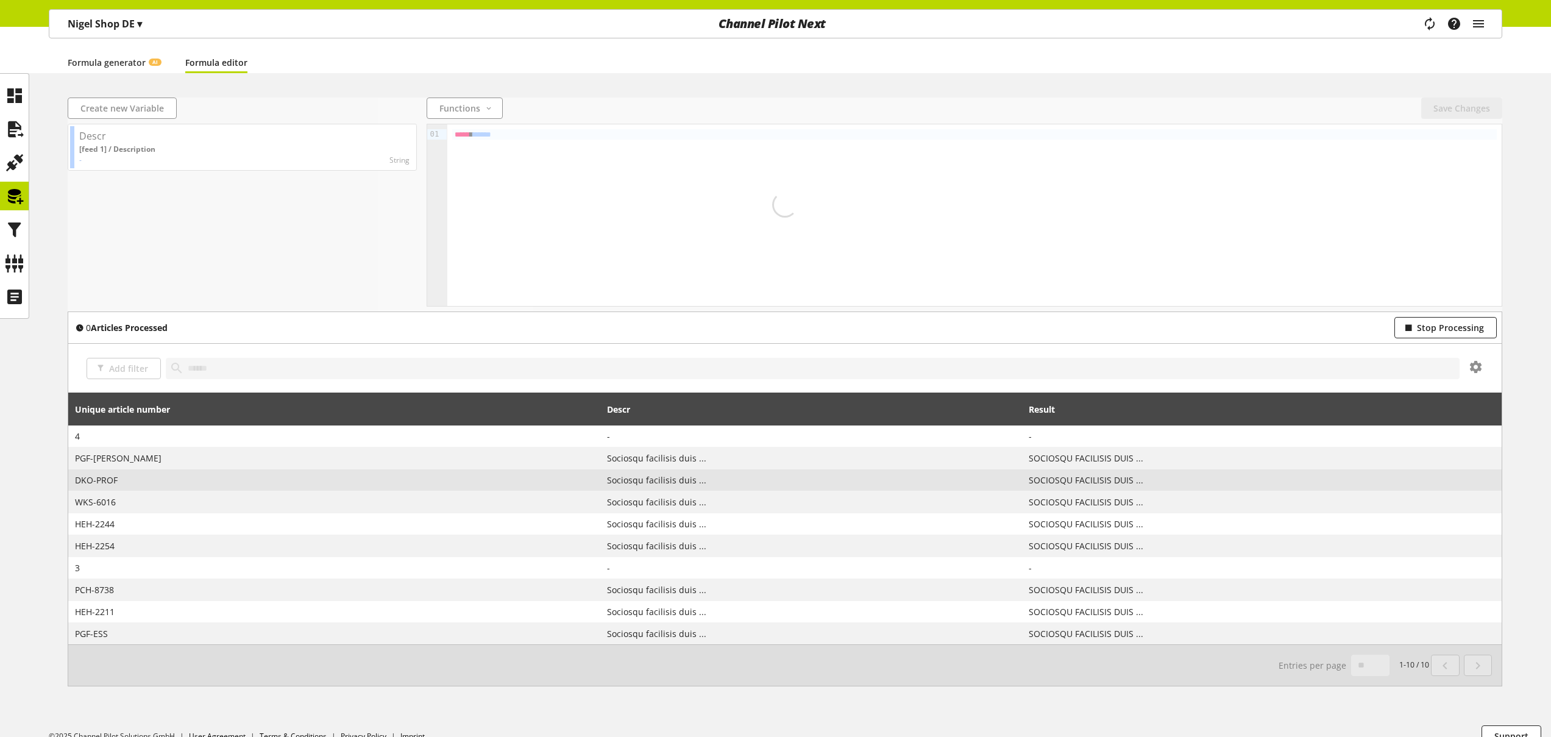
scroll to position [119, 0]
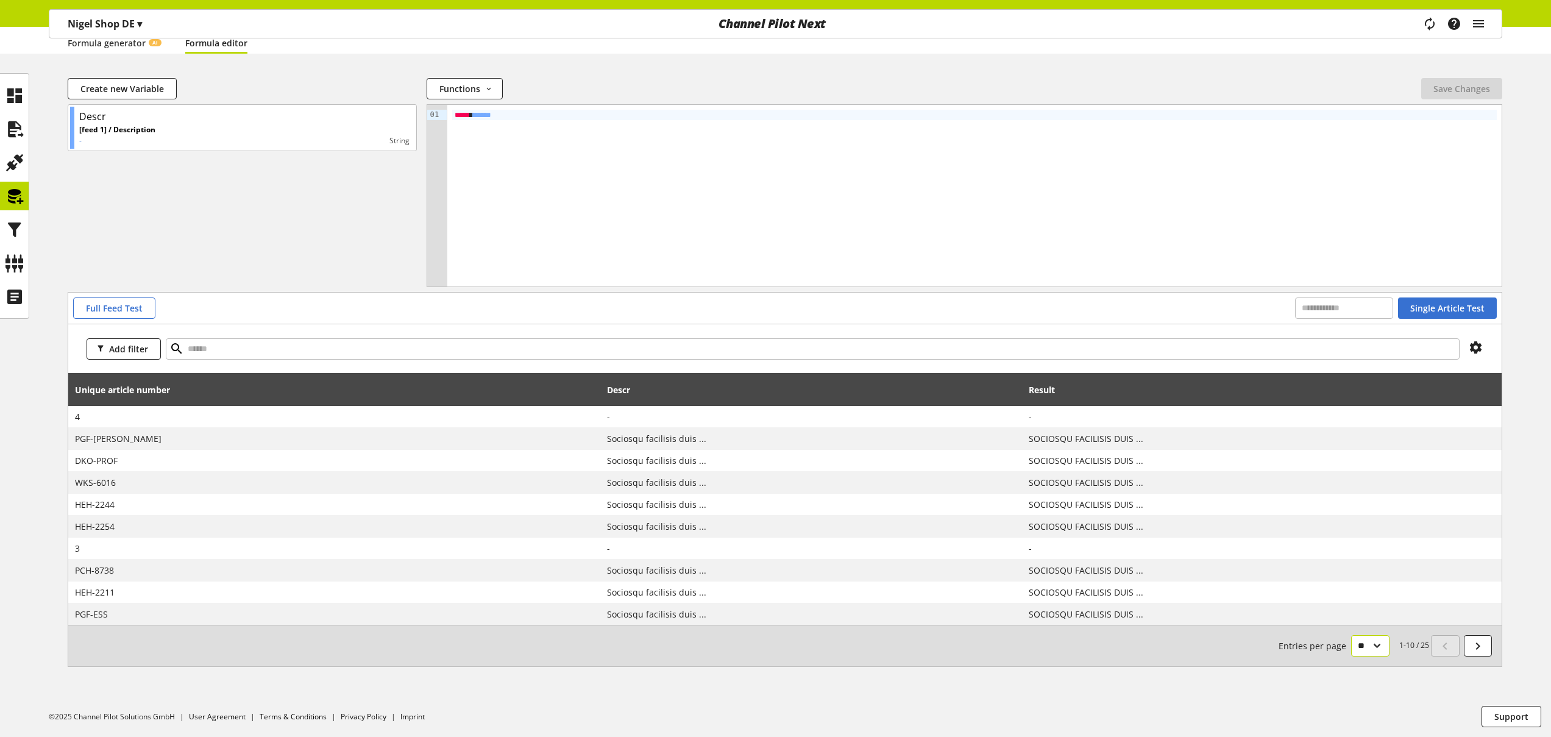
click at [1358, 644] on select "** ** ** ***" at bounding box center [1370, 645] width 38 height 21
select select "***"
click at [1351, 635] on select "** ** ** ***" at bounding box center [1370, 645] width 38 height 21
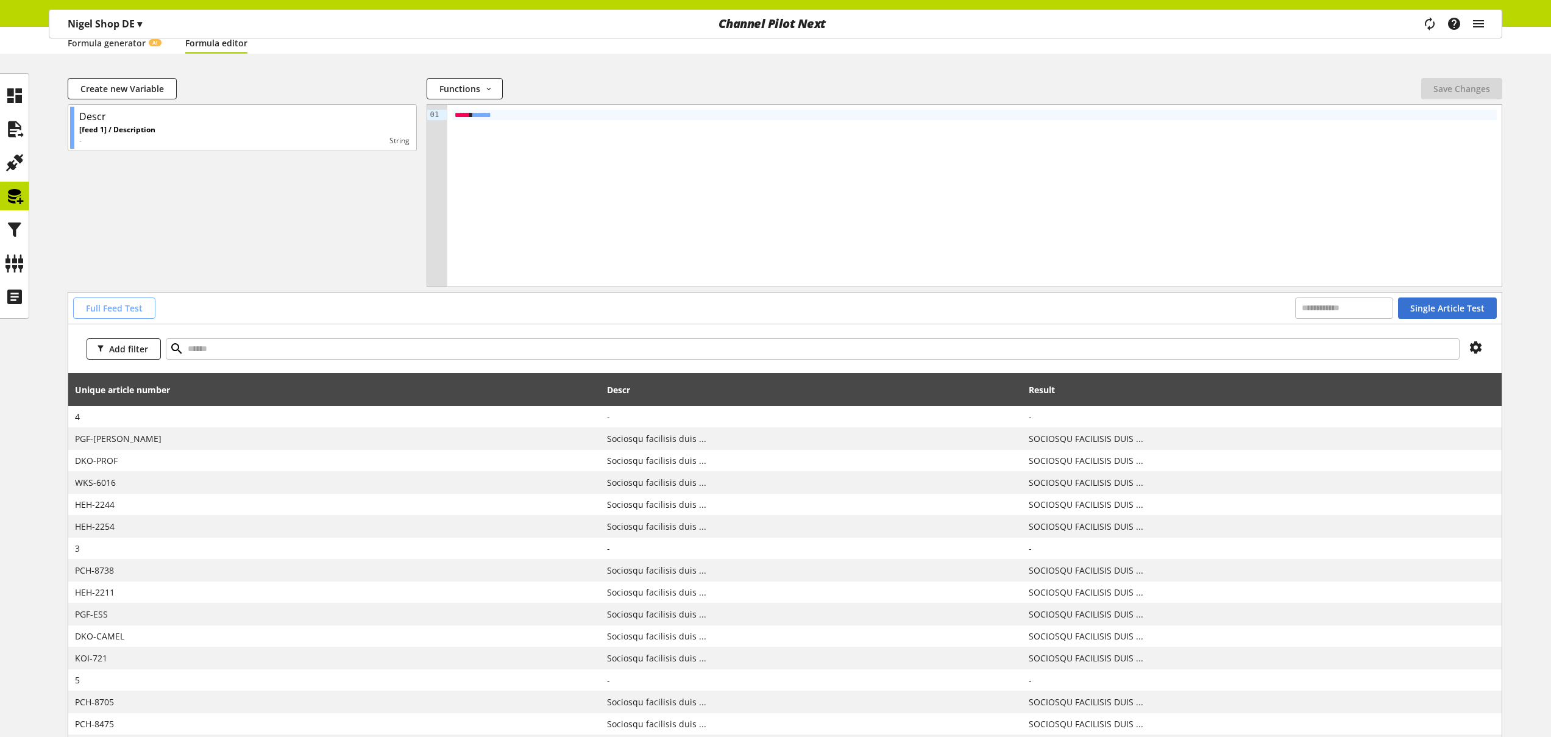
click at [135, 310] on span "Full Feed Test" at bounding box center [114, 308] width 57 height 13
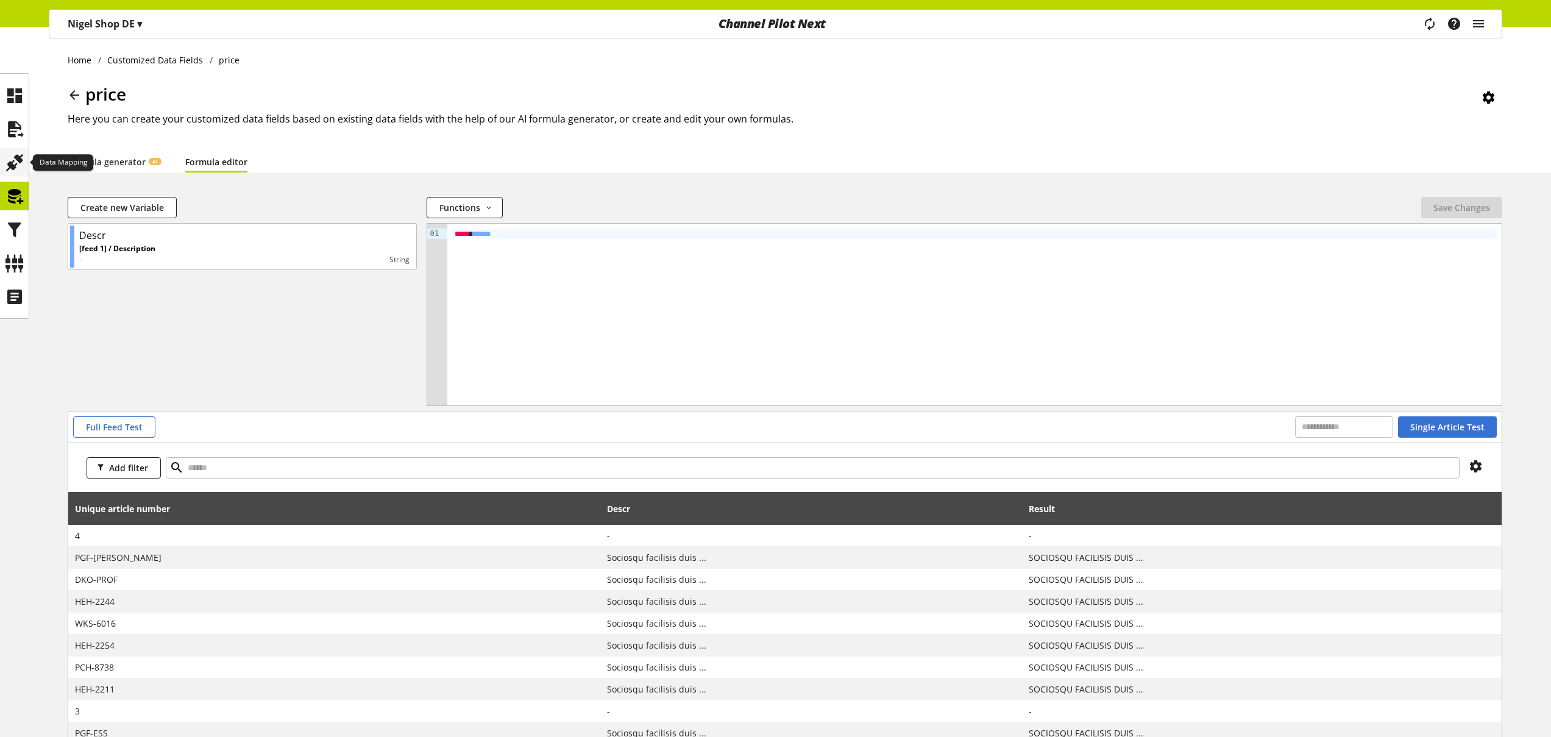
click at [18, 158] on icon at bounding box center [14, 163] width 19 height 24
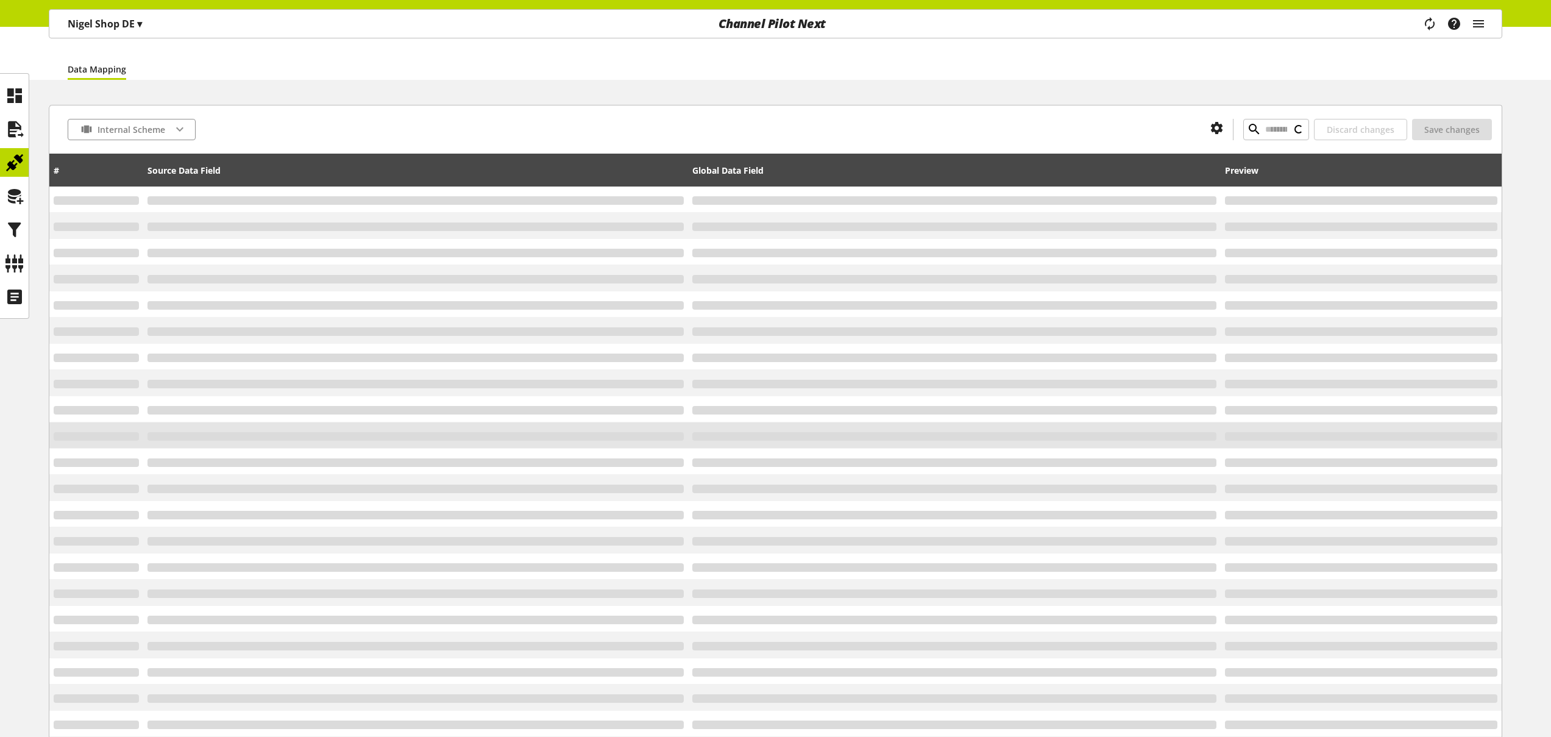
scroll to position [101, 0]
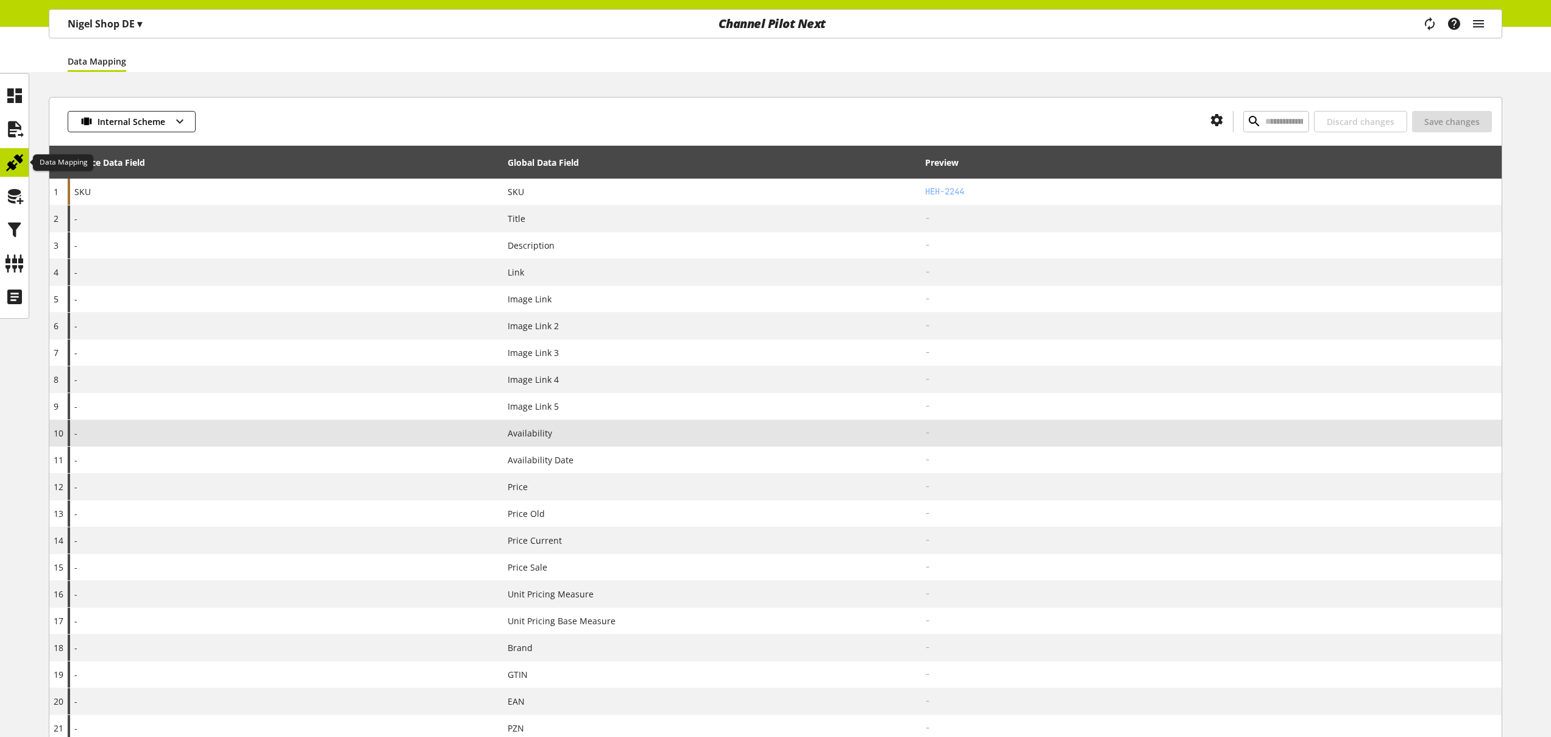
click at [17, 160] on icon at bounding box center [14, 163] width 19 height 24
click at [15, 161] on icon at bounding box center [14, 163] width 19 height 24
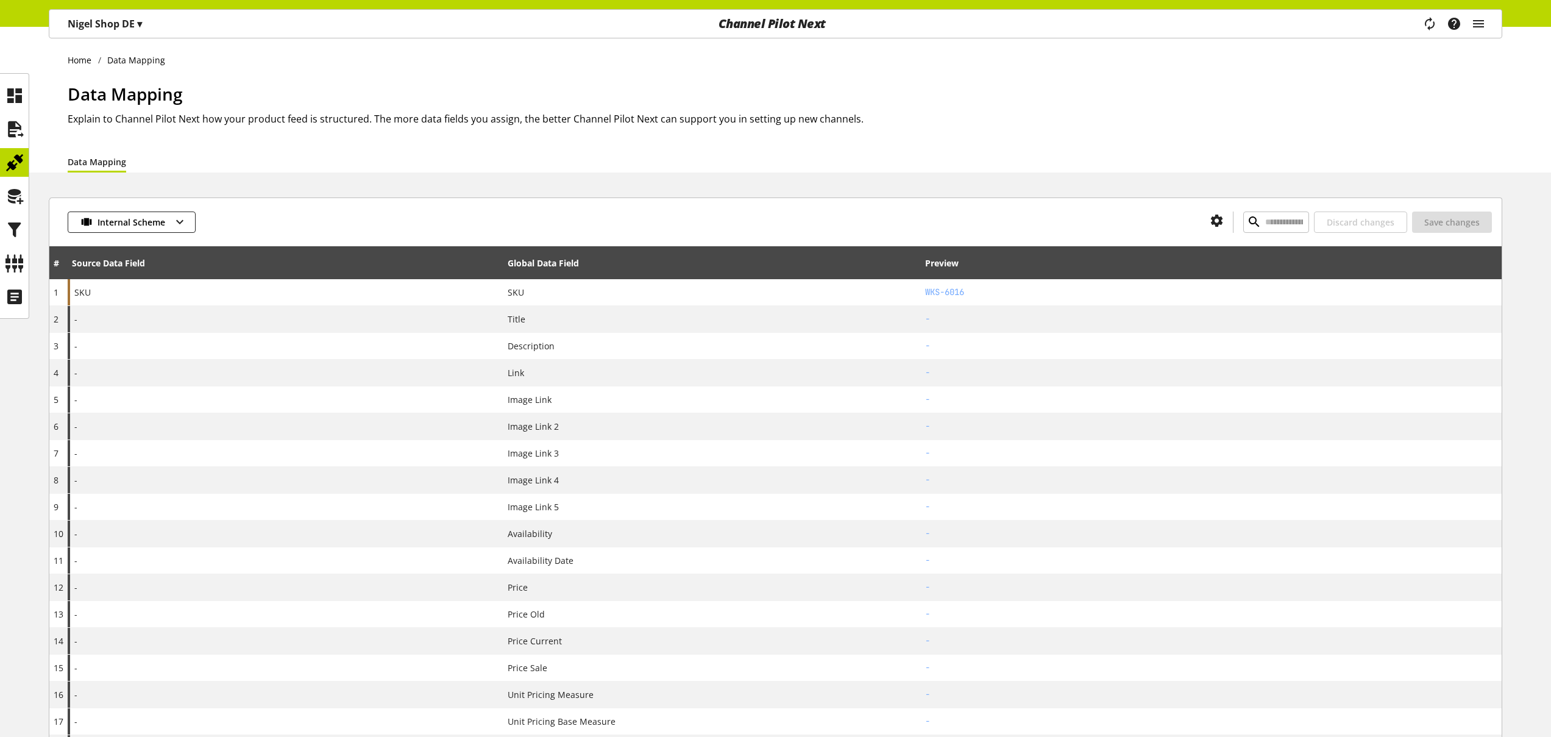
click at [102, 160] on link "Data Mapping" at bounding box center [97, 161] width 58 height 13
click at [103, 160] on link "Data Mapping" at bounding box center [97, 161] width 58 height 13
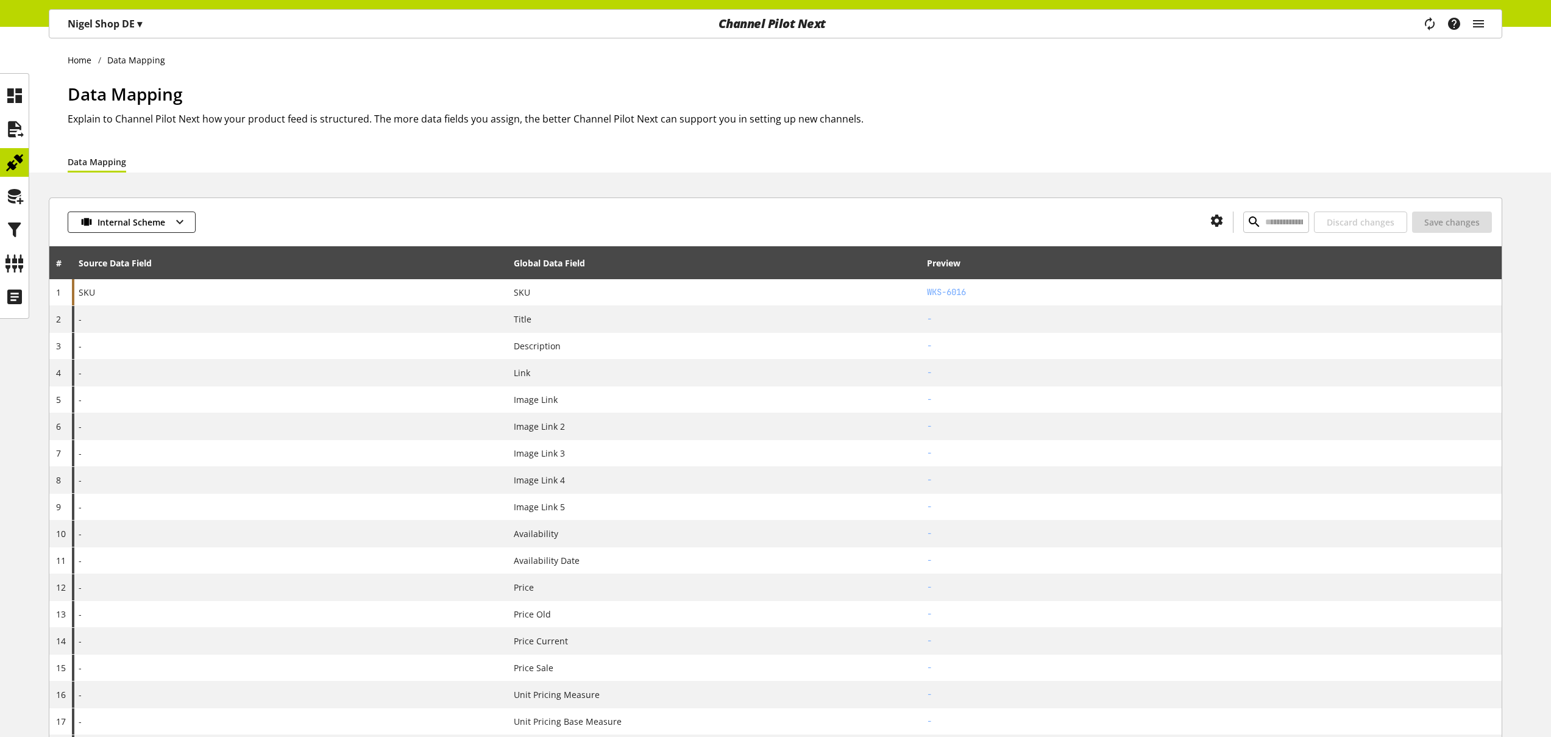
click at [103, 160] on link "Data Mapping" at bounding box center [97, 161] width 58 height 13
click at [79, 160] on link "Data Mapping" at bounding box center [97, 161] width 58 height 13
click at [12, 137] on icon at bounding box center [14, 129] width 19 height 24
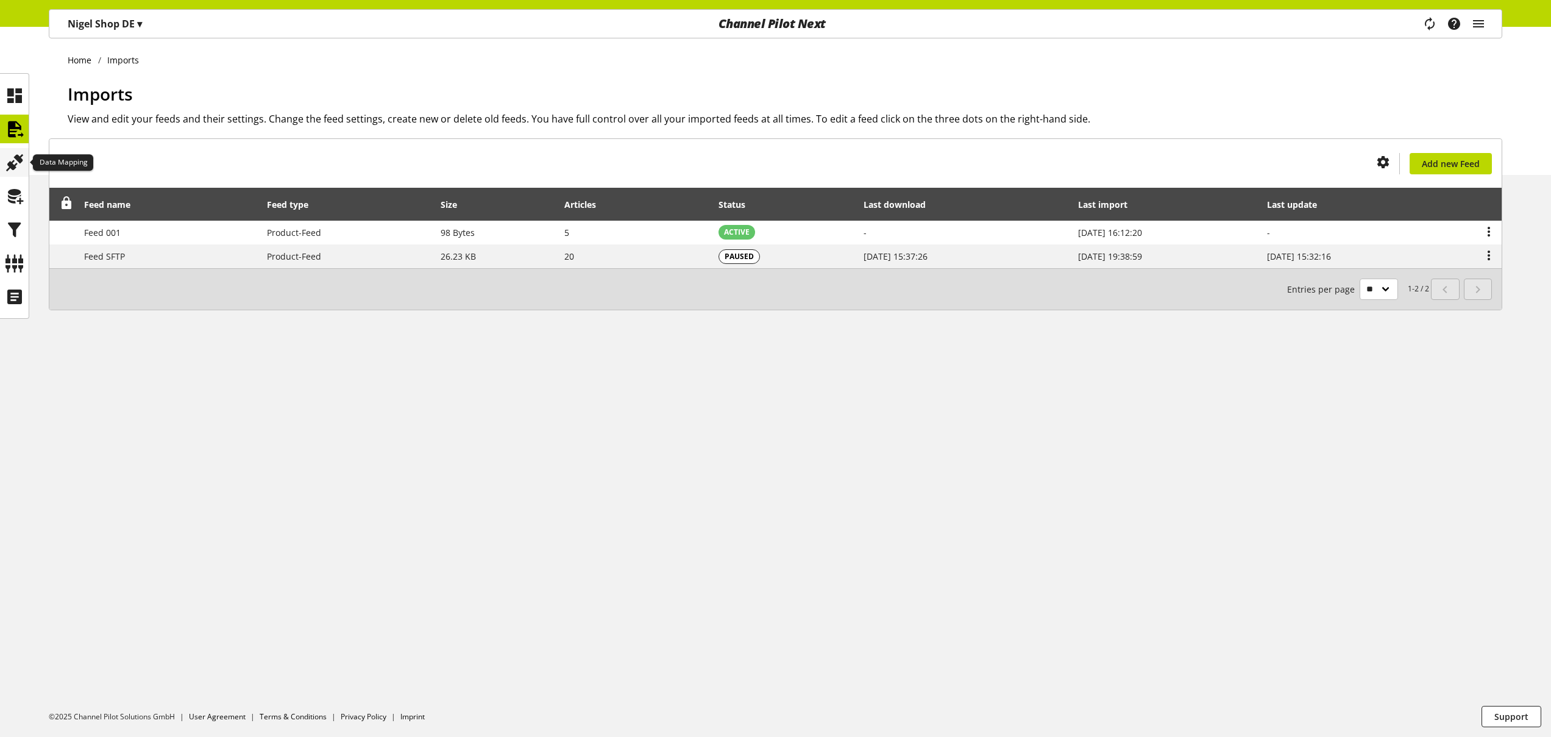
click at [11, 159] on icon at bounding box center [14, 163] width 19 height 24
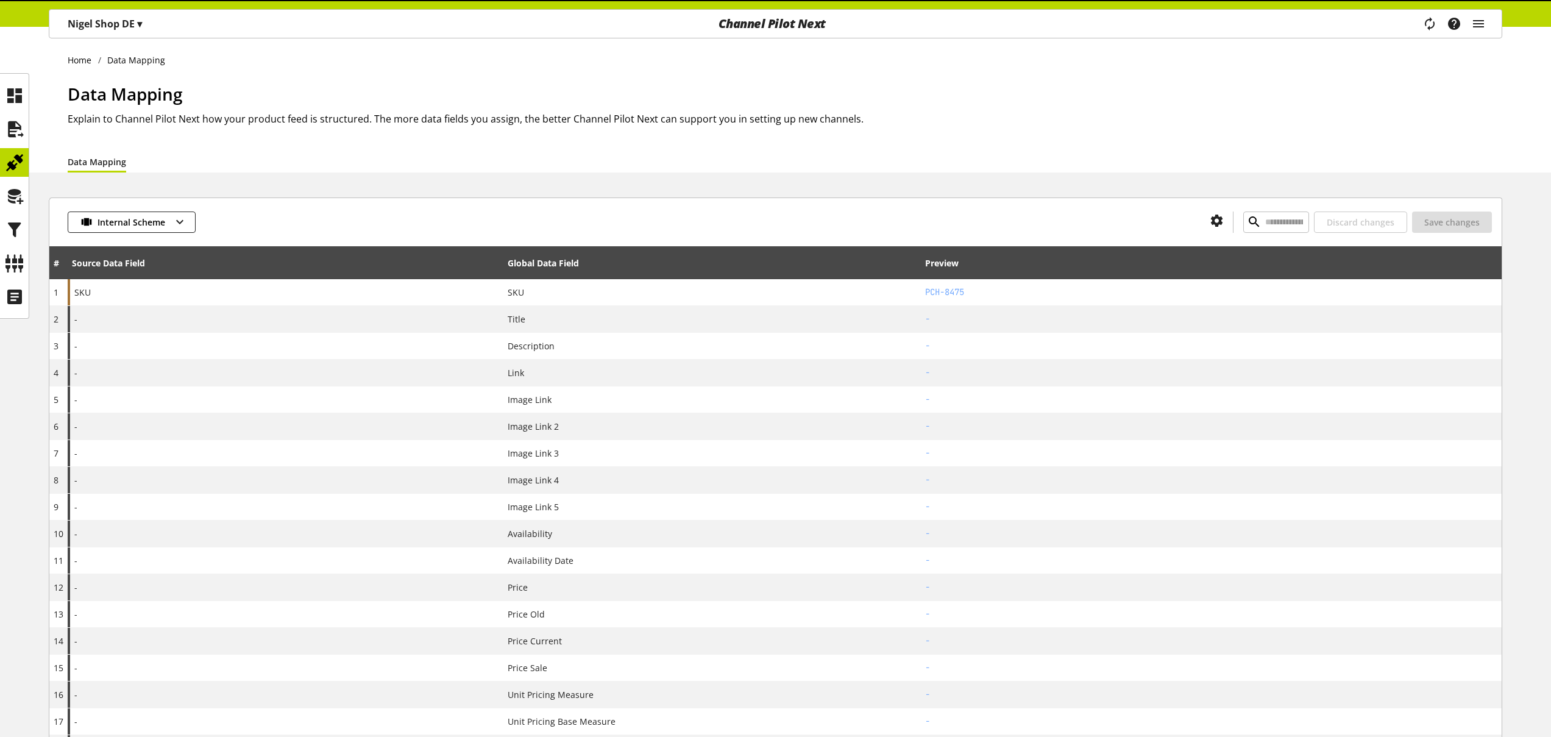
click at [101, 161] on link "Data Mapping" at bounding box center [97, 161] width 58 height 13
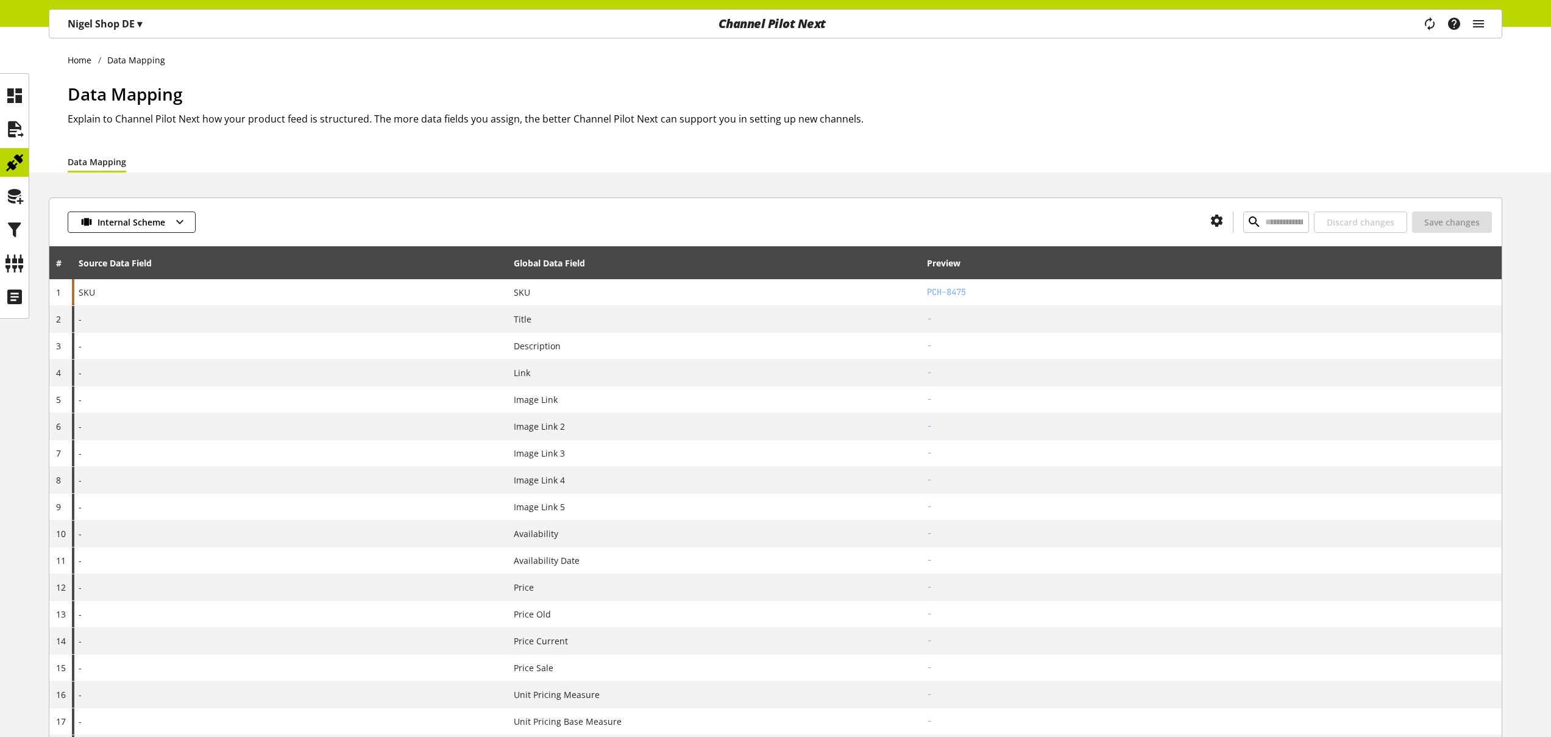
click at [101, 161] on link "Data Mapping" at bounding box center [97, 161] width 58 height 13
click at [8, 131] on icon at bounding box center [14, 129] width 19 height 24
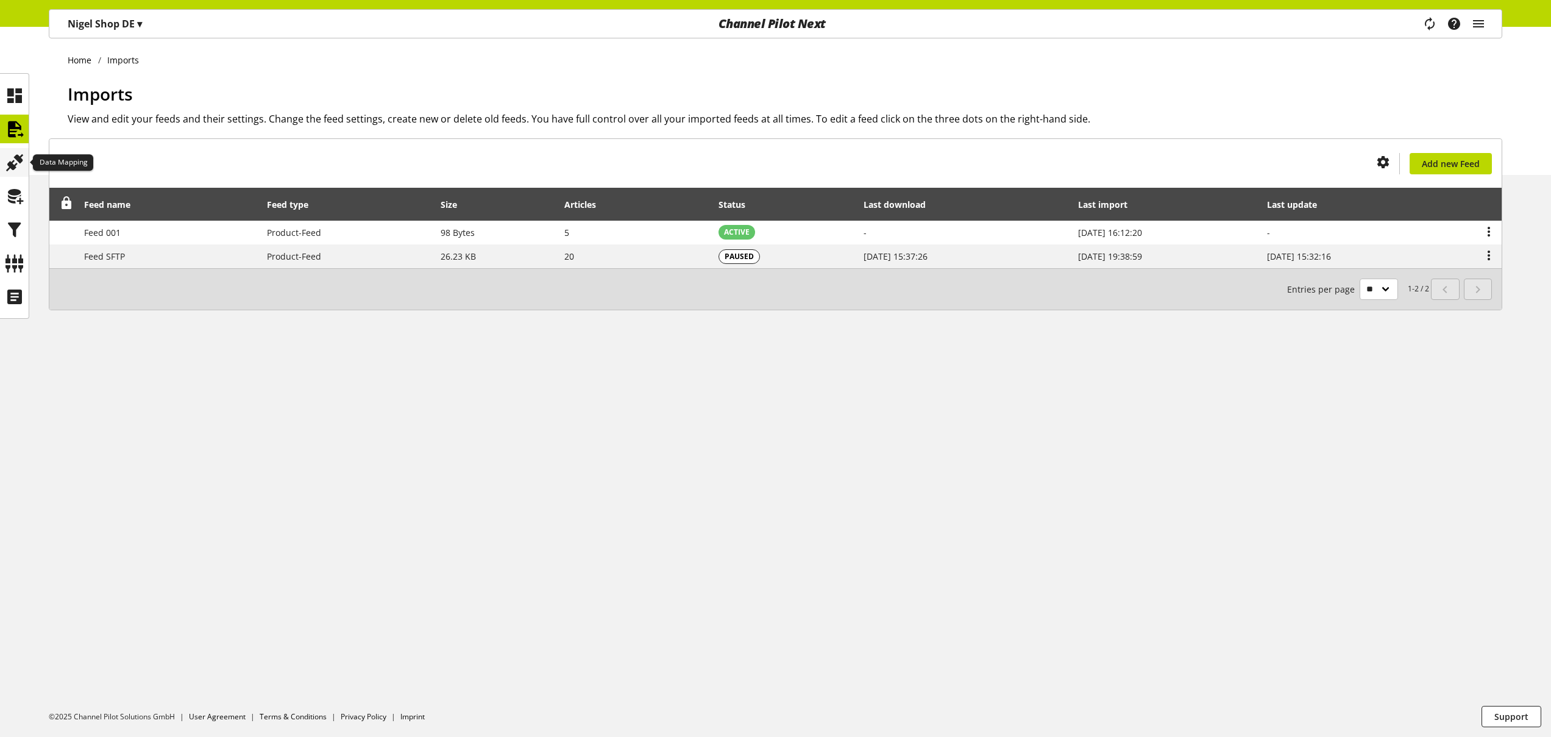
click at [23, 162] on icon at bounding box center [14, 163] width 19 height 24
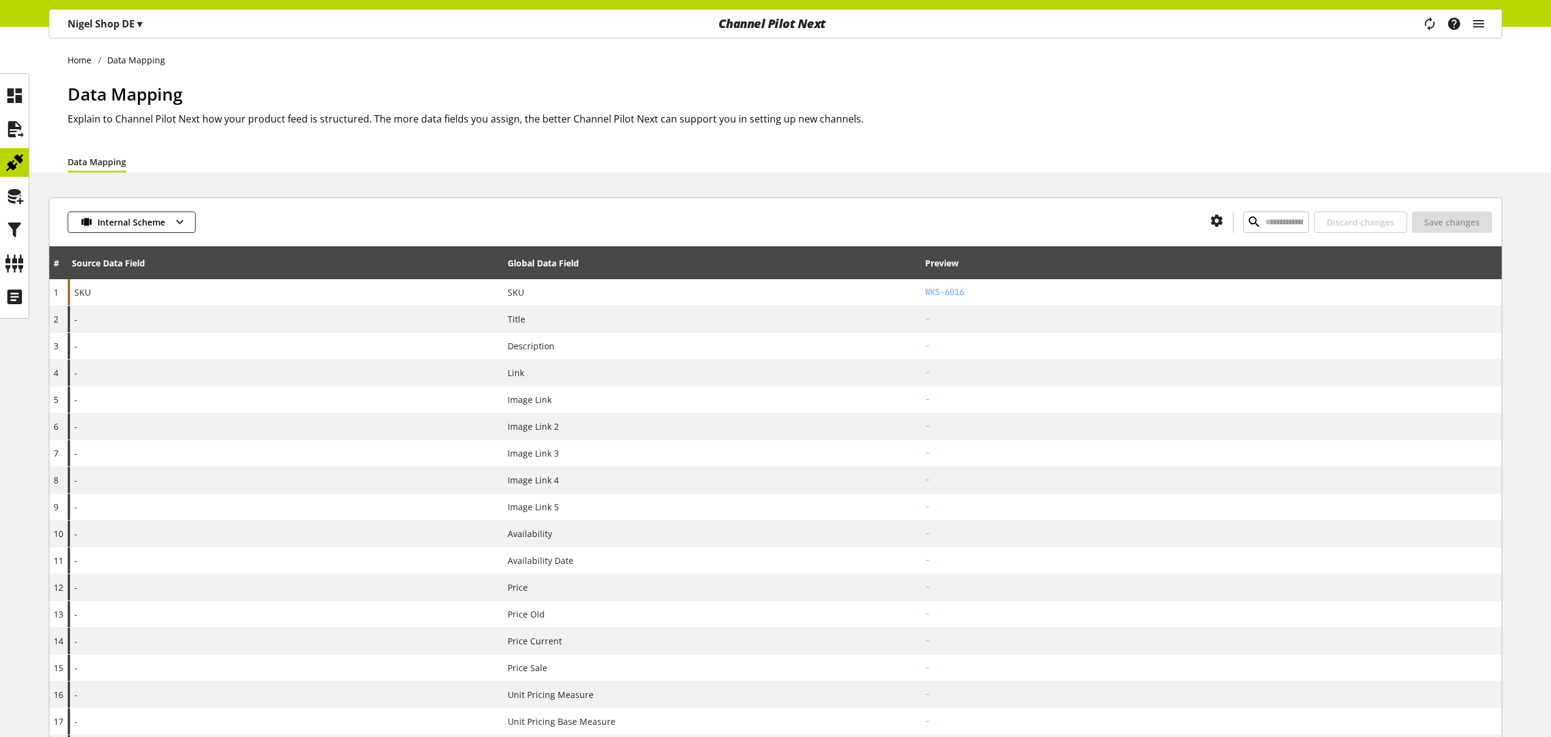
click at [192, 151] on div "Data Mapping" at bounding box center [785, 162] width 1434 height 22
click at [98, 164] on link "Data Mapping" at bounding box center [97, 161] width 58 height 13
click at [11, 90] on icon at bounding box center [14, 95] width 19 height 24
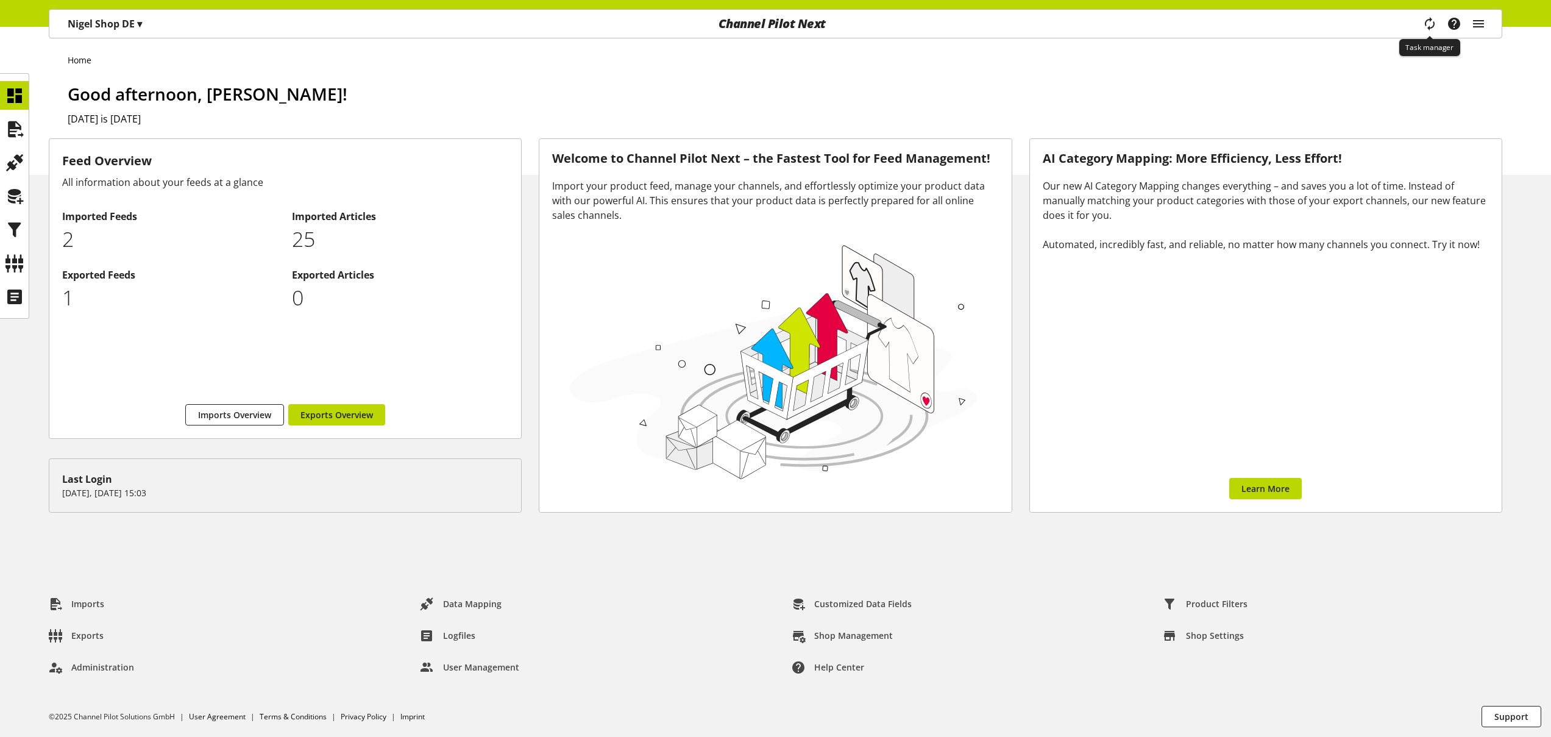
click at [1430, 21] on icon "main navigation" at bounding box center [1429, 24] width 26 height 24
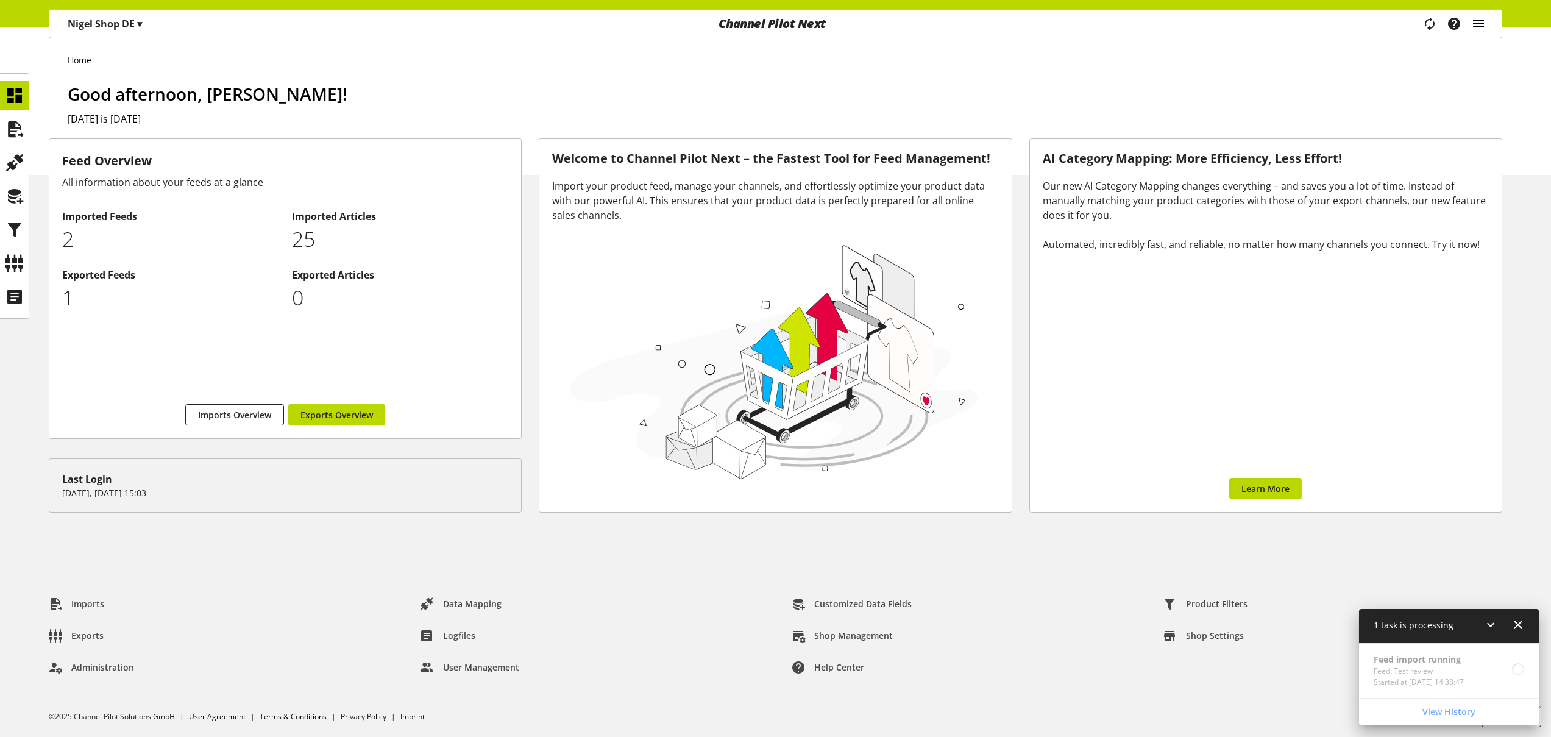
click at [1478, 26] on icon "main navigation" at bounding box center [1478, 24] width 15 height 22
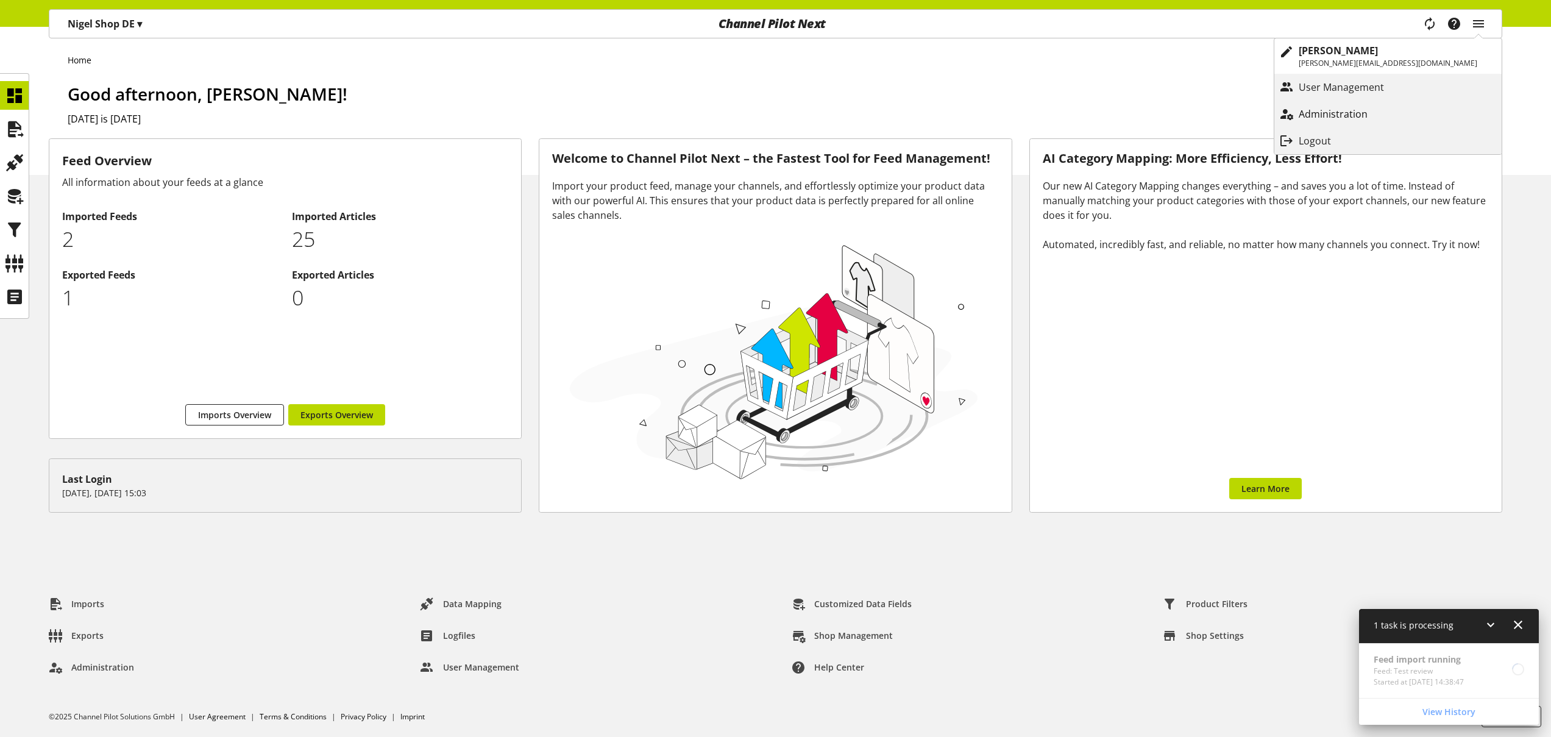
click at [1392, 116] on p "Administration" at bounding box center [1345, 114] width 93 height 15
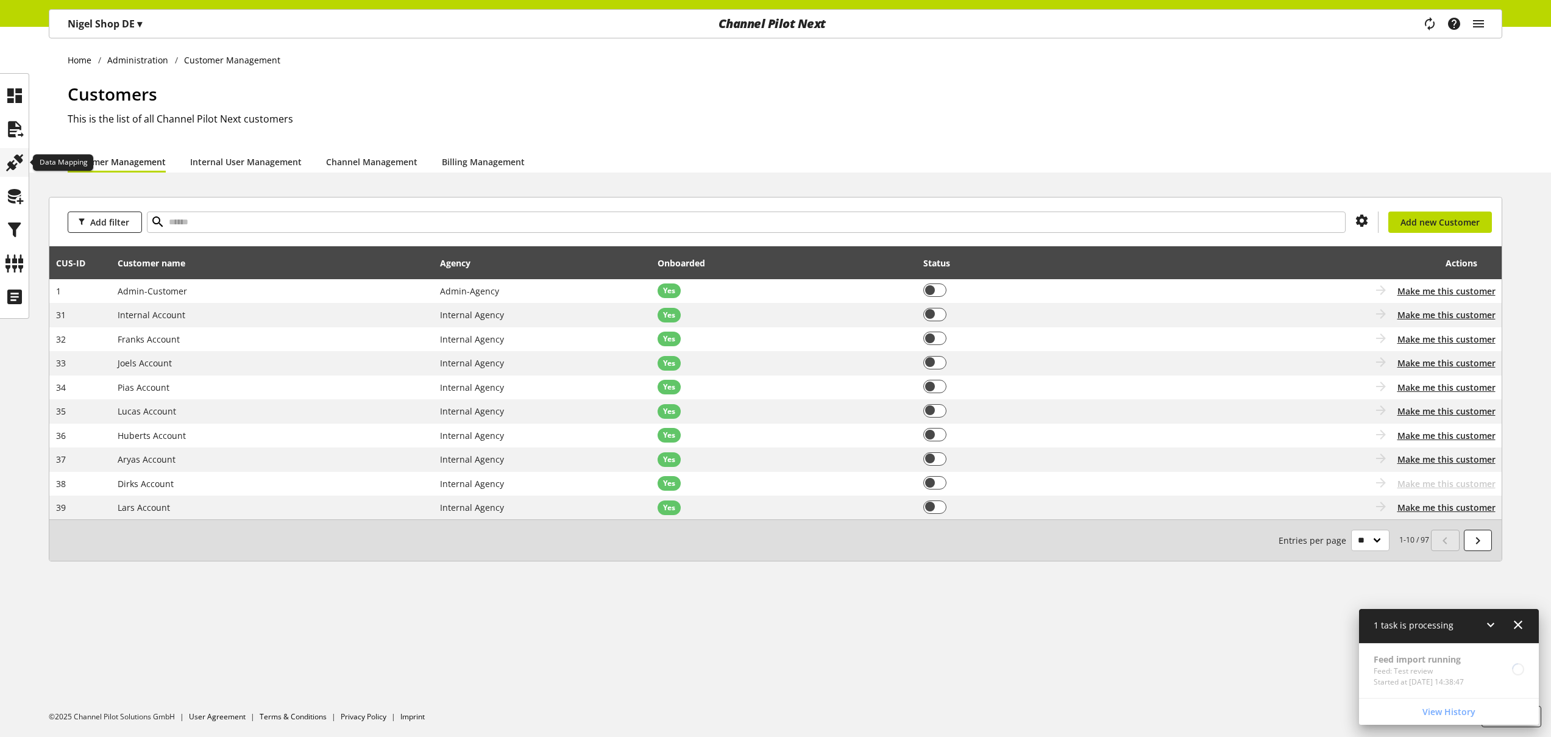
click at [16, 154] on icon at bounding box center [14, 163] width 19 height 24
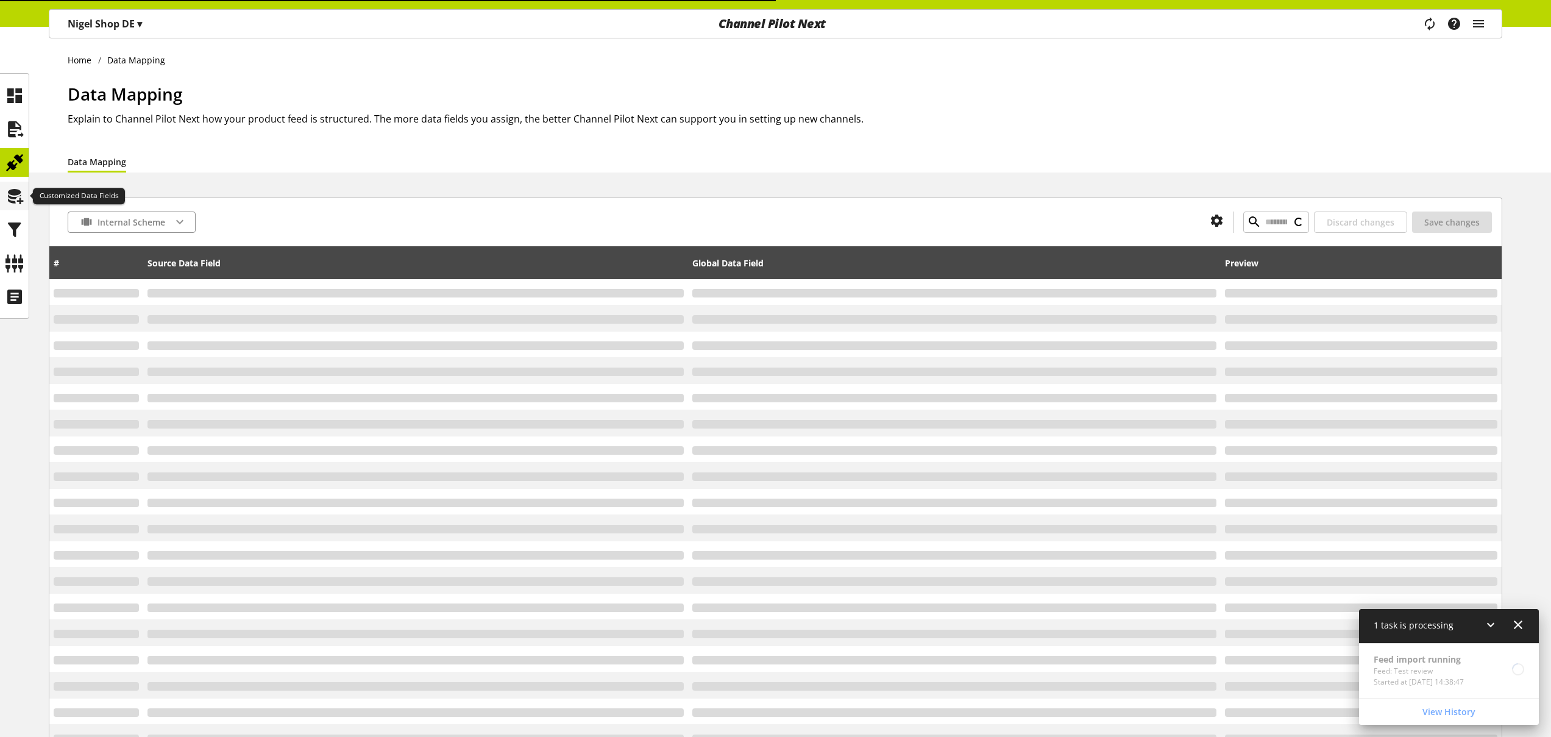
click at [24, 196] on div at bounding box center [14, 196] width 29 height 29
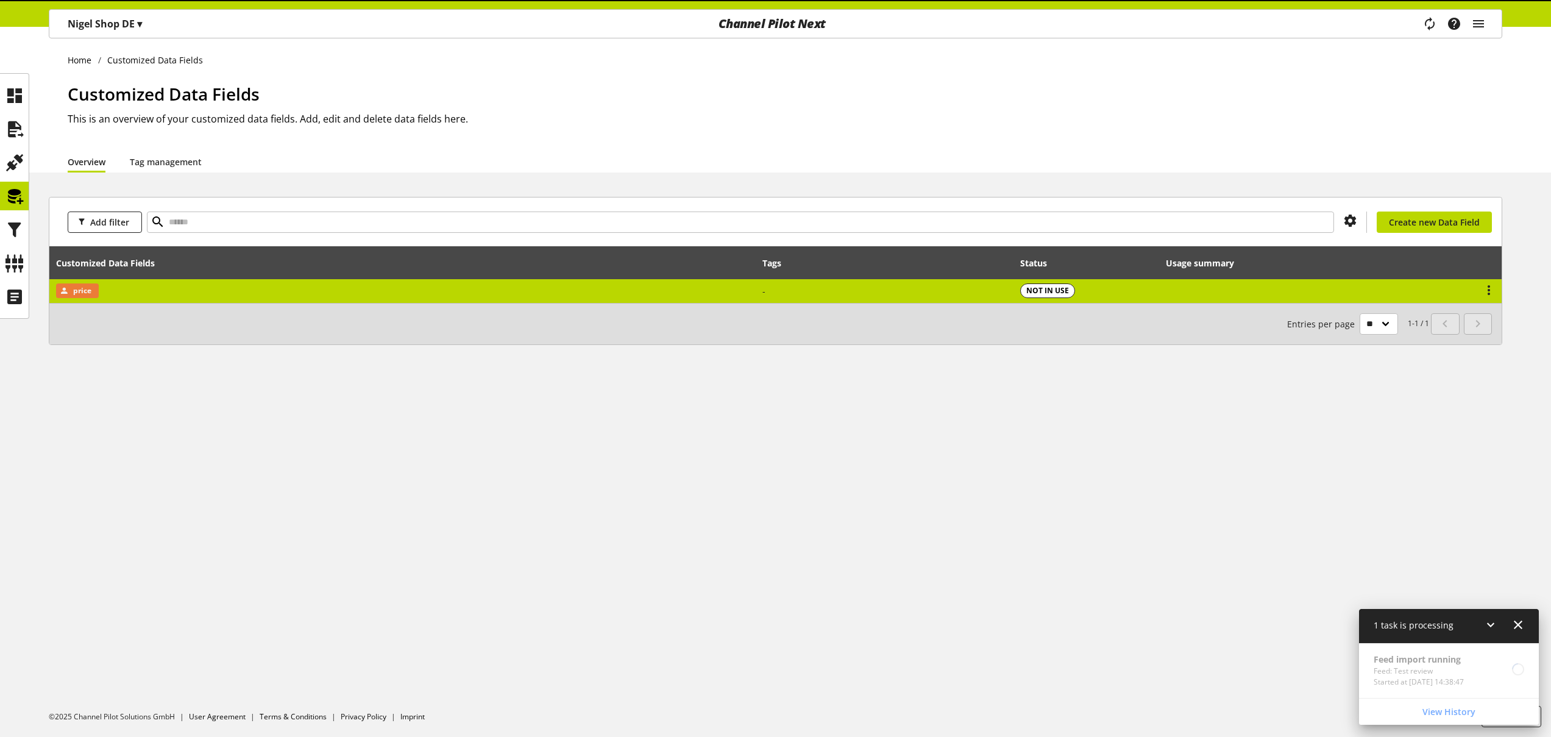
click at [166, 293] on td "price" at bounding box center [402, 291] width 706 height 24
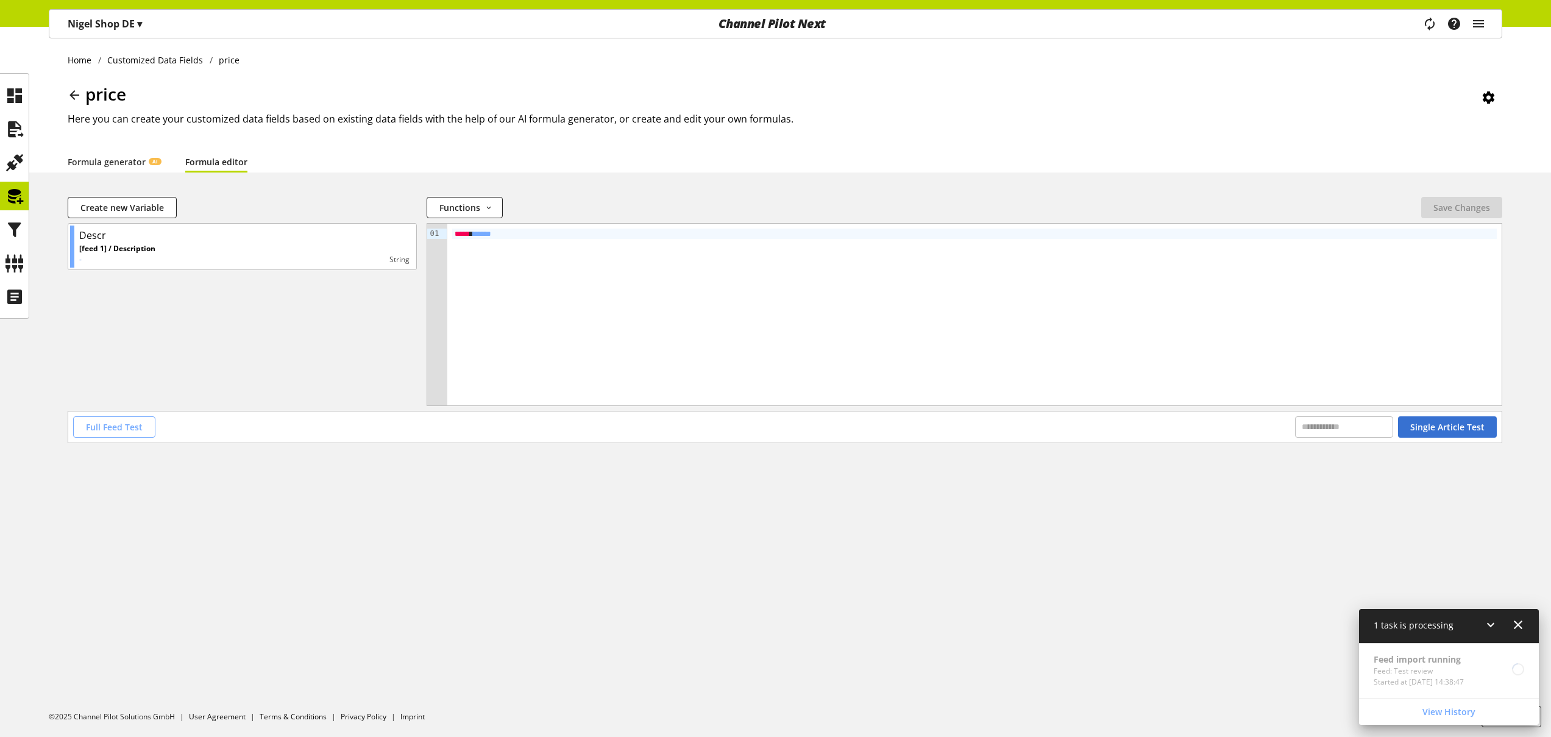
click at [124, 424] on span "Full Feed Test" at bounding box center [114, 426] width 57 height 13
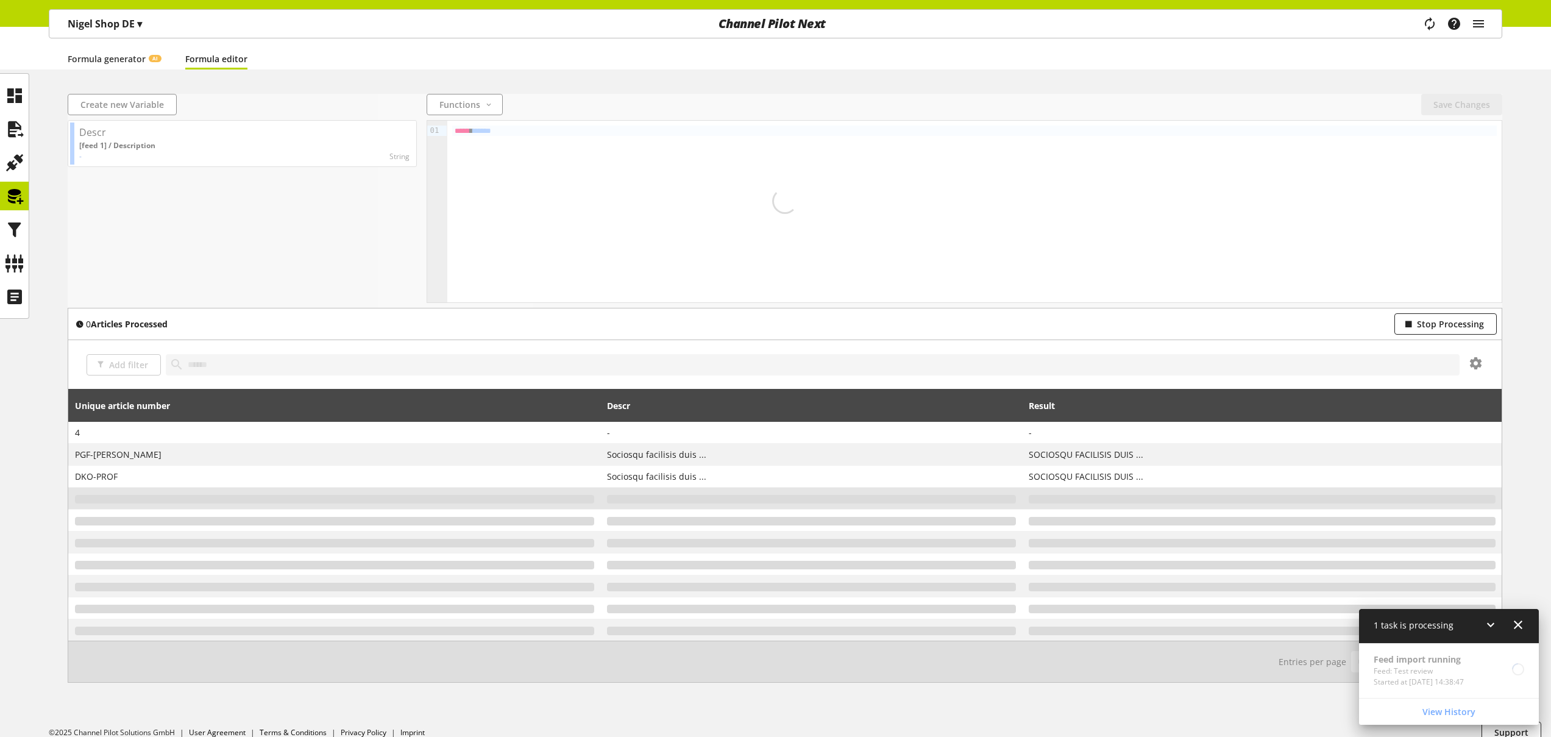
scroll to position [119, 0]
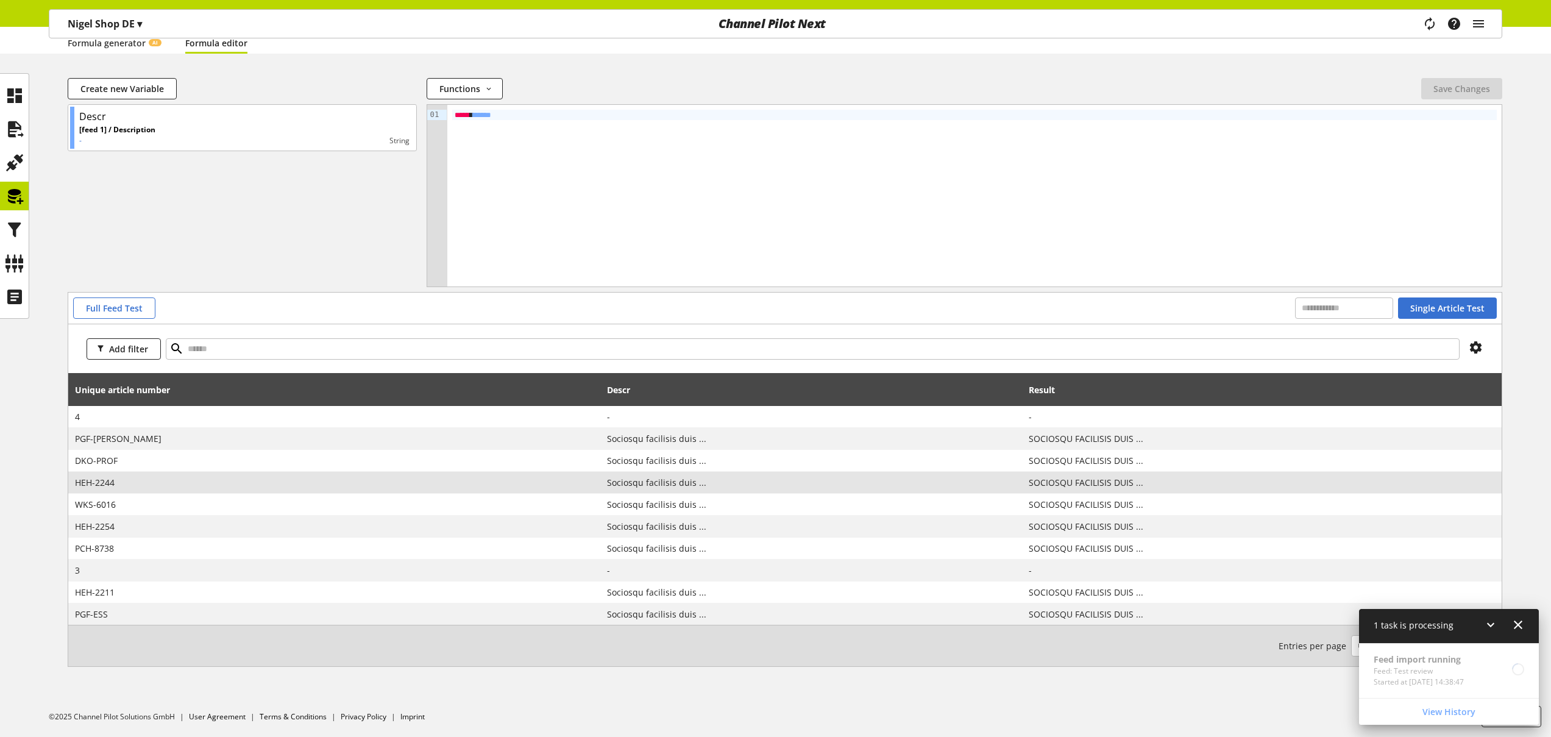
click at [1522, 517] on icon at bounding box center [1518, 625] width 15 height 22
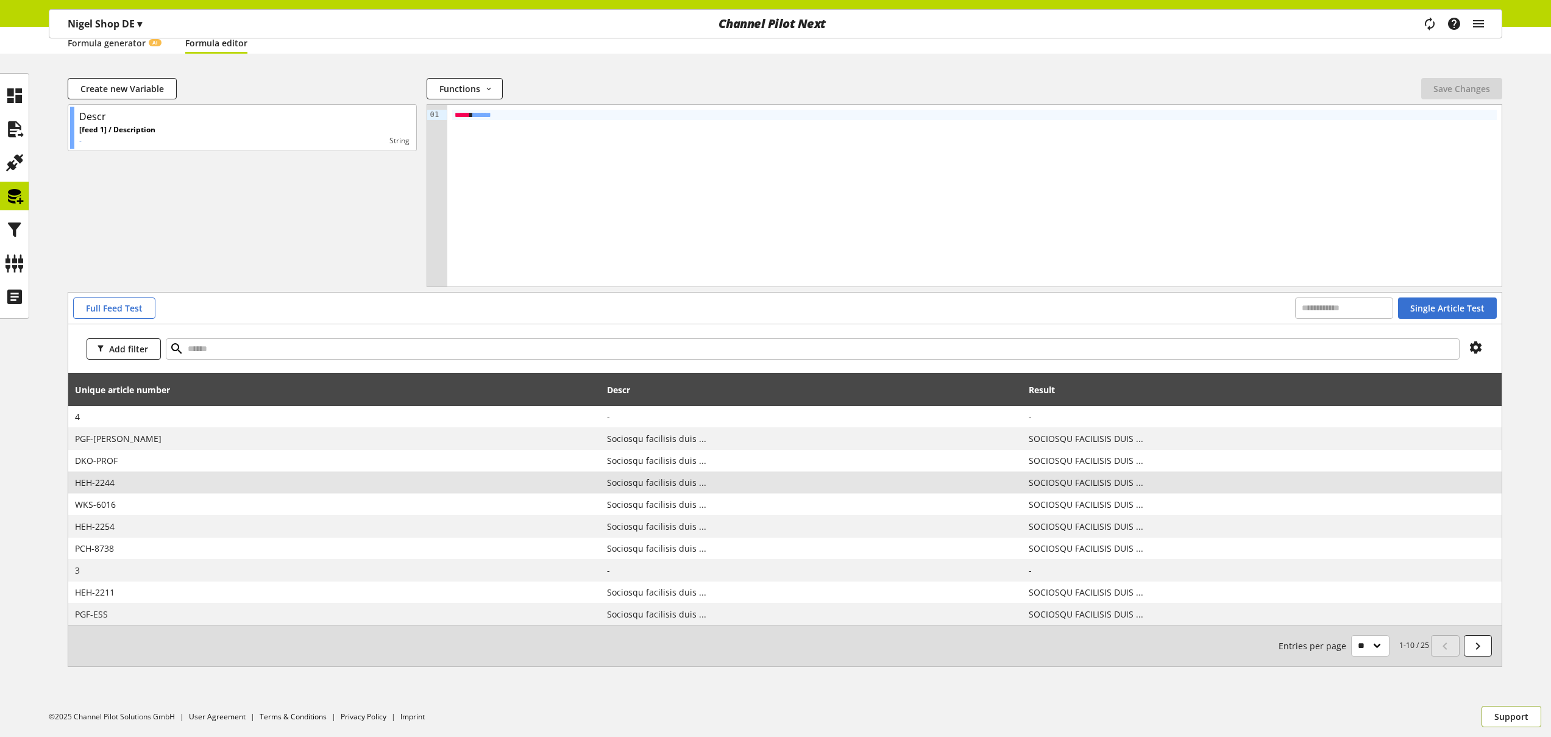
click at [1506, 517] on span "Support" at bounding box center [1511, 716] width 34 height 13
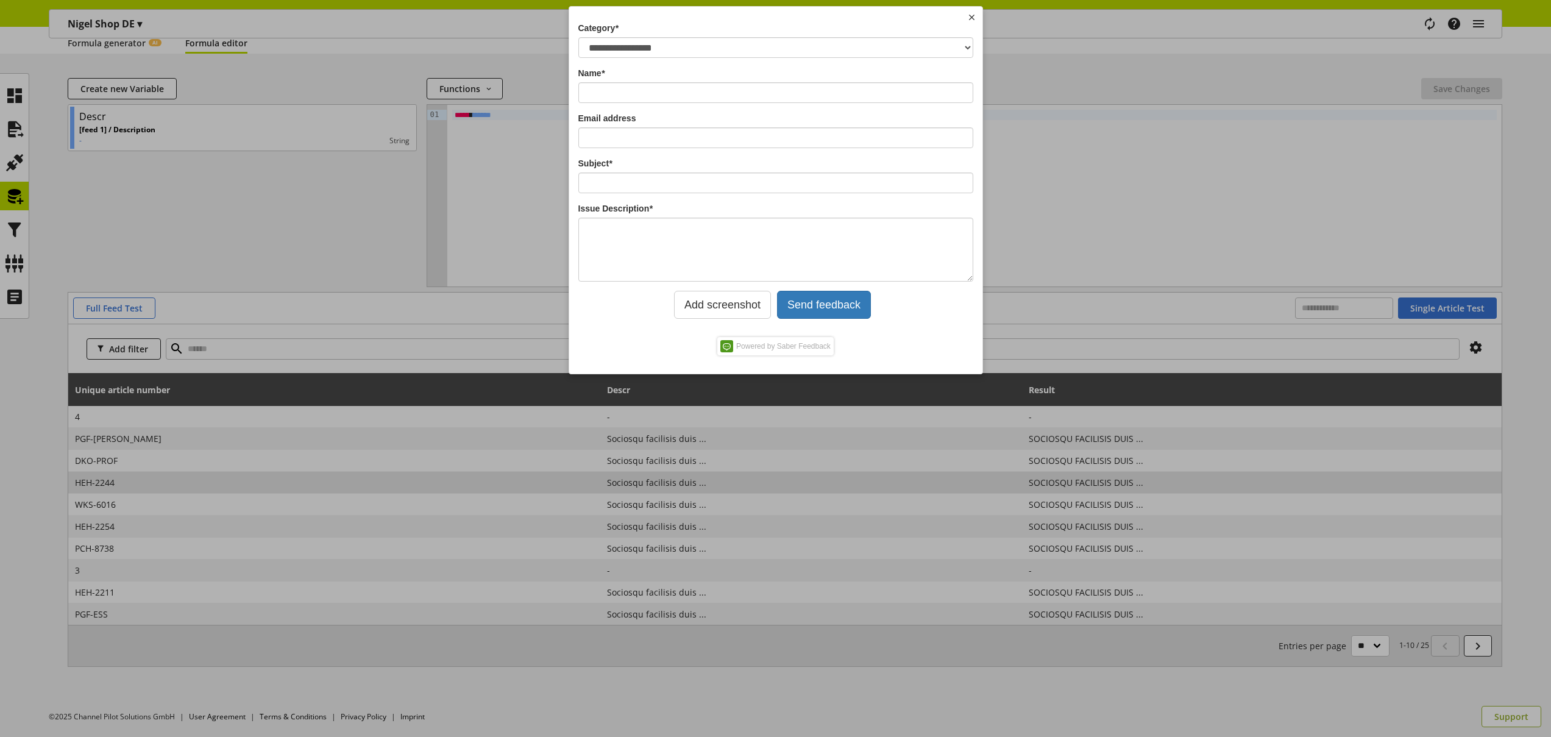
scroll to position [0, 0]
click at [681, 49] on select "**********" at bounding box center [775, 47] width 395 height 21
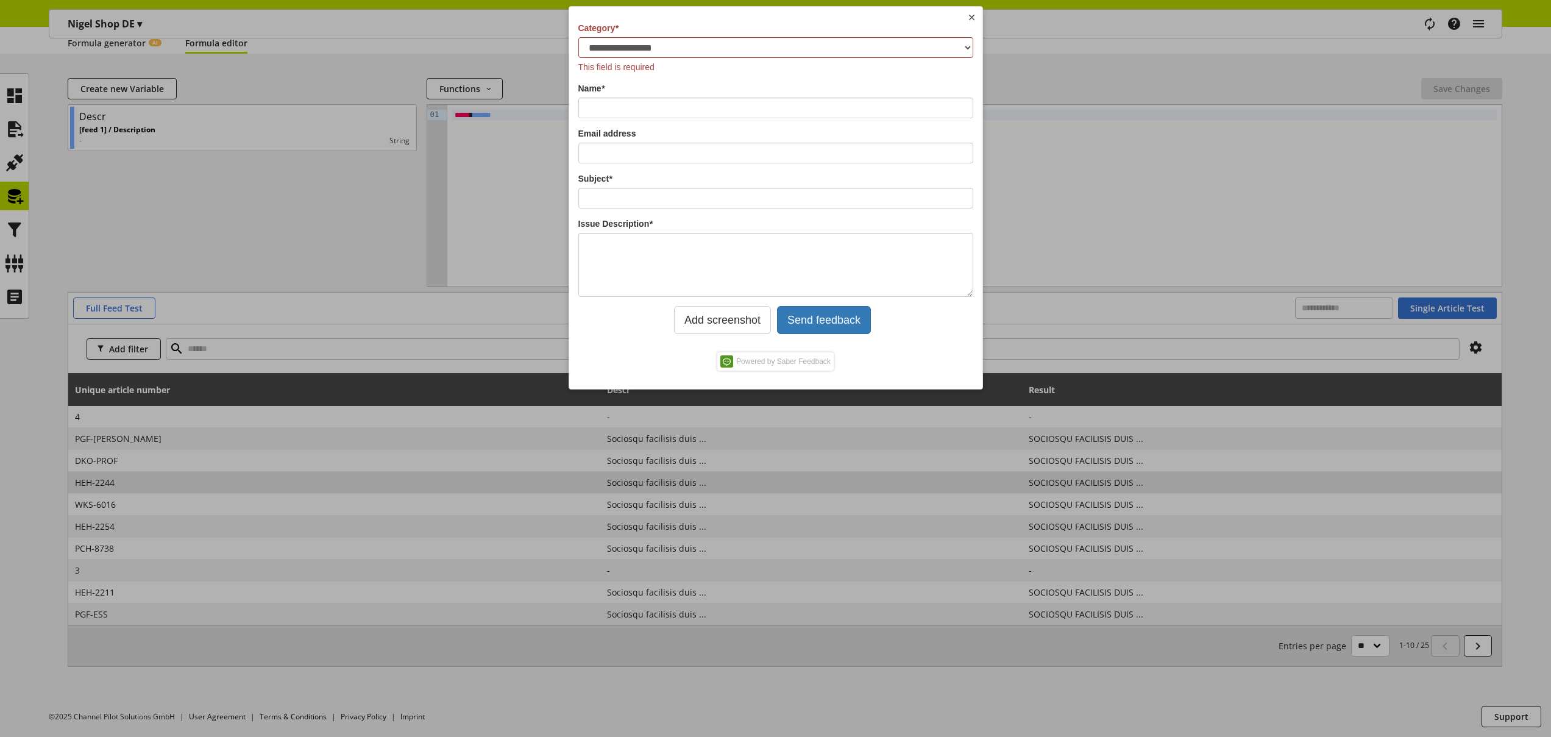
click at [970, 19] on img at bounding box center [971, 17] width 9 height 9
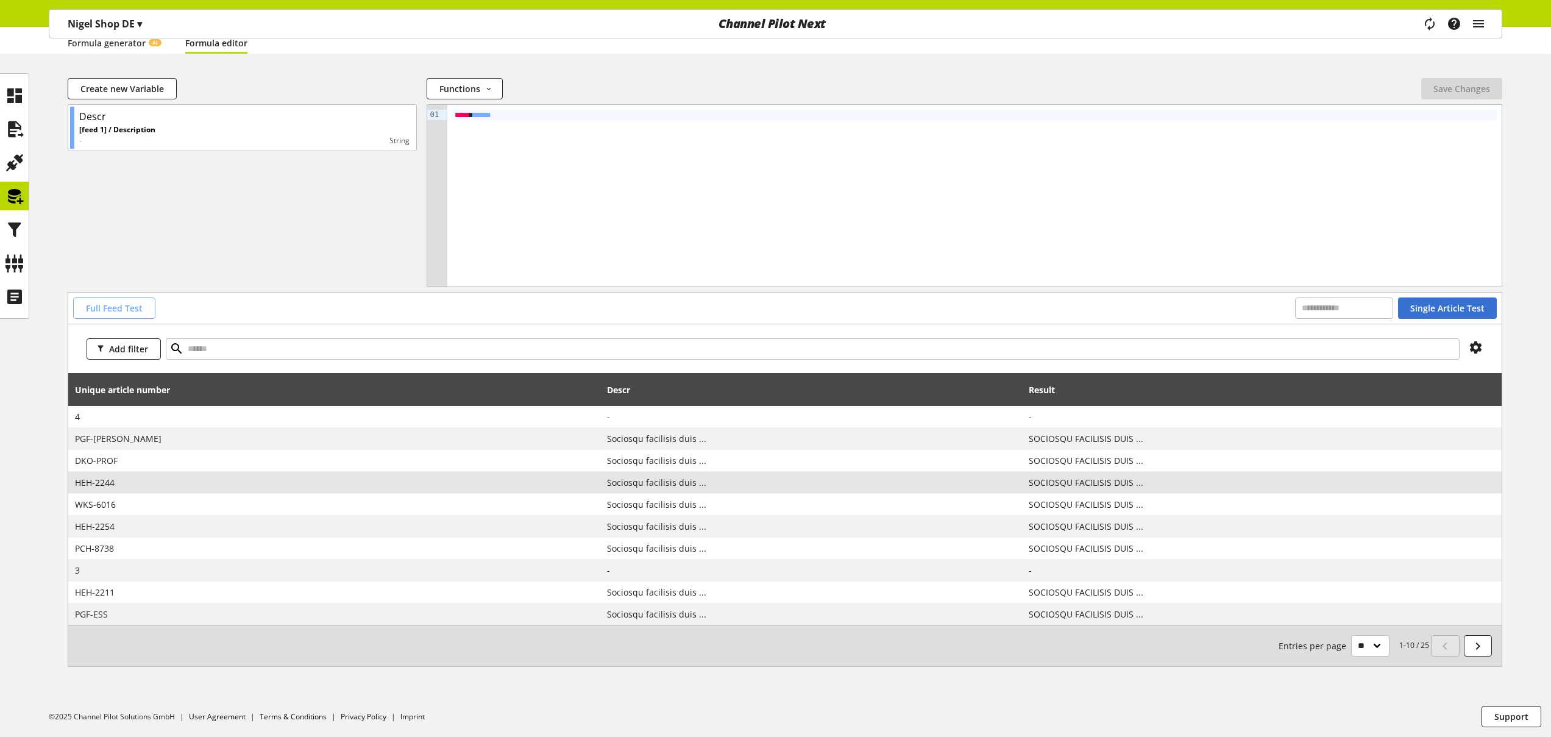
click at [108, 311] on span "Full Feed Test" at bounding box center [114, 308] width 57 height 13
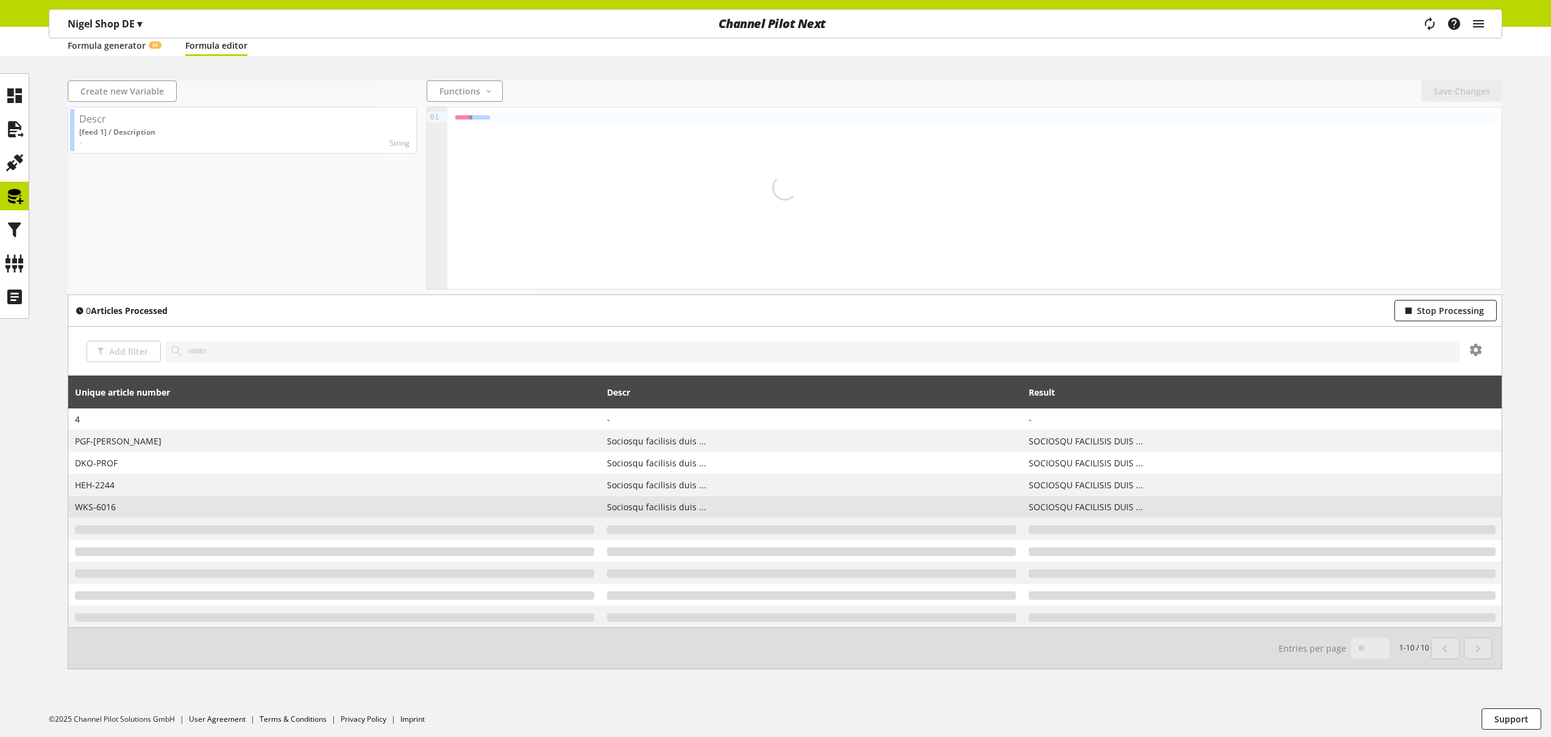
scroll to position [119, 0]
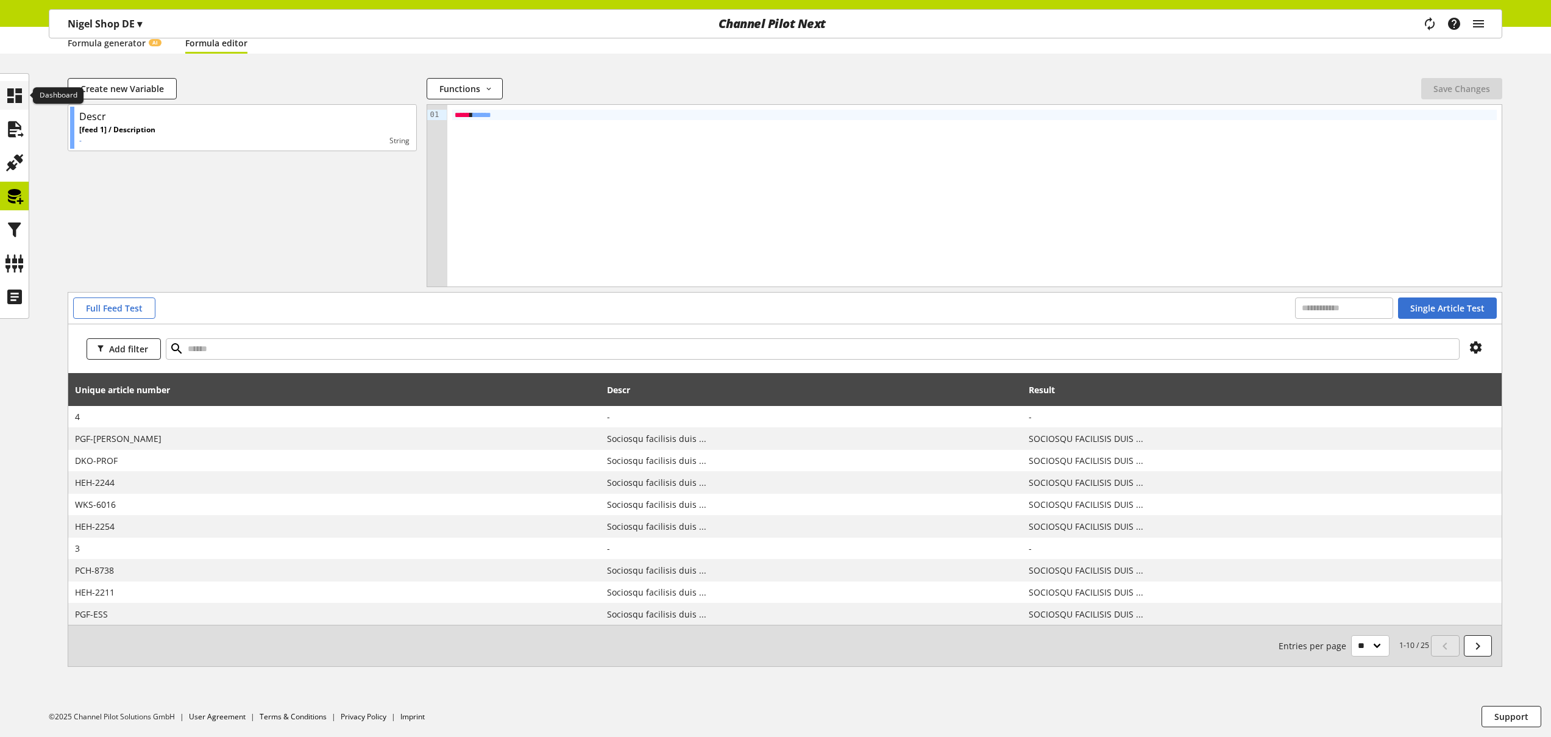
click at [10, 96] on icon at bounding box center [14, 95] width 19 height 24
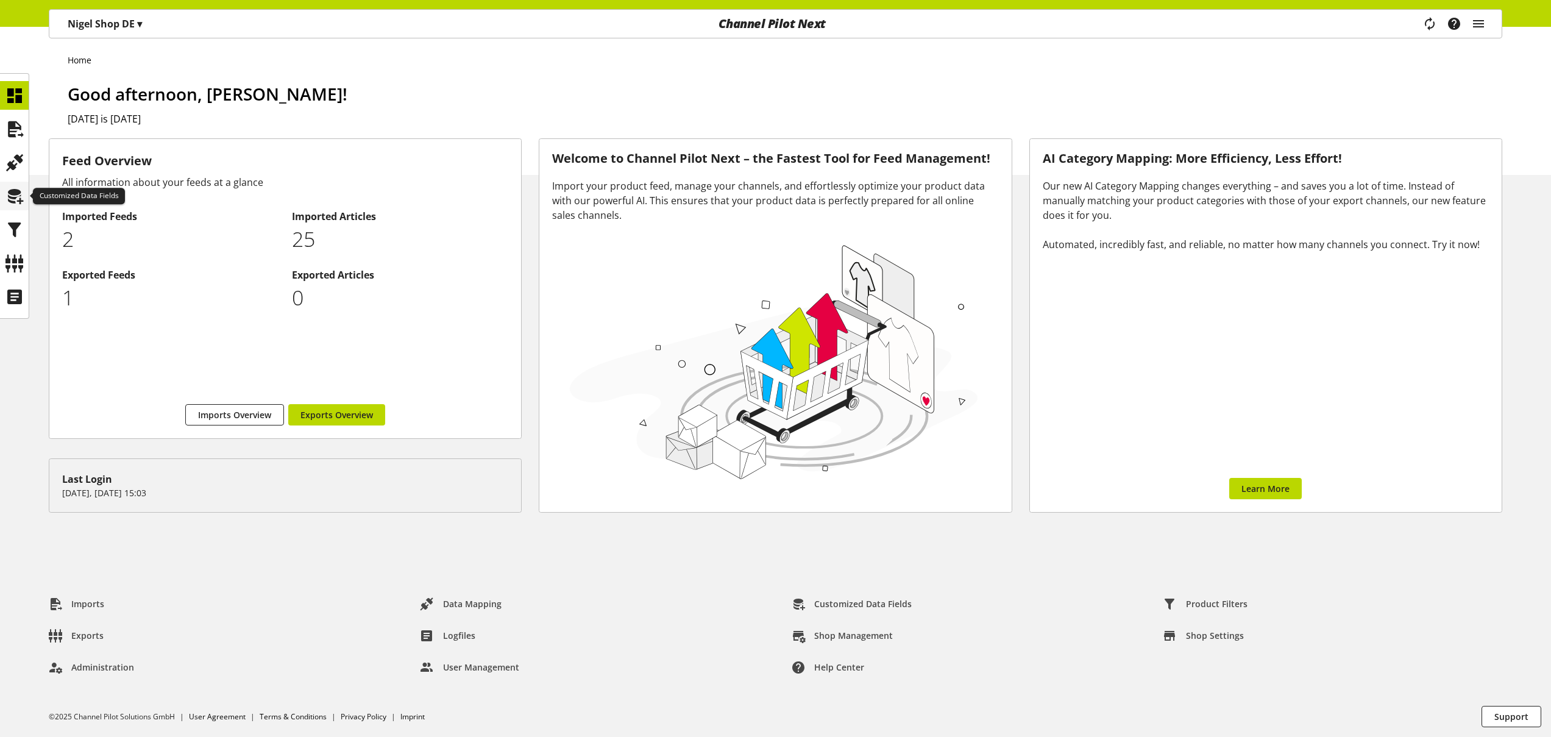
click at [16, 198] on icon at bounding box center [14, 196] width 19 height 24
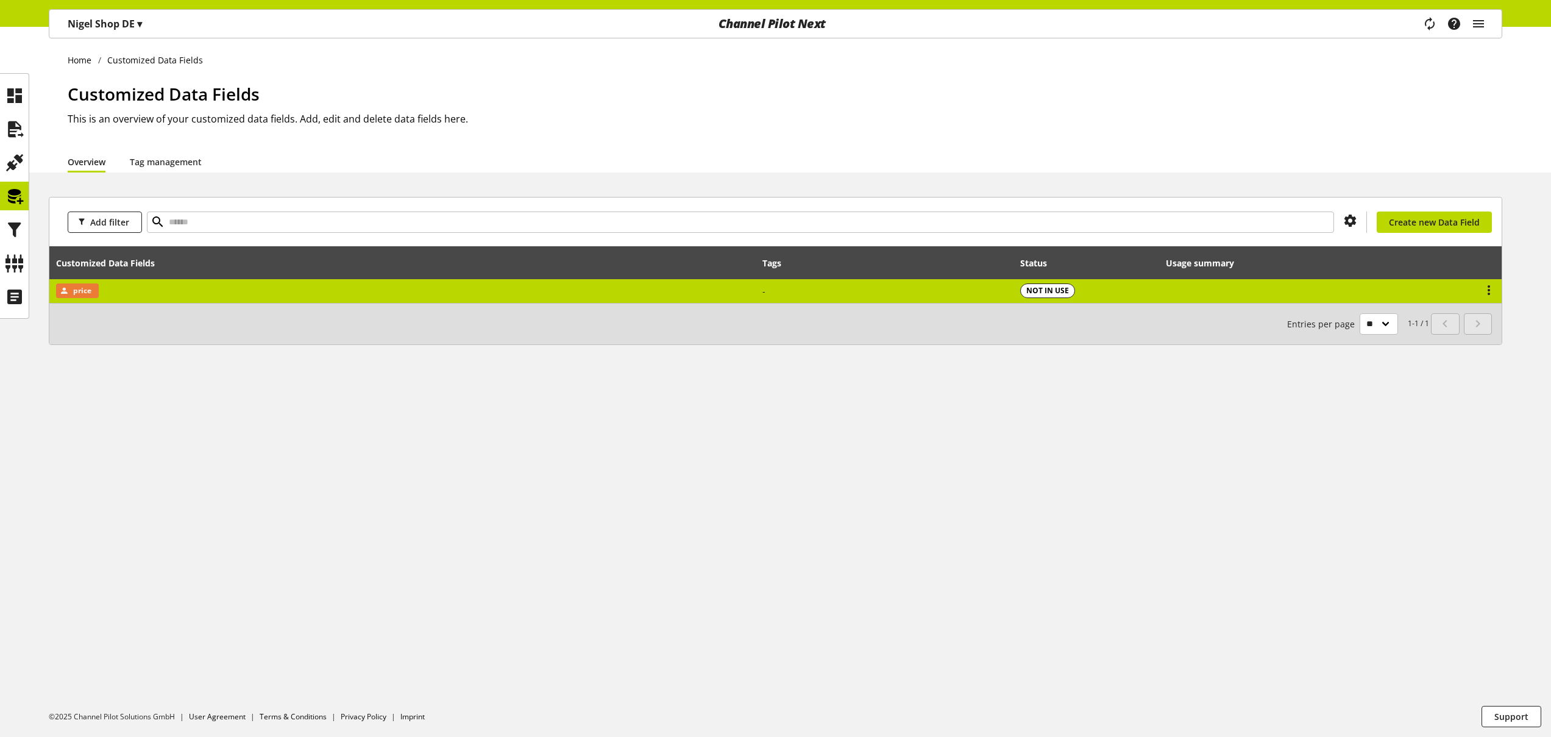
click at [193, 287] on td "price" at bounding box center [402, 291] width 706 height 24
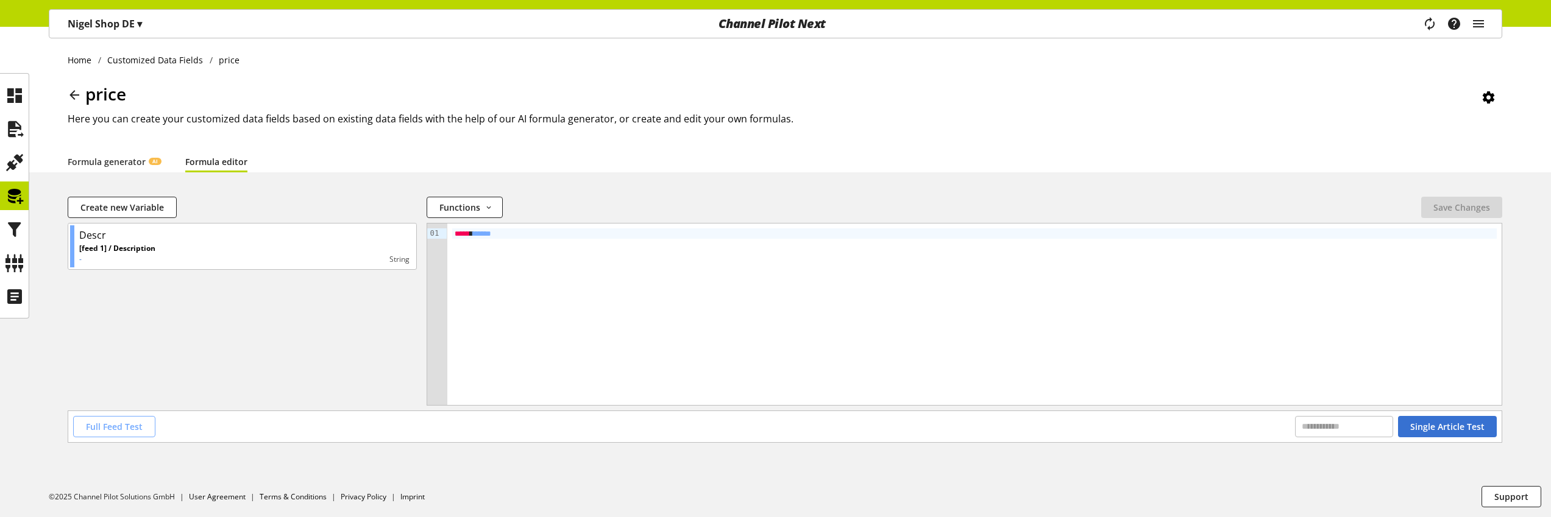
click at [112, 426] on span "Full Feed Test" at bounding box center [114, 426] width 57 height 13
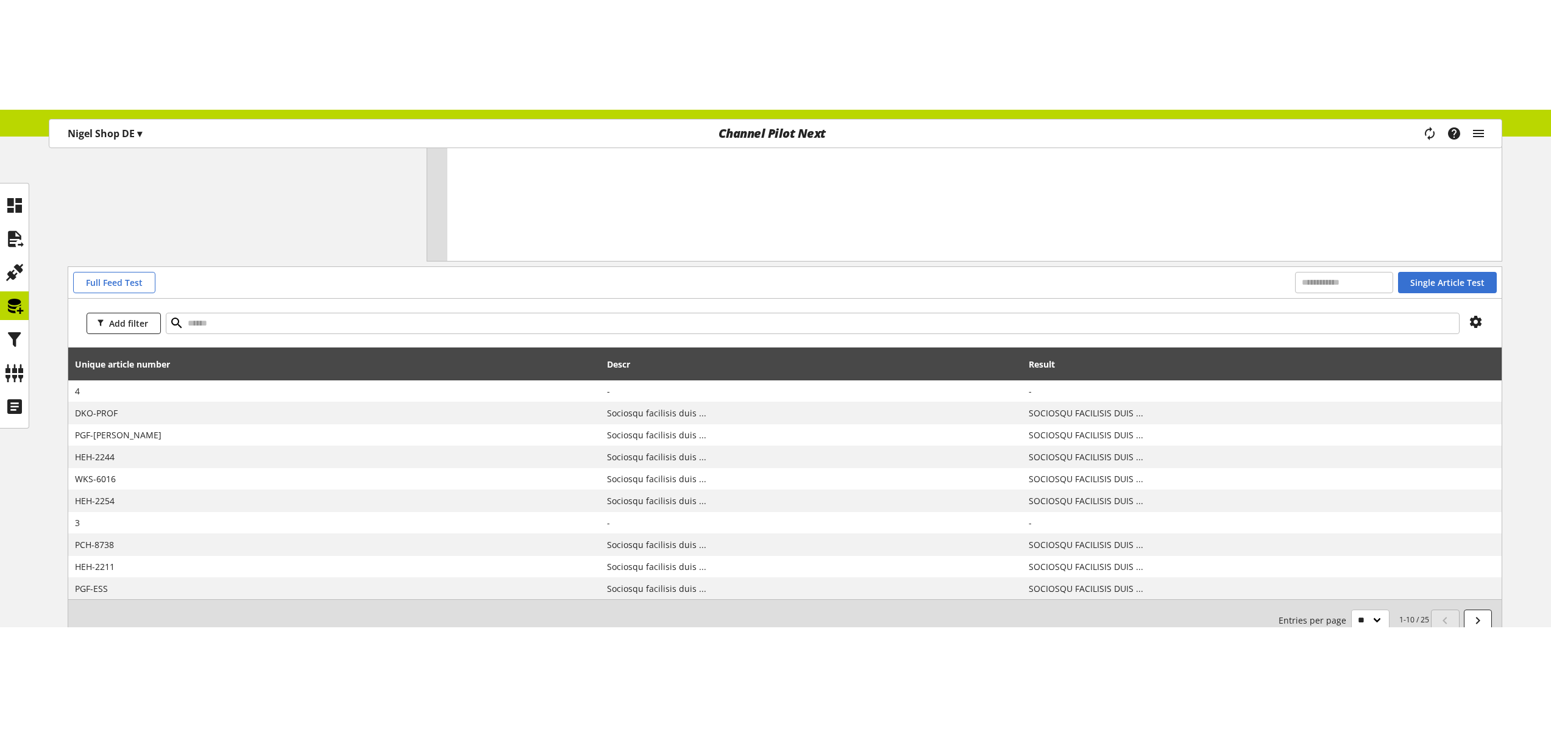
scroll to position [119, 0]
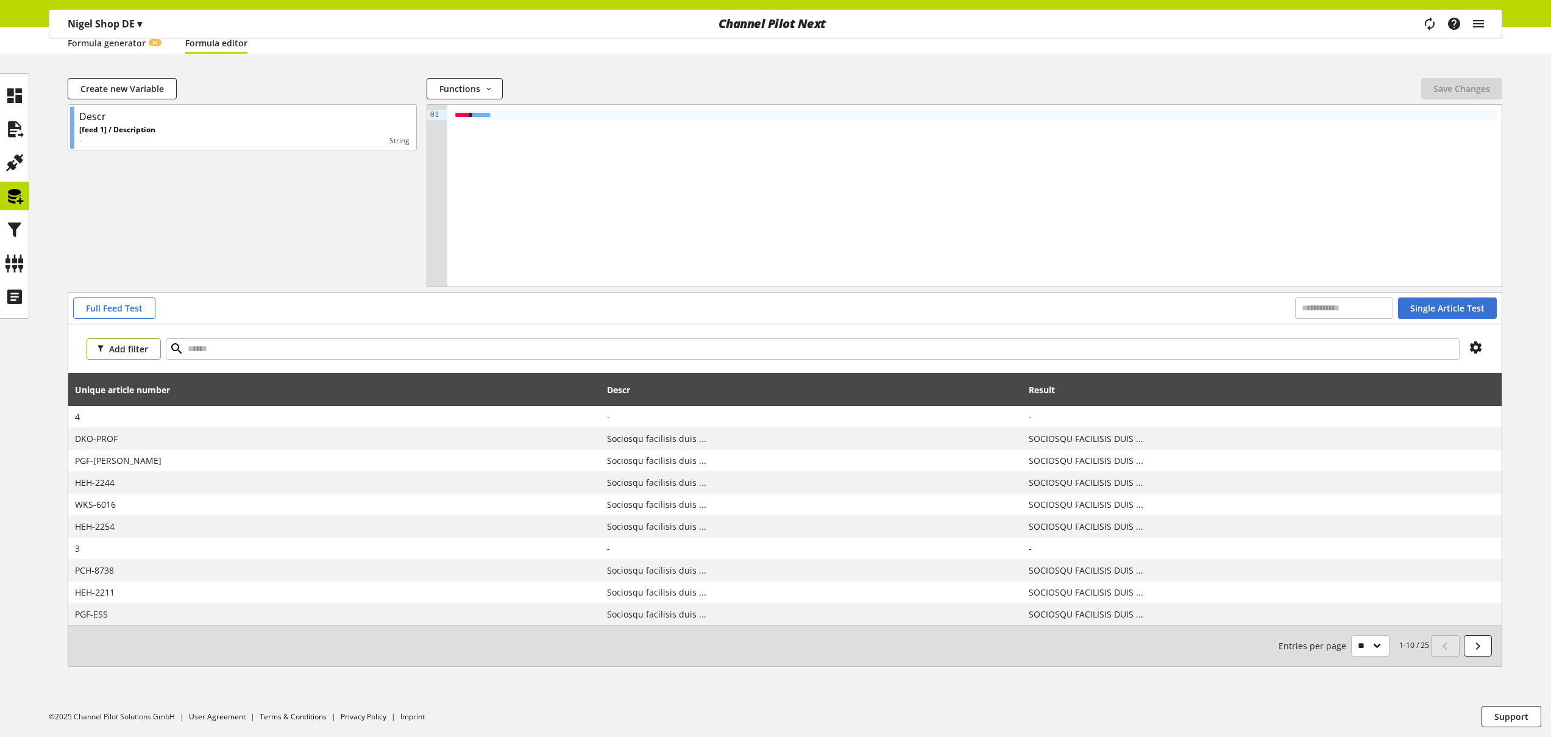
click at [136, 350] on span "Add filter" at bounding box center [128, 348] width 39 height 13
click at [146, 370] on span "Unique article number" at bounding box center [136, 372] width 80 height 11
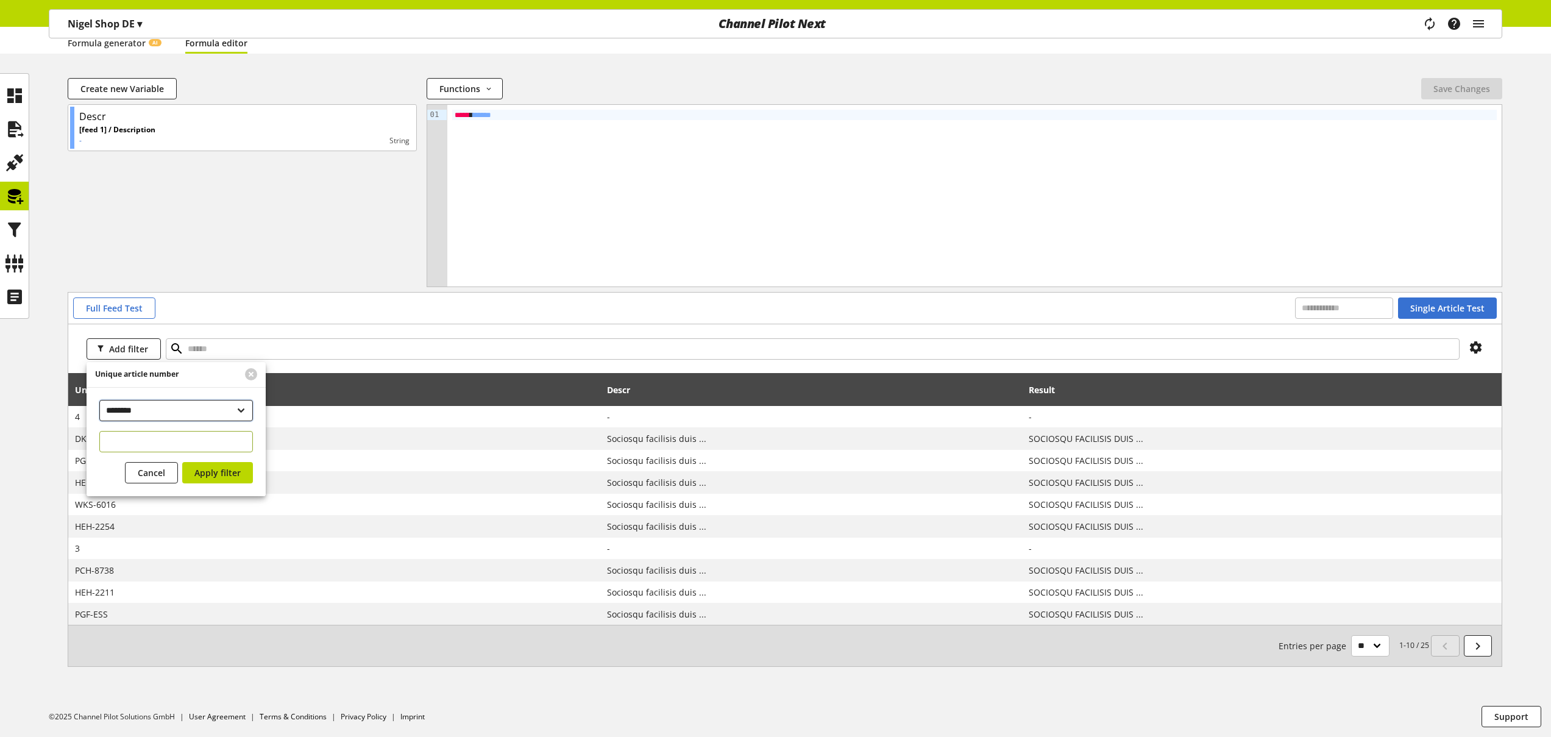
click at [154, 413] on select "**********" at bounding box center [176, 410] width 154 height 21
click at [154, 485] on span "Cancel" at bounding box center [151, 485] width 27 height 13
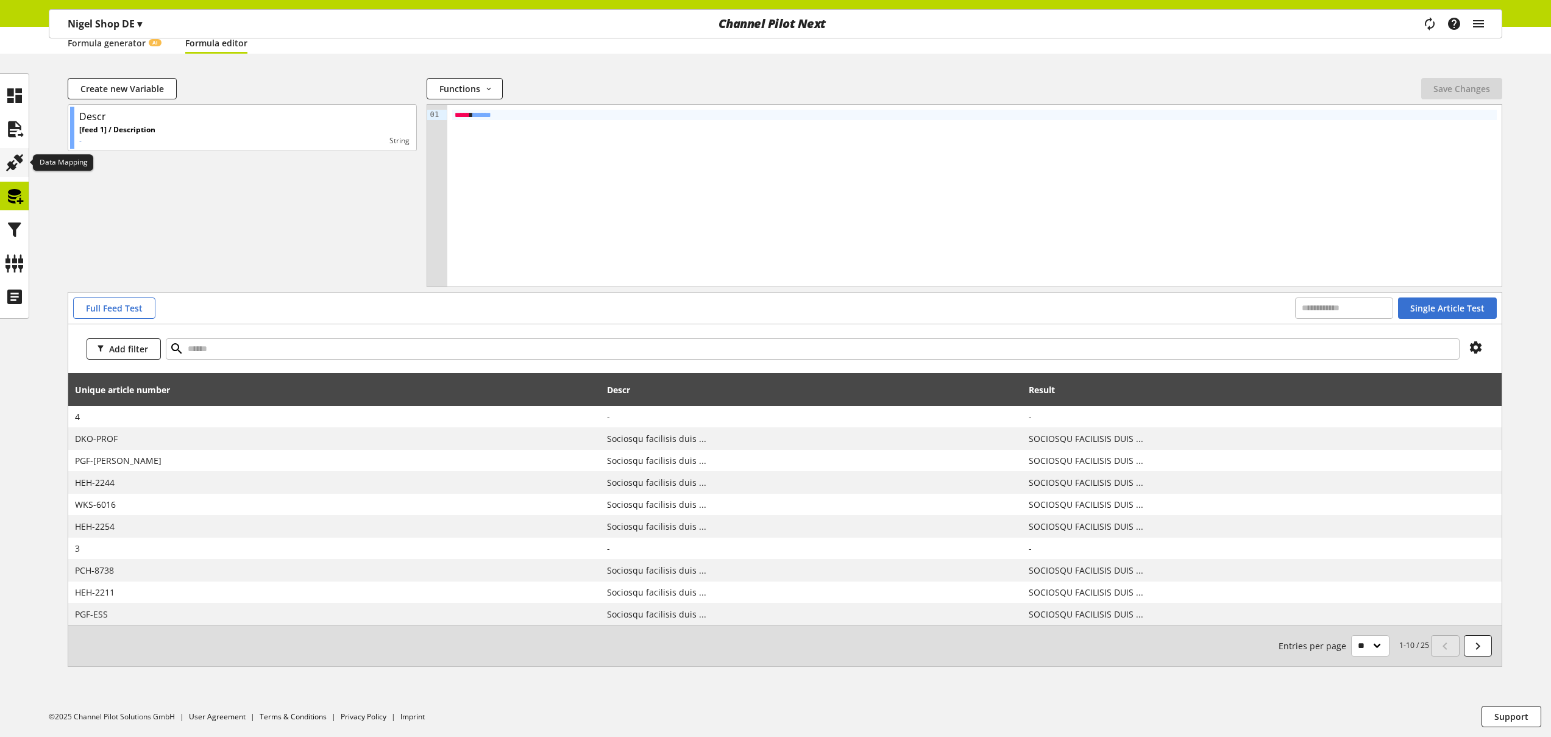
click at [18, 163] on icon at bounding box center [14, 163] width 19 height 24
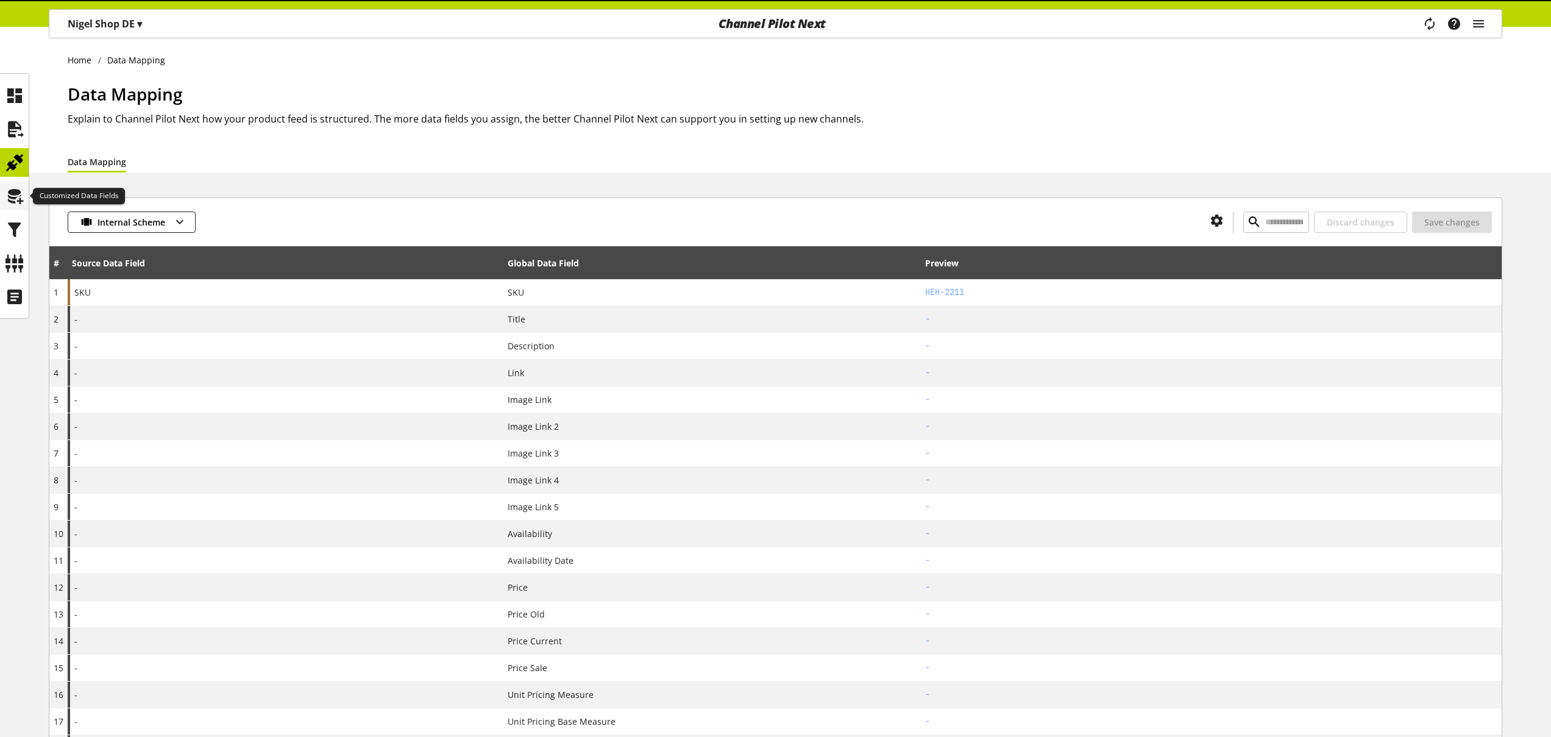
click at [26, 194] on div at bounding box center [14, 196] width 29 height 29
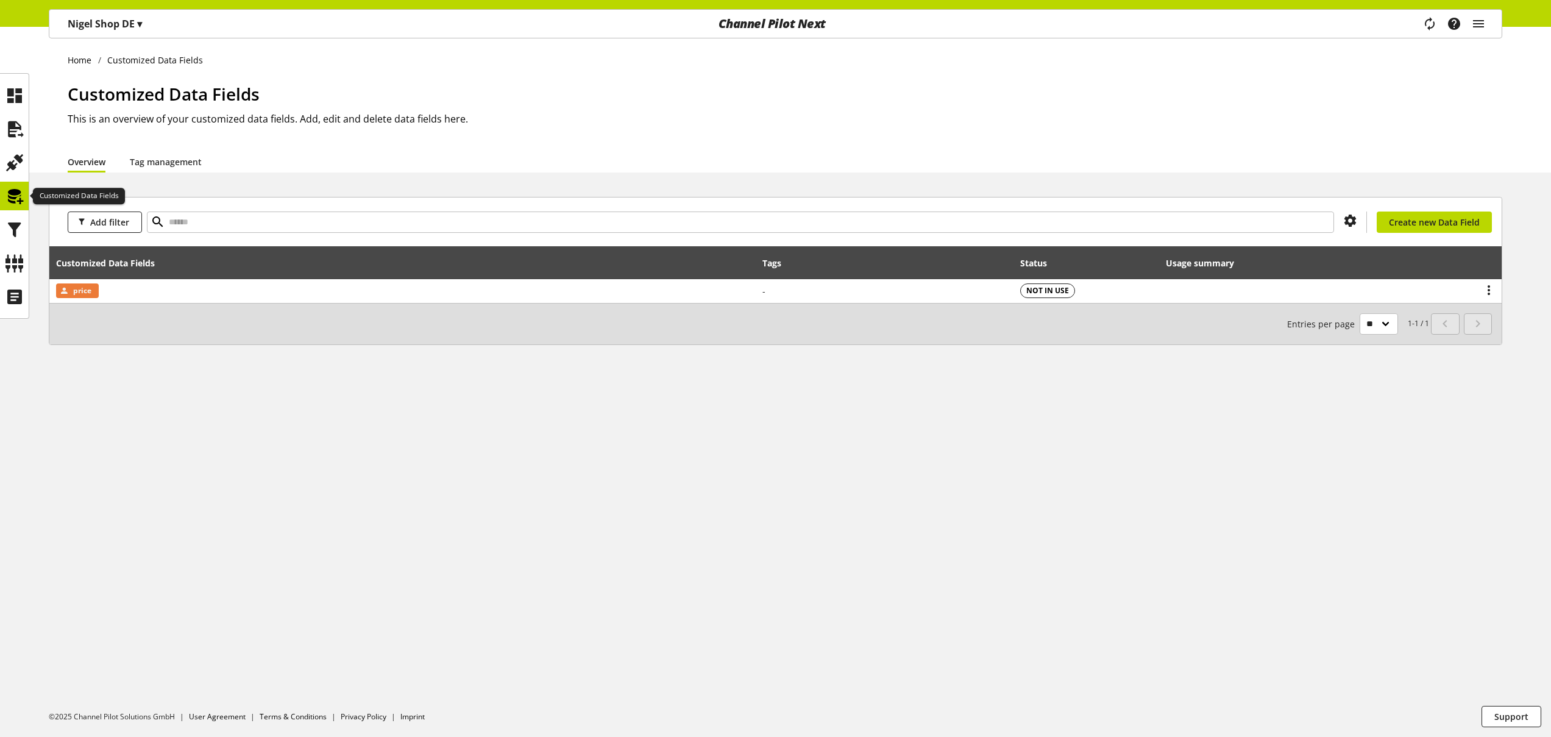
click at [26, 194] on div at bounding box center [14, 196] width 29 height 29
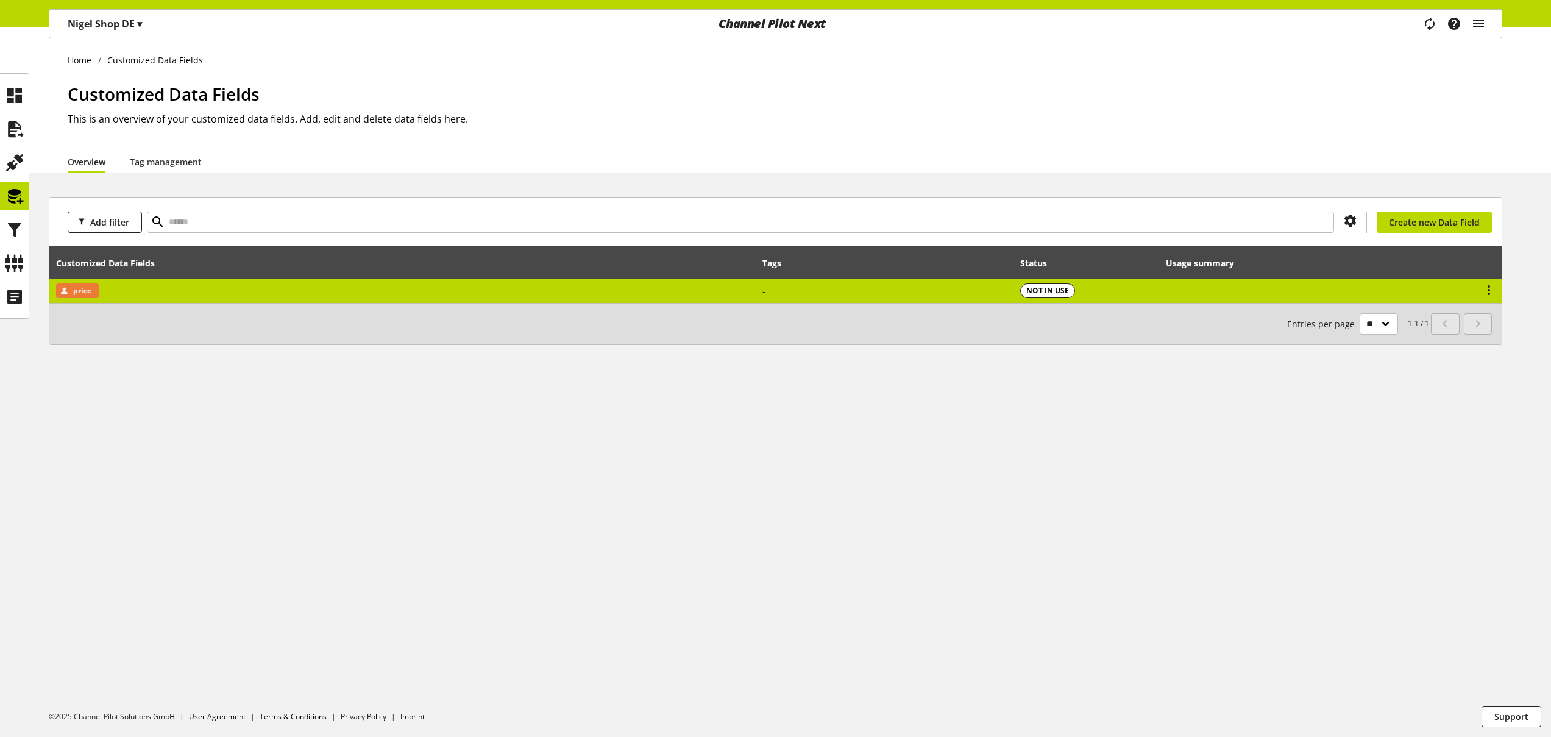
click at [199, 294] on td "price" at bounding box center [402, 291] width 706 height 24
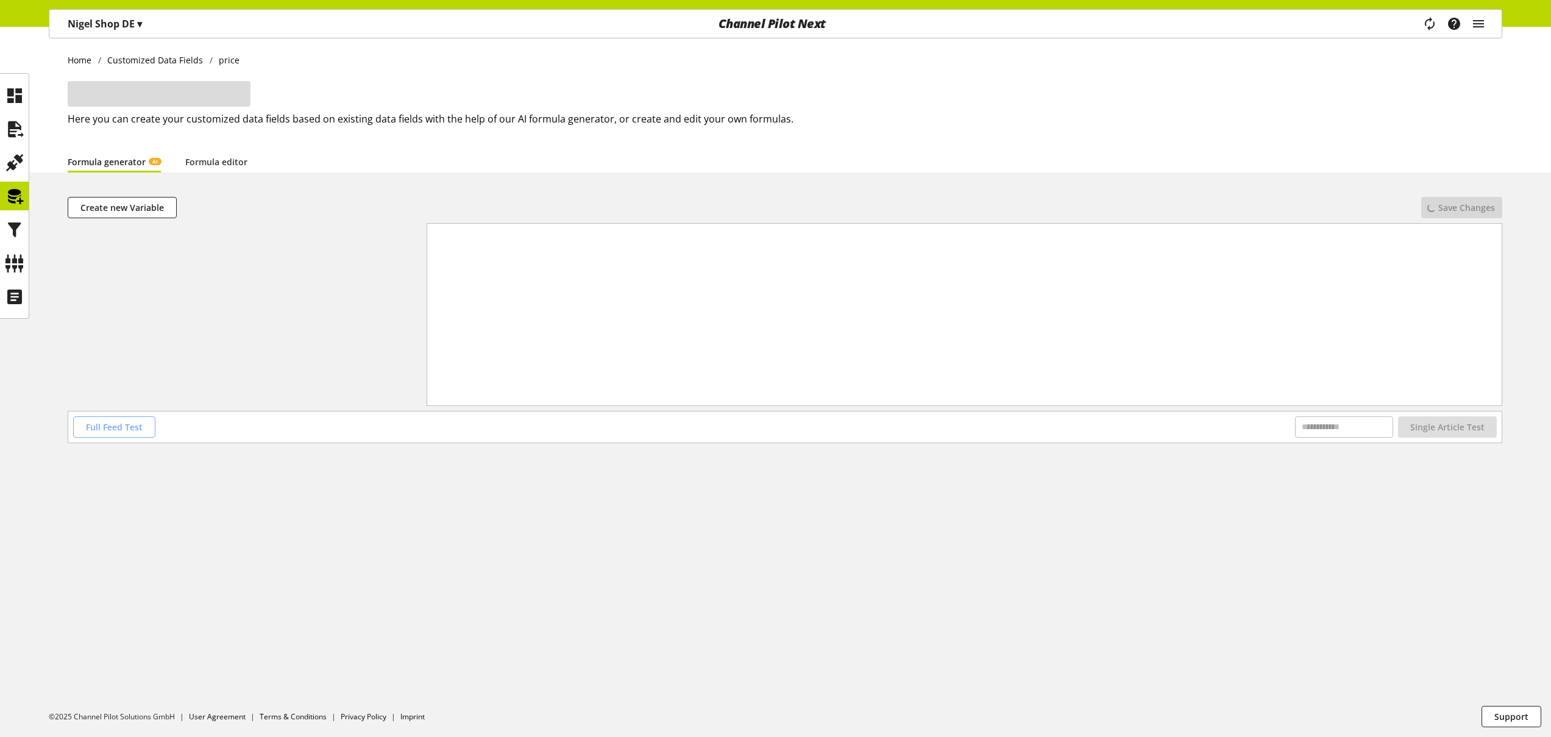
click at [115, 426] on span "Full Feed Test" at bounding box center [114, 426] width 57 height 13
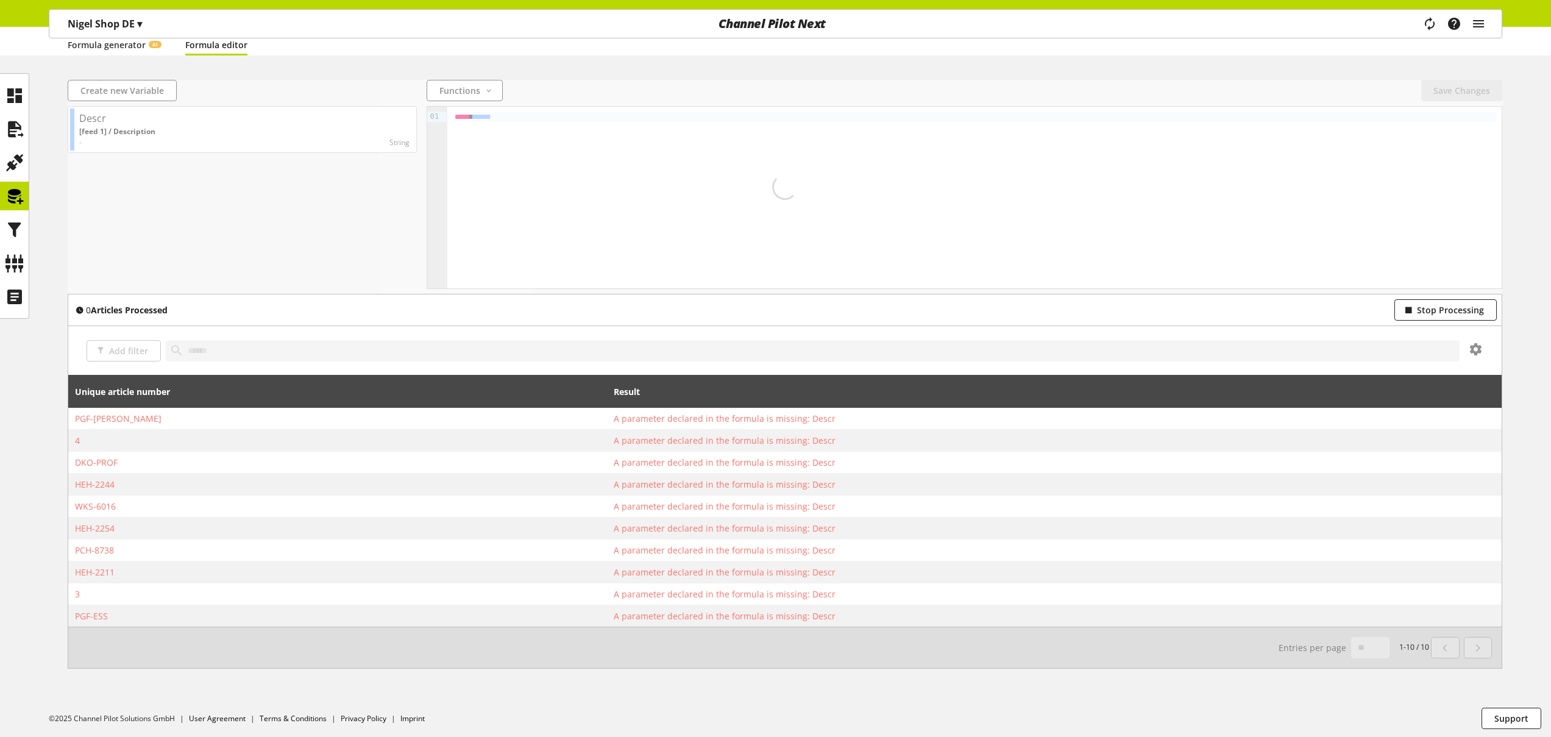
scroll to position [116, 0]
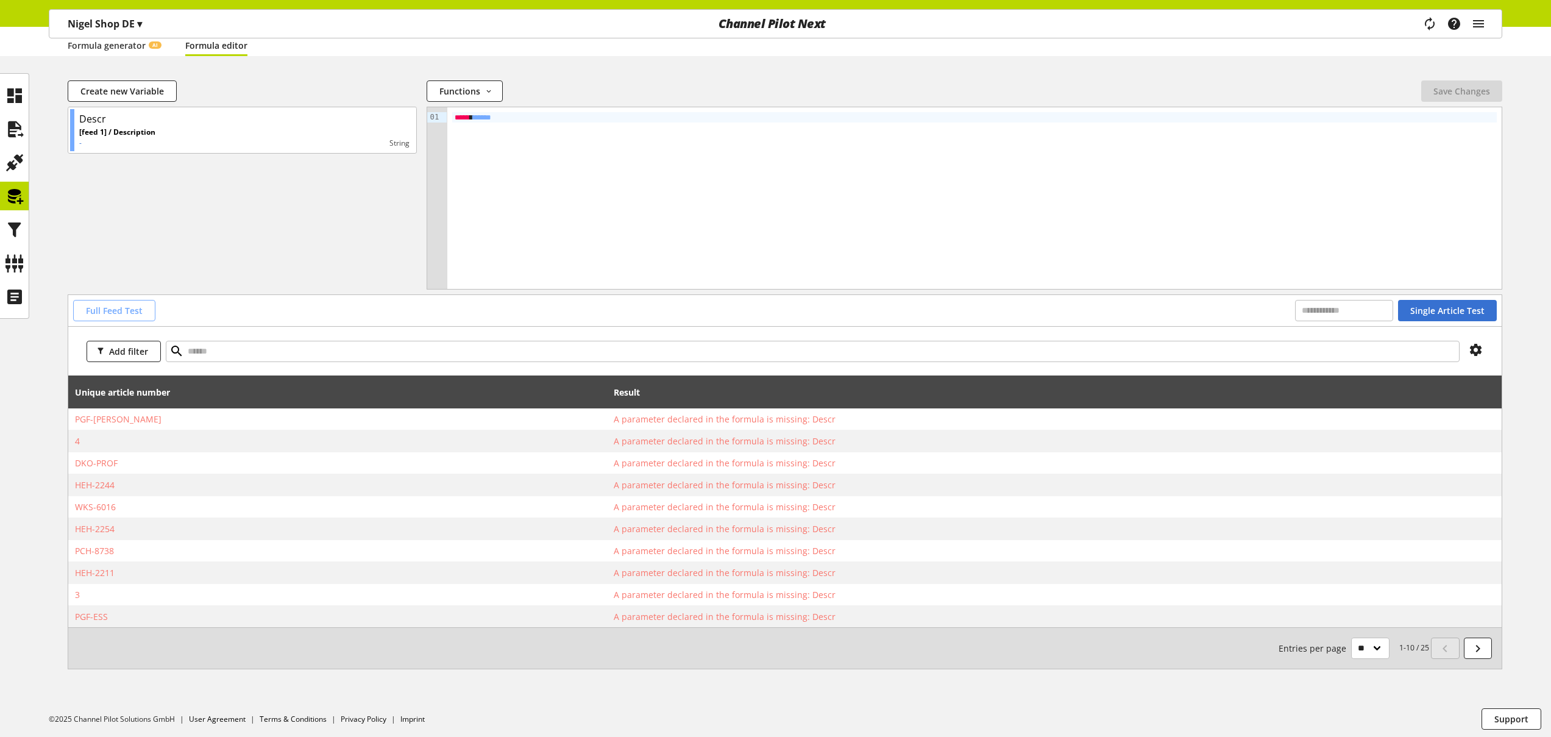
click at [151, 308] on button "Full Feed Test" at bounding box center [114, 310] width 82 height 21
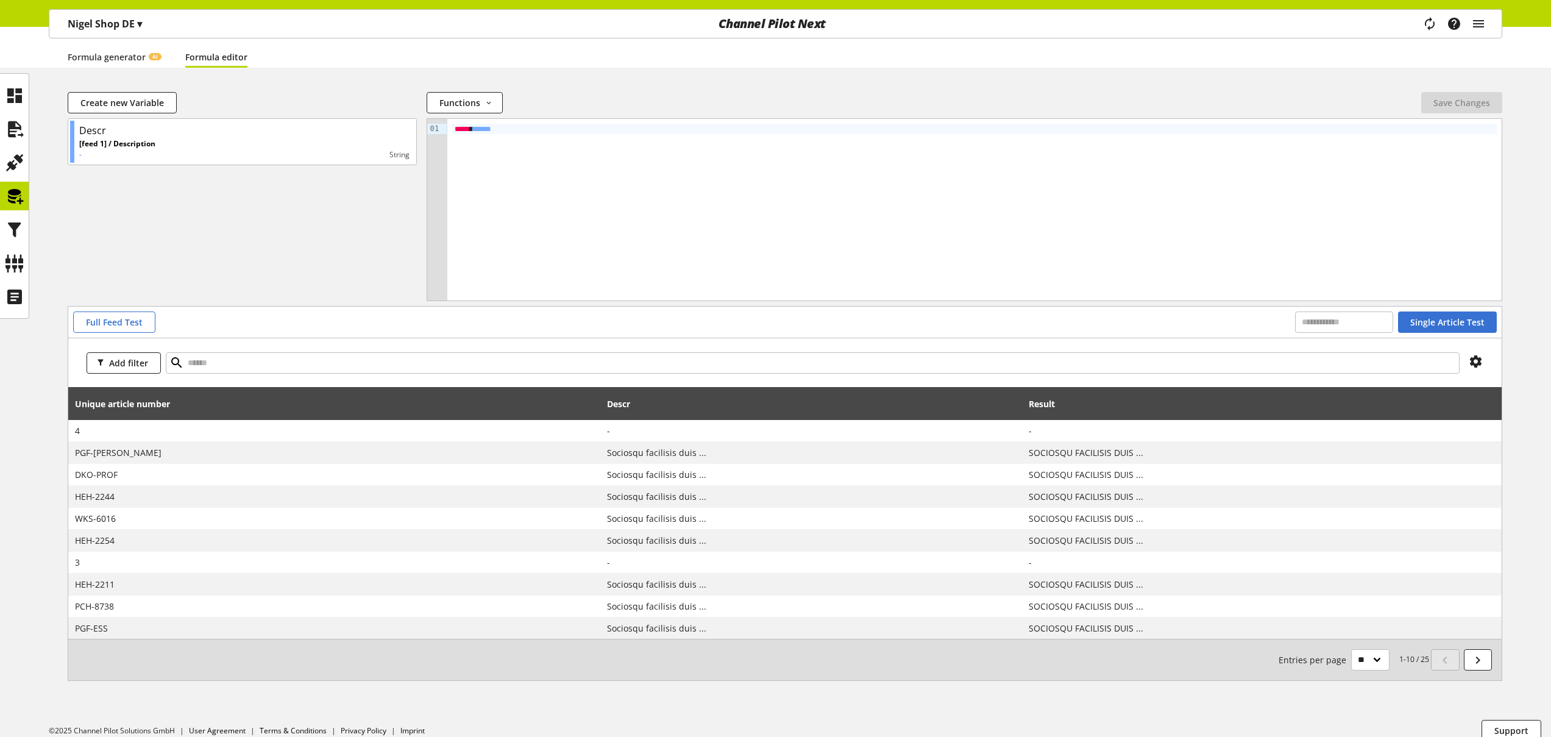
scroll to position [107, 0]
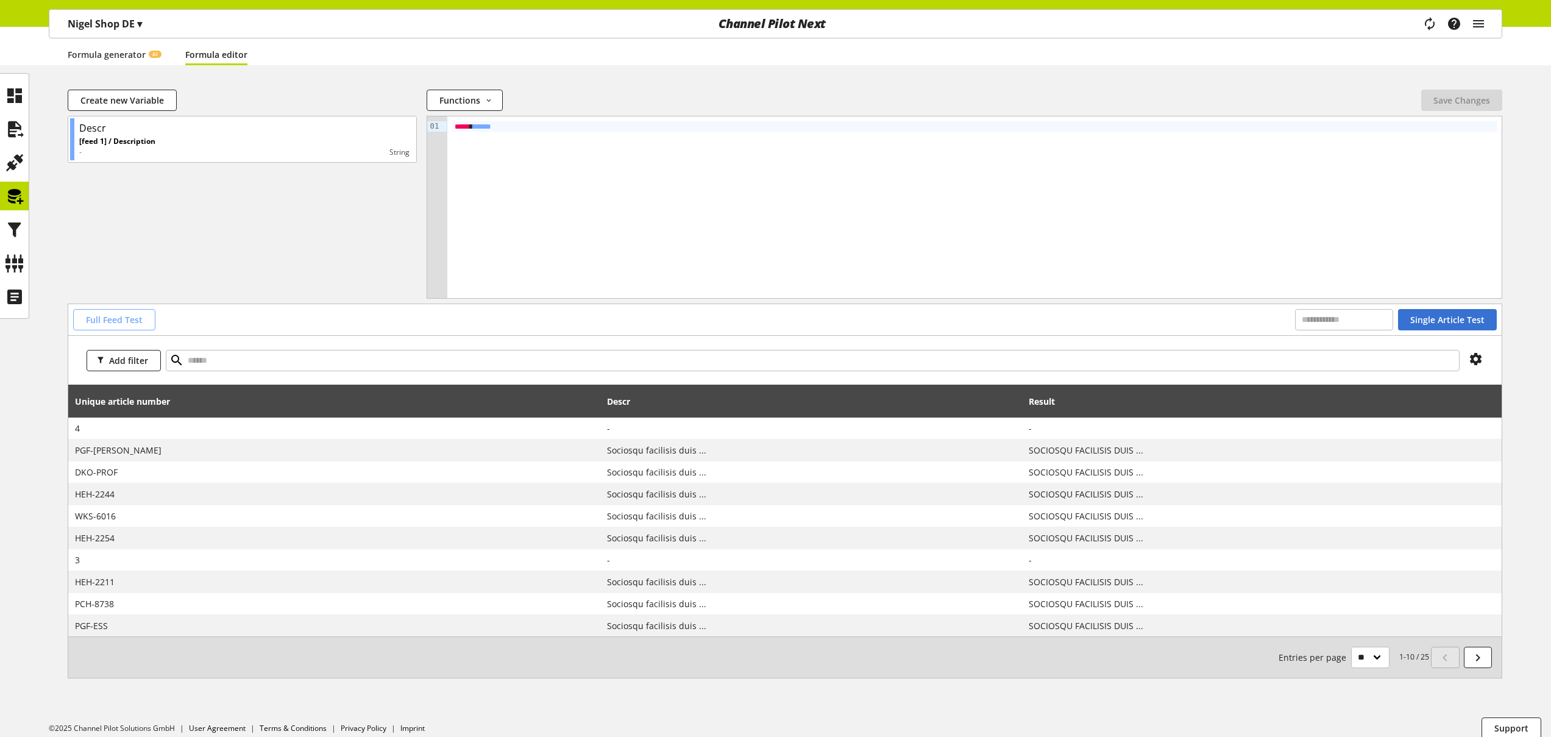
click at [133, 317] on span "Full Feed Test" at bounding box center [114, 319] width 57 height 13
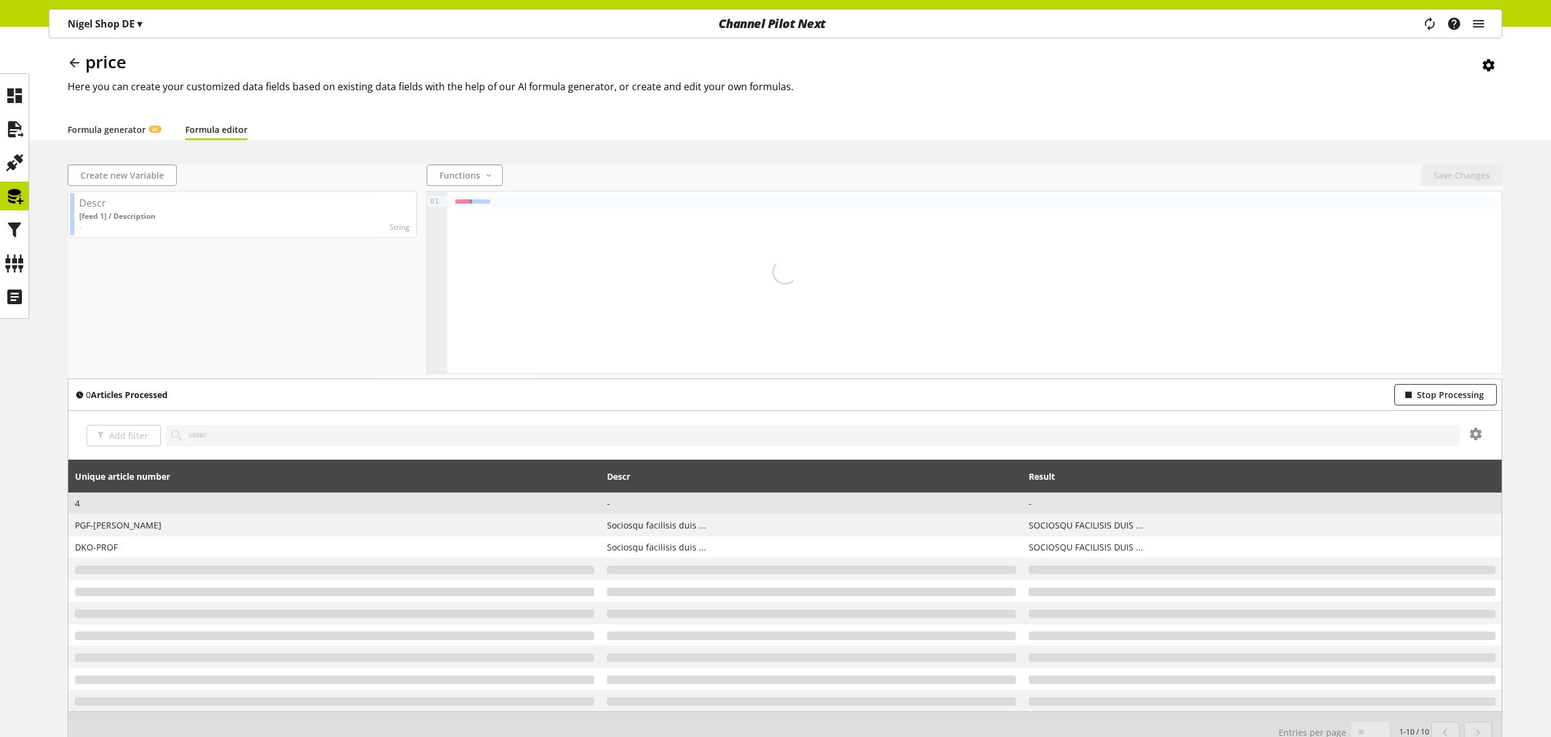
scroll to position [119, 0]
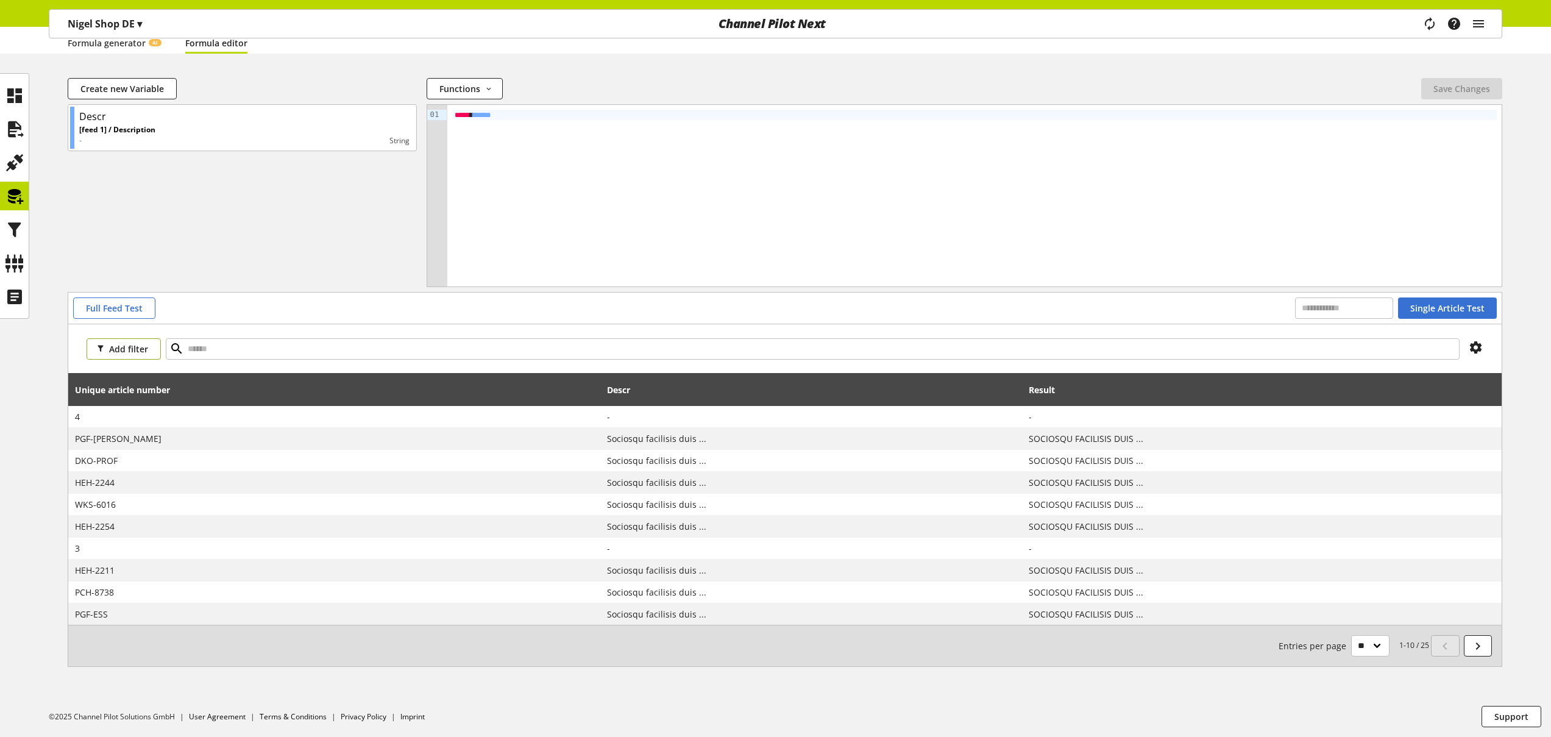
click at [143, 351] on span "Add filter" at bounding box center [128, 348] width 39 height 13
click at [284, 305] on div "Full Feed Test Single Article Test" at bounding box center [784, 307] width 1423 height 21
click at [132, 310] on span "Full Feed Test" at bounding box center [114, 308] width 57 height 13
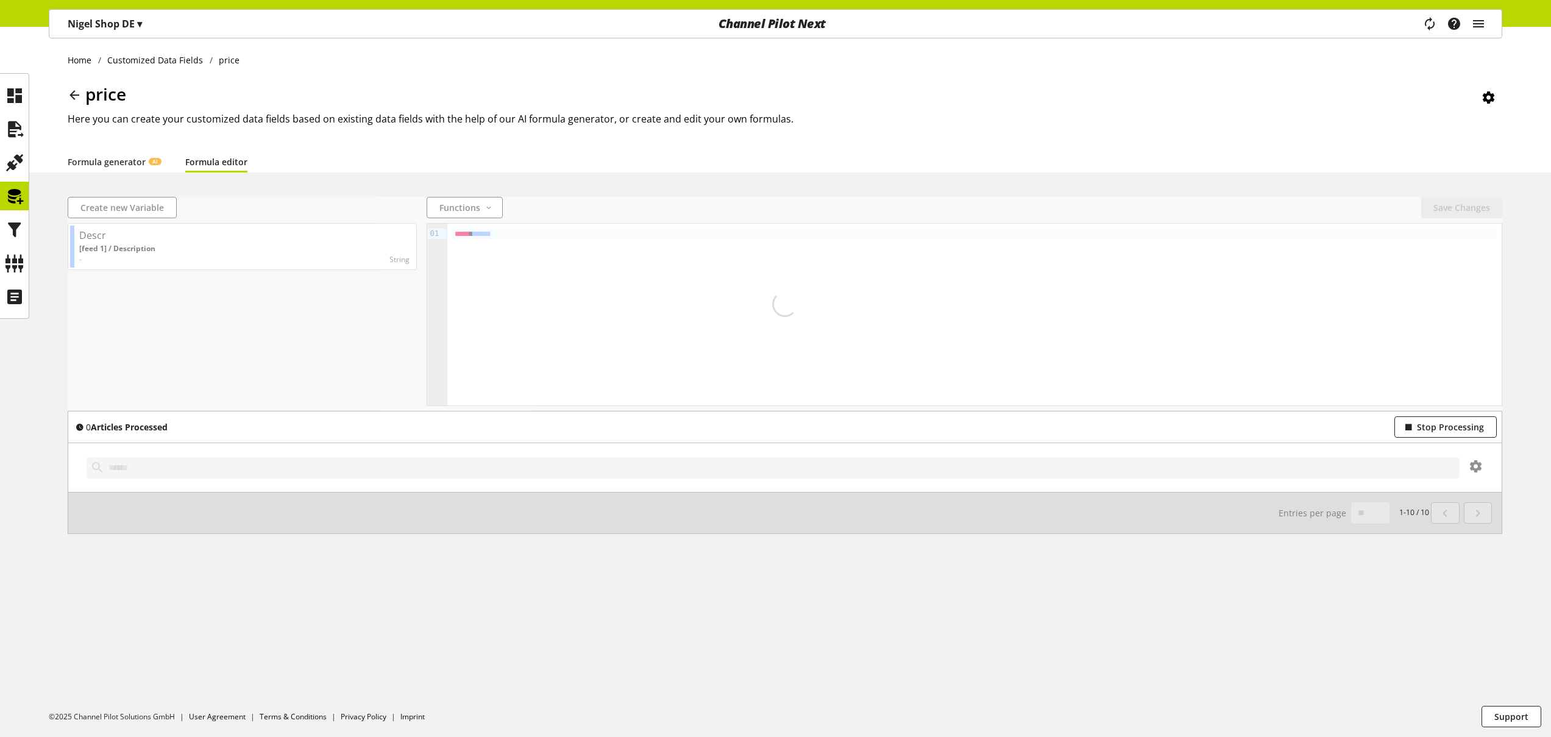
scroll to position [0, 0]
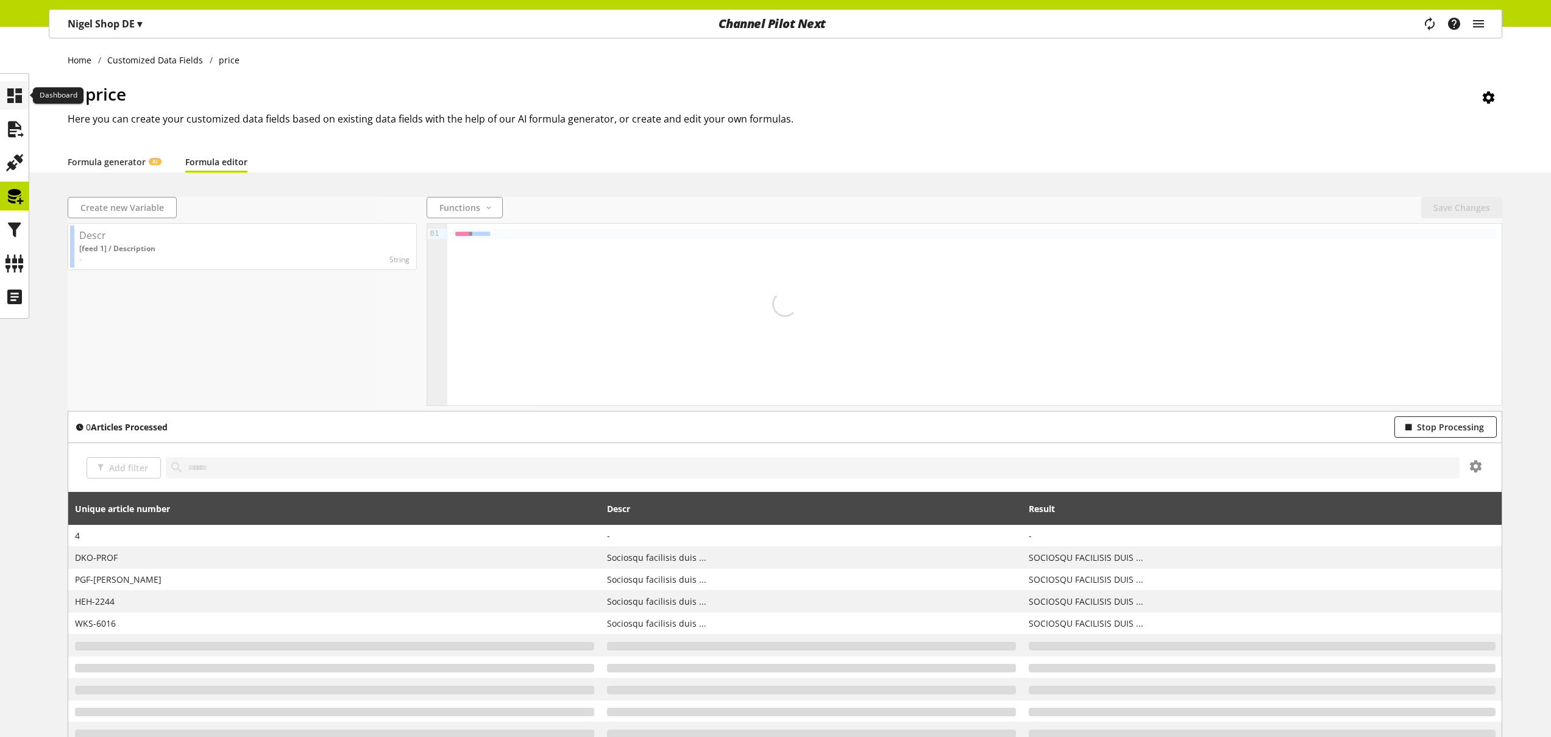
click at [23, 96] on icon at bounding box center [14, 95] width 19 height 24
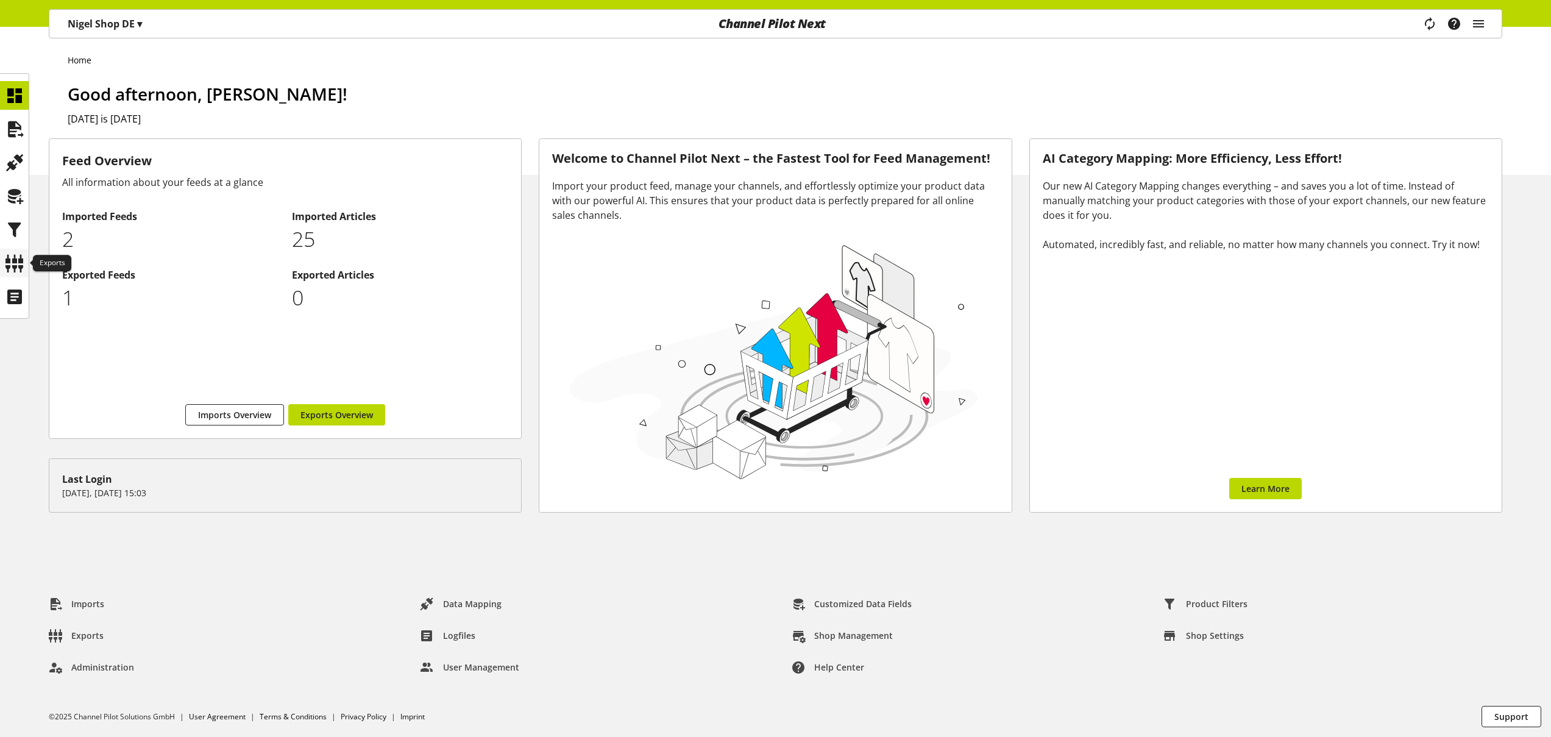
click at [15, 263] on icon at bounding box center [14, 263] width 19 height 24
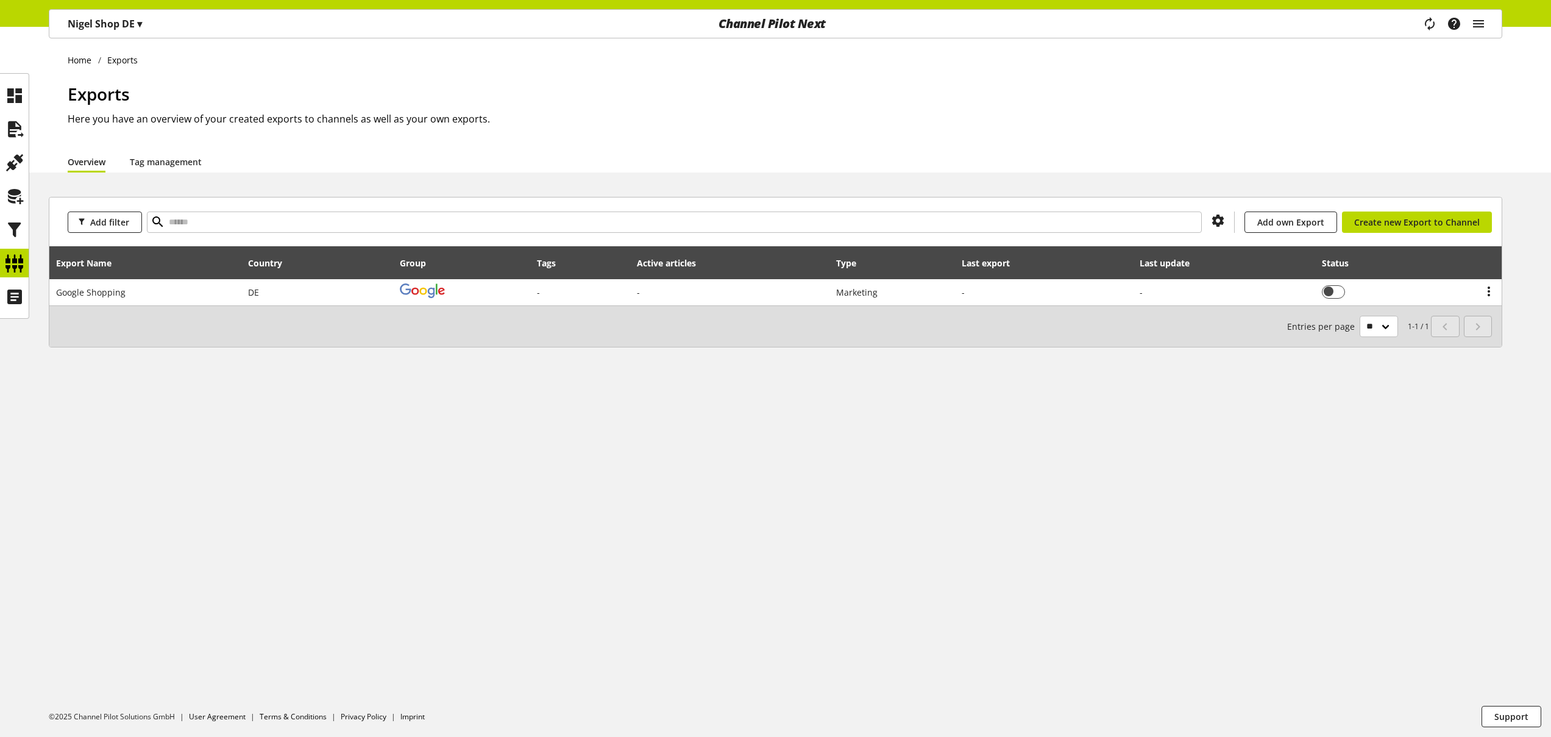
click at [26, 211] on ul at bounding box center [14, 196] width 29 height 230
click at [15, 186] on icon at bounding box center [14, 196] width 19 height 24
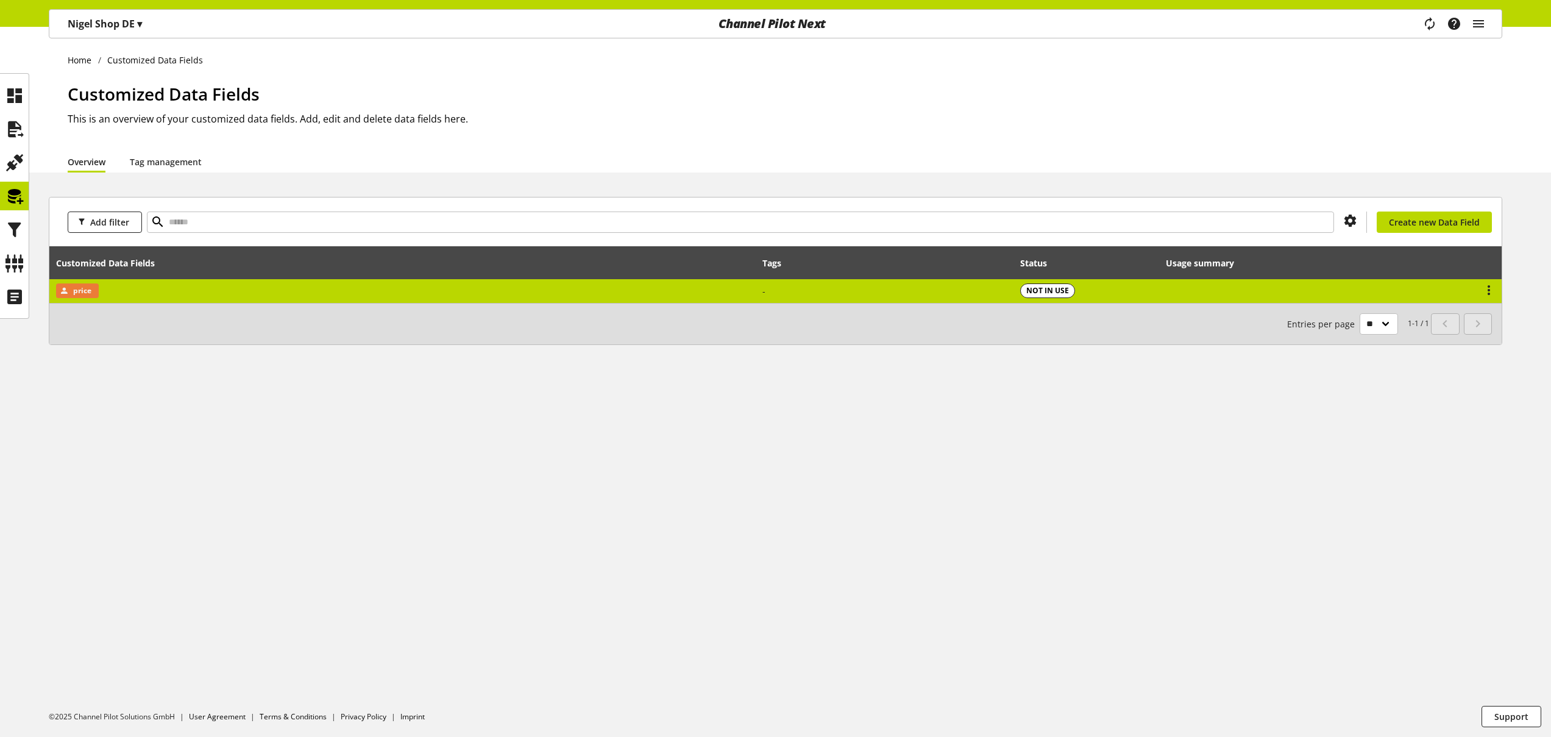
click at [155, 294] on td "price" at bounding box center [402, 291] width 706 height 24
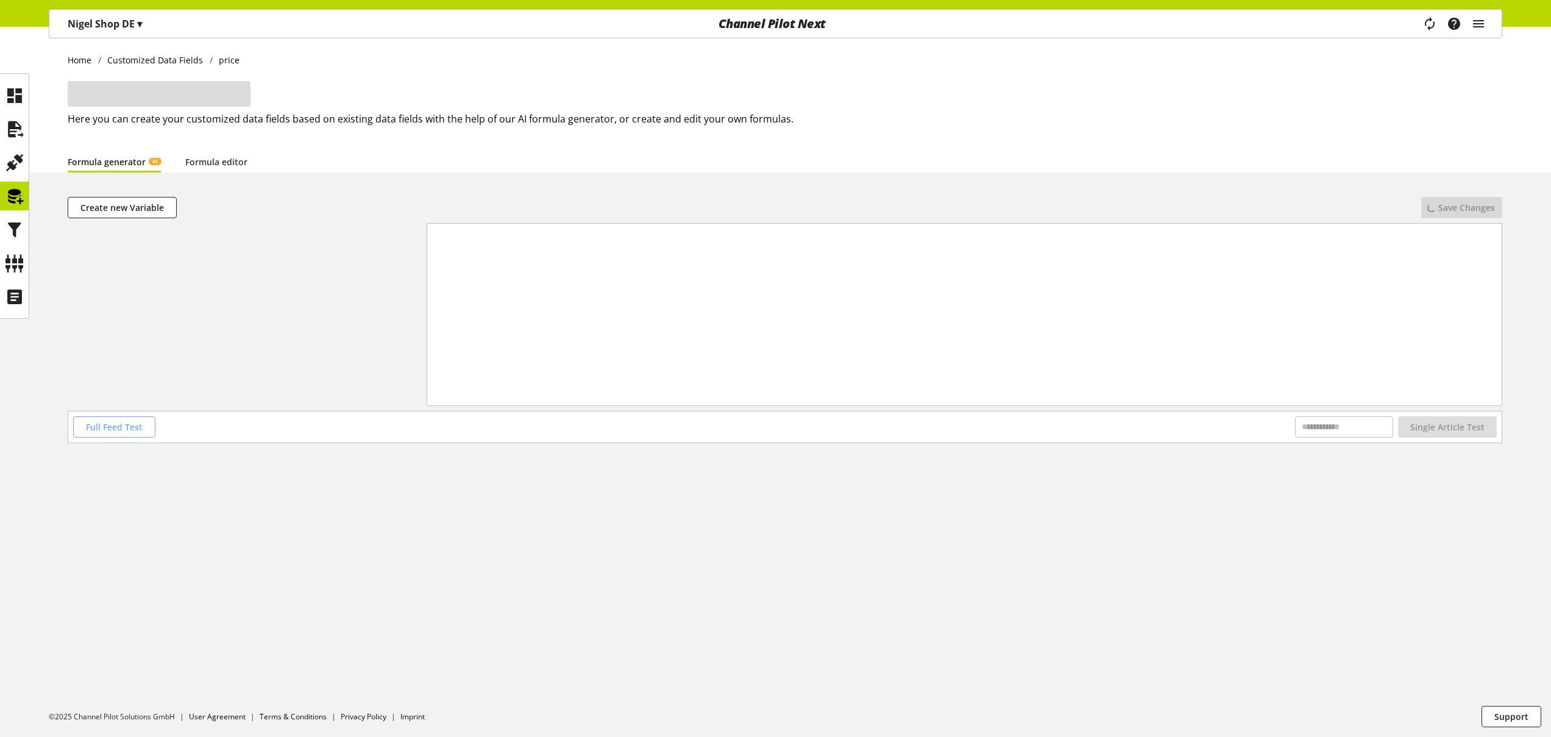
click at [130, 433] on span "Full Feed Test" at bounding box center [114, 426] width 57 height 13
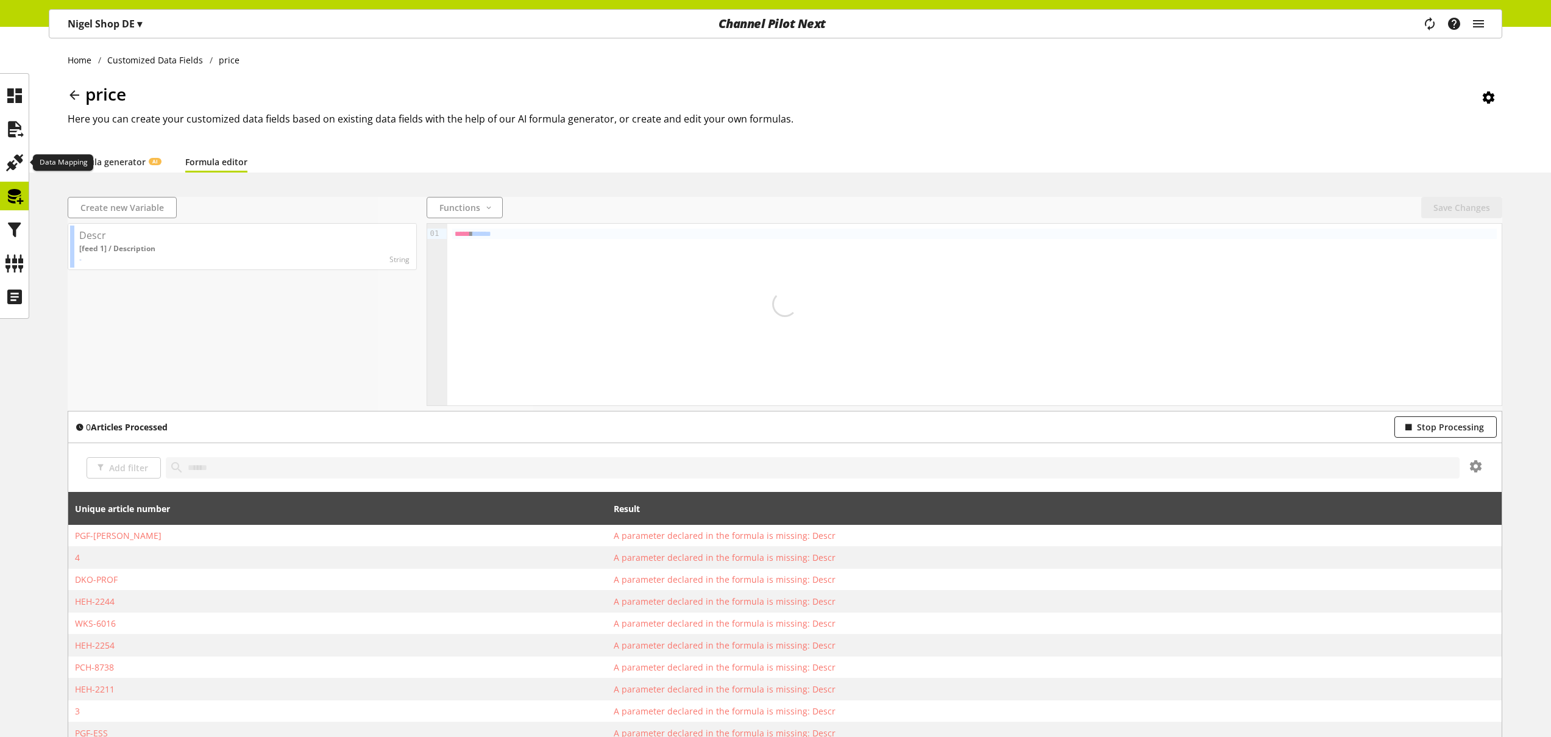
drag, startPoint x: 16, startPoint y: 163, endPoint x: 15, endPoint y: 181, distance: 18.3
click at [16, 162] on icon at bounding box center [14, 163] width 19 height 24
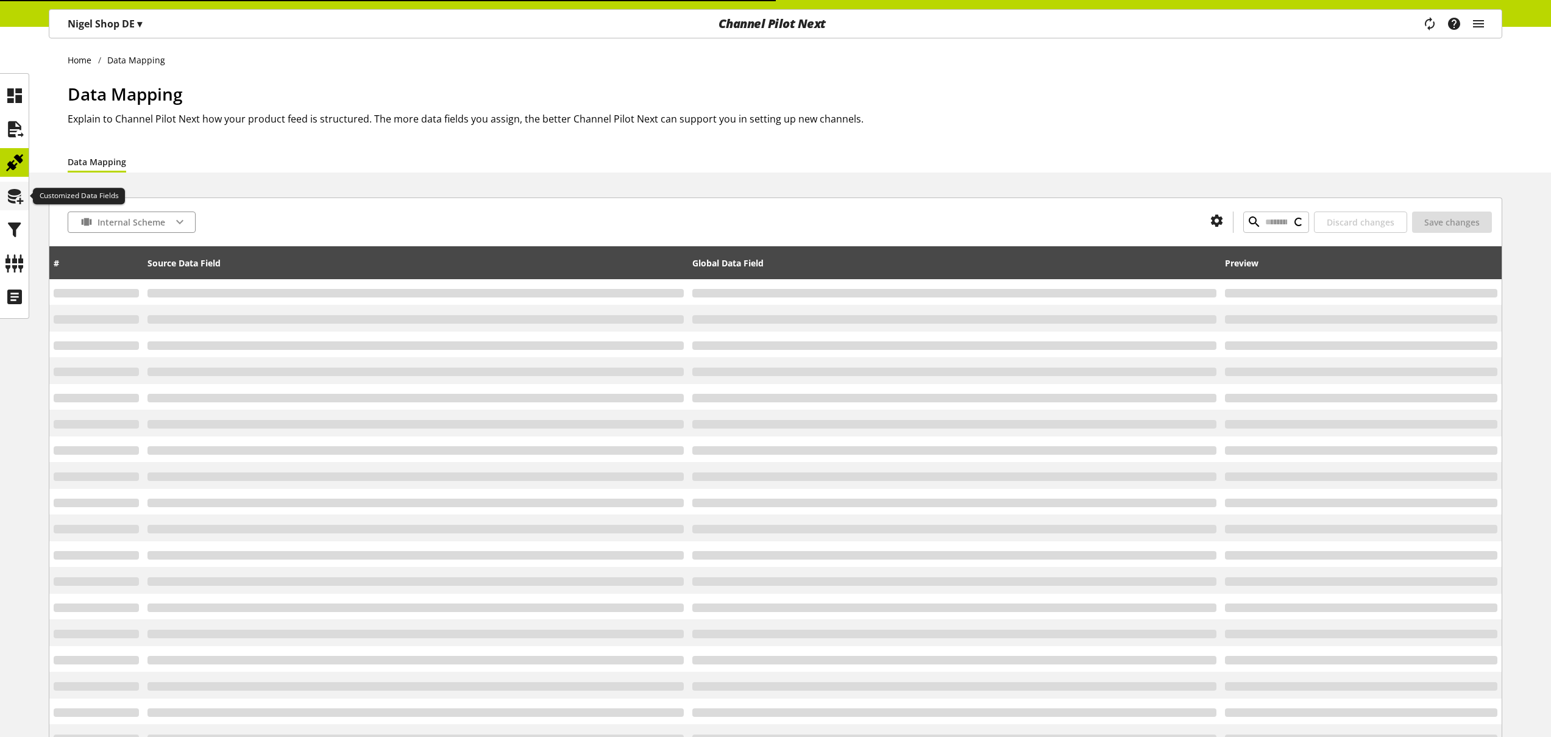
click at [14, 196] on icon at bounding box center [14, 196] width 19 height 24
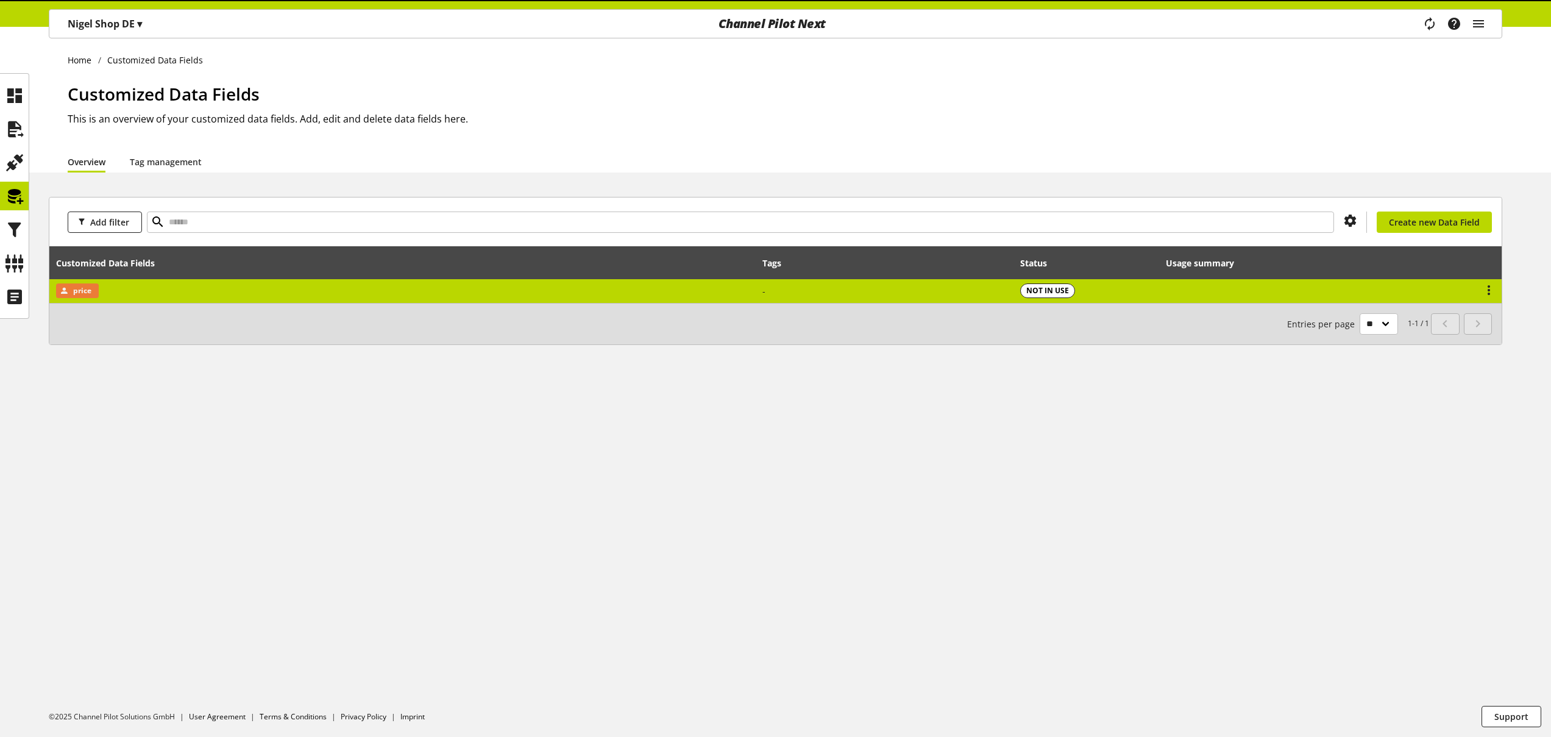
click at [142, 289] on td "price" at bounding box center [402, 291] width 706 height 24
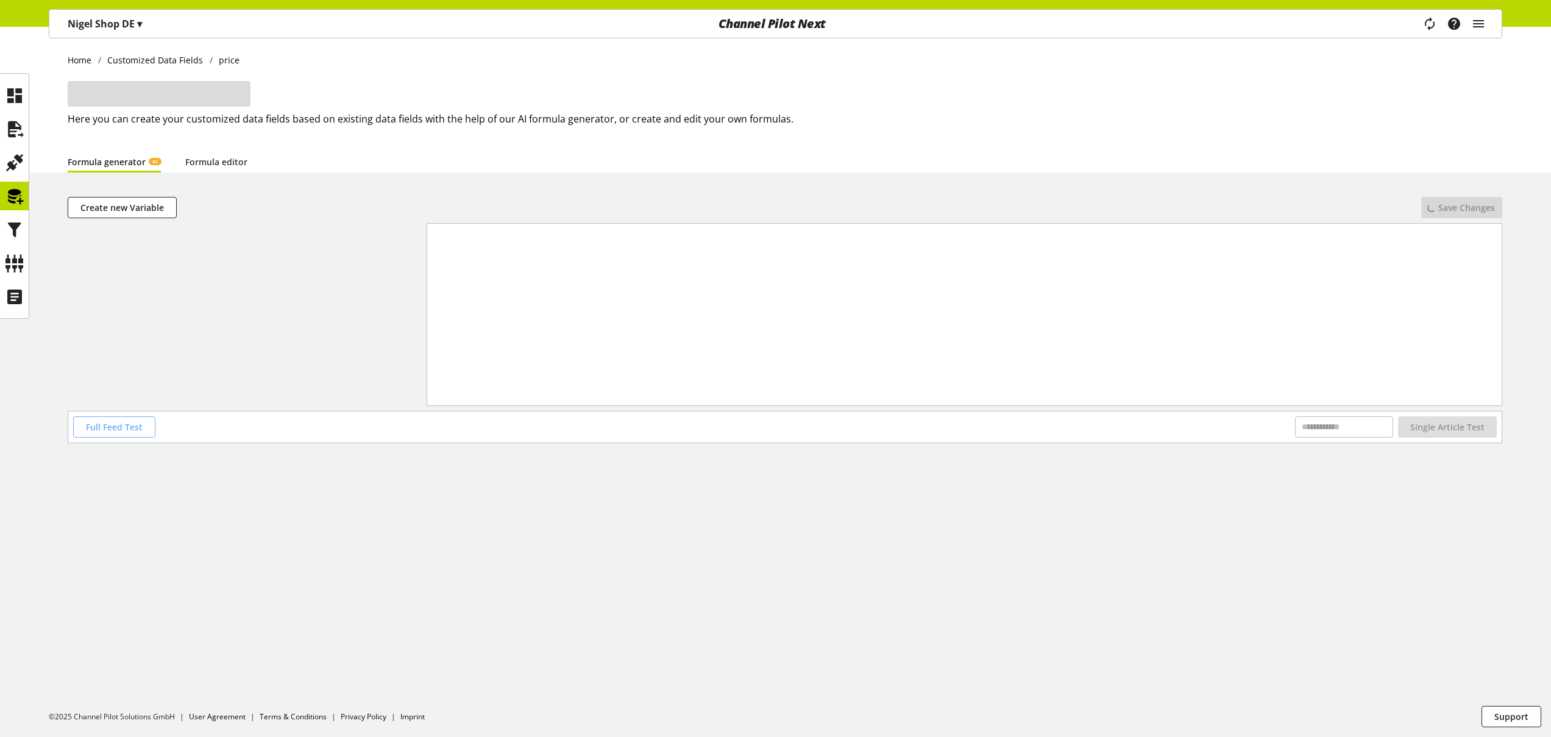
click at [112, 425] on span "Full Feed Test" at bounding box center [114, 426] width 57 height 13
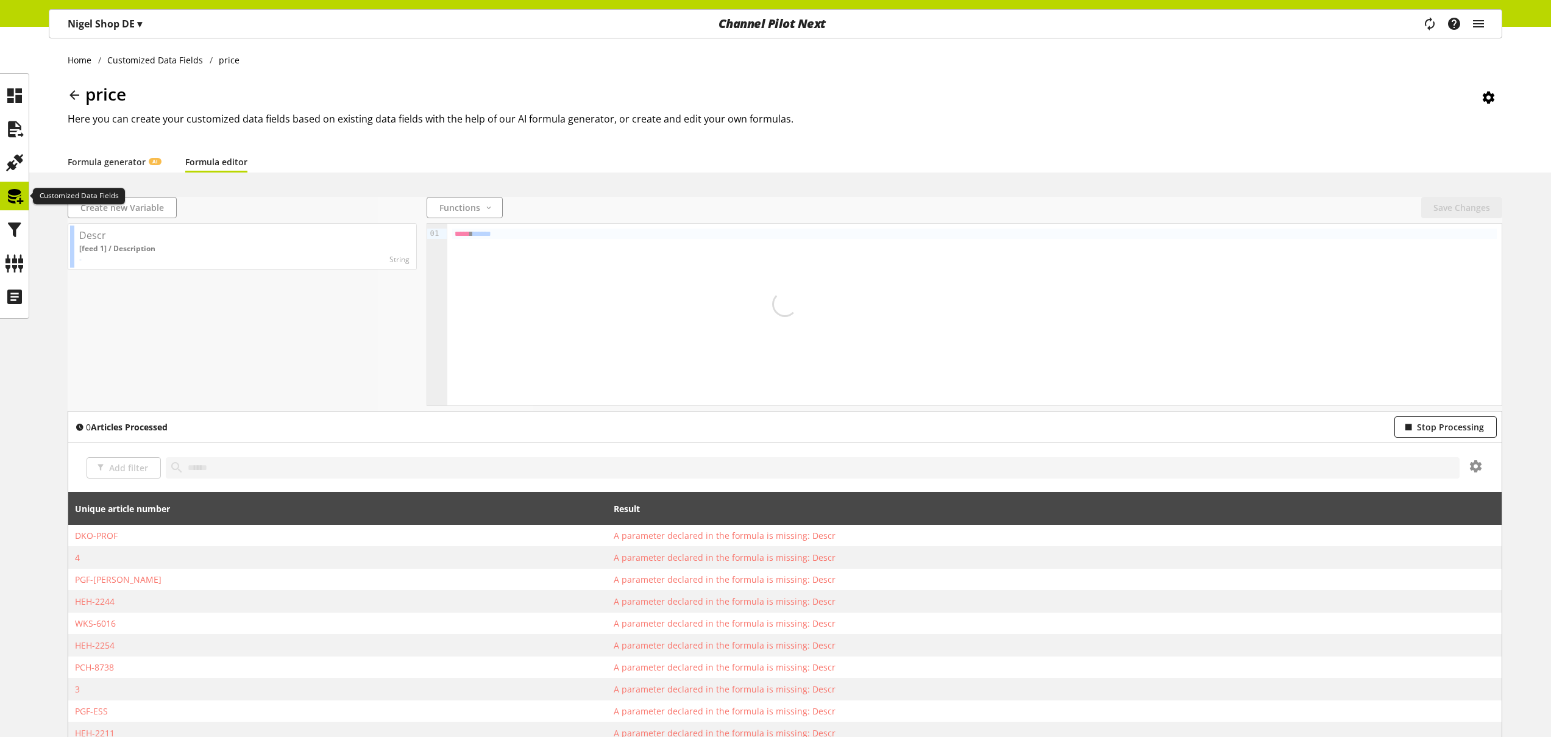
click at [17, 196] on icon at bounding box center [14, 196] width 19 height 24
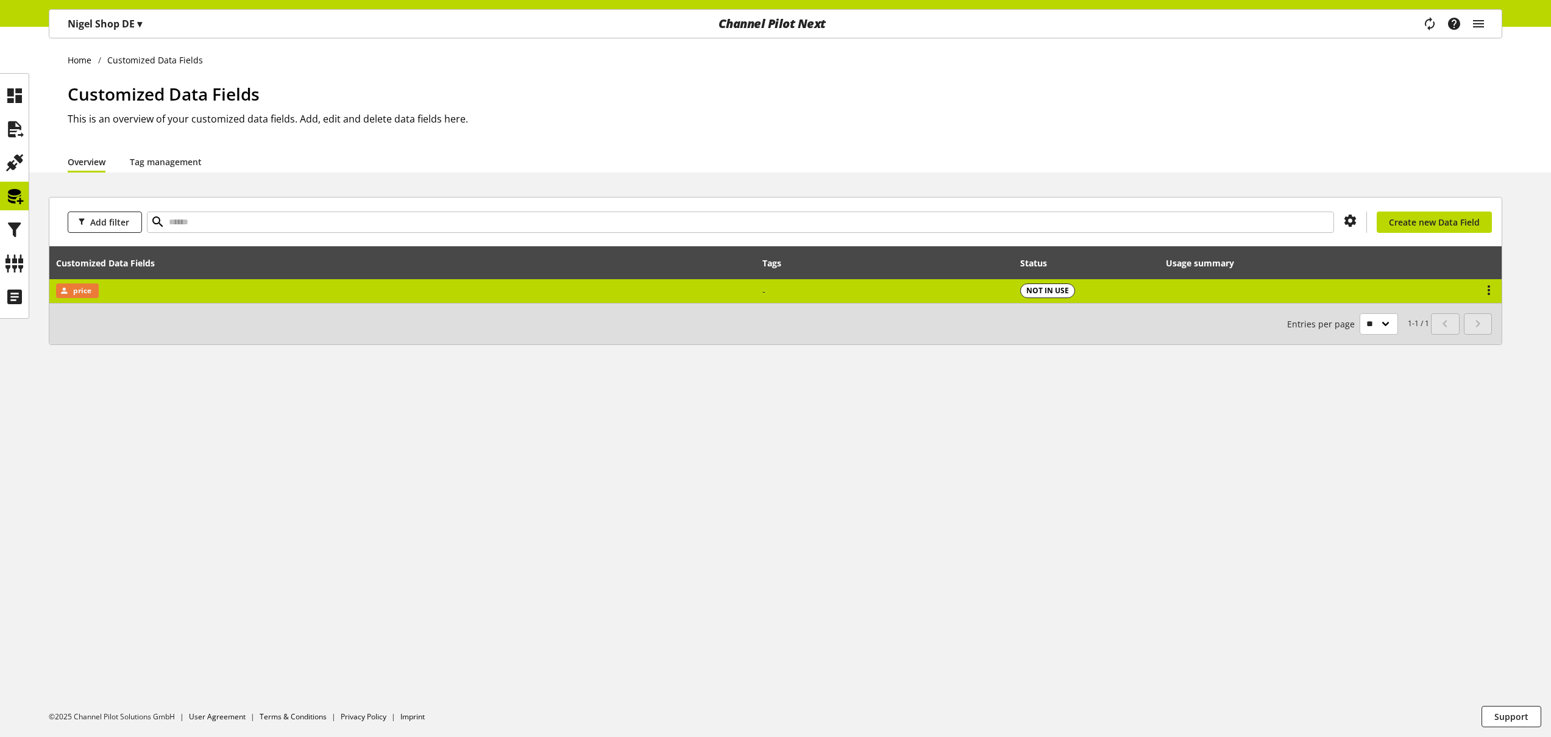
click at [124, 292] on td "price" at bounding box center [402, 291] width 706 height 24
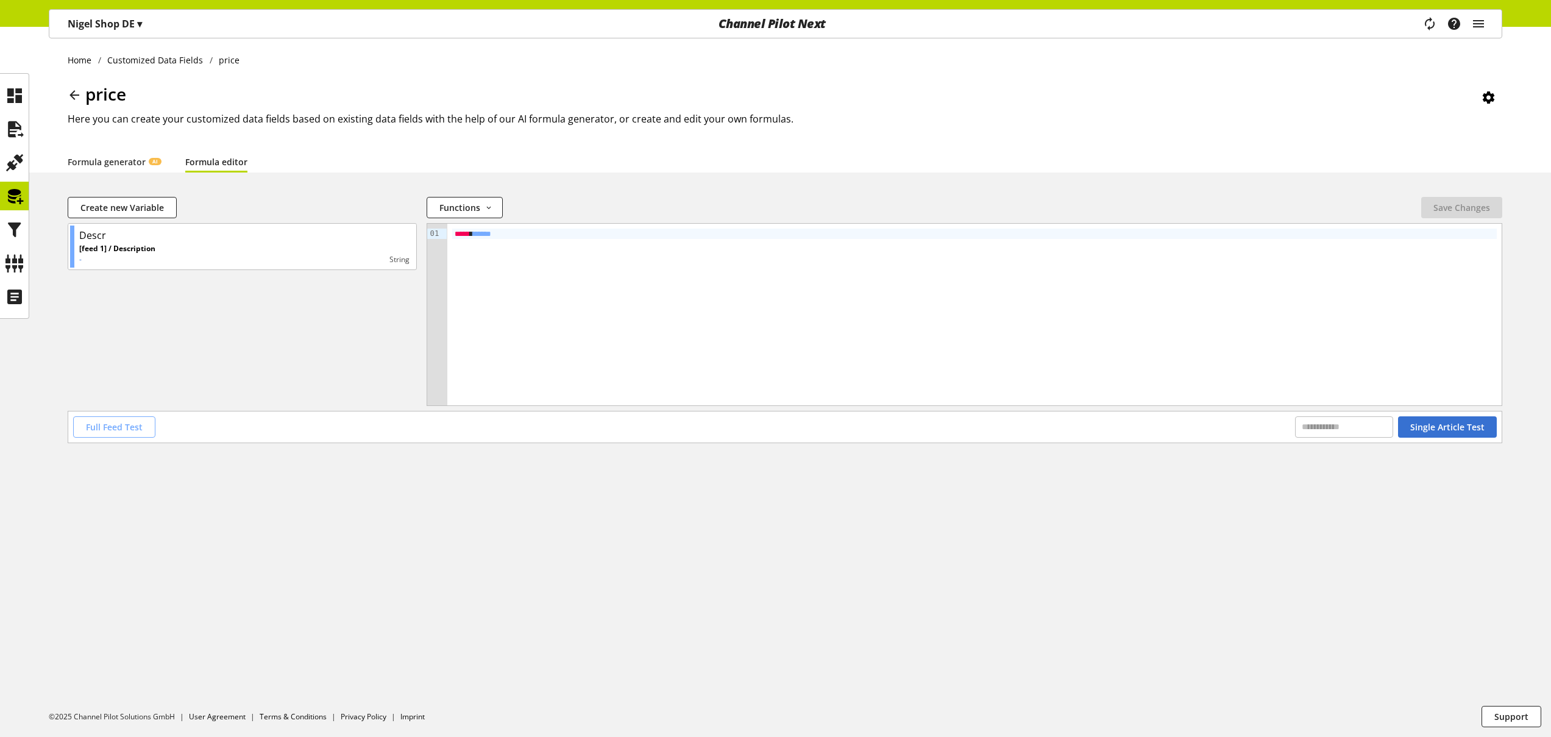
click at [136, 431] on span "Full Feed Test" at bounding box center [114, 426] width 57 height 13
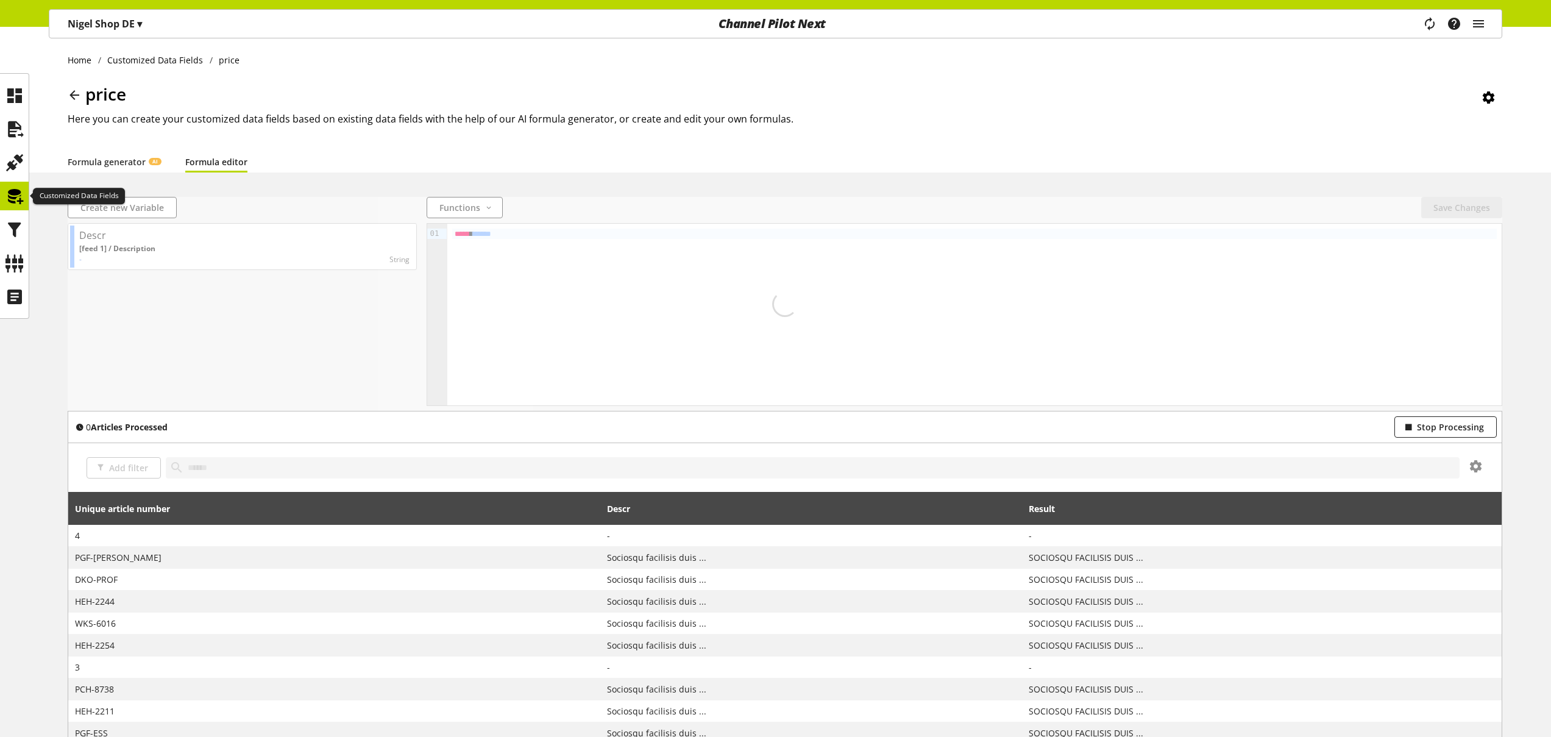
click at [16, 197] on icon at bounding box center [14, 196] width 19 height 24
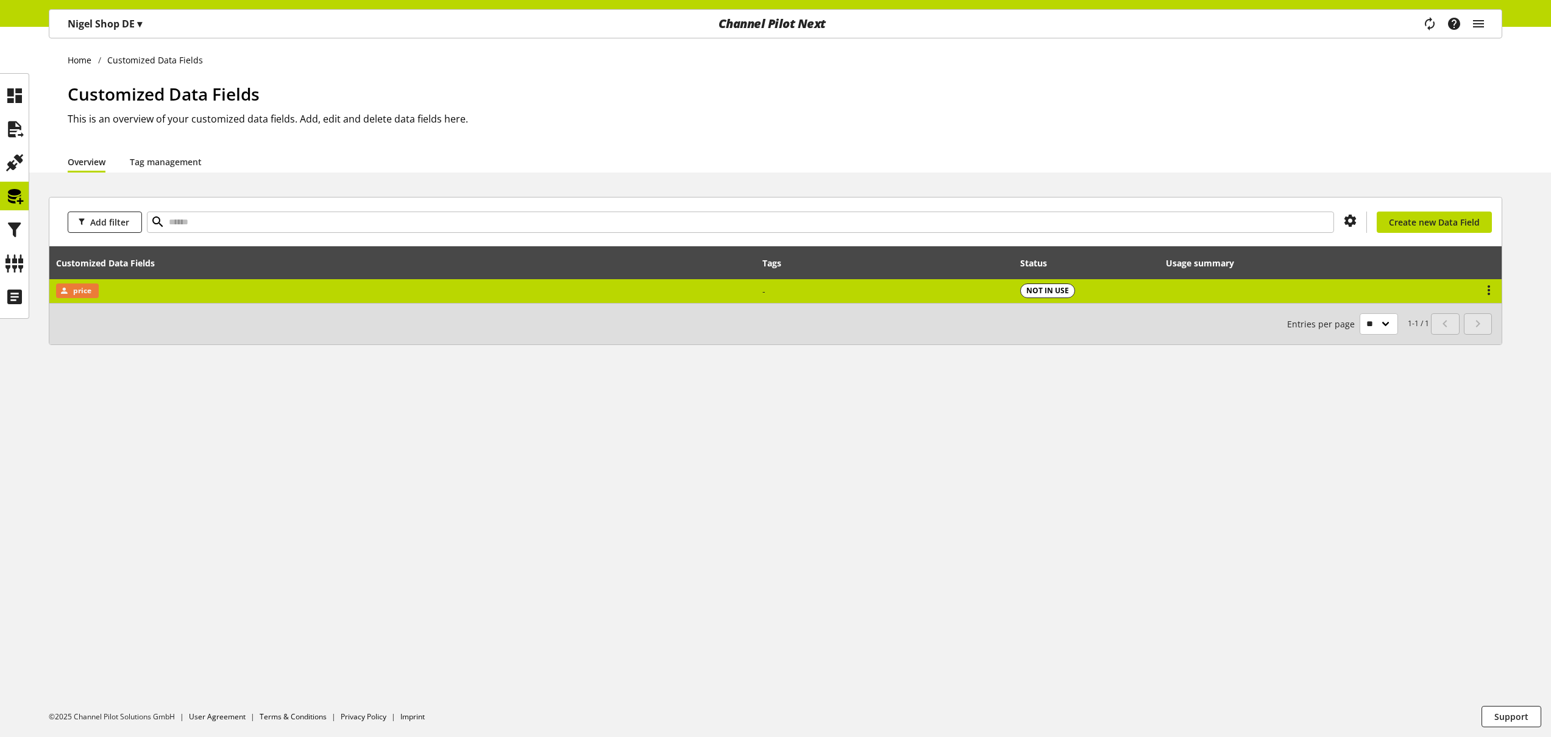
click at [141, 293] on td "price" at bounding box center [402, 291] width 706 height 24
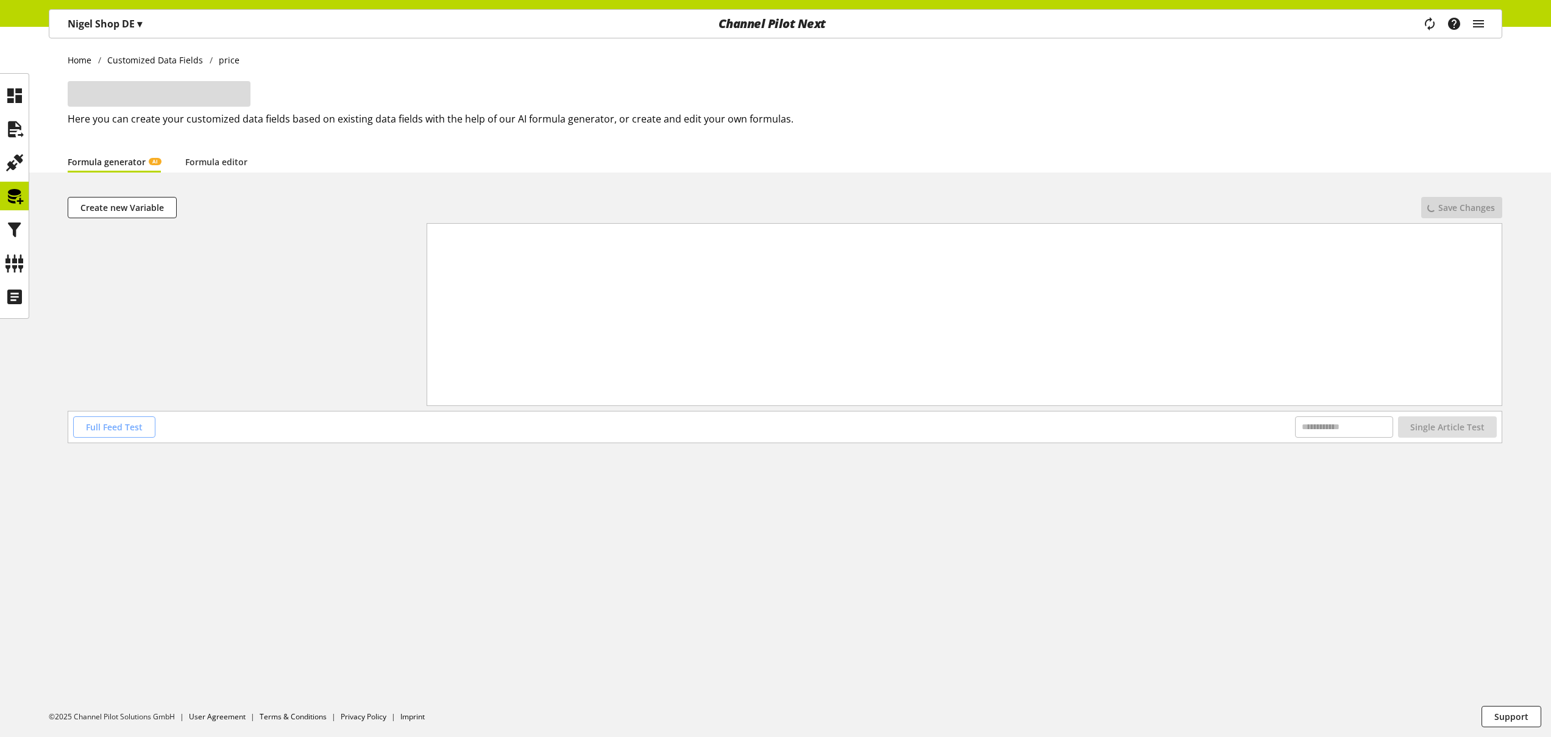
click at [124, 420] on span "Full Feed Test" at bounding box center [114, 426] width 57 height 13
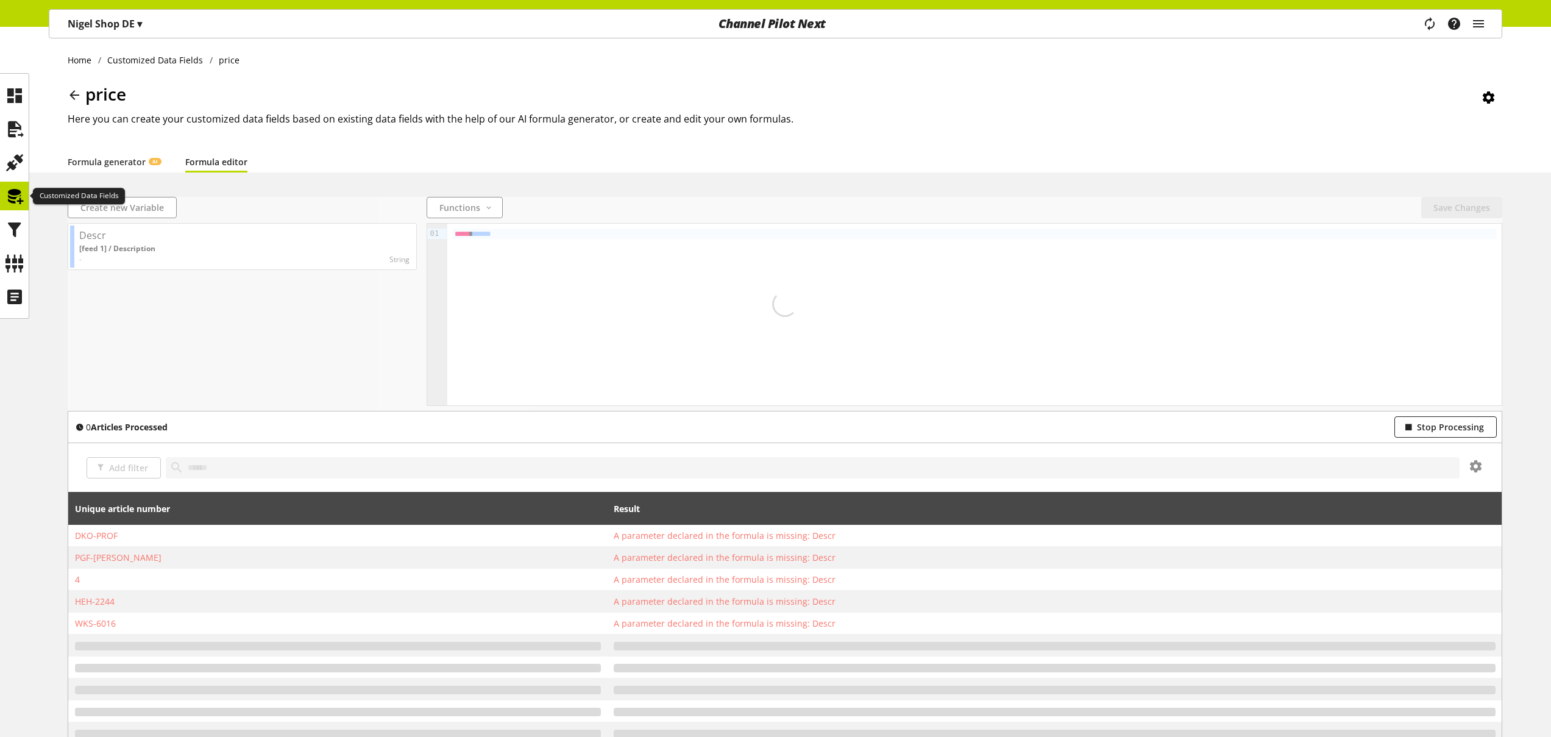
click at [15, 198] on icon at bounding box center [14, 196] width 19 height 24
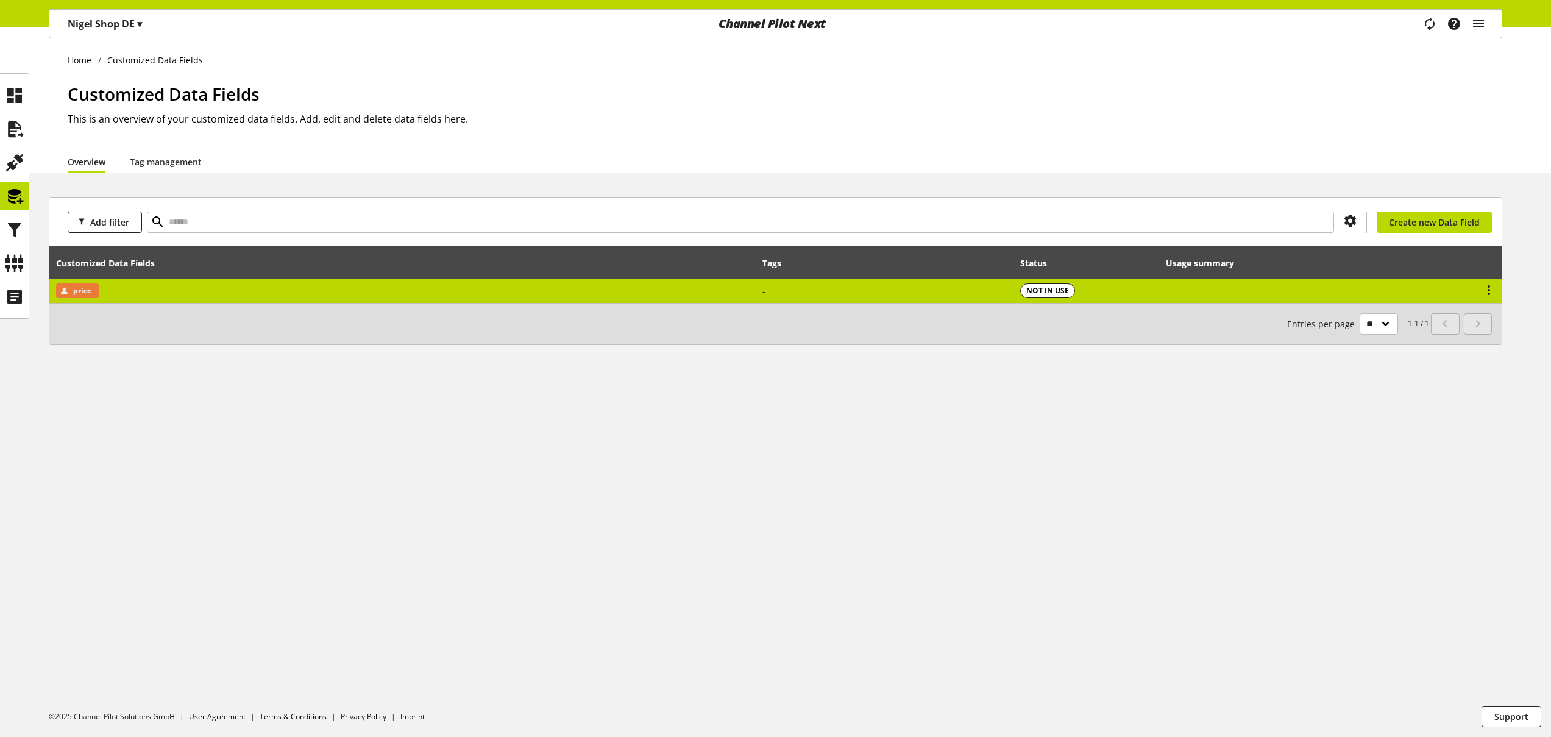
click at [146, 293] on td "price" at bounding box center [402, 291] width 706 height 24
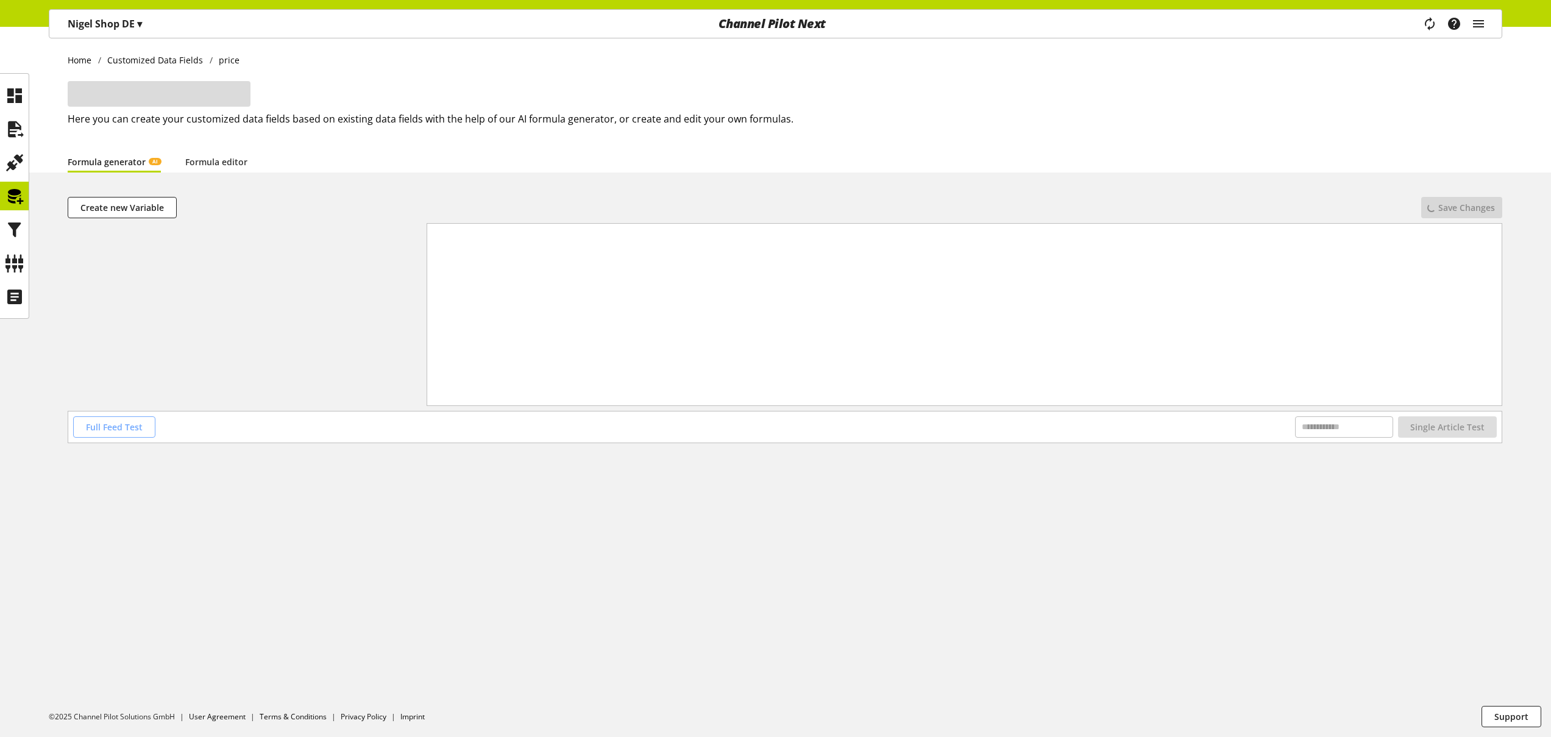
drag, startPoint x: 115, startPoint y: 434, endPoint x: 124, endPoint y: 436, distance: 9.9
click at [115, 434] on button "Full Feed Test" at bounding box center [114, 426] width 82 height 21
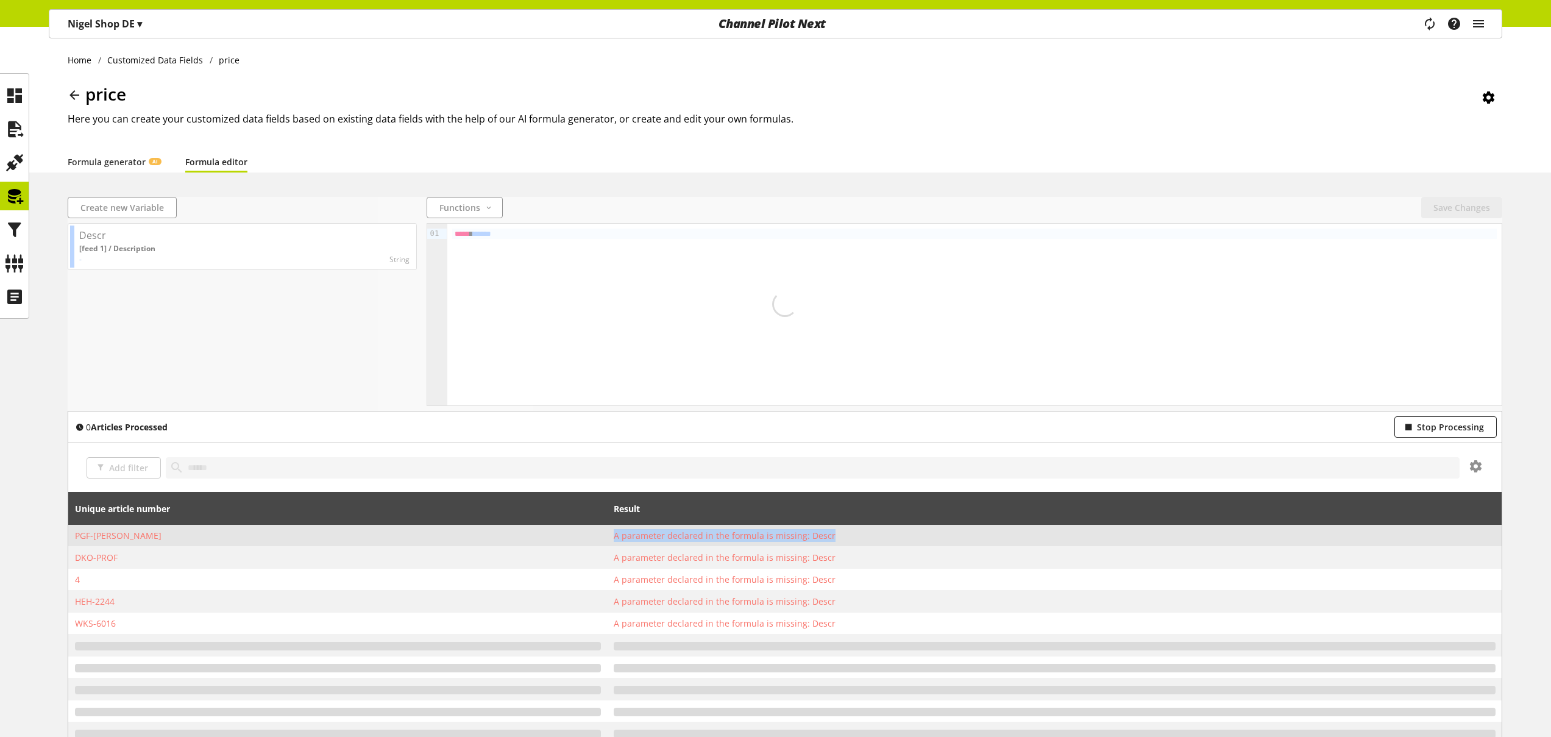
drag, startPoint x: 631, startPoint y: 537, endPoint x: 848, endPoint y: 532, distance: 216.4
click at [848, 517] on span "A parameter declared in the formula is missing: Descr" at bounding box center [1055, 535] width 882 height 13
copy span "A parameter declared in the formula is missing: Descr"
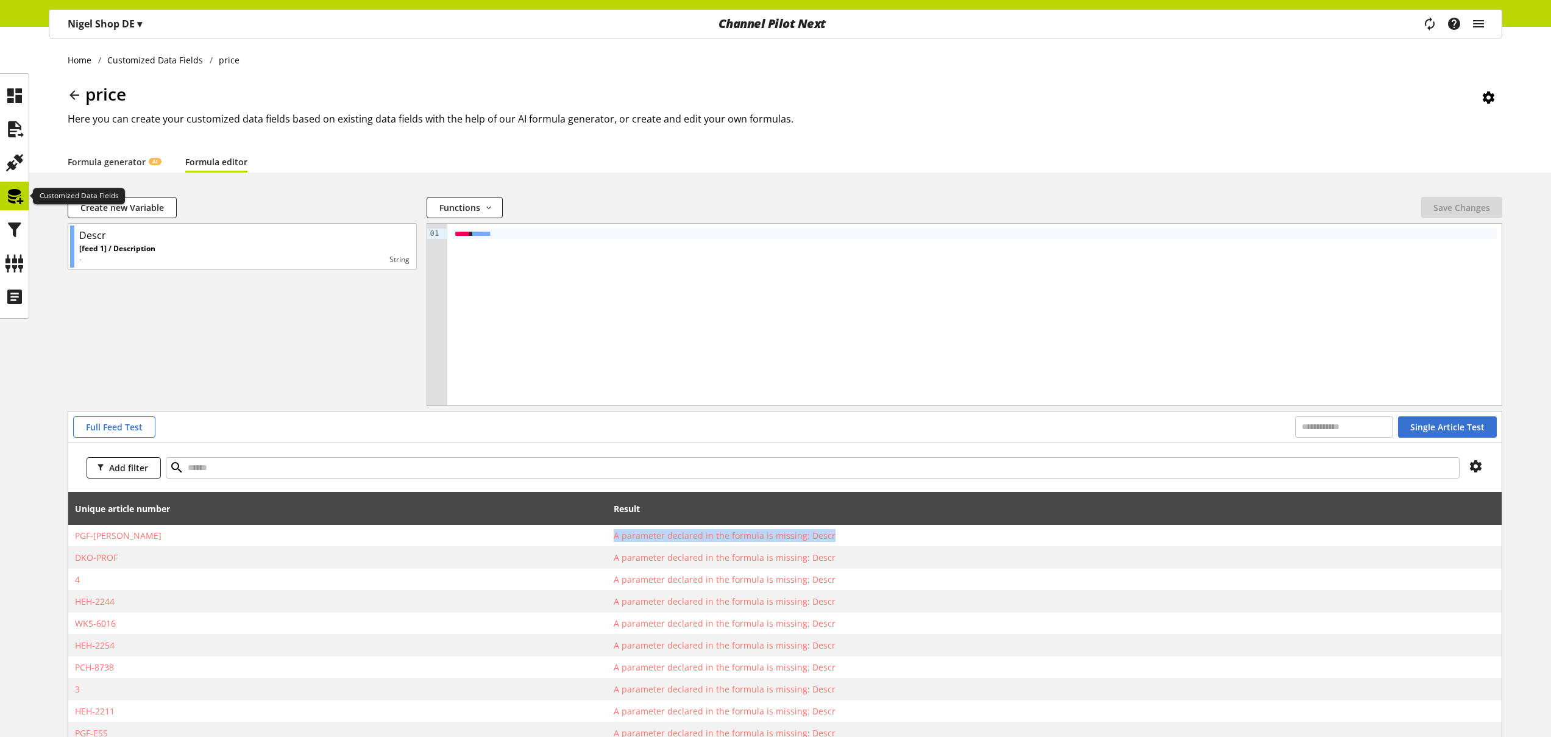
click at [26, 202] on div at bounding box center [14, 196] width 29 height 29
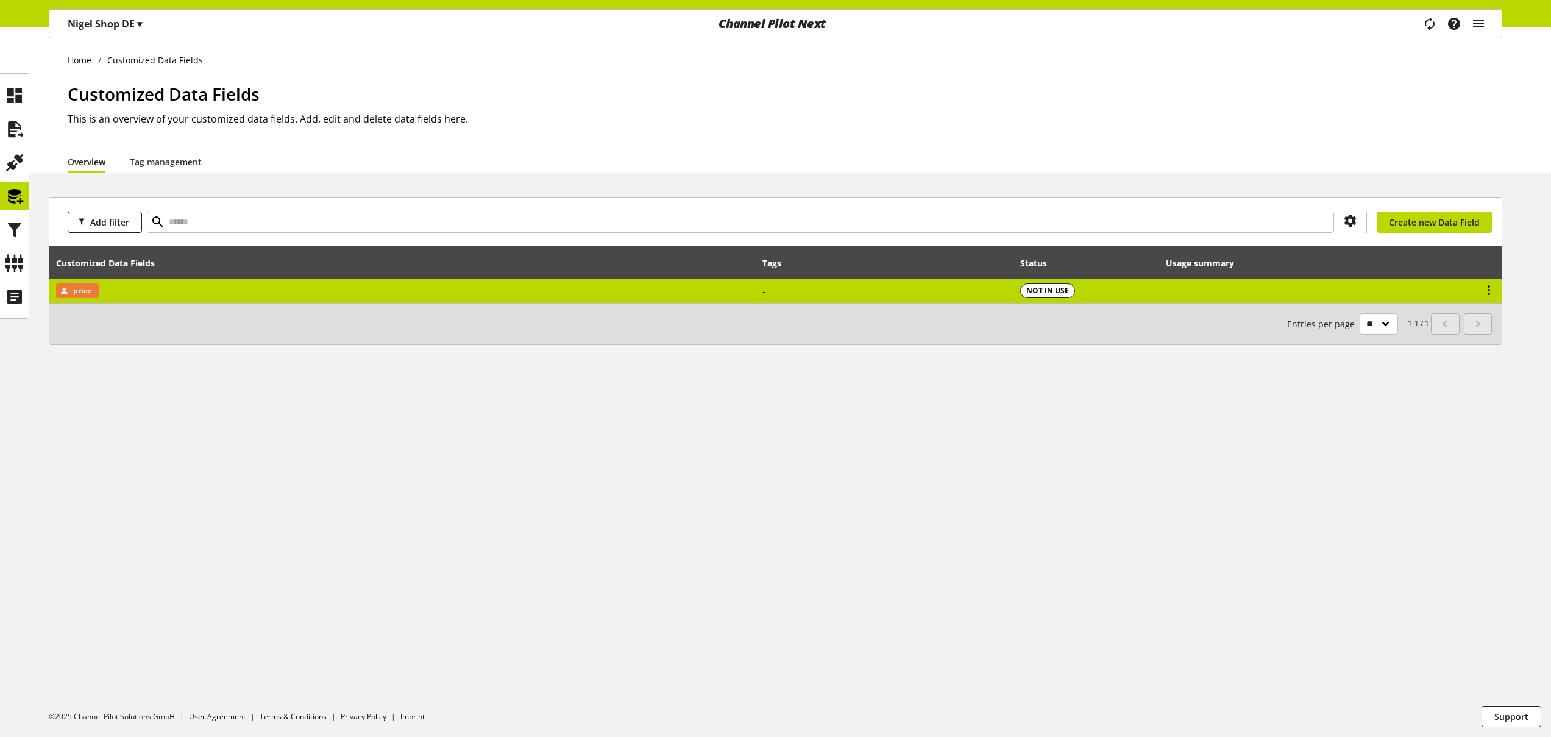
click at [236, 288] on td "price" at bounding box center [402, 291] width 706 height 24
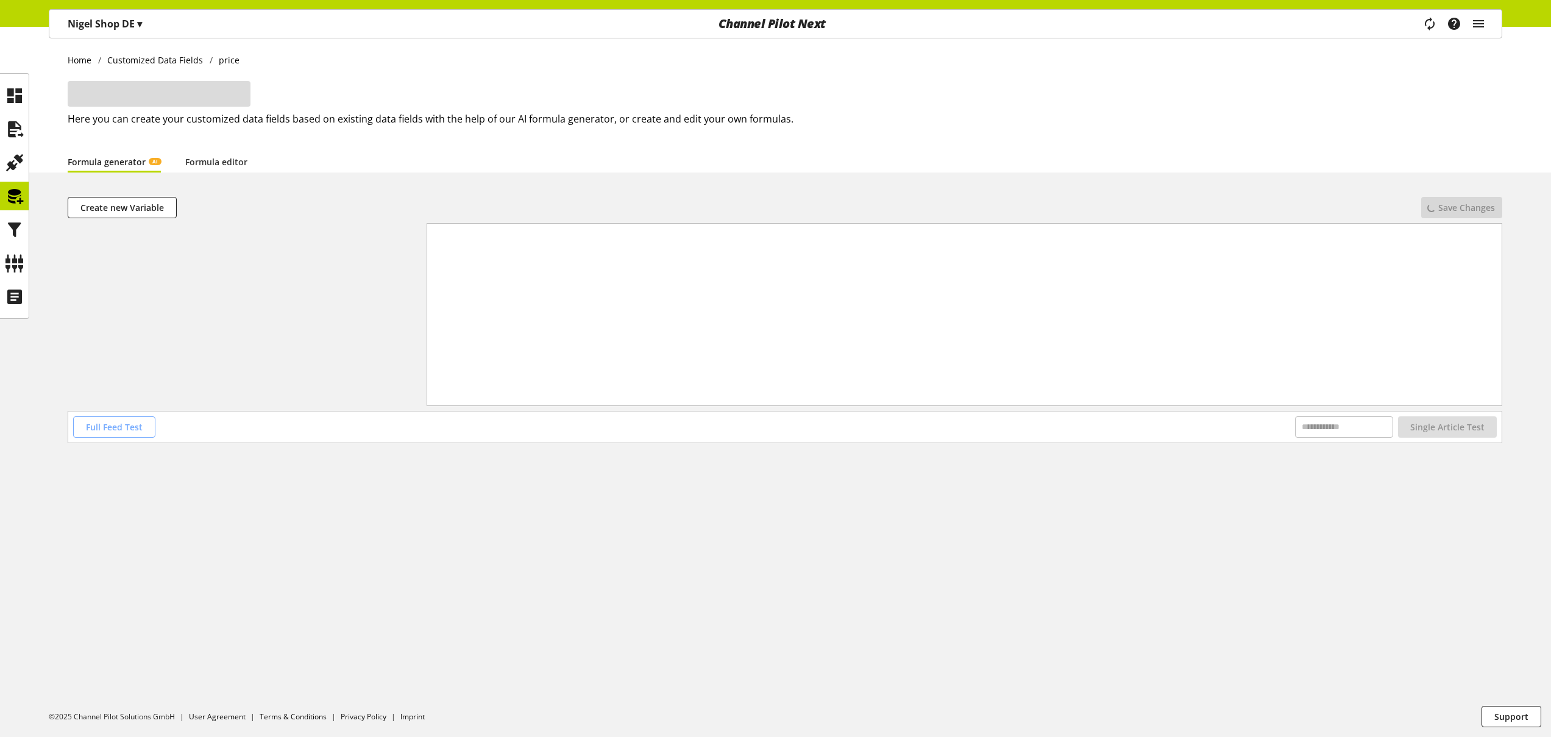
click at [135, 427] on span "Full Feed Test" at bounding box center [114, 426] width 57 height 13
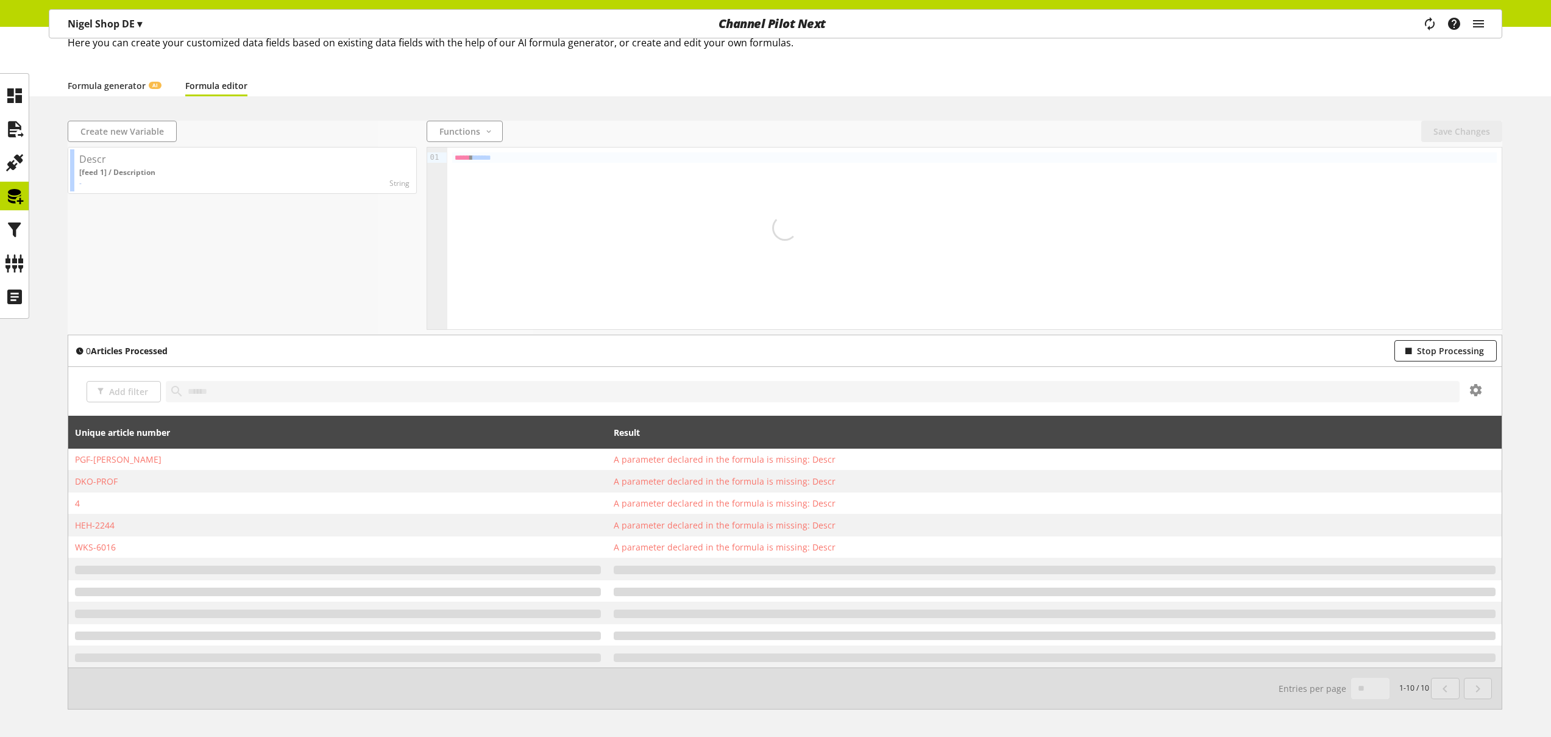
scroll to position [91, 0]
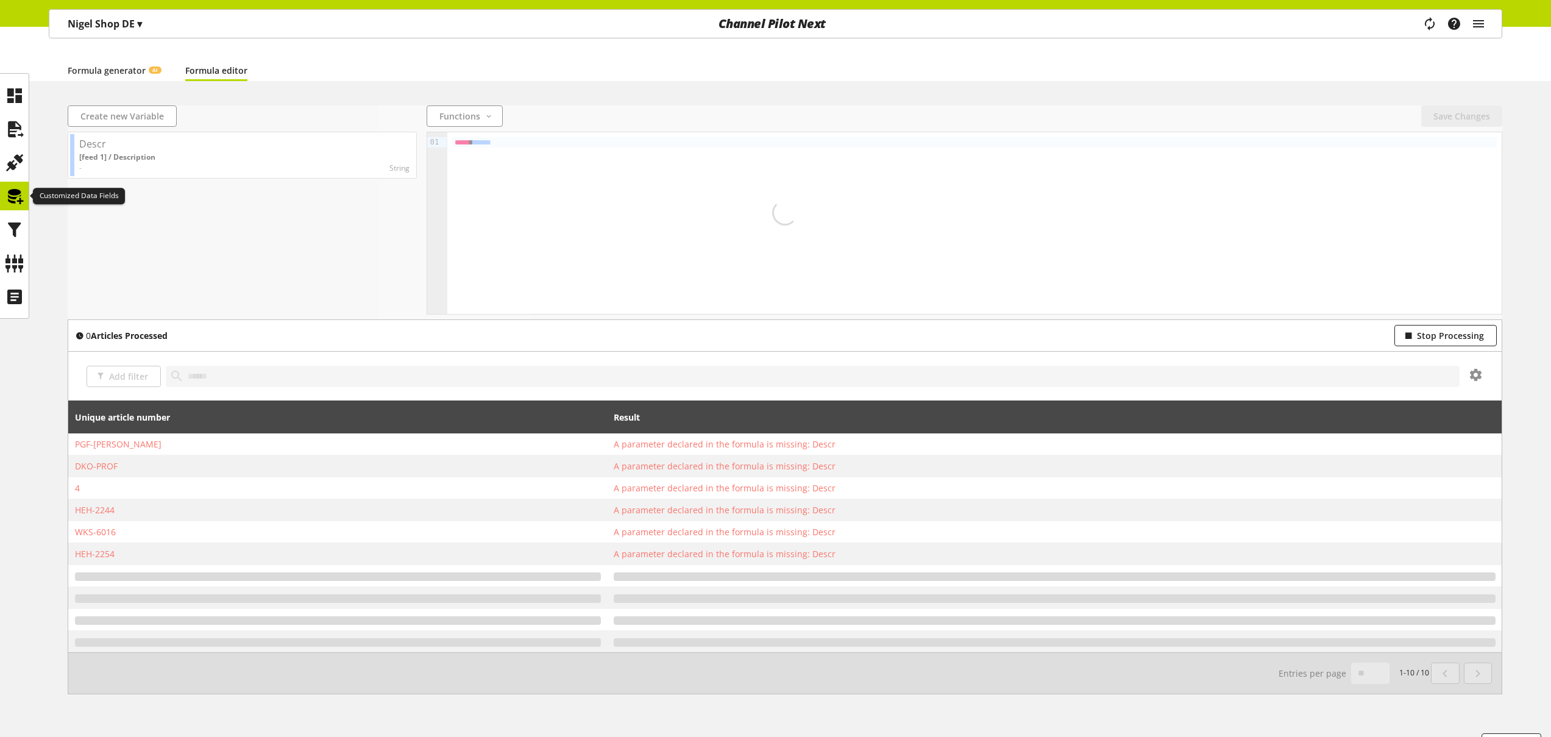
click at [21, 205] on icon at bounding box center [14, 196] width 19 height 24
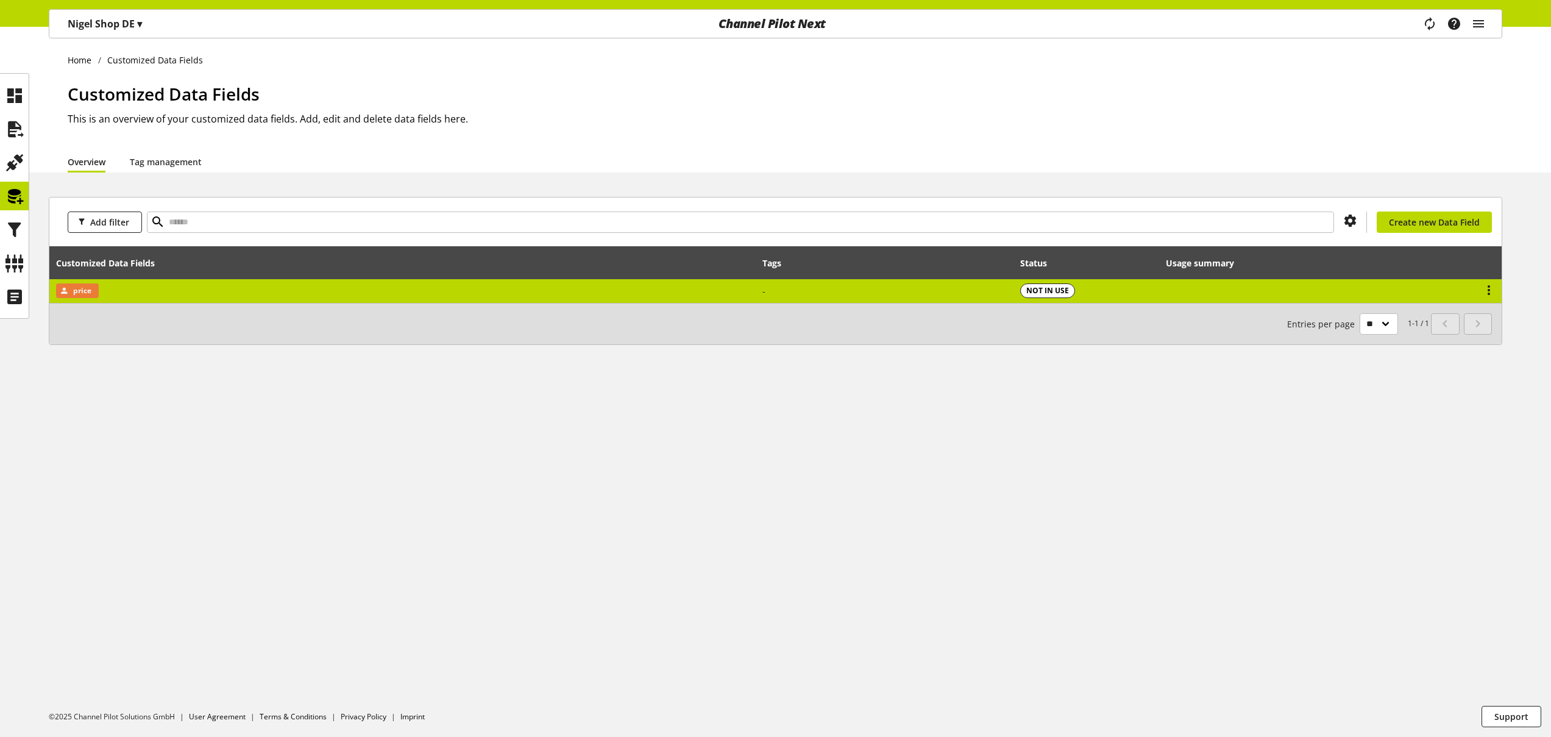
click at [328, 291] on td "price" at bounding box center [402, 291] width 706 height 24
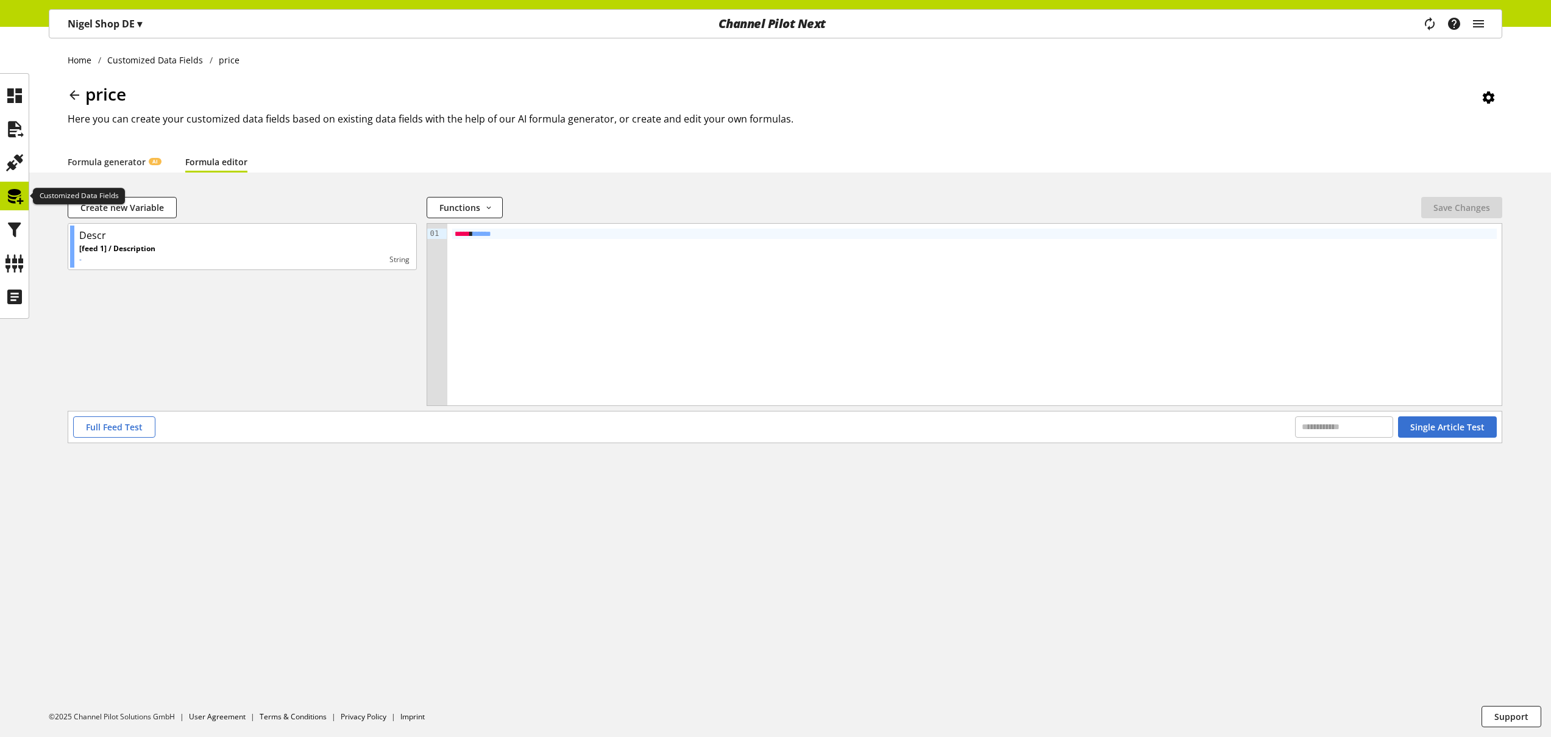
click at [20, 199] on icon at bounding box center [14, 196] width 19 height 24
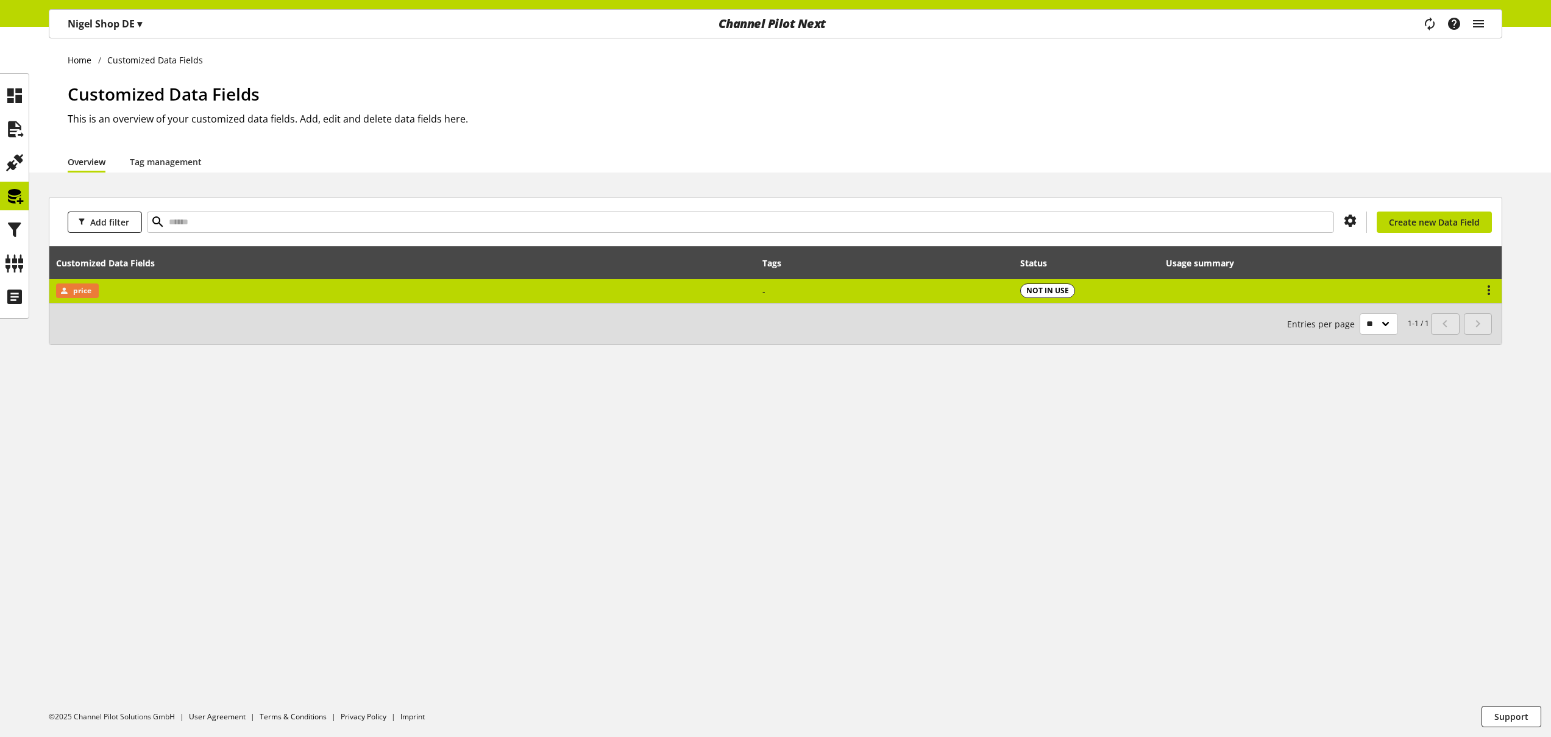
click at [221, 296] on td "price" at bounding box center [402, 291] width 706 height 24
